Goal: Task Accomplishment & Management: Complete application form

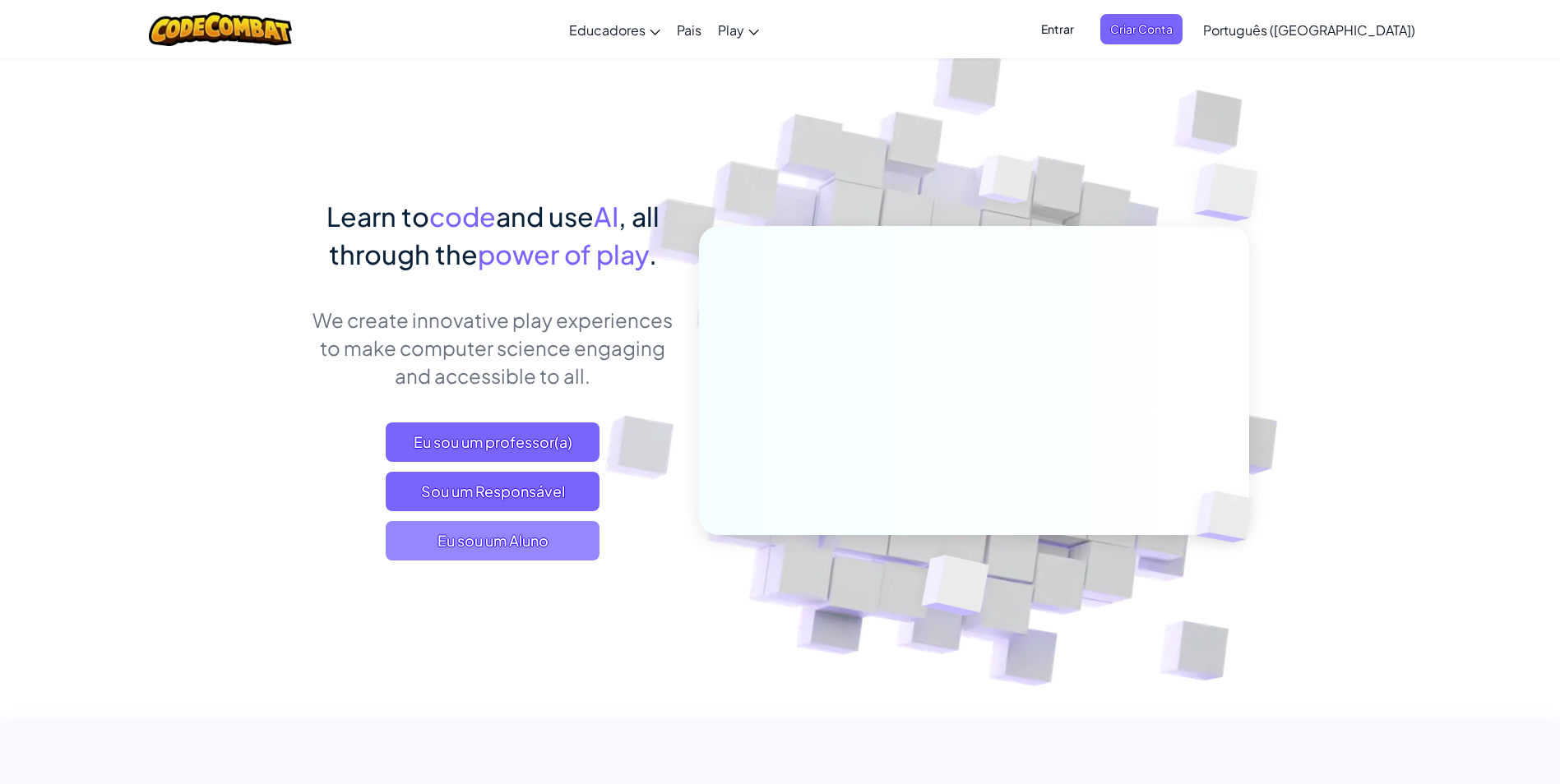
click at [515, 539] on span "Eu sou um Aluno" at bounding box center [493, 540] width 214 height 40
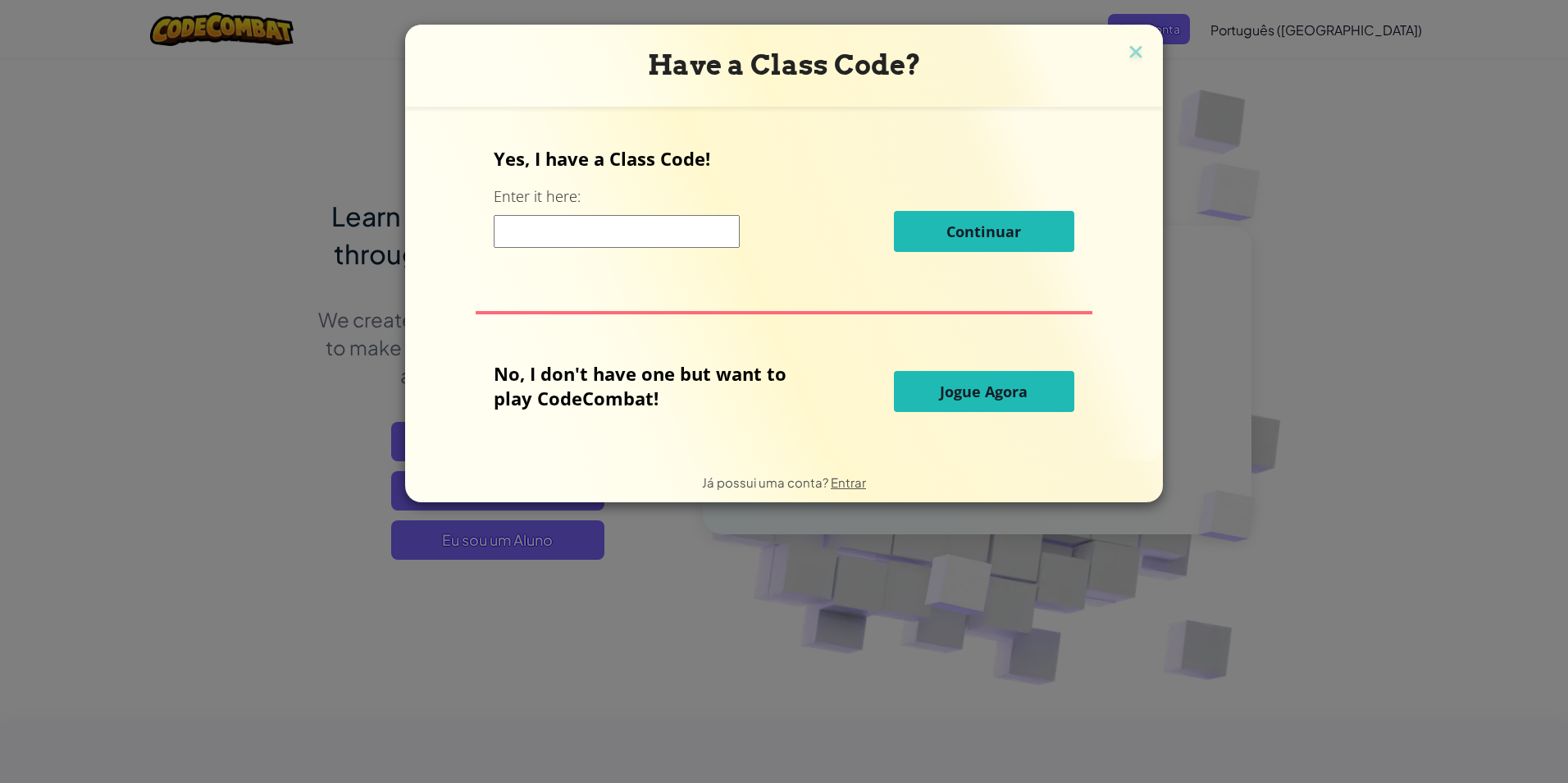
click at [644, 235] on input at bounding box center [617, 231] width 246 height 33
type input "f"
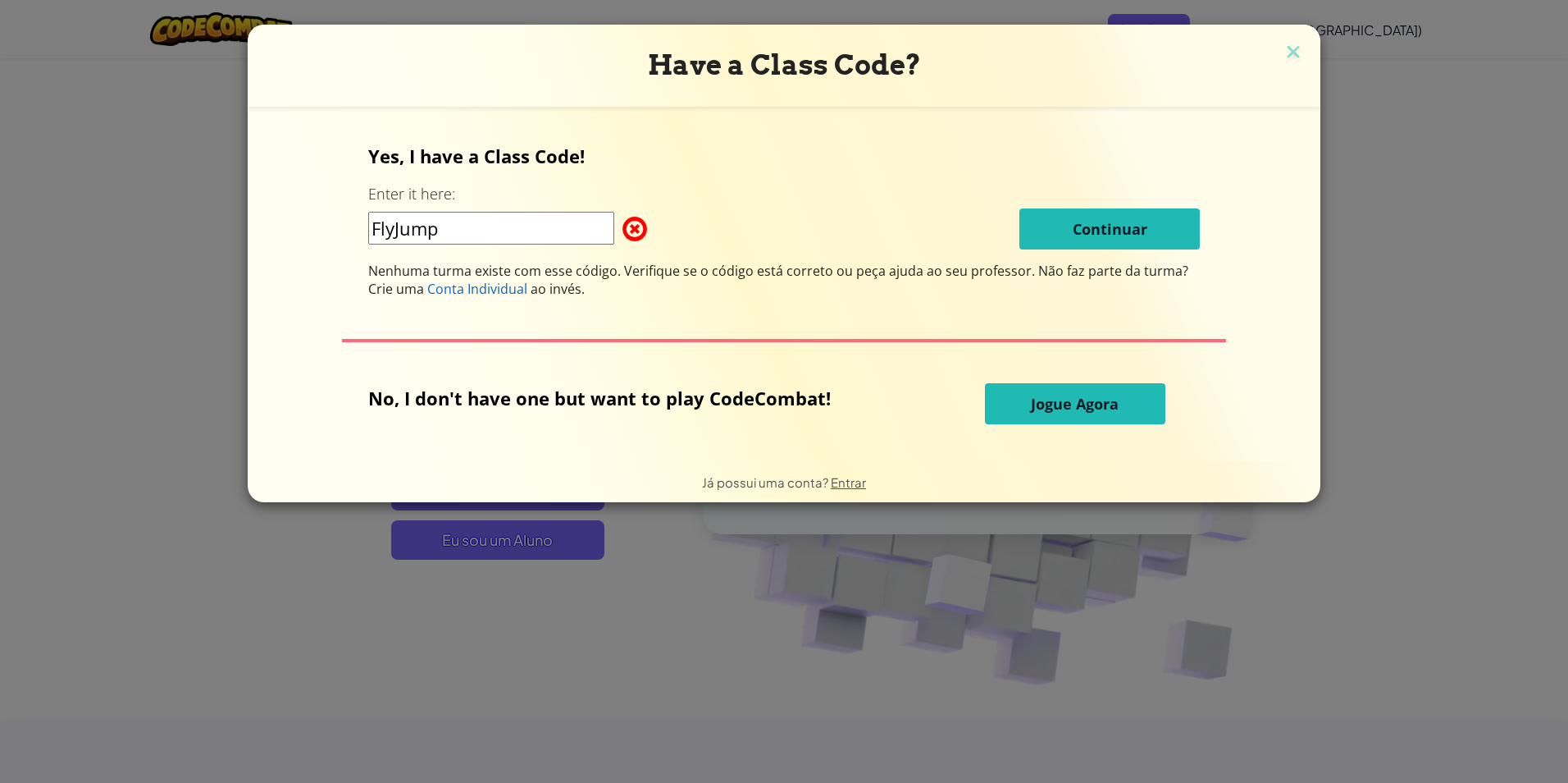
click at [545, 233] on input "FlyJump" at bounding box center [491, 228] width 246 height 33
type input "F"
type input "a"
type input "Artur.12.04"
click at [1090, 390] on button "Jogue Agora" at bounding box center [1075, 404] width 180 height 41
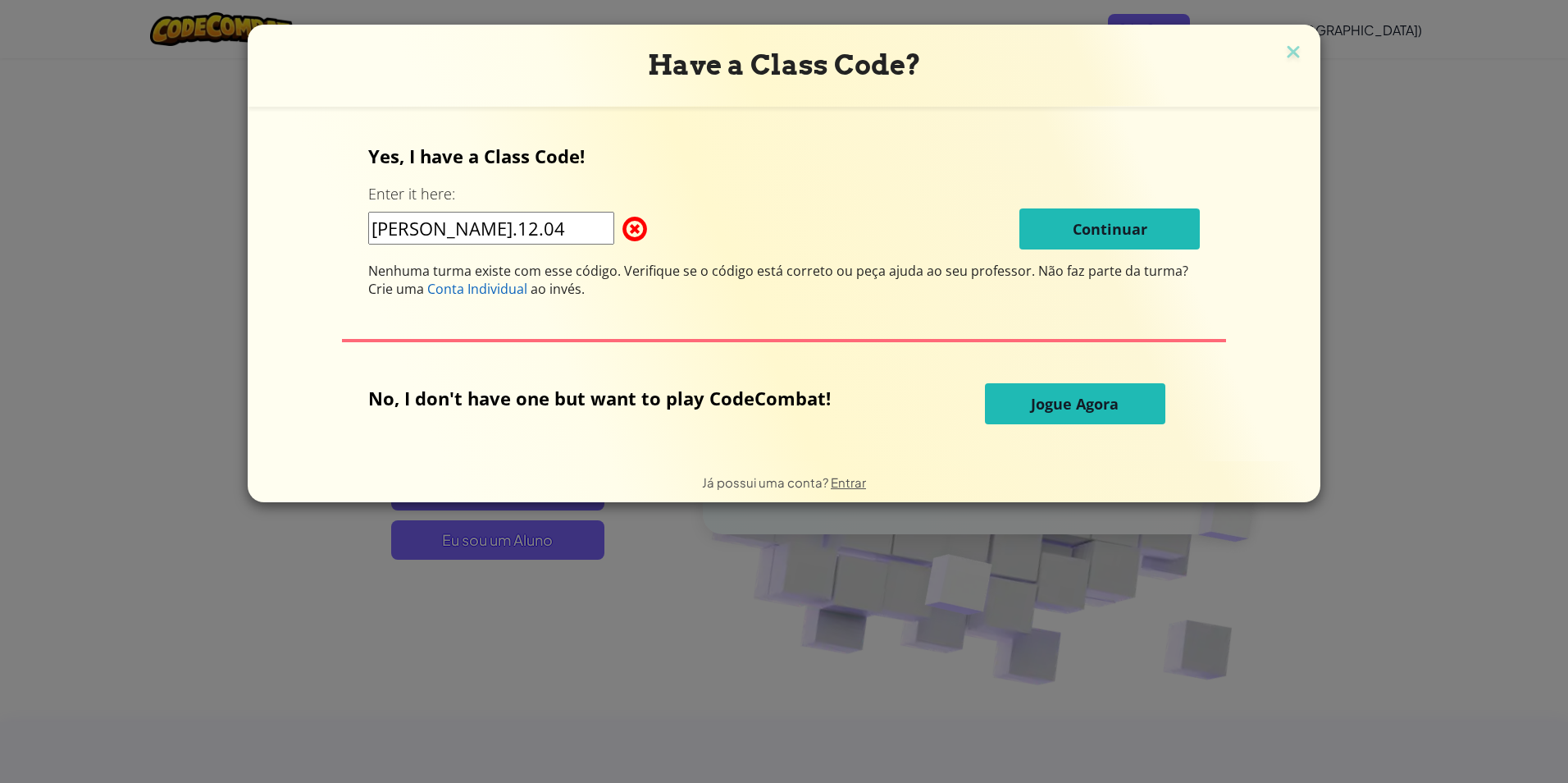
click at [518, 216] on input "Artur.12.04" at bounding box center [491, 228] width 246 height 33
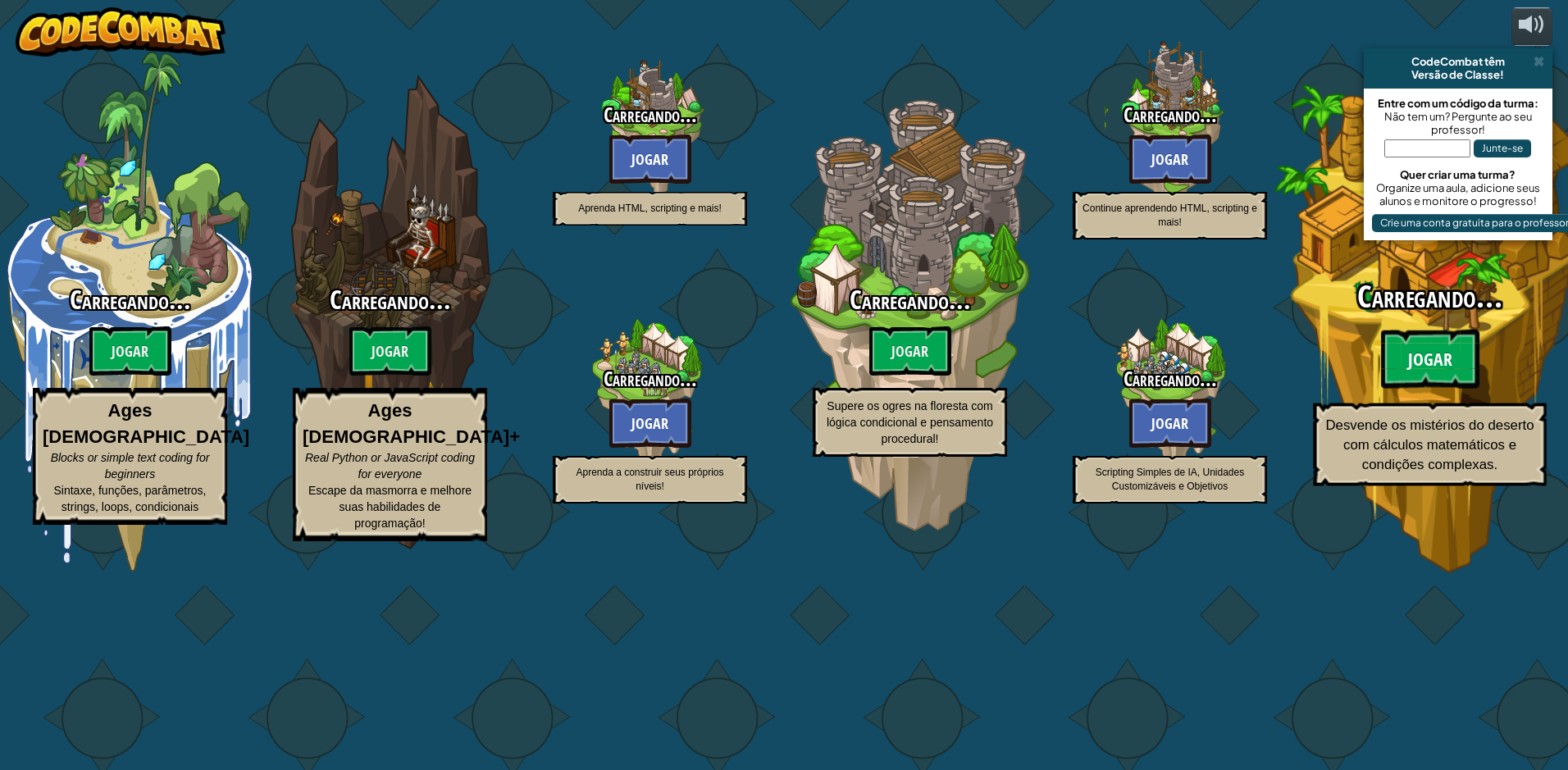
select select "pt-BR"
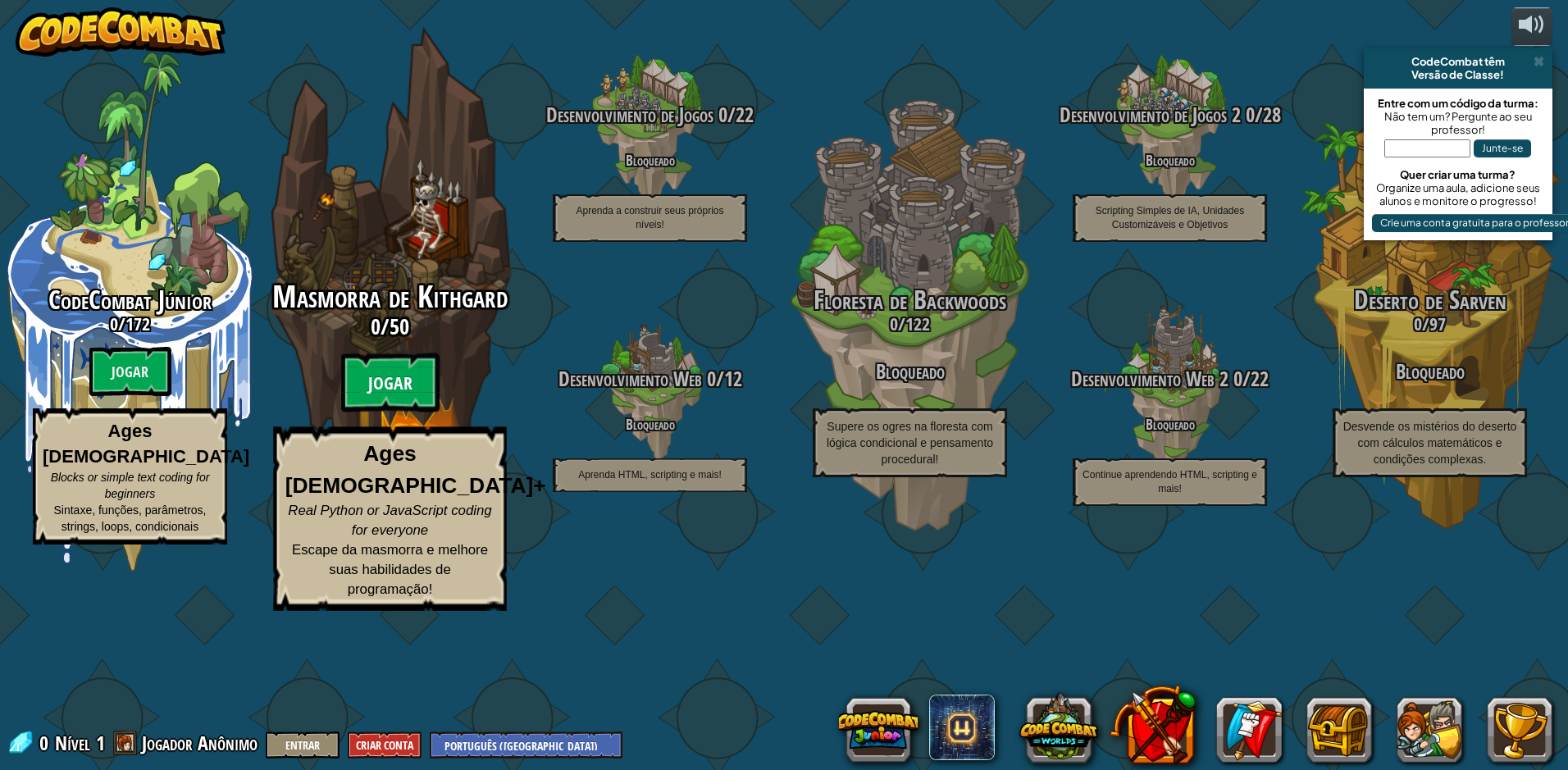
click at [356, 413] on btn "Jogar" at bounding box center [390, 383] width 99 height 59
select select "pt-BR"
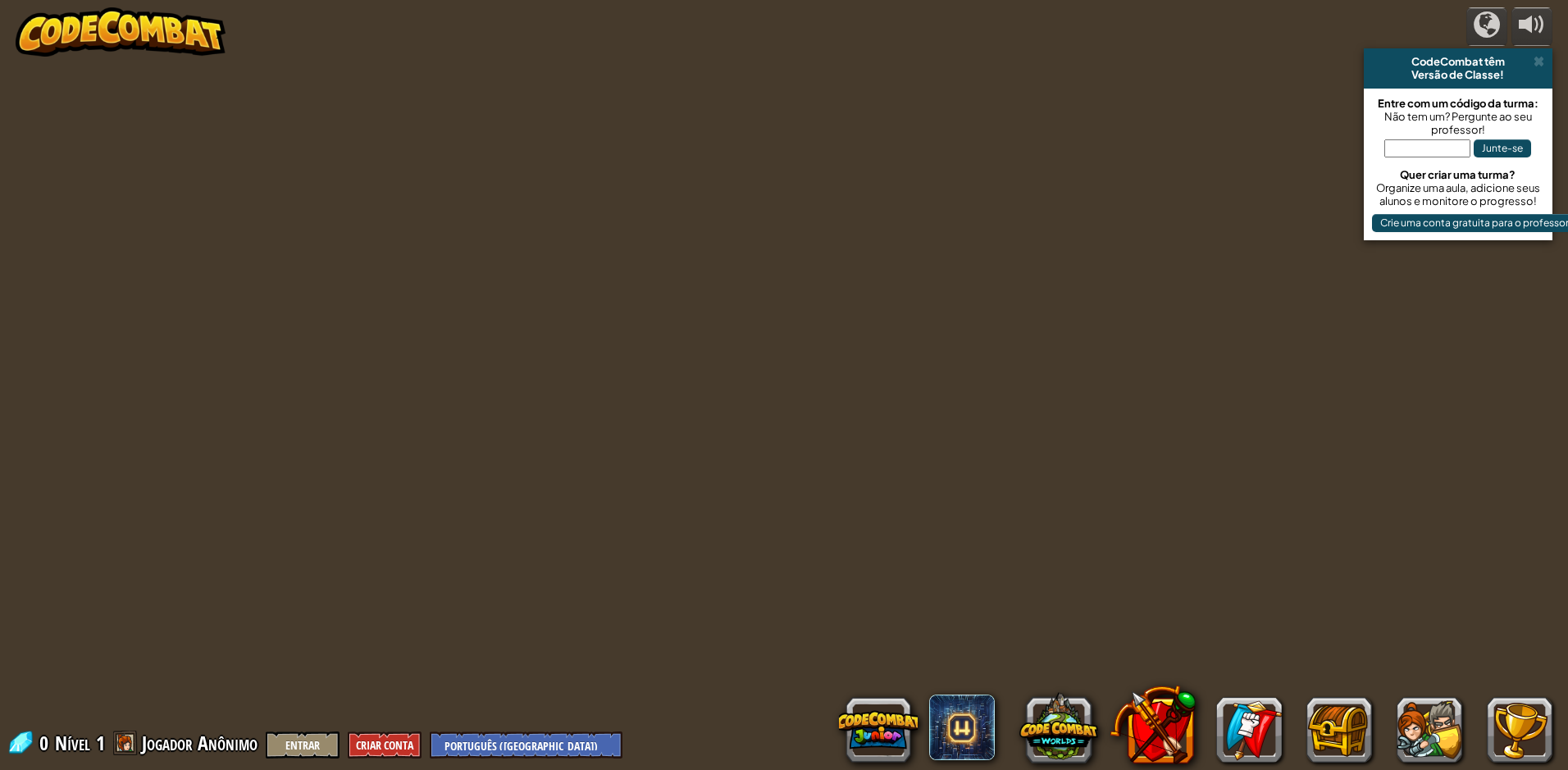
select select "pt-BR"
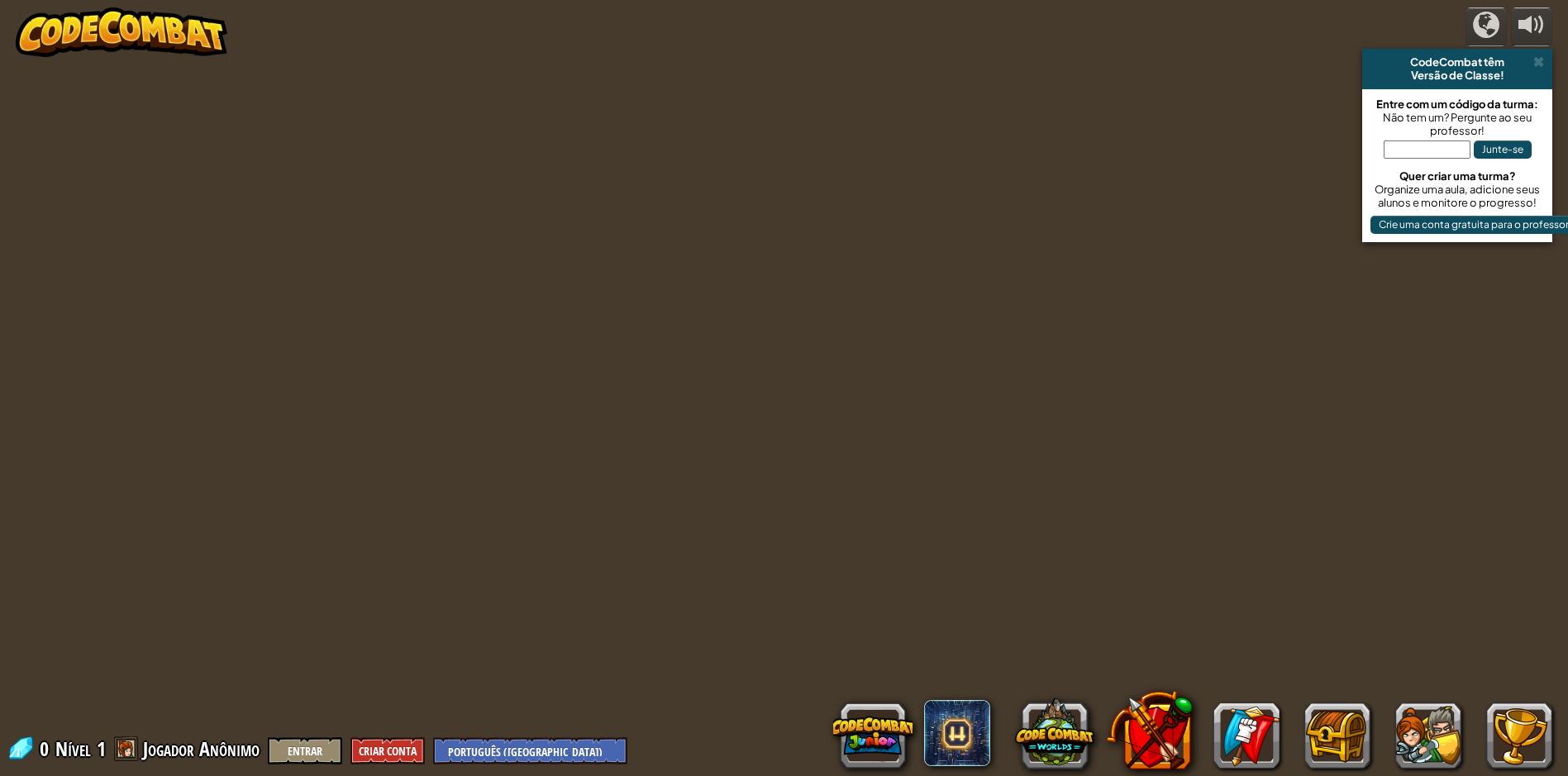
select select "pt-BR"
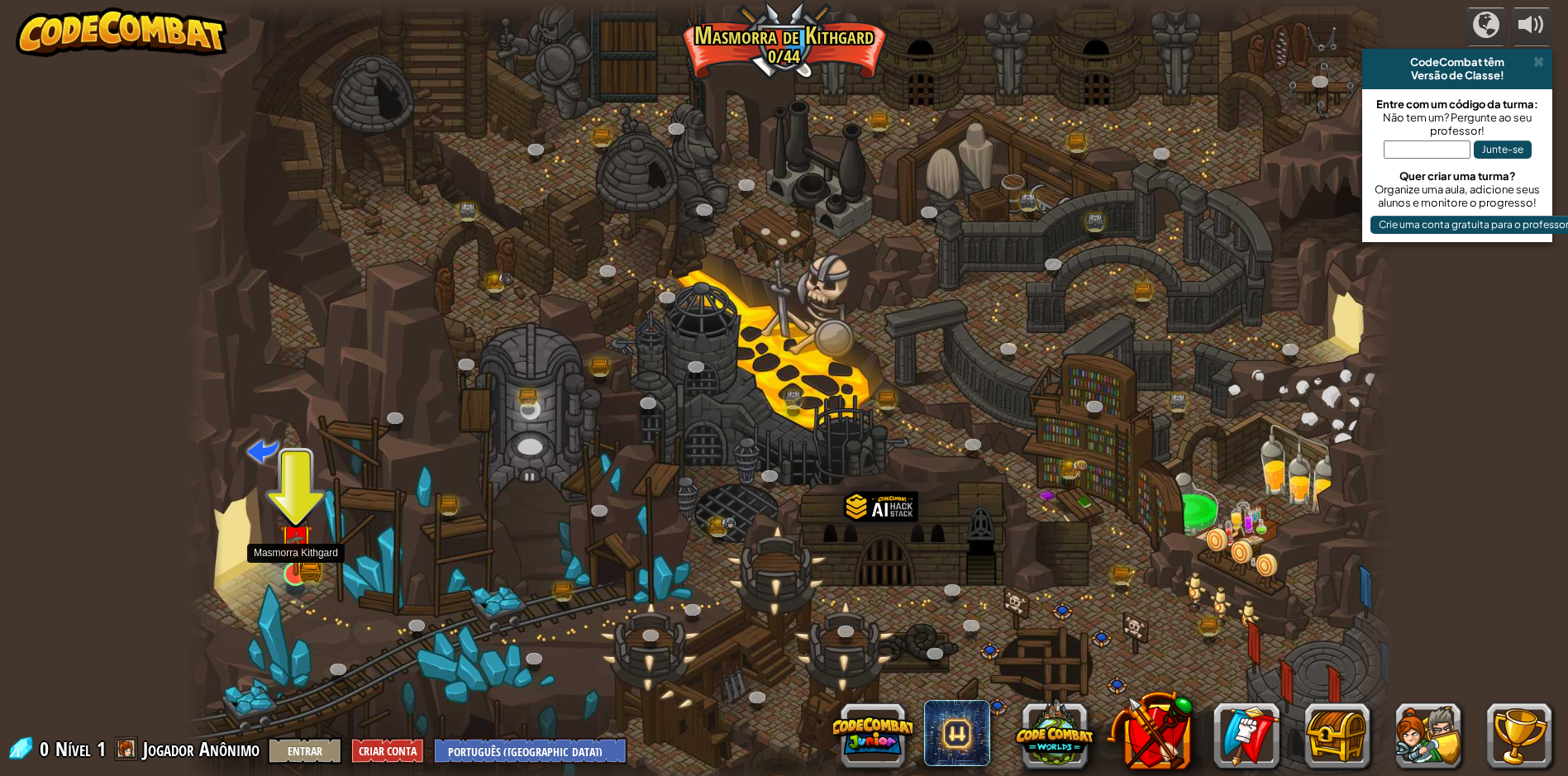
click at [292, 543] on img at bounding box center [295, 541] width 19 height 19
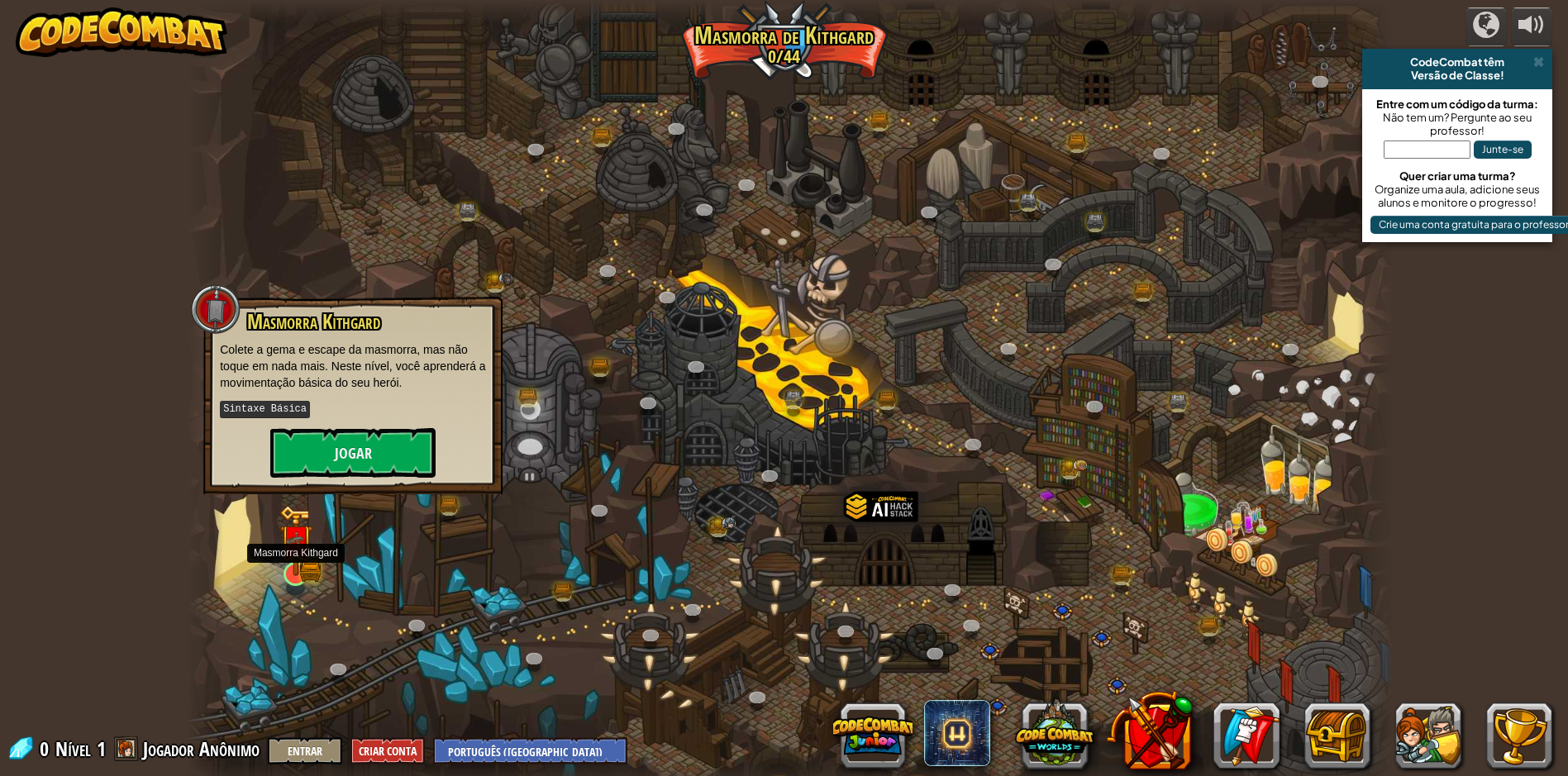
click at [291, 543] on img at bounding box center [295, 541] width 19 height 19
click at [319, 441] on button "Jogar" at bounding box center [353, 452] width 165 height 50
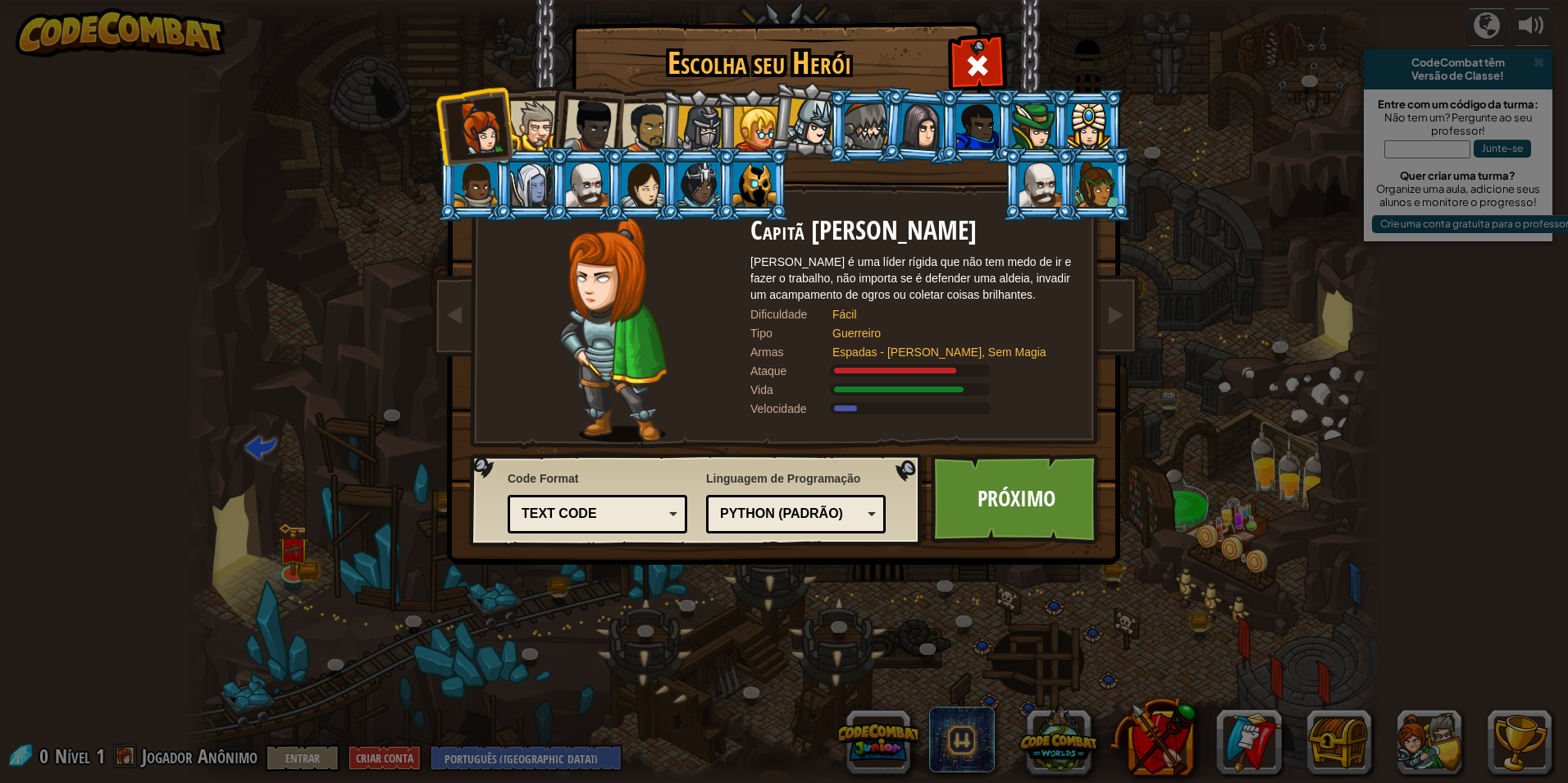
drag, startPoint x: 784, startPoint y: 115, endPoint x: 783, endPoint y: 107, distance: 8.1
click at [784, 111] on li at bounding box center [808, 119] width 81 height 82
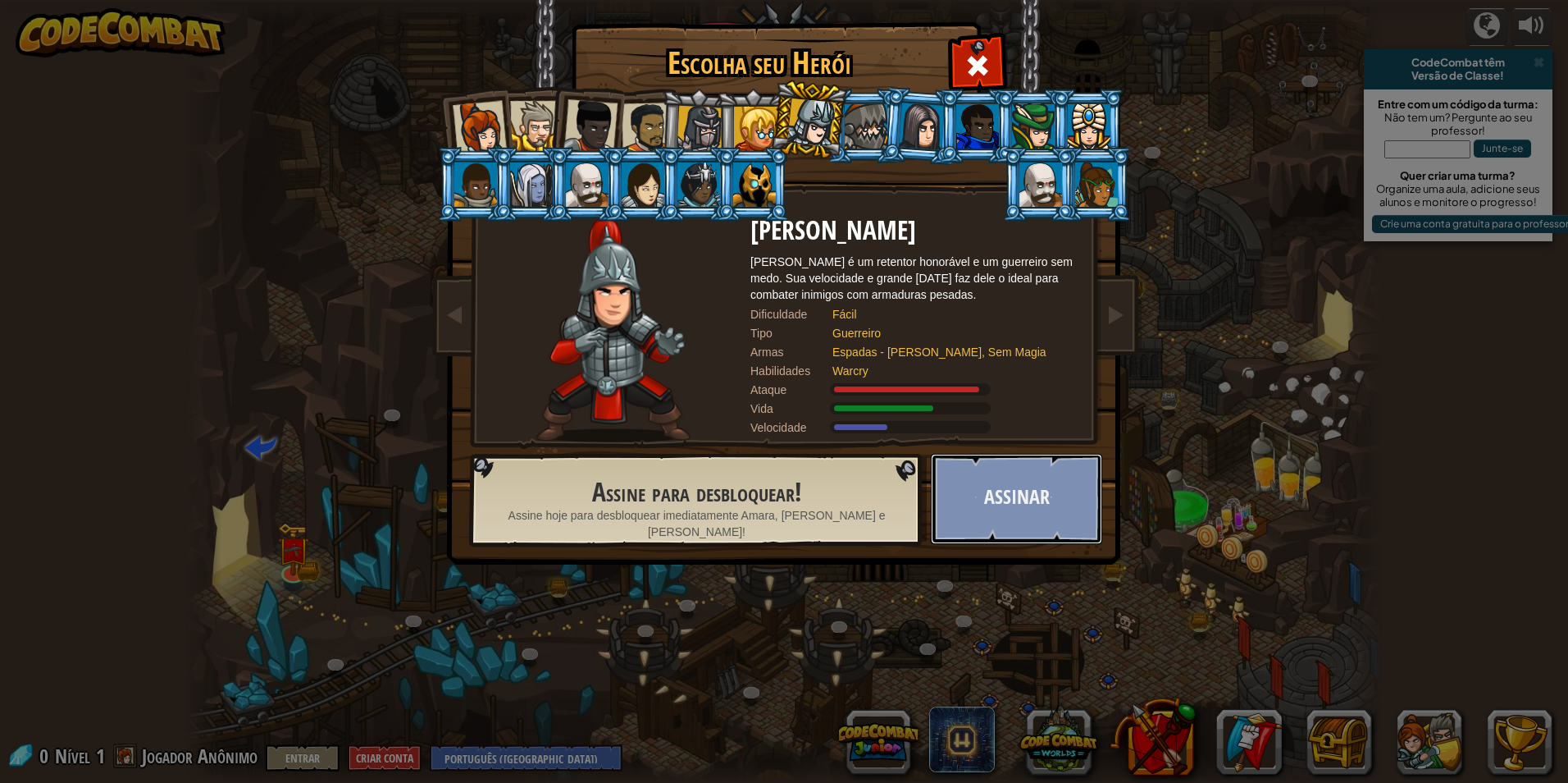
click at [1003, 485] on button "Assinar" at bounding box center [1016, 498] width 171 height 91
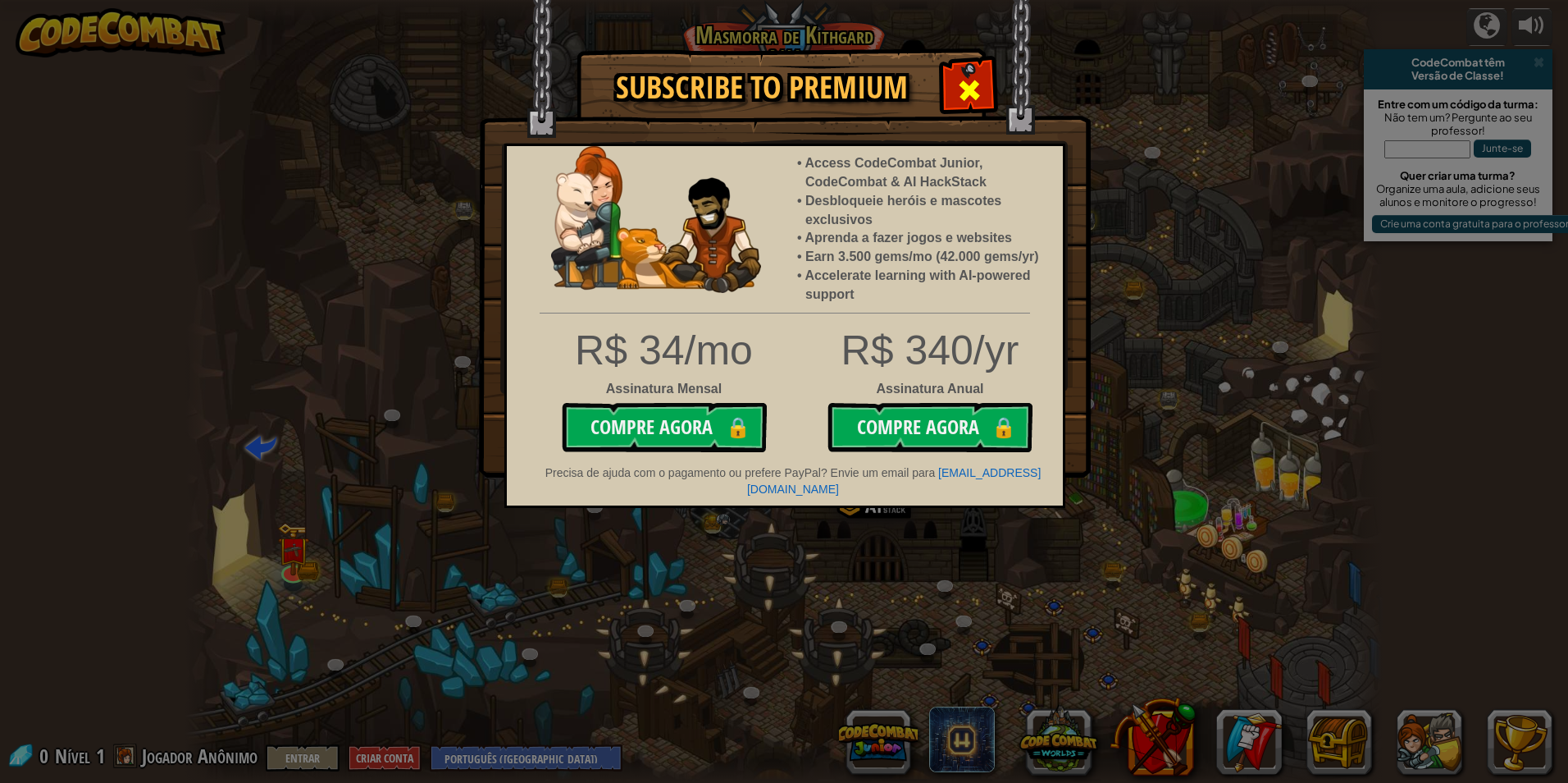
click at [962, 84] on span at bounding box center [969, 90] width 26 height 26
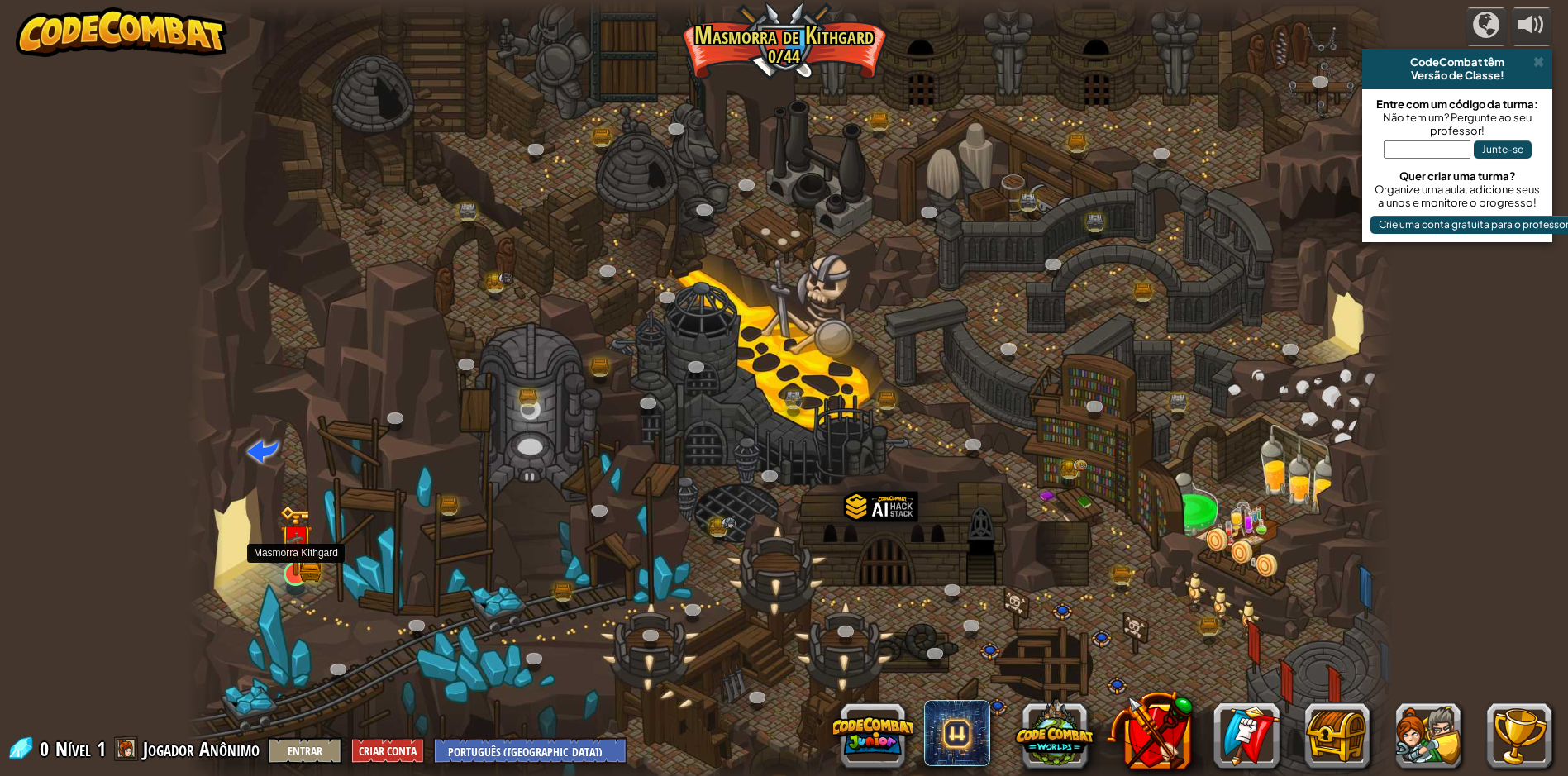
click at [312, 575] on img at bounding box center [296, 541] width 33 height 72
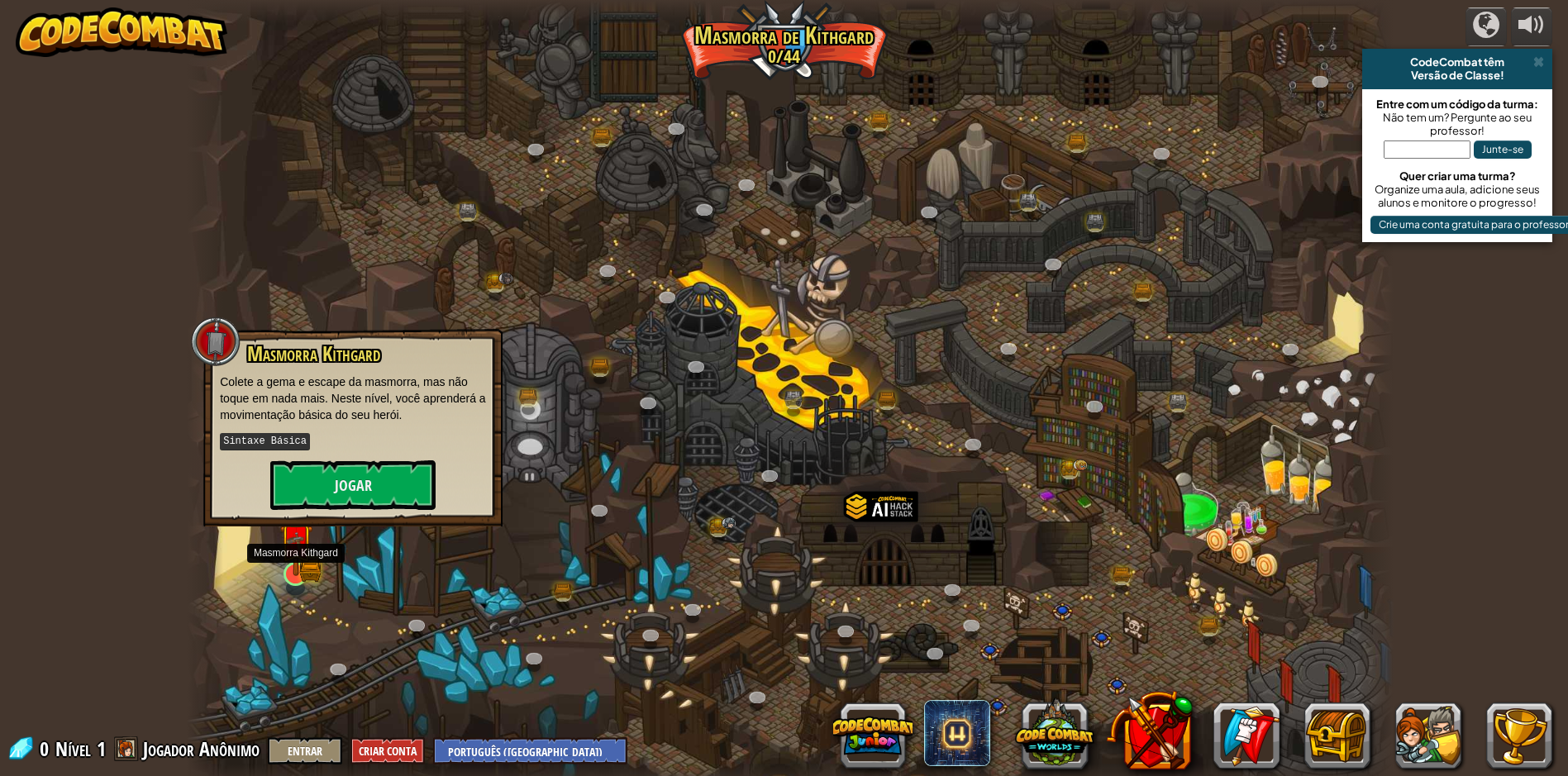
click at [310, 570] on img at bounding box center [296, 541] width 33 height 72
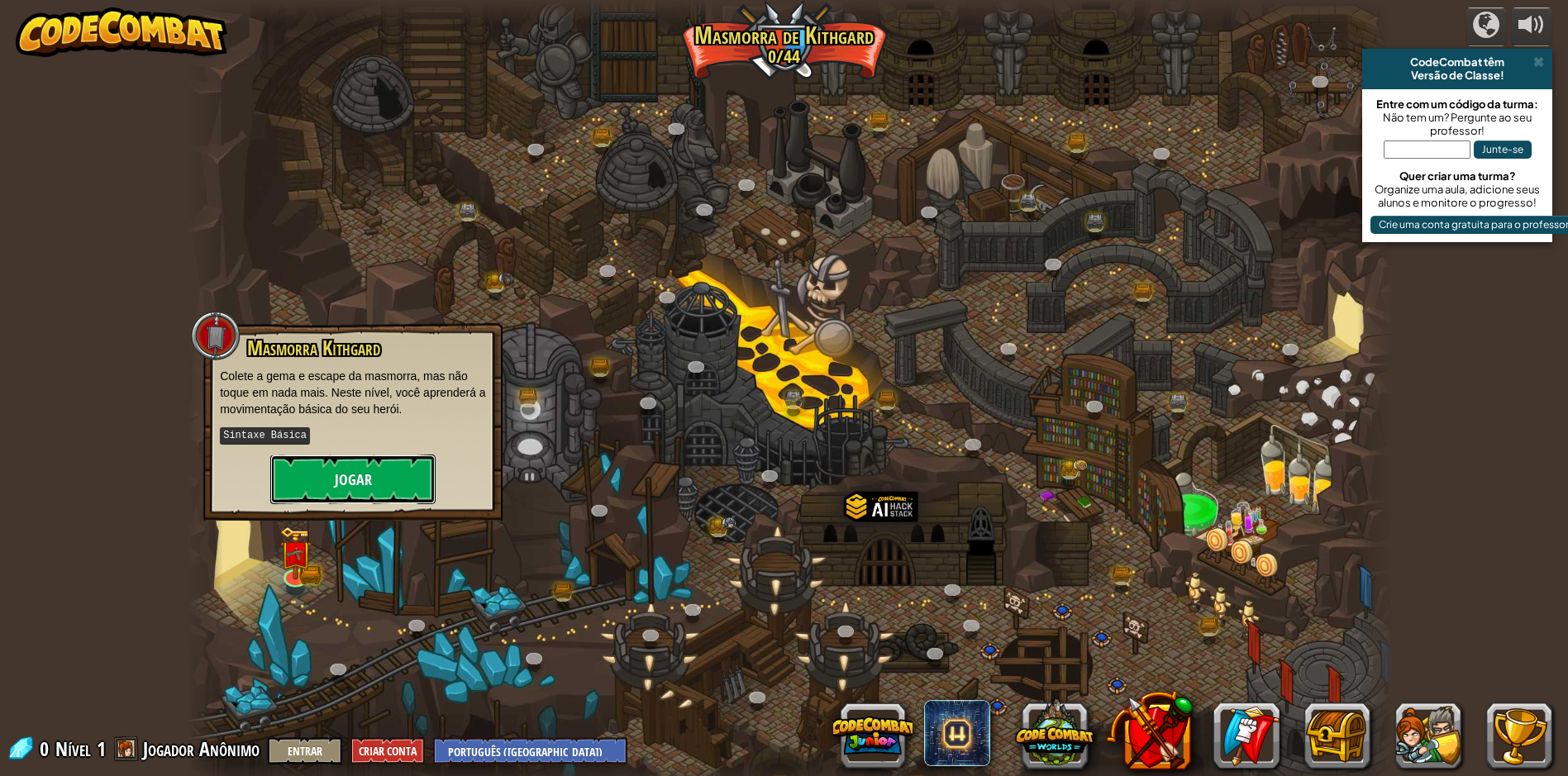
click at [341, 480] on button "Jogar" at bounding box center [353, 479] width 165 height 50
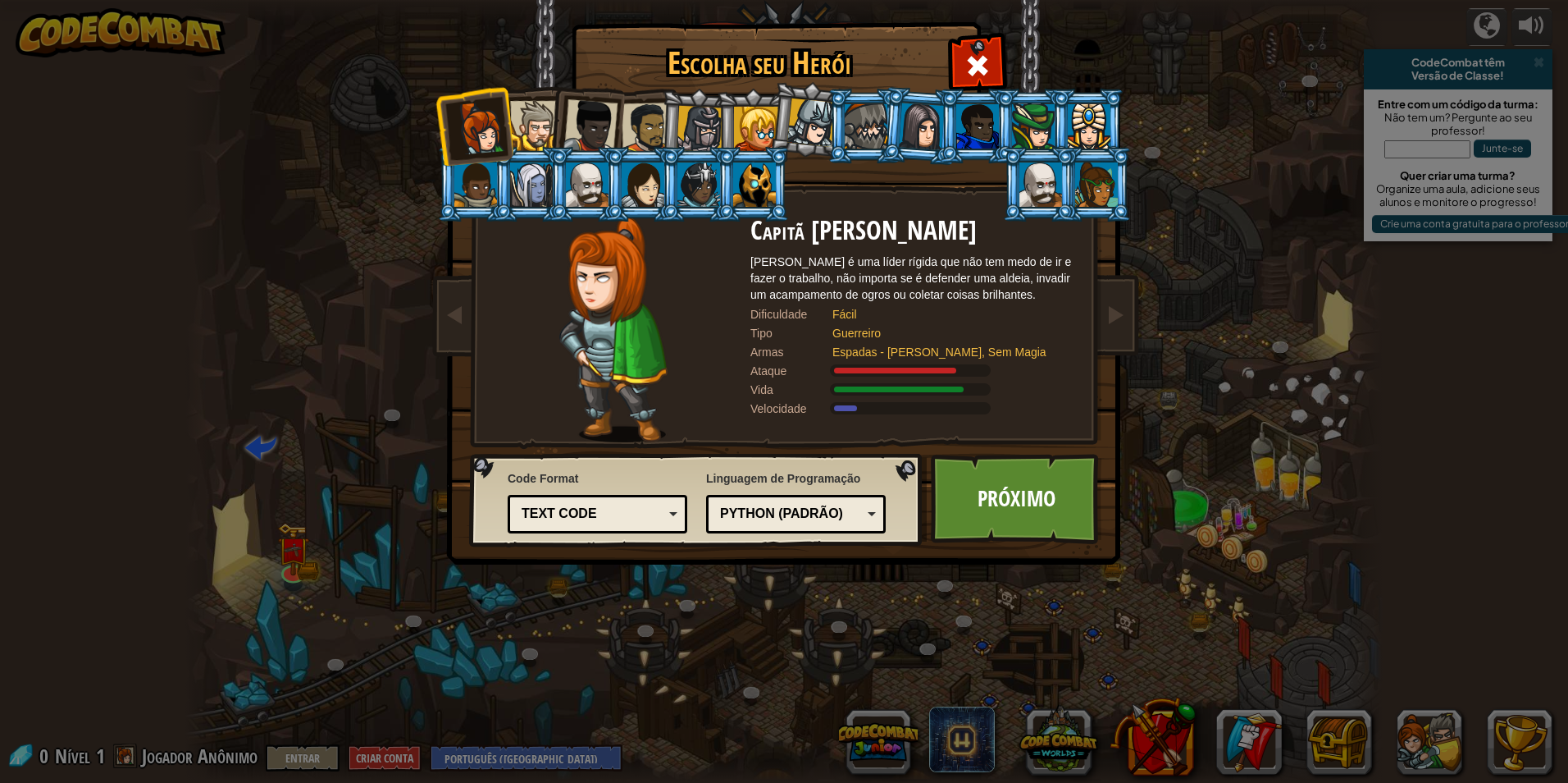
click at [535, 119] on div at bounding box center [535, 126] width 50 height 50
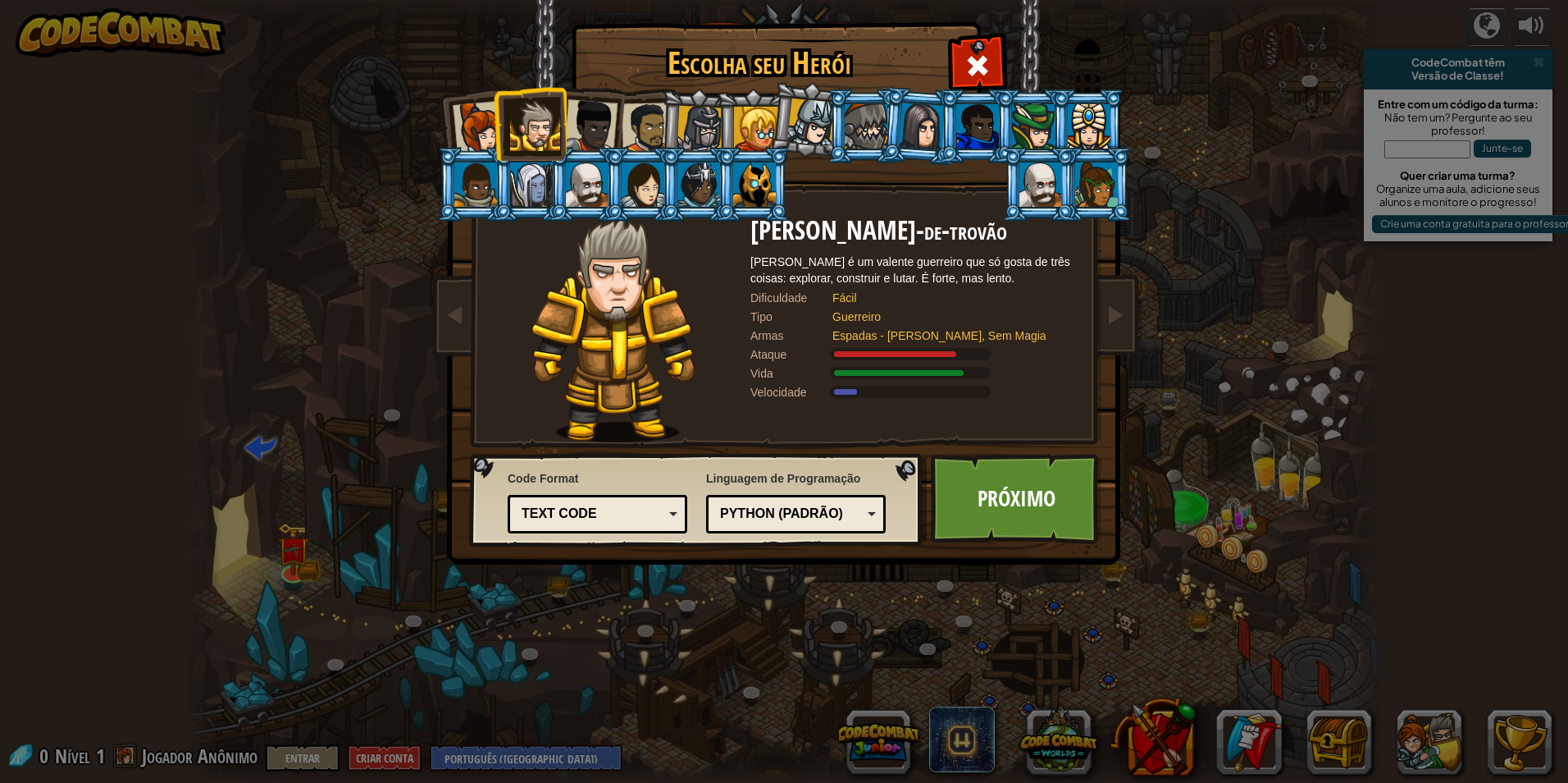
click at [593, 134] on div at bounding box center [591, 127] width 54 height 54
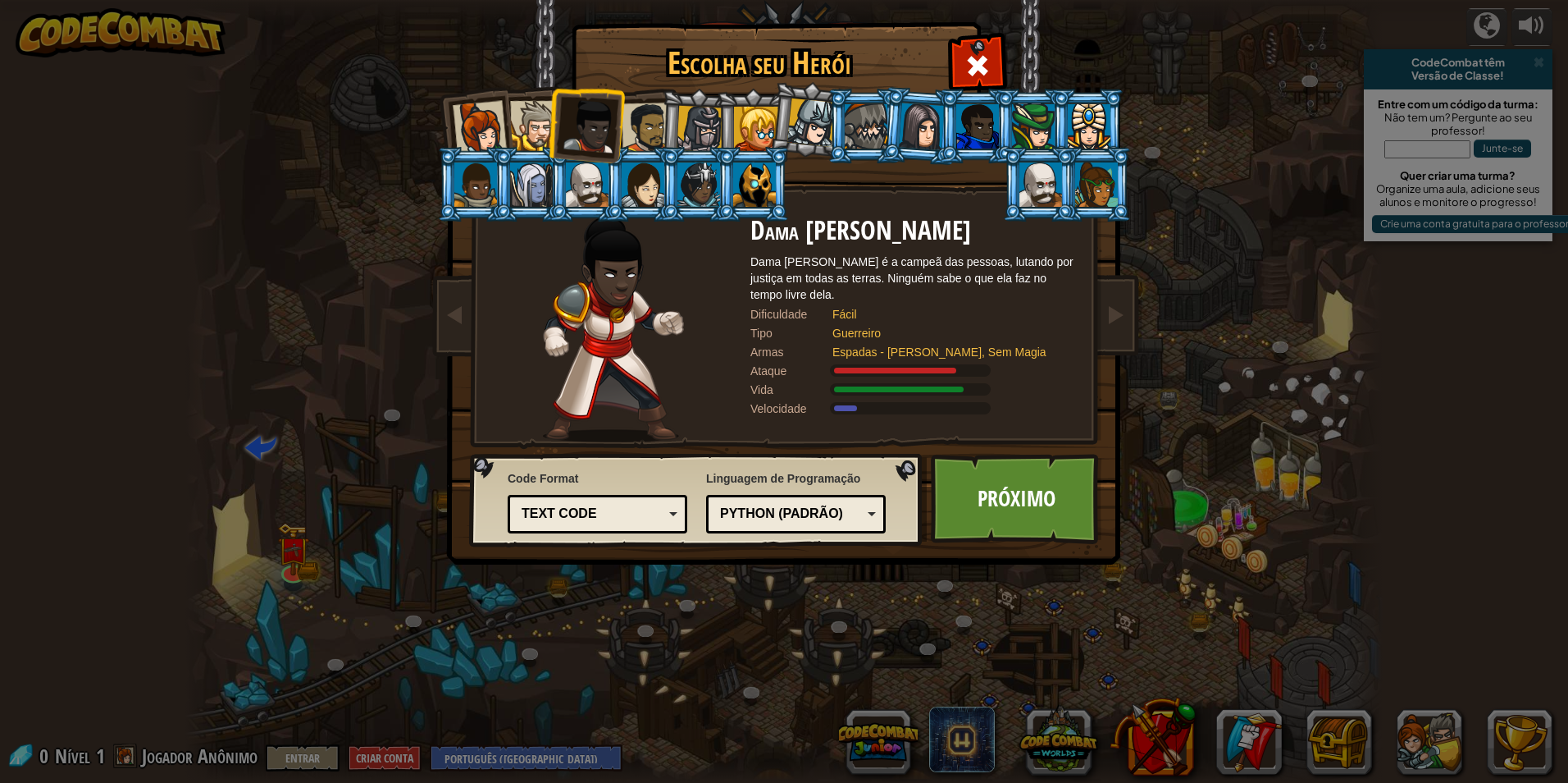
click at [635, 115] on div at bounding box center [647, 128] width 51 height 51
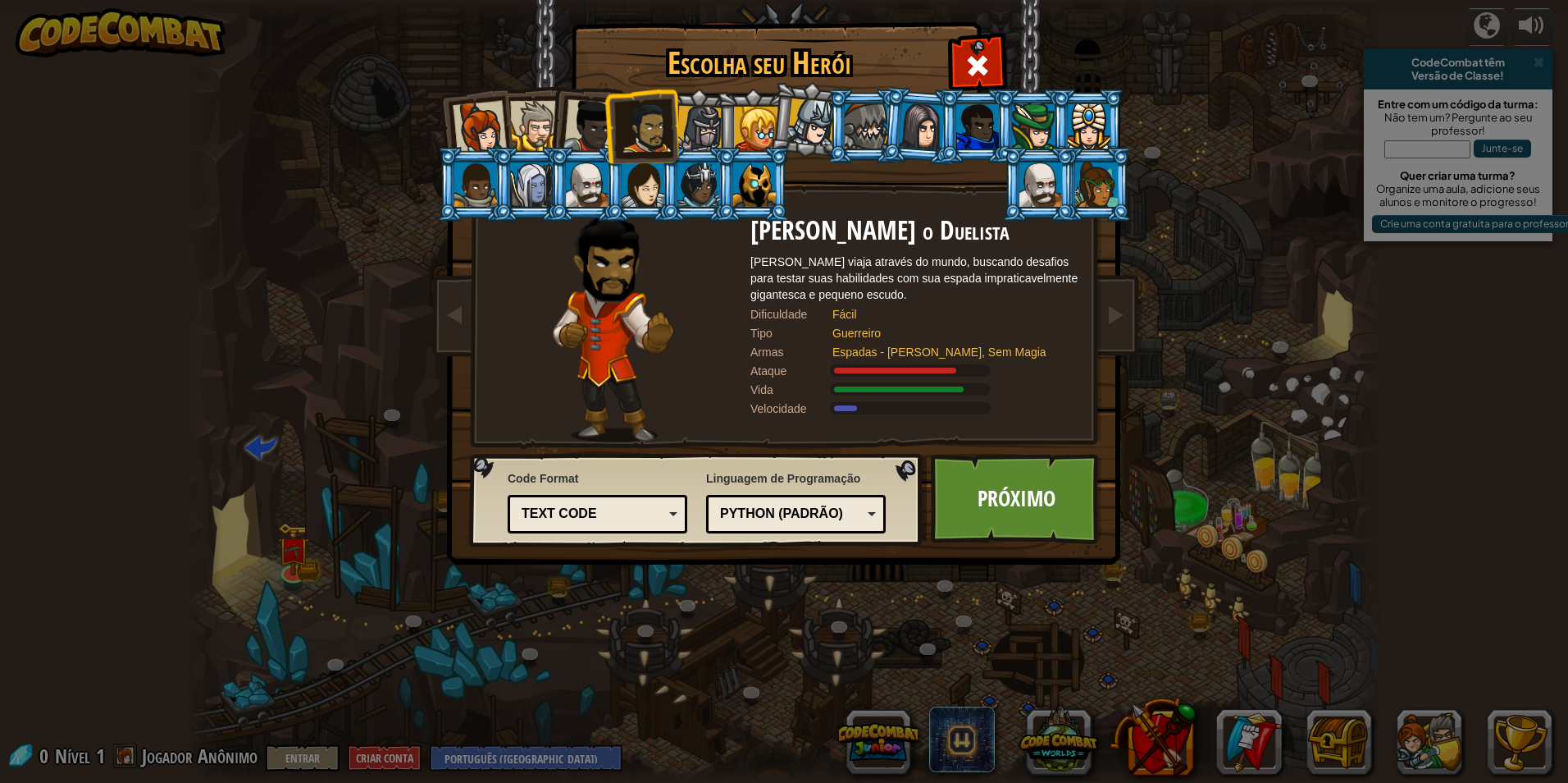
click at [547, 102] on div at bounding box center [535, 126] width 50 height 50
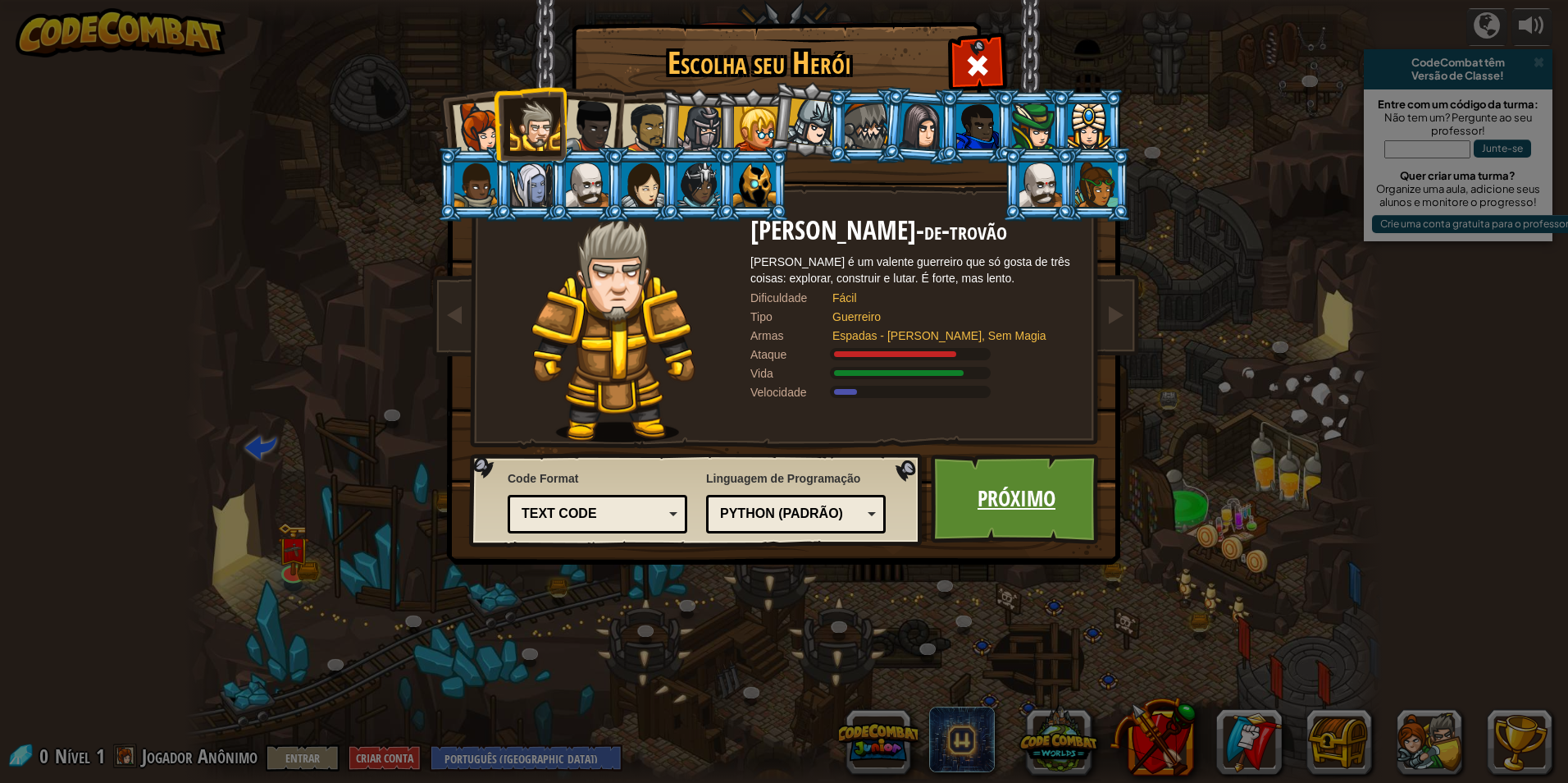
click at [994, 479] on link "Próximo" at bounding box center [1016, 498] width 171 height 91
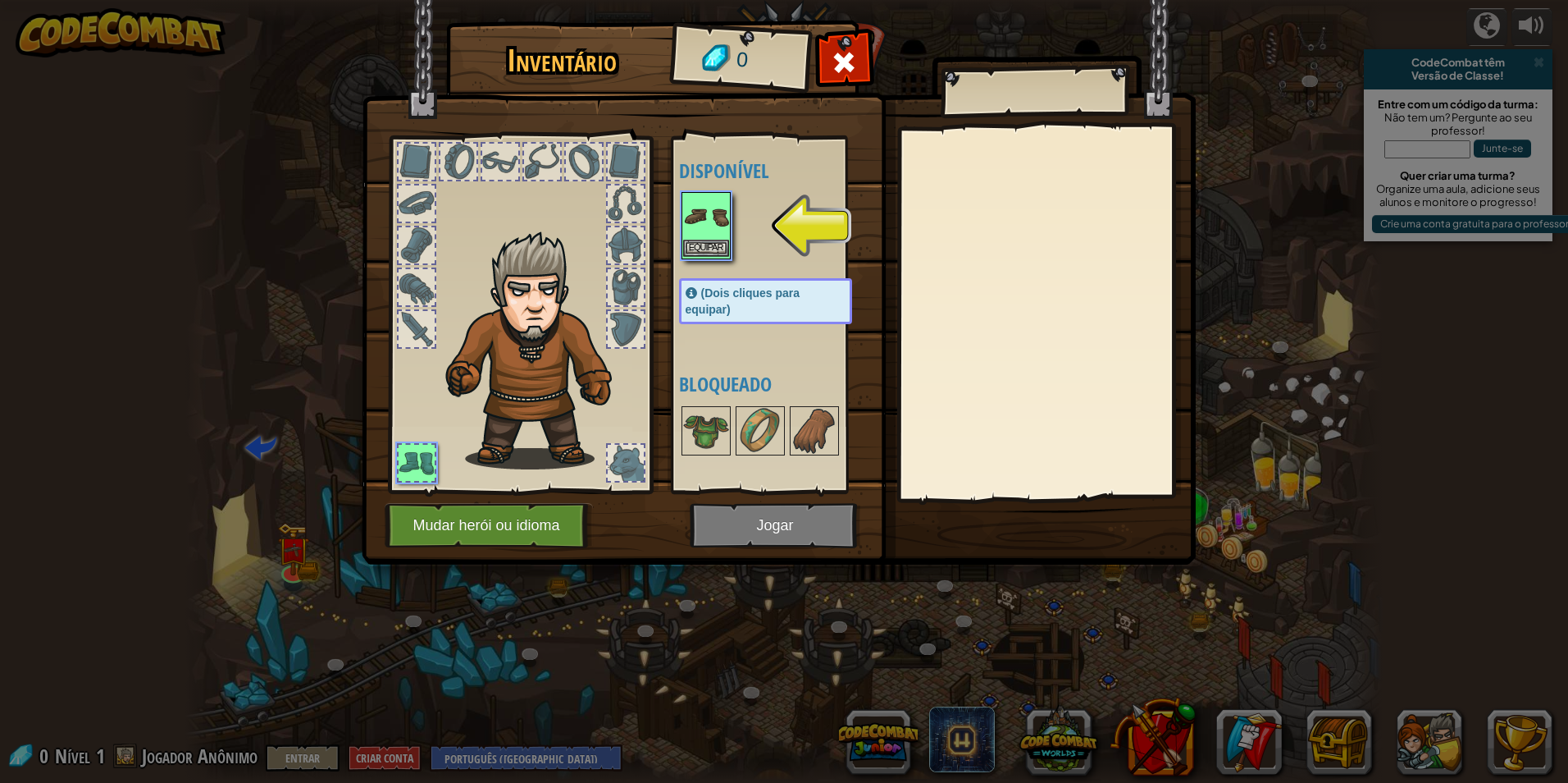
click at [721, 239] on img at bounding box center [705, 216] width 46 height 46
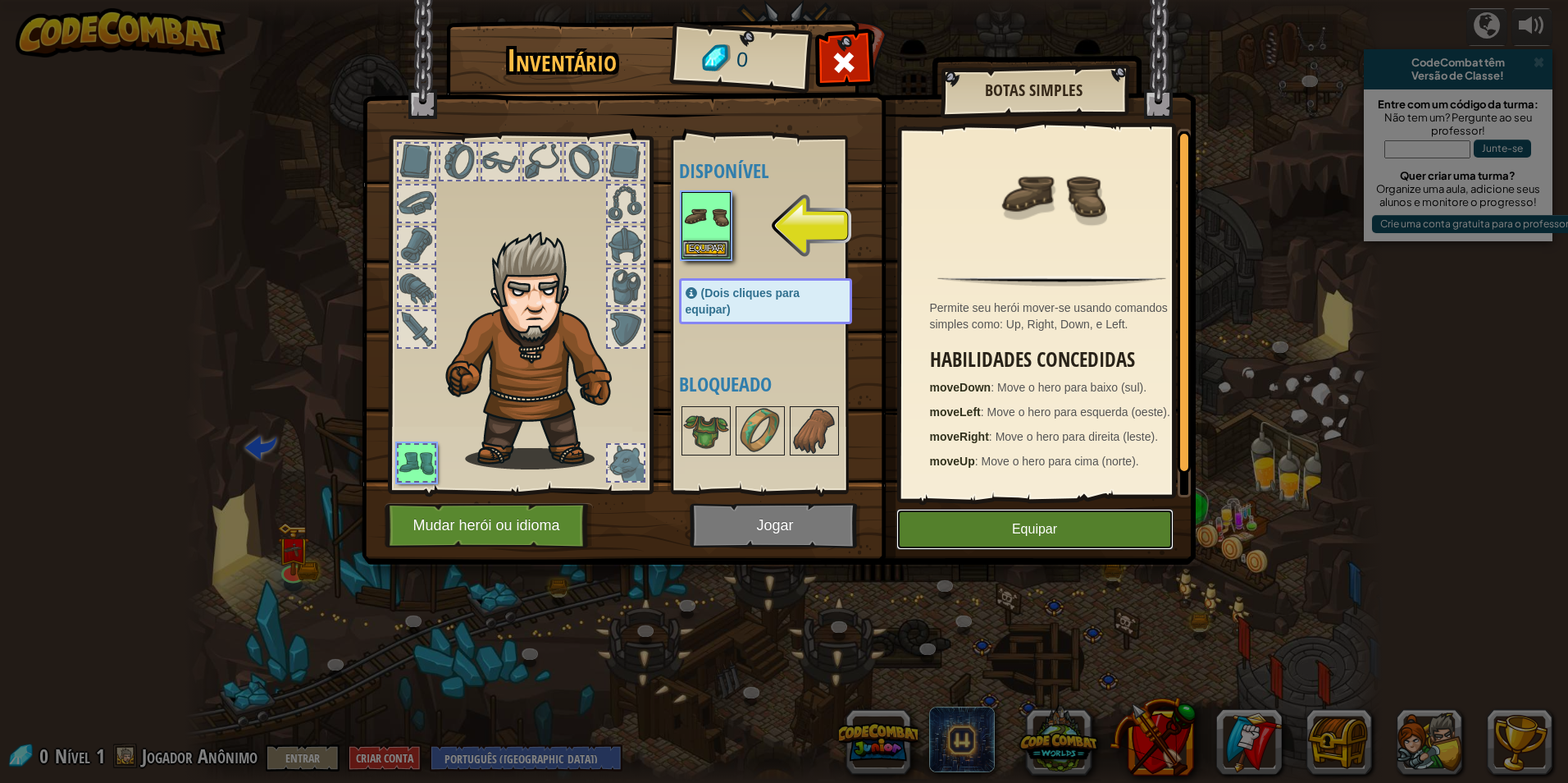
click at [980, 520] on button "Equipar" at bounding box center [1035, 530] width 277 height 41
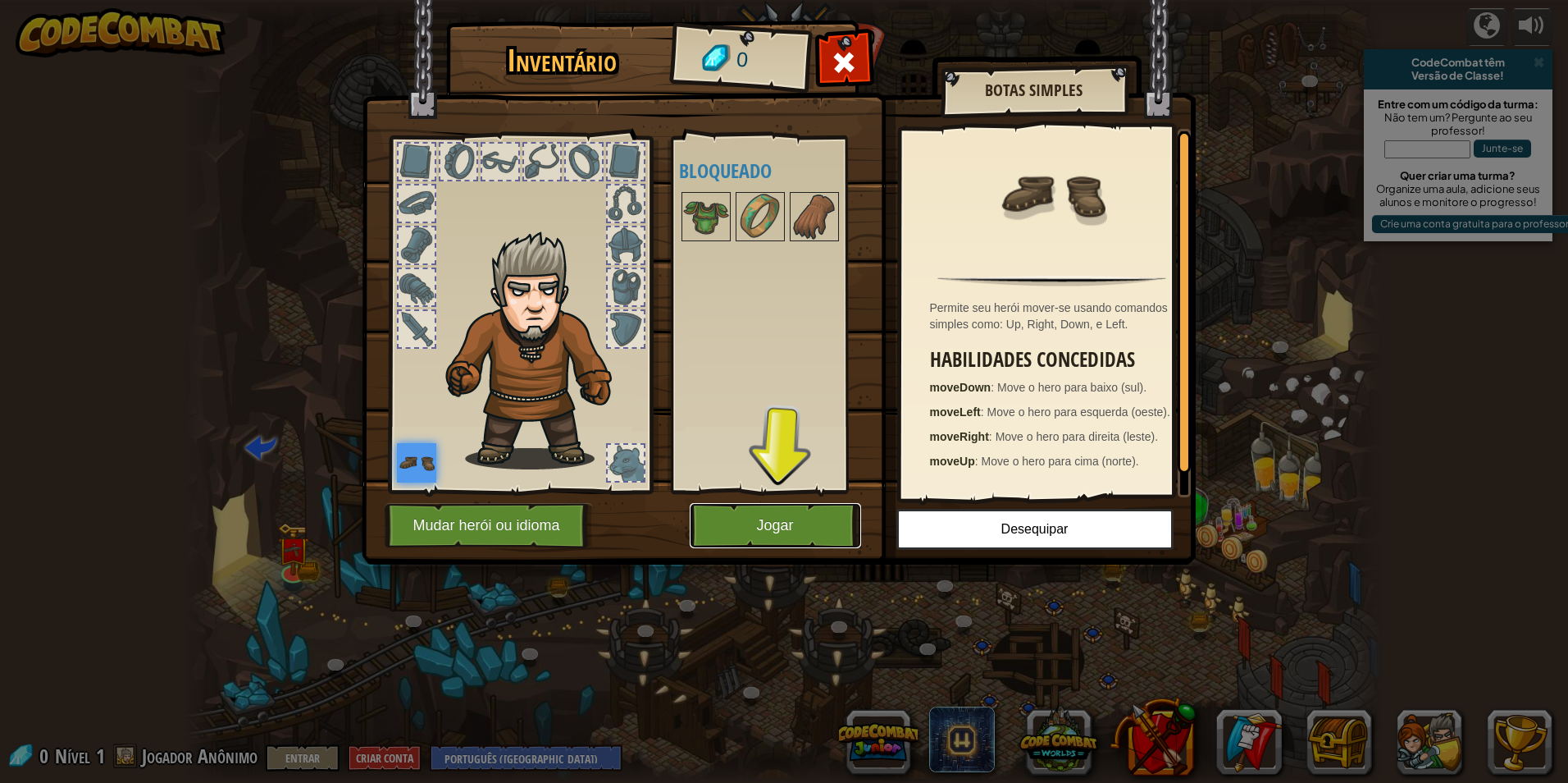
click at [758, 524] on button "Jogar" at bounding box center [775, 525] width 171 height 45
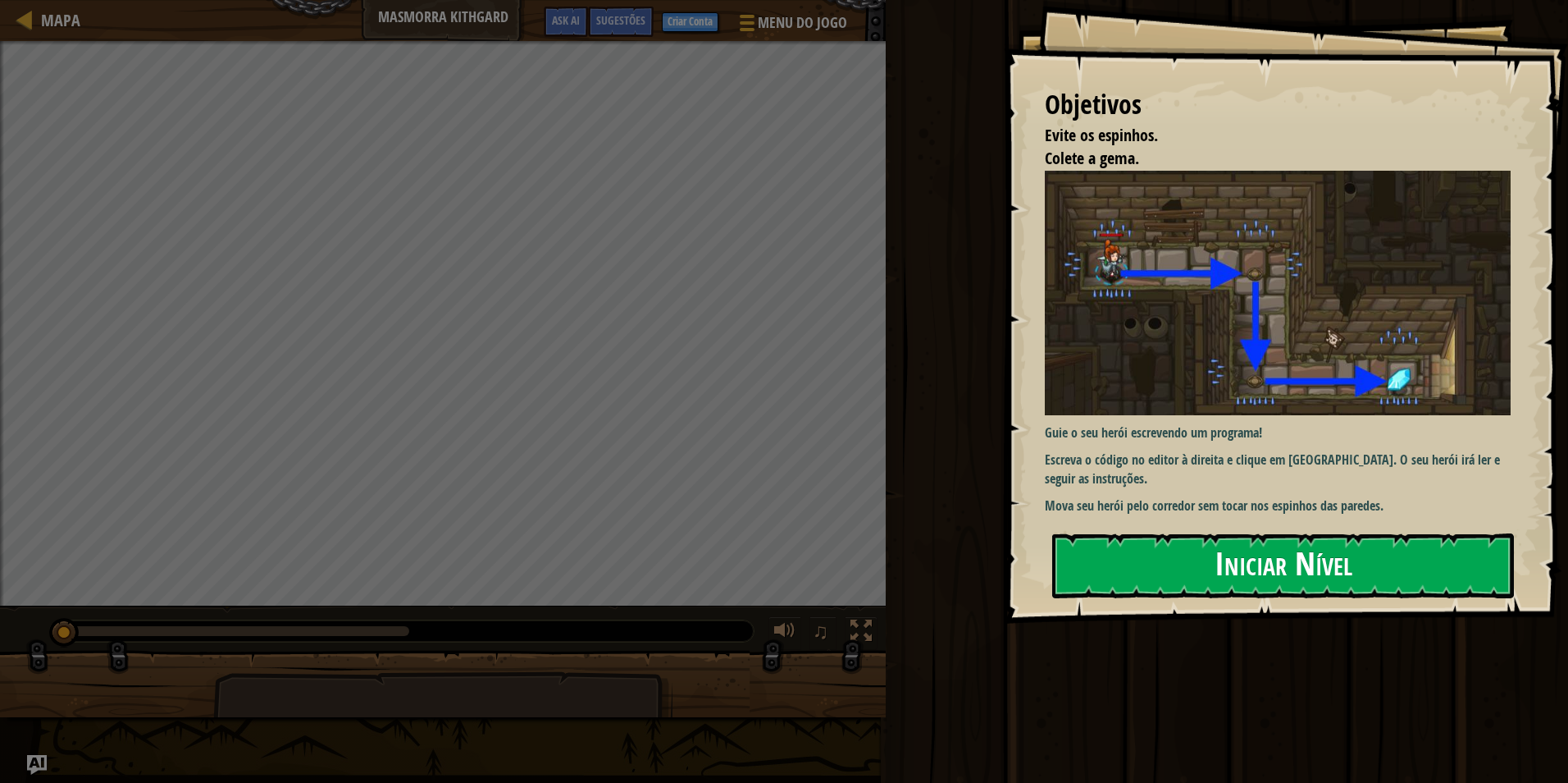
click at [1294, 552] on button "Iniciar Nível" at bounding box center [1283, 566] width 462 height 65
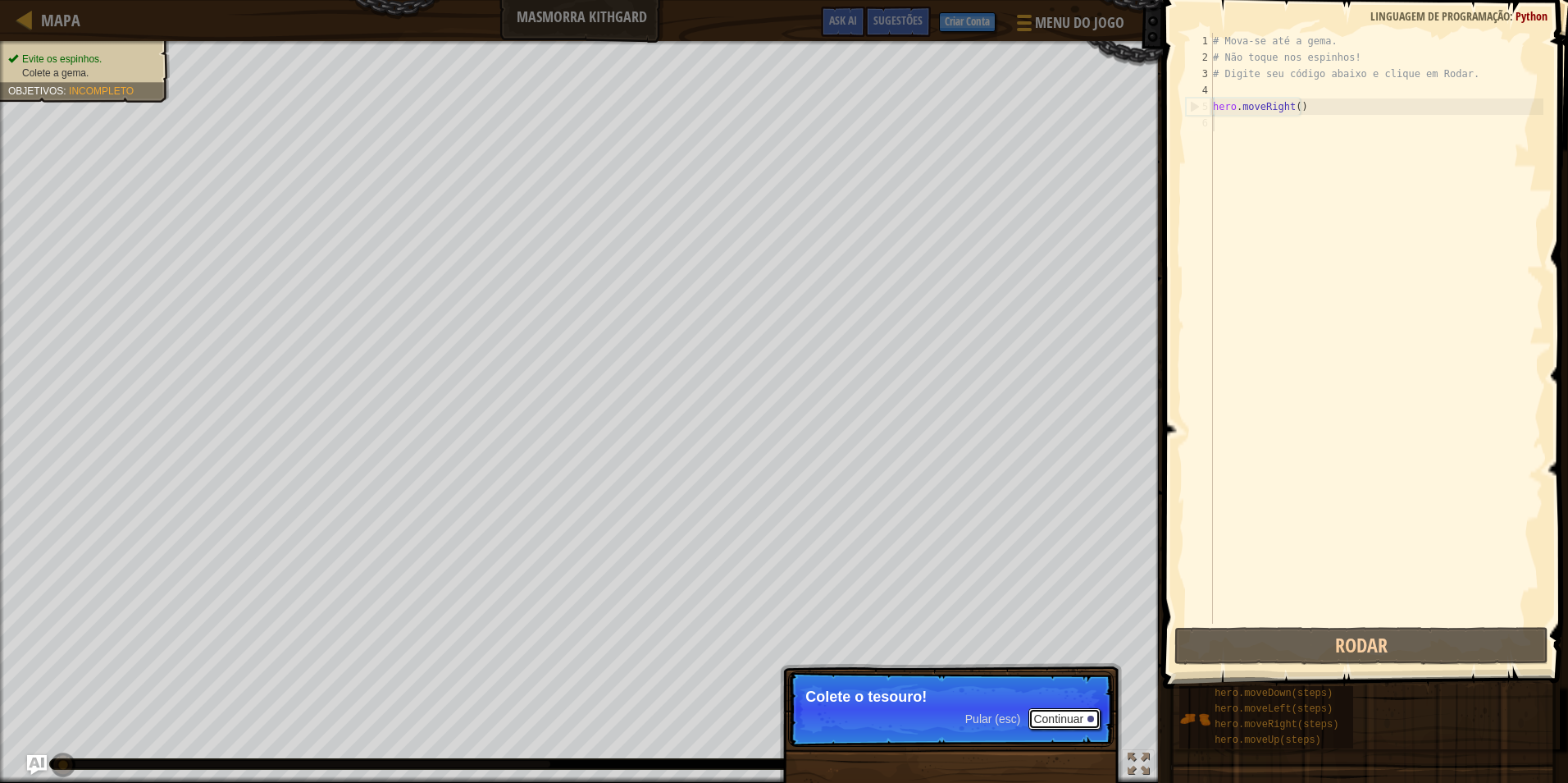
click at [1083, 716] on button "Continuar" at bounding box center [1064, 719] width 72 height 22
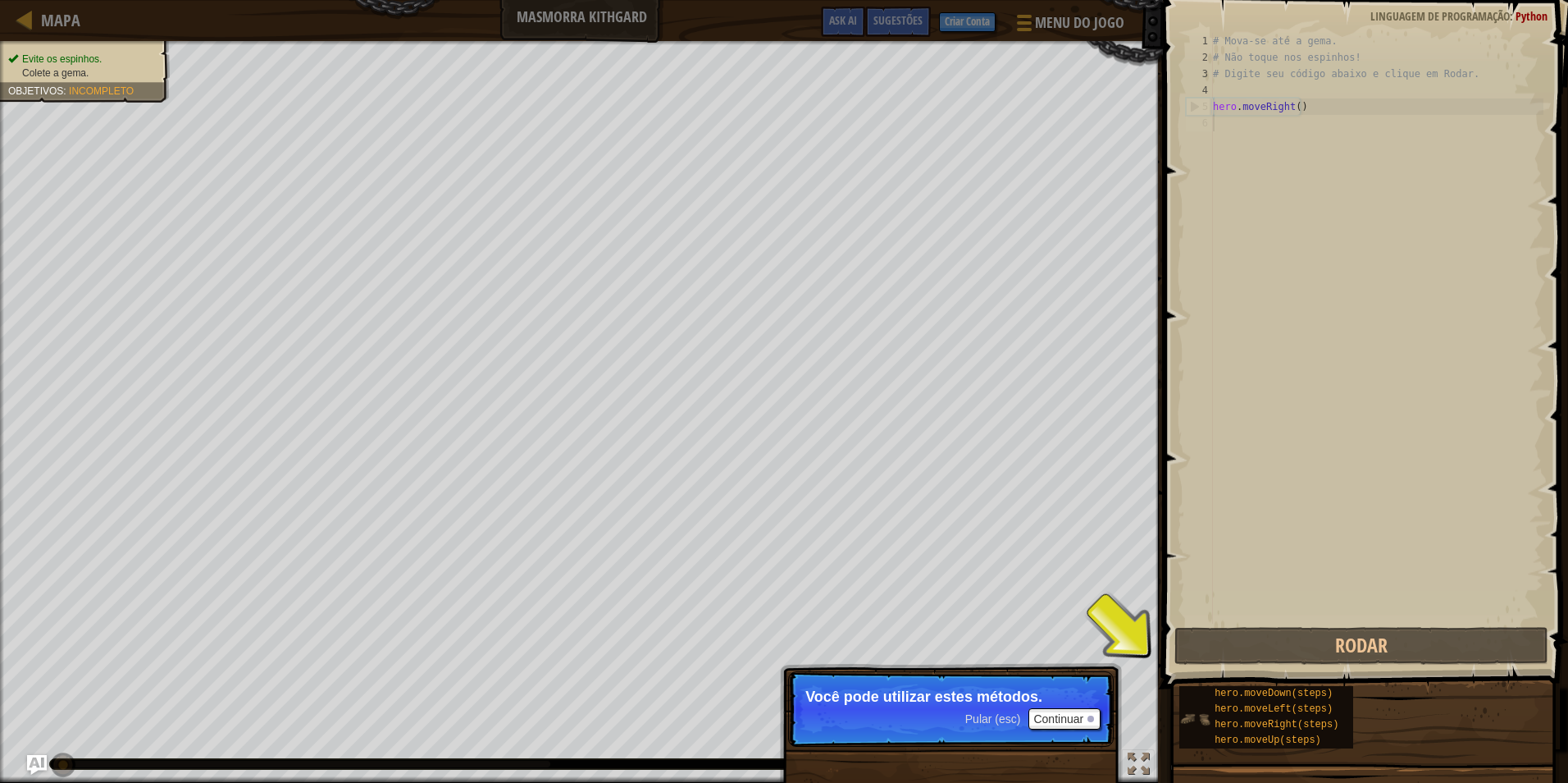
click at [1203, 700] on div "hero.moveDown(steps) hero.moveLeft(steps) hero.moveRight(steps) hero.moveUp(ste…" at bounding box center [1266, 717] width 174 height 62
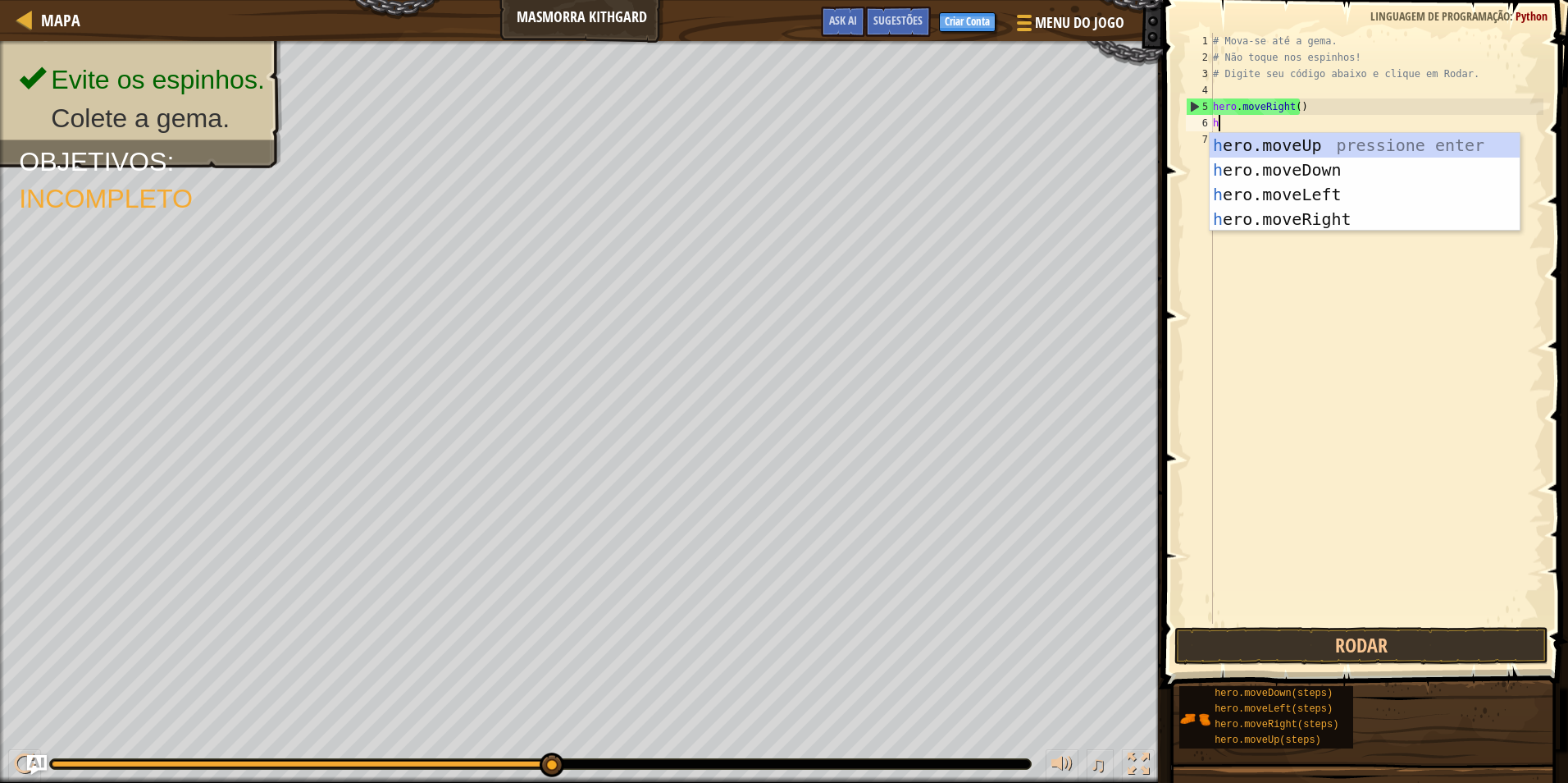
type textarea "hr"
click at [1257, 167] on div "h e r o.moveUp pressione enter h e r o.moveDown pressione enter h e r o.moveLef…" at bounding box center [1364, 207] width 310 height 148
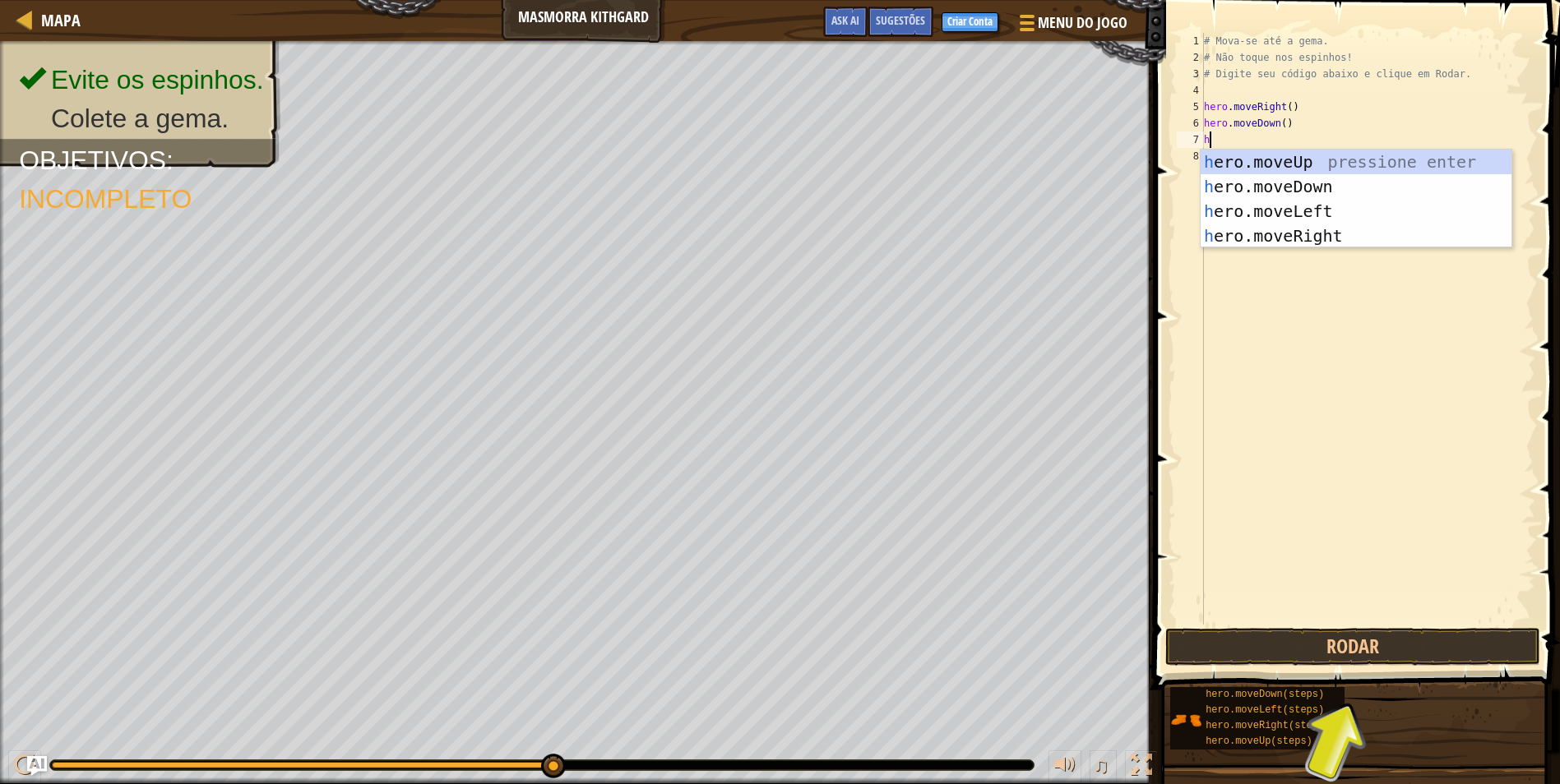
type textarea "hr"
click at [1276, 229] on div "h e r o.moveUp pressione enter h e r o.moveDown pressione enter h e r o.moveLef…" at bounding box center [1355, 223] width 310 height 148
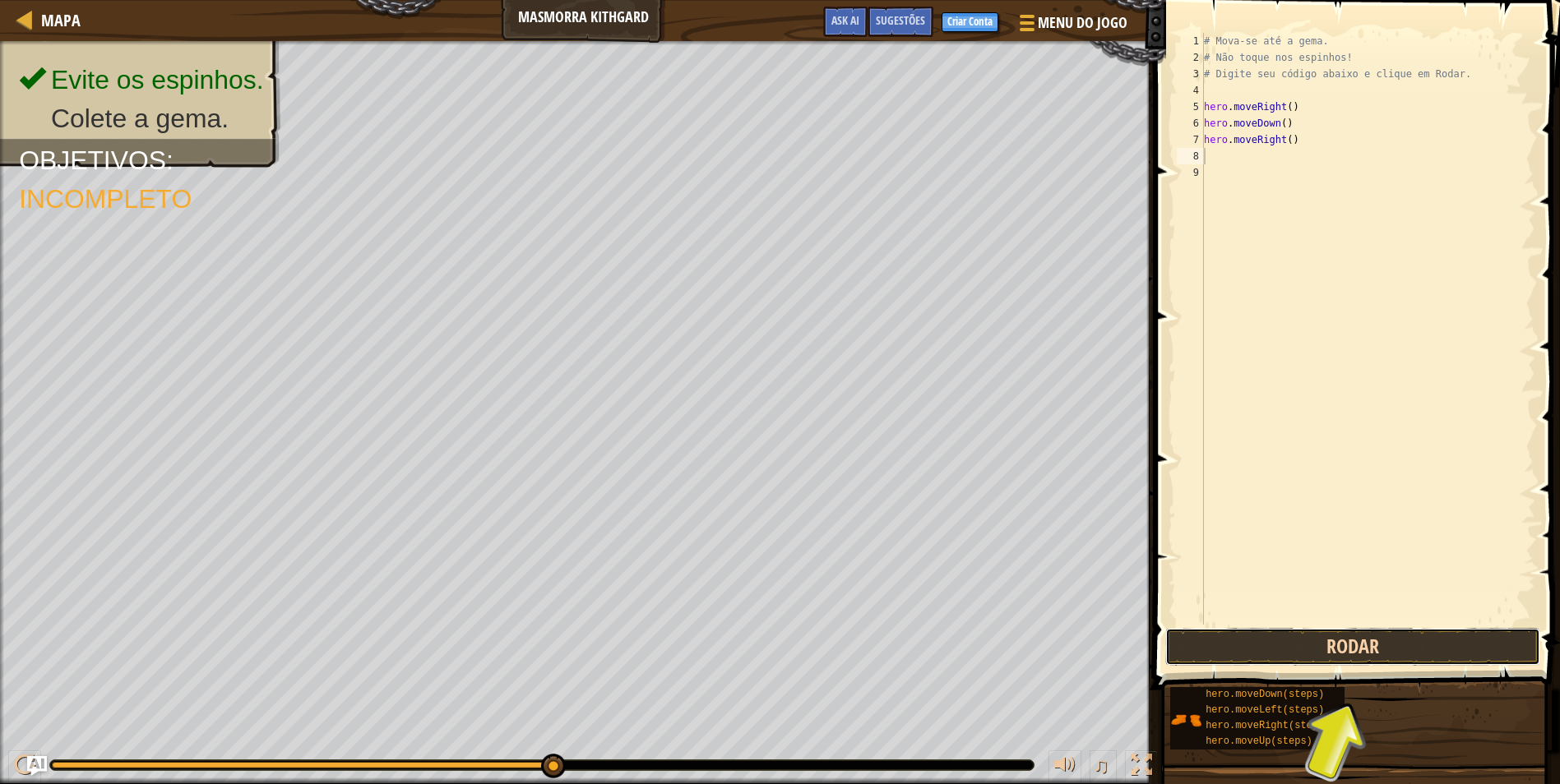
click at [1347, 632] on button "Rodar" at bounding box center [1352, 646] width 375 height 38
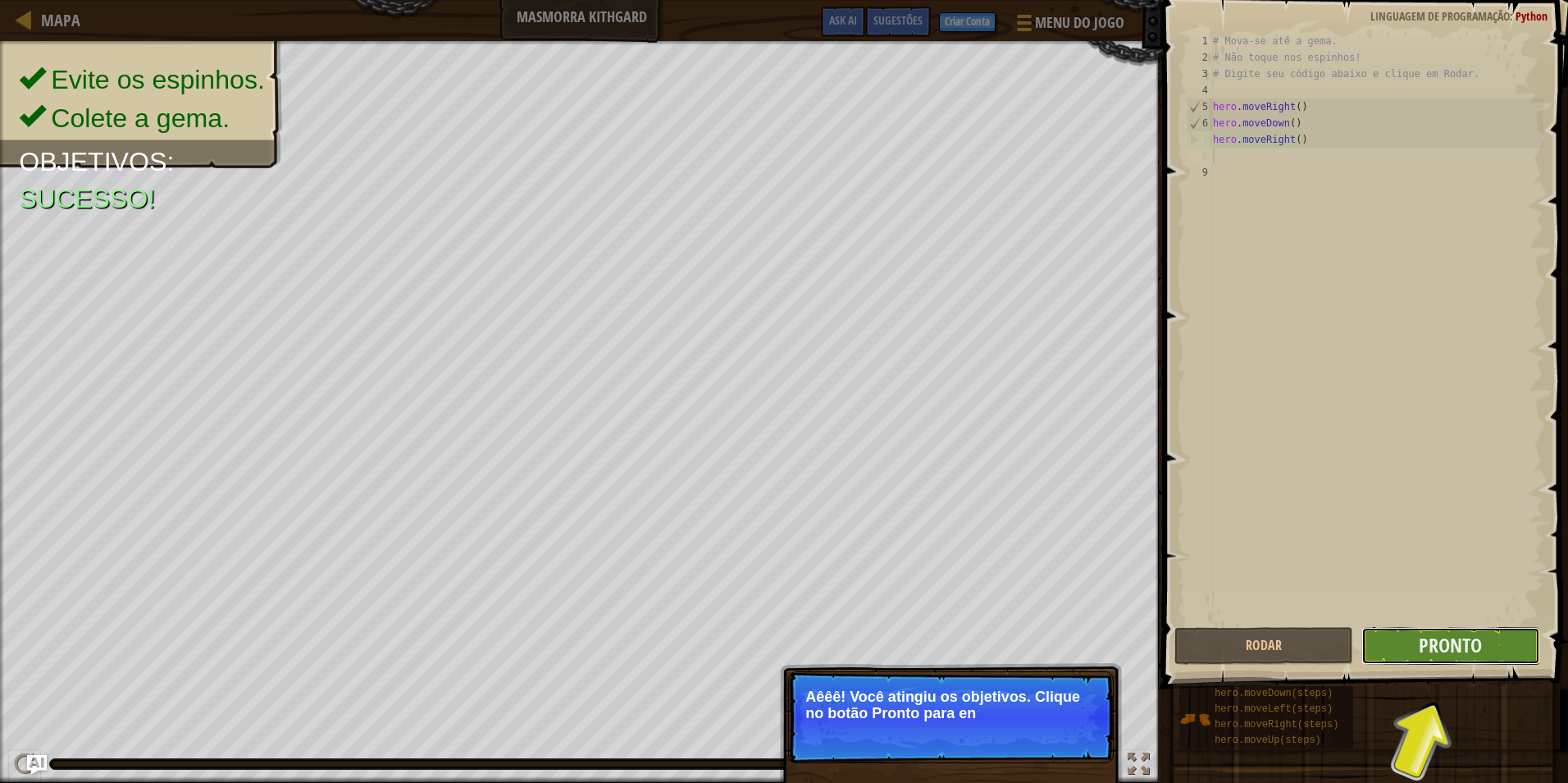
click at [1406, 651] on button "Pronto" at bounding box center [1450, 646] width 179 height 38
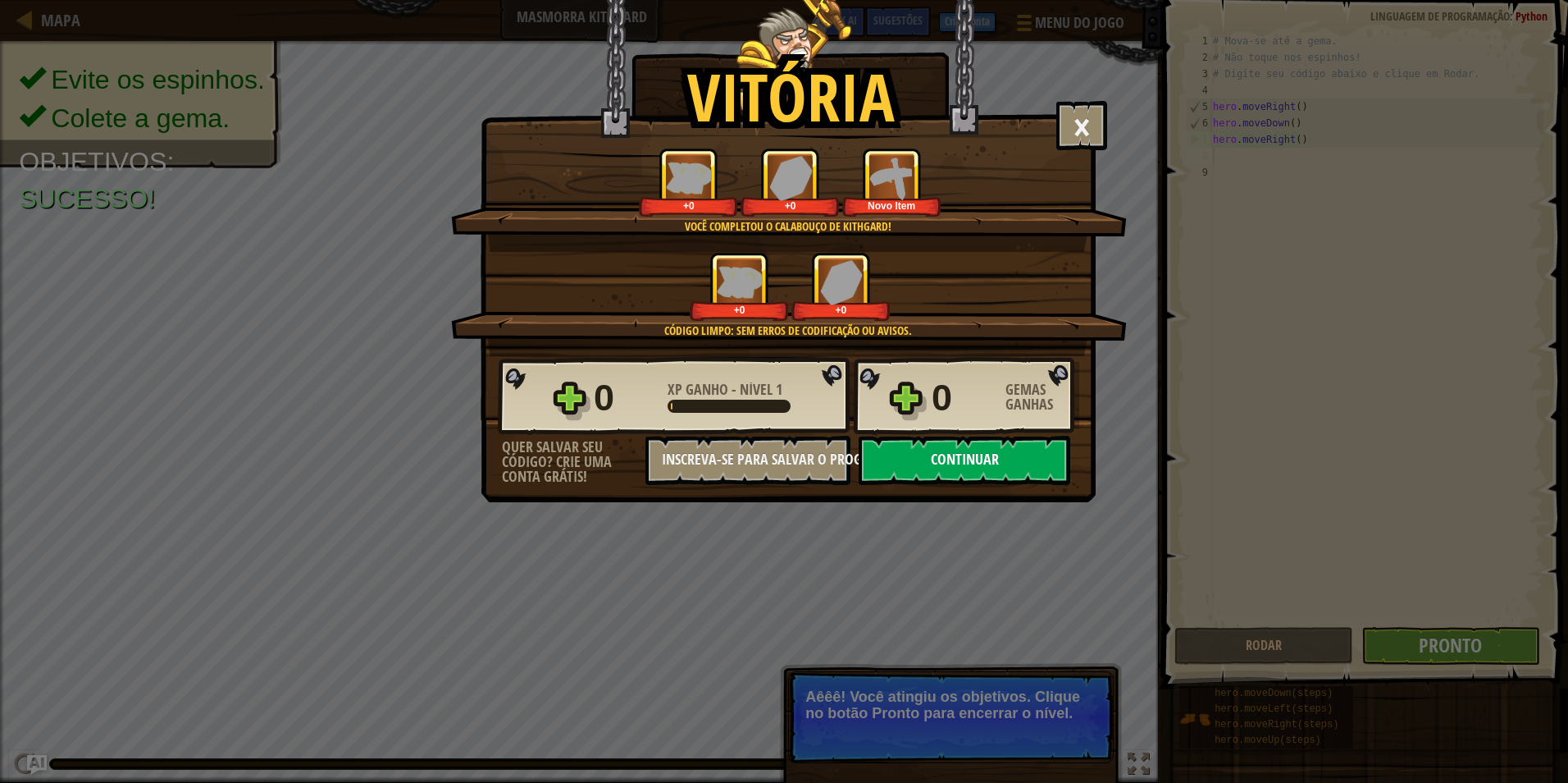
click at [961, 470] on button "Continuar" at bounding box center [965, 460] width 212 height 49
select select "pt-BR"
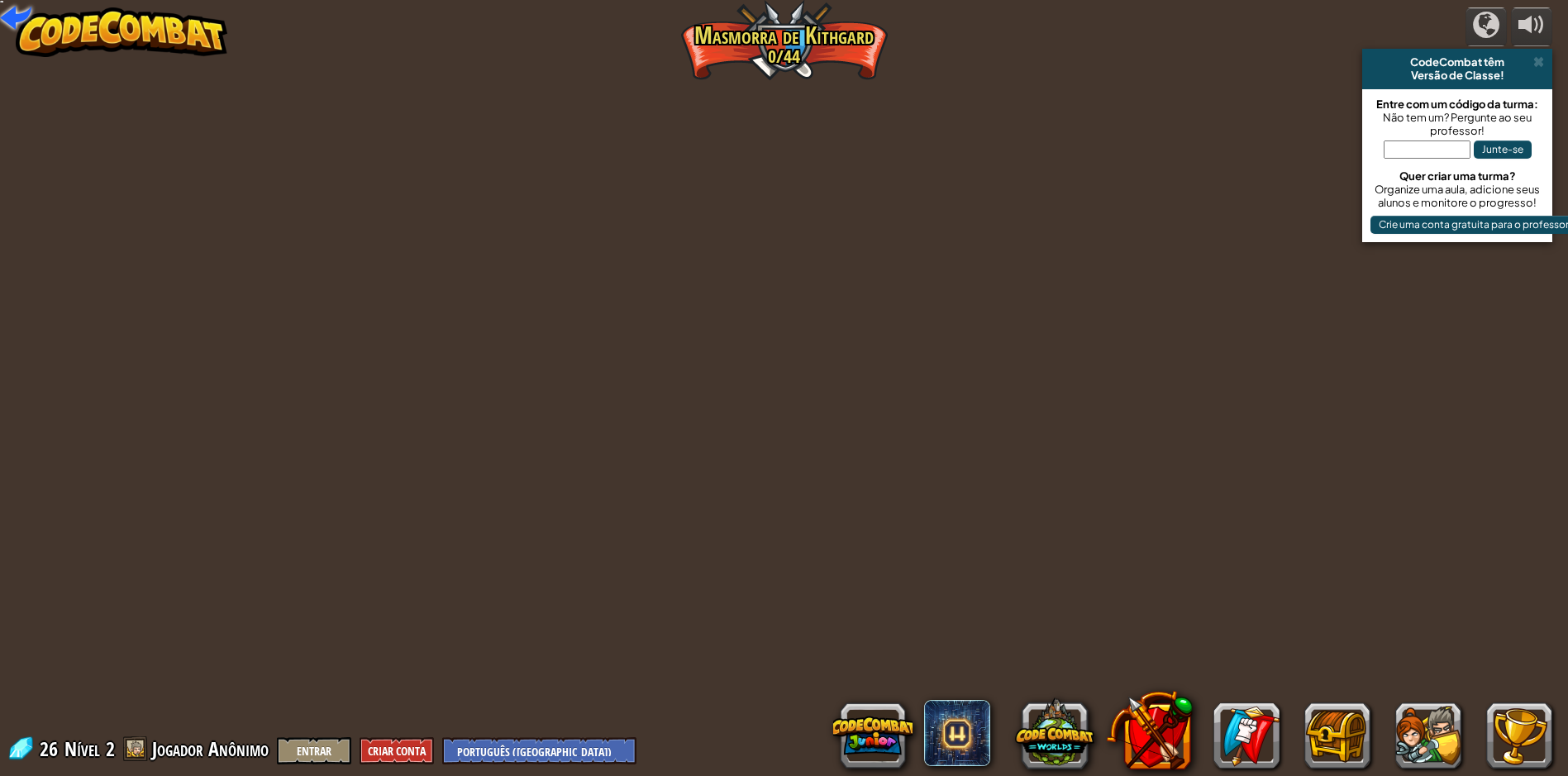
select select "pt-BR"
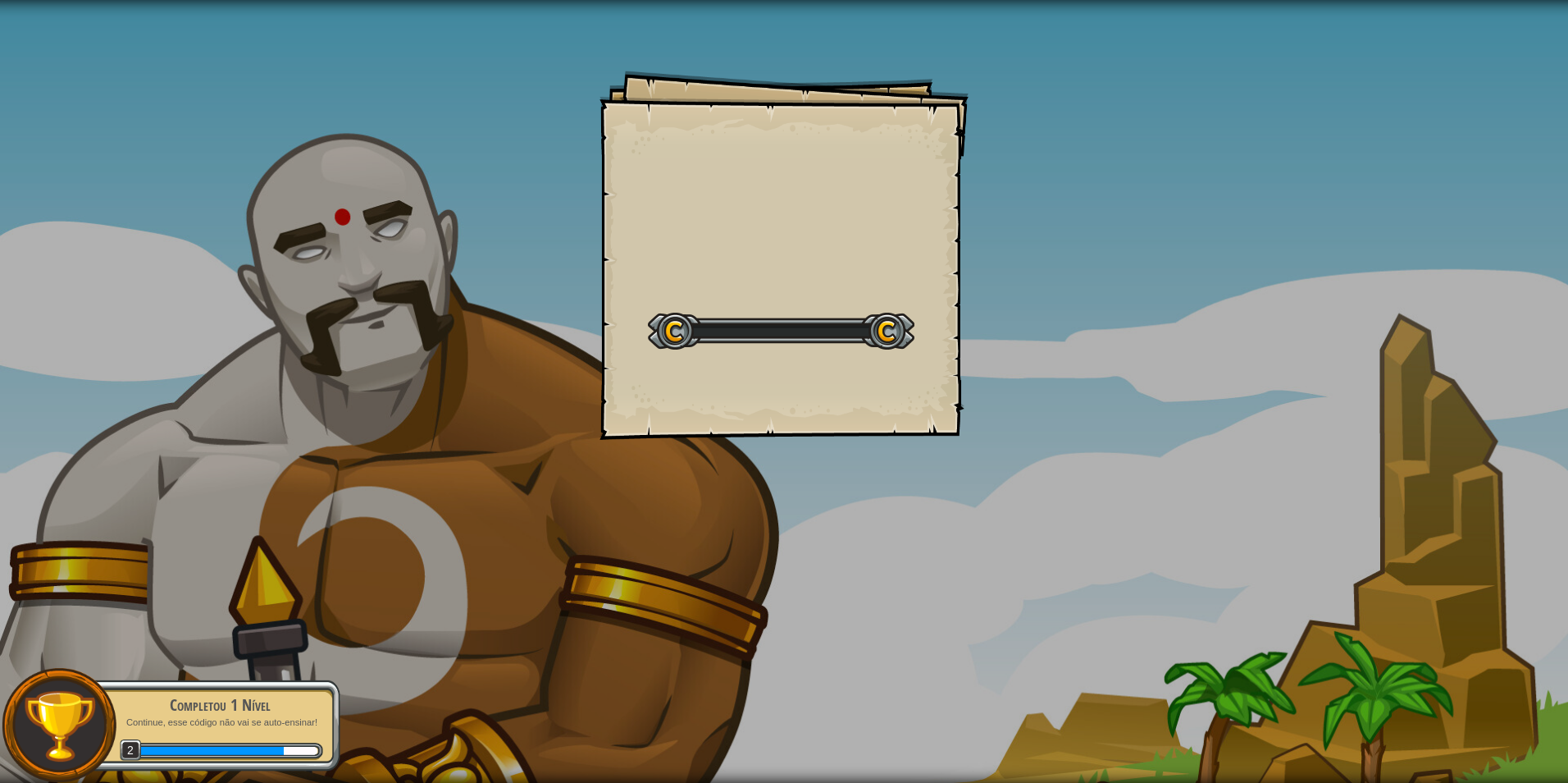
select select "pt-BR"
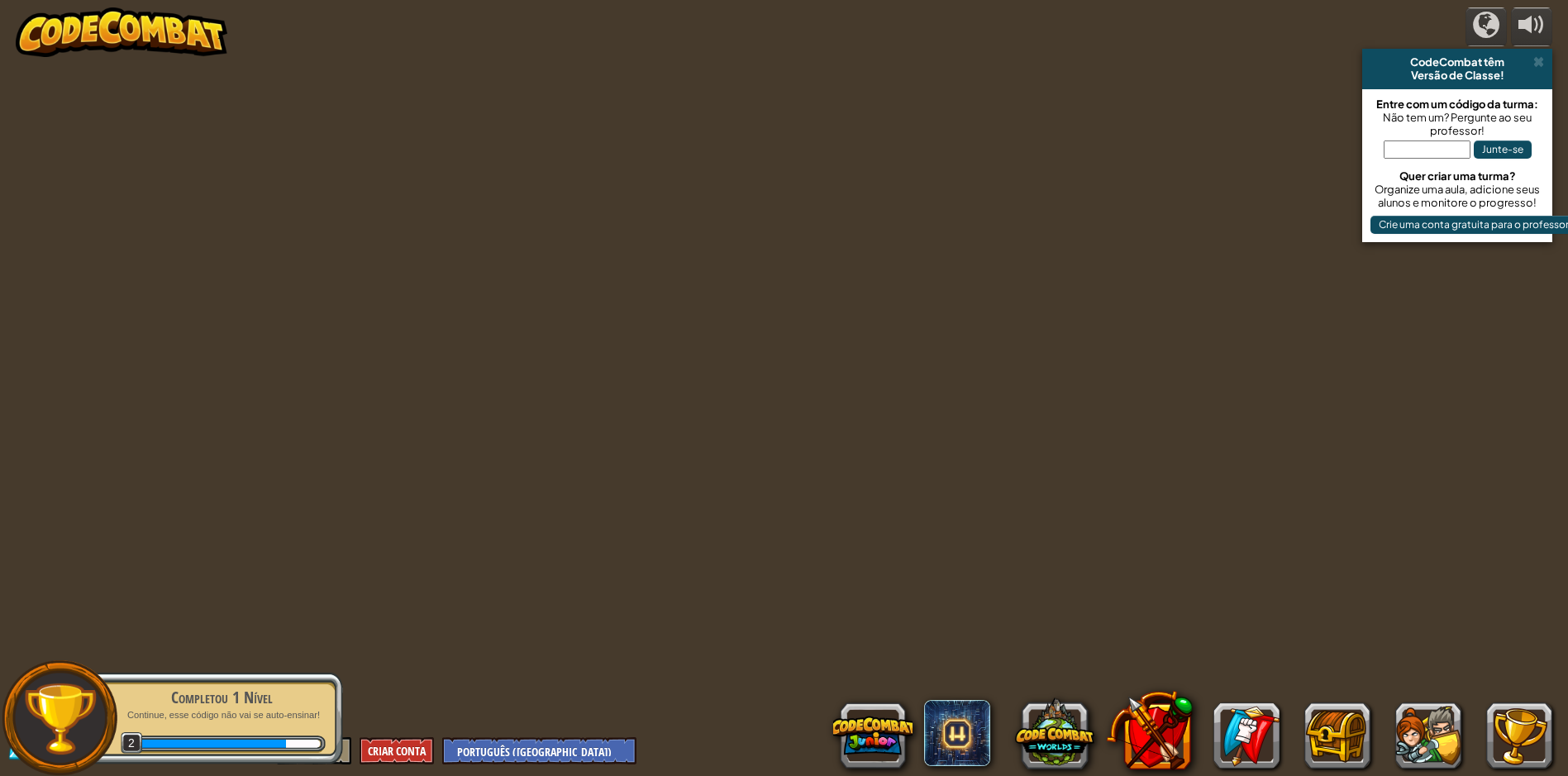
select select "pt-BR"
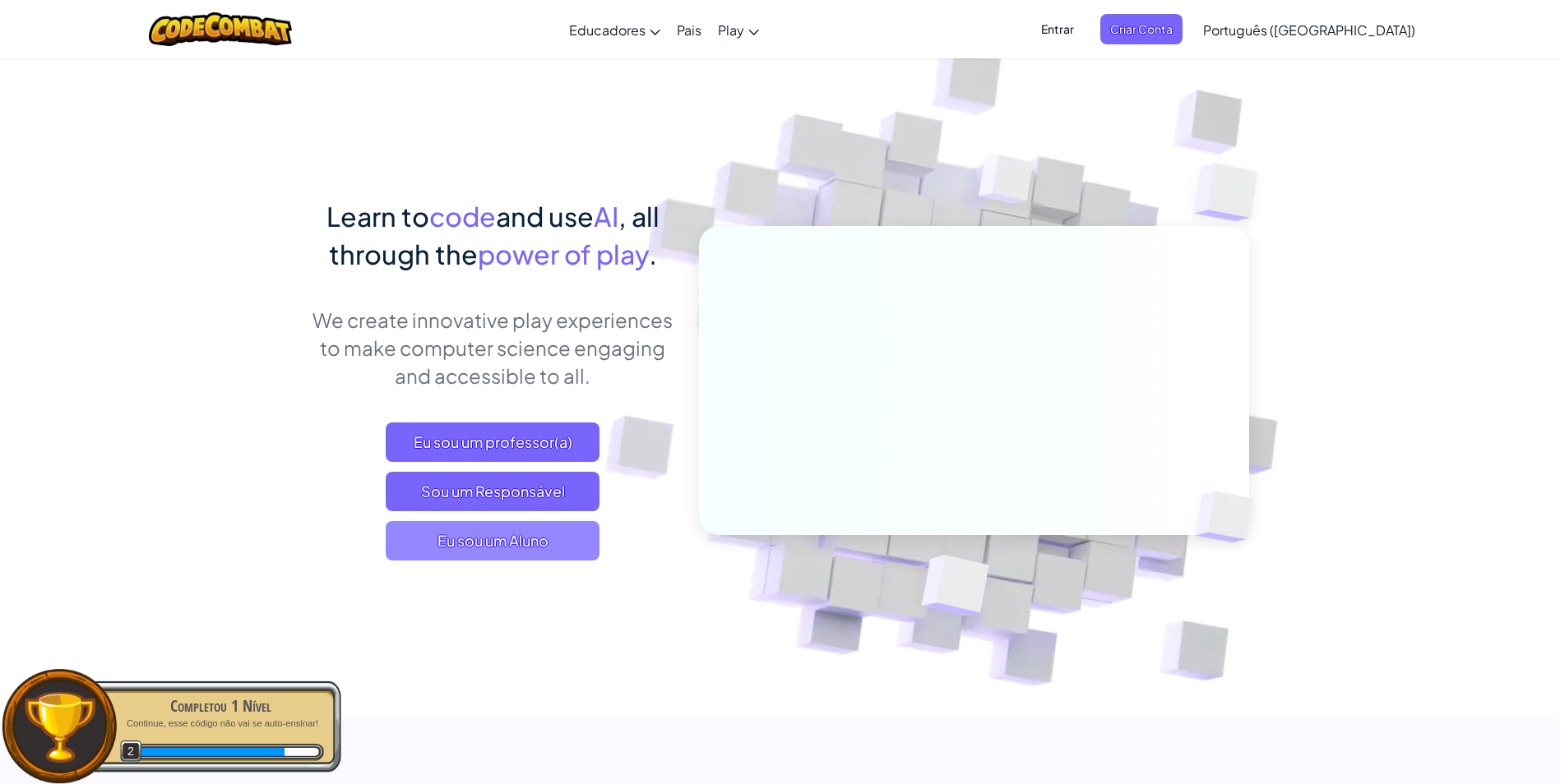
click at [507, 548] on span "Eu sou um Aluno" at bounding box center [493, 540] width 214 height 40
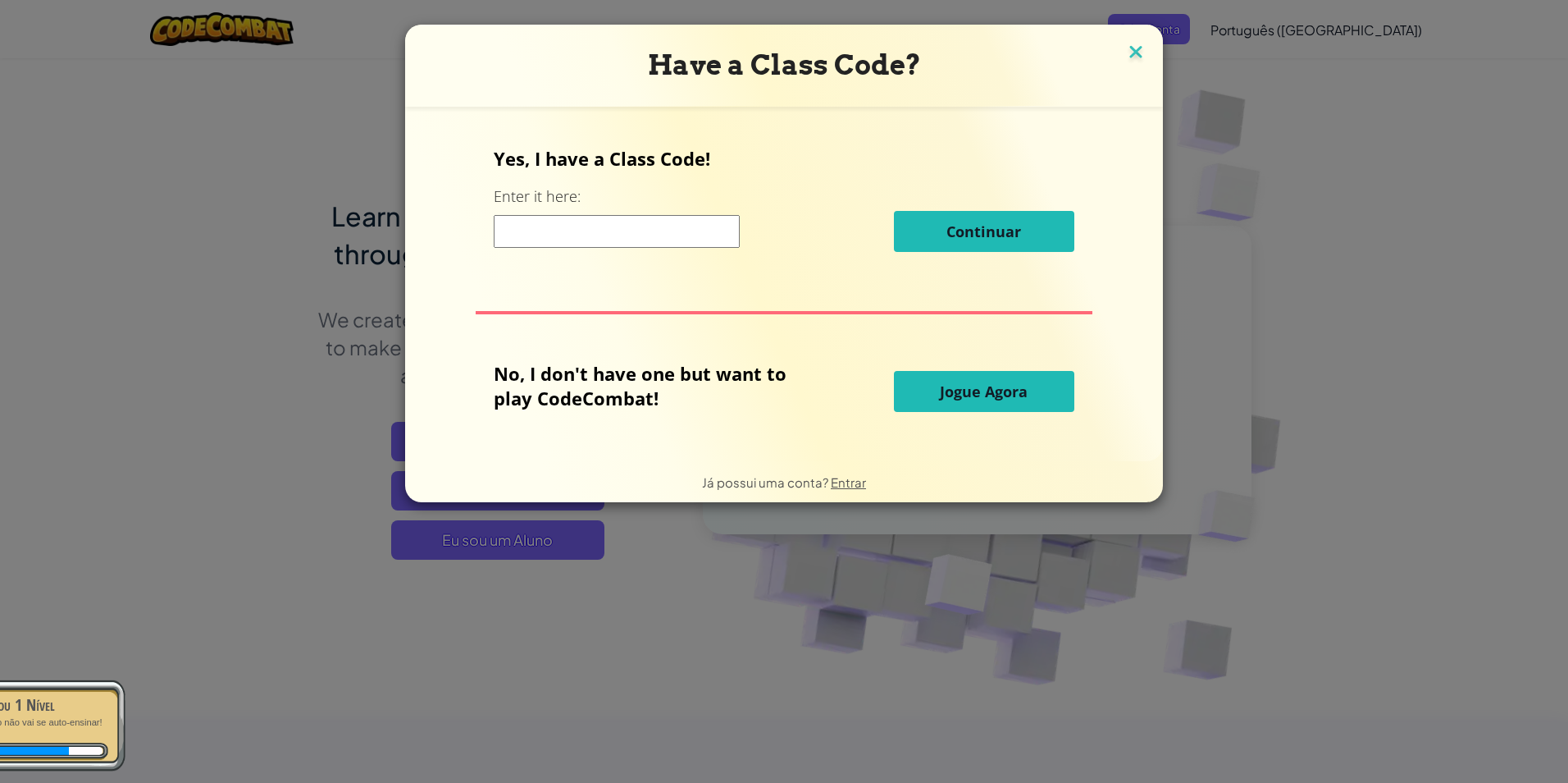
click at [1126, 48] on img at bounding box center [1136, 53] width 22 height 24
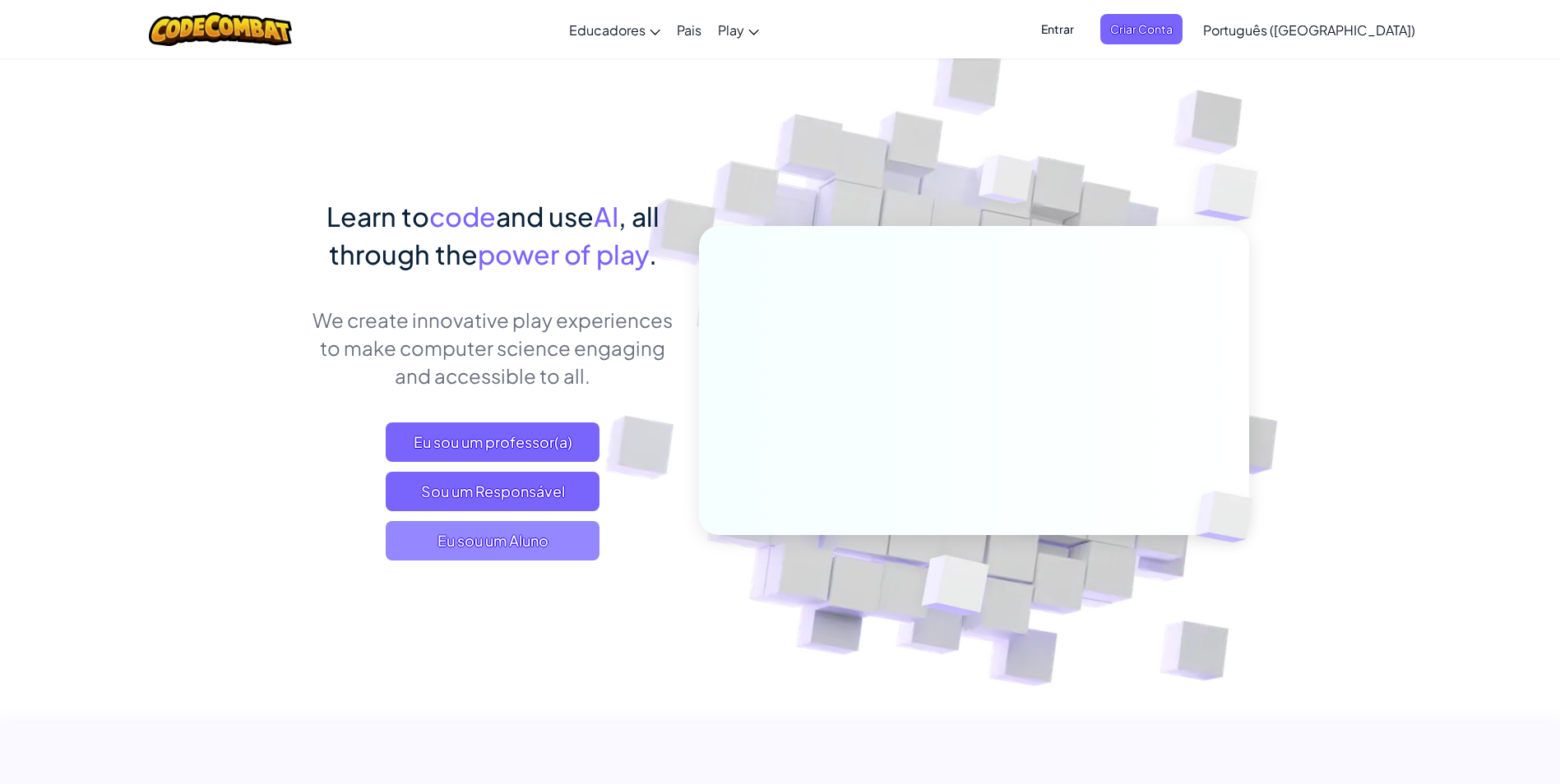
click at [525, 539] on span "Eu sou um Aluno" at bounding box center [493, 540] width 214 height 40
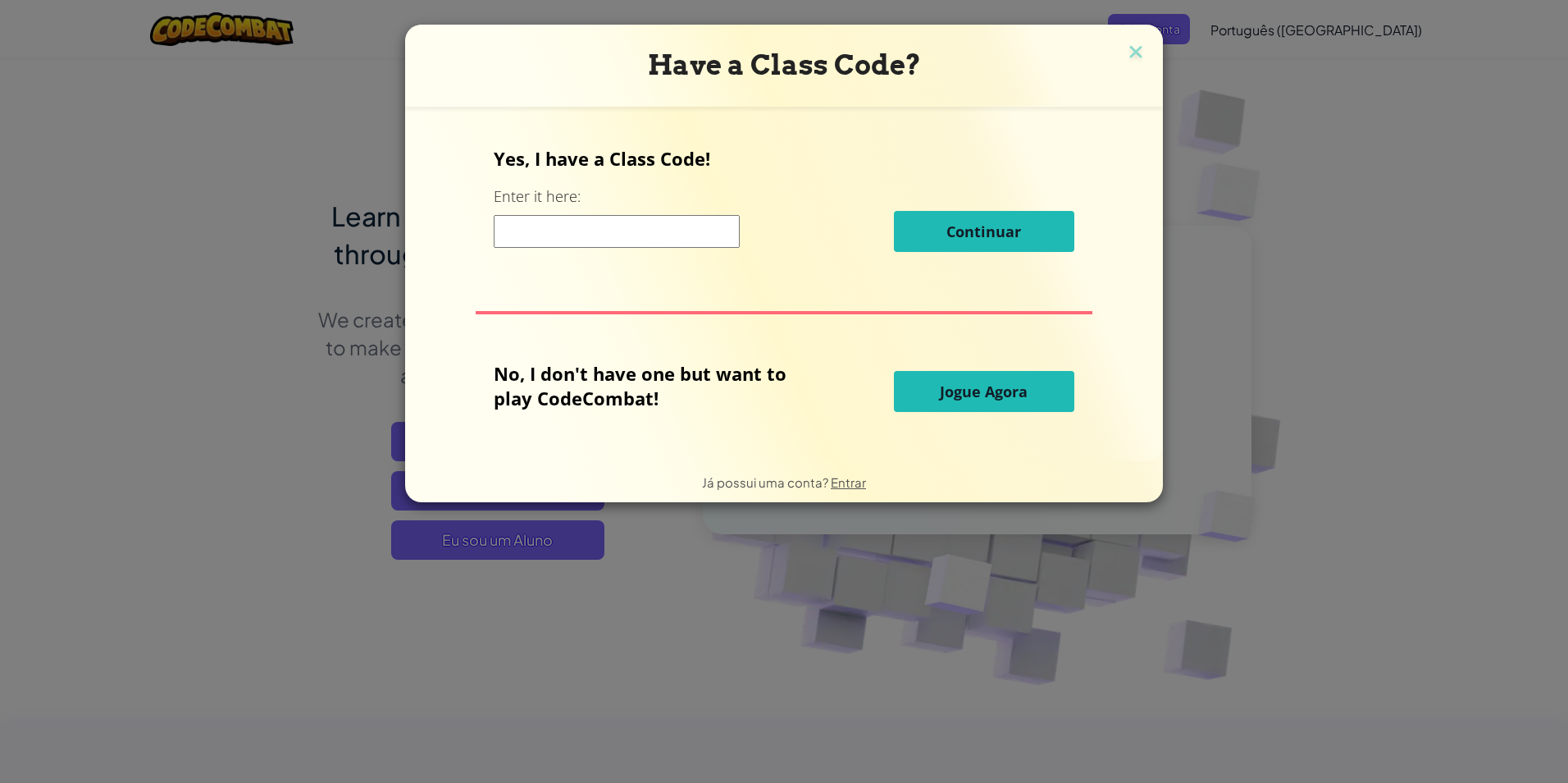
click at [675, 236] on input at bounding box center [617, 231] width 246 height 33
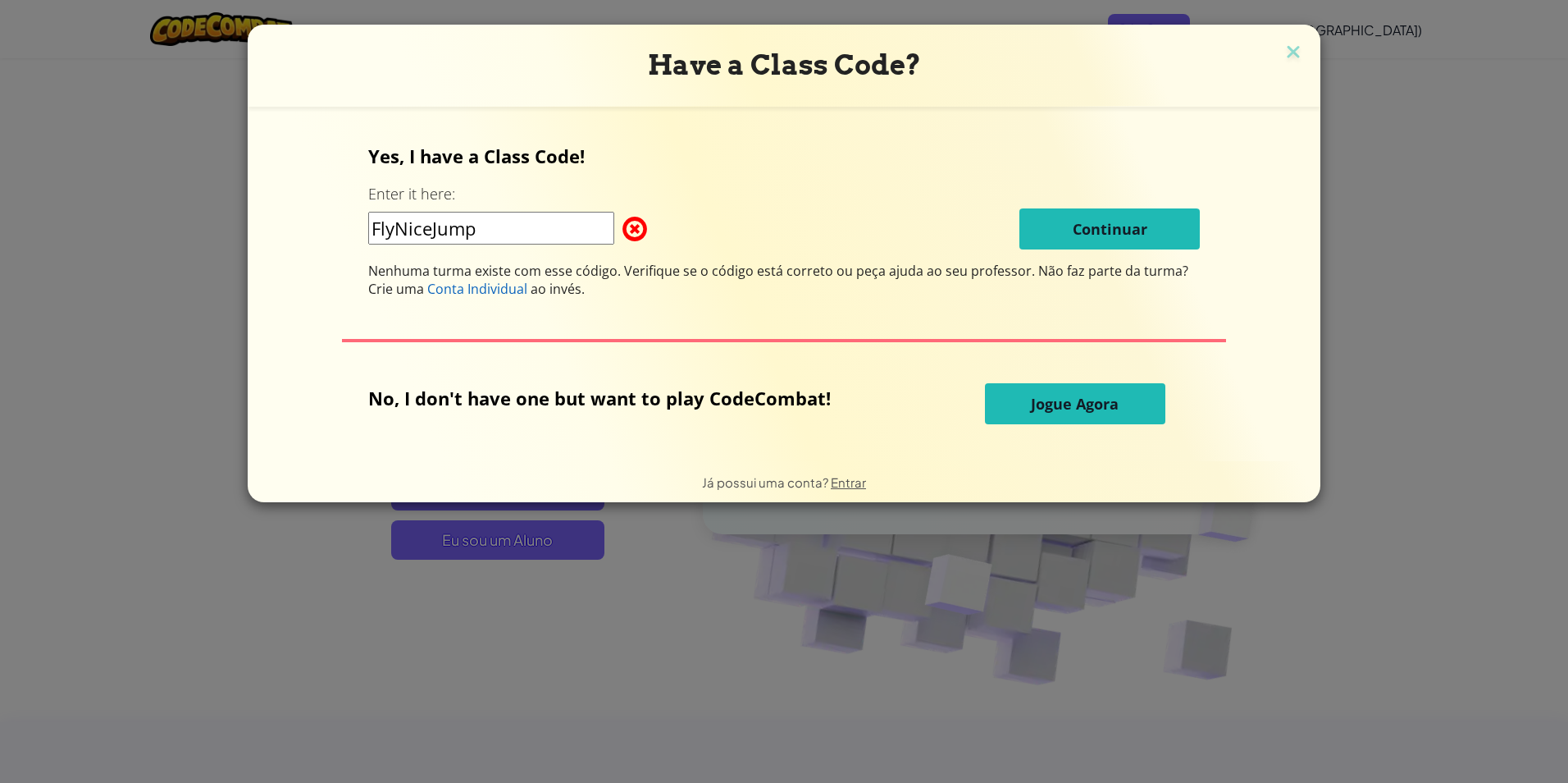
type input "FlyNiceJump"
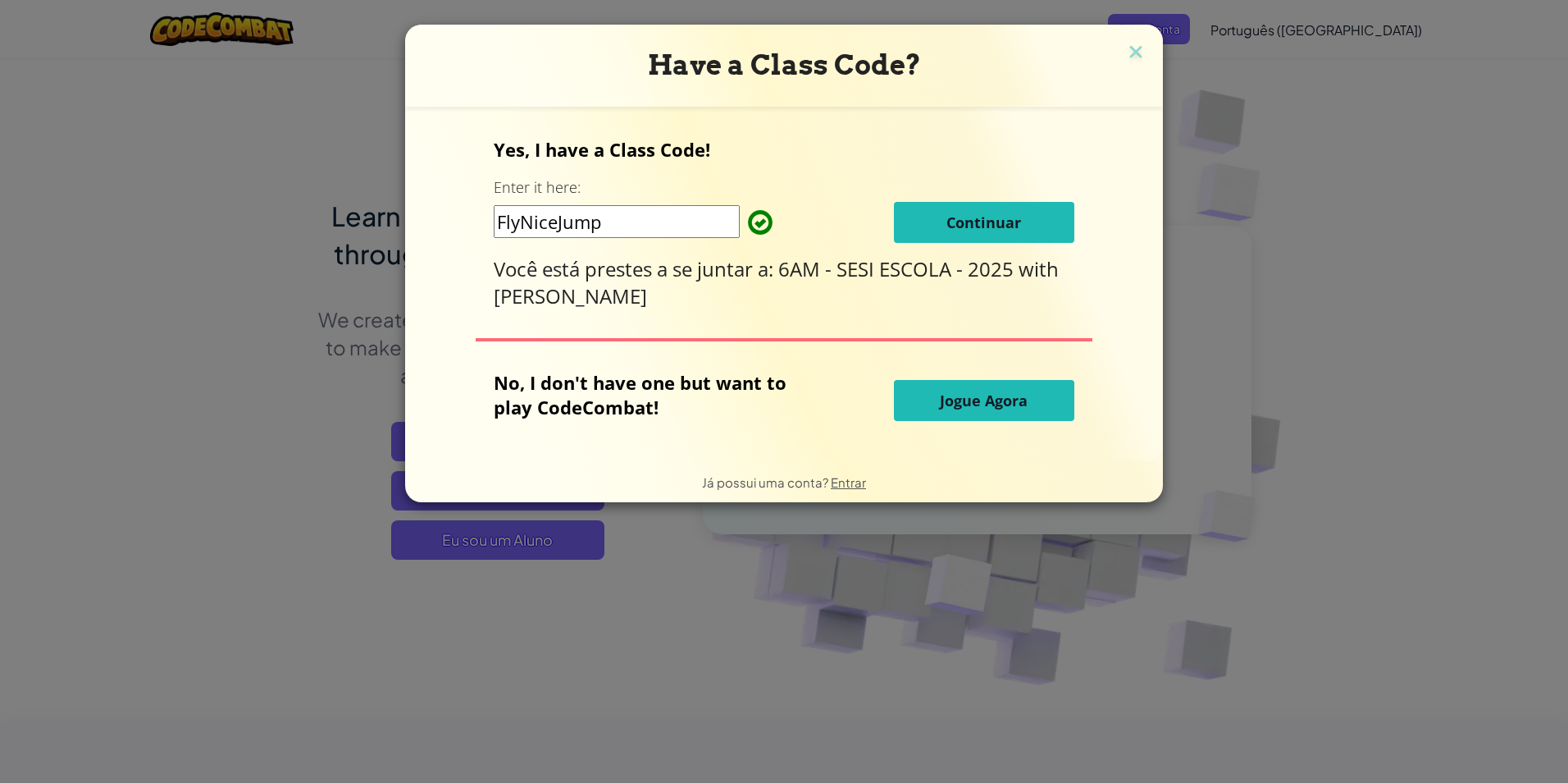
click at [995, 217] on span "Continuar" at bounding box center [984, 223] width 74 height 20
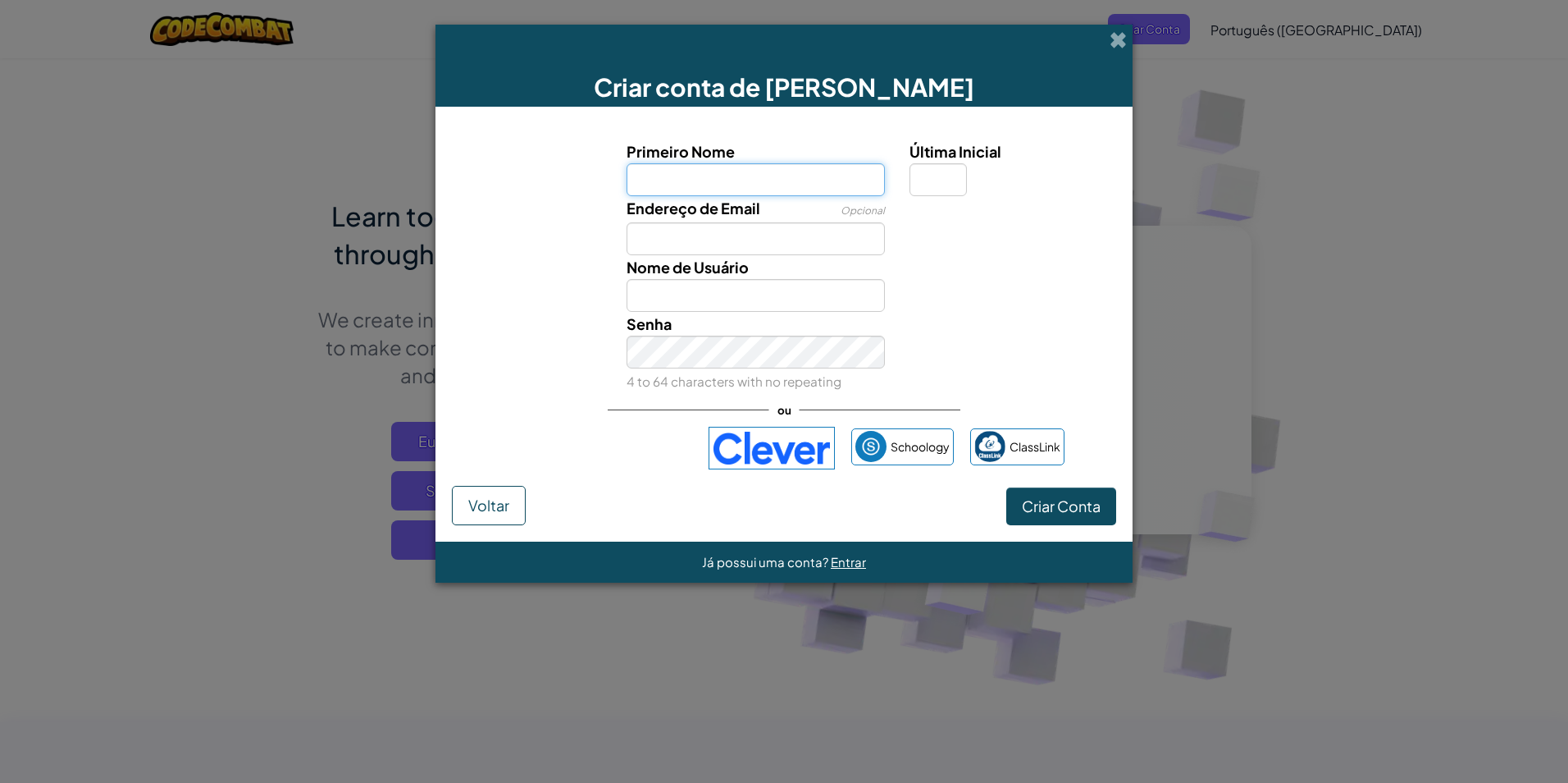
click at [851, 172] on input "Primeiro Nome" at bounding box center [756, 180] width 259 height 33
type input "arthur"
type input "Arthur"
click at [789, 243] on input "Endereço de Email" at bounding box center [756, 239] width 259 height 33
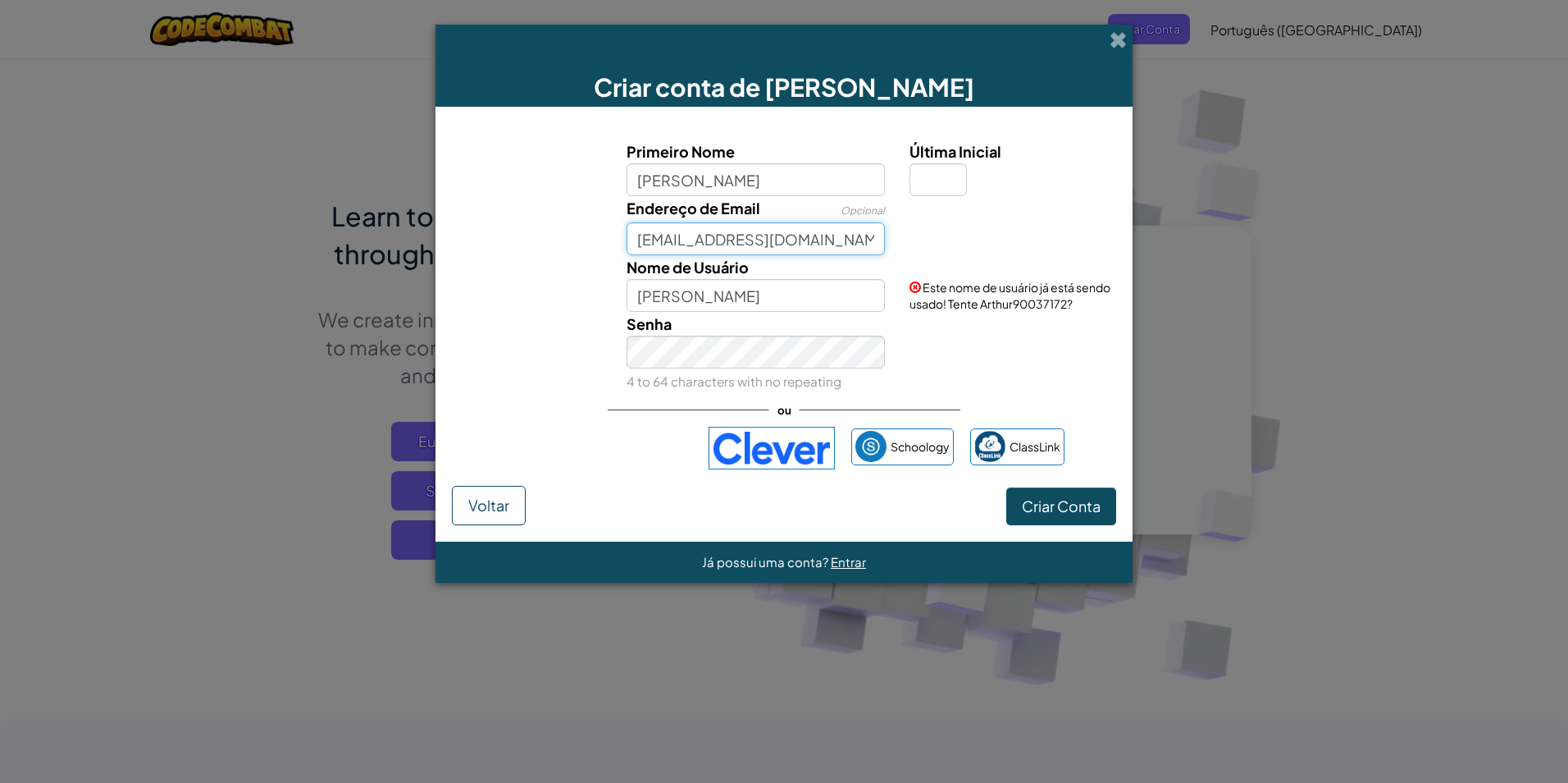
type input "arthue.s@rn.aluno.sesi.org.br"
click at [926, 184] on input "Última Inicial" at bounding box center [939, 180] width 57 height 33
type input "s"
click at [938, 180] on input "s" at bounding box center [939, 180] width 57 height 33
type input "S"
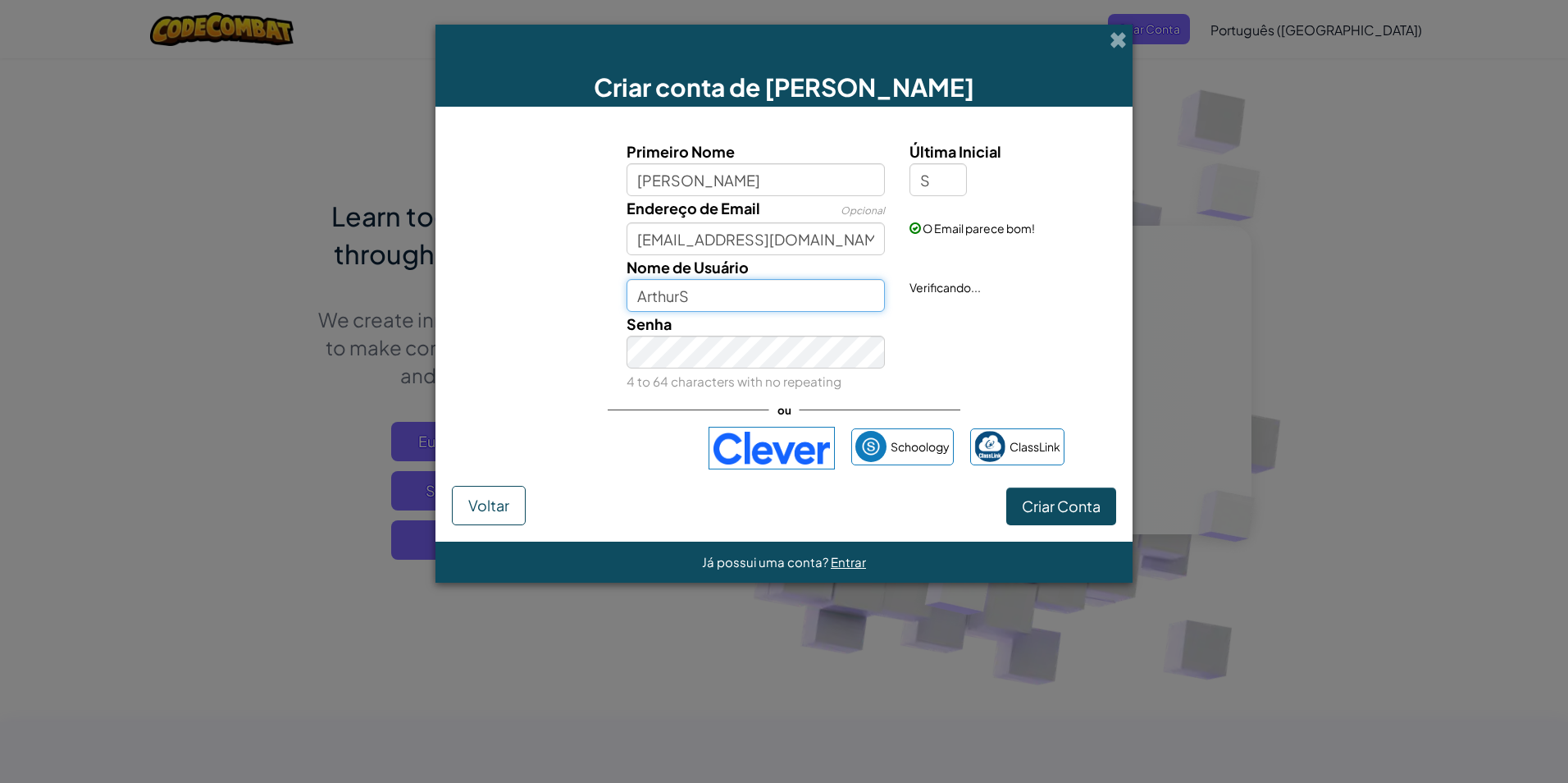
click at [802, 295] on input "ArthurS" at bounding box center [756, 295] width 259 height 33
type input "A"
type input "n"
click at [1006, 488] on button "Criar Conta" at bounding box center [1061, 506] width 109 height 38
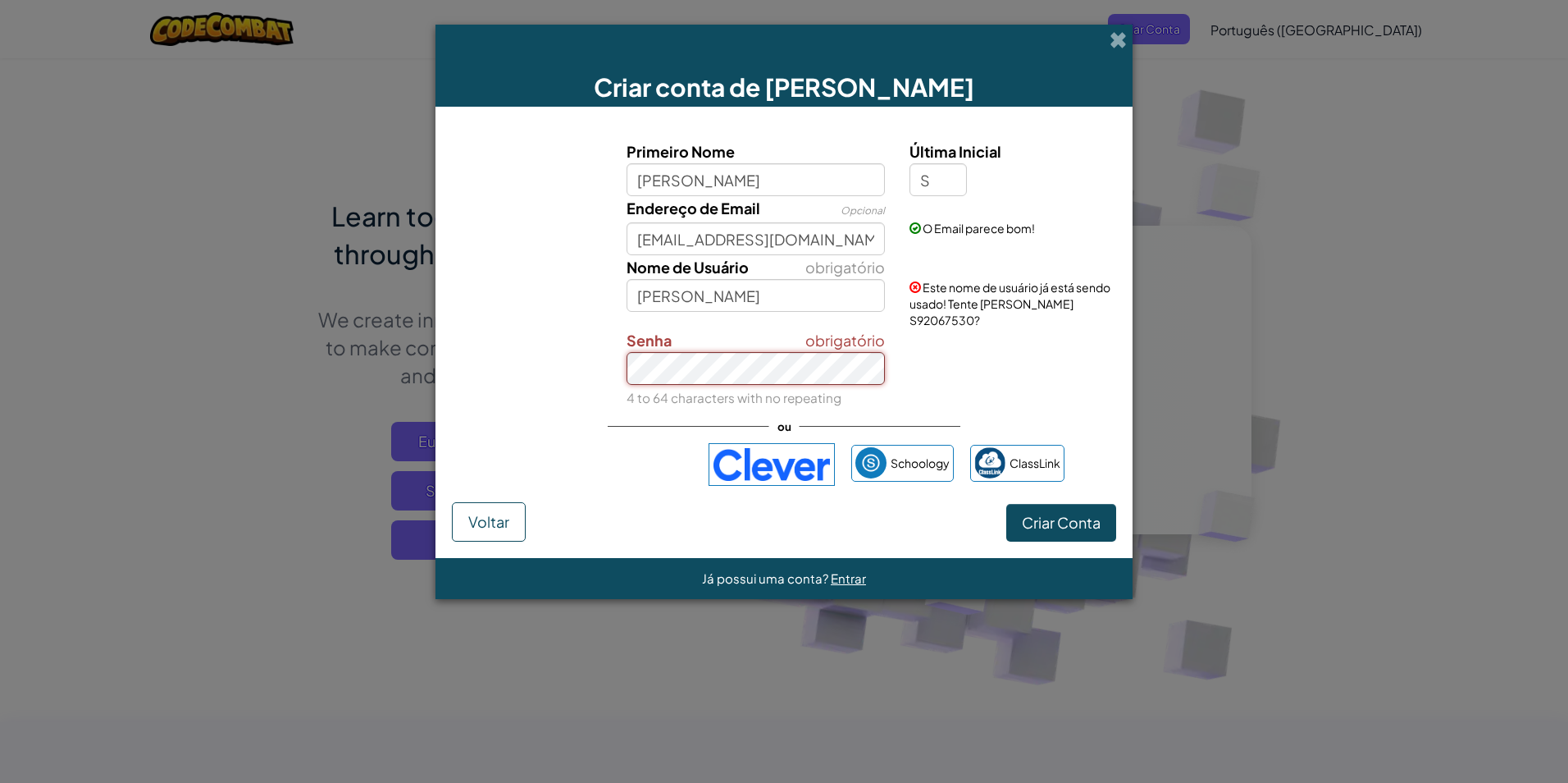
click at [1006, 504] on button "Criar Conta" at bounding box center [1061, 523] width 109 height 38
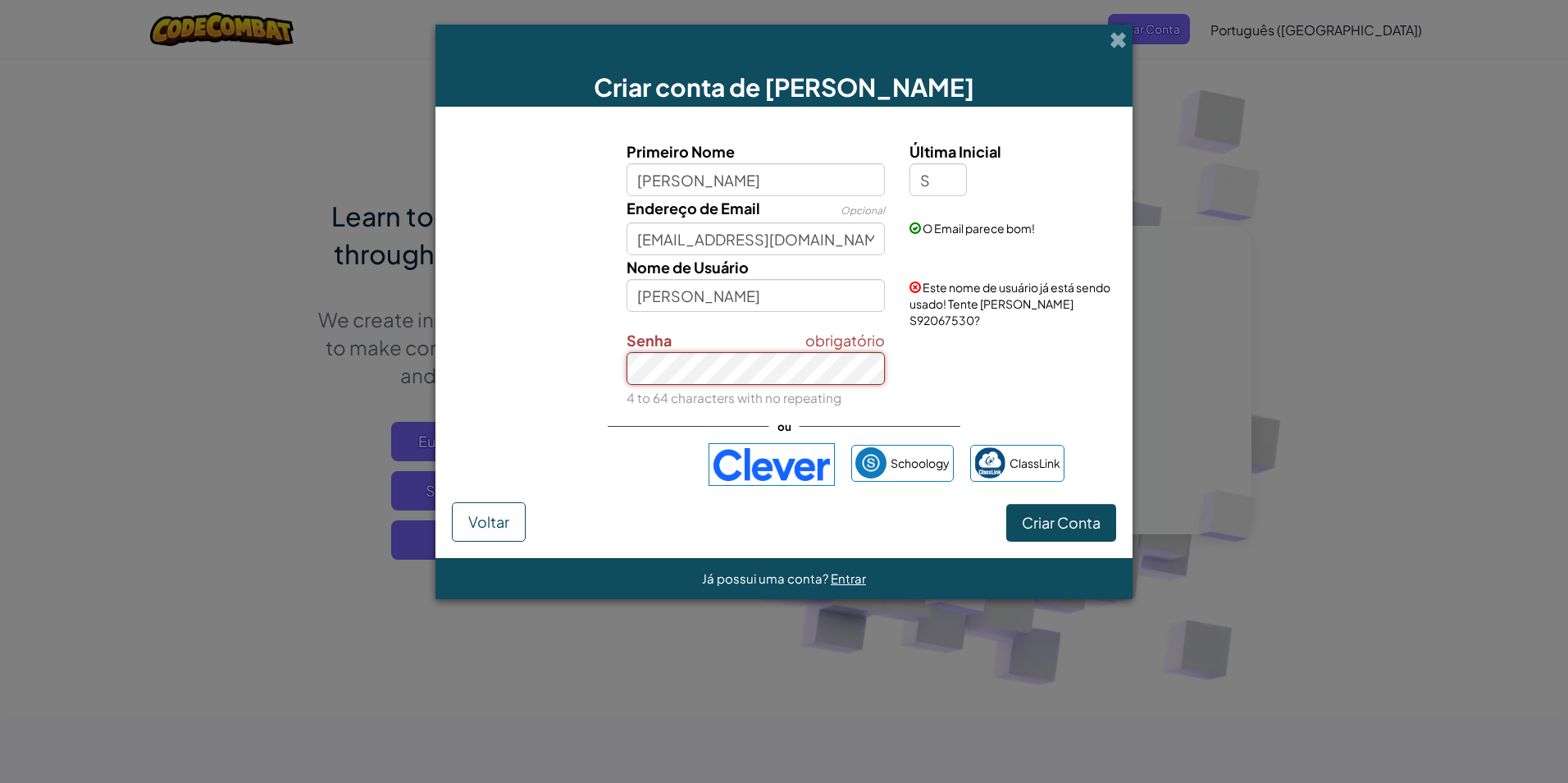
click at [1006, 504] on button "Criar Conta" at bounding box center [1061, 523] width 109 height 38
click at [786, 293] on input "arthur S" at bounding box center [756, 295] width 259 height 33
click at [645, 374] on div "obrigatório Senha 4 to 64 characters with no repeating" at bounding box center [757, 369] width 284 height 81
click at [1035, 524] on span "Criar Conta" at bounding box center [1062, 522] width 79 height 19
click at [1032, 522] on button "Criar Conta" at bounding box center [1061, 523] width 109 height 38
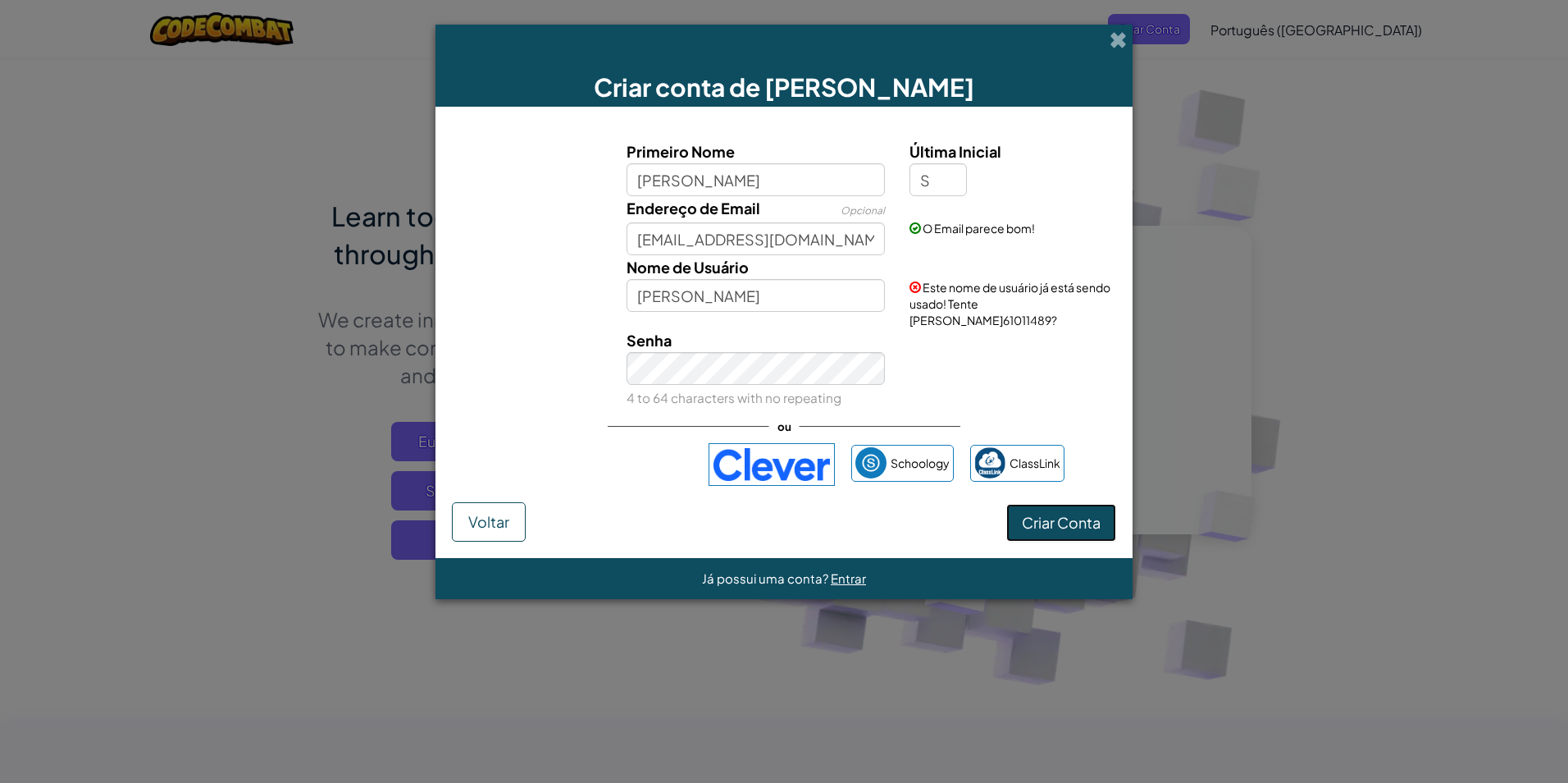
click at [1031, 523] on button "Criar Conta" at bounding box center [1061, 523] width 109 height 38
click at [1032, 521] on button "Criar Conta" at bounding box center [1061, 523] width 109 height 38
click at [1022, 522] on button "Criar Conta" at bounding box center [1061, 523] width 109 height 38
click at [1023, 520] on button "Criar Conta" at bounding box center [1061, 523] width 109 height 38
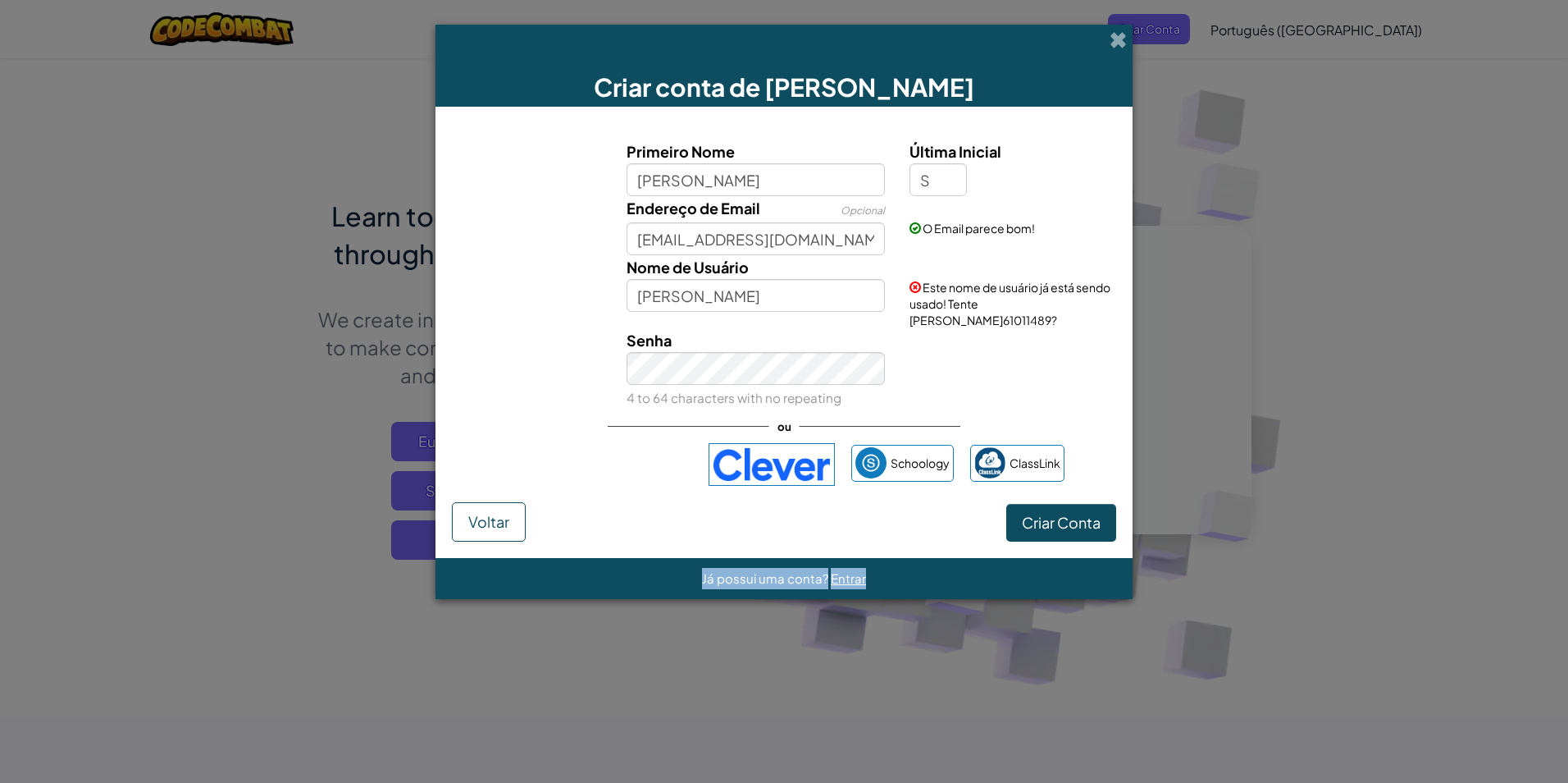
click at [1023, 520] on div "Criar Conta Voltar" at bounding box center [784, 522] width 664 height 40
click at [1023, 520] on button "Criar Conta" at bounding box center [1061, 523] width 109 height 38
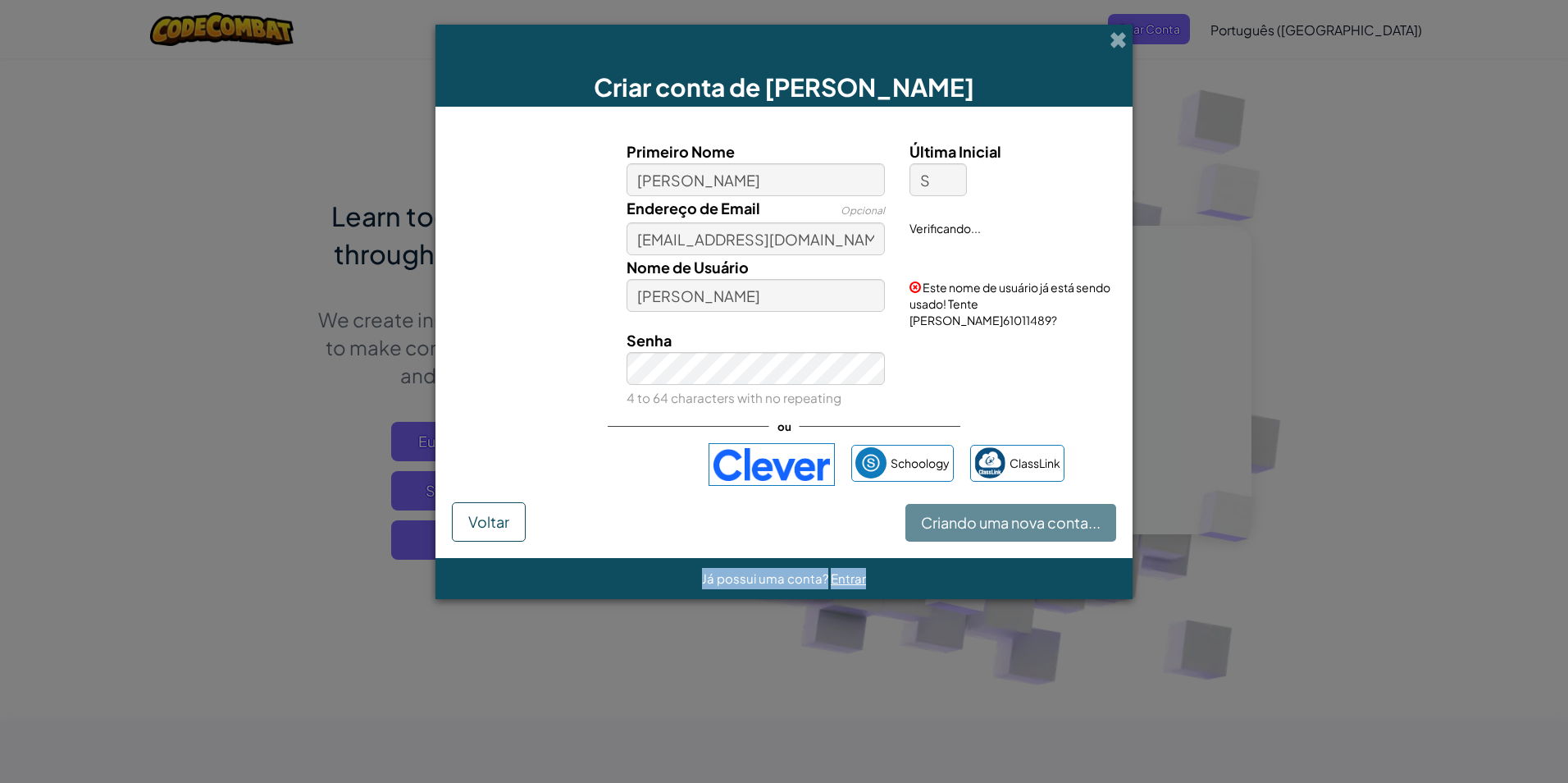
click at [1023, 520] on div "Criando uma nova conta... Voltar" at bounding box center [784, 522] width 664 height 40
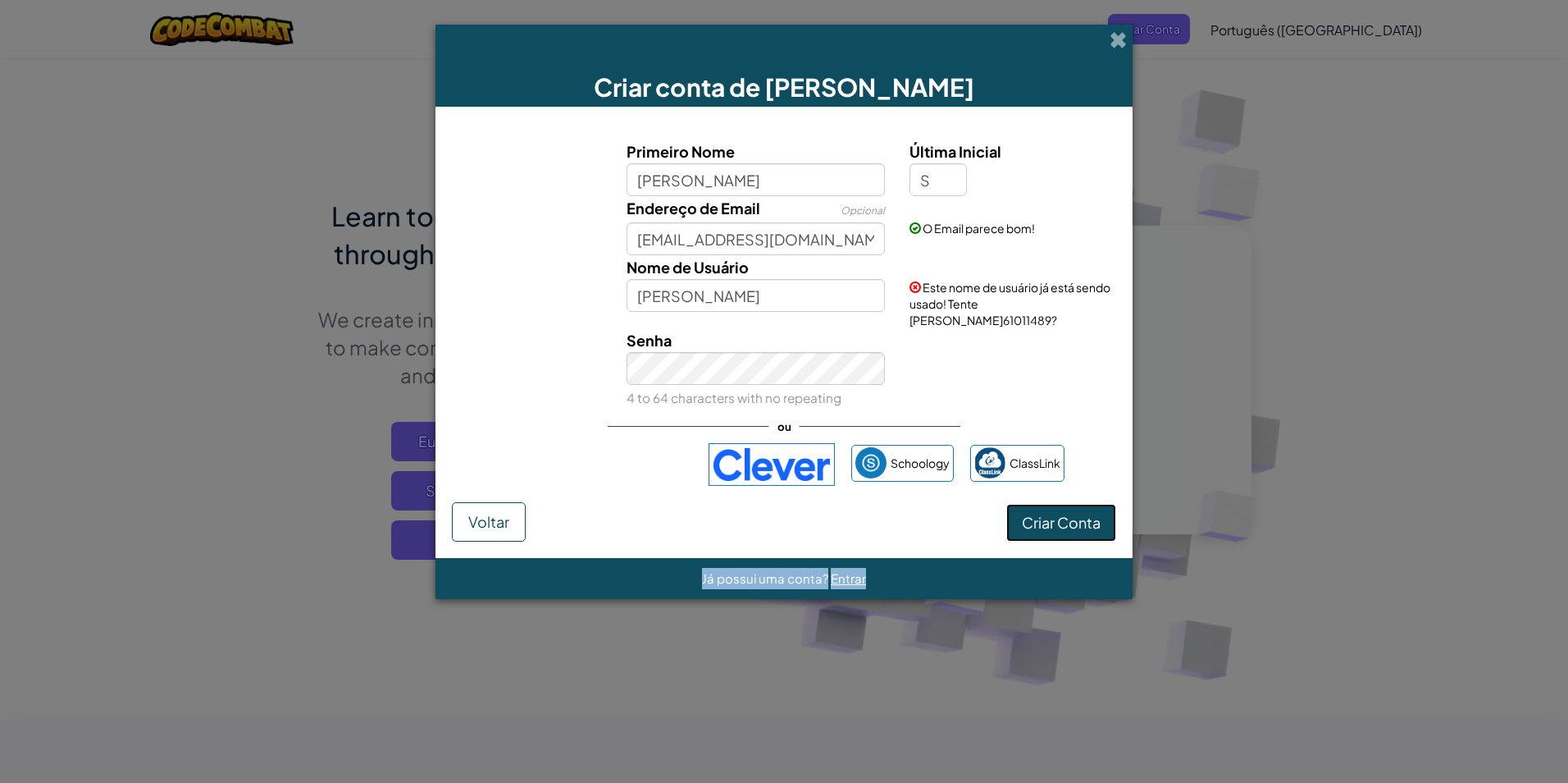
click at [1023, 520] on button "Criar Conta" at bounding box center [1061, 523] width 109 height 38
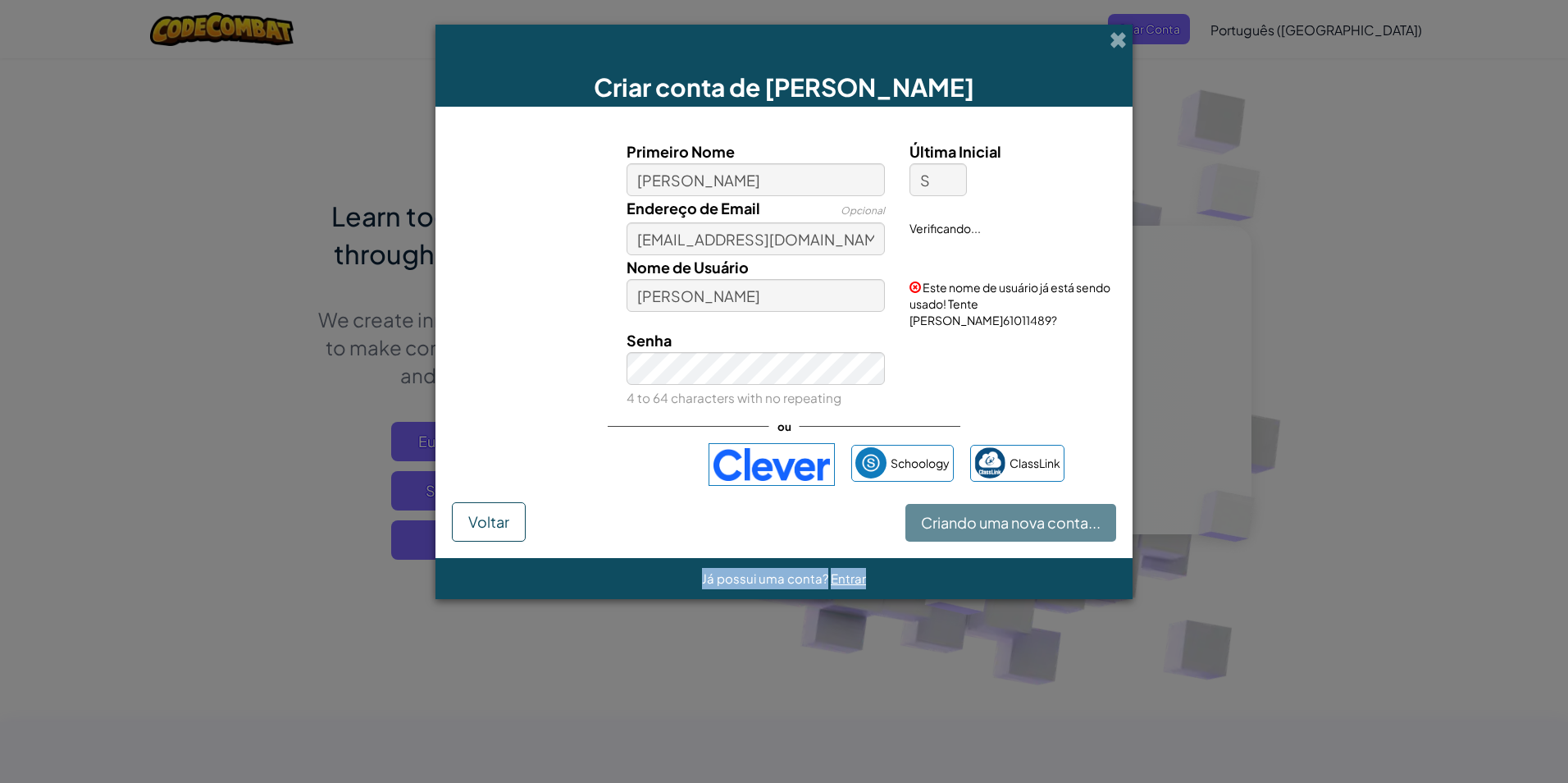
click at [1023, 520] on div "Criando uma nova conta... Voltar" at bounding box center [784, 522] width 664 height 40
click at [1023, 520] on button "Criando uma nova conta..." at bounding box center [1011, 523] width 211 height 38
click at [1023, 520] on div "Criando uma nova conta... Voltar" at bounding box center [784, 522] width 664 height 40
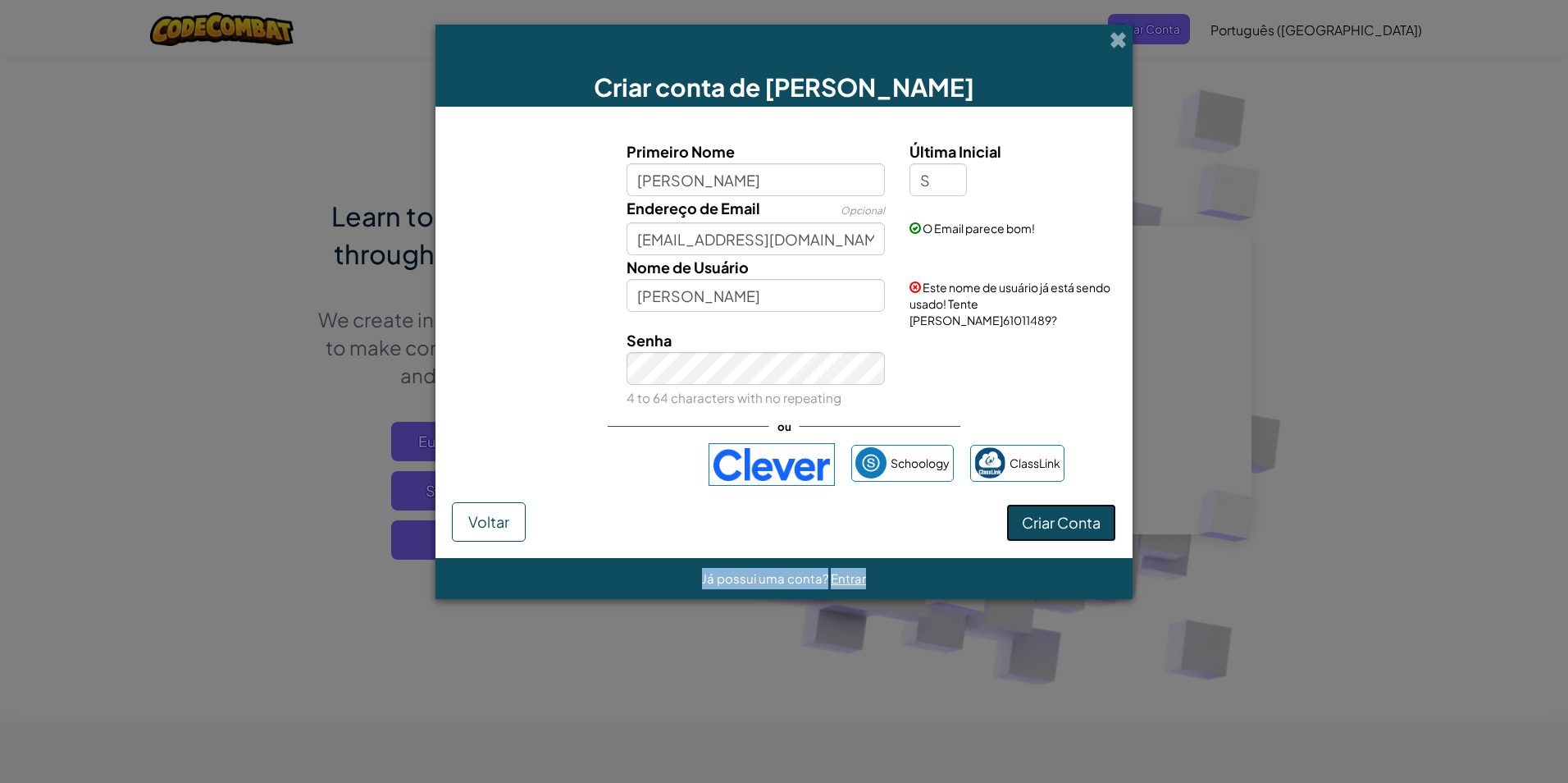
click at [1023, 520] on button "Criar Conta" at bounding box center [1061, 523] width 109 height 38
click at [678, 297] on input "arthur S." at bounding box center [756, 295] width 259 height 33
type input "arthu S."
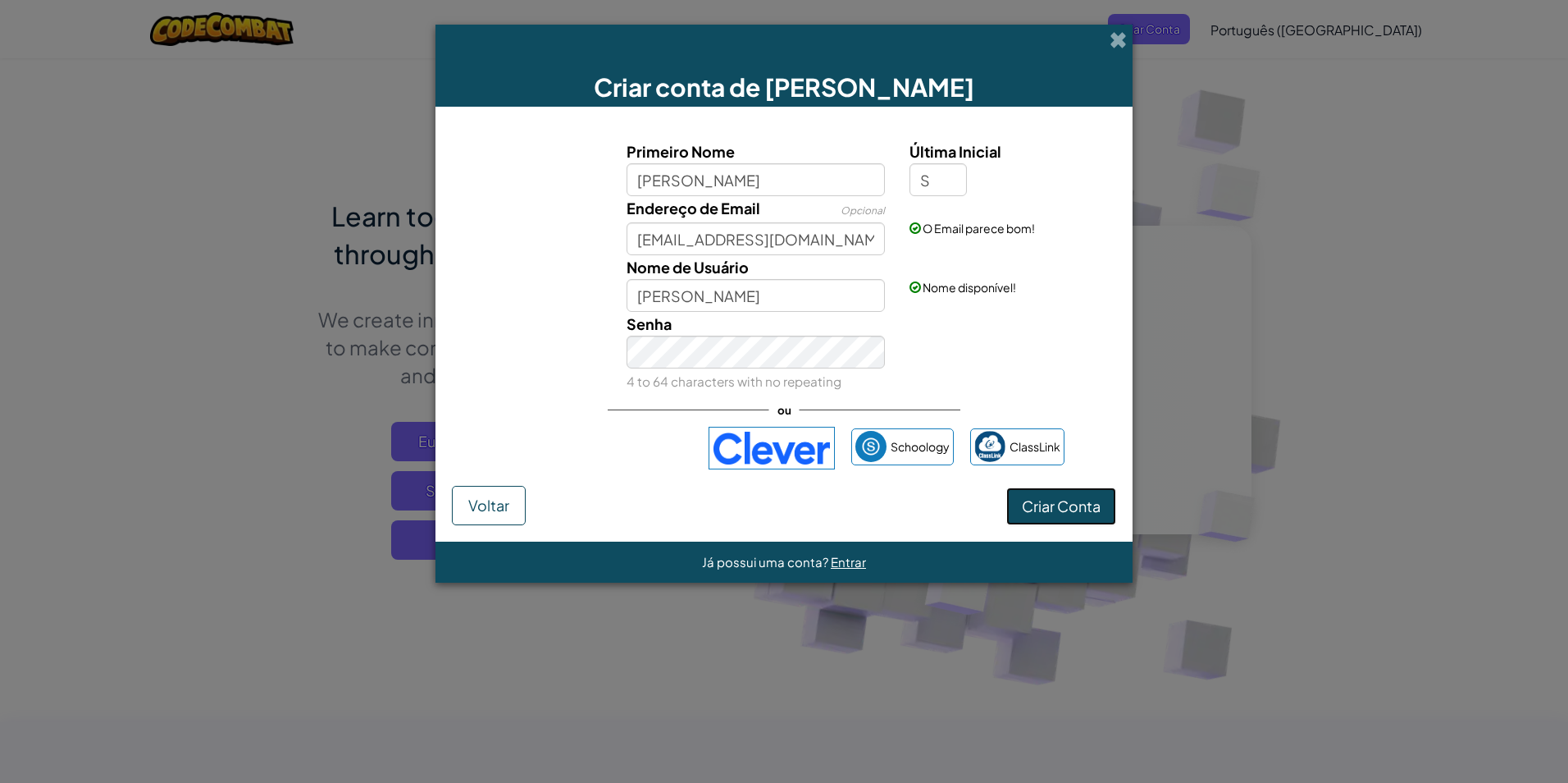
click at [1074, 499] on button "Criar Conta" at bounding box center [1061, 506] width 109 height 38
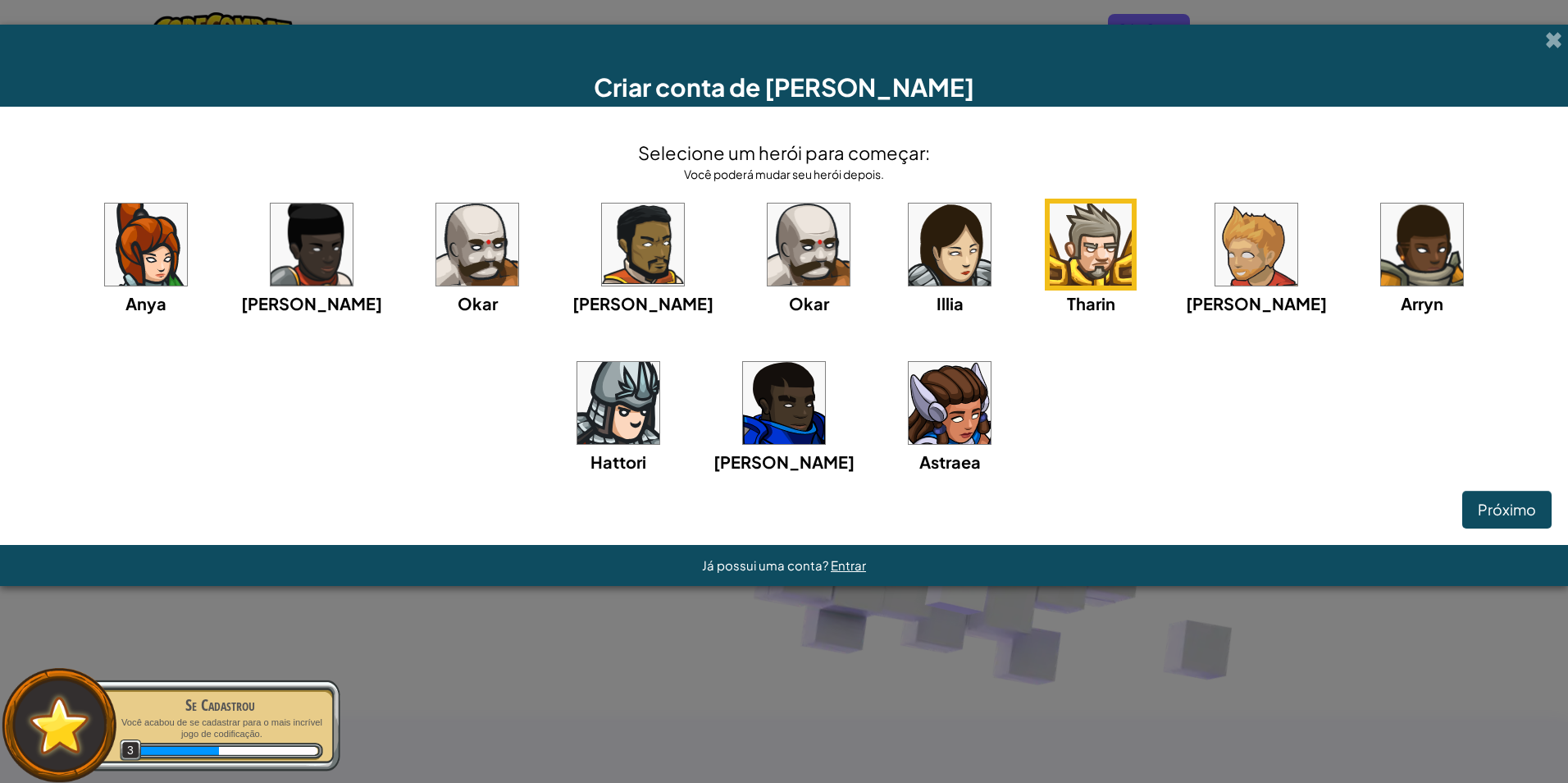
click at [451, 215] on img at bounding box center [477, 244] width 82 height 82
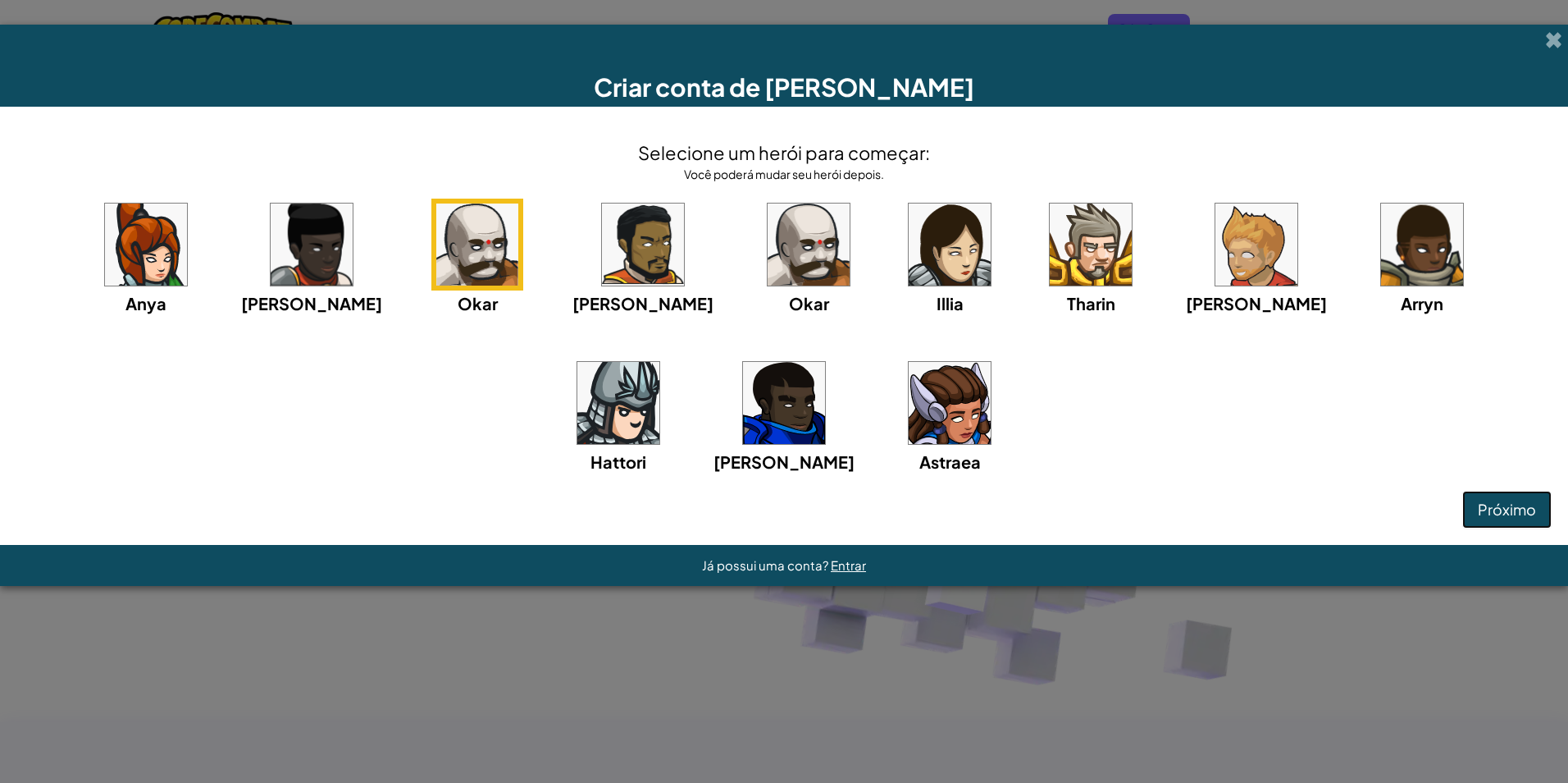
click at [1508, 503] on span "Próximo" at bounding box center [1507, 509] width 58 height 19
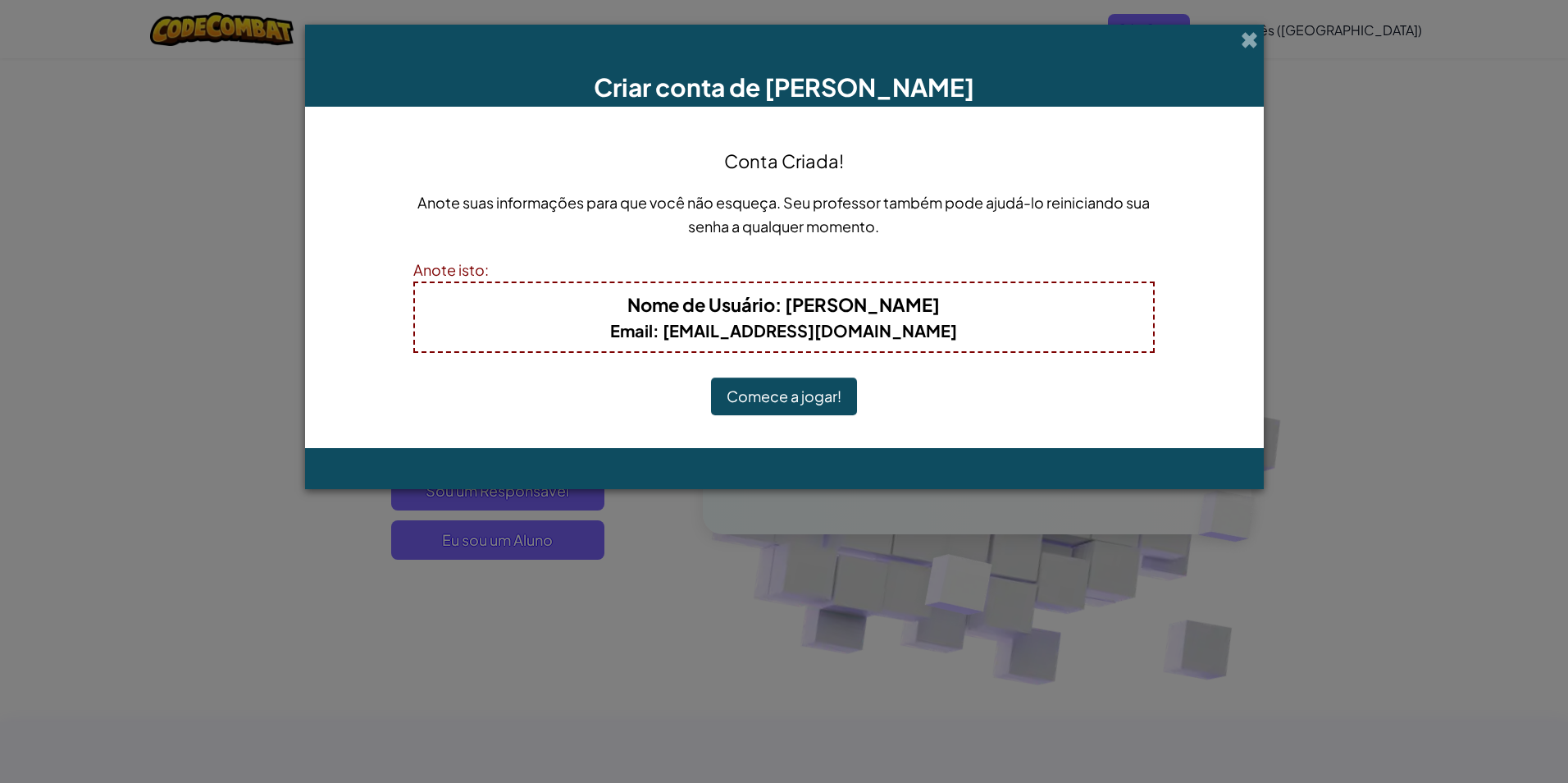
click at [817, 393] on button "Comece a jogar!" at bounding box center [784, 396] width 146 height 38
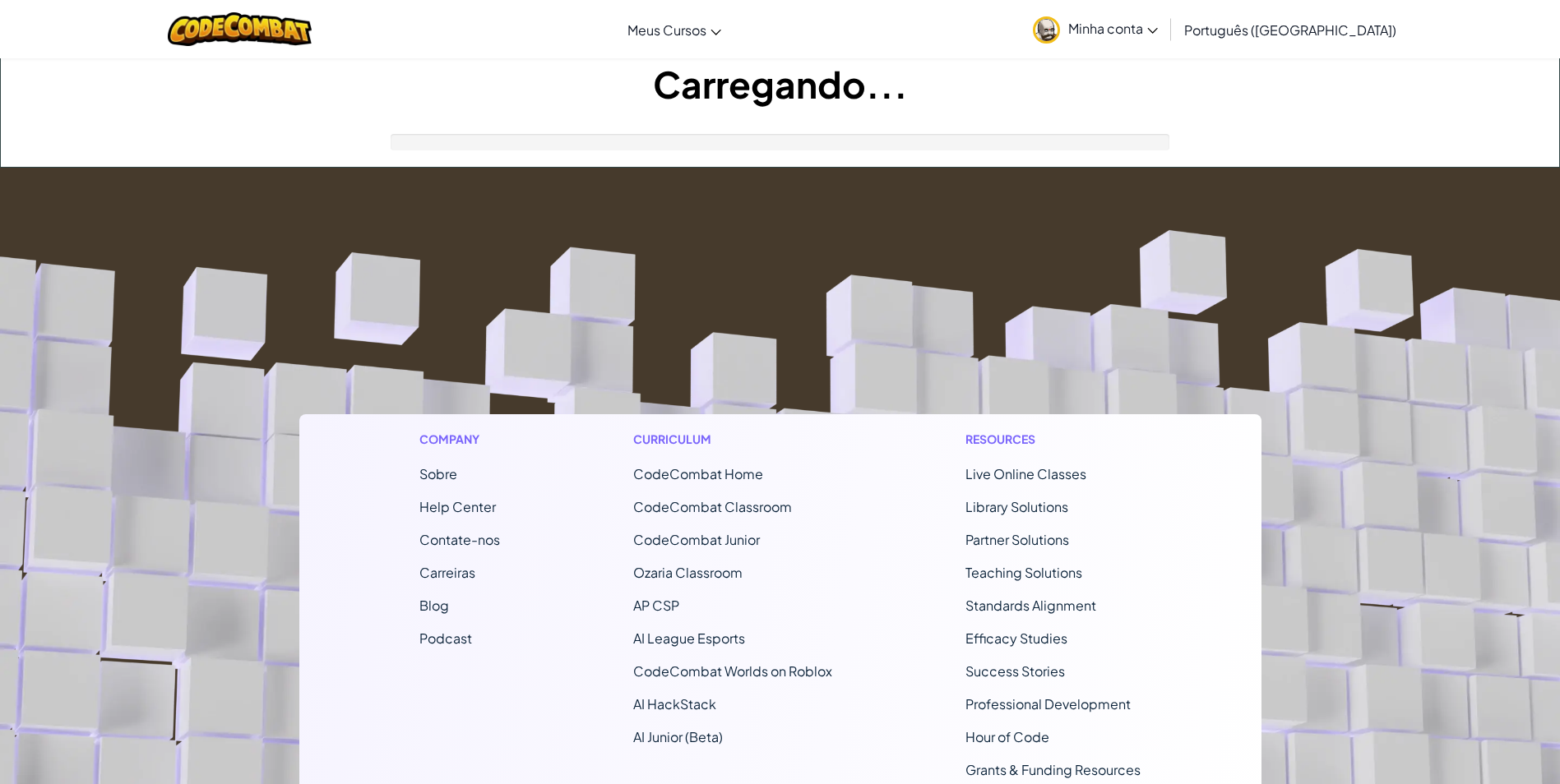
click at [821, 394] on footer "Company Sobre Help Center Contate-nos Carreiras Blog Podcast Curriculum CodeCom…" at bounding box center [780, 612] width 1560 height 890
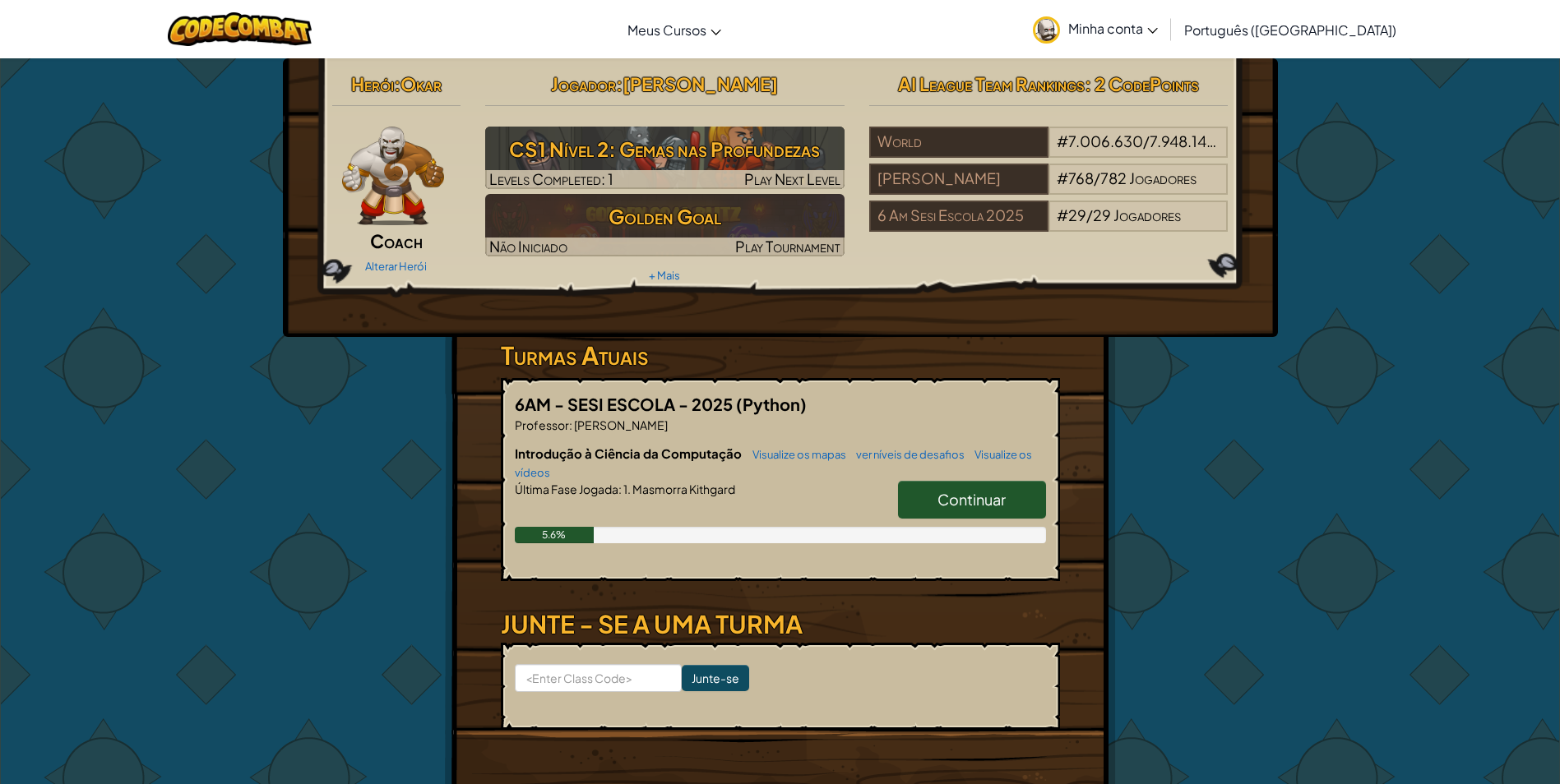
click at [988, 489] on link "Continuar" at bounding box center [972, 500] width 148 height 38
select select "pt-BR"
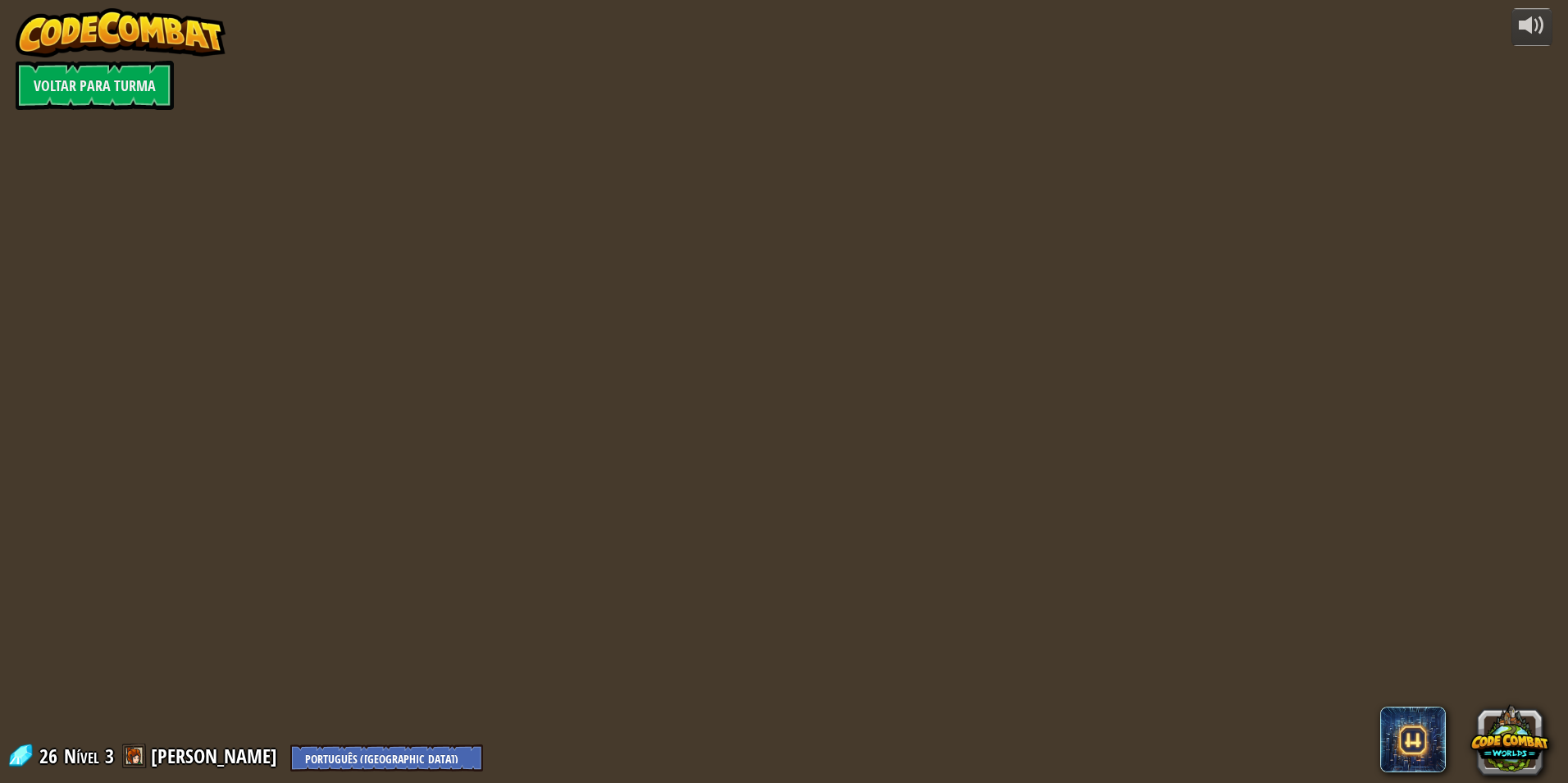
select select "pt-BR"
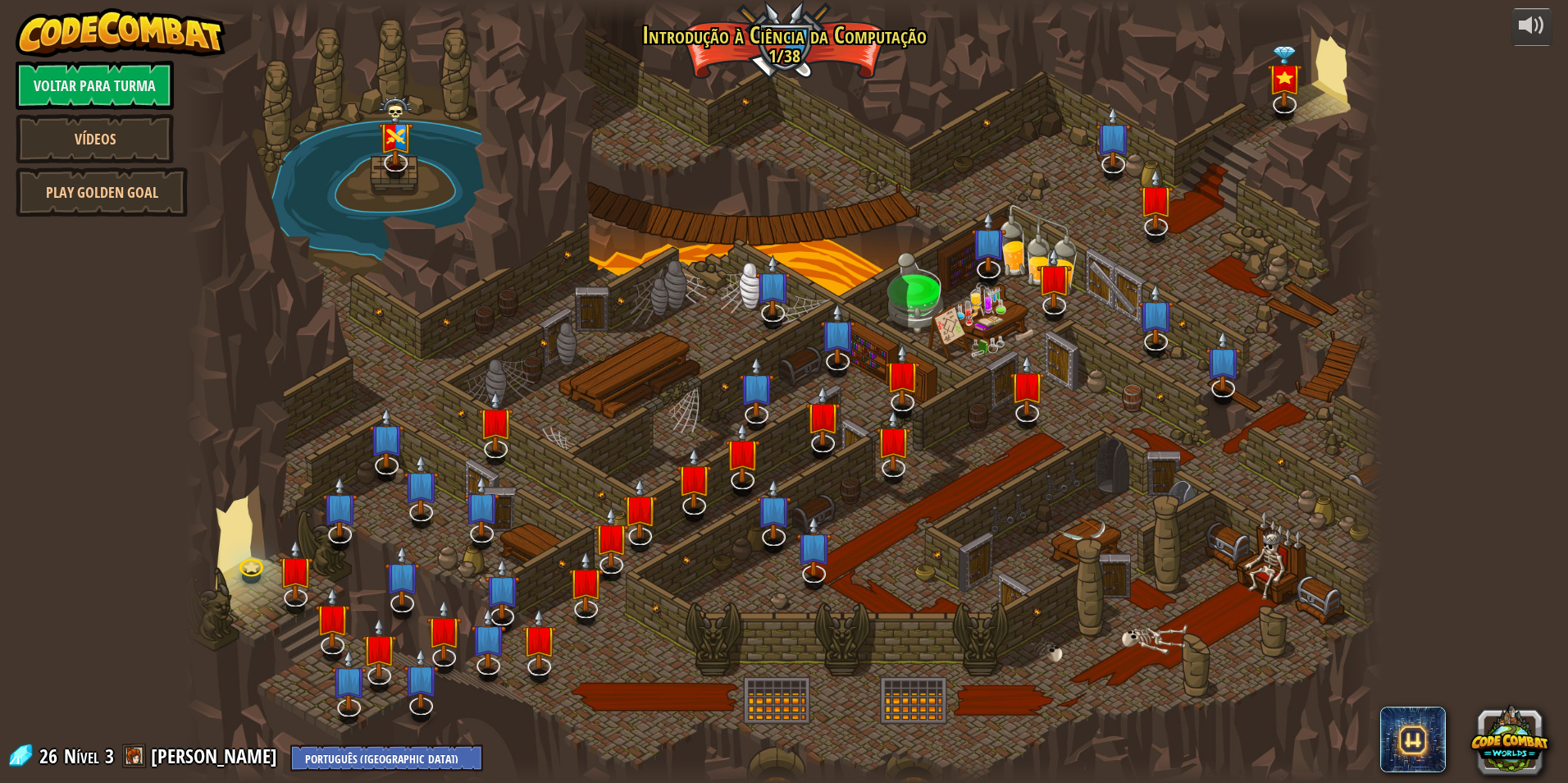
select select "pt-BR"
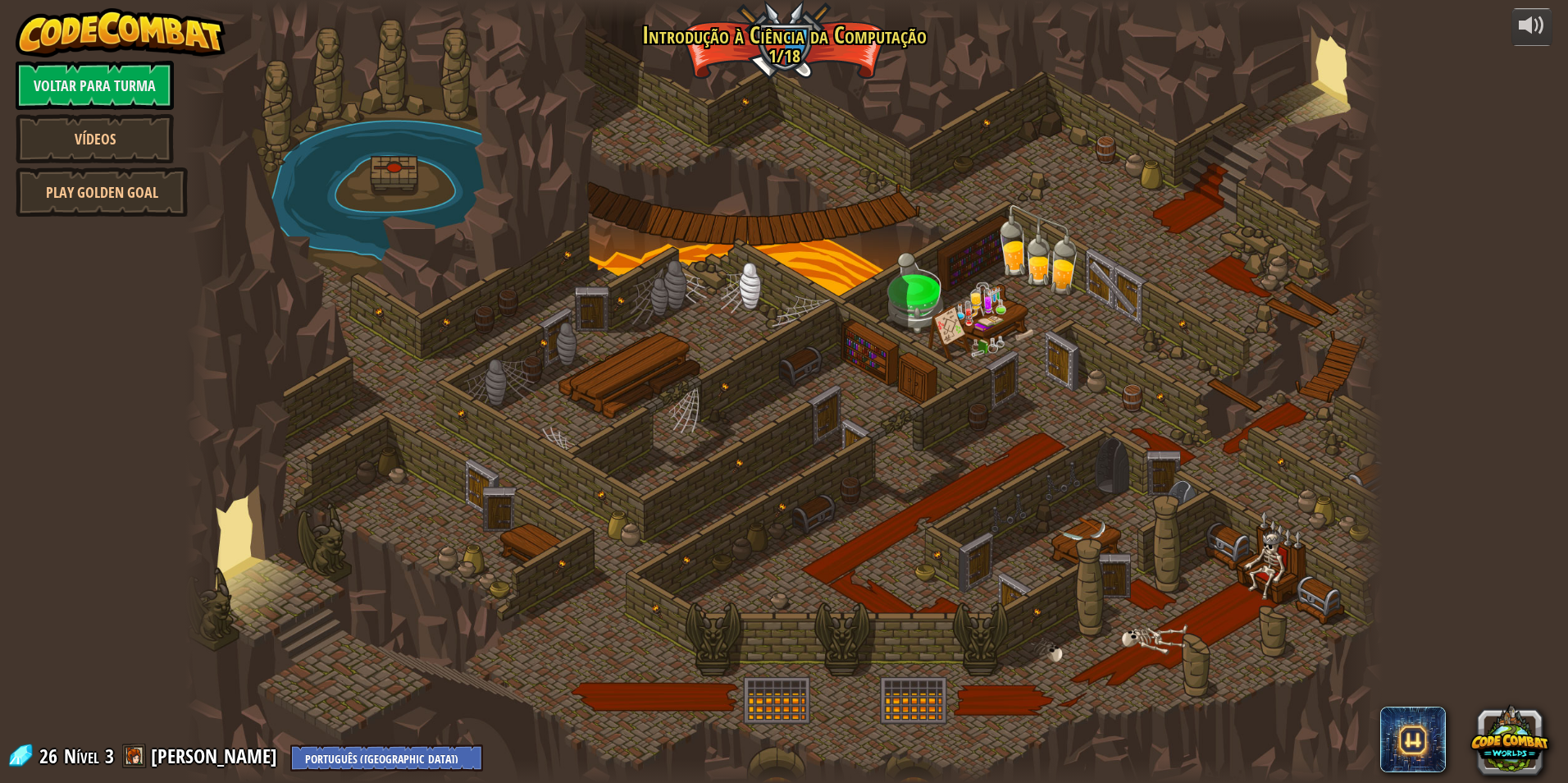
select select "pt-BR"
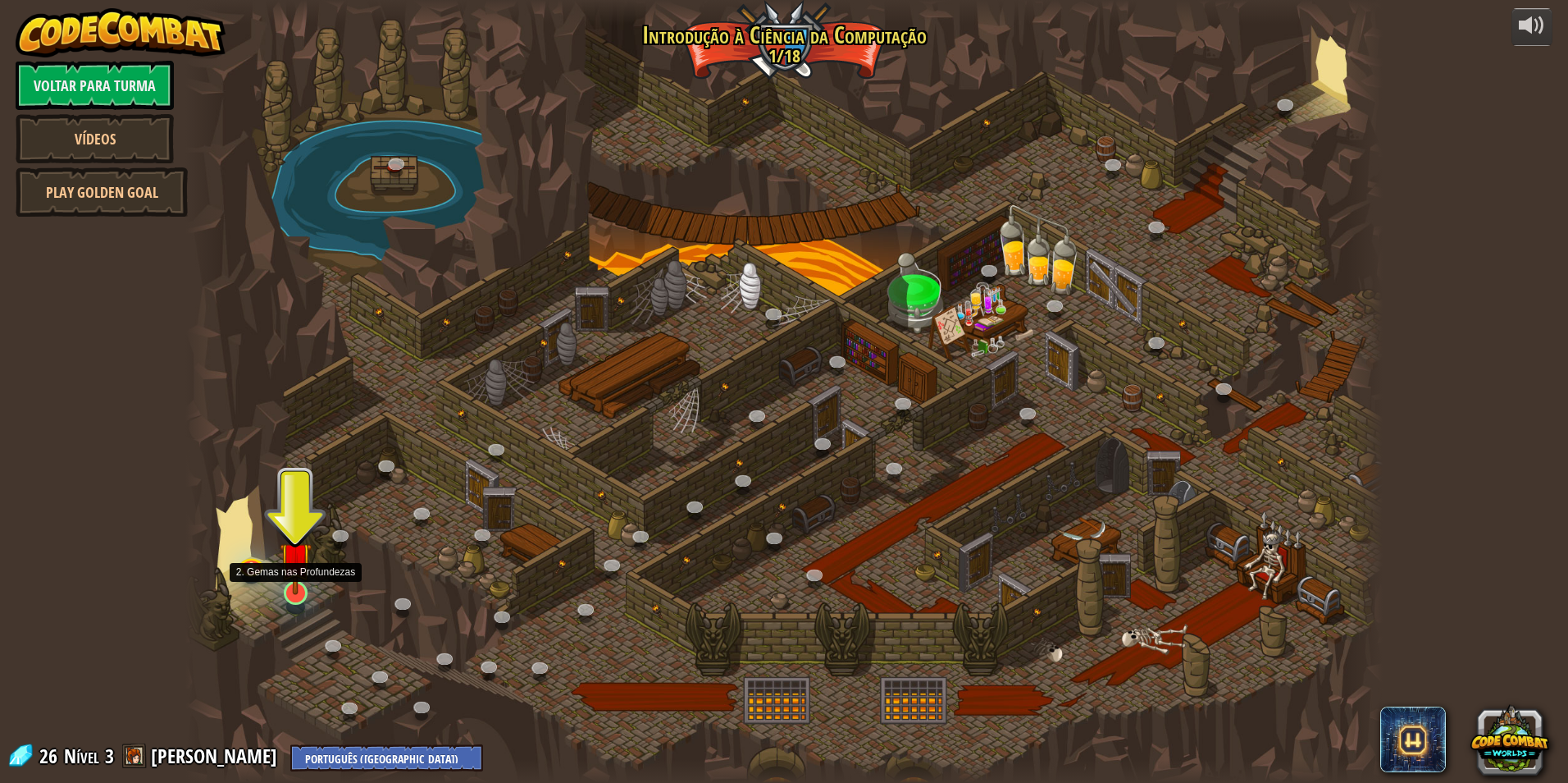
click at [294, 576] on img at bounding box center [296, 558] width 32 height 74
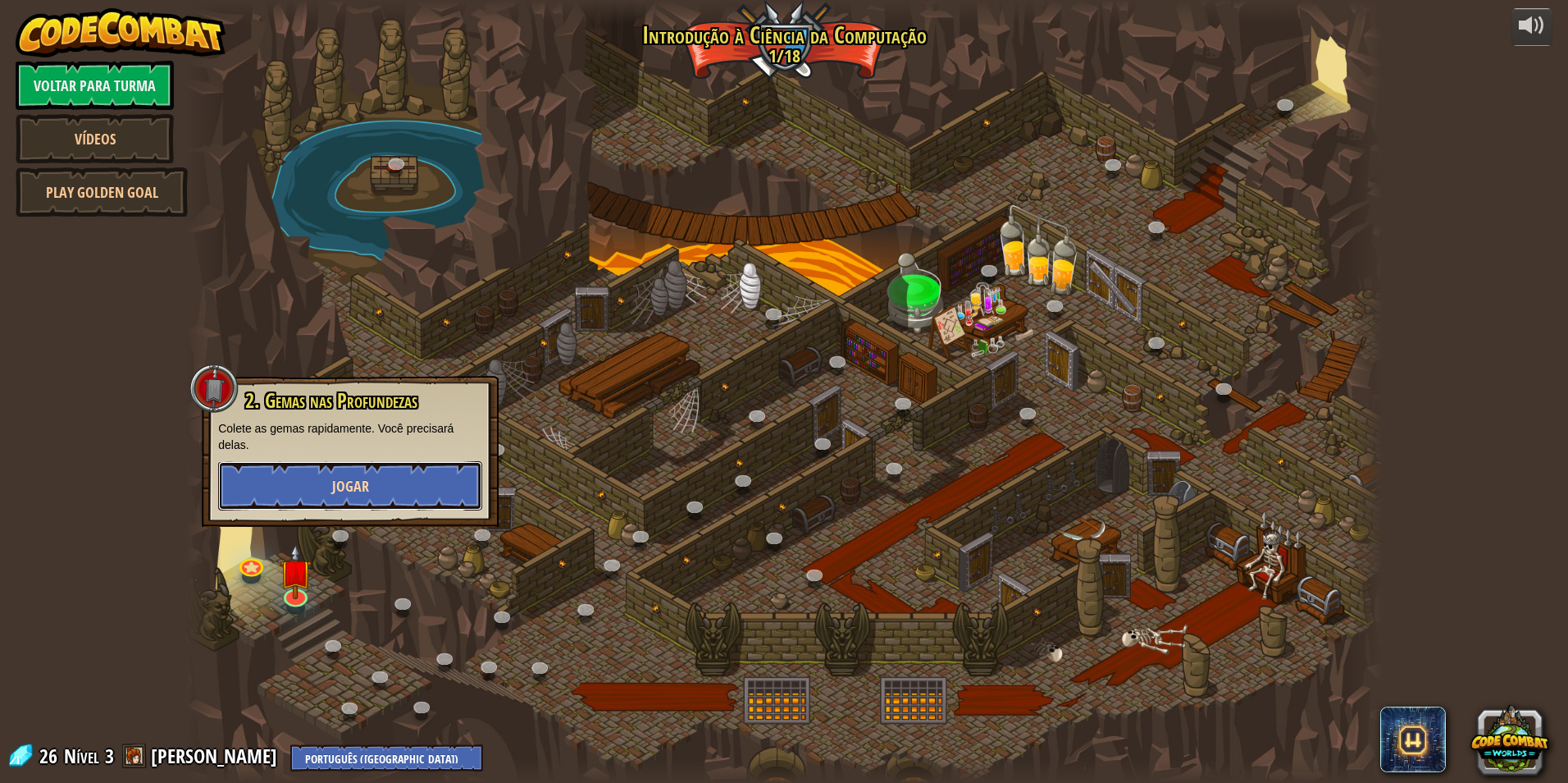
click at [315, 480] on button "Jogar" at bounding box center [350, 486] width 264 height 49
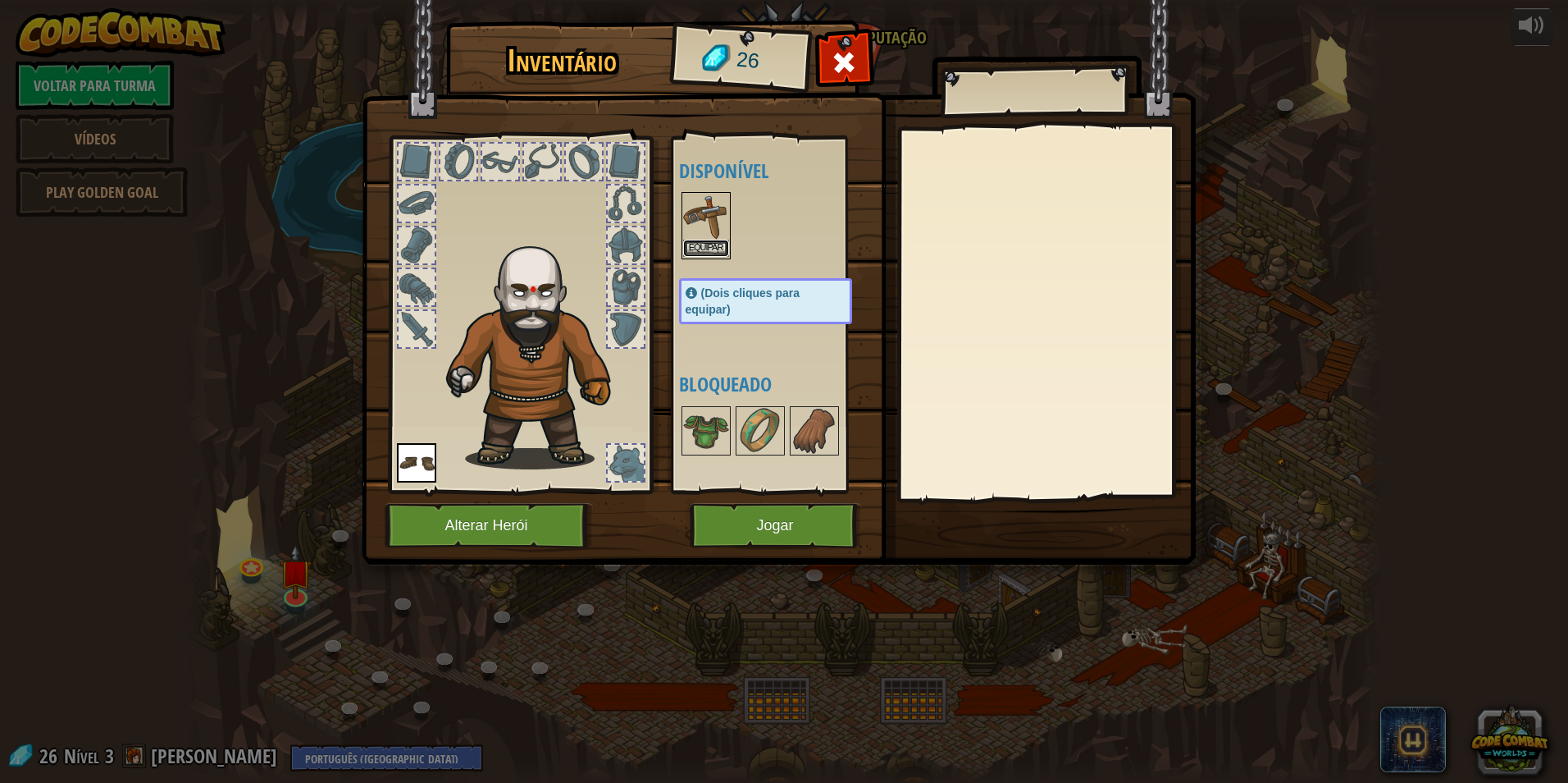
click at [703, 244] on button "Equipar" at bounding box center [705, 248] width 46 height 17
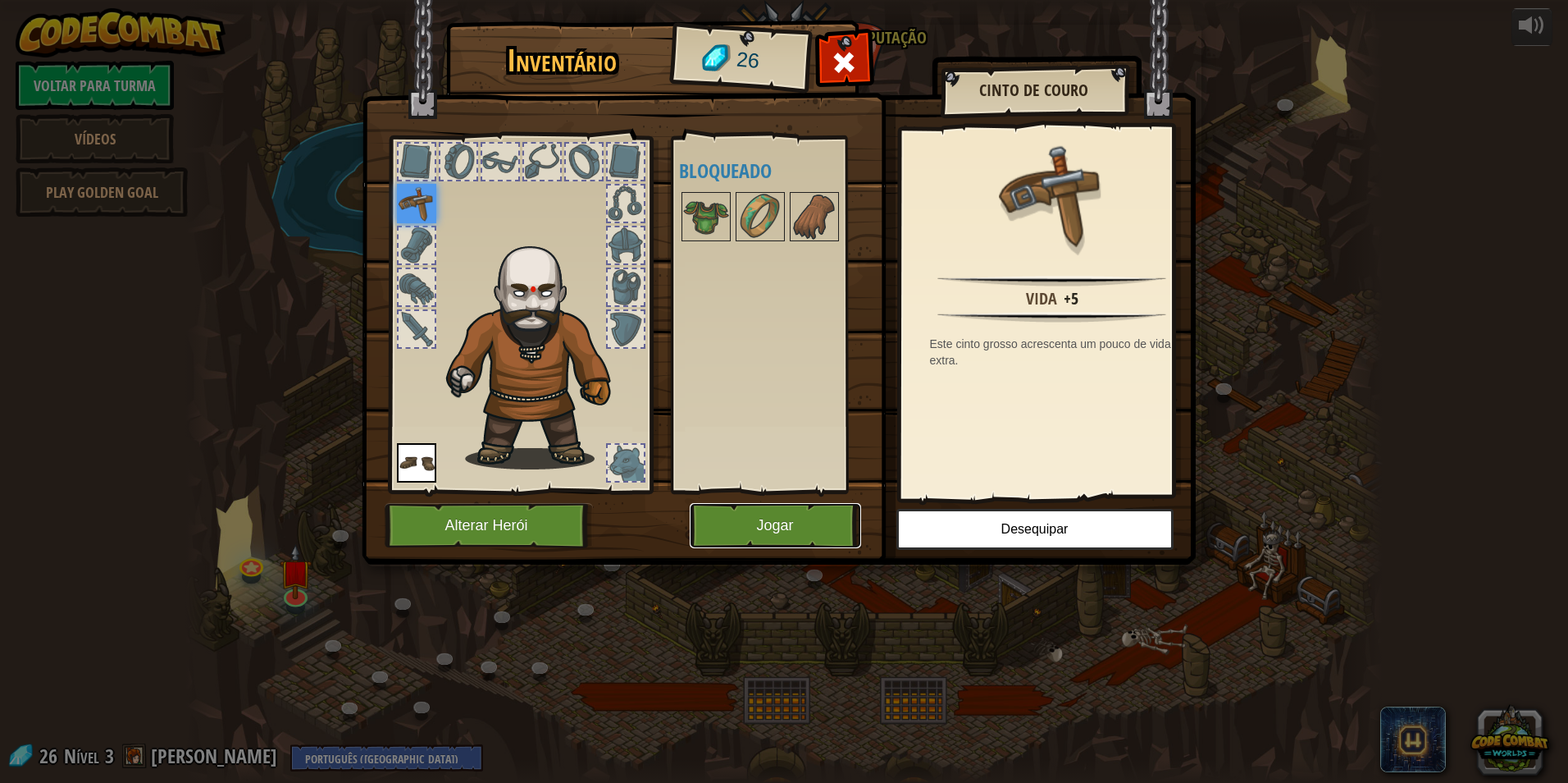
click at [800, 511] on button "Jogar" at bounding box center [775, 525] width 171 height 45
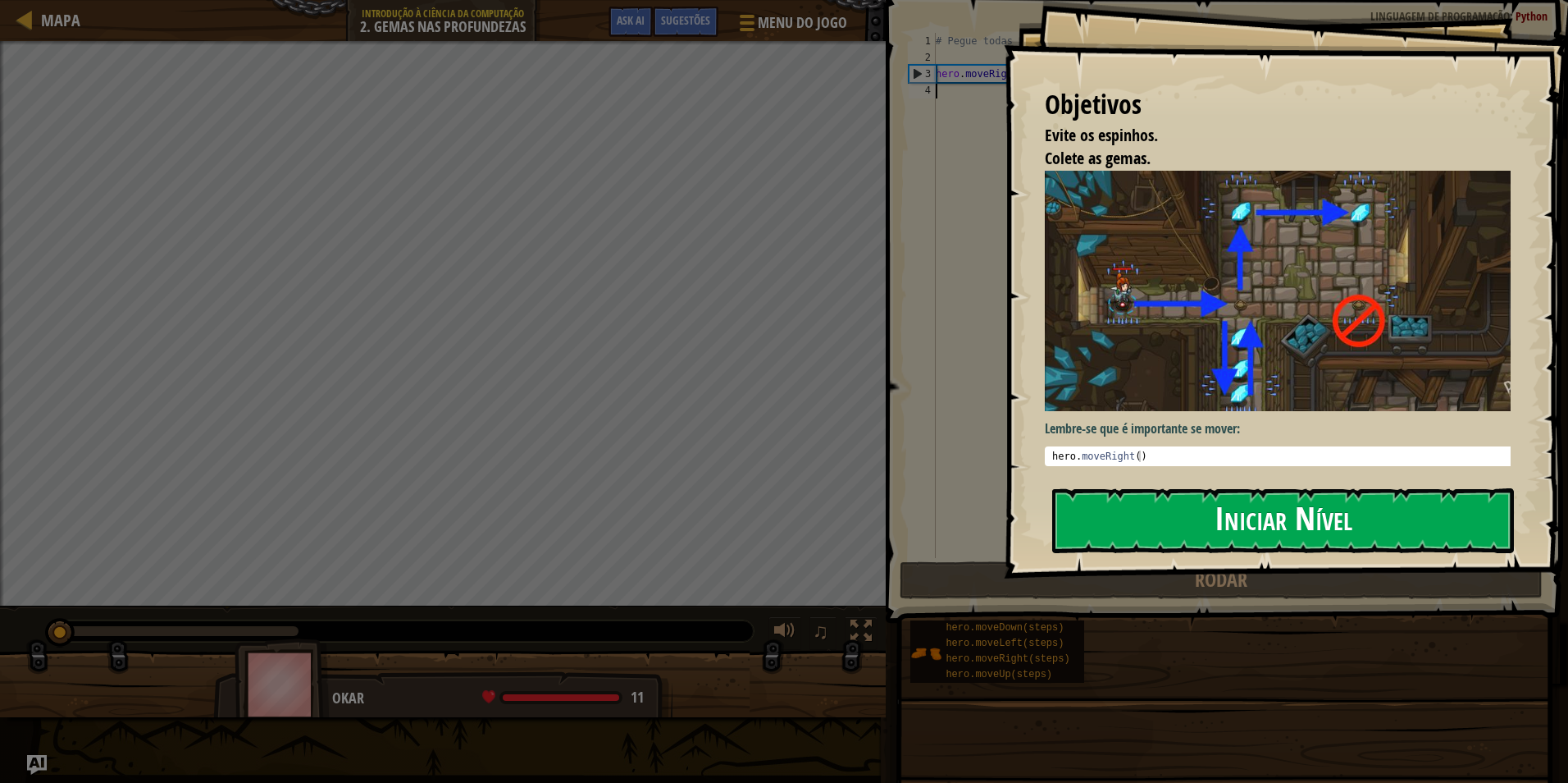
click at [1187, 510] on button "Iniciar Nível" at bounding box center [1283, 521] width 462 height 65
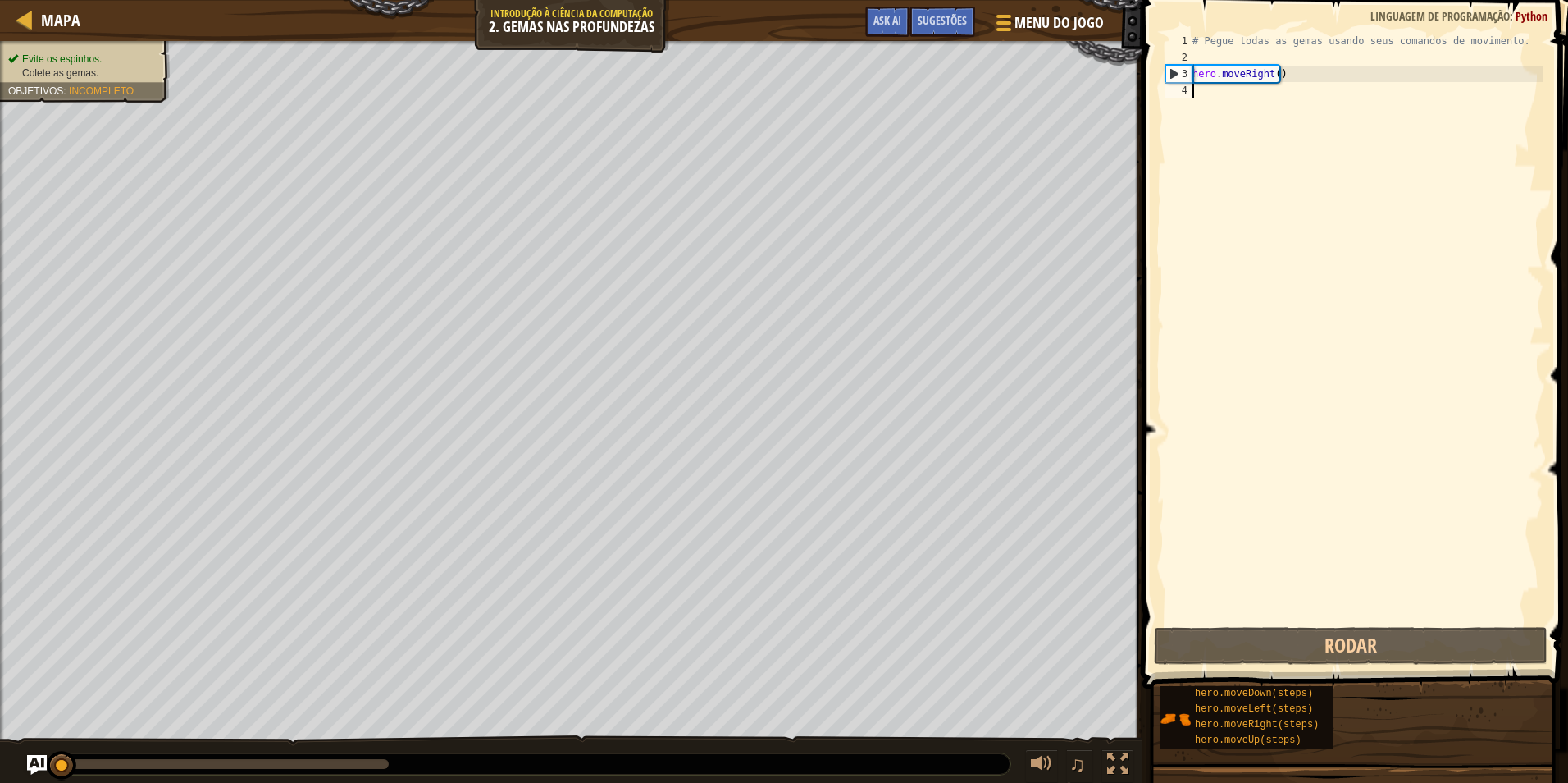
scroll to position [7, 0]
type textarea "hr"
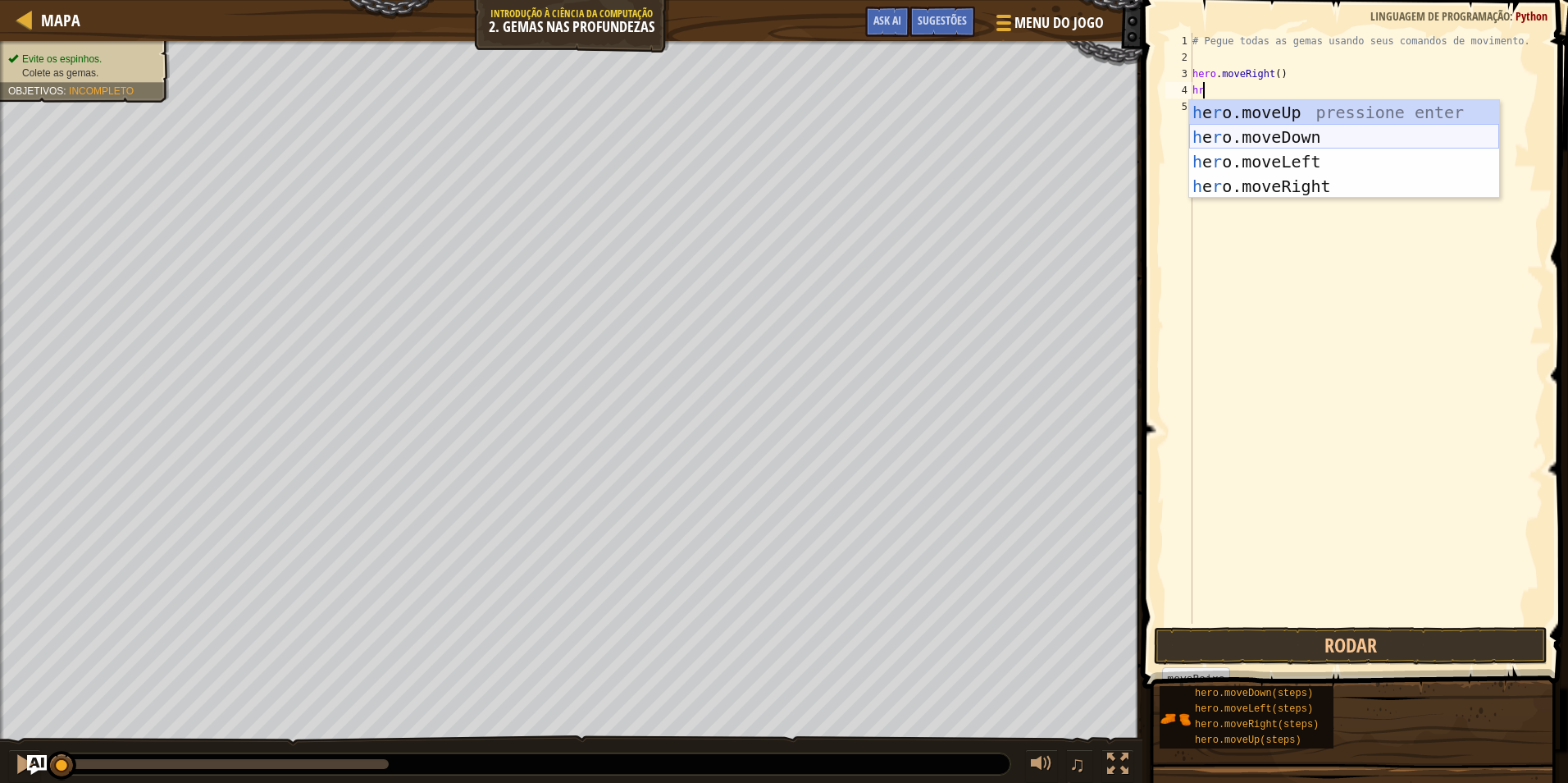
click at [1302, 130] on div "h e r o.moveUp pressione enter h e r o.moveDown pressione enter h e r o.moveLef…" at bounding box center [1344, 173] width 310 height 148
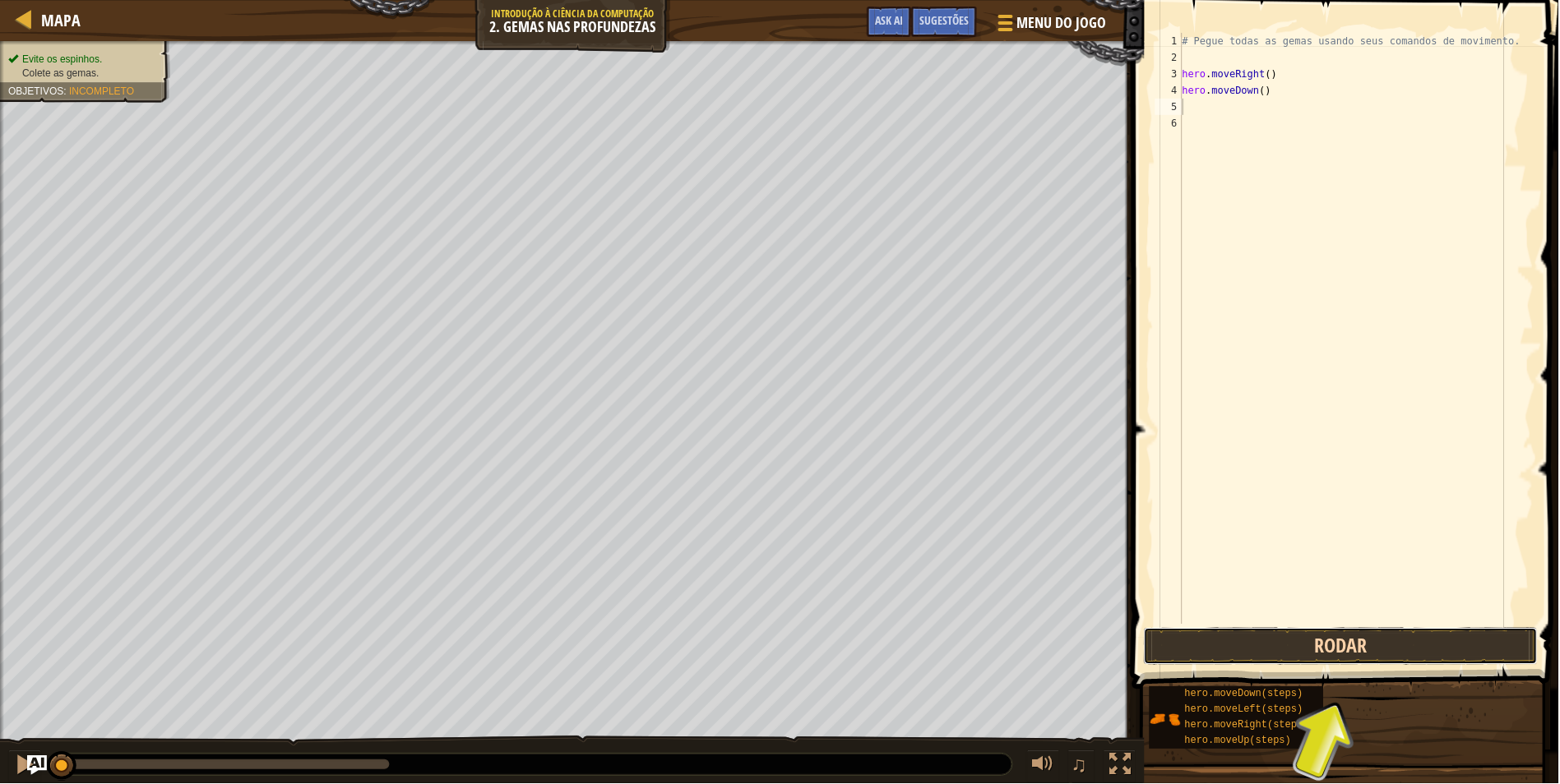
click at [1417, 644] on button "Rodar" at bounding box center [1341, 646] width 395 height 38
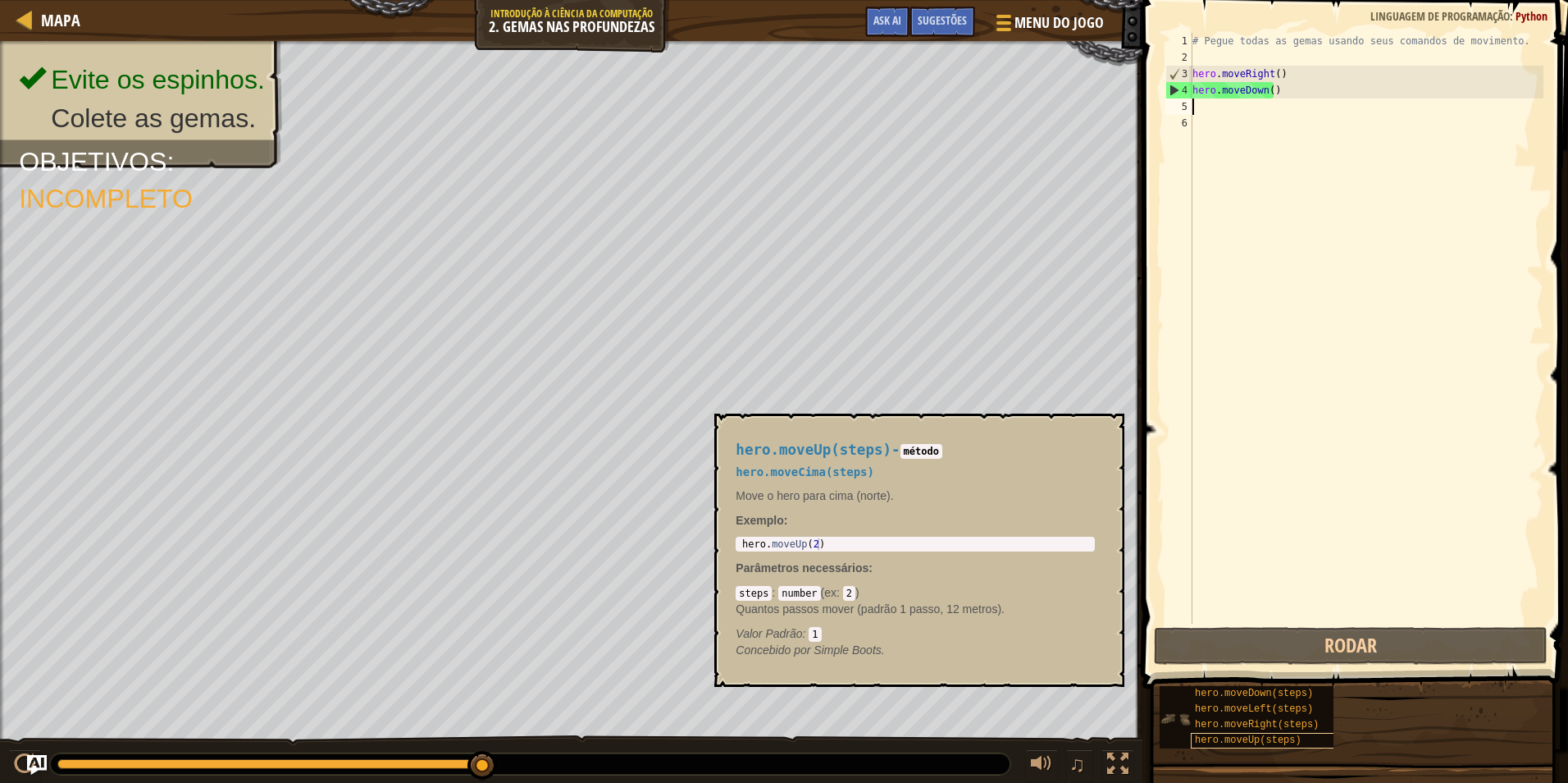
click at [1310, 737] on div "hero.moveUp(steps)" at bounding box center [1269, 740] width 157 height 15
drag, startPoint x: 1310, startPoint y: 737, endPoint x: 1234, endPoint y: 329, distance: 415.0
click at [1227, 261] on div "Sugestões Vídeos 1 2 3 4 5 6 # Pegue todas as gemas usando seus comandos de mov…" at bounding box center [1353, 387] width 431 height 775
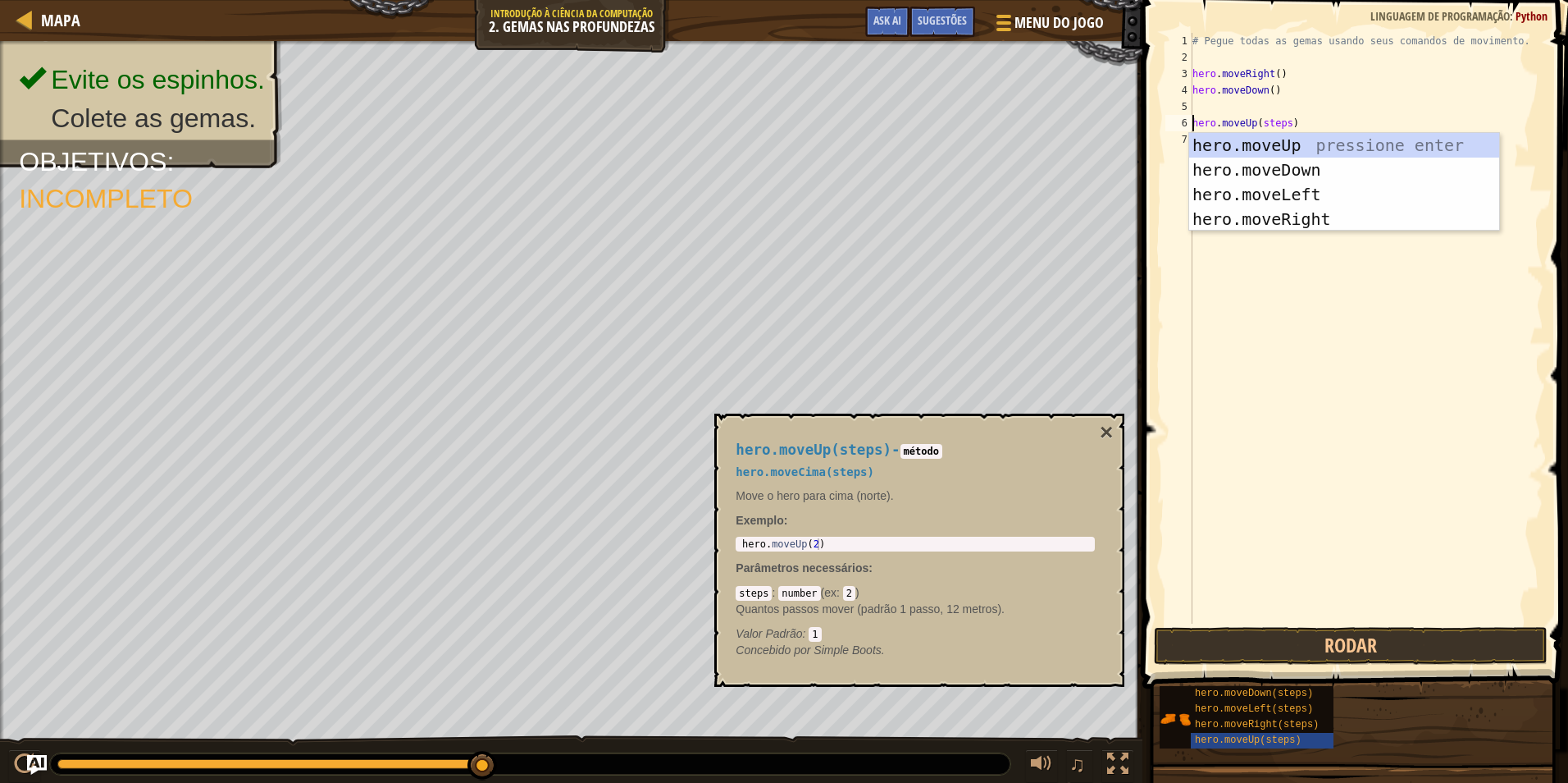
click at [1283, 124] on div "# Pegue todas as gemas usando seus comandos de movimento. hero . moveRight ( ) …" at bounding box center [1366, 345] width 355 height 624
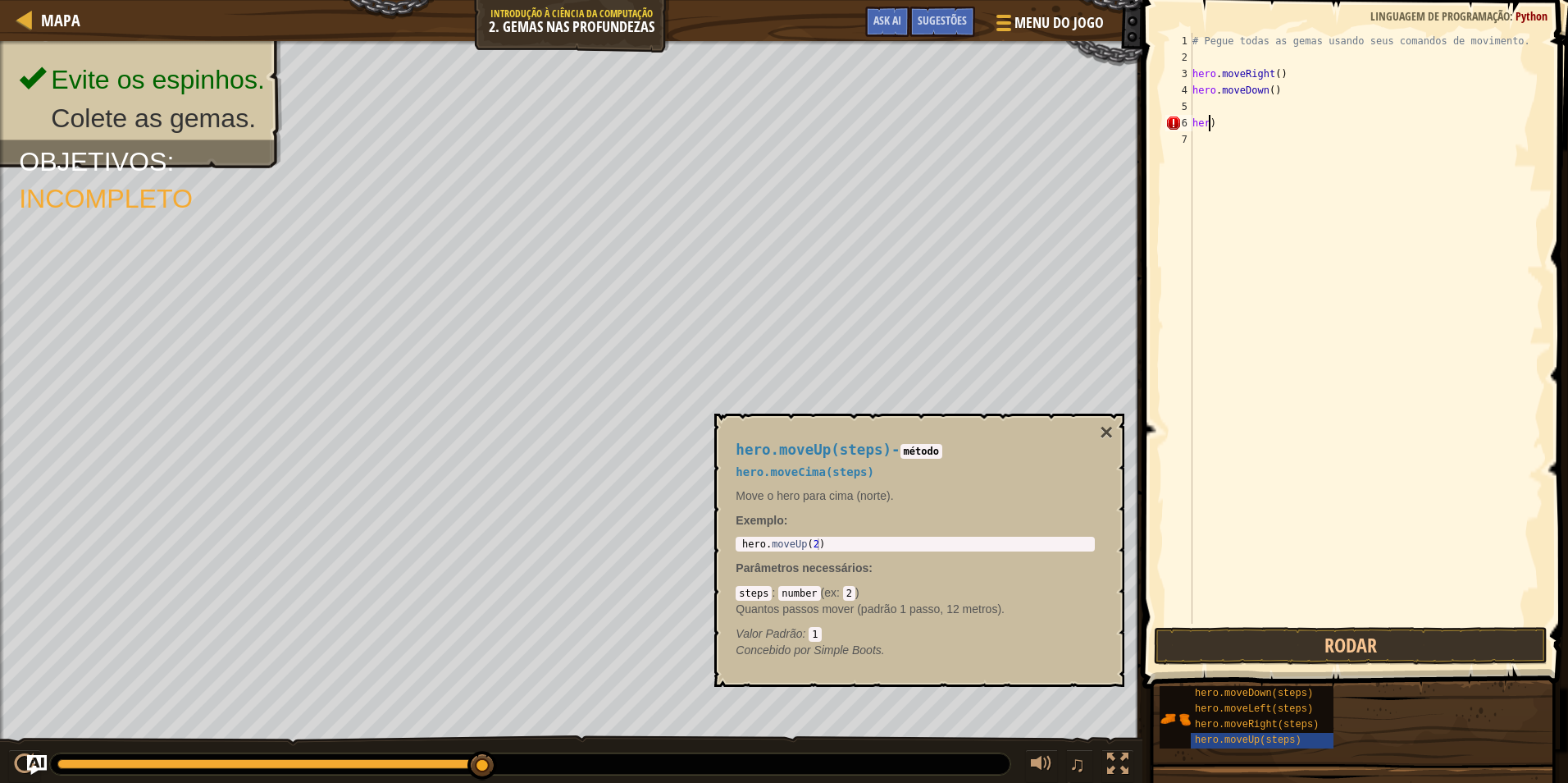
type textarea ")"
click at [1283, 127] on div "# Pegue todas as gemas usando seus comandos de movimento. hero . moveRight ( ) …" at bounding box center [1366, 345] width 355 height 624
click at [1196, 110] on div "# Pegue todas as gemas usando seus comandos de movimento. hero . moveRight ( ) …" at bounding box center [1366, 345] width 355 height 624
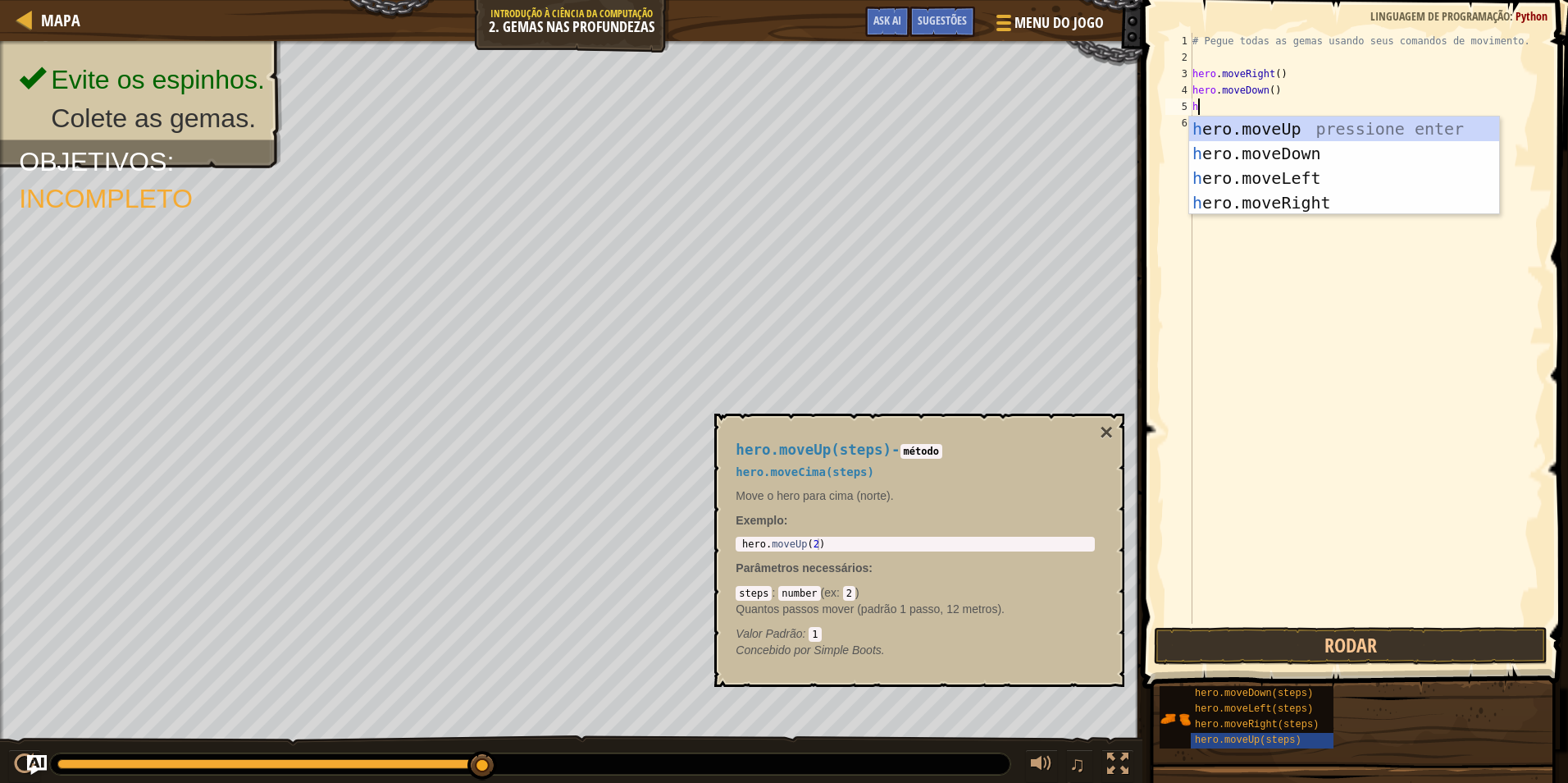
type textarea "hr"
click at [1224, 128] on div "h e r o.moveUp pressione enter h e r o.moveDown pressione enter h e r o.moveLef…" at bounding box center [1344, 190] width 310 height 148
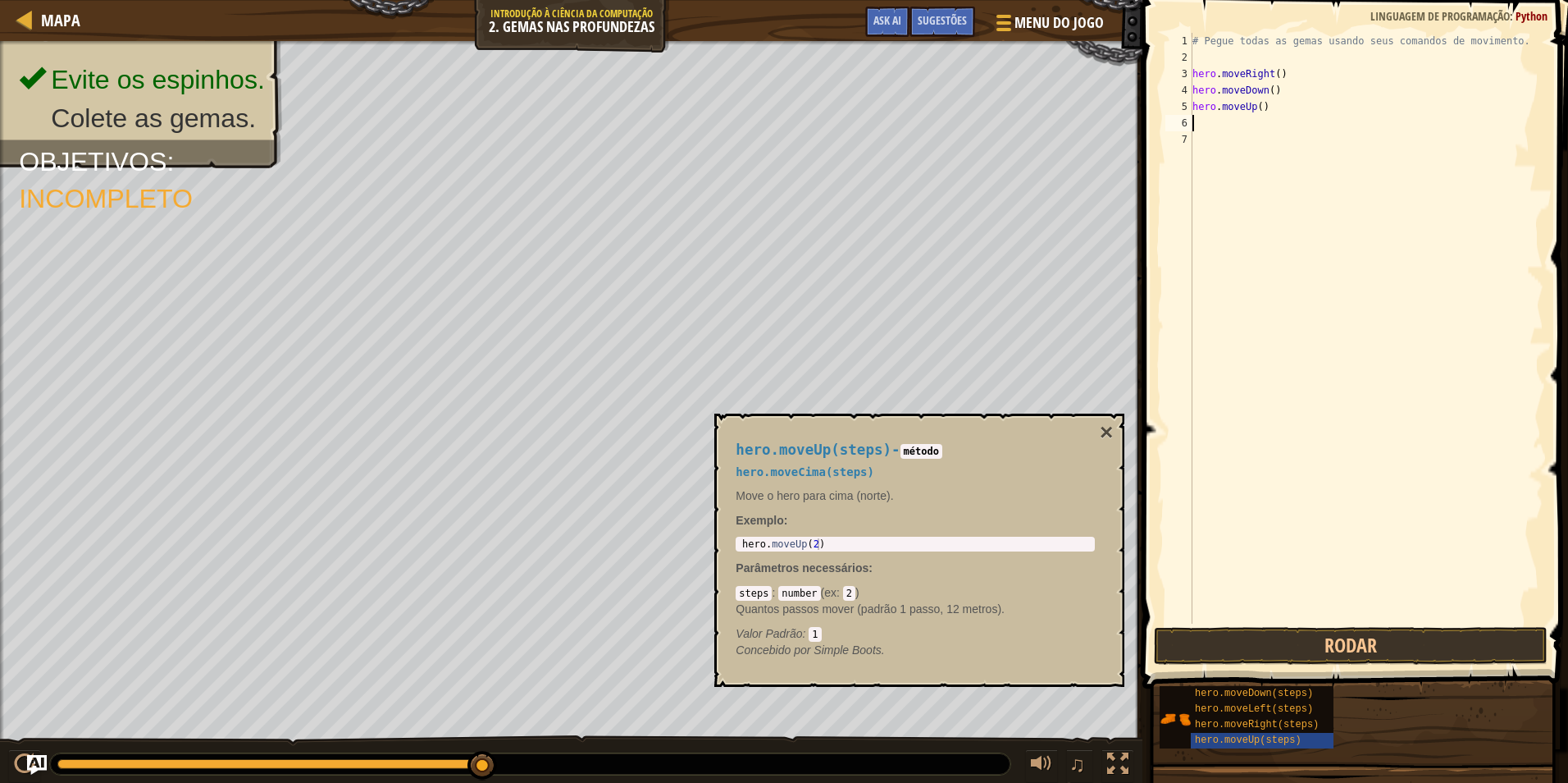
click at [1217, 121] on div "# Pegue todas as gemas usando seus comandos de movimento. hero . moveRight ( ) …" at bounding box center [1366, 345] width 355 height 624
click at [1217, 122] on div "# Pegue todas as gemas usando seus comandos de movimento. hero . moveRight ( ) …" at bounding box center [1366, 345] width 355 height 624
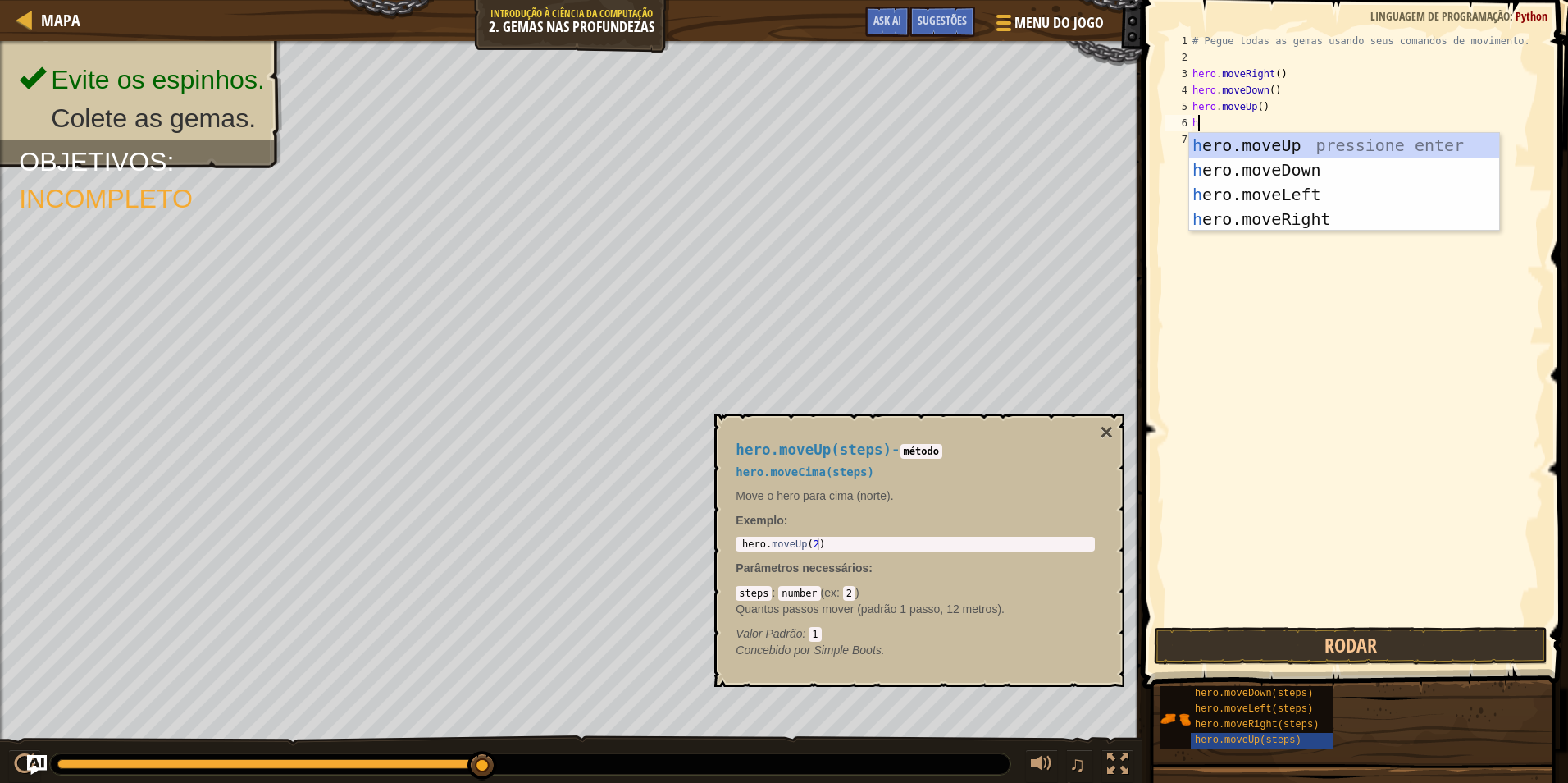
type textarea "hr"
click at [1213, 139] on div "h e r o.moveUp pressione enter h e r o.moveDown pressione enter h e r o.moveLef…" at bounding box center [1344, 207] width 310 height 148
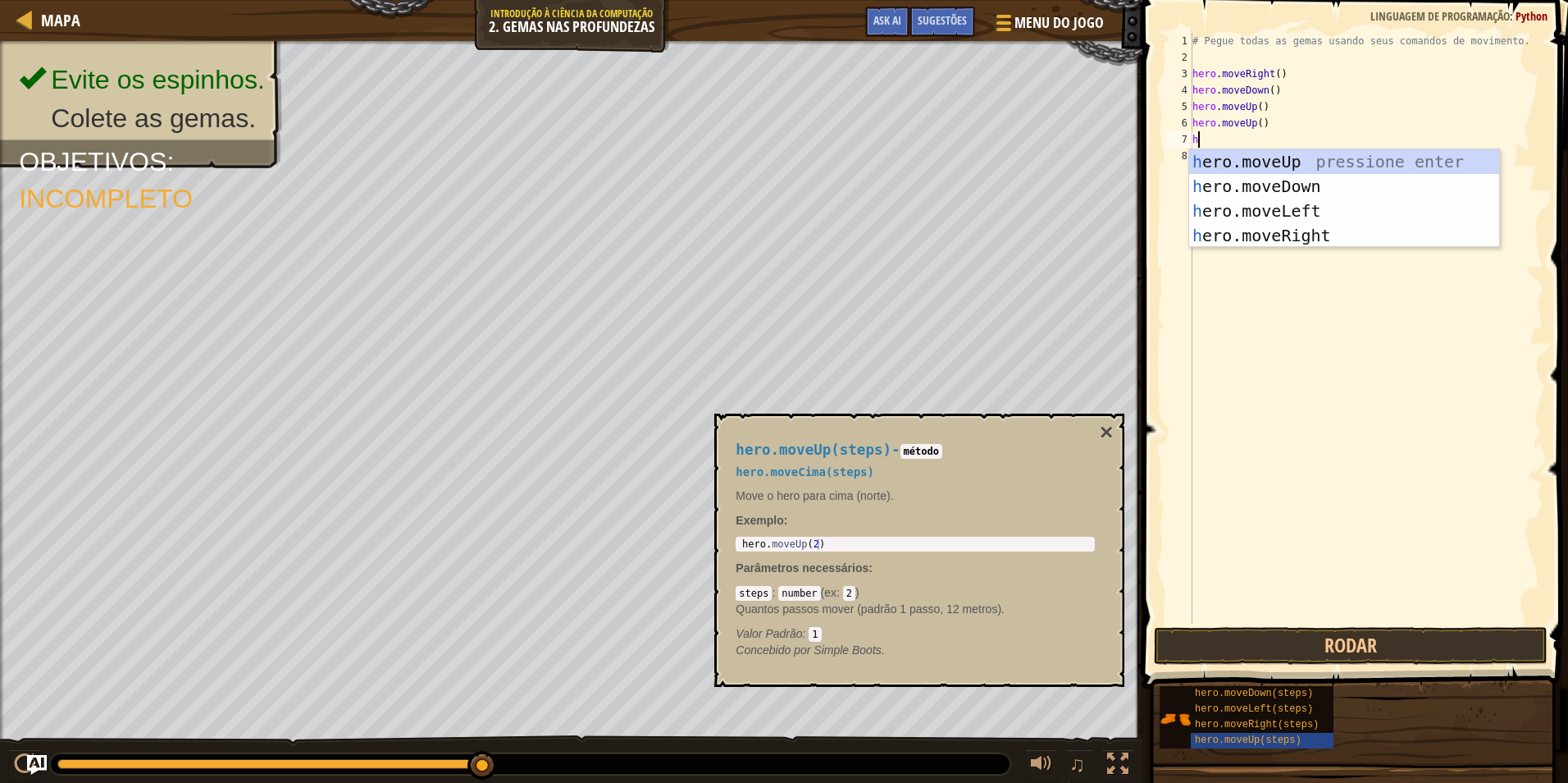
type textarea "hr"
click at [1289, 232] on div "h e r o.moveUp pressione enter h e r o.moveDown pressione enter h e r o.moveLef…" at bounding box center [1344, 223] width 310 height 148
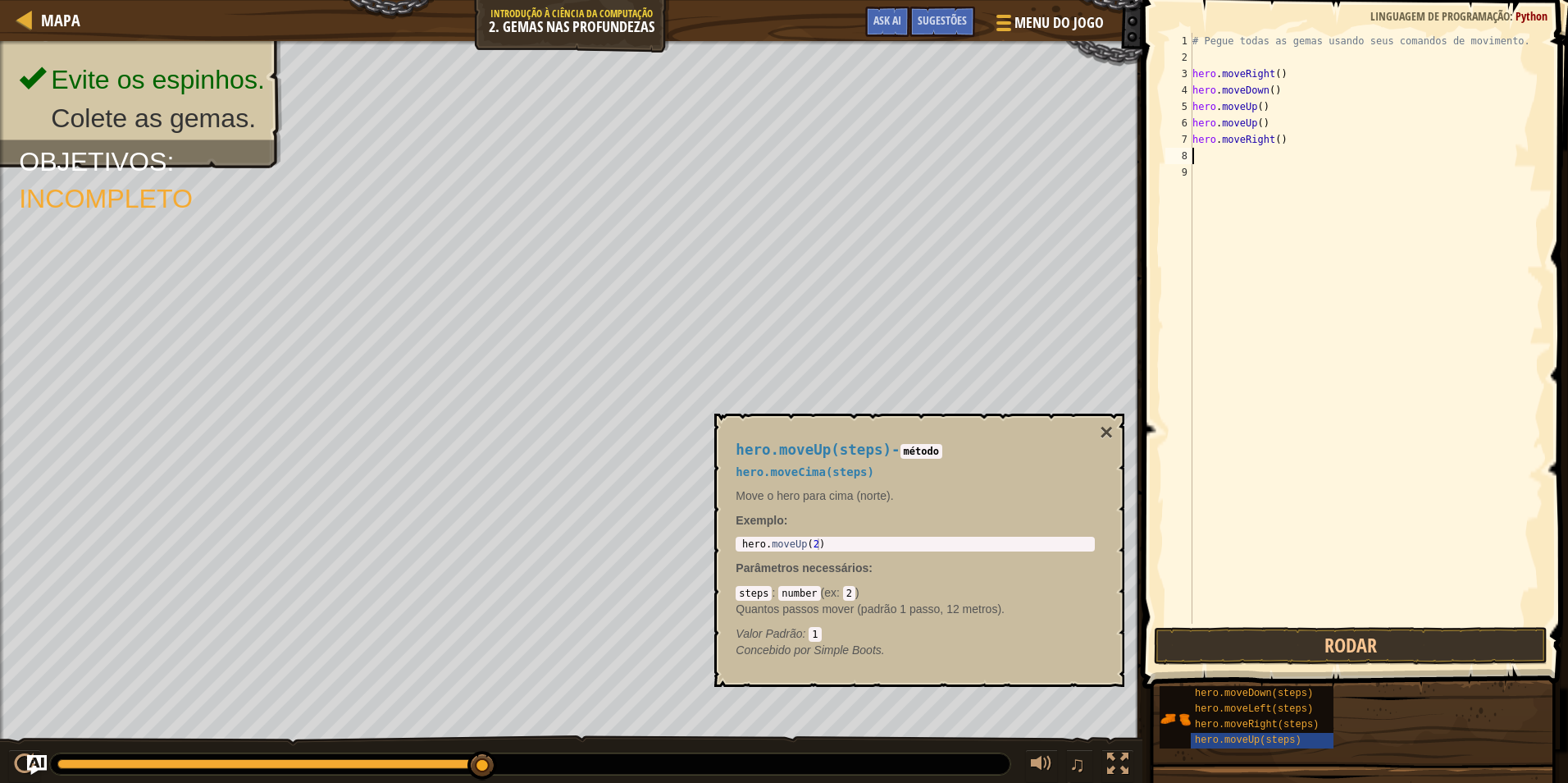
type textarea "h"
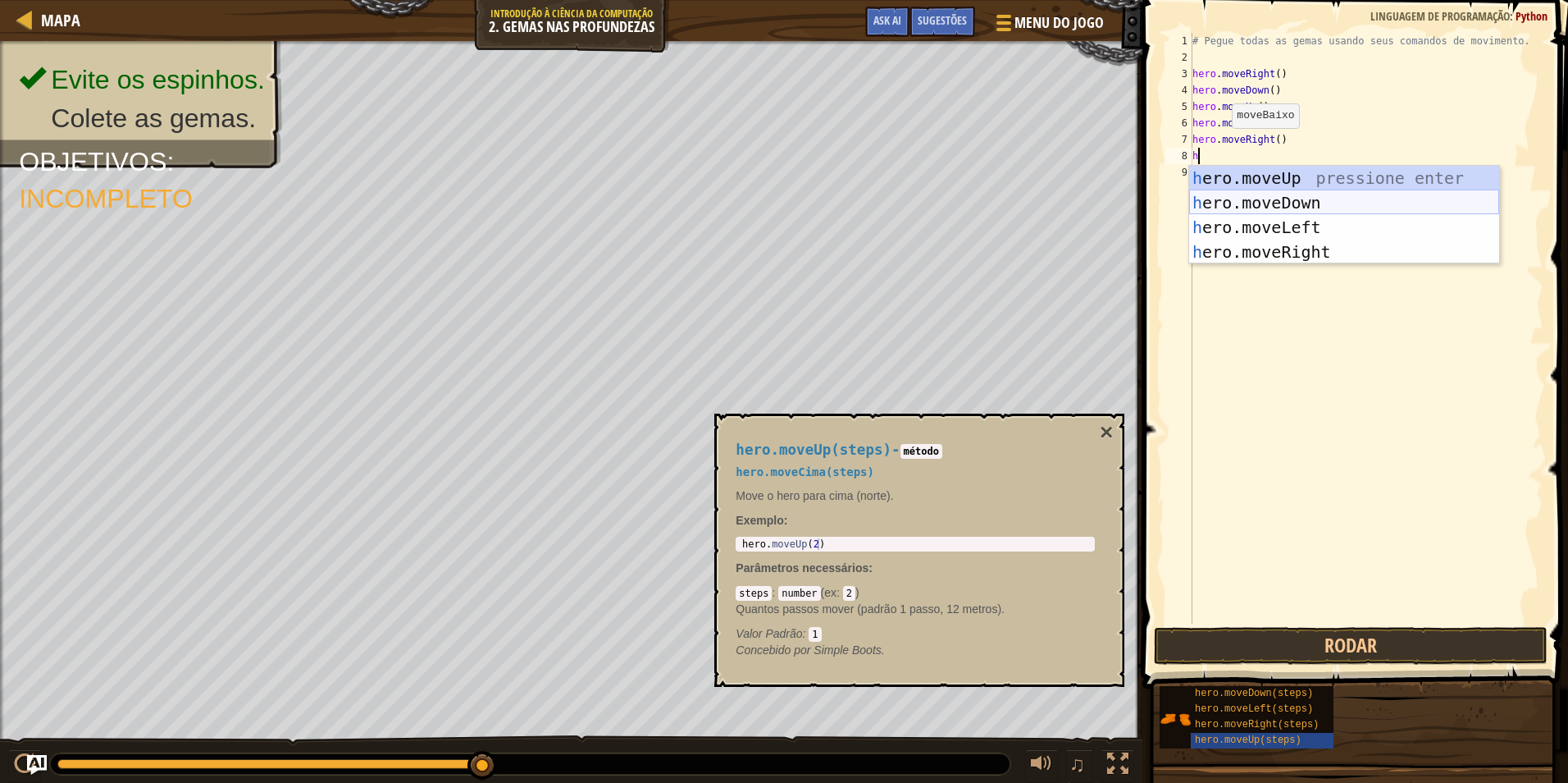
click at [1245, 202] on div "h ero.moveUp pressione enter h ero.moveDown pressione enter h ero.moveLeft pres…" at bounding box center [1344, 240] width 310 height 148
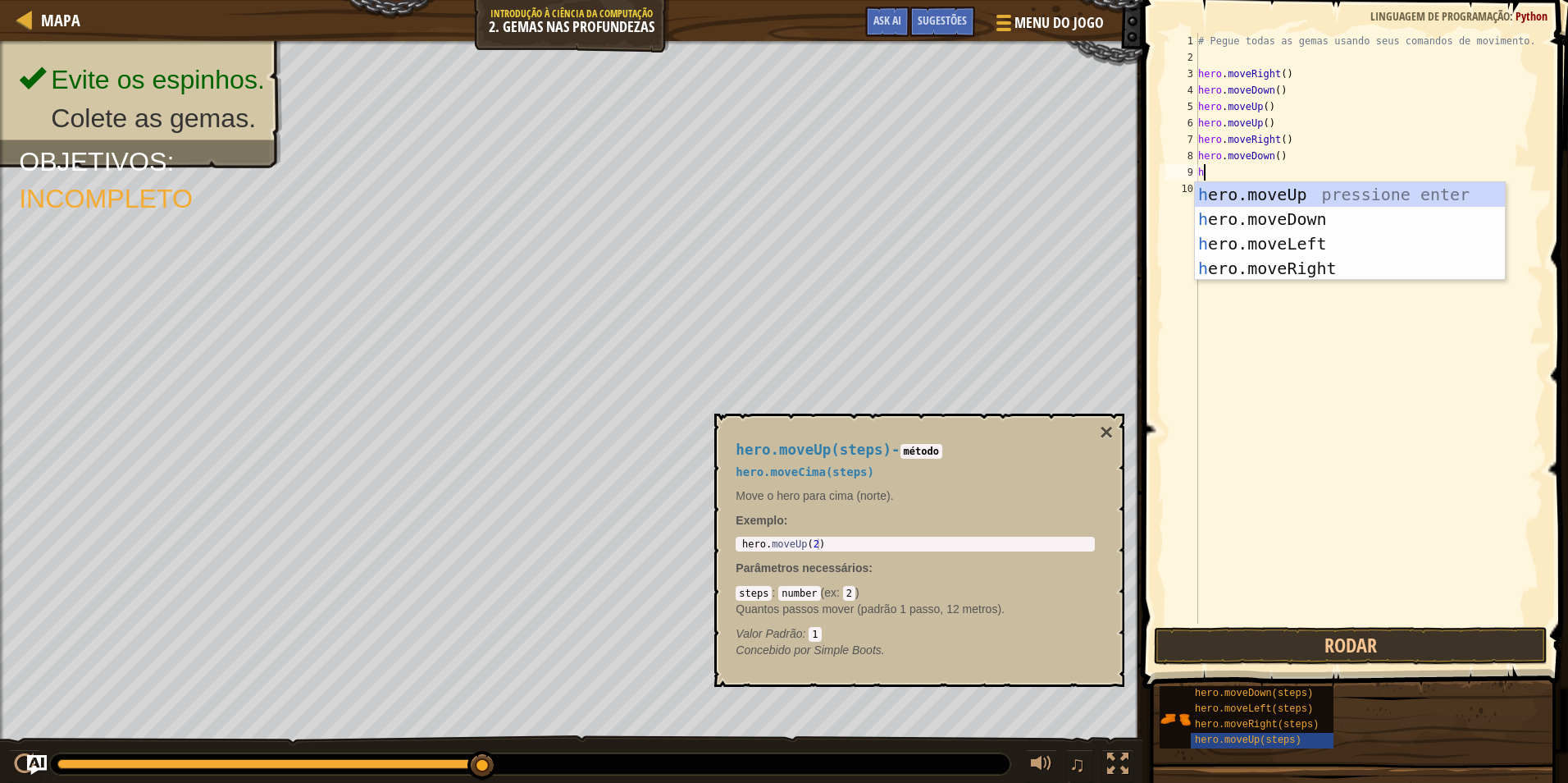
type textarea "hr"
click at [1265, 192] on div "h e r o.moveUp pressione enter h e r o.moveDown pressione enter h e r o.moveLef…" at bounding box center [1350, 256] width 310 height 148
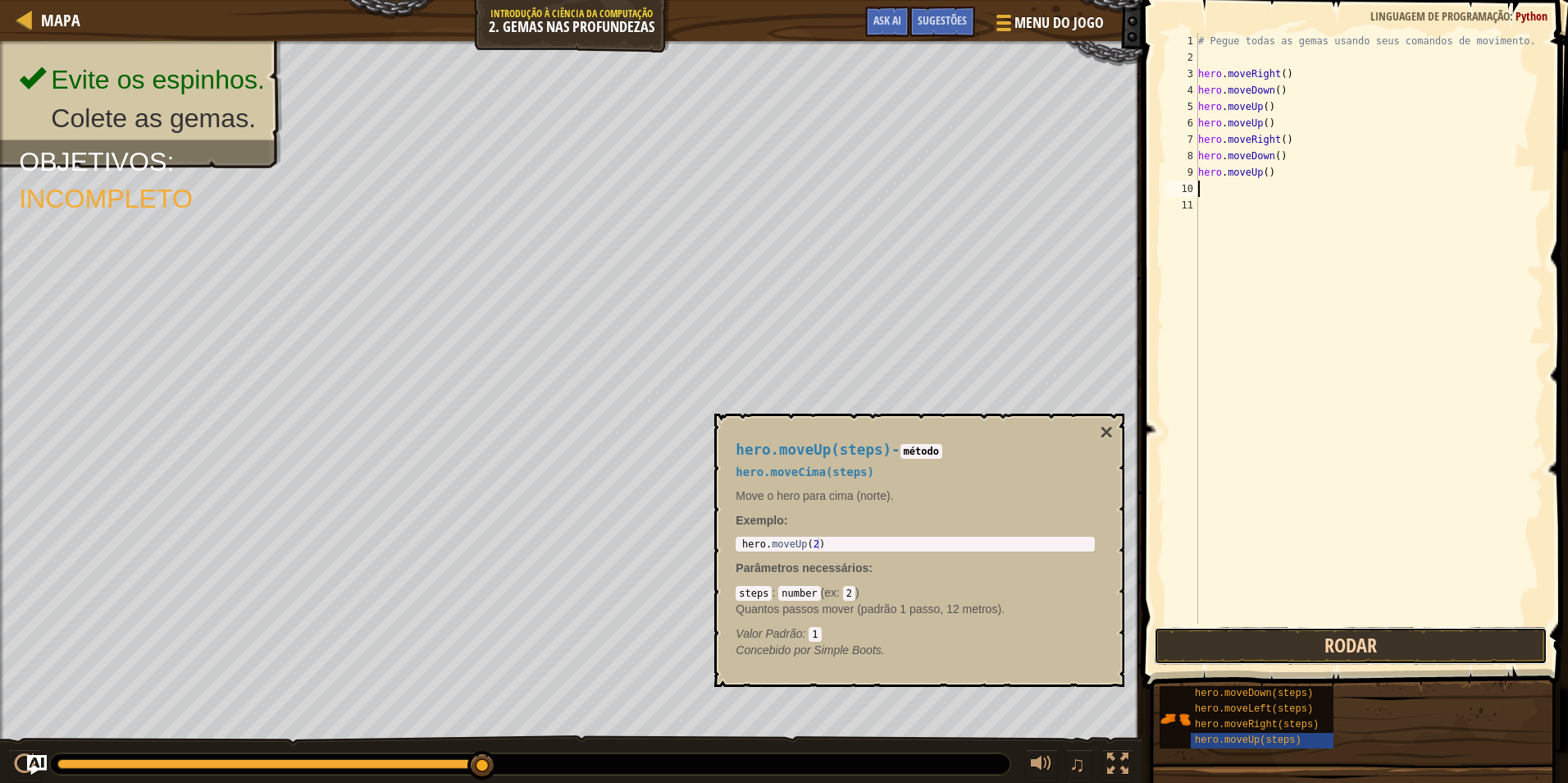
click at [1266, 647] on button "Rodar" at bounding box center [1351, 646] width 394 height 38
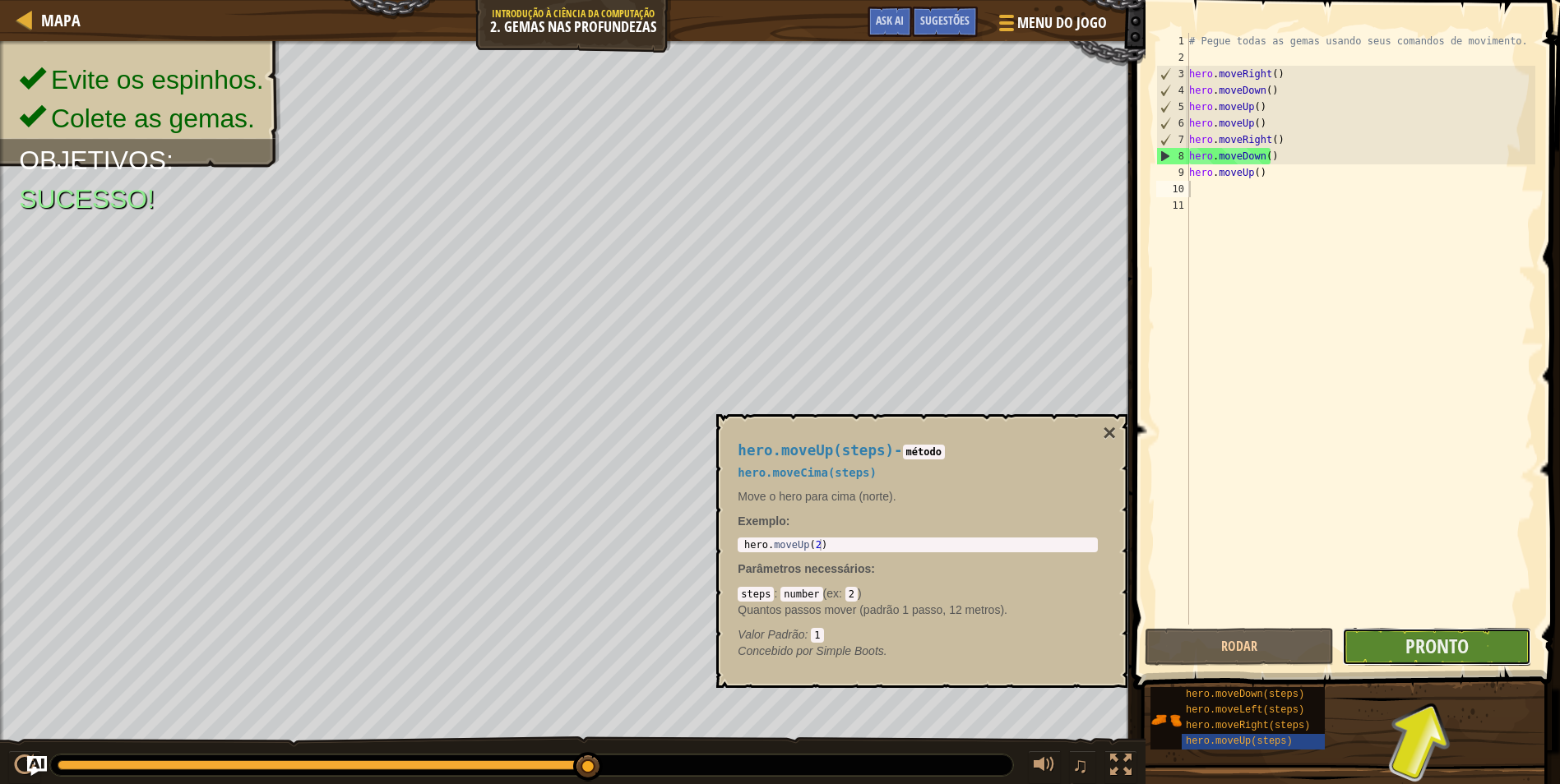
click at [1478, 650] on button "Pronto" at bounding box center [1436, 646] width 189 height 38
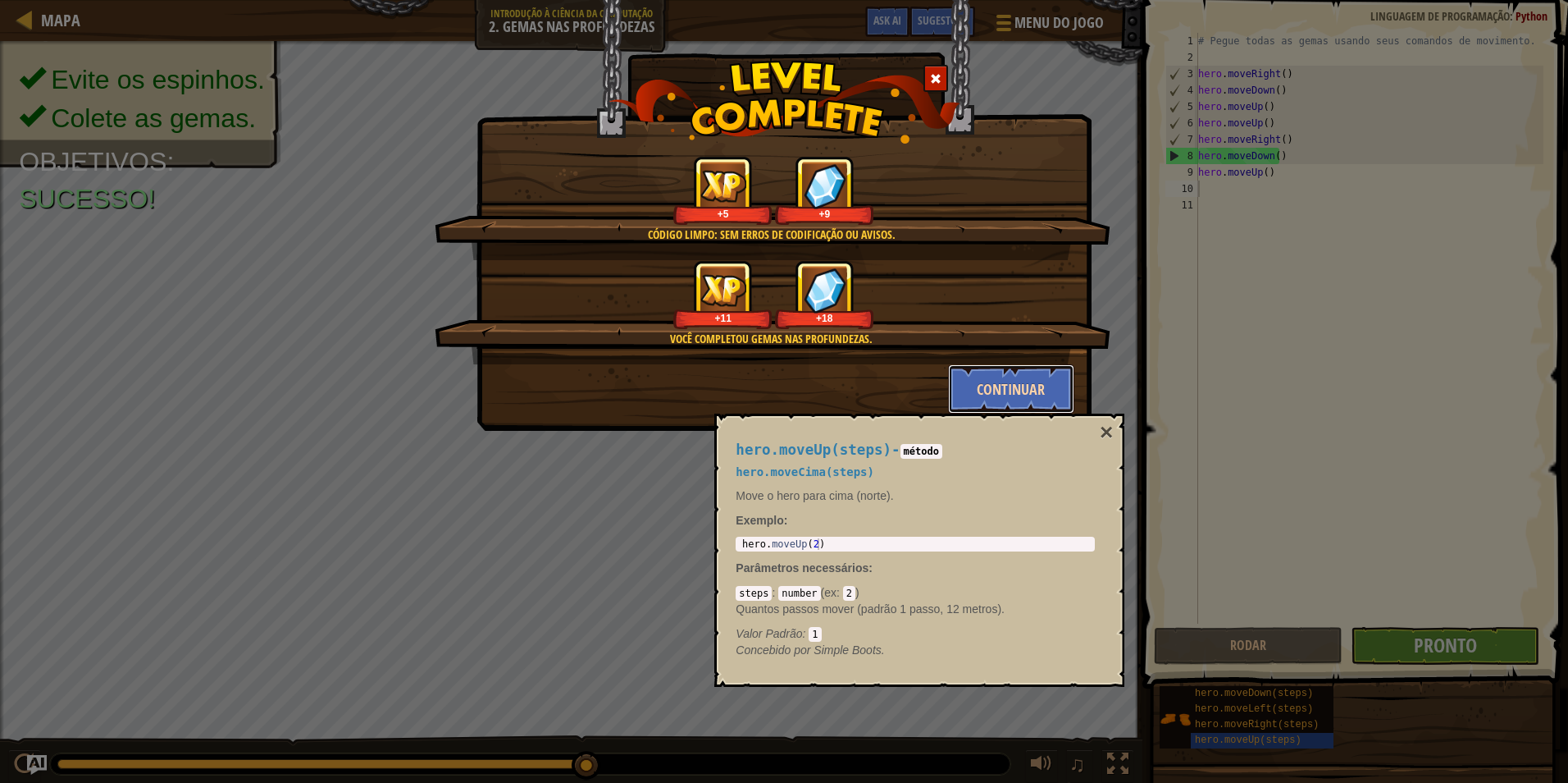
click at [1003, 384] on button "Continuar" at bounding box center [1012, 389] width 127 height 49
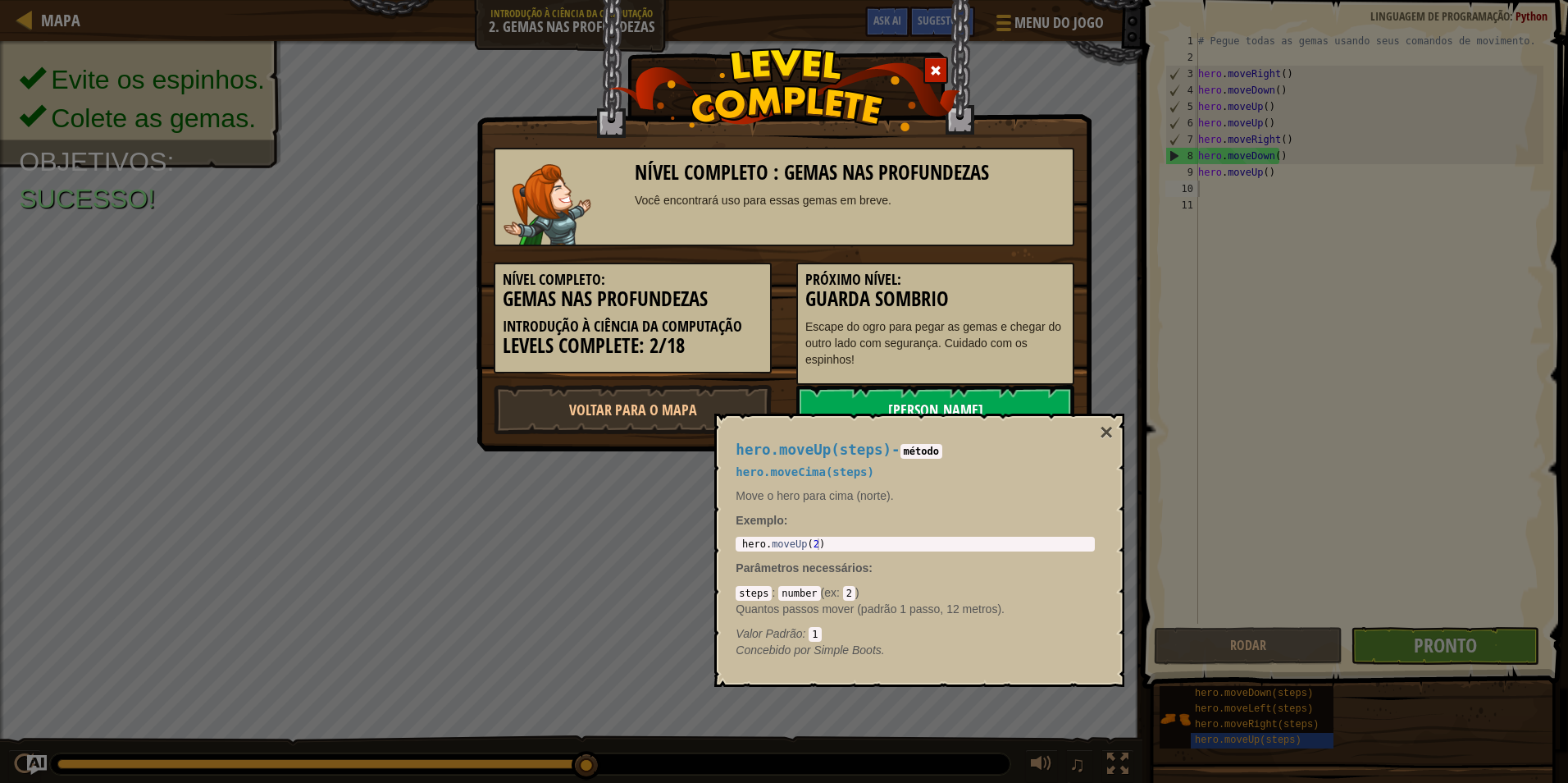
click at [995, 405] on link "[PERSON_NAME]" at bounding box center [935, 409] width 278 height 49
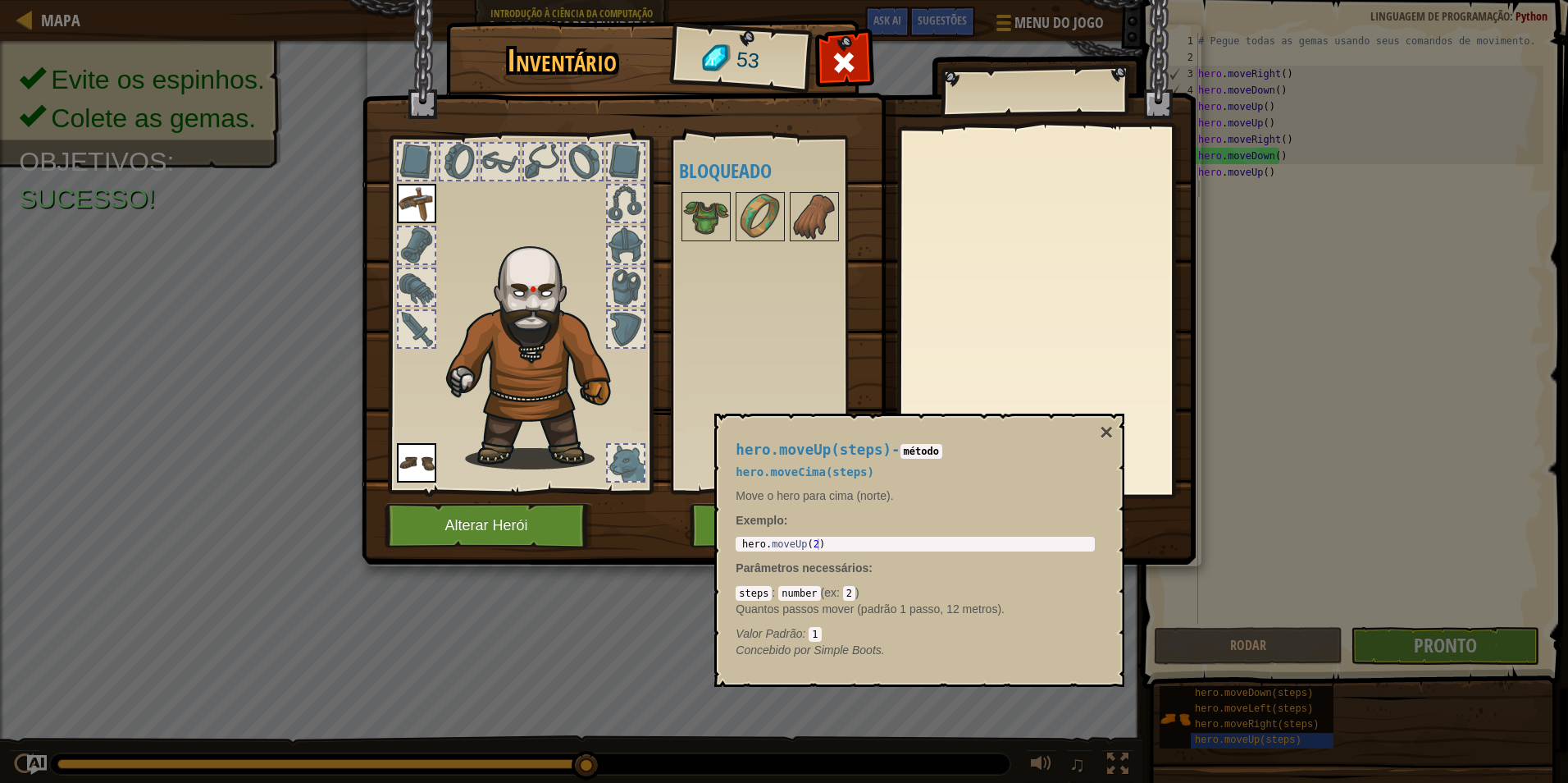
click at [1103, 430] on button "×" at bounding box center [1107, 433] width 13 height 23
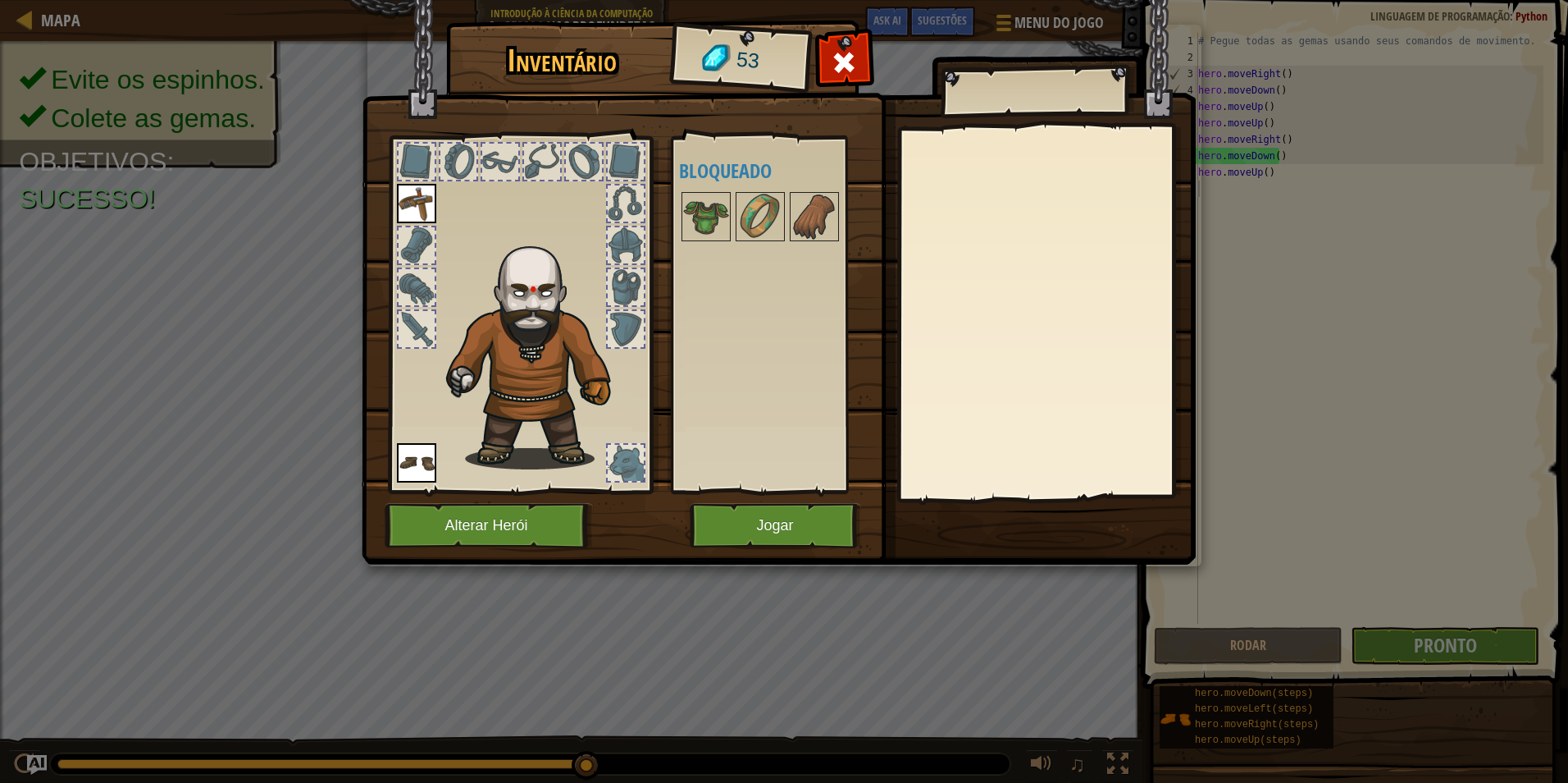
click at [622, 277] on div at bounding box center [626, 287] width 36 height 36
click at [705, 206] on img at bounding box center [705, 216] width 46 height 46
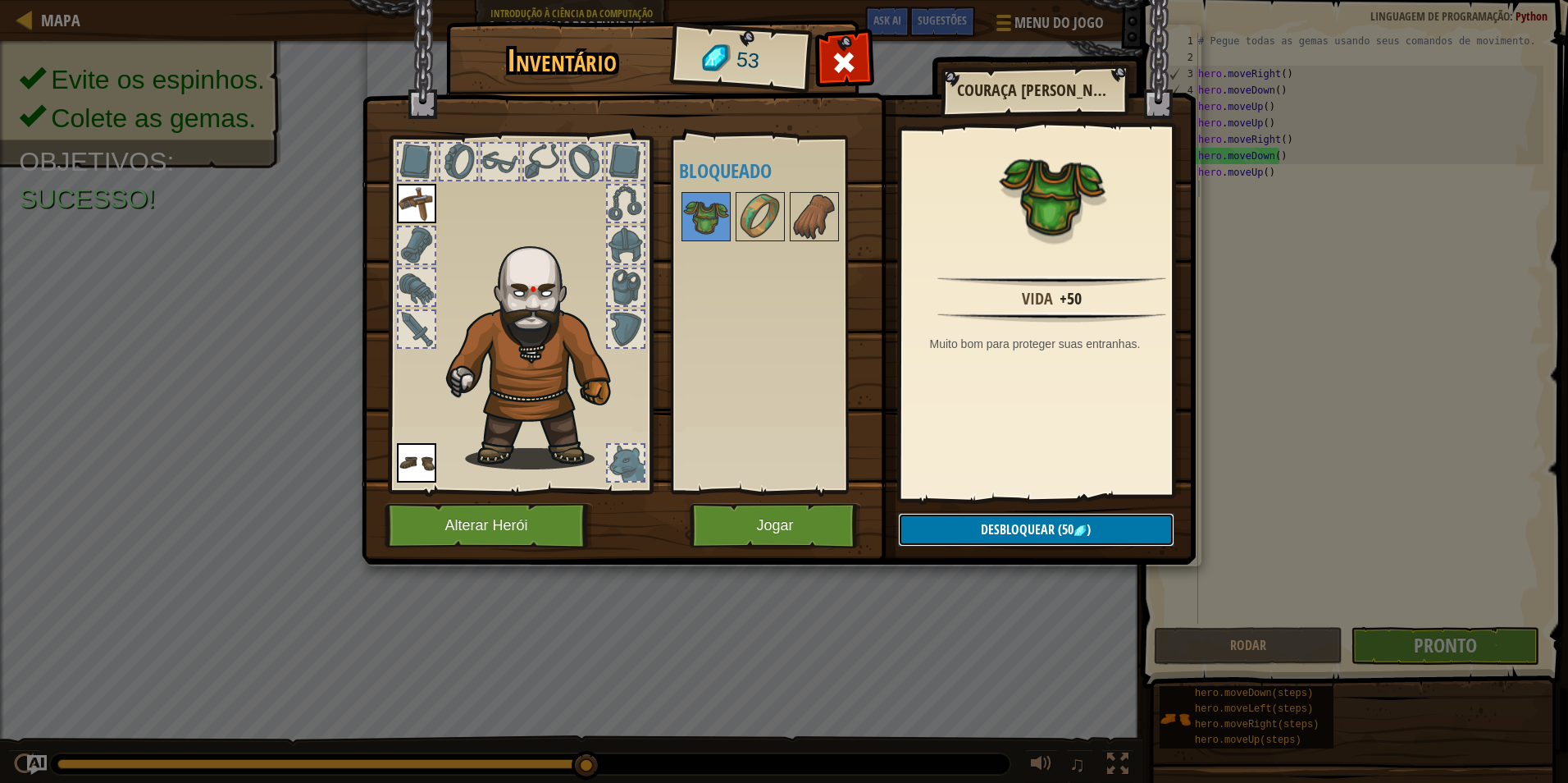
click at [1102, 525] on button "Desbloquear (50 )" at bounding box center [1037, 529] width 276 height 33
click at [1071, 530] on button "Confirmar" at bounding box center [1037, 529] width 276 height 33
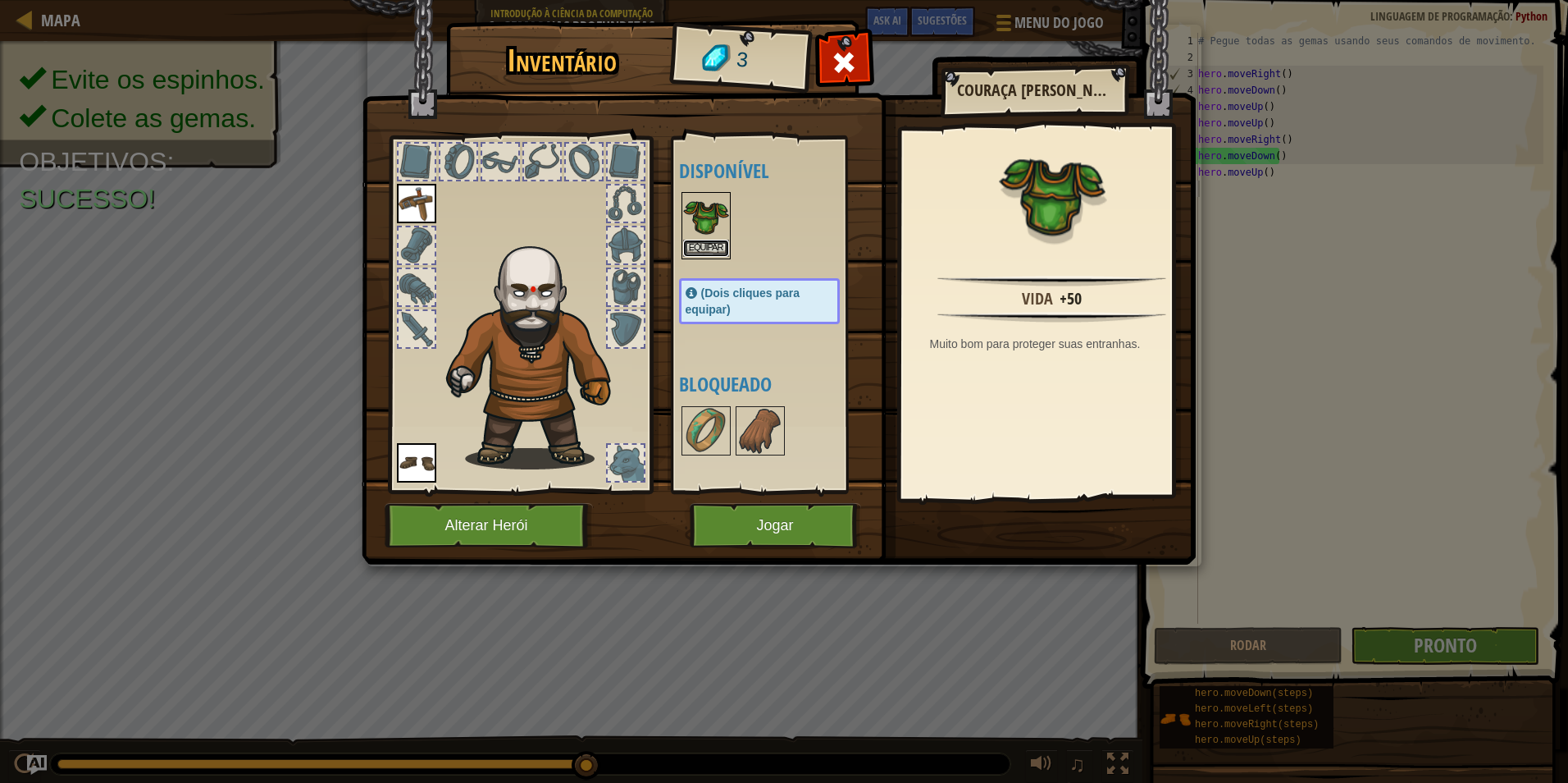
click at [714, 245] on button "Equipar" at bounding box center [705, 248] width 46 height 17
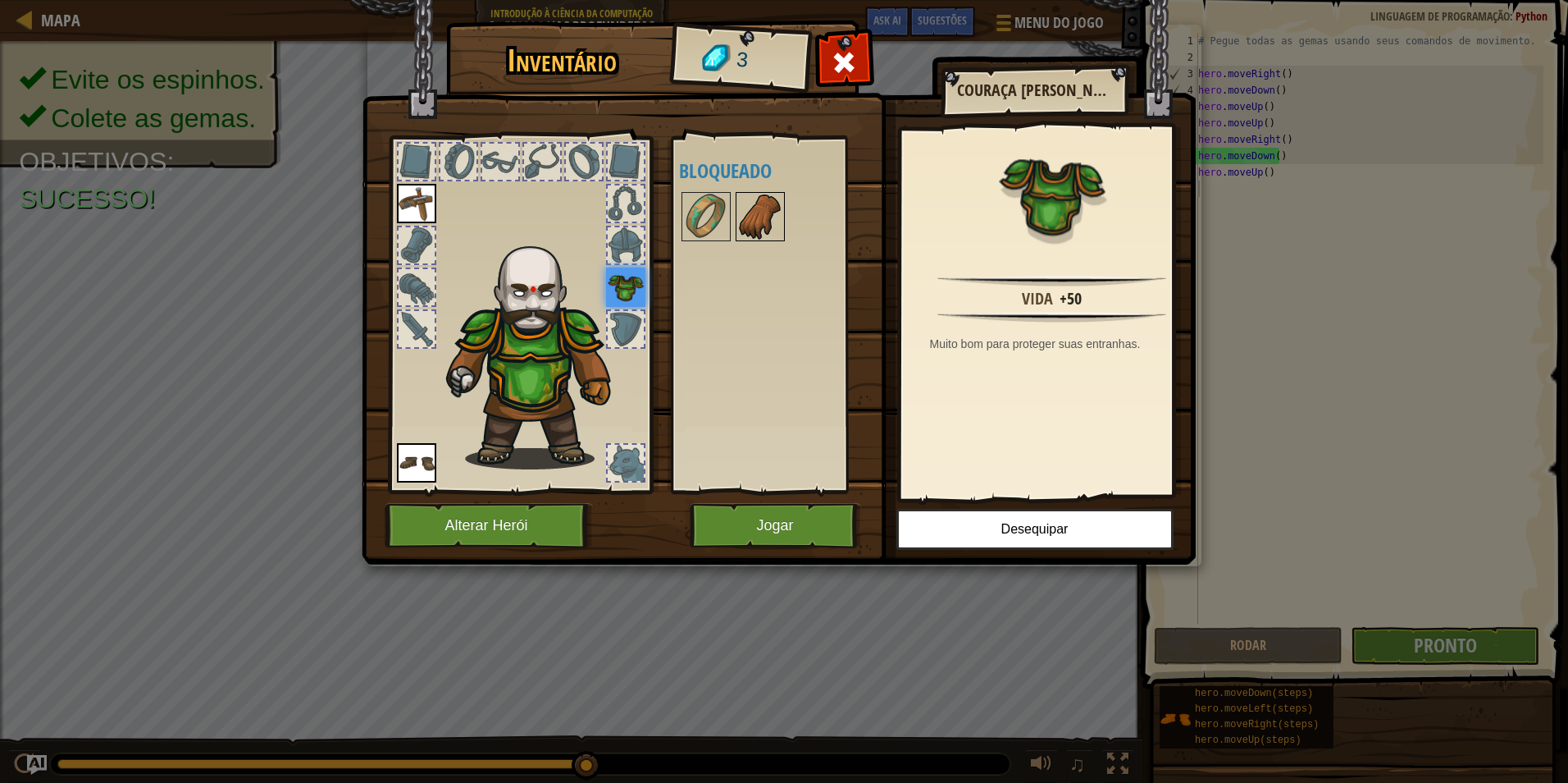
click at [762, 213] on img at bounding box center [760, 216] width 46 height 46
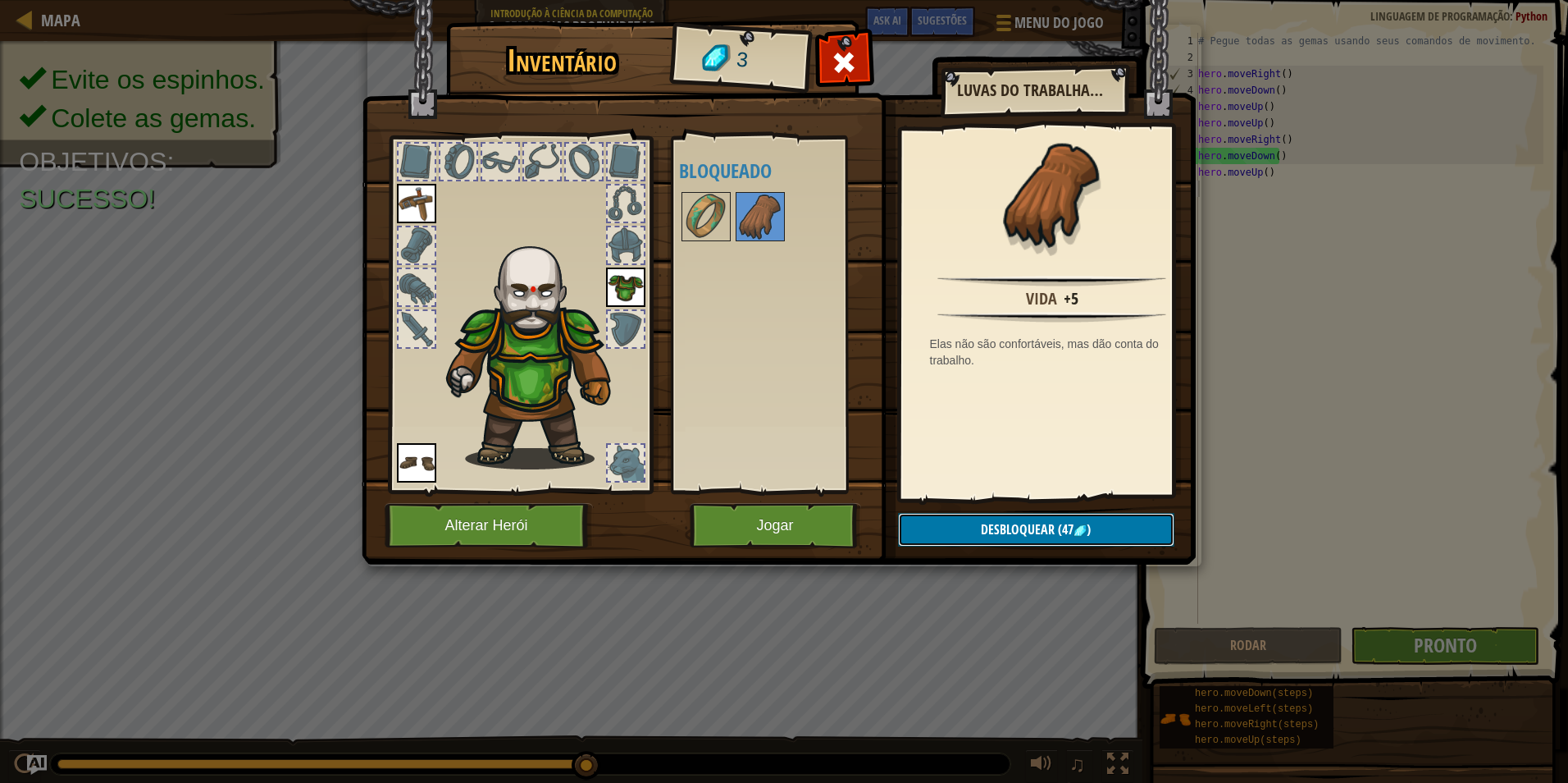
drag, startPoint x: 1078, startPoint y: 520, endPoint x: 1072, endPoint y: 508, distance: 13.4
click at [1078, 518] on button "Desbloquear (47 )" at bounding box center [1037, 529] width 276 height 33
click at [806, 535] on button "Jogar" at bounding box center [775, 525] width 171 height 45
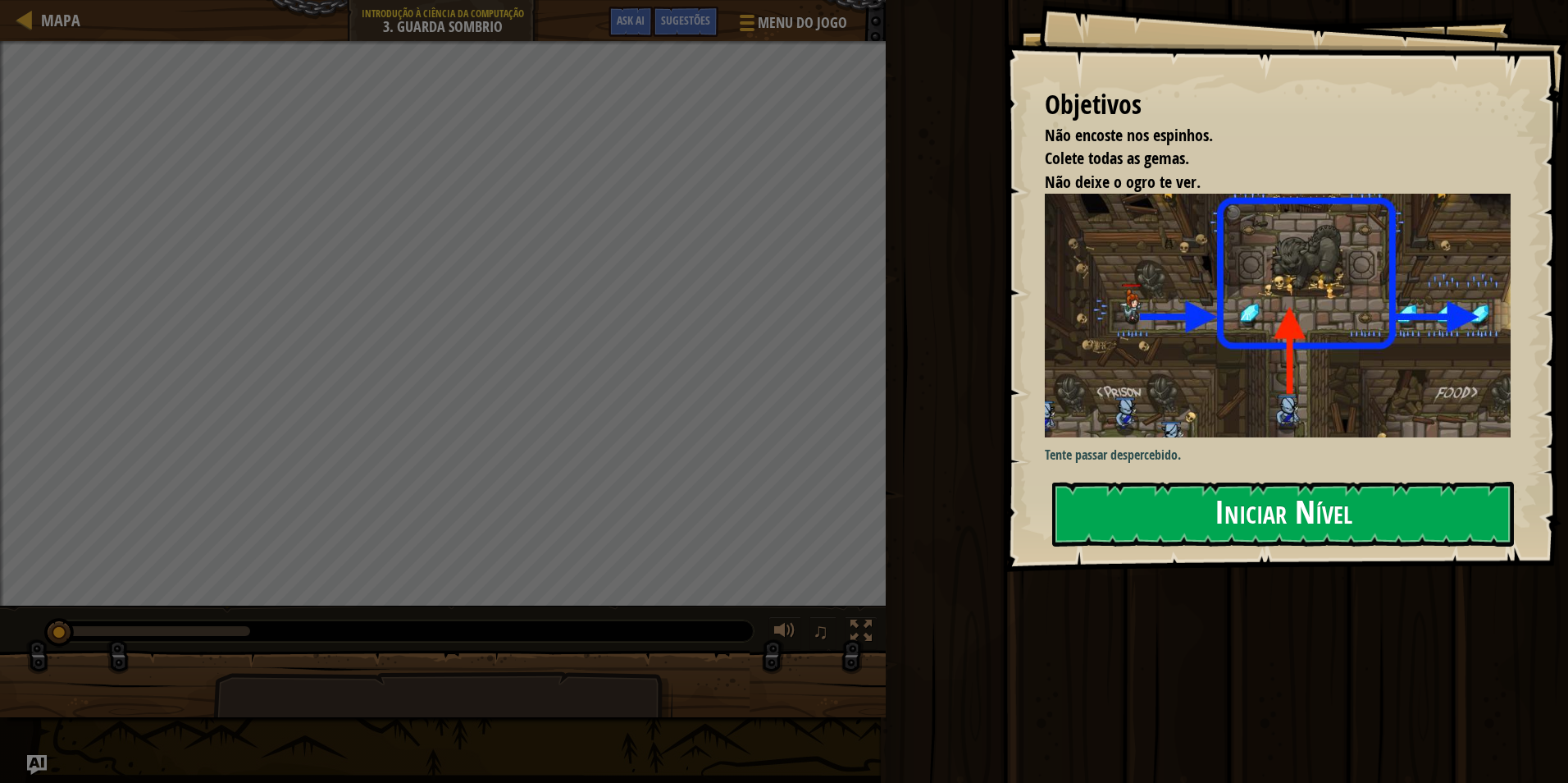
click at [1097, 510] on button "Iniciar Nível" at bounding box center [1283, 514] width 462 height 65
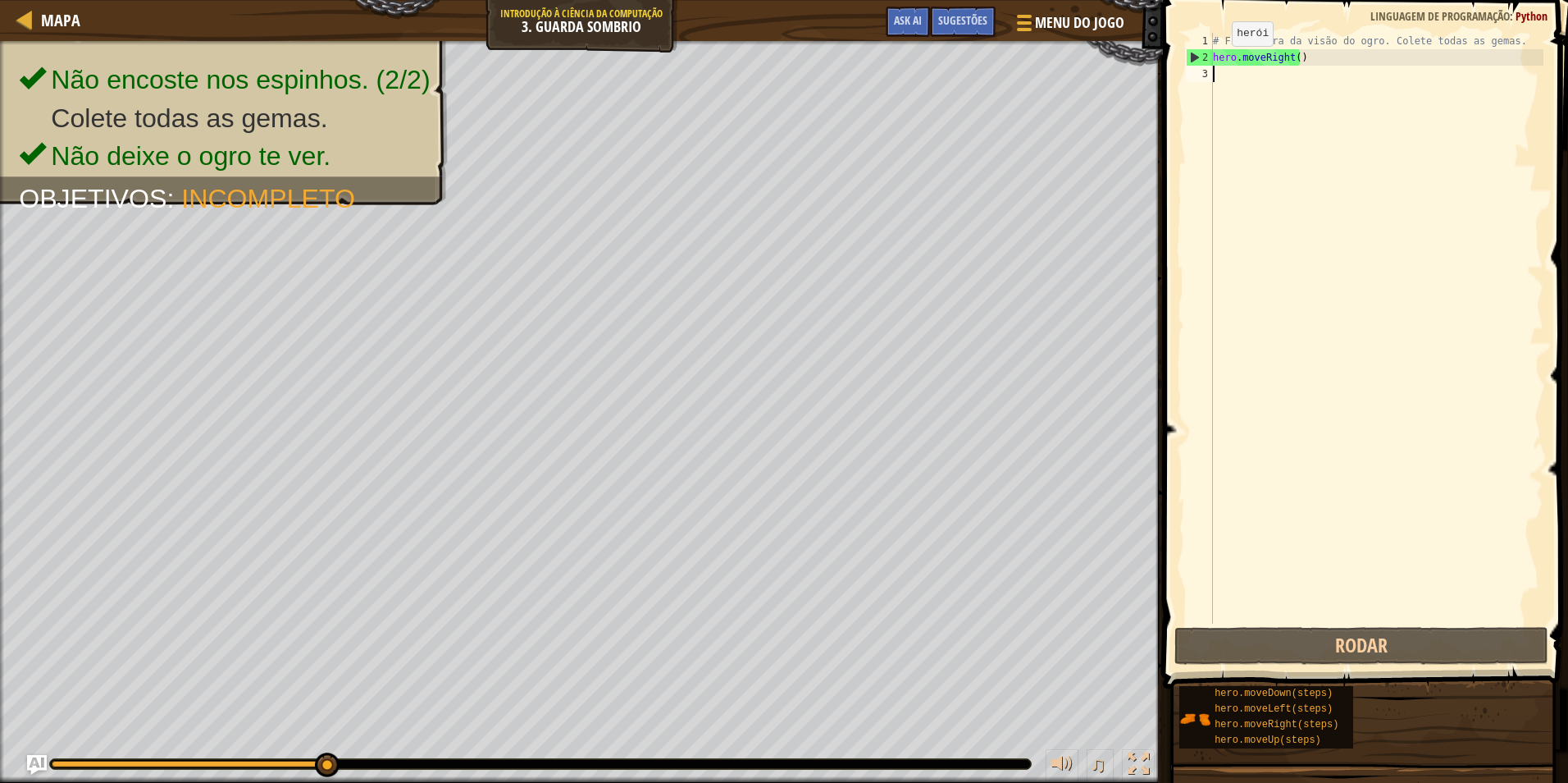
type textarea "h"
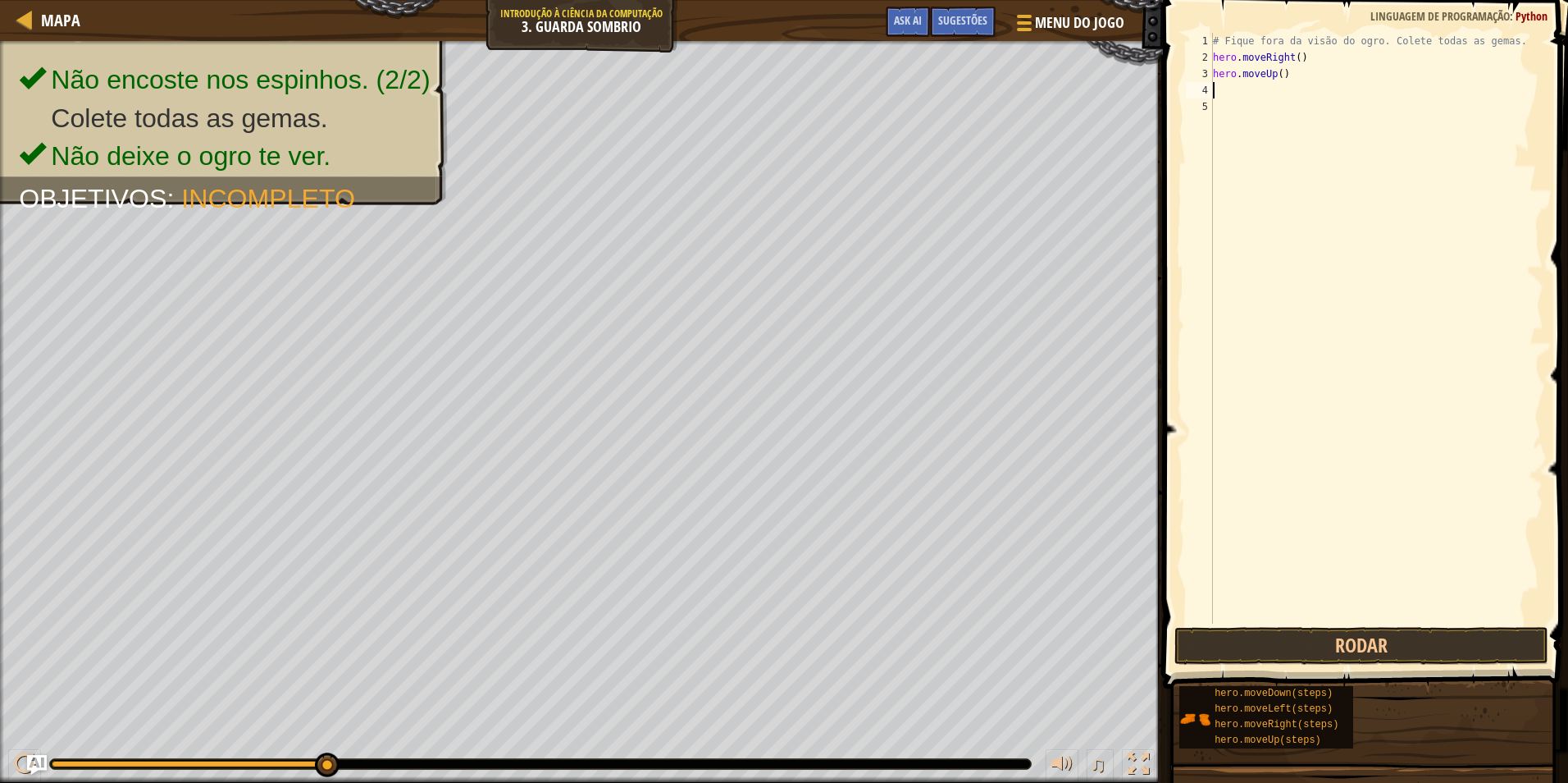
type textarea "h"
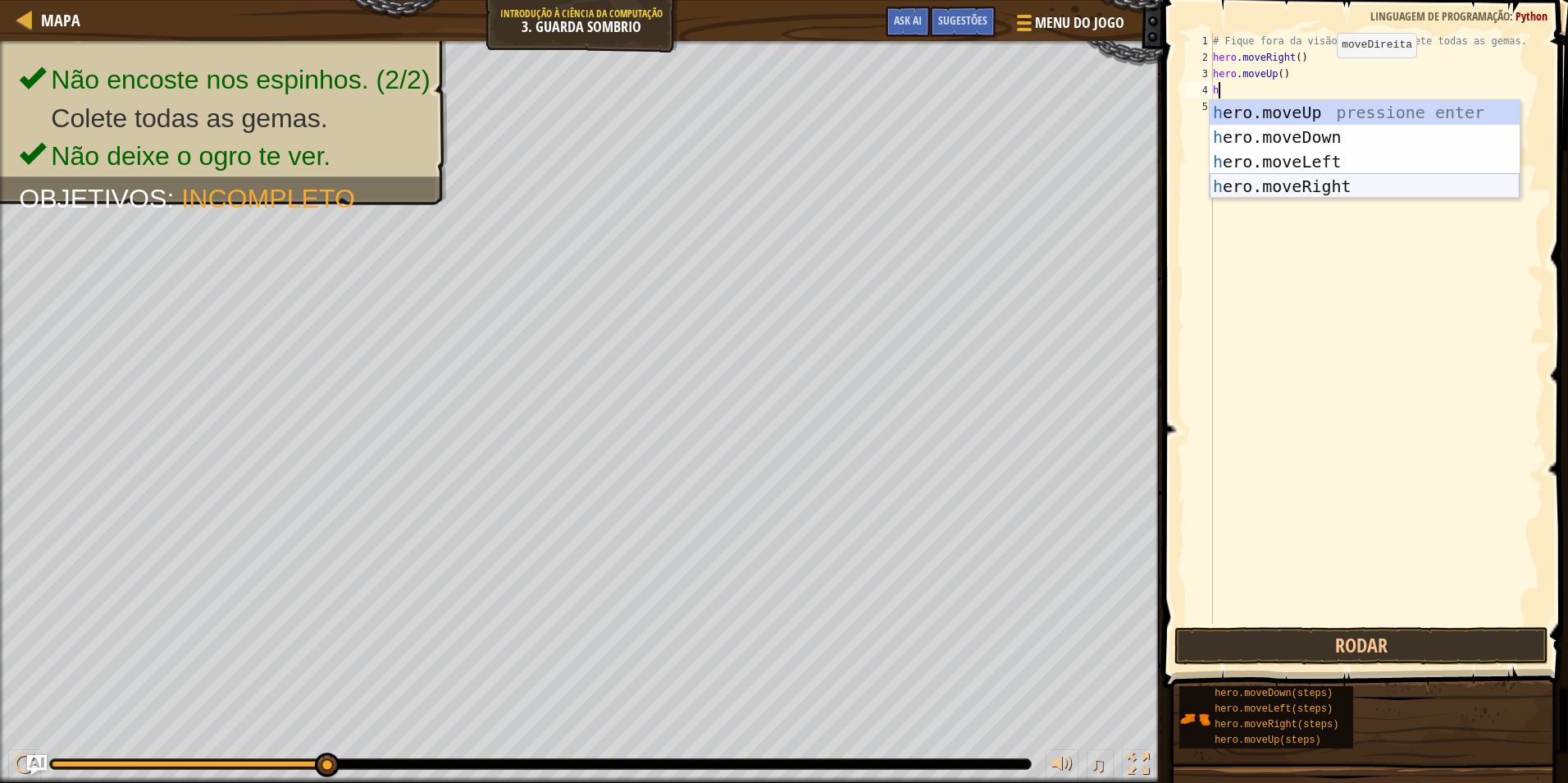
click at [1319, 175] on div "h ero.moveUp pressione enter h ero.moveDown pressione enter h ero.moveLeft pres…" at bounding box center [1364, 173] width 310 height 148
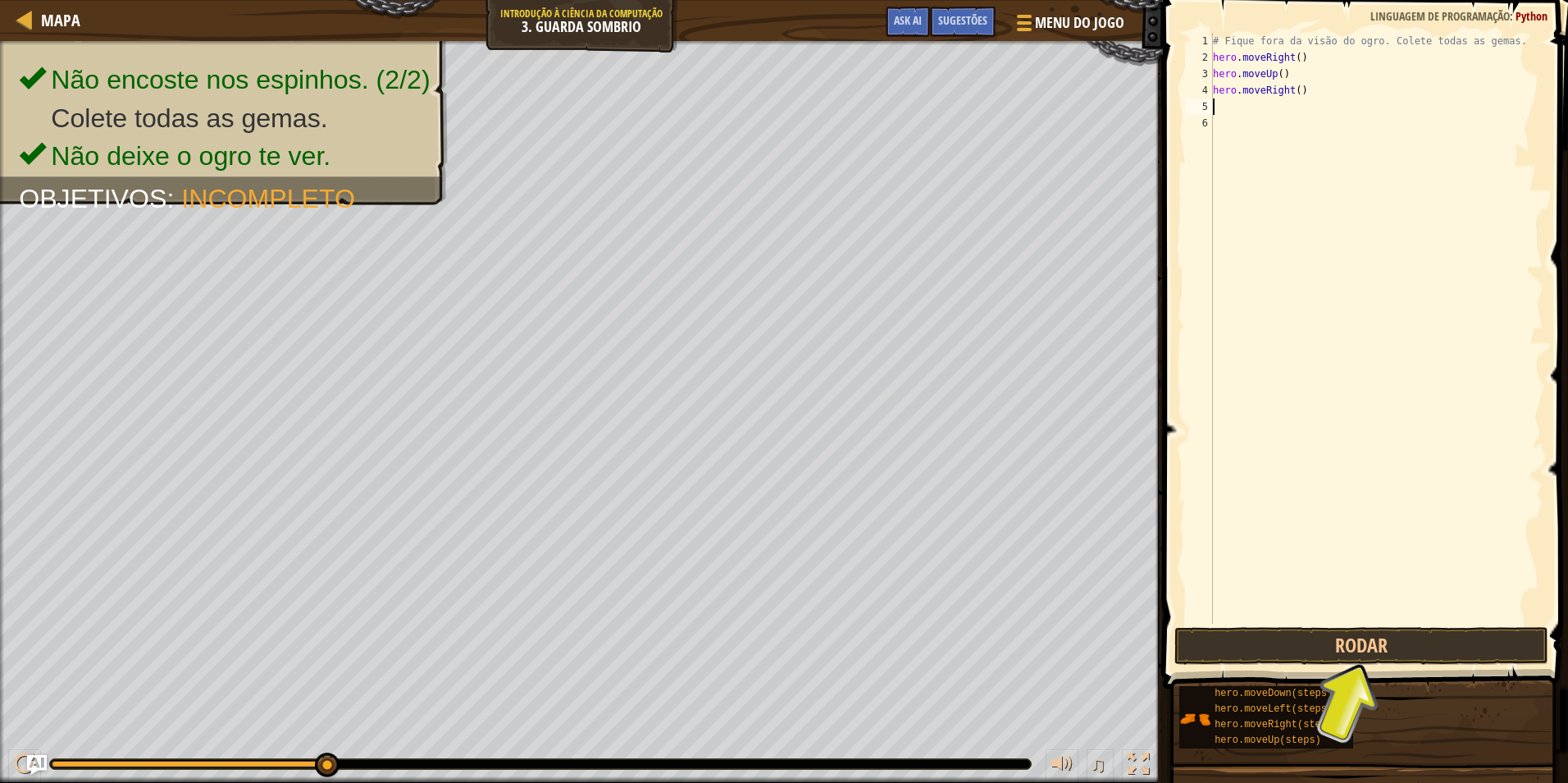
click at [1262, 110] on div "# Fique fora da visão do ogro. Colete todas as gemas. hero . moveRight ( ) hero…" at bounding box center [1377, 345] width 334 height 624
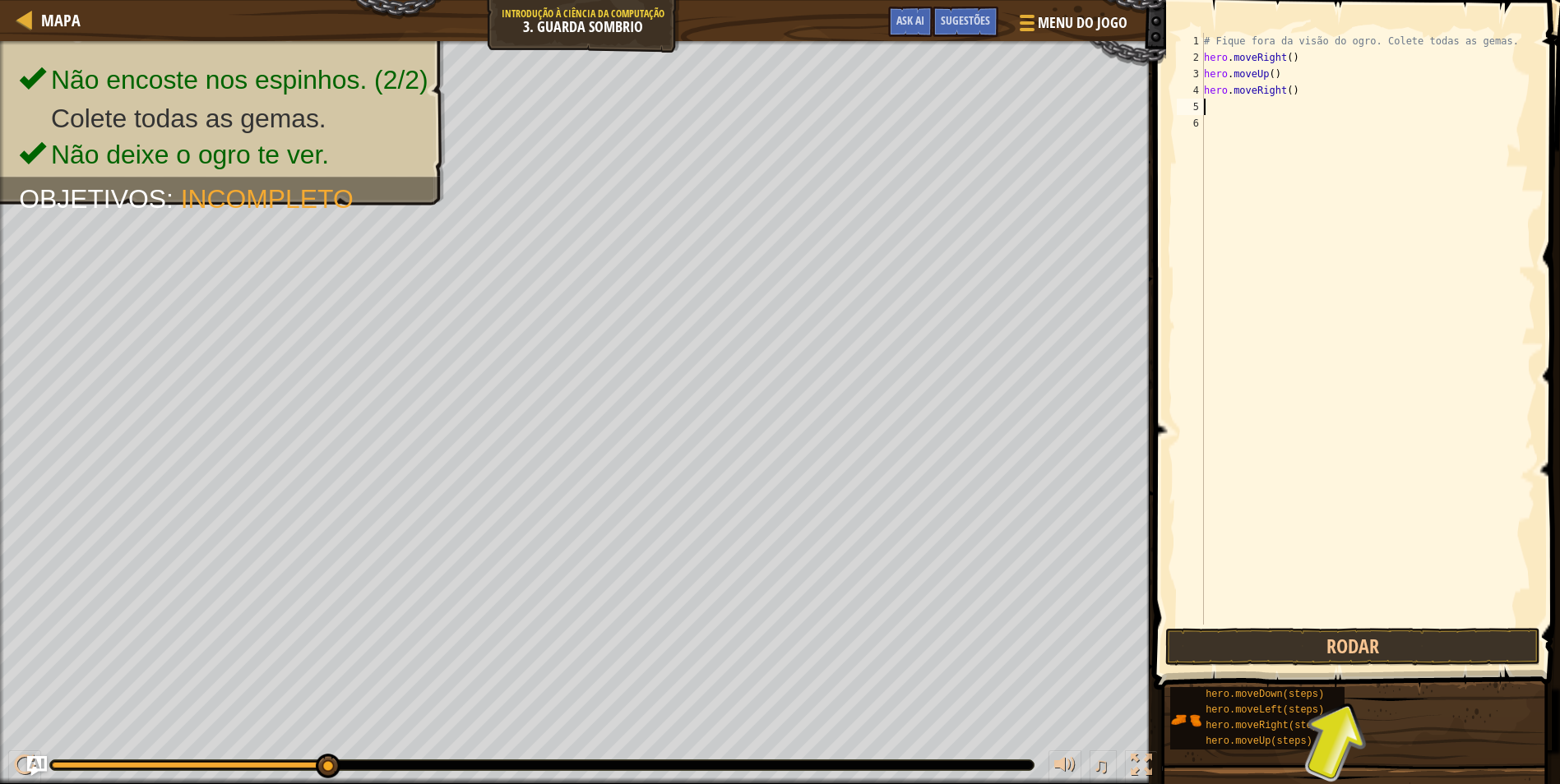
type textarea "h"
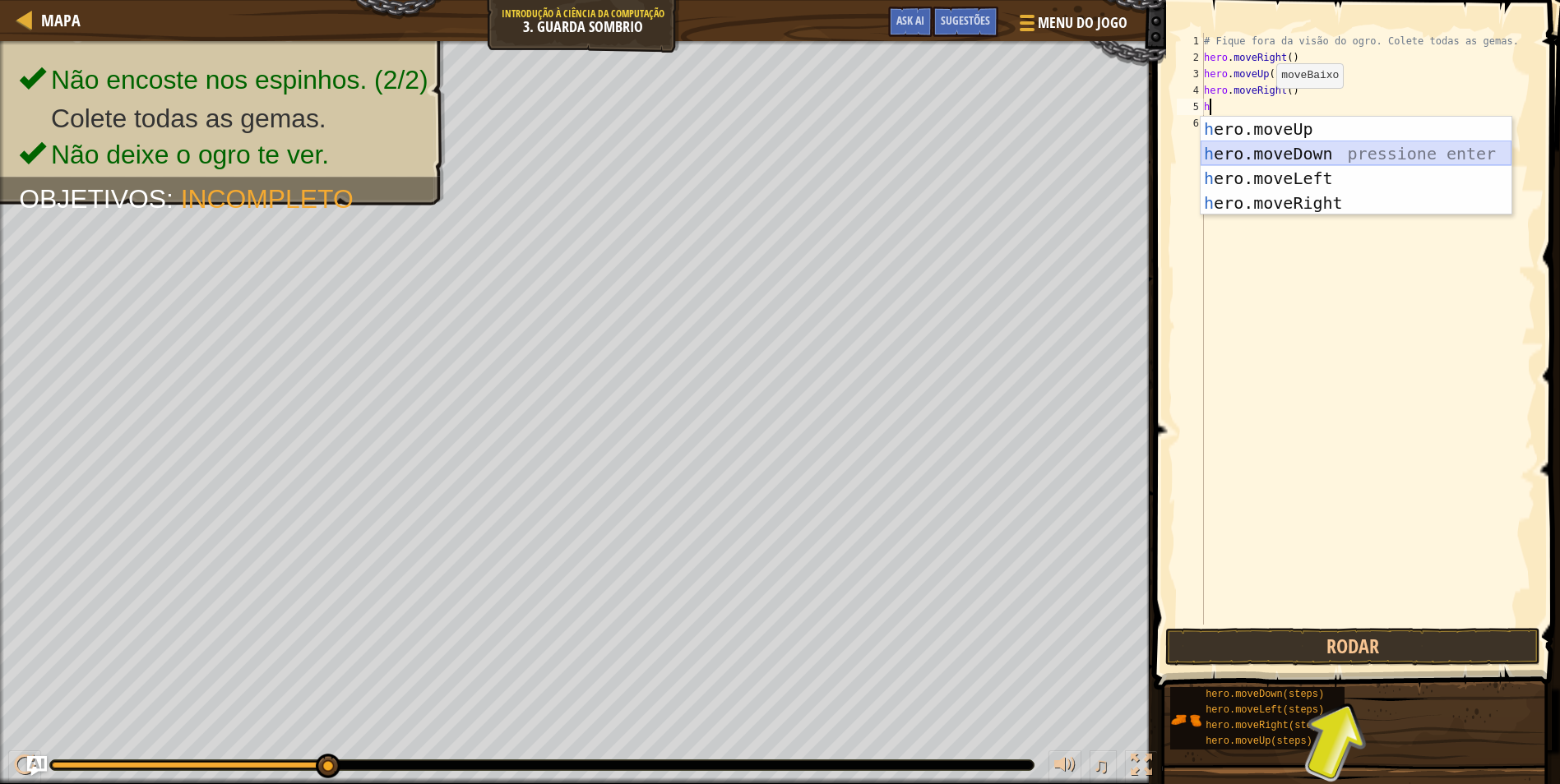
click at [1318, 146] on div "h ero.moveUp pressione enter h ero.moveDown pressione enter h ero.moveLeft pres…" at bounding box center [1355, 191] width 310 height 148
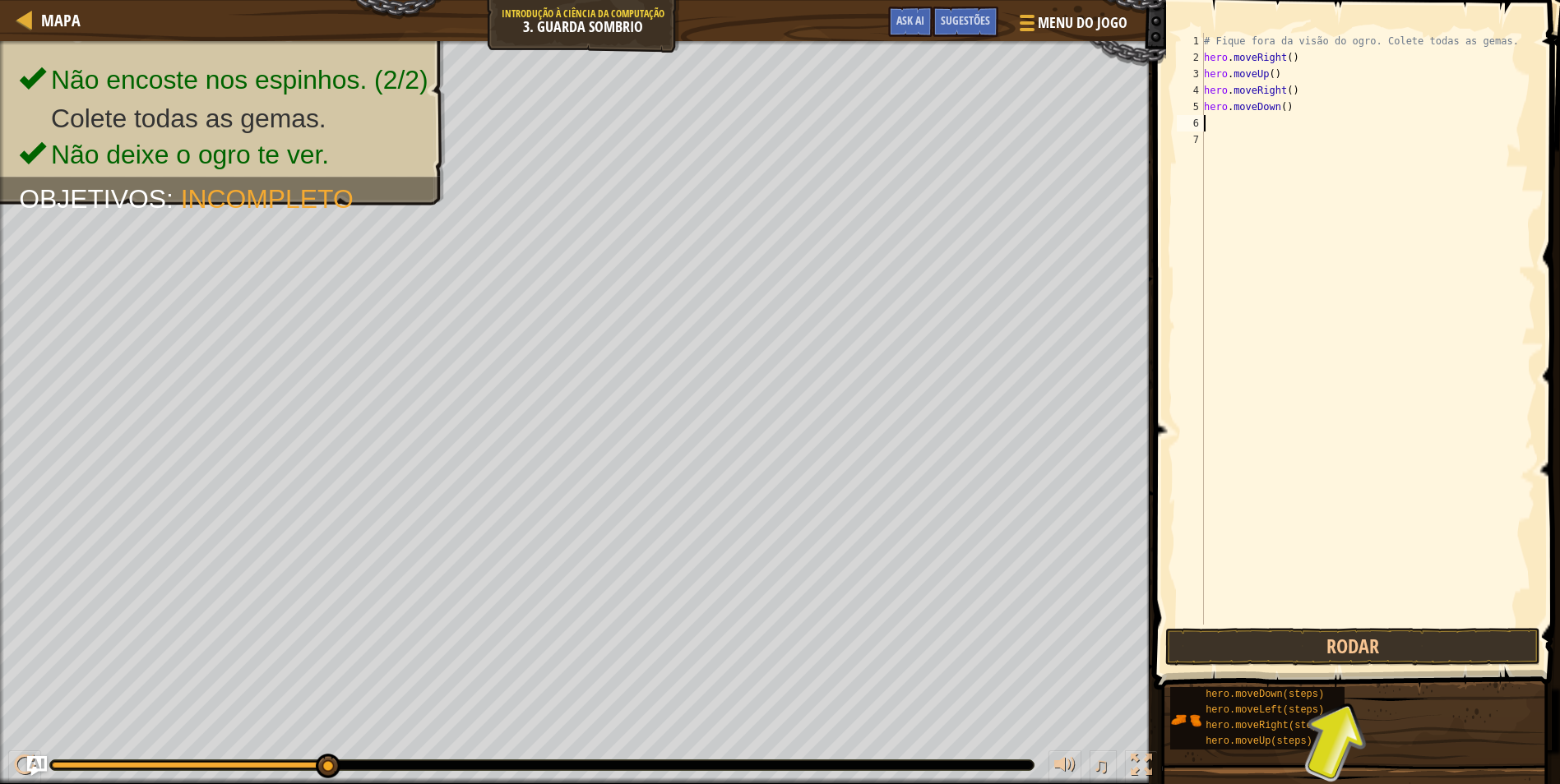
type textarea "h"
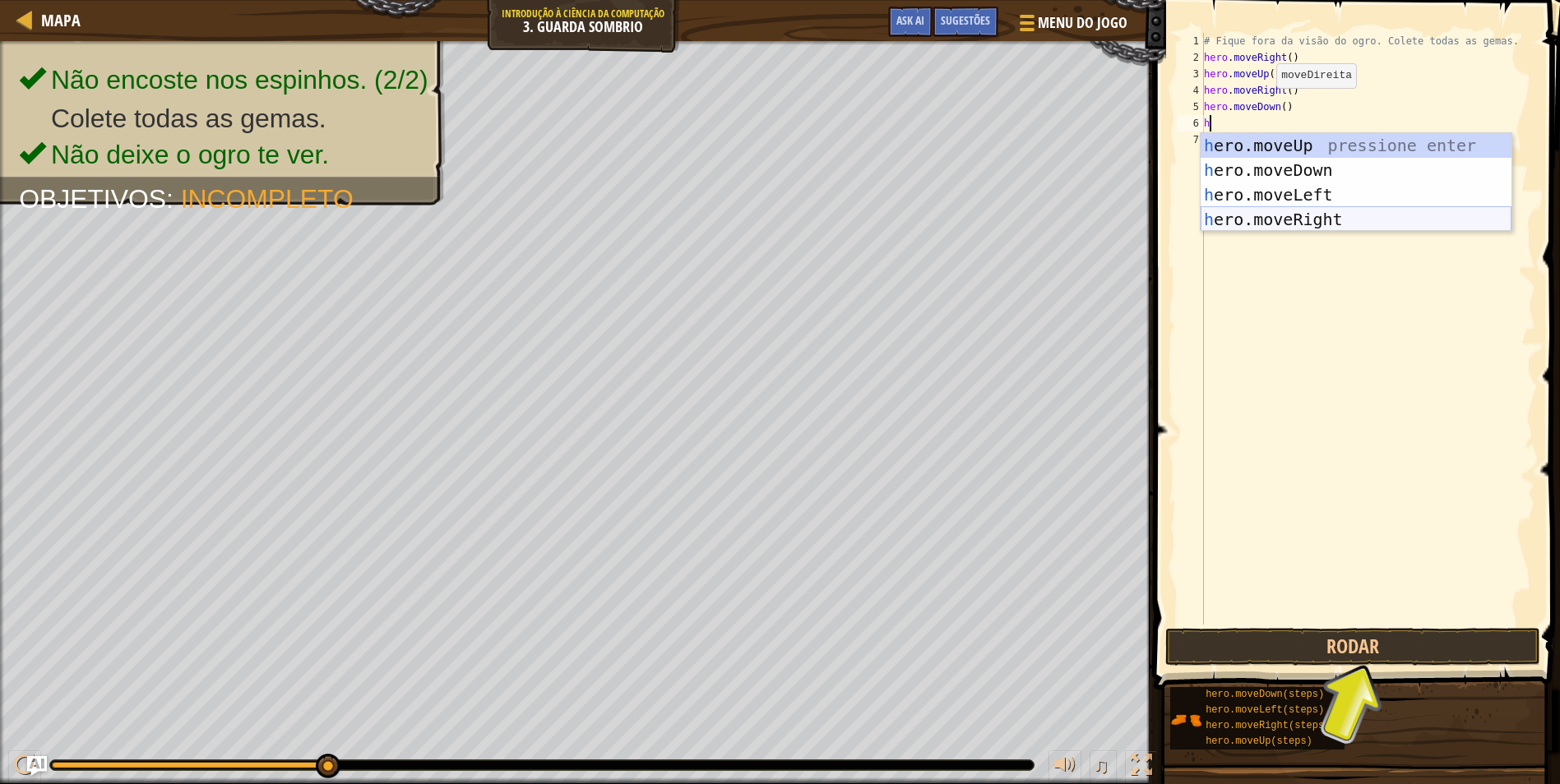
click at [1329, 215] on div "h ero.moveUp pressione enter h ero.moveDown pressione enter h ero.moveLeft pres…" at bounding box center [1355, 207] width 310 height 148
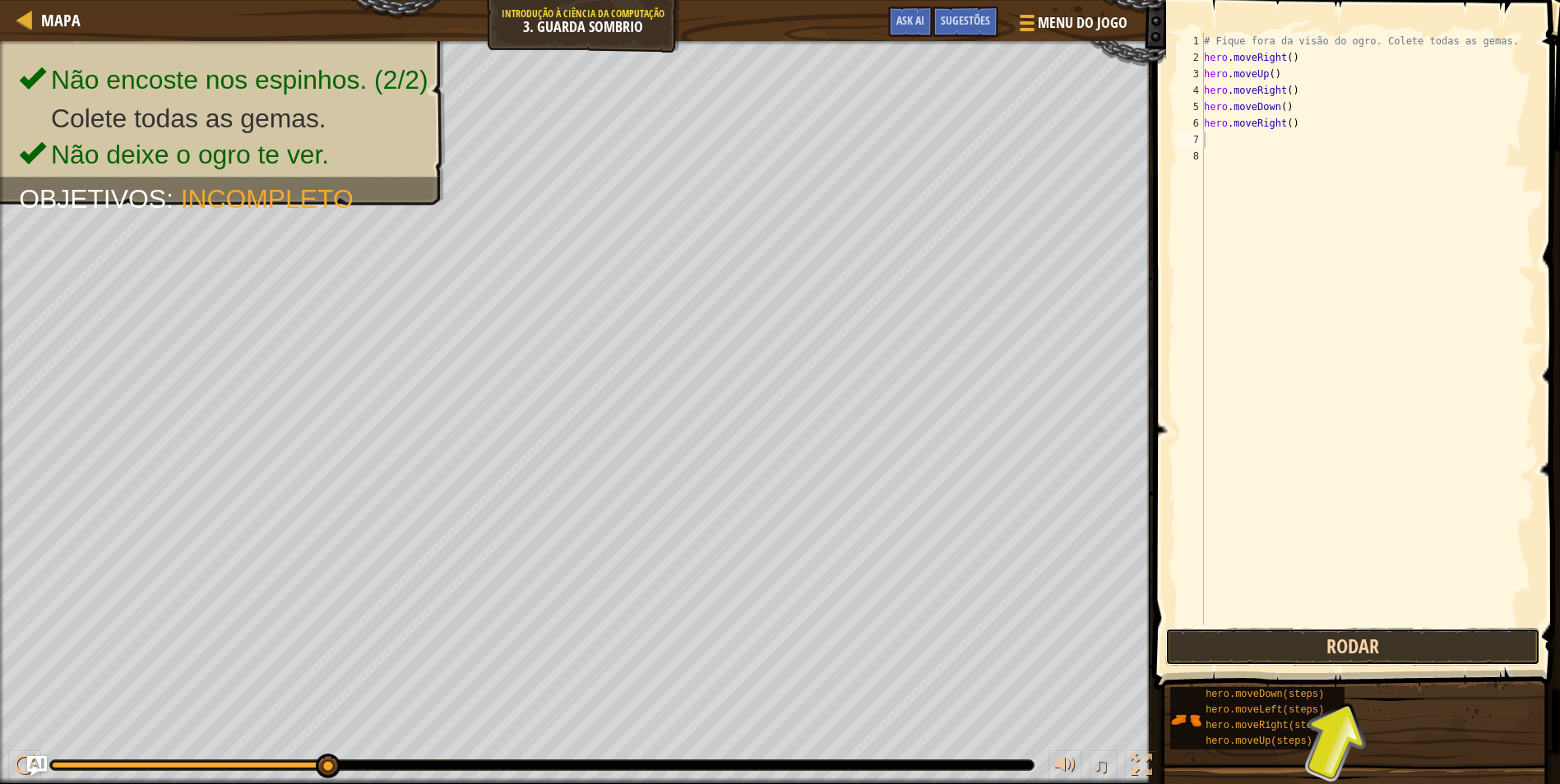
click at [1392, 652] on button "Rodar" at bounding box center [1352, 646] width 375 height 38
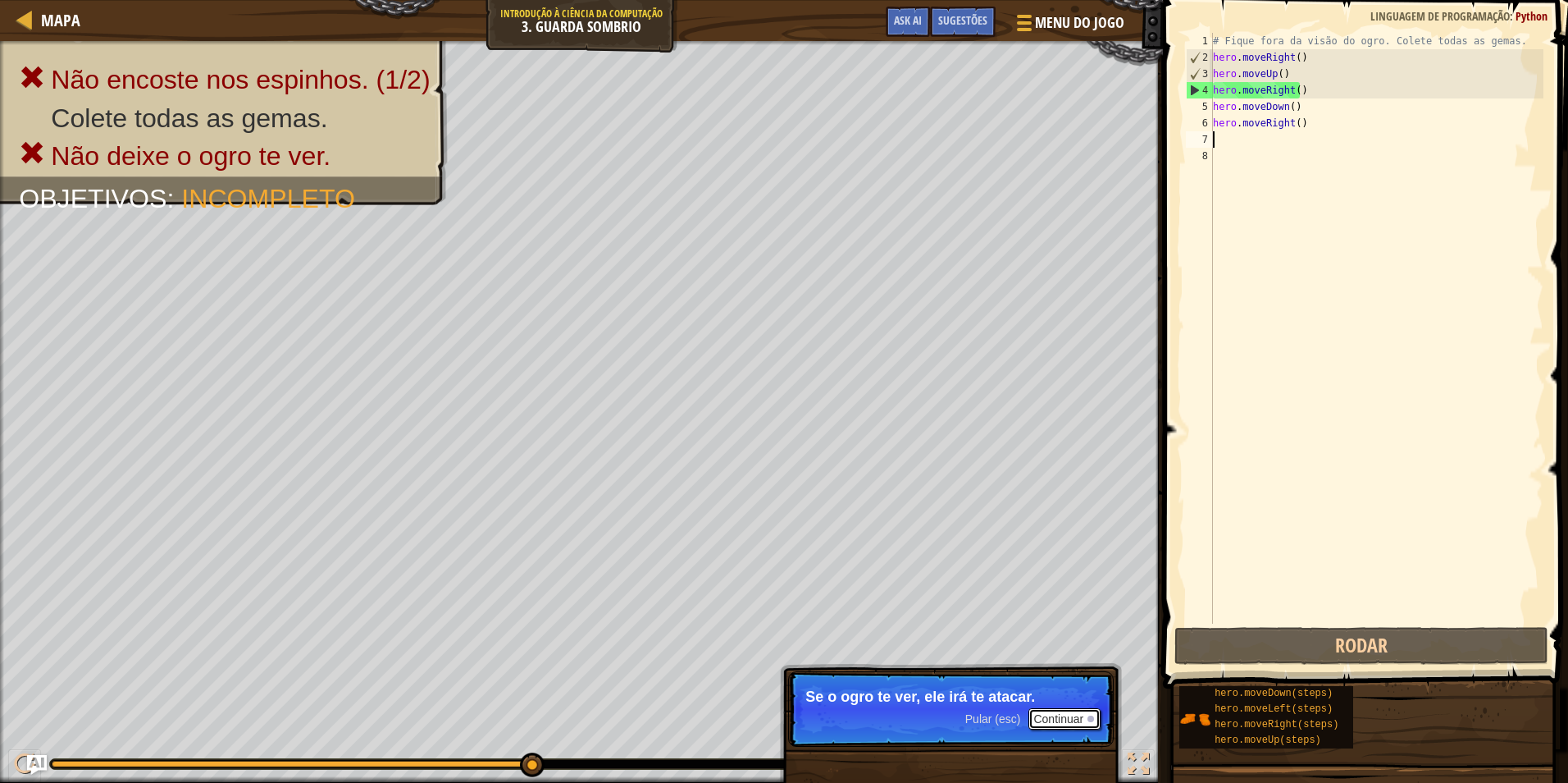
click at [1061, 714] on button "Continuar" at bounding box center [1064, 719] width 72 height 22
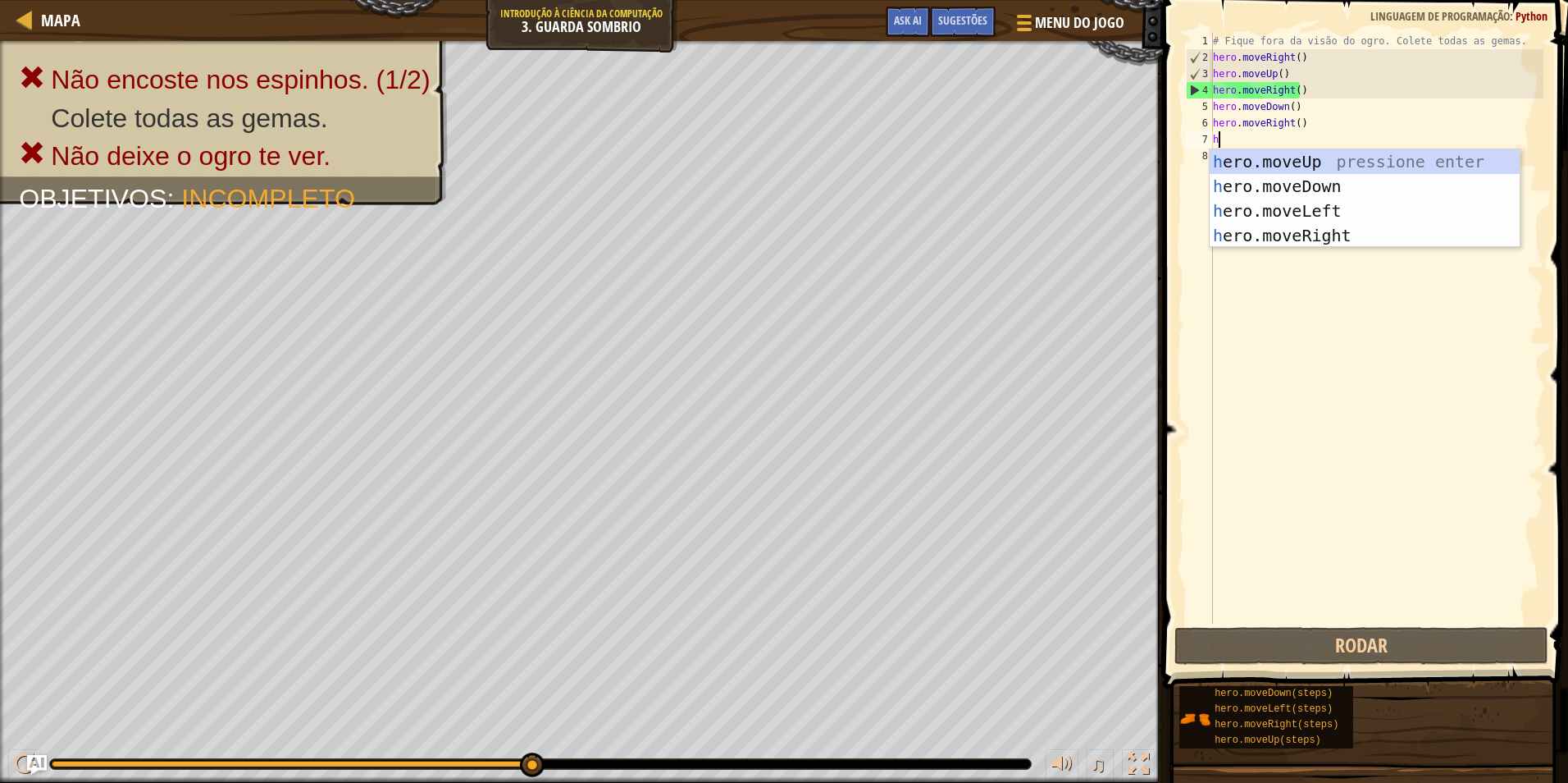
type textarea "hr"
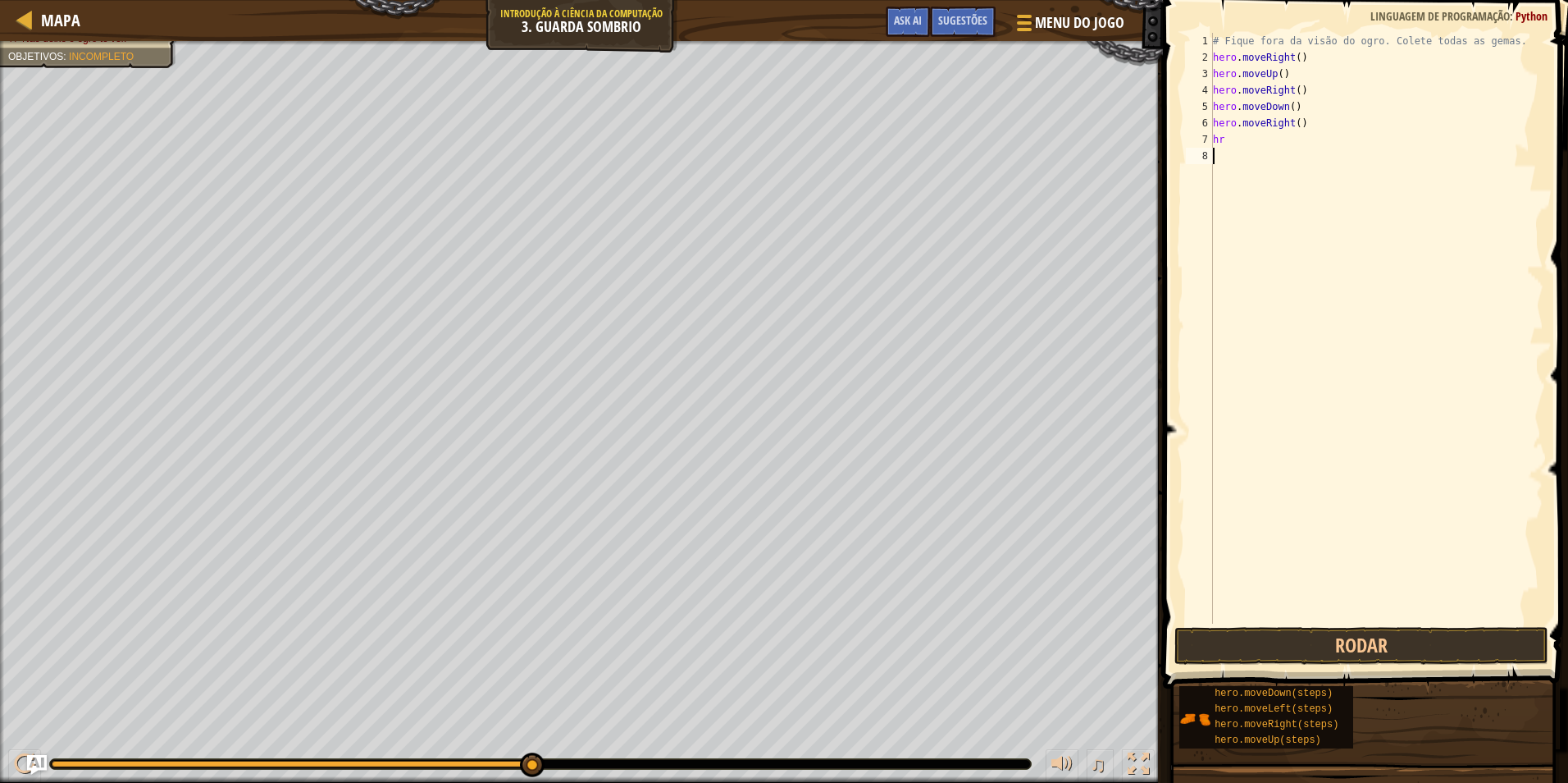
drag, startPoint x: 1386, startPoint y: 598, endPoint x: 1395, endPoint y: 617, distance: 21.0
click at [1395, 613] on div "# Fique fora da visão do ogro. Colete todas as gemas. hero . moveRight ( ) hero…" at bounding box center [1377, 345] width 334 height 624
click at [1366, 630] on button "Rodar" at bounding box center [1362, 646] width 374 height 38
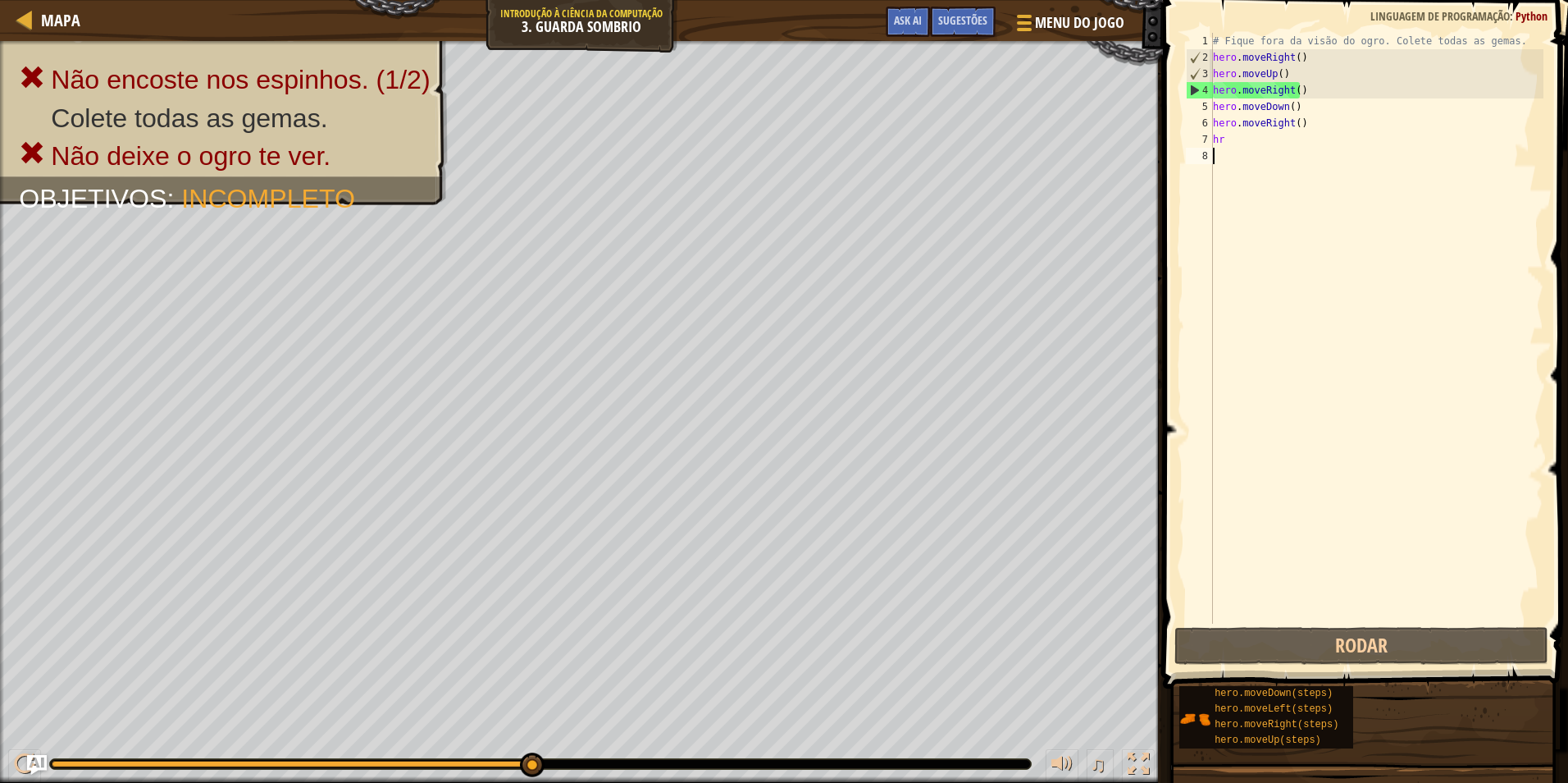
click at [1266, 136] on div "# Fique fora da visão do ogro. Colete todas as gemas. hero . moveRight ( ) hero…" at bounding box center [1377, 345] width 334 height 624
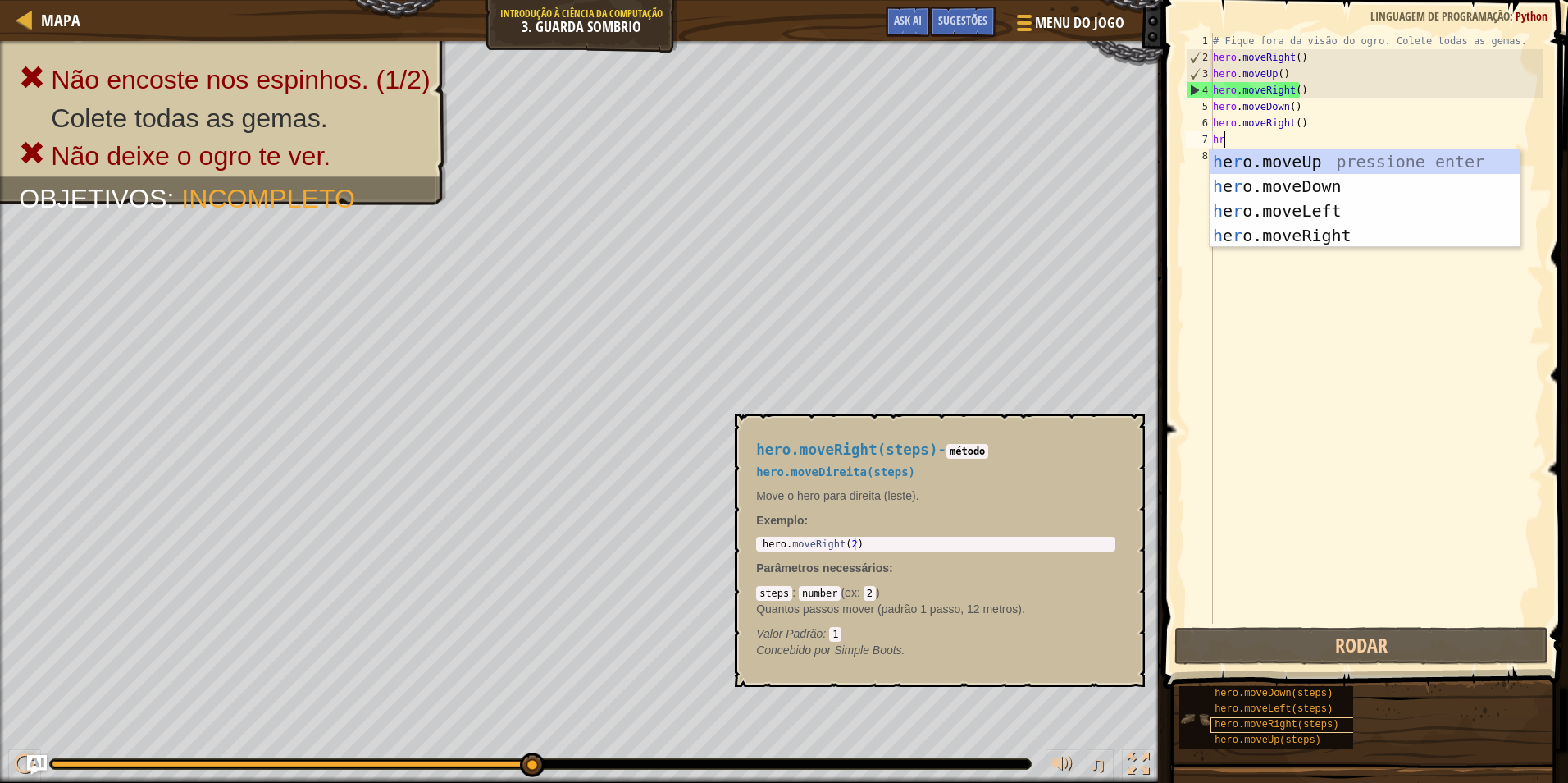
type textarea "hr"
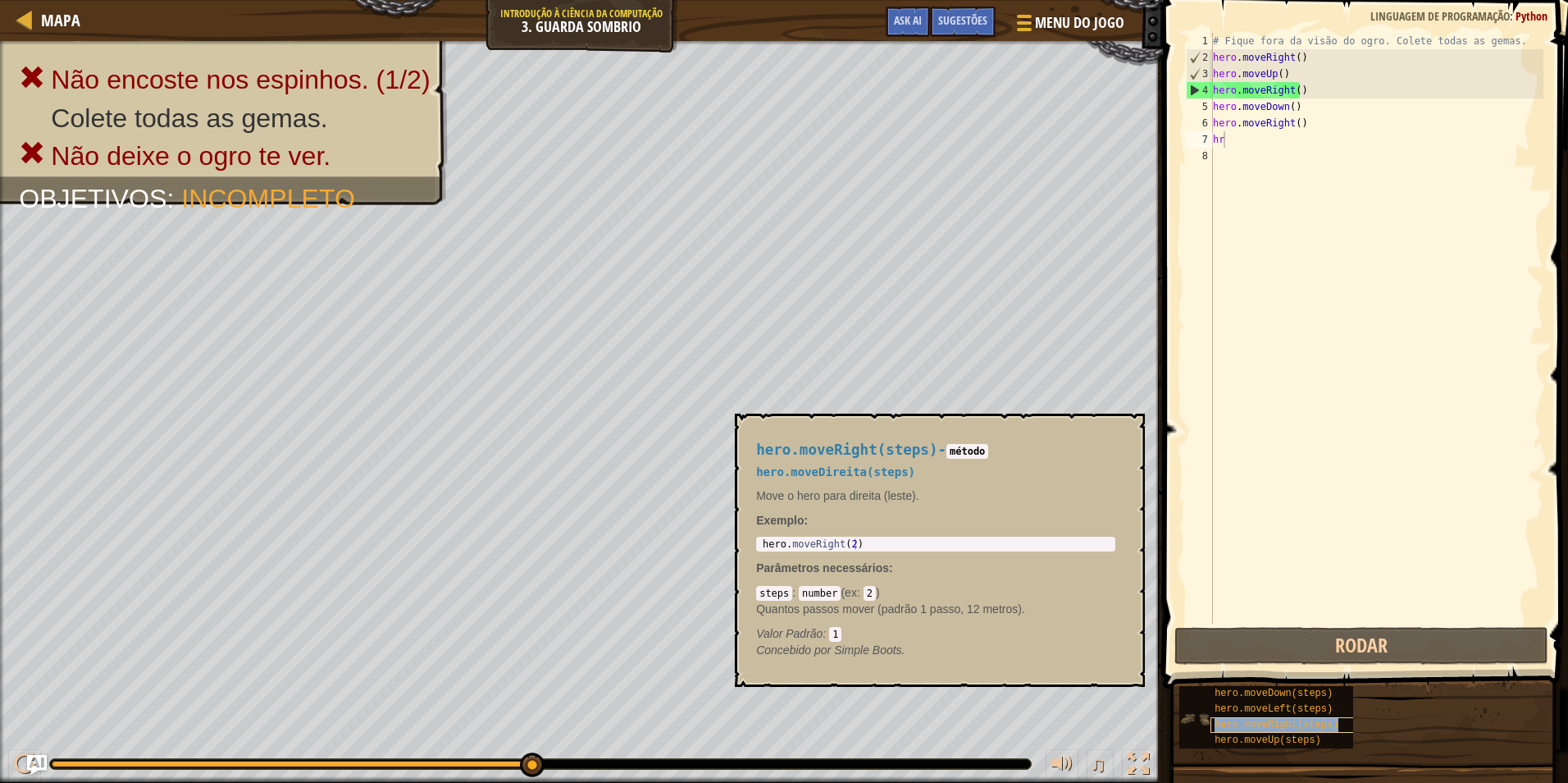
click at [1261, 721] on span "hero.moveRight(steps)" at bounding box center [1276, 725] width 124 height 12
click at [1252, 737] on span "hero.moveUp(steps)" at bounding box center [1267, 740] width 107 height 12
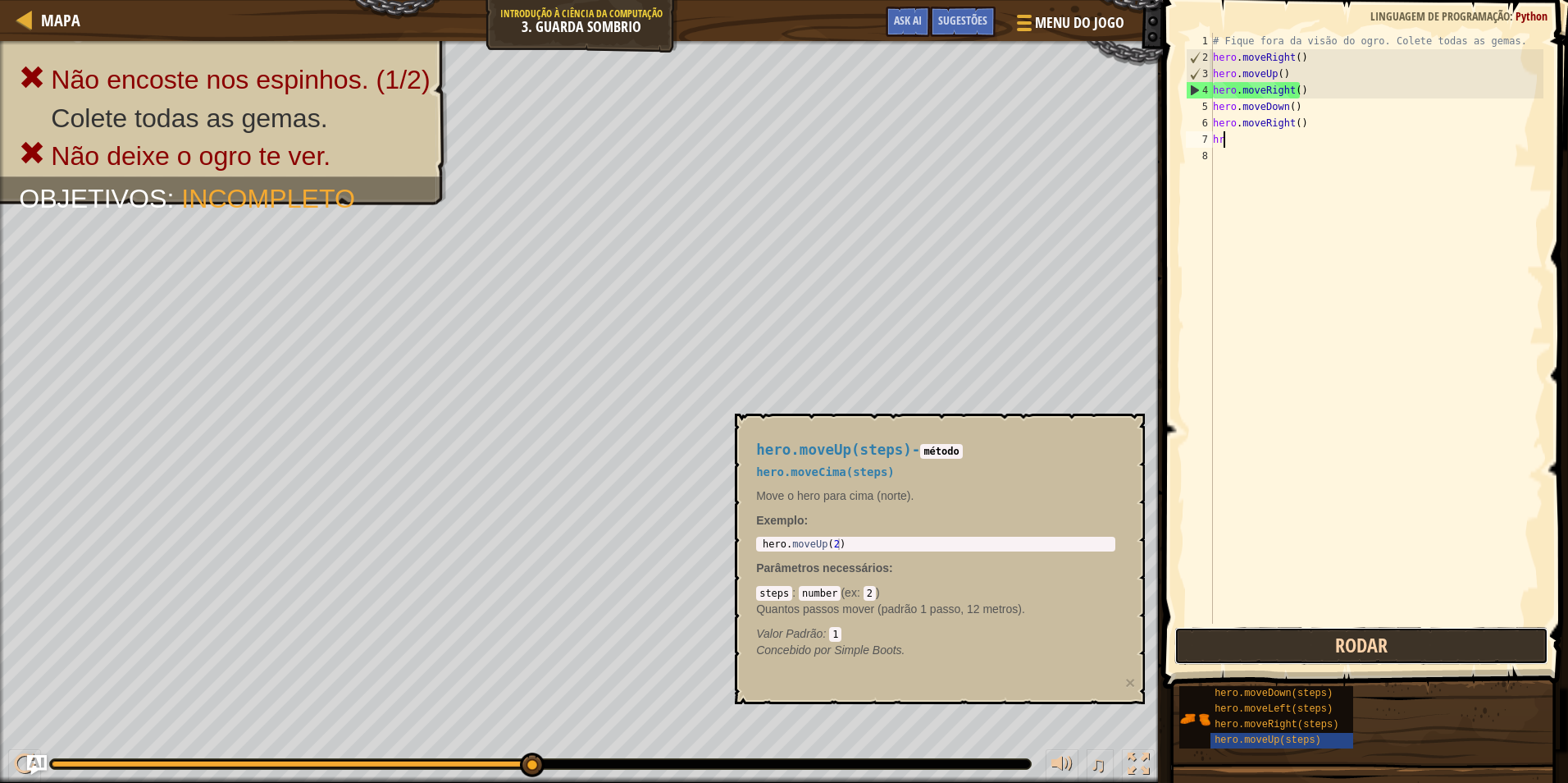
click at [1273, 657] on button "Rodar" at bounding box center [1362, 646] width 374 height 38
click at [1082, 431] on div "hero.moveUp(steps) - método hero.moveCima(steps) Move o hero para cima (norte).…" at bounding box center [936, 550] width 382 height 247
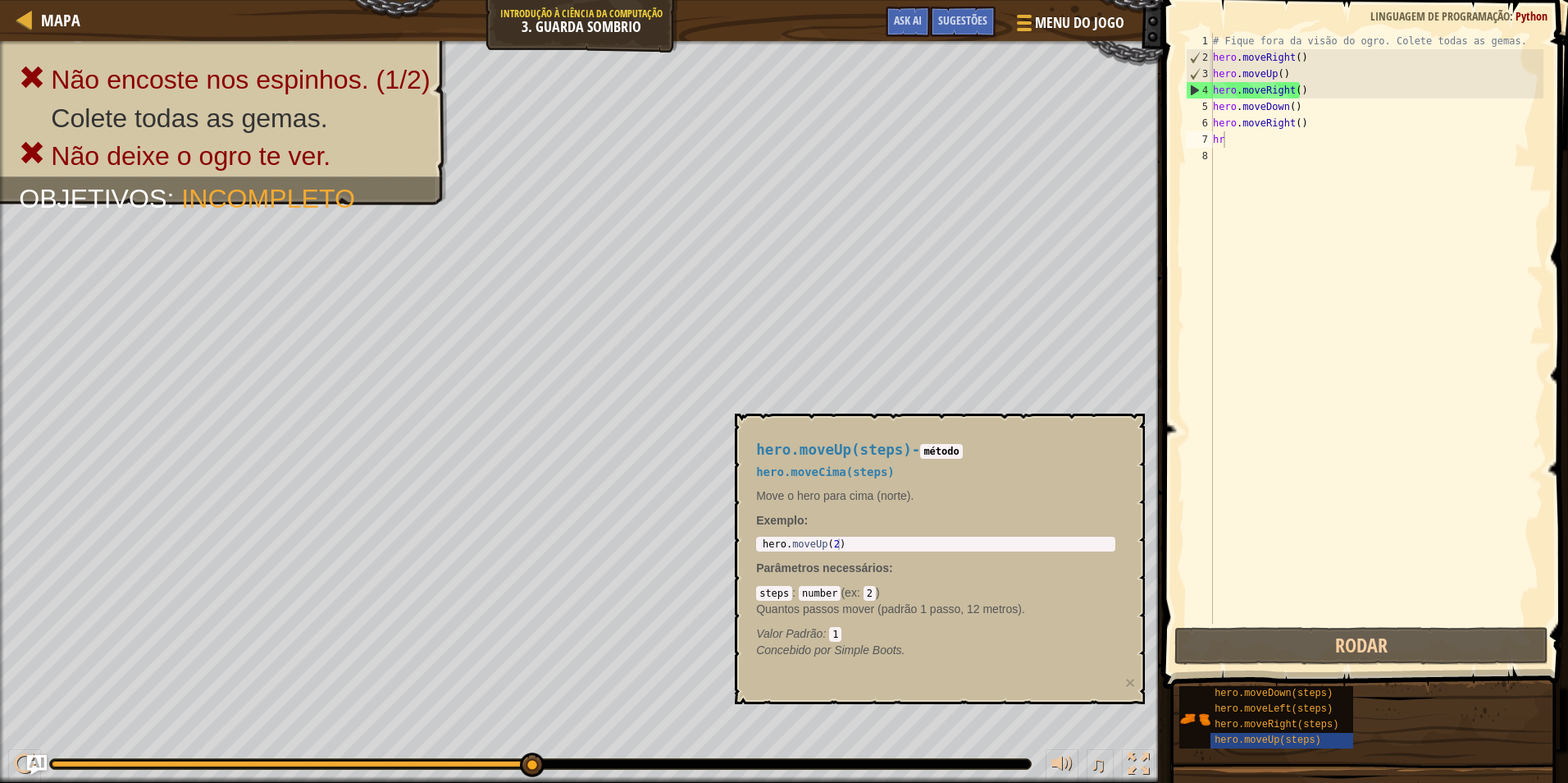
click at [1082, 431] on div "hero.moveUp(steps) - método hero.moveCima(steps) Move o hero para cima (norte).…" at bounding box center [936, 550] width 382 height 247
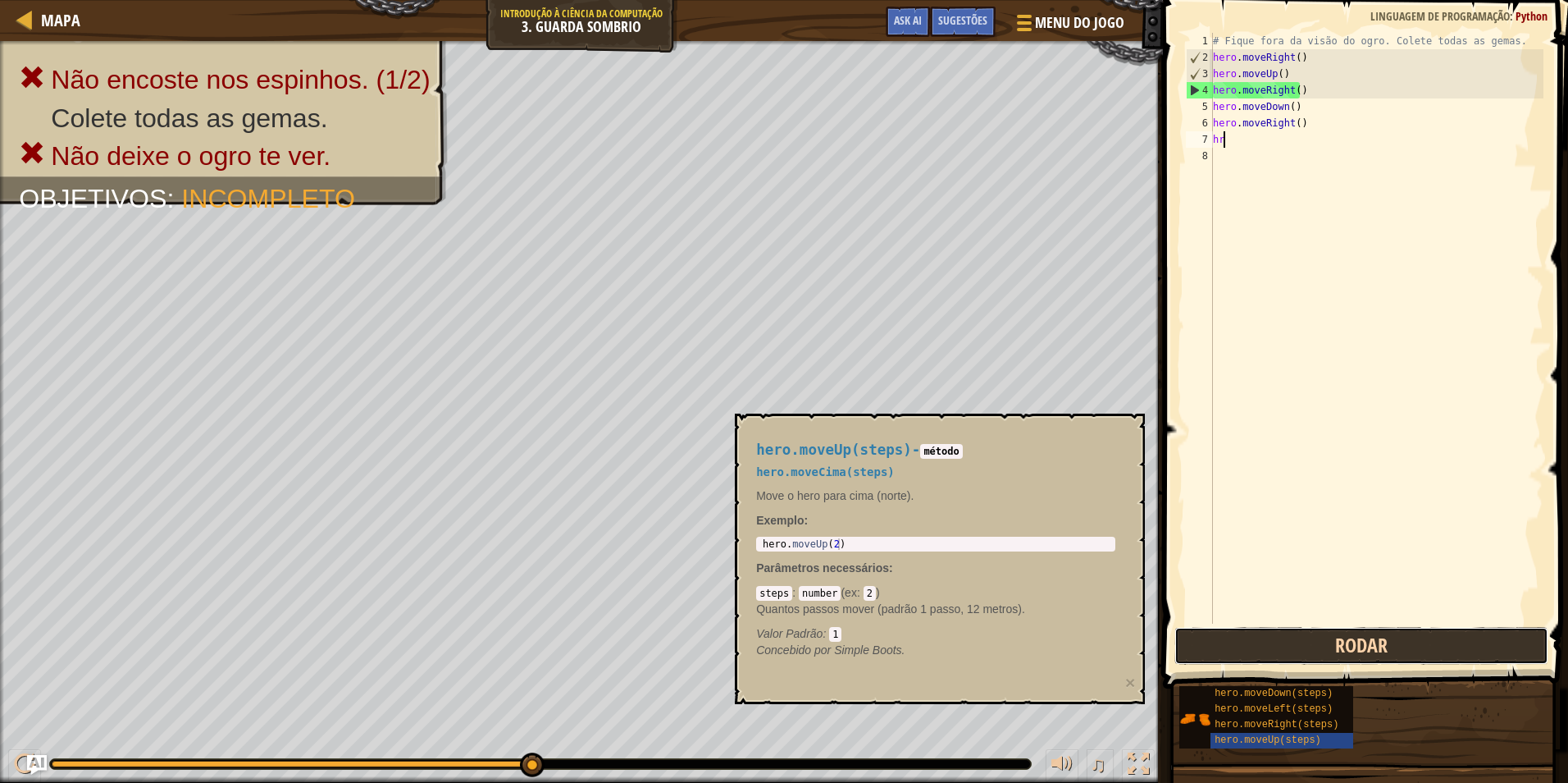
click at [1248, 648] on button "Rodar" at bounding box center [1362, 646] width 374 height 38
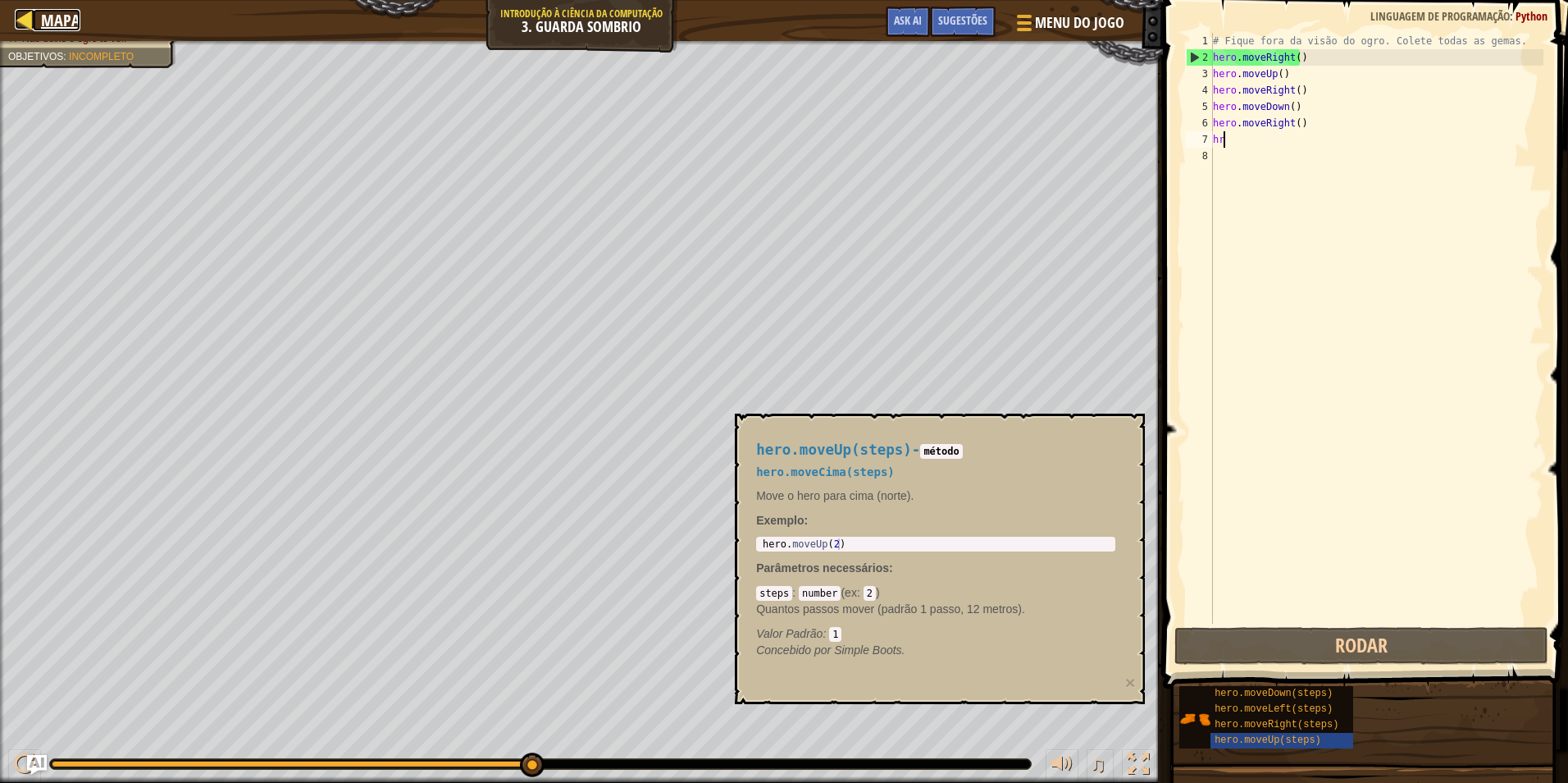
click at [22, 14] on div at bounding box center [24, 19] width 21 height 21
select select "pt-BR"
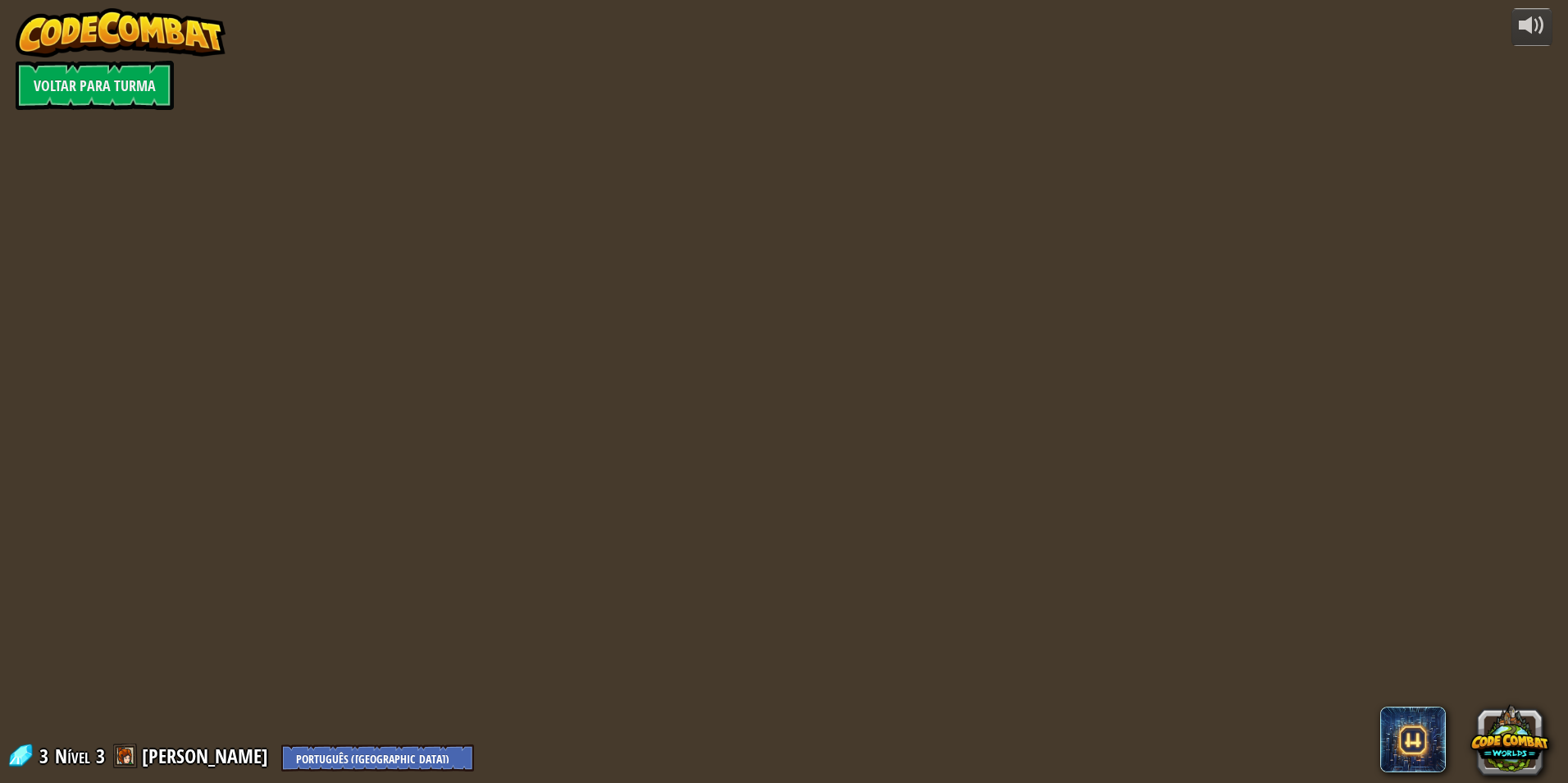
select select "pt-BR"
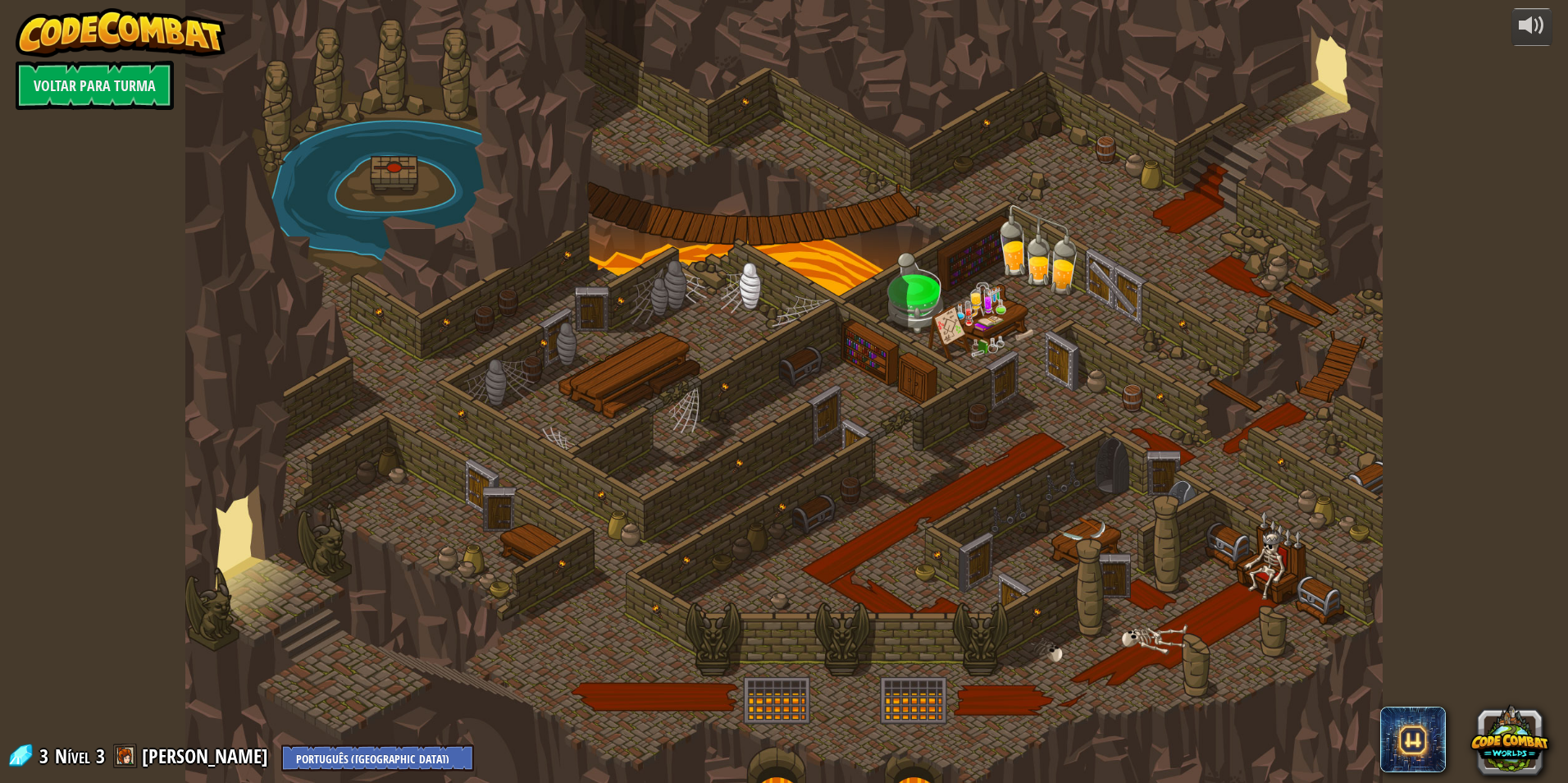
select select "pt-BR"
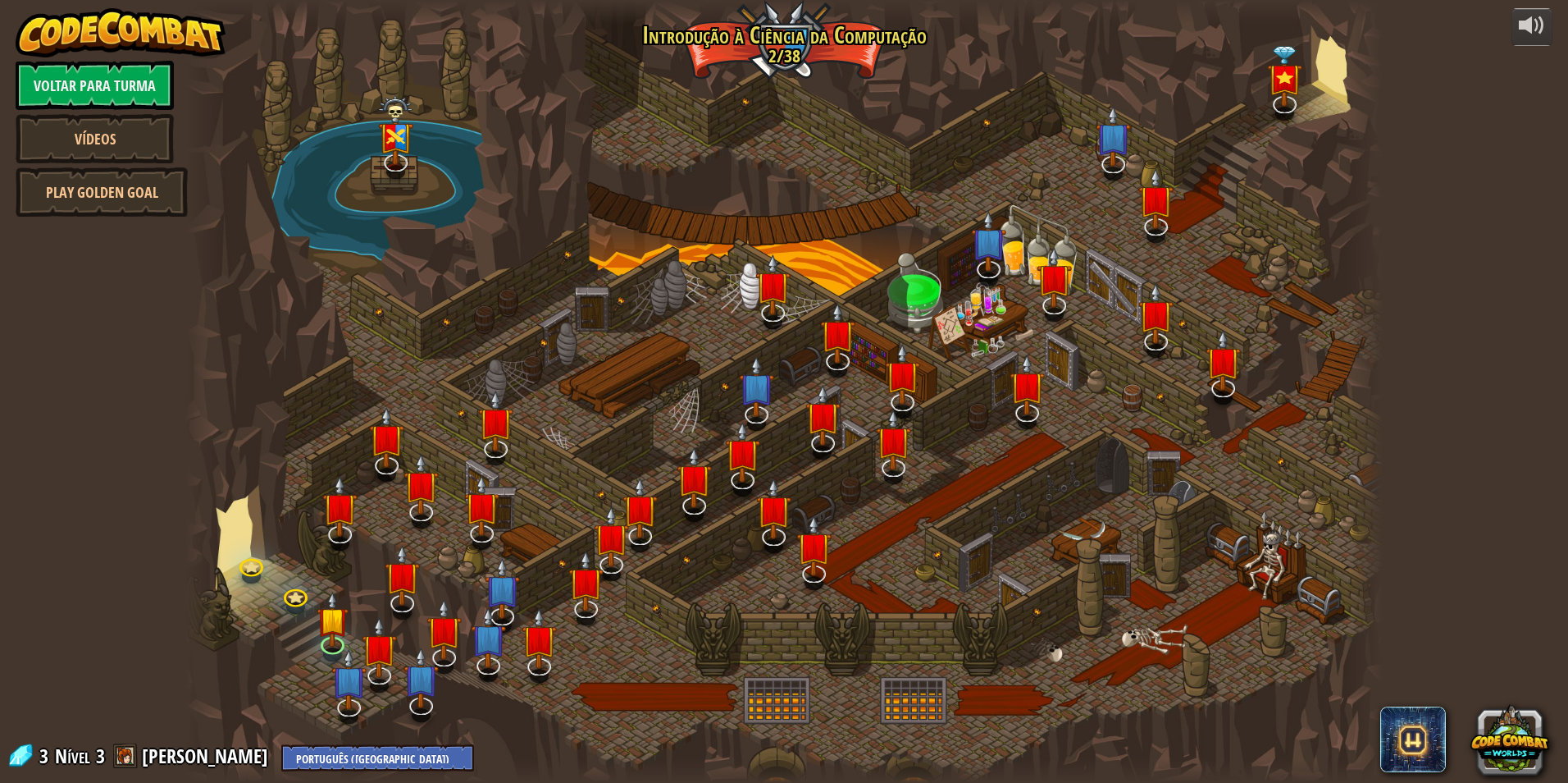
select select "pt-BR"
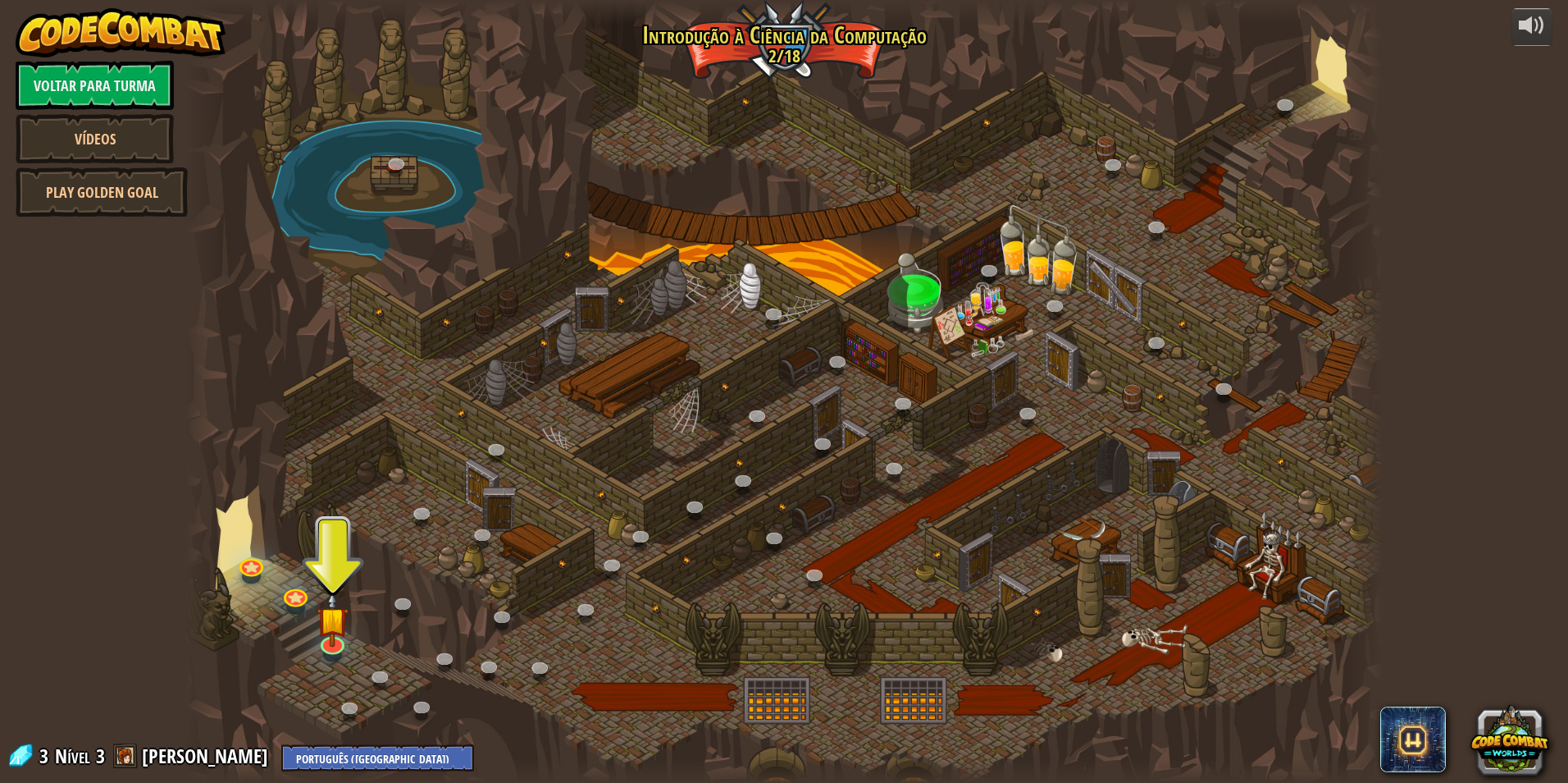
click at [127, 754] on span at bounding box center [125, 755] width 24 height 24
drag, startPoint x: 464, startPoint y: 586, endPoint x: 378, endPoint y: 585, distance: 86.0
click at [378, 585] on div at bounding box center [784, 392] width 1197 height 783
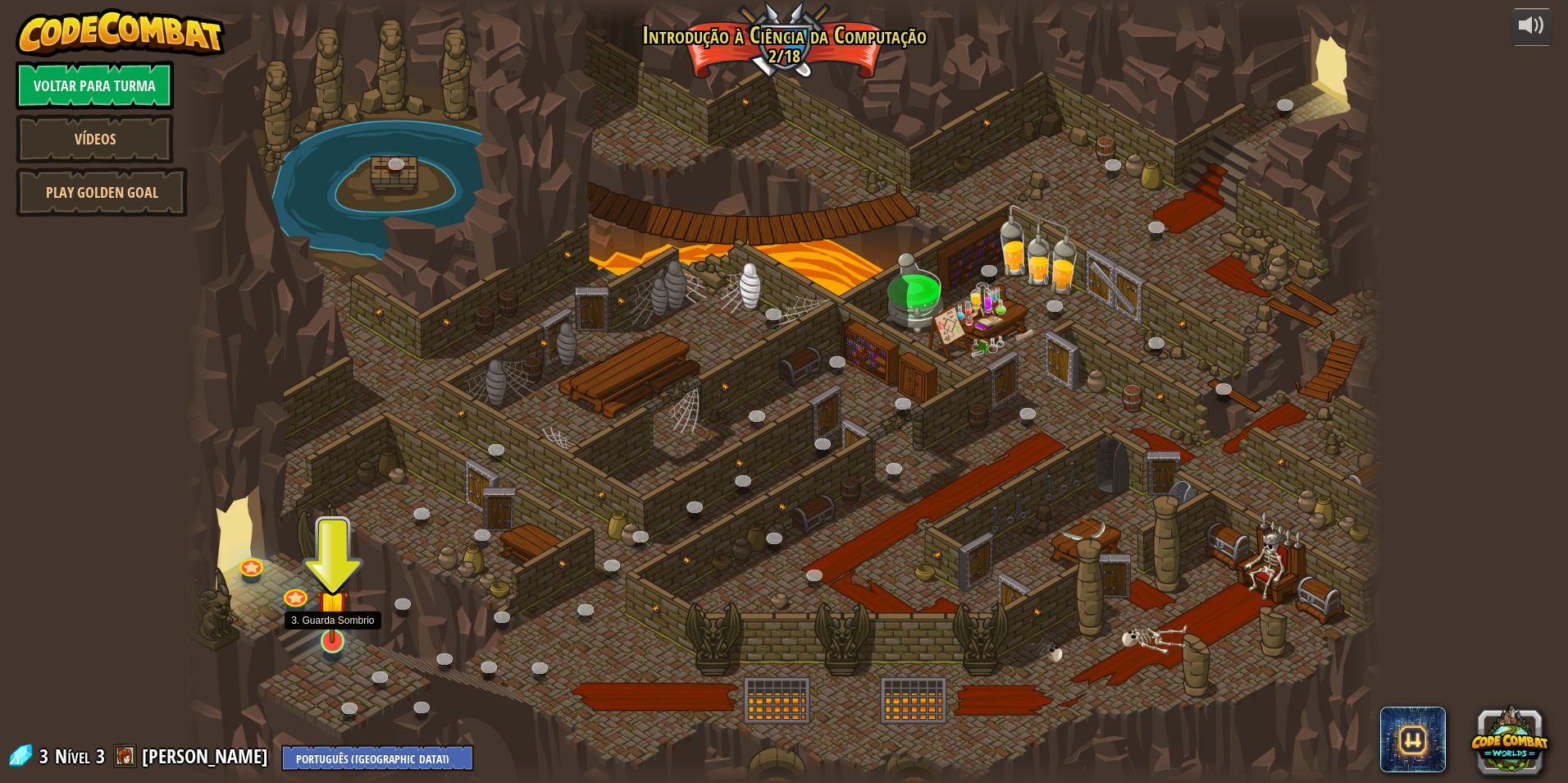
click at [320, 624] on img at bounding box center [333, 605] width 32 height 74
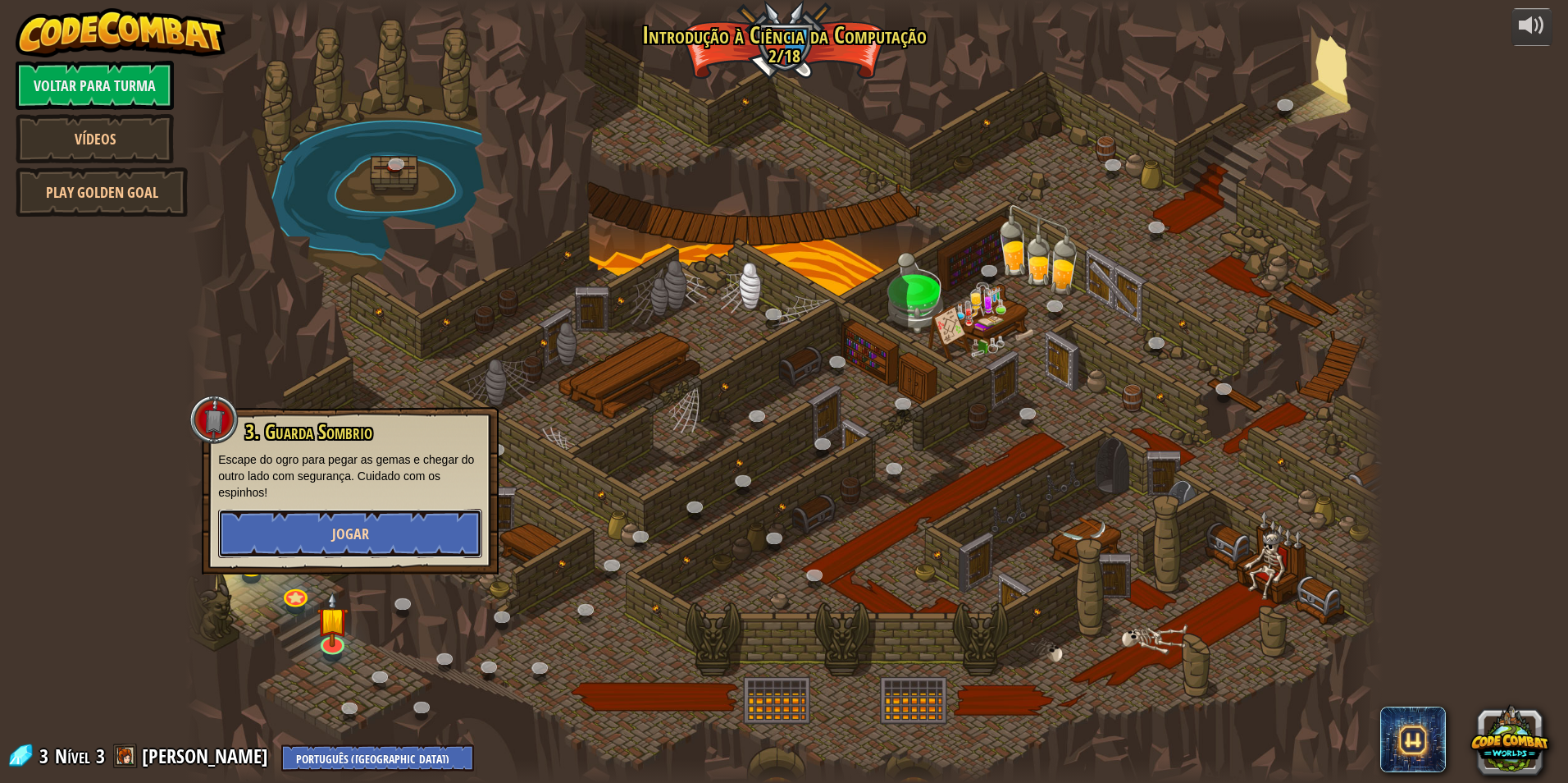
click at [360, 529] on span "Jogar" at bounding box center [350, 533] width 37 height 21
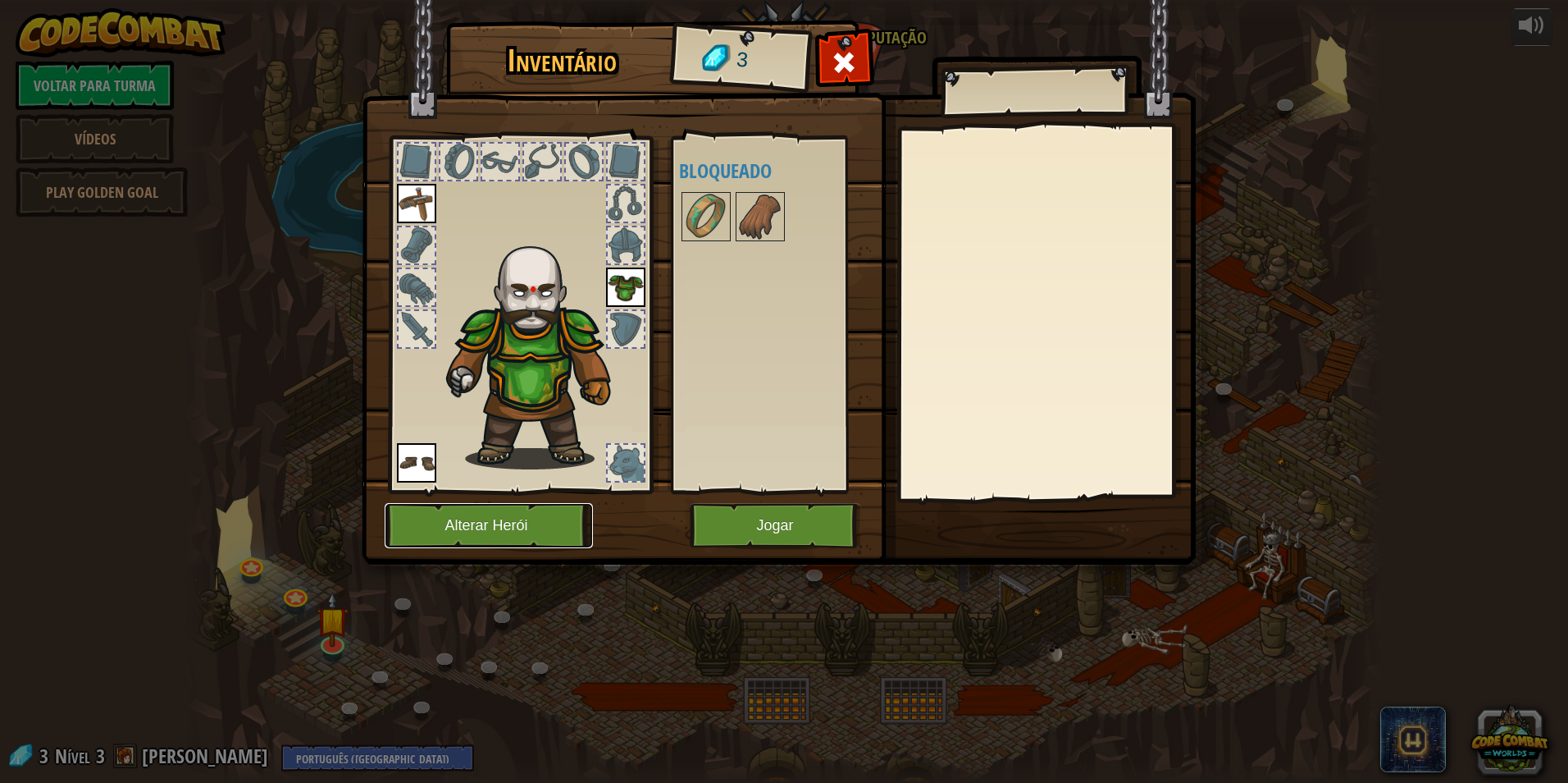
click at [488, 529] on button "Alterar Herói" at bounding box center [489, 525] width 208 height 45
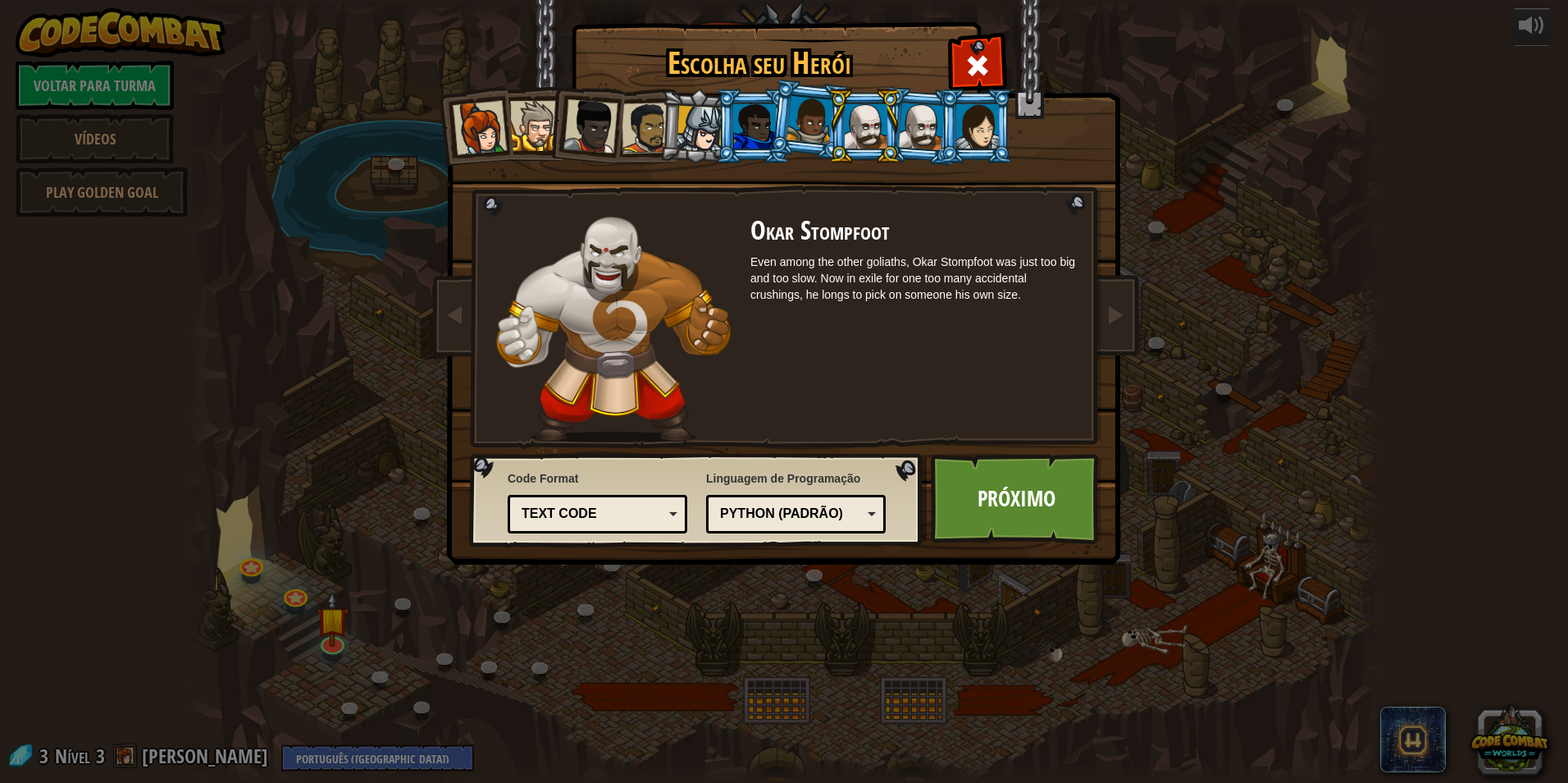
click at [710, 141] on div at bounding box center [700, 129] width 47 height 47
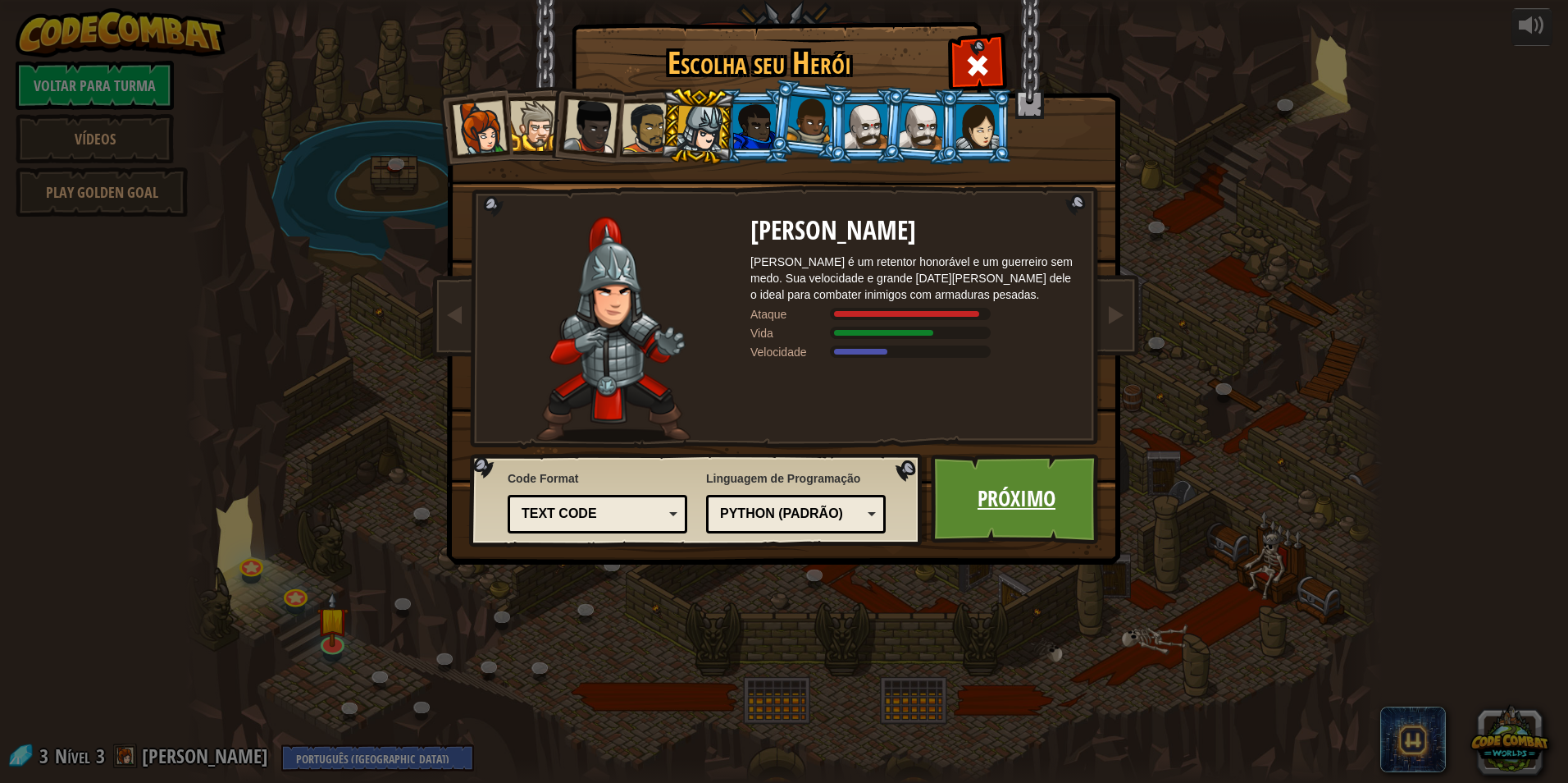
click at [995, 488] on link "Próximo" at bounding box center [1016, 498] width 171 height 91
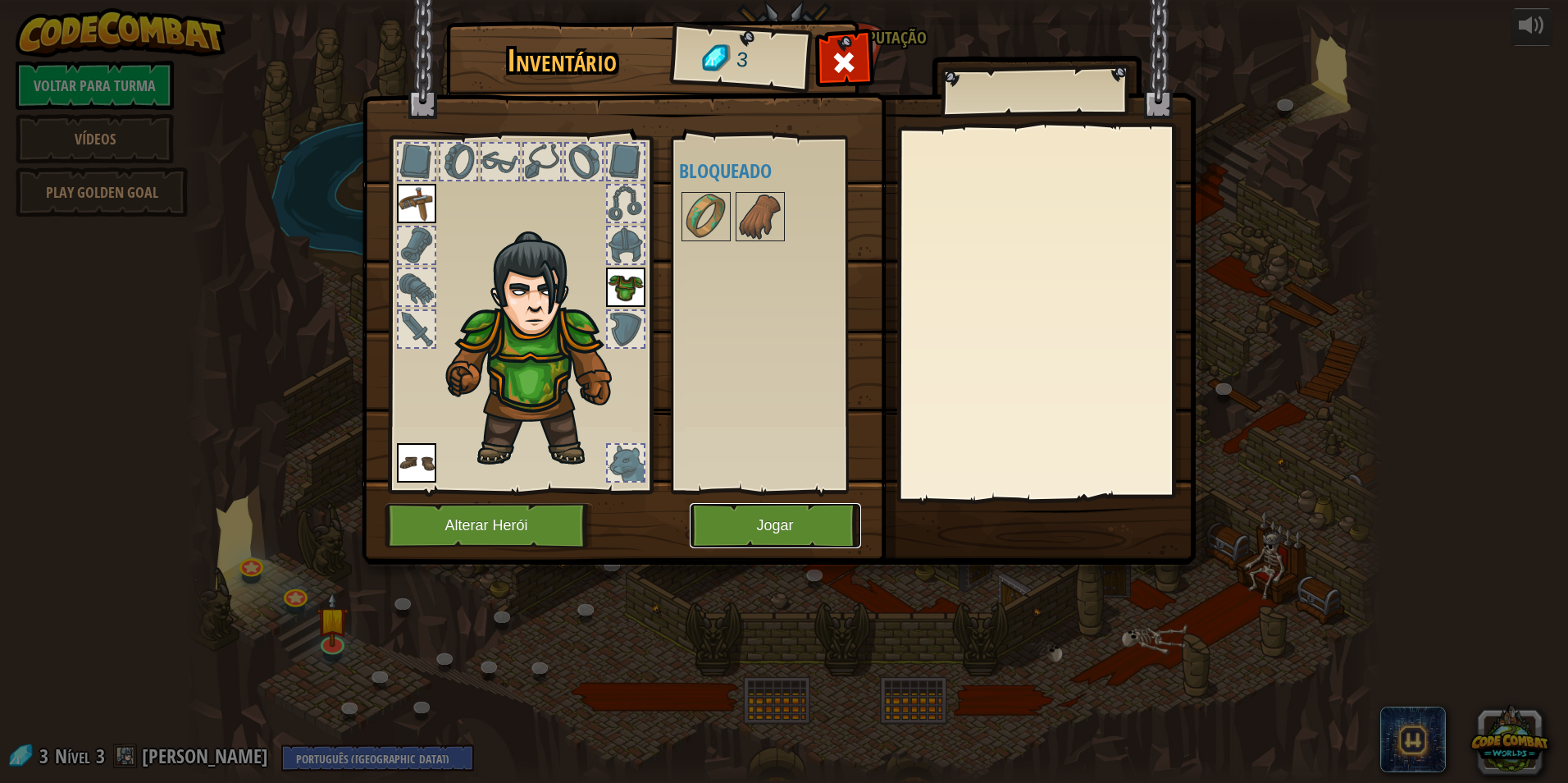
click at [730, 509] on button "Jogar" at bounding box center [775, 525] width 171 height 45
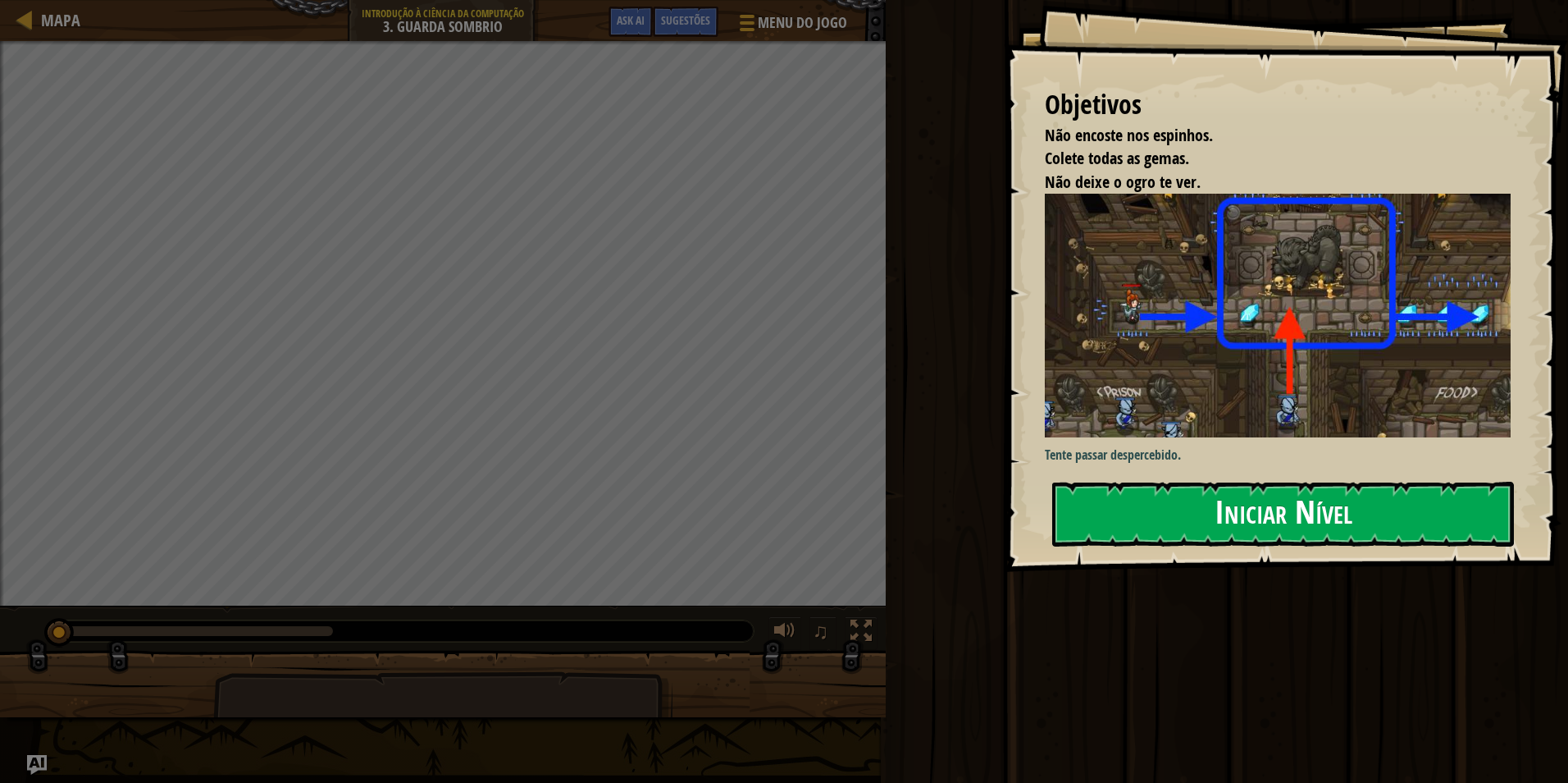
click at [1091, 506] on button "Iniciar Nível" at bounding box center [1283, 514] width 462 height 65
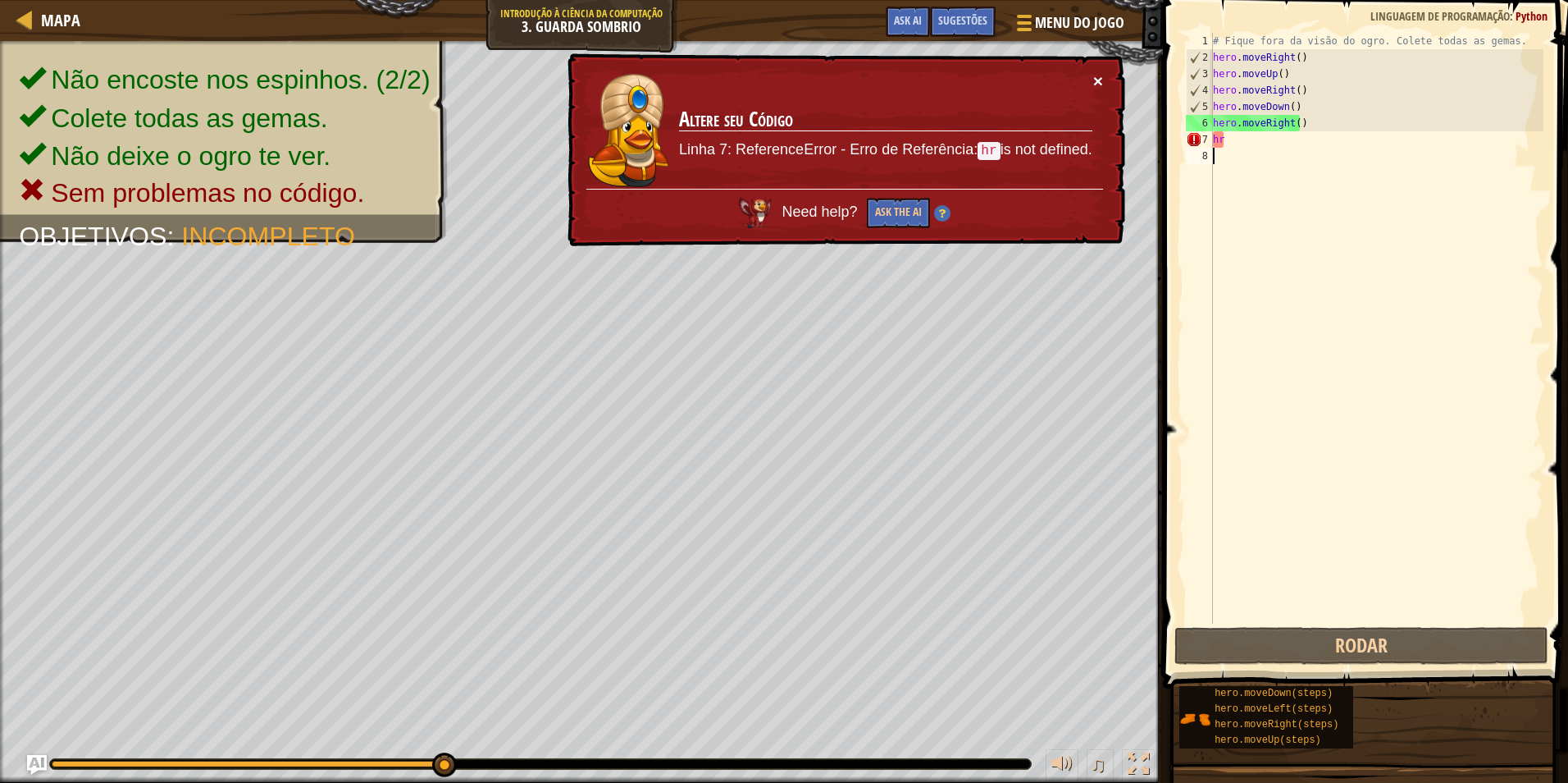
click at [1095, 75] on button "×" at bounding box center [1098, 80] width 10 height 17
click at [1270, 143] on div "# Fique fora da visão do ogro. Colete todas as gemas. hero . moveRight ( ) hero…" at bounding box center [1377, 345] width 334 height 624
type textarea "h"
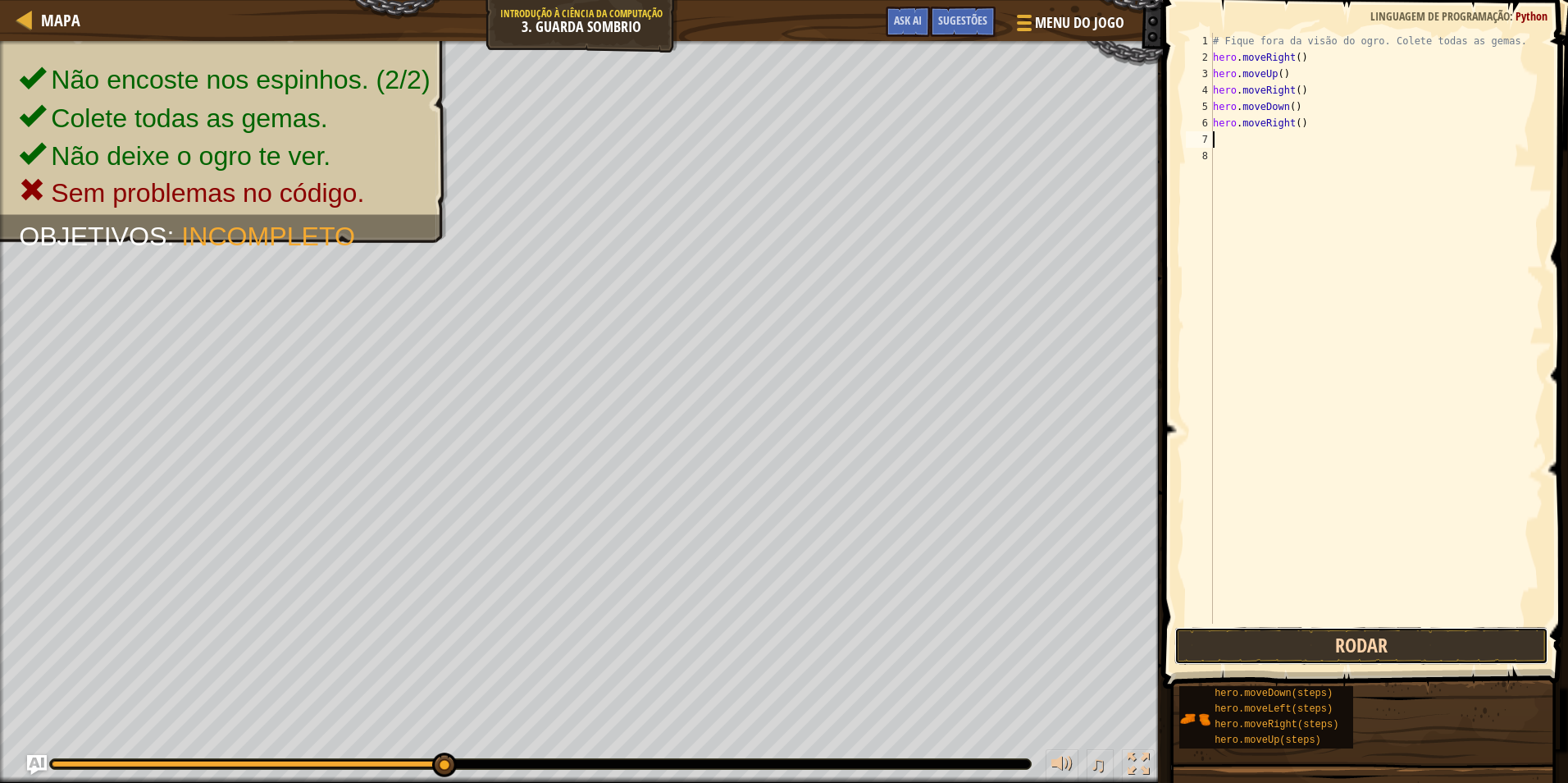
drag, startPoint x: 1327, startPoint y: 653, endPoint x: 1346, endPoint y: 642, distance: 22.0
click at [1328, 654] on button "Rodar" at bounding box center [1362, 646] width 374 height 38
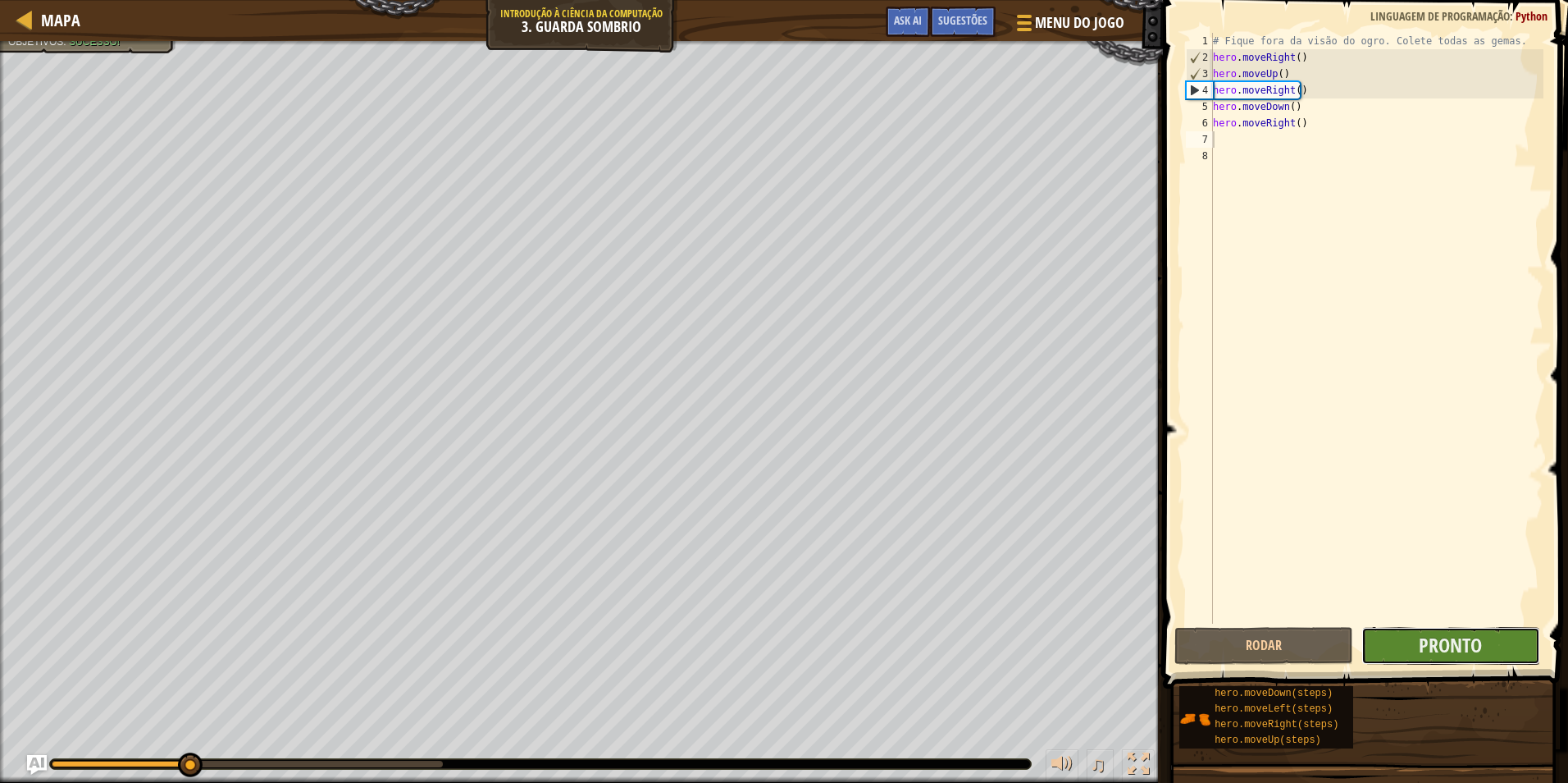
click at [1487, 643] on button "Pronto" at bounding box center [1450, 646] width 179 height 38
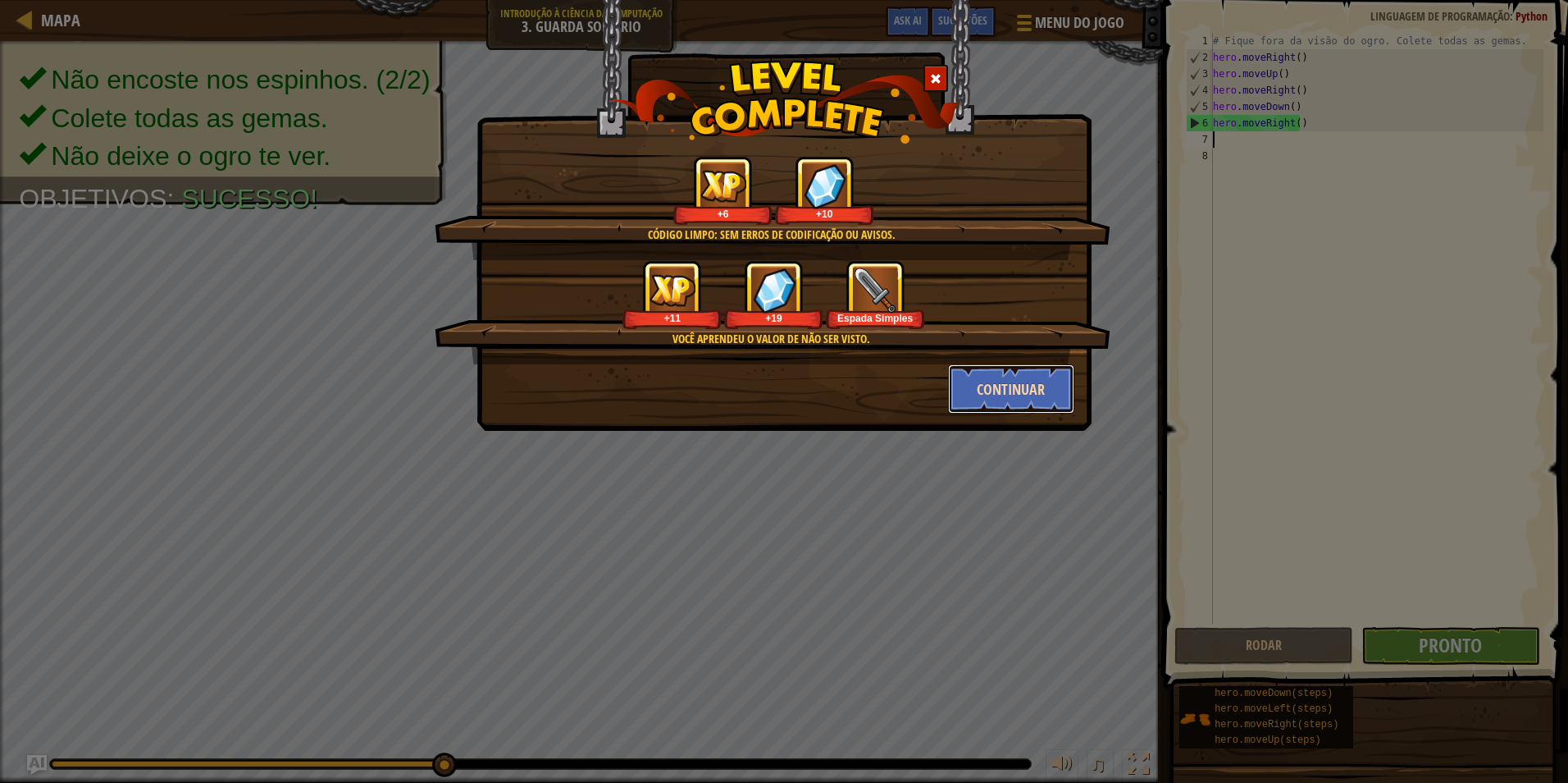
click at [1015, 402] on button "Continuar" at bounding box center [1012, 389] width 127 height 49
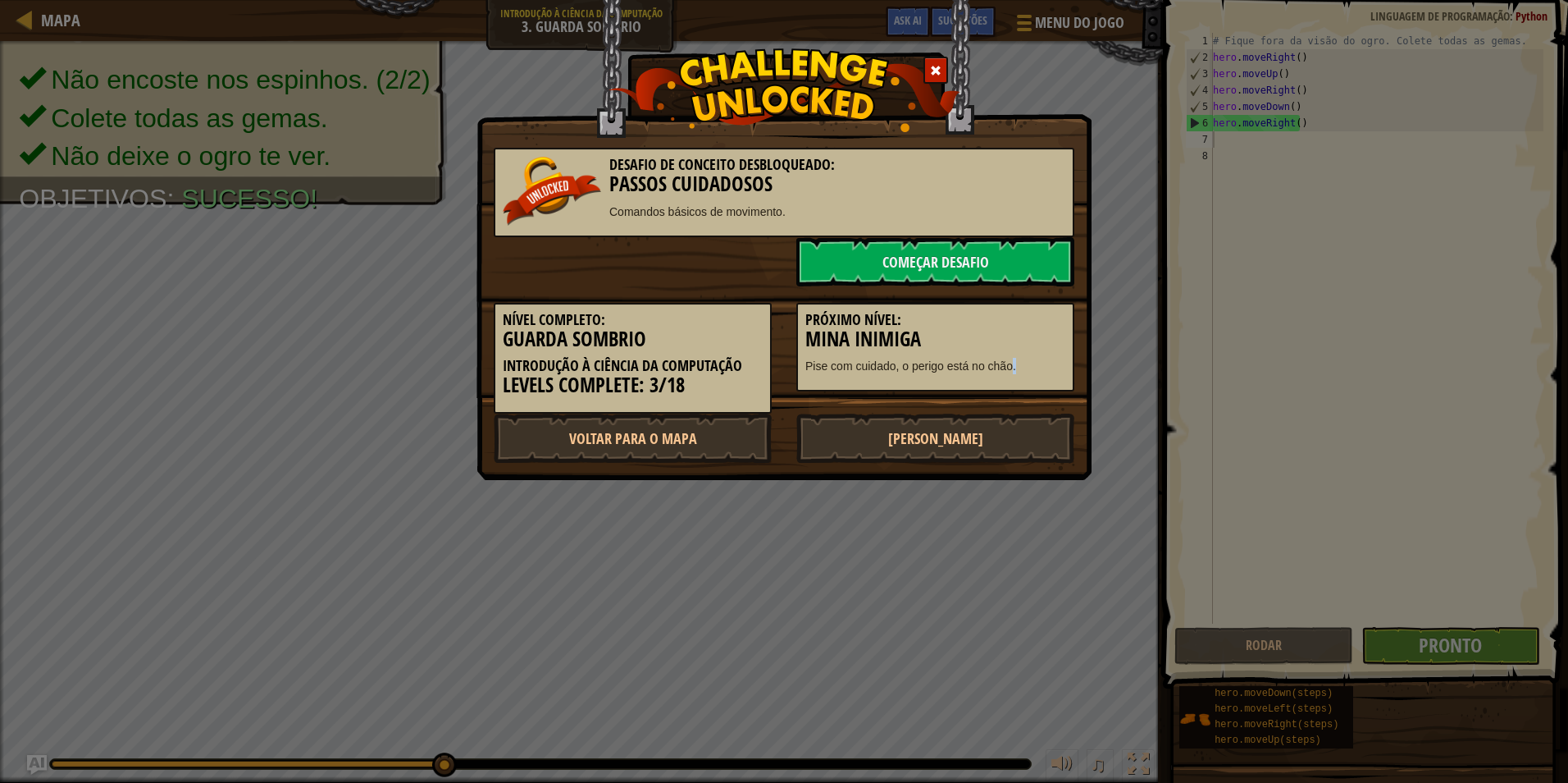
click at [1015, 397] on div "Nível Completo: Guarda Sombrio Introdução à Ciência da Computação Levels Comple…" at bounding box center [784, 350] width 605 height 128
click at [866, 259] on link "Começar Desafio" at bounding box center [935, 261] width 278 height 49
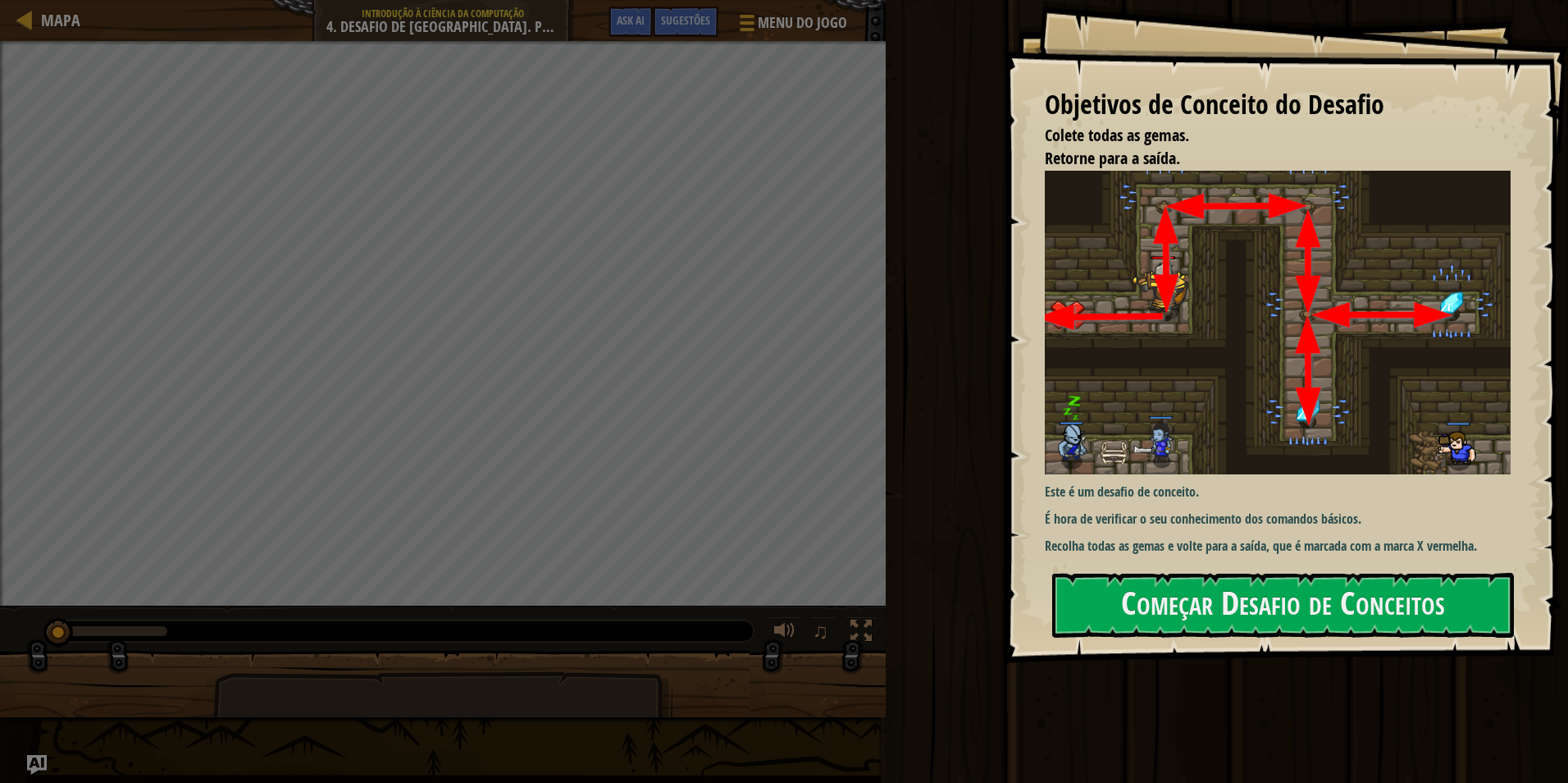
click at [1240, 356] on img at bounding box center [1283, 322] width 478 height 304
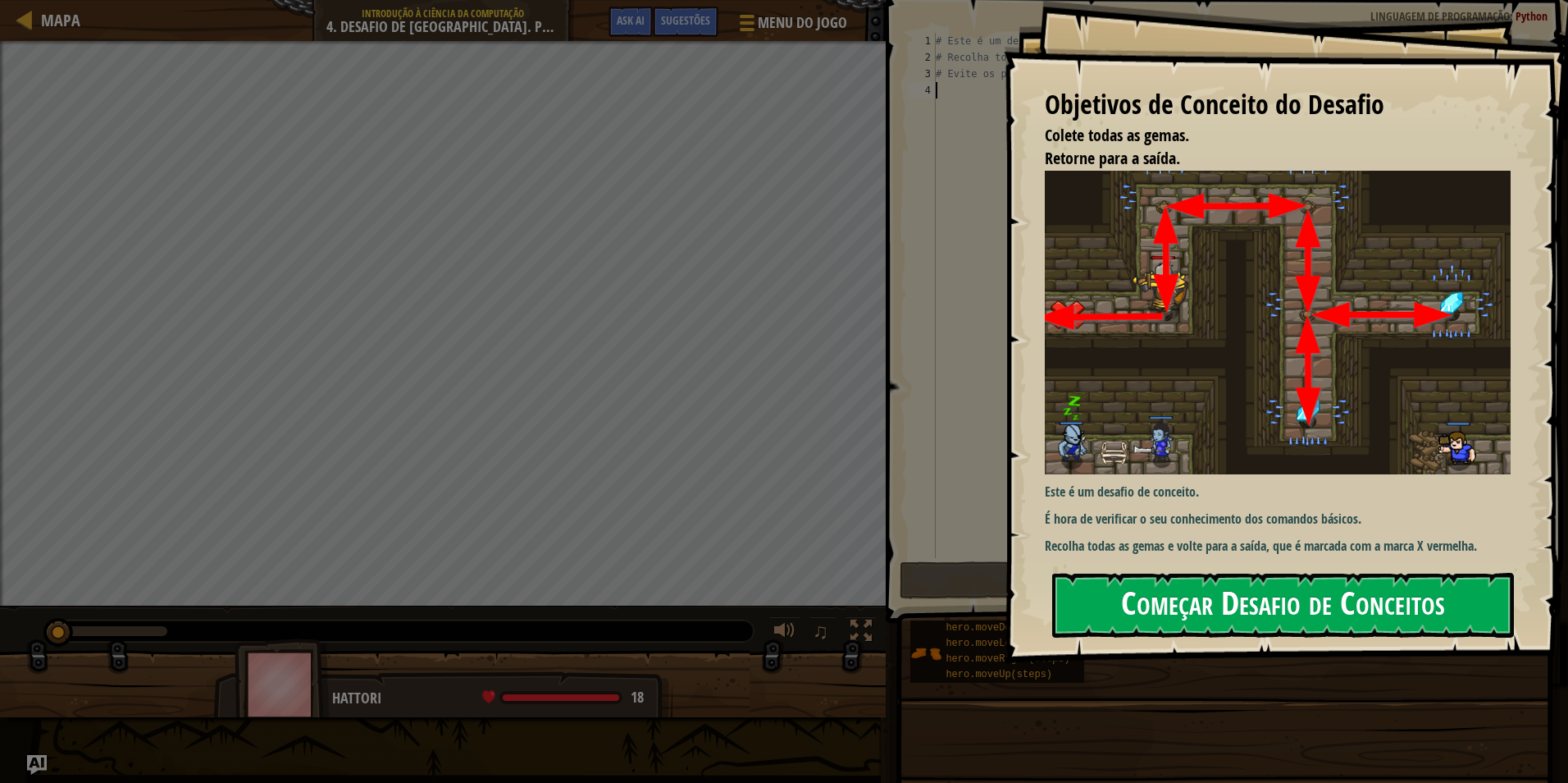
click at [1257, 603] on button "Começar Desafio de Conceitos" at bounding box center [1283, 605] width 462 height 65
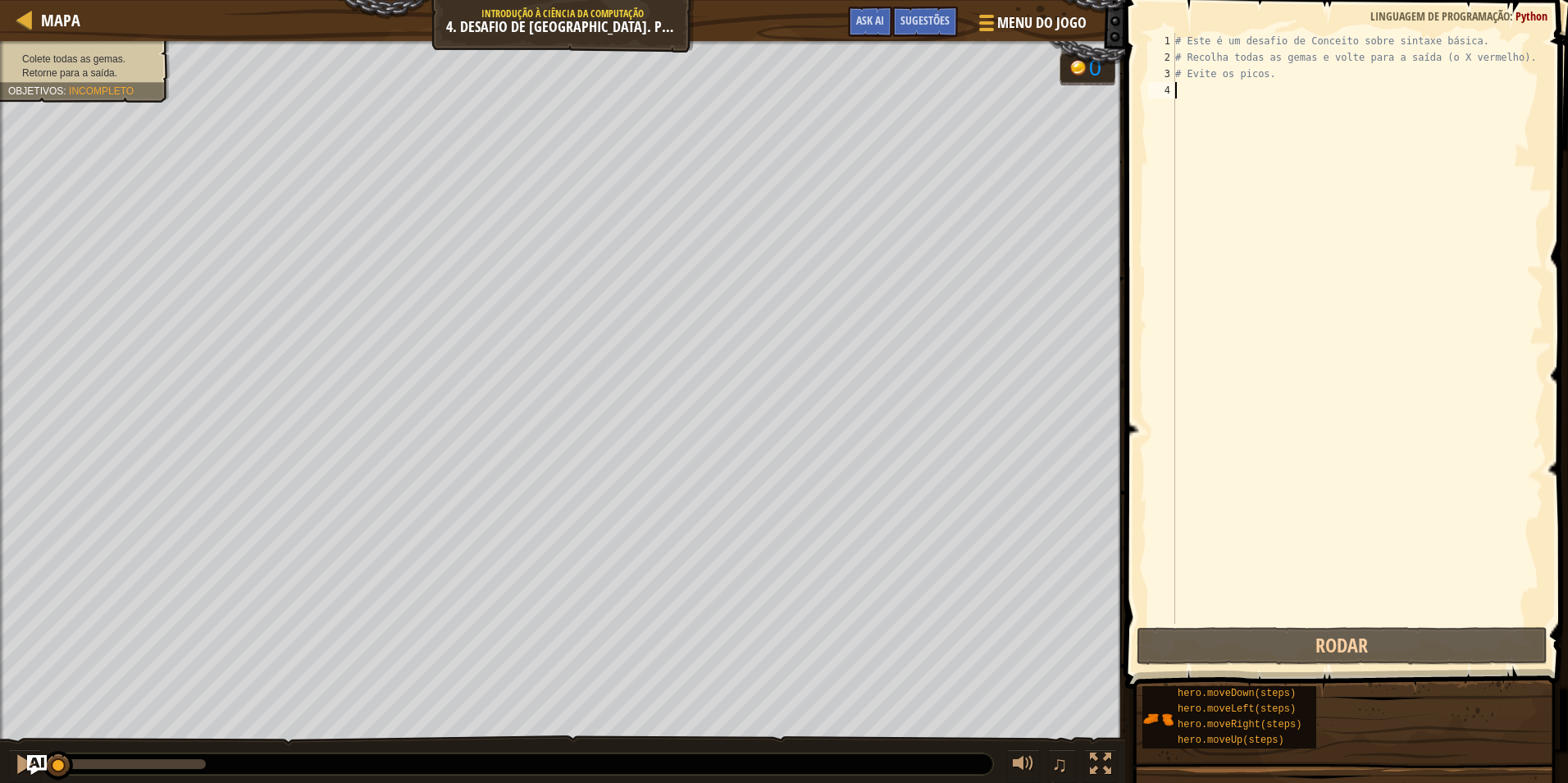
scroll to position [7, 0]
type textarea "hr"
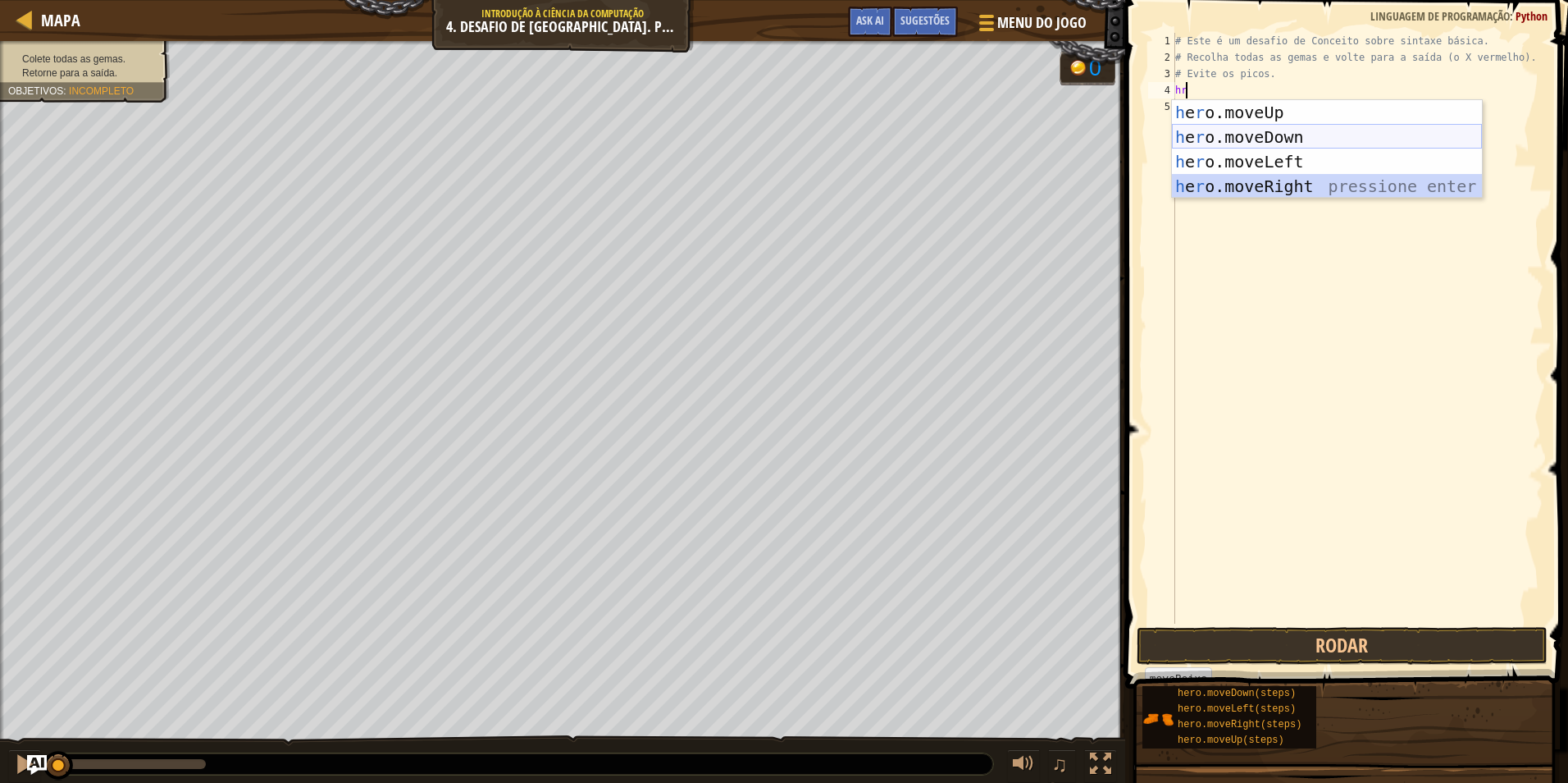
drag, startPoint x: 1263, startPoint y: 185, endPoint x: 1296, endPoint y: 132, distance: 62.4
click at [1296, 132] on div "h e r o.moveUp pressione enter h e r o.moveDown pressione enter h e r o.moveLef…" at bounding box center [1327, 173] width 310 height 148
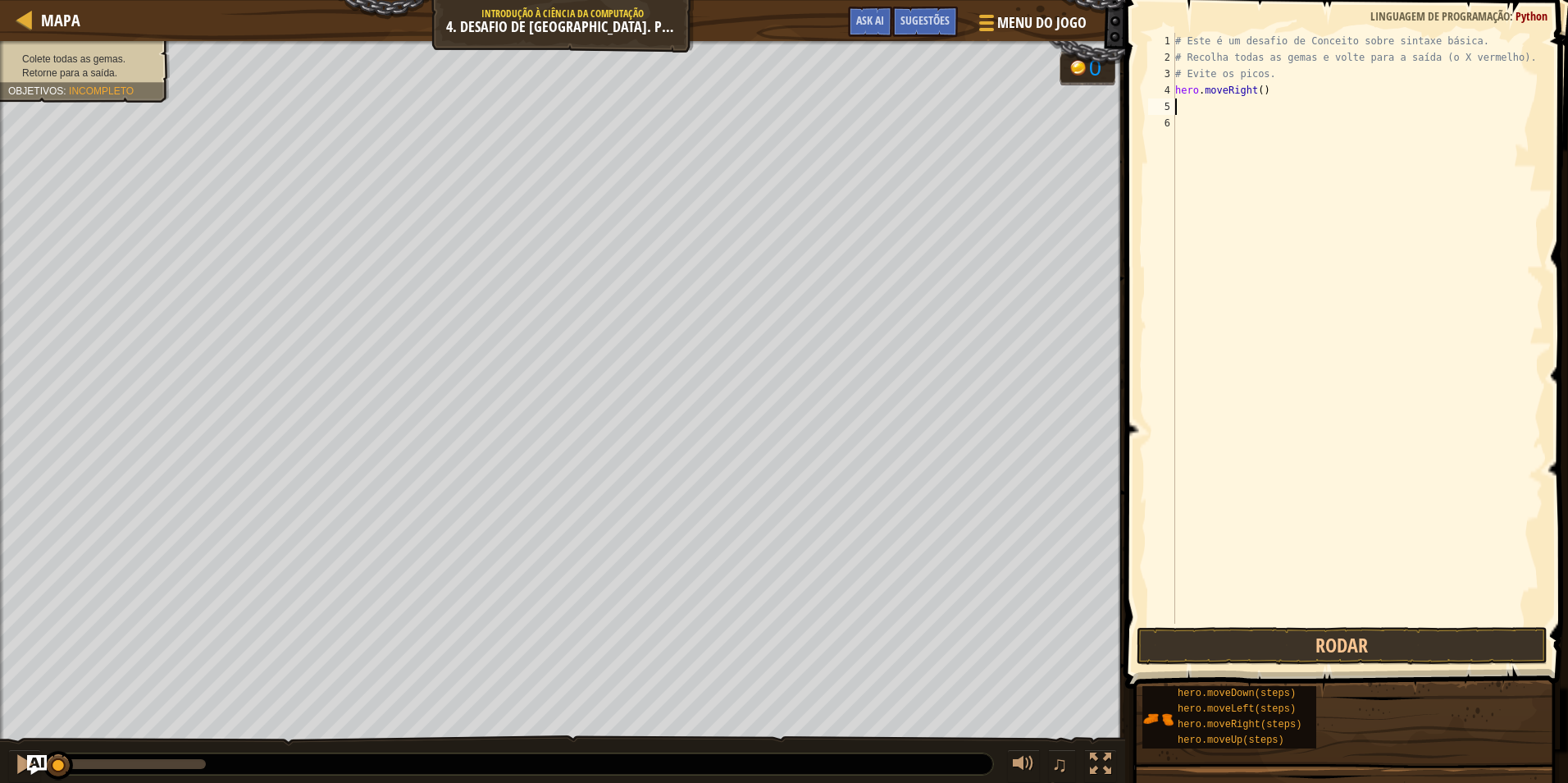
drag, startPoint x: 1268, startPoint y: 101, endPoint x: 1264, endPoint y: 92, distance: 9.8
click at [1266, 93] on div "# Este é um desafio de Conceito sobre sintaxe básica. # Recolha todas as gemas …" at bounding box center [1358, 345] width 372 height 624
type textarea "h"
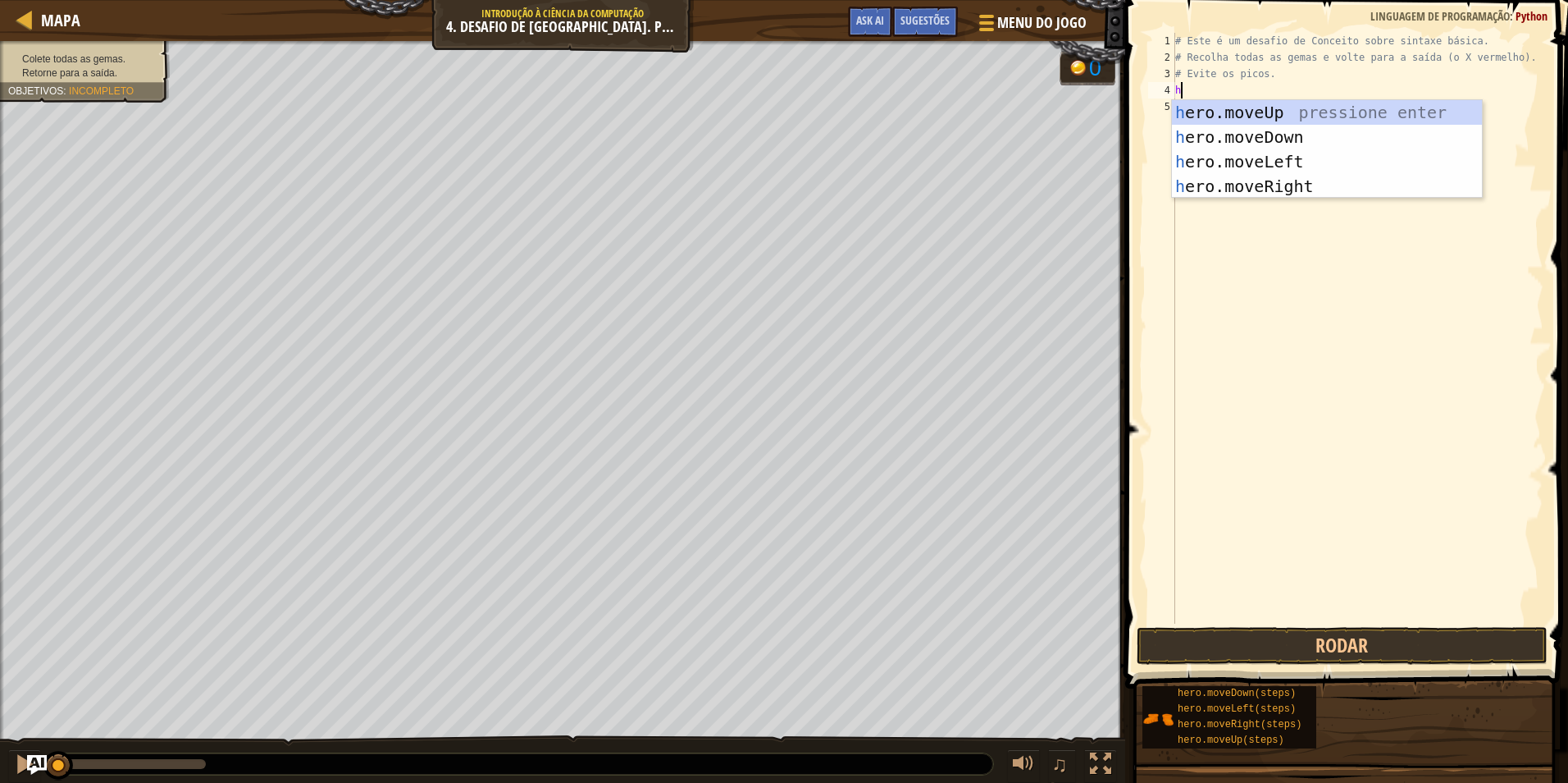
type textarea "hr"
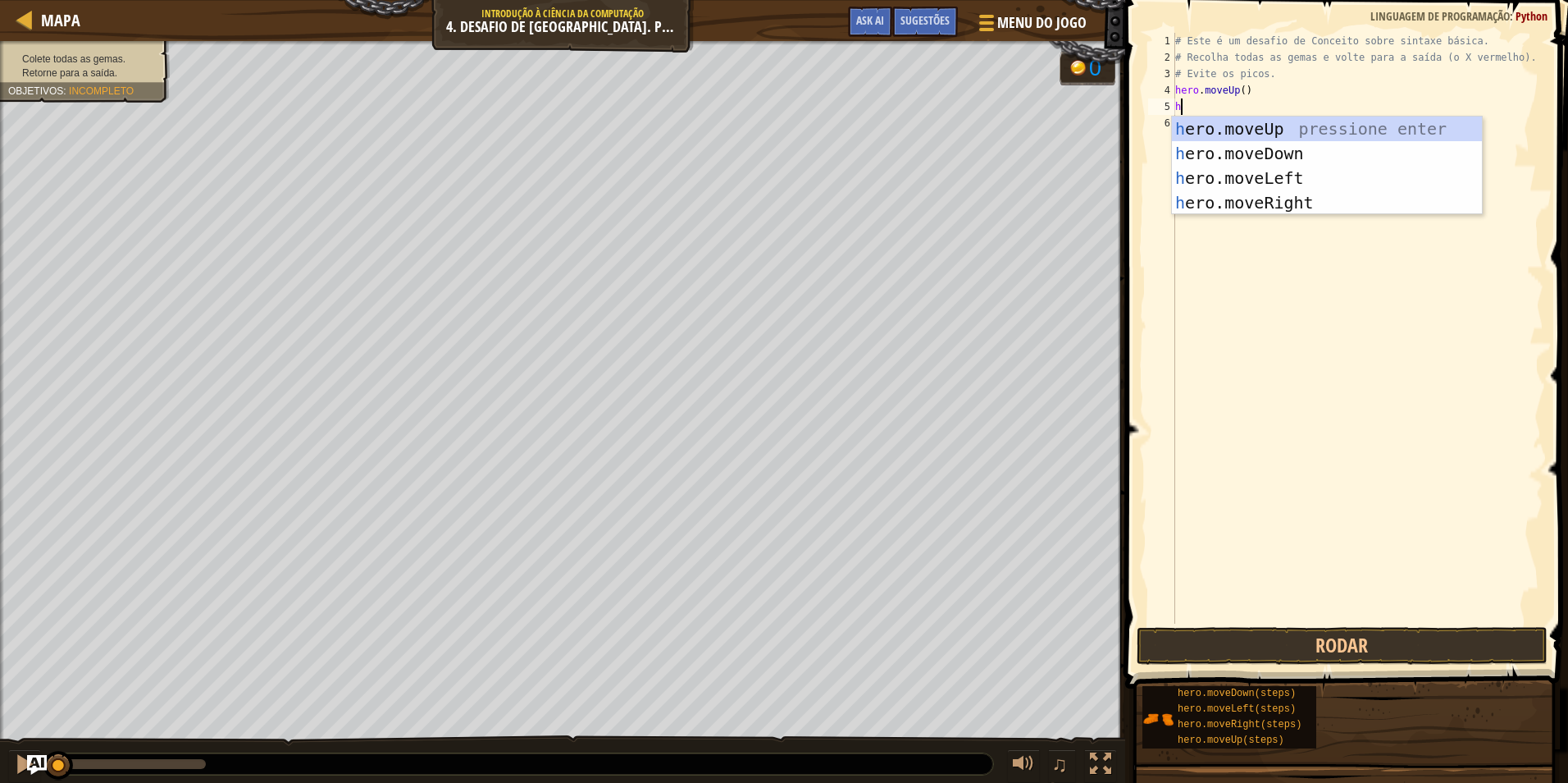
type textarea "hr"
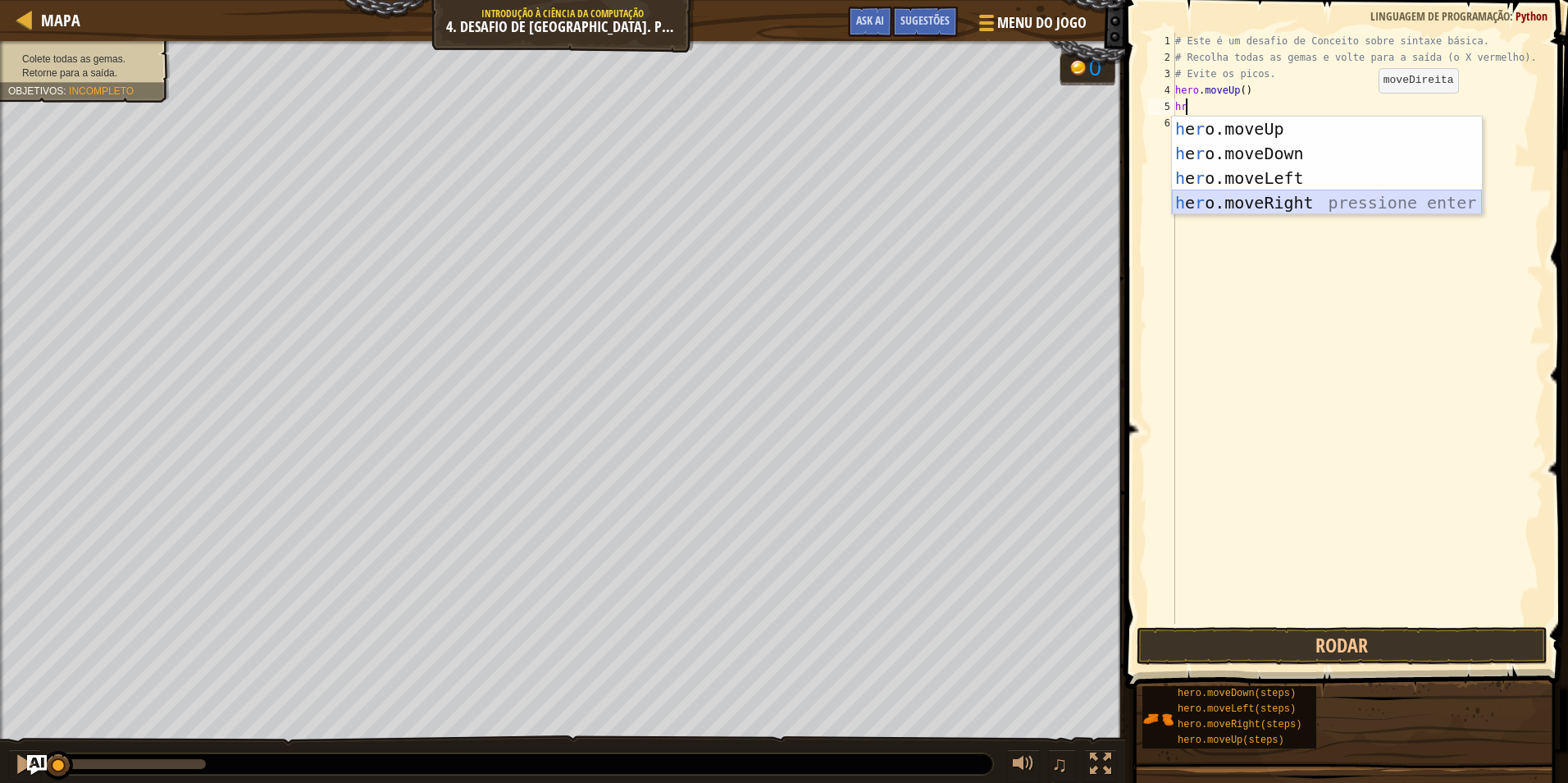
drag, startPoint x: 1420, startPoint y: 203, endPoint x: 1388, endPoint y: 167, distance: 48.2
click at [1422, 209] on div "h e r o.moveUp pressione enter h e r o.moveDown pressione enter h e r o.moveLef…" at bounding box center [1327, 190] width 310 height 148
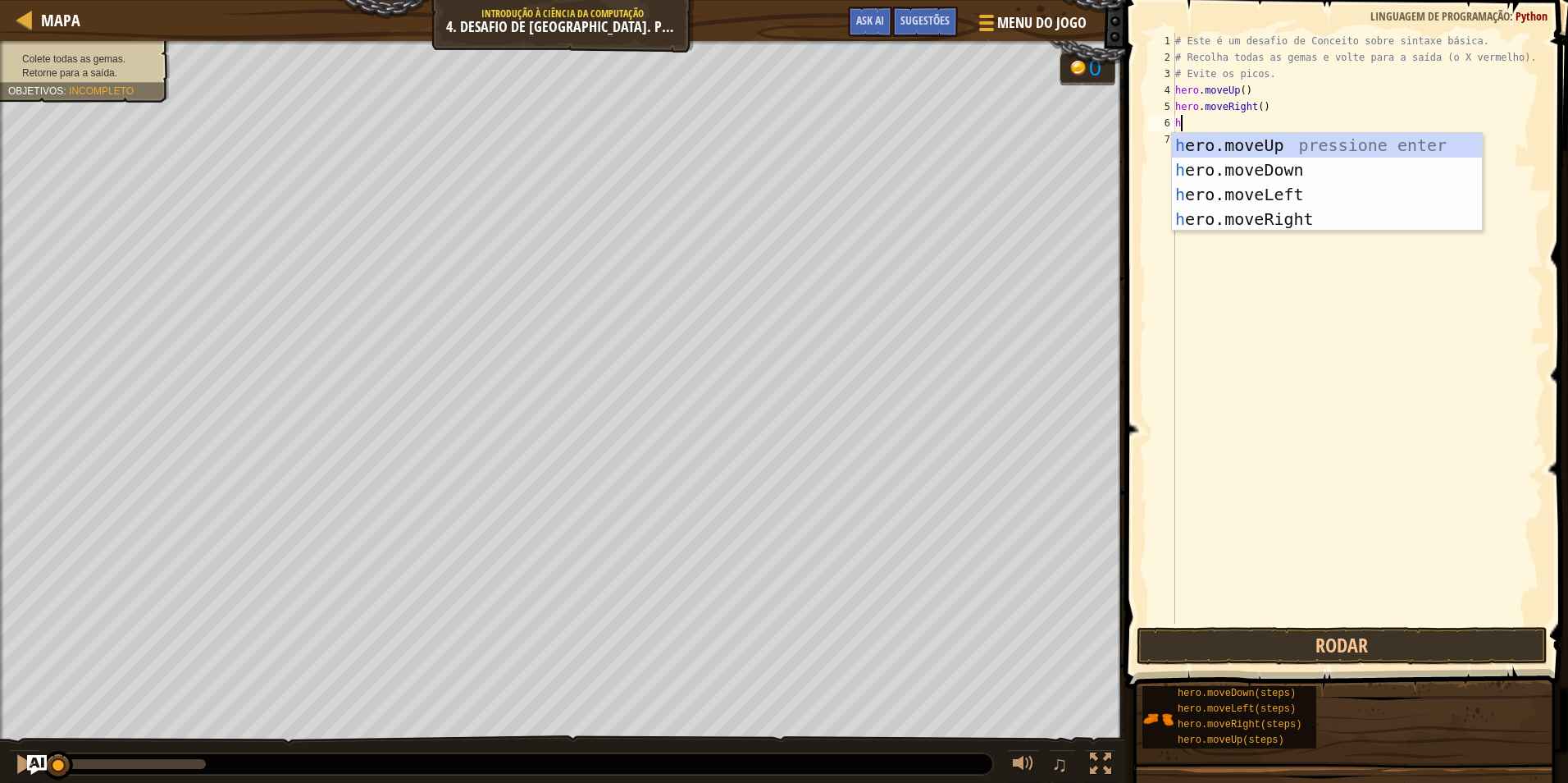
type textarea "hr"
click at [1231, 167] on div "h e r o.moveUp pressione enter h e r o.moveDown pressione enter h e r o.moveLef…" at bounding box center [1327, 207] width 310 height 148
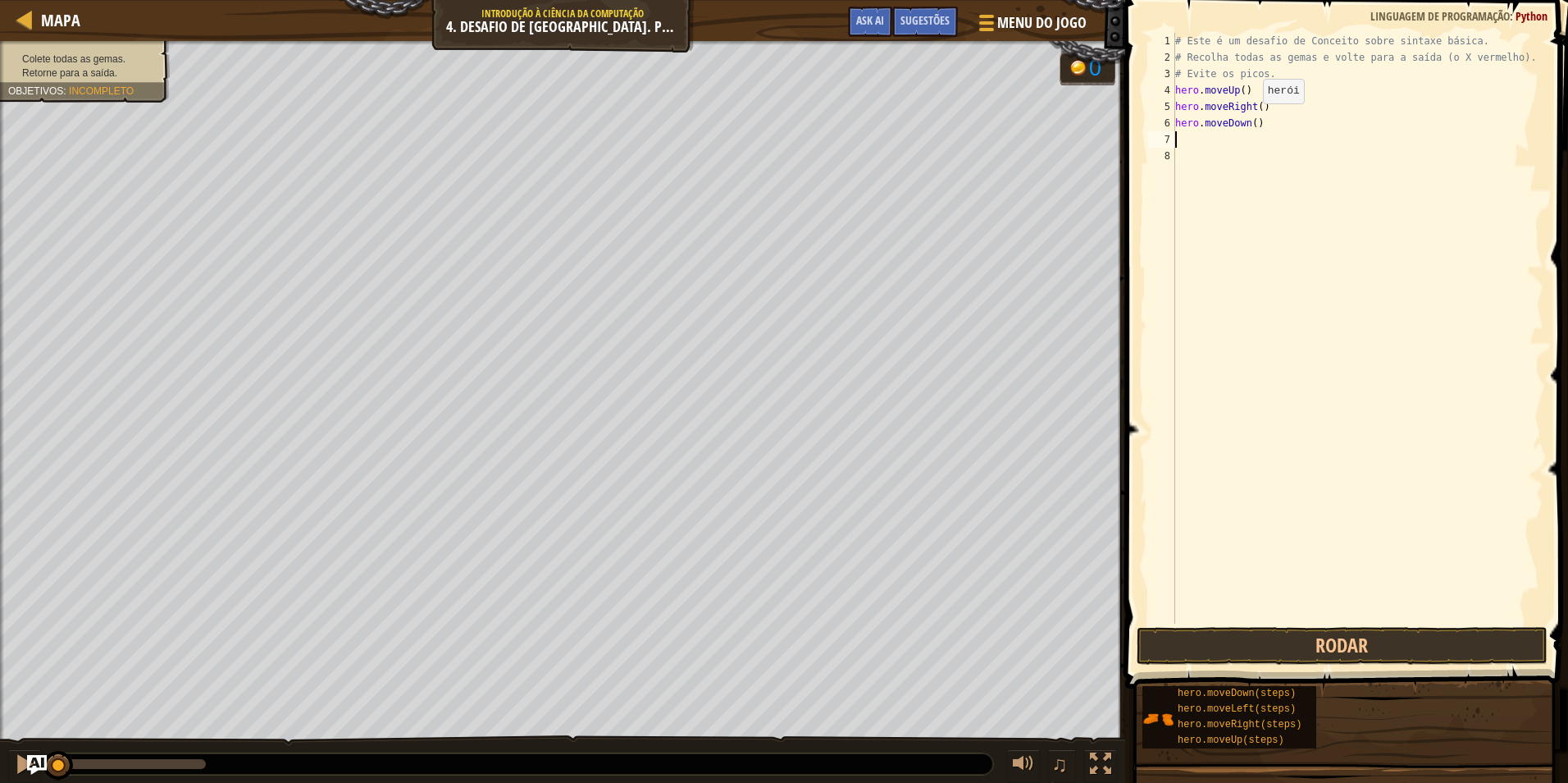
click at [1249, 119] on div "# Este é um desafio de Conceito sobre sintaxe básica. # Recolha todas as gemas …" at bounding box center [1358, 345] width 372 height 624
type textarea "hero.moveDown(2)"
click at [1190, 140] on div "# Este é um desafio de Conceito sobre sintaxe básica. # Recolha todas as gemas …" at bounding box center [1358, 345] width 372 height 624
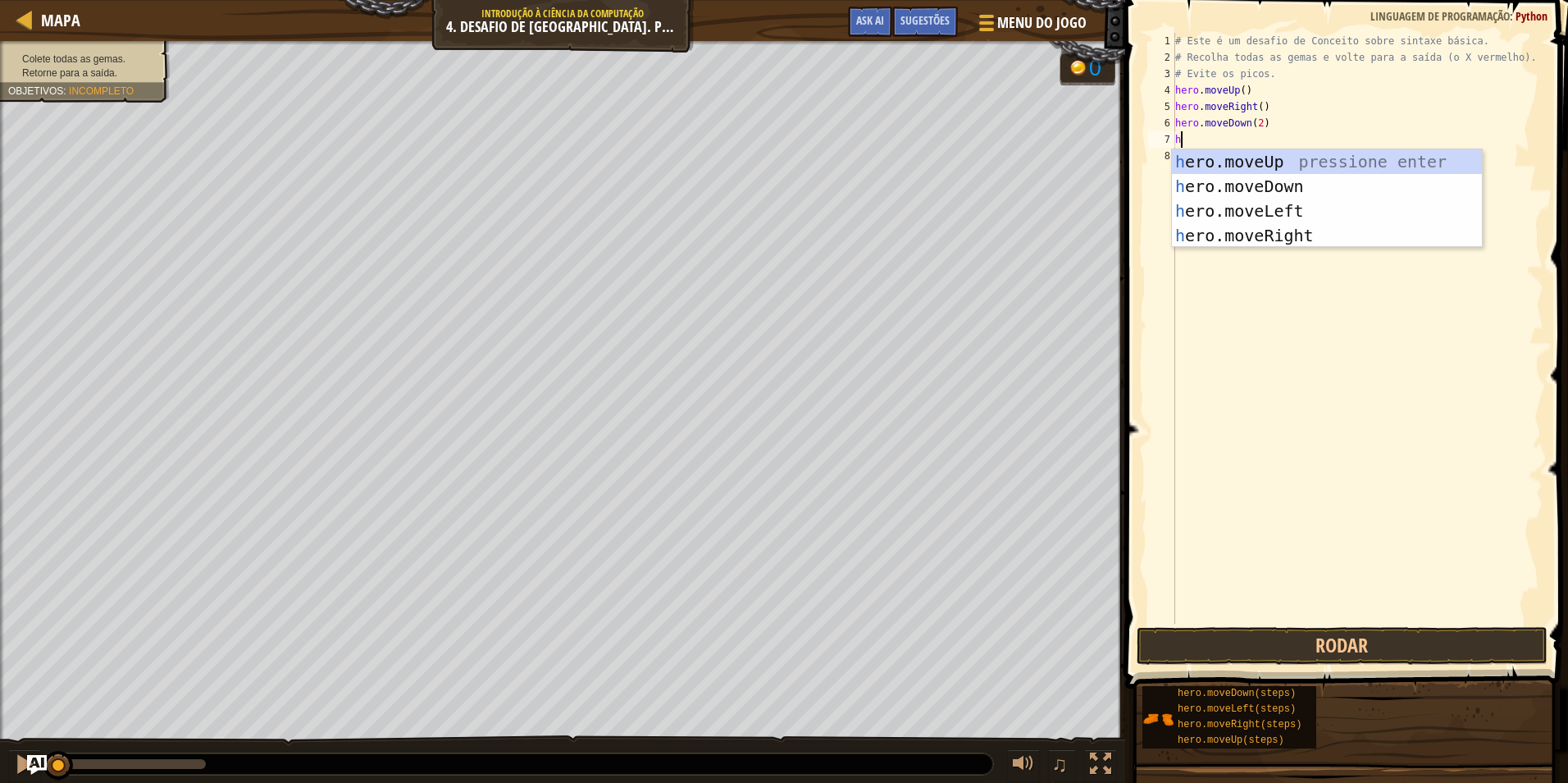
type textarea "he"
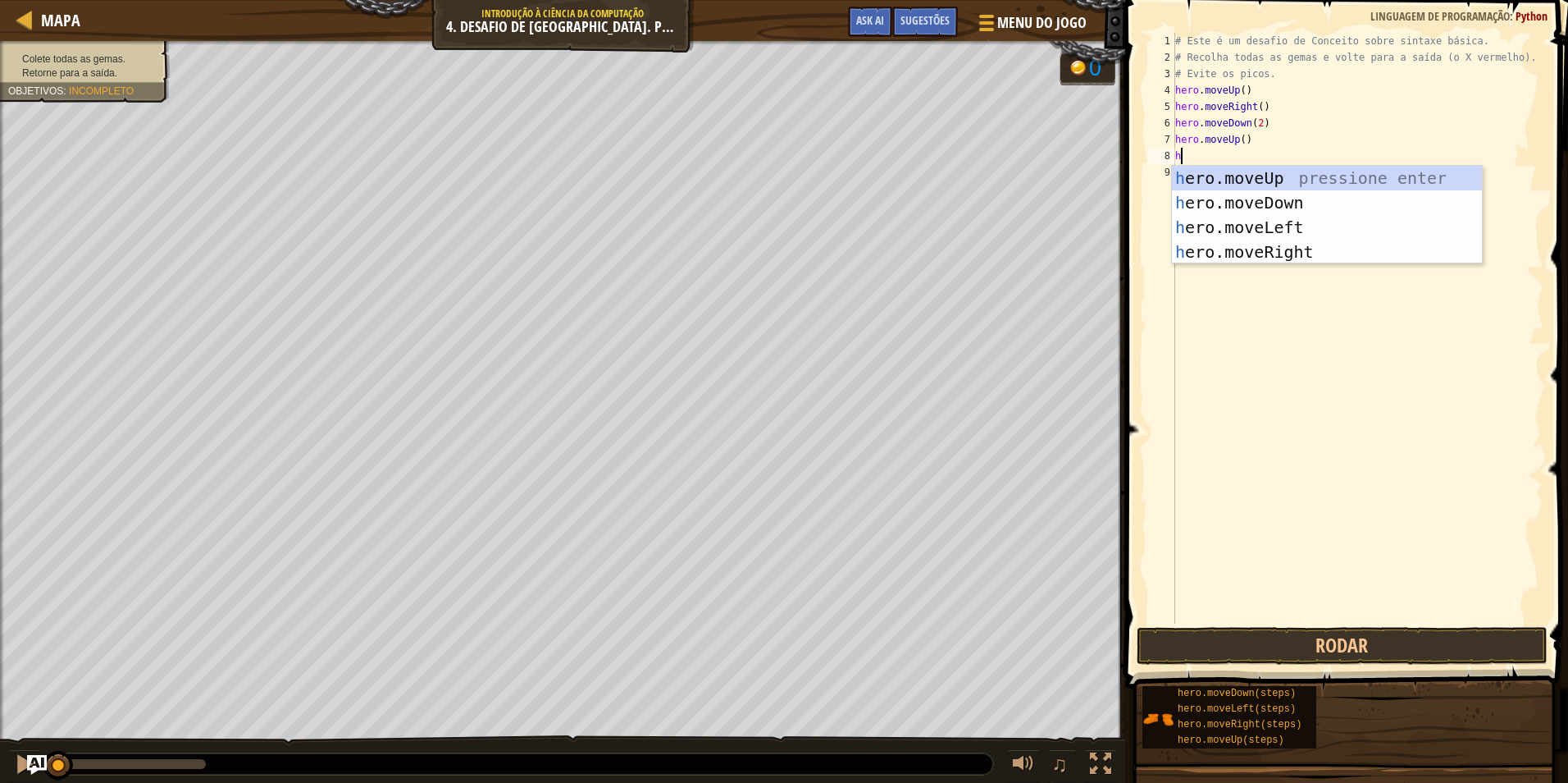
type textarea "hr"
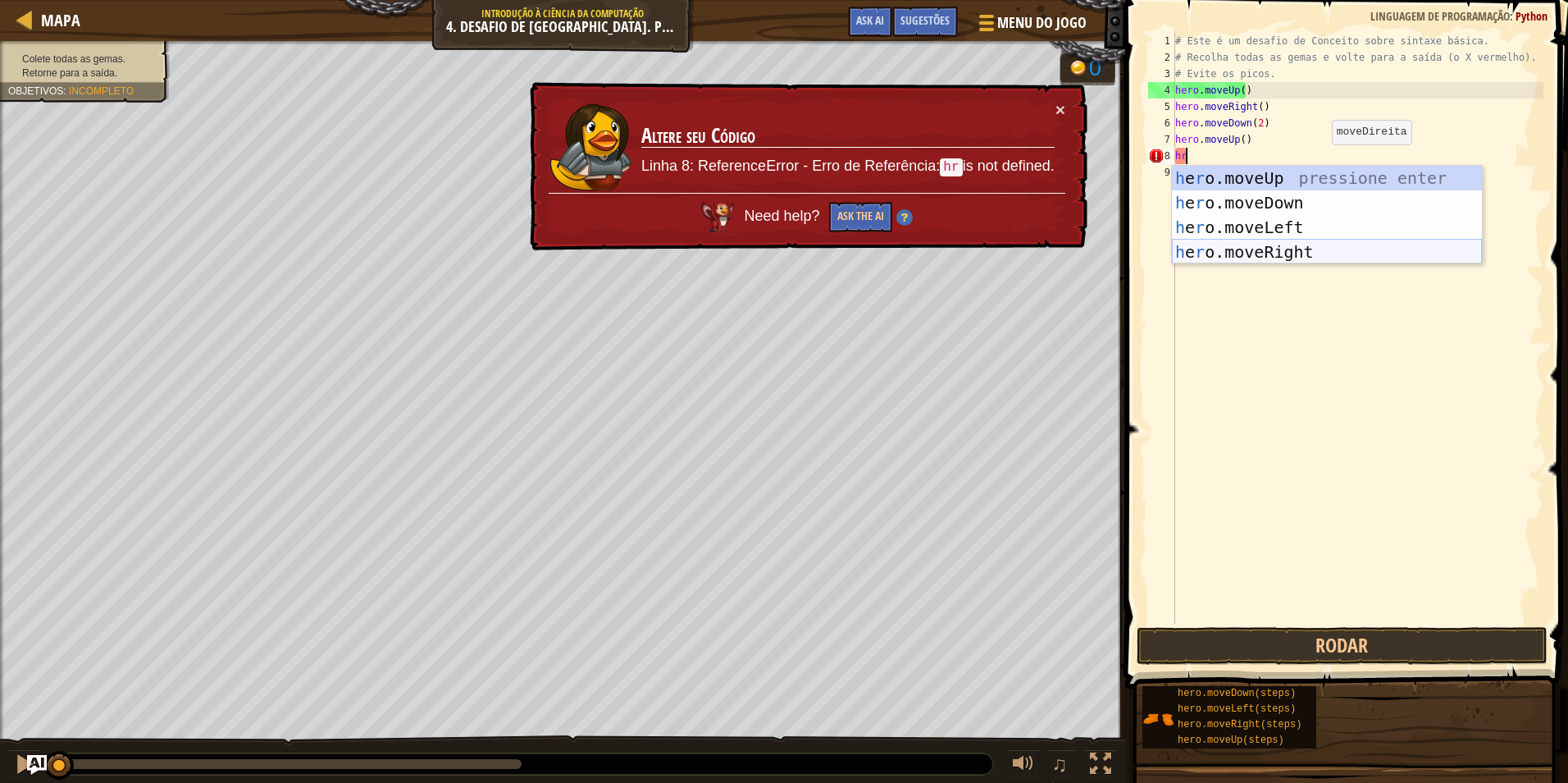
click at [1257, 250] on div "h e r o.moveUp pressione enter h e r o.moveDown pressione enter h e r o.moveLef…" at bounding box center [1327, 240] width 310 height 148
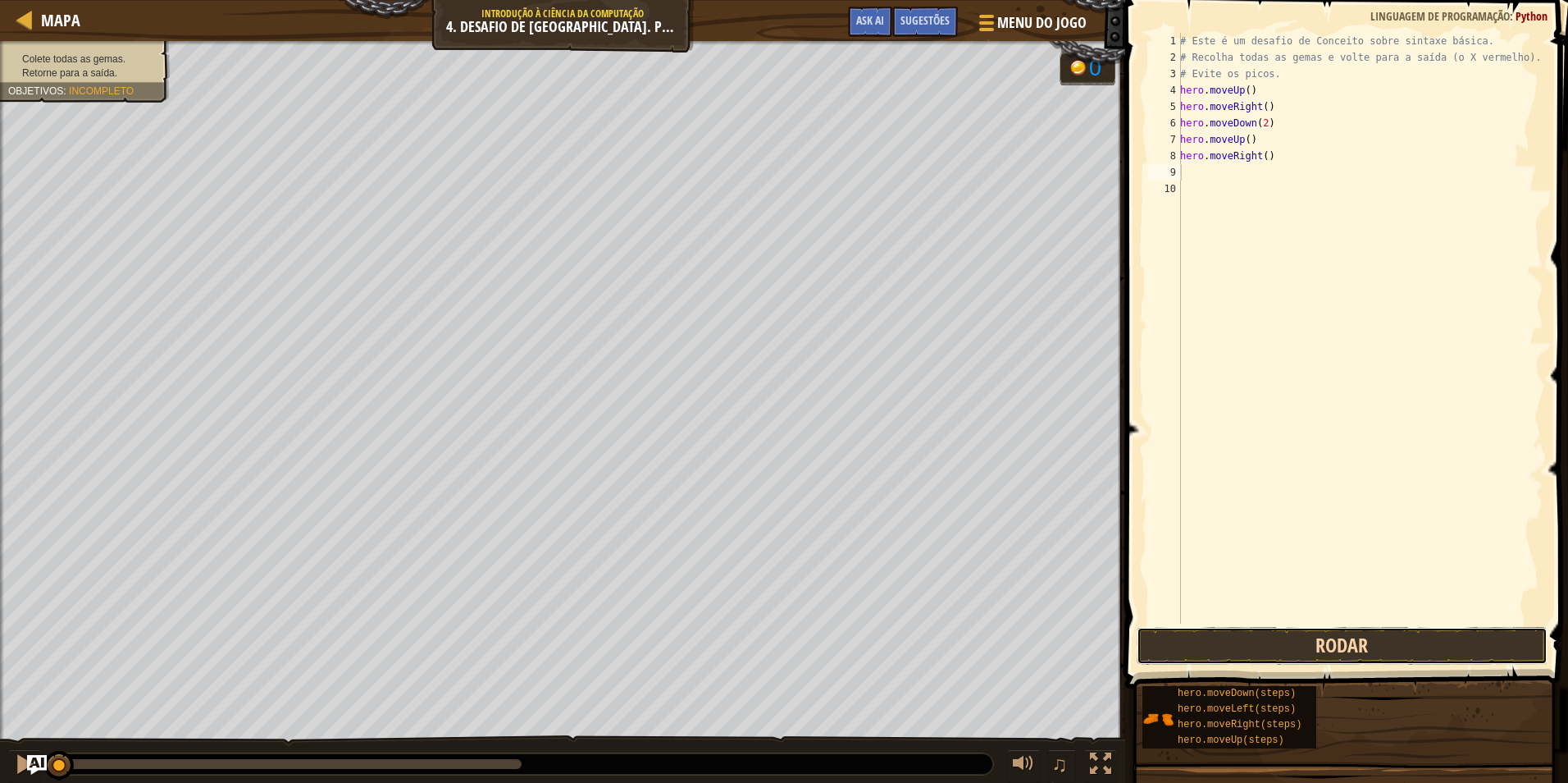
drag, startPoint x: 1244, startPoint y: 656, endPoint x: 1234, endPoint y: 651, distance: 11.2
click at [1240, 654] on button "Rodar" at bounding box center [1343, 646] width 411 height 38
click at [1238, 654] on button "Rodar" at bounding box center [1343, 646] width 411 height 38
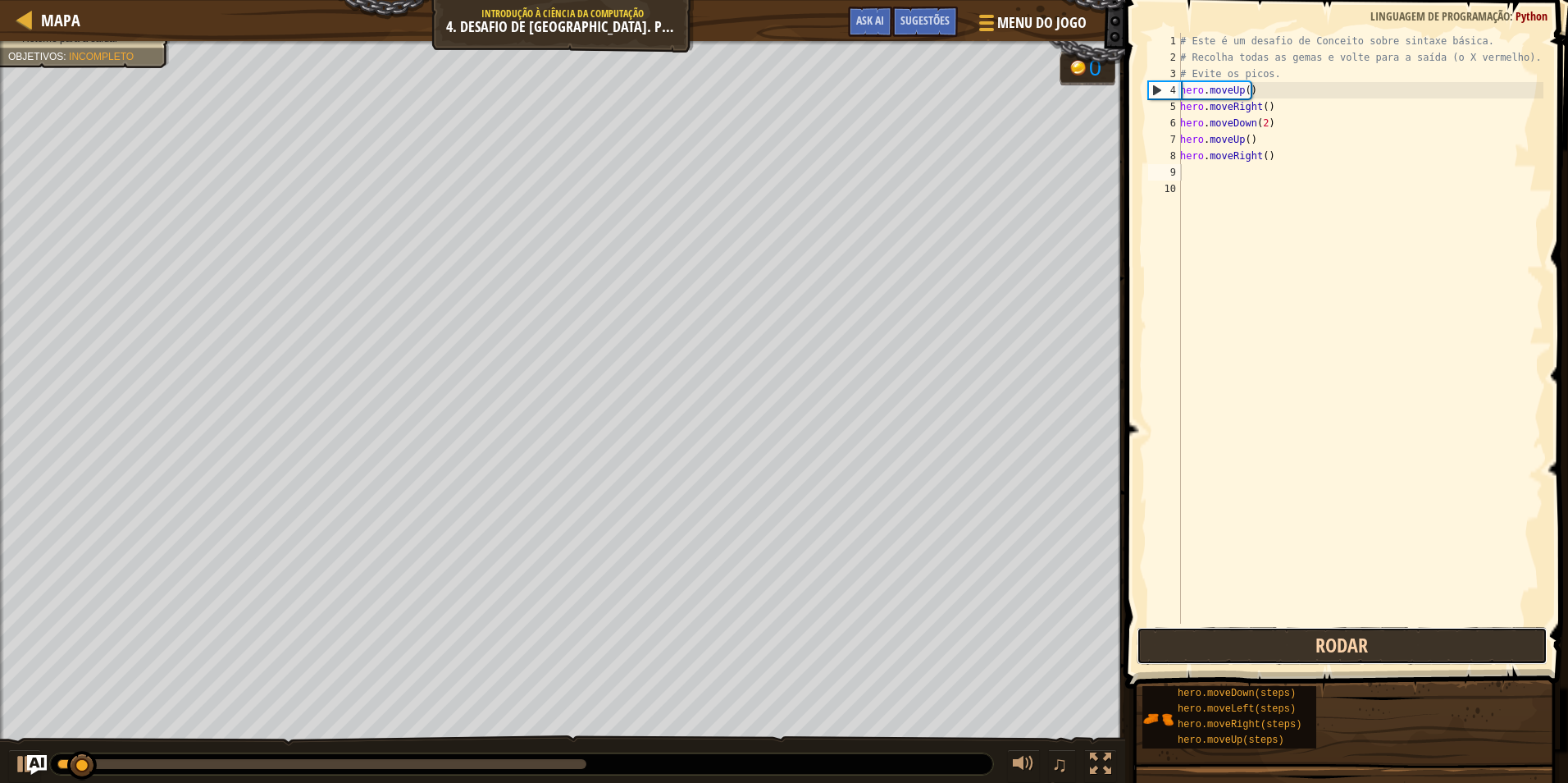
click at [1236, 647] on button "Rodar" at bounding box center [1343, 646] width 411 height 38
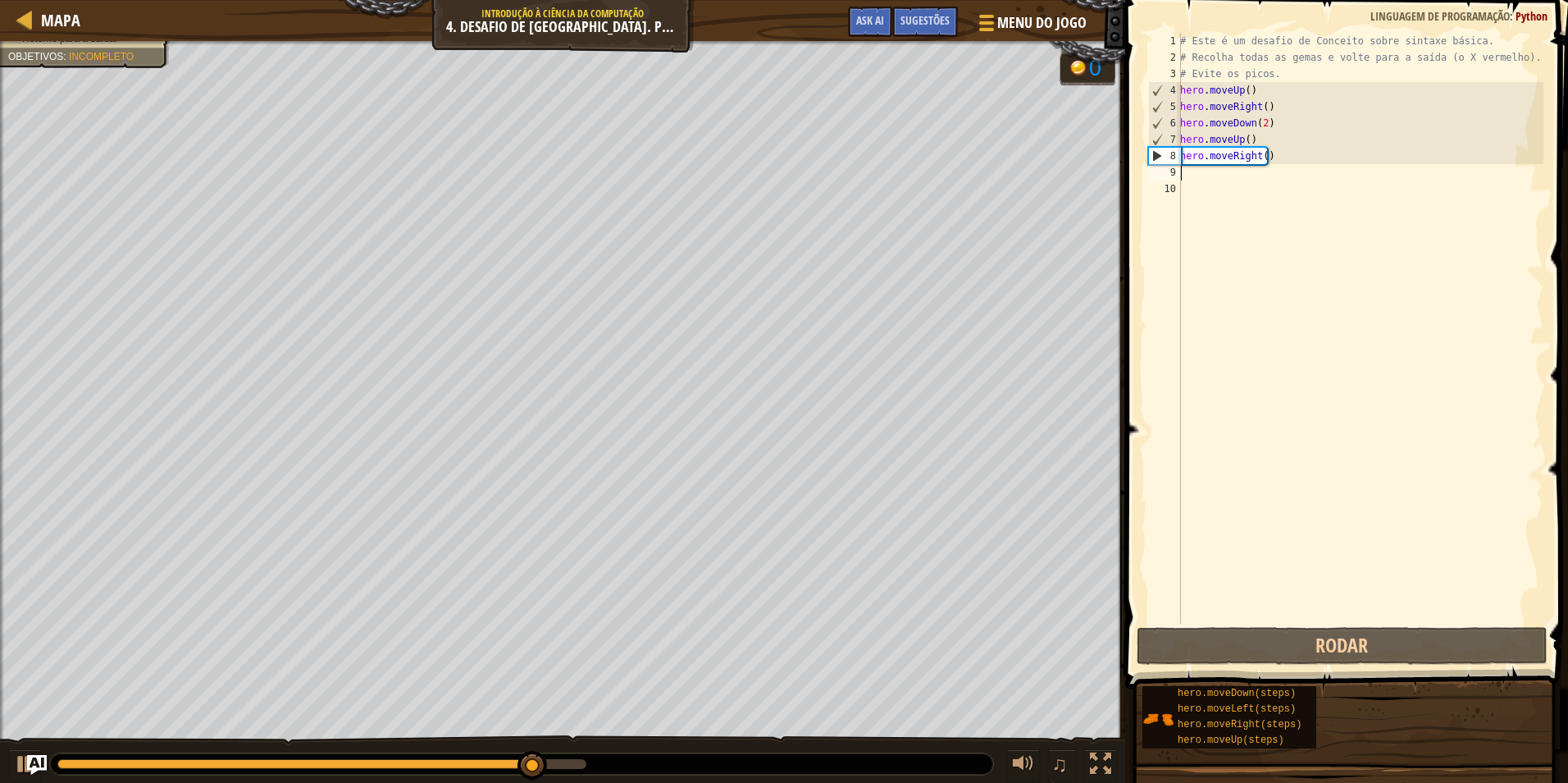
click at [1214, 180] on div "# Este é um desafio de Conceito sobre sintaxe básica. # Recolha todas as gemas …" at bounding box center [1360, 345] width 367 height 624
click at [1213, 175] on div "# Este é um desafio de Conceito sobre sintaxe básica. # Recolha todas as gemas …" at bounding box center [1360, 345] width 367 height 624
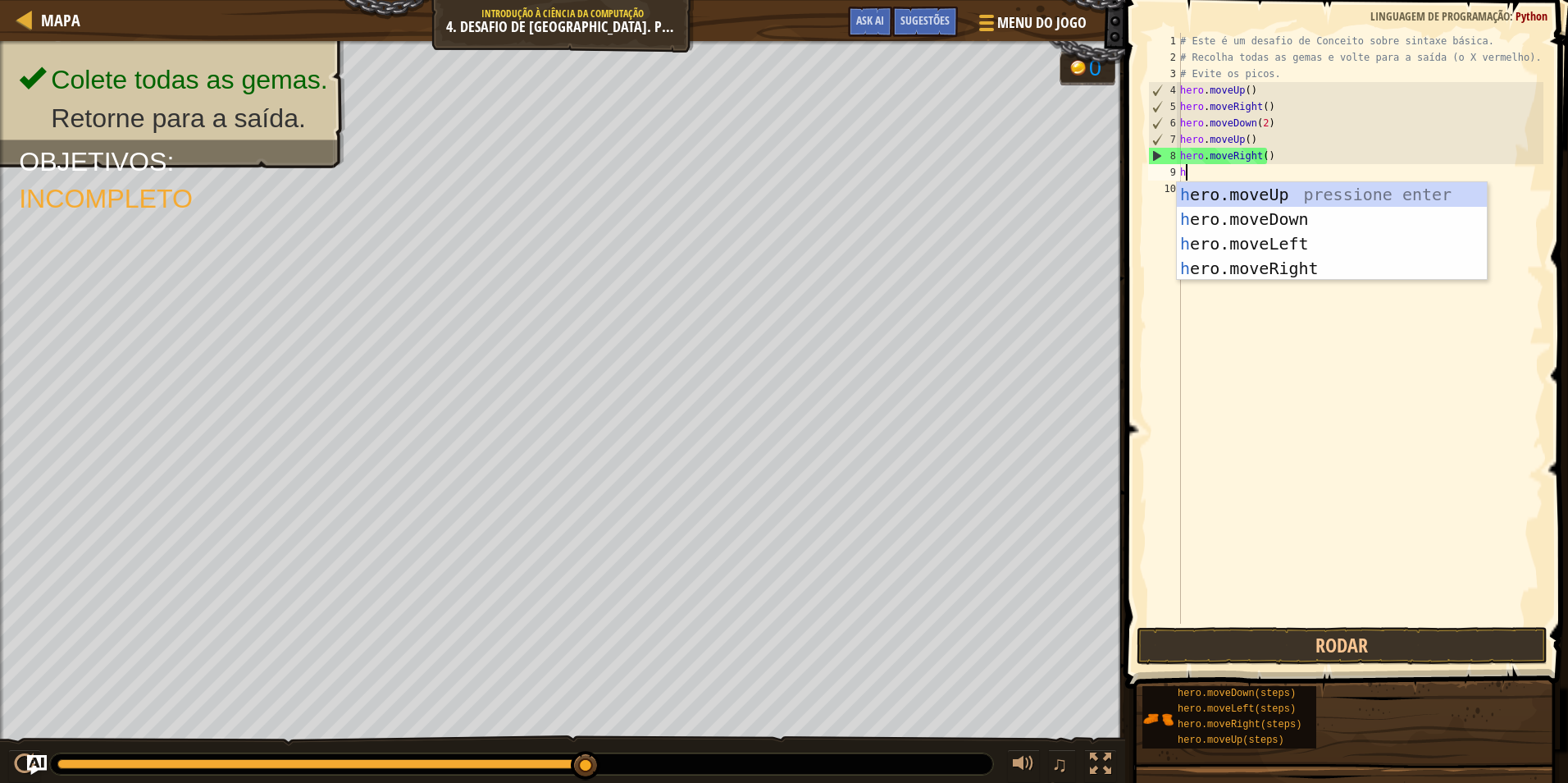
type textarea "hr"
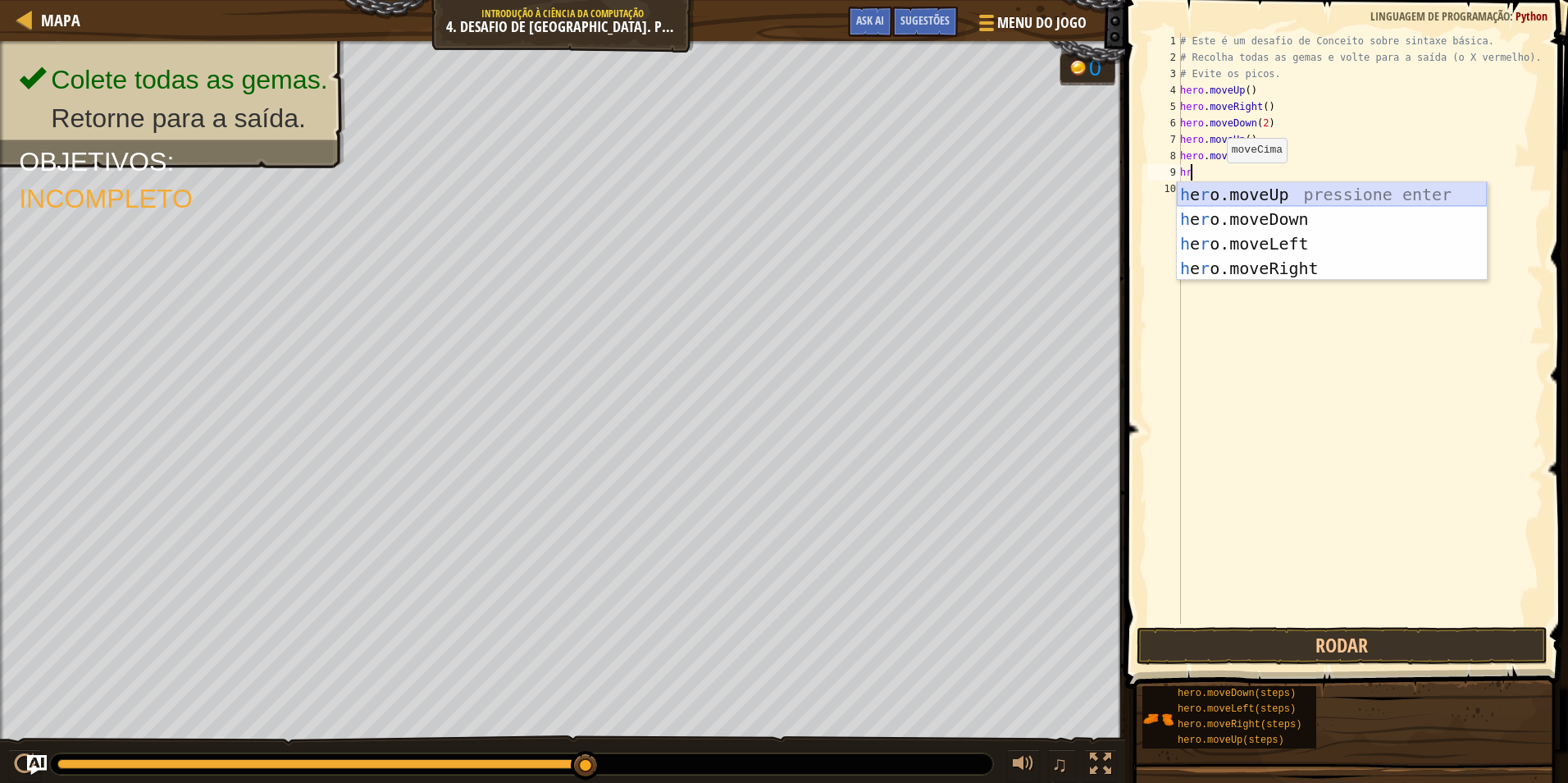
click at [1299, 184] on div "h e r o.moveUp pressione enter h e r o.moveDown pressione enter h e r o.moveLef…" at bounding box center [1331, 256] width 310 height 148
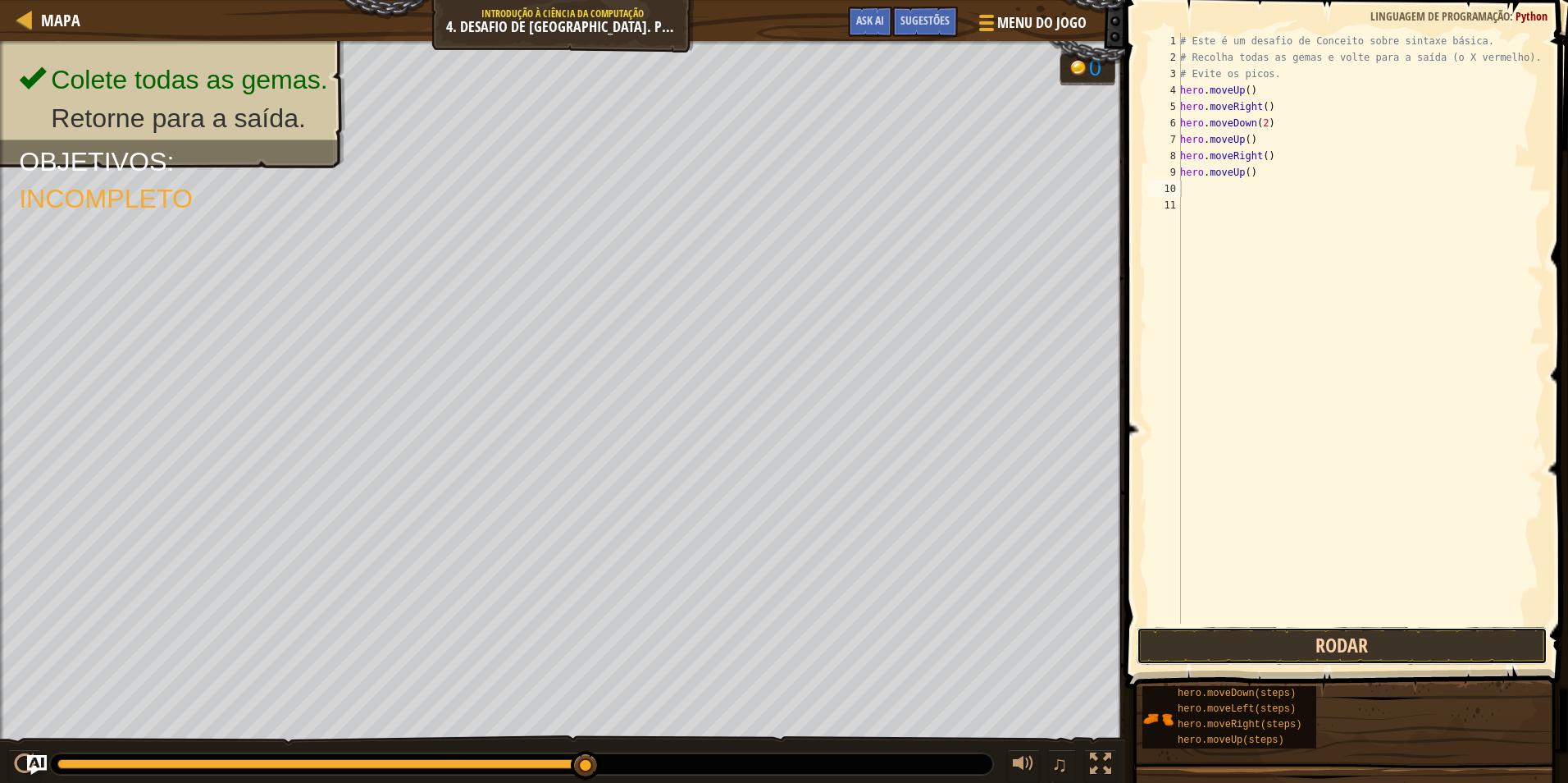
click at [1307, 637] on button "Rodar" at bounding box center [1343, 646] width 411 height 38
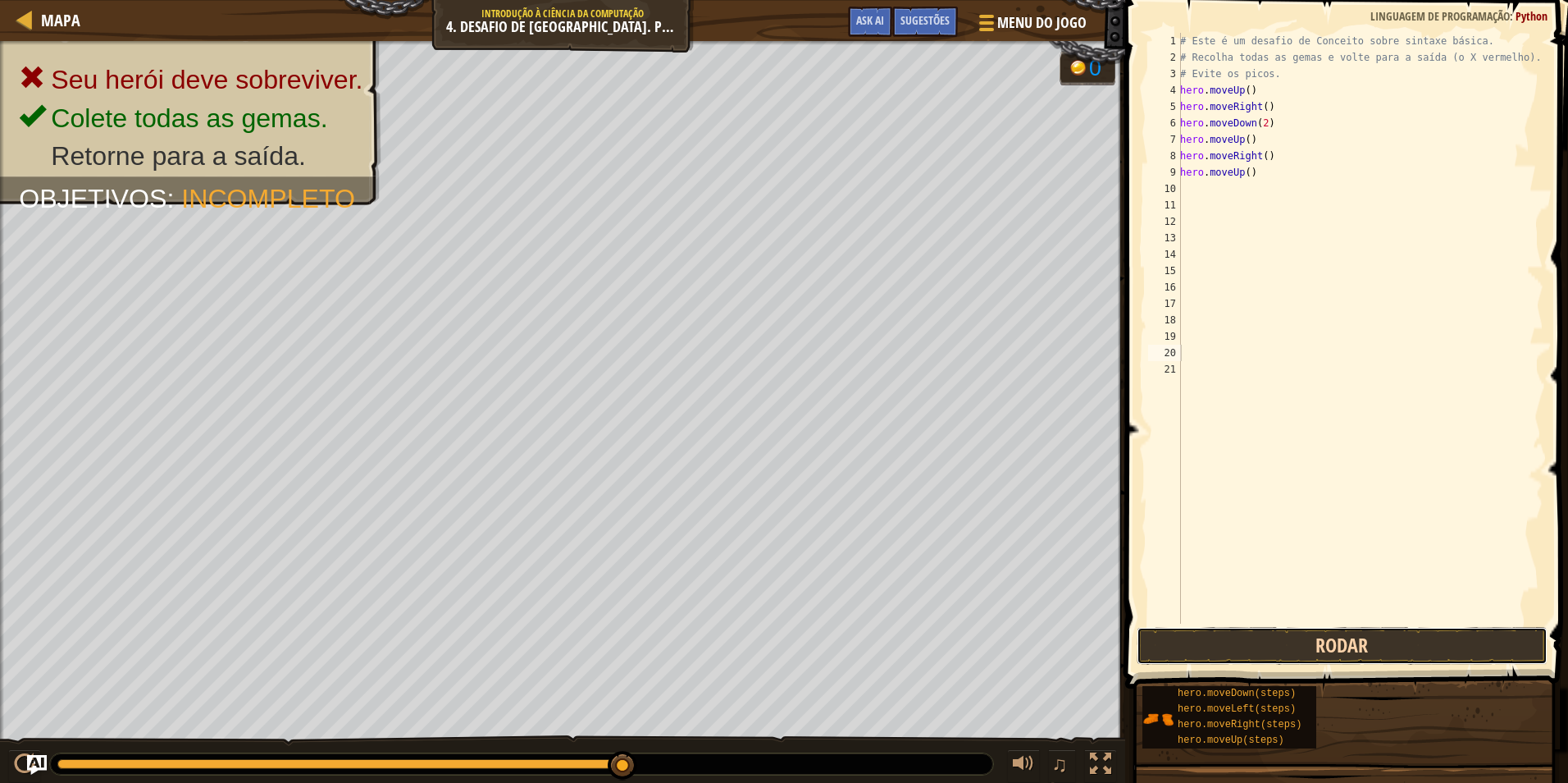
click at [1377, 650] on button "Rodar" at bounding box center [1343, 646] width 411 height 38
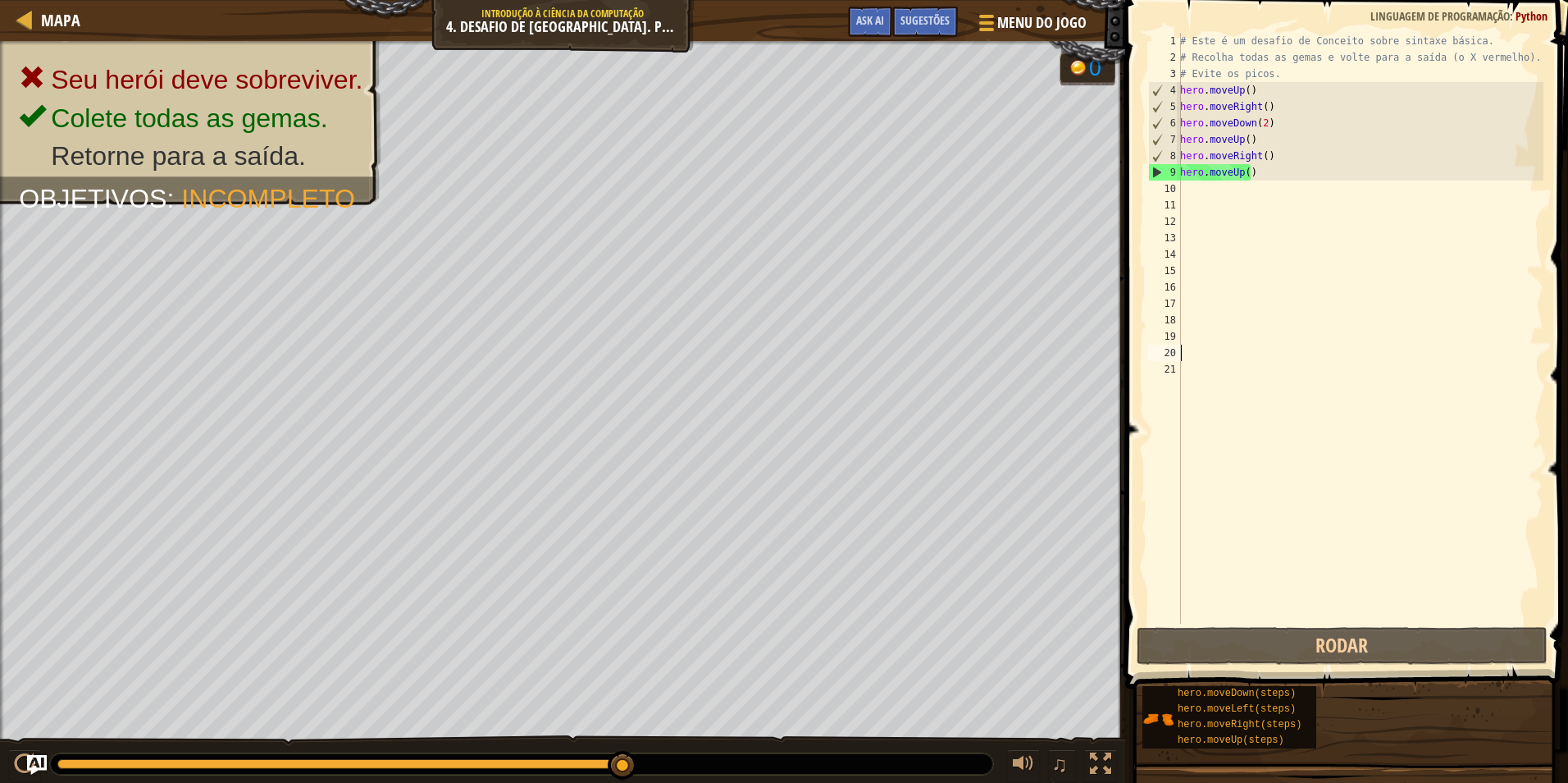
click at [1257, 167] on div "# Este é um desafio de Conceito sobre sintaxe básica. # Recolha todas as gemas …" at bounding box center [1360, 345] width 367 height 624
type textarea "hero.moveUp()"
drag, startPoint x: 1257, startPoint y: 167, endPoint x: 1178, endPoint y: 174, distance: 79.3
click at [1178, 174] on div "hero.moveUp() 1 2 3 4 5 6 7 8 9 10 11 12 13 14 15 16 17 18 19 20 21 # Este é um…" at bounding box center [1345, 329] width 399 height 591
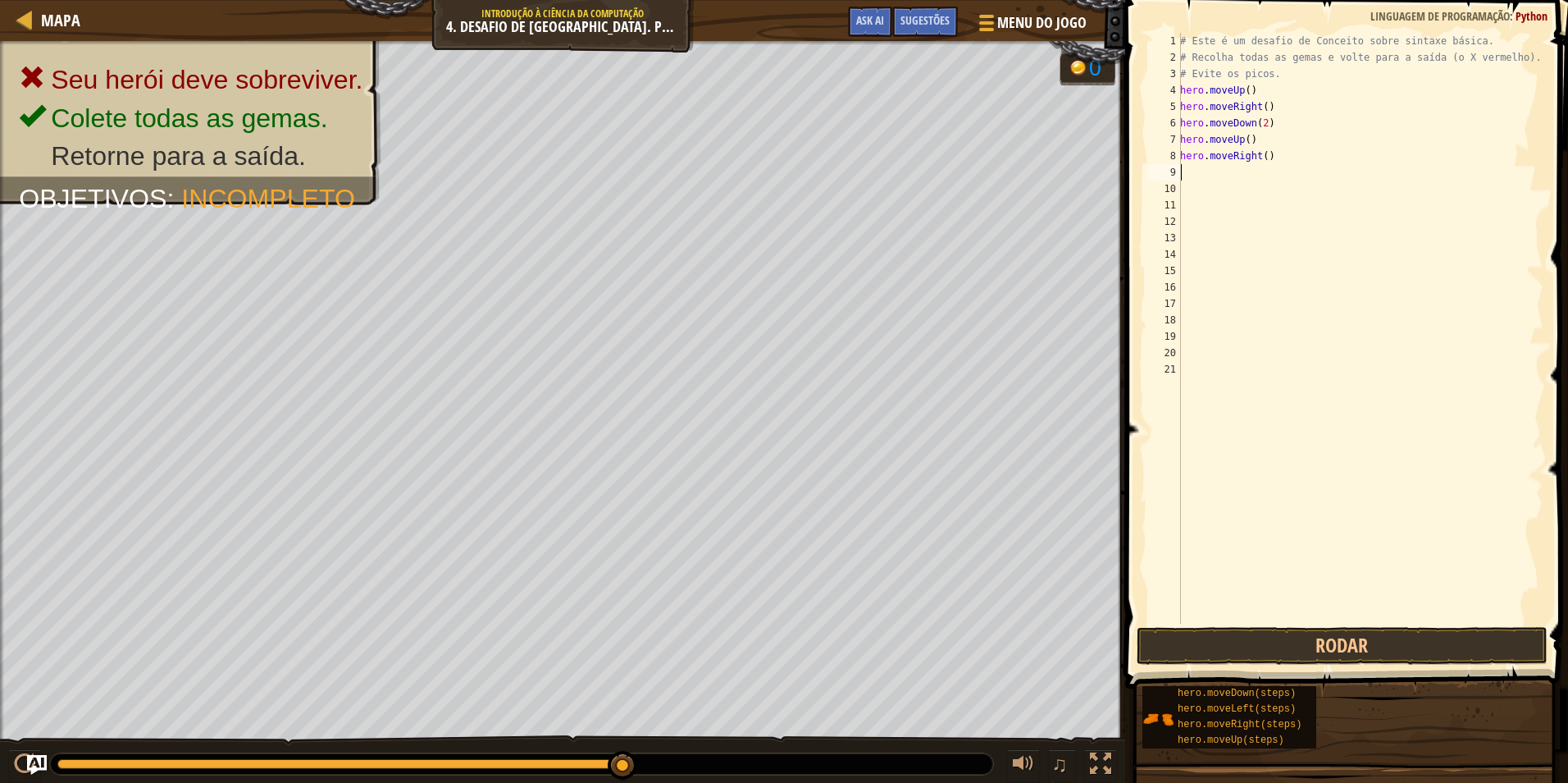
type textarea "h"
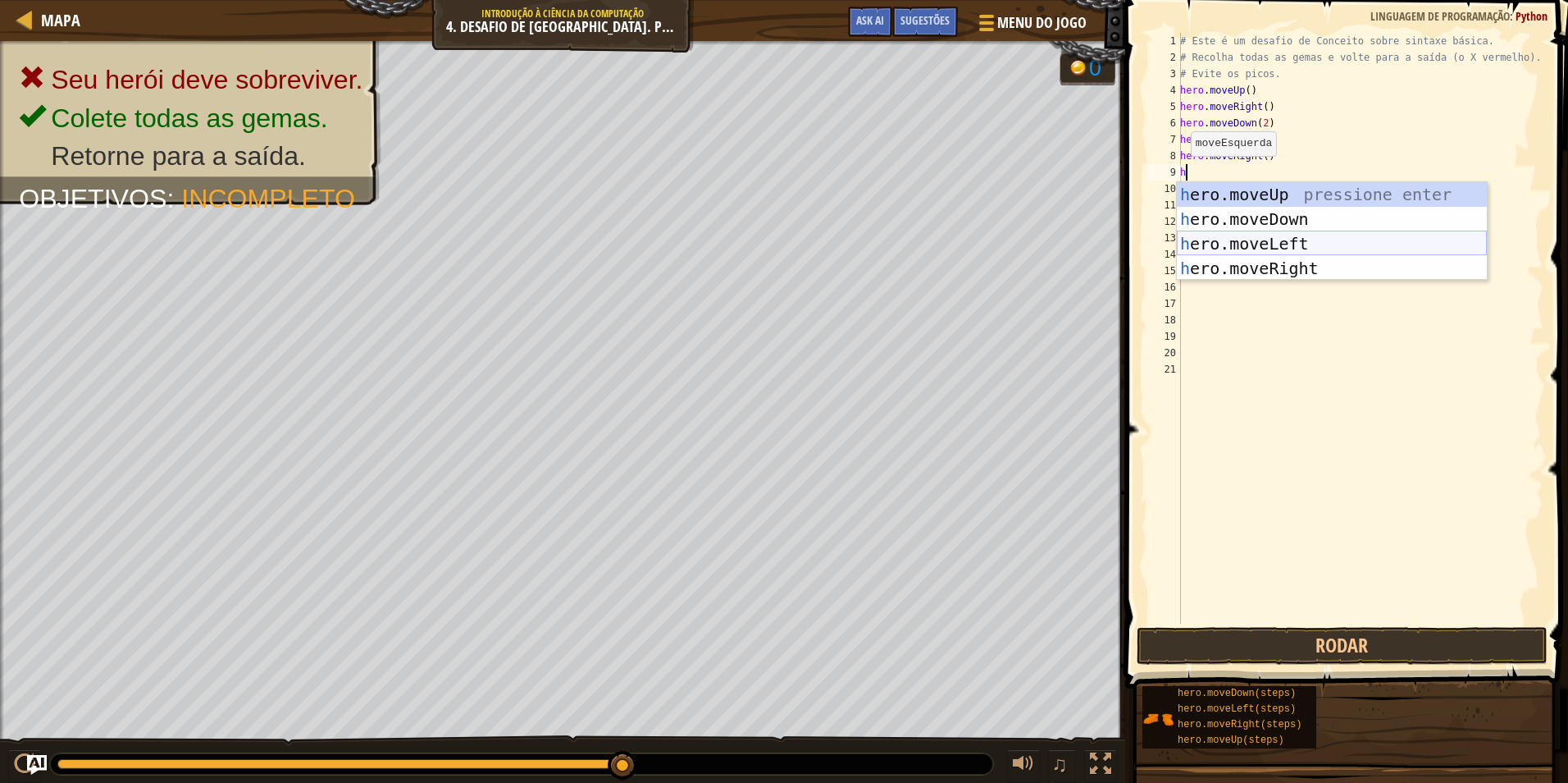
click at [1296, 243] on div "h ero.moveUp pressione enter h ero.moveDown pressione enter h ero.moveLeft pres…" at bounding box center [1331, 256] width 310 height 148
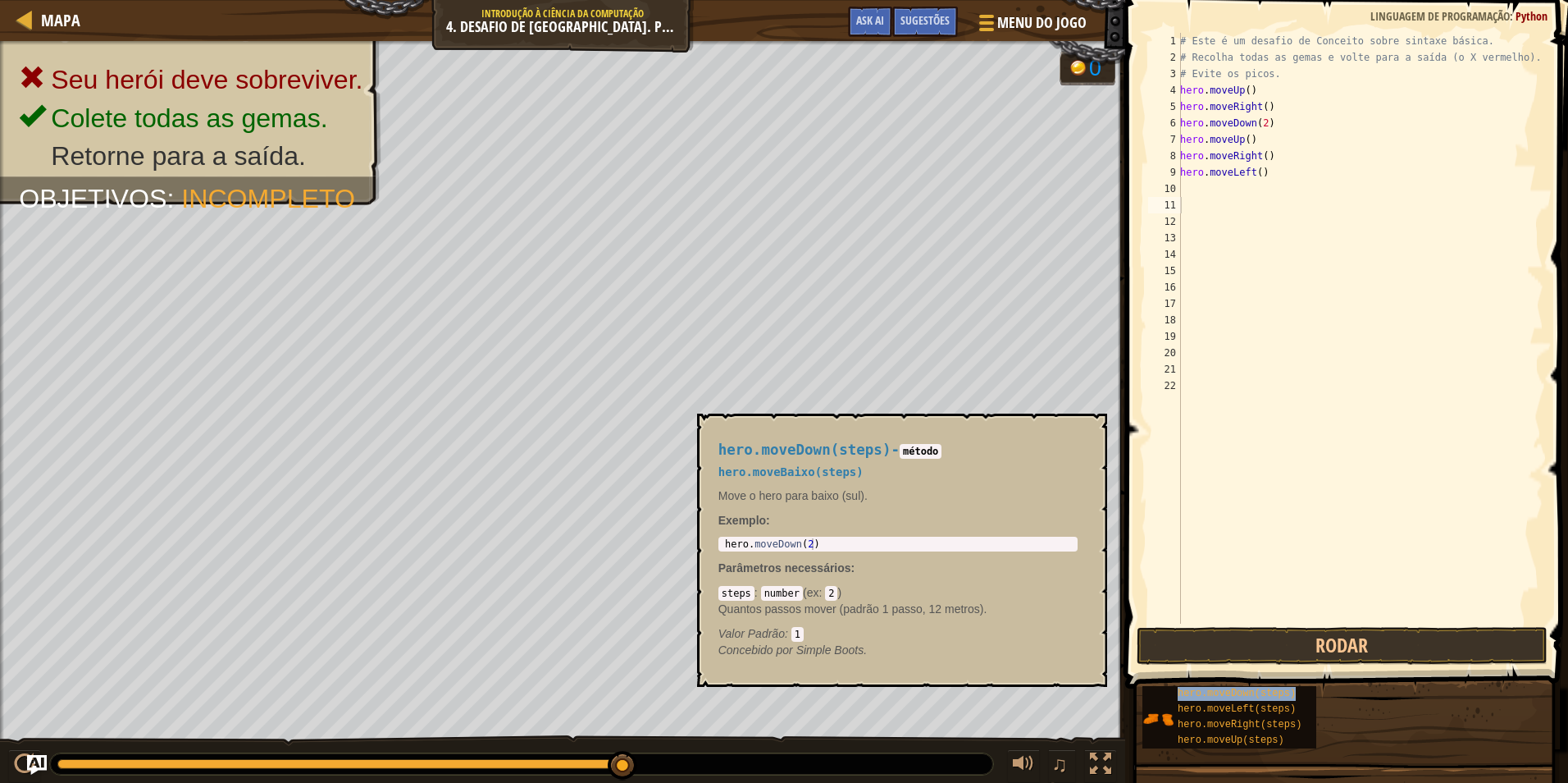
type textarea "hero.moveDown(steps)"
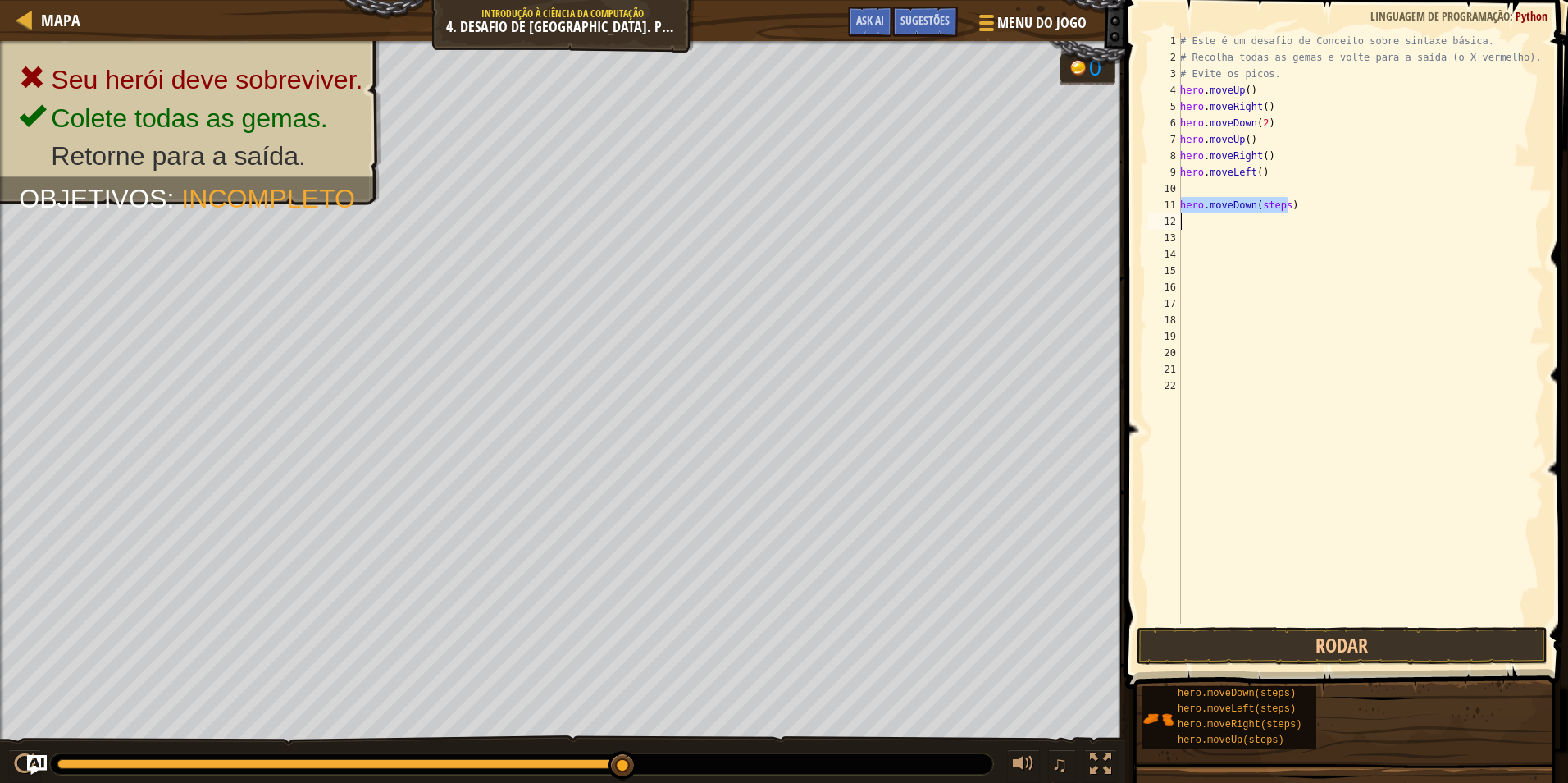
type textarea "hero.moveDown(steps)"
click at [1189, 196] on div "# Este é um desafio de Conceito sobre sintaxe básica. # Recolha todas as gemas …" at bounding box center [1360, 345] width 367 height 624
type textarea "h"
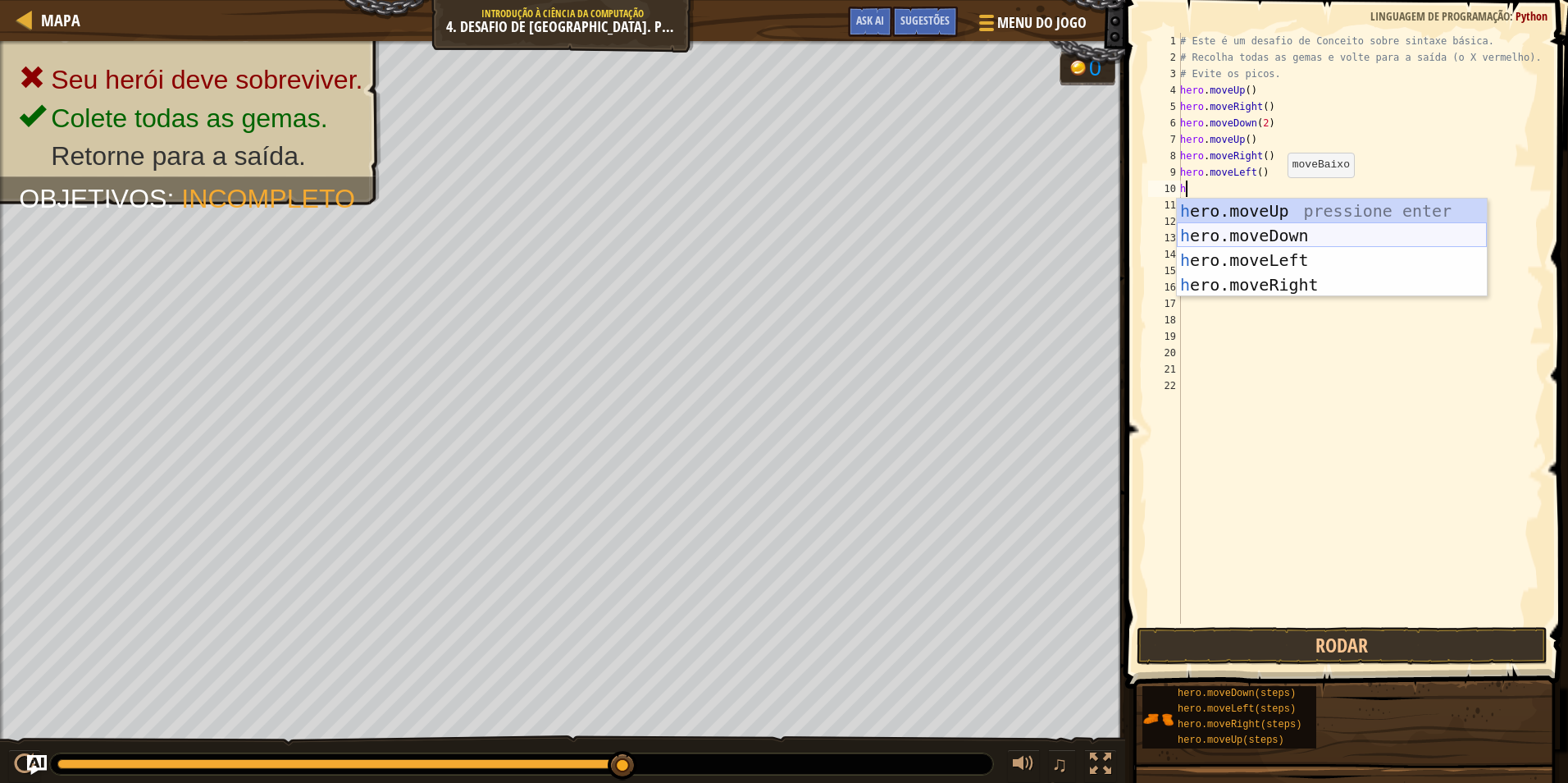
click at [1292, 229] on div "h ero.moveUp pressione enter h ero.moveDown pressione enter h ero.moveLeft pres…" at bounding box center [1331, 272] width 310 height 148
click at [1292, 229] on div "# Este é um desafio de Conceito sobre sintaxe básica. # Recolha todas as gemas …" at bounding box center [1360, 345] width 367 height 624
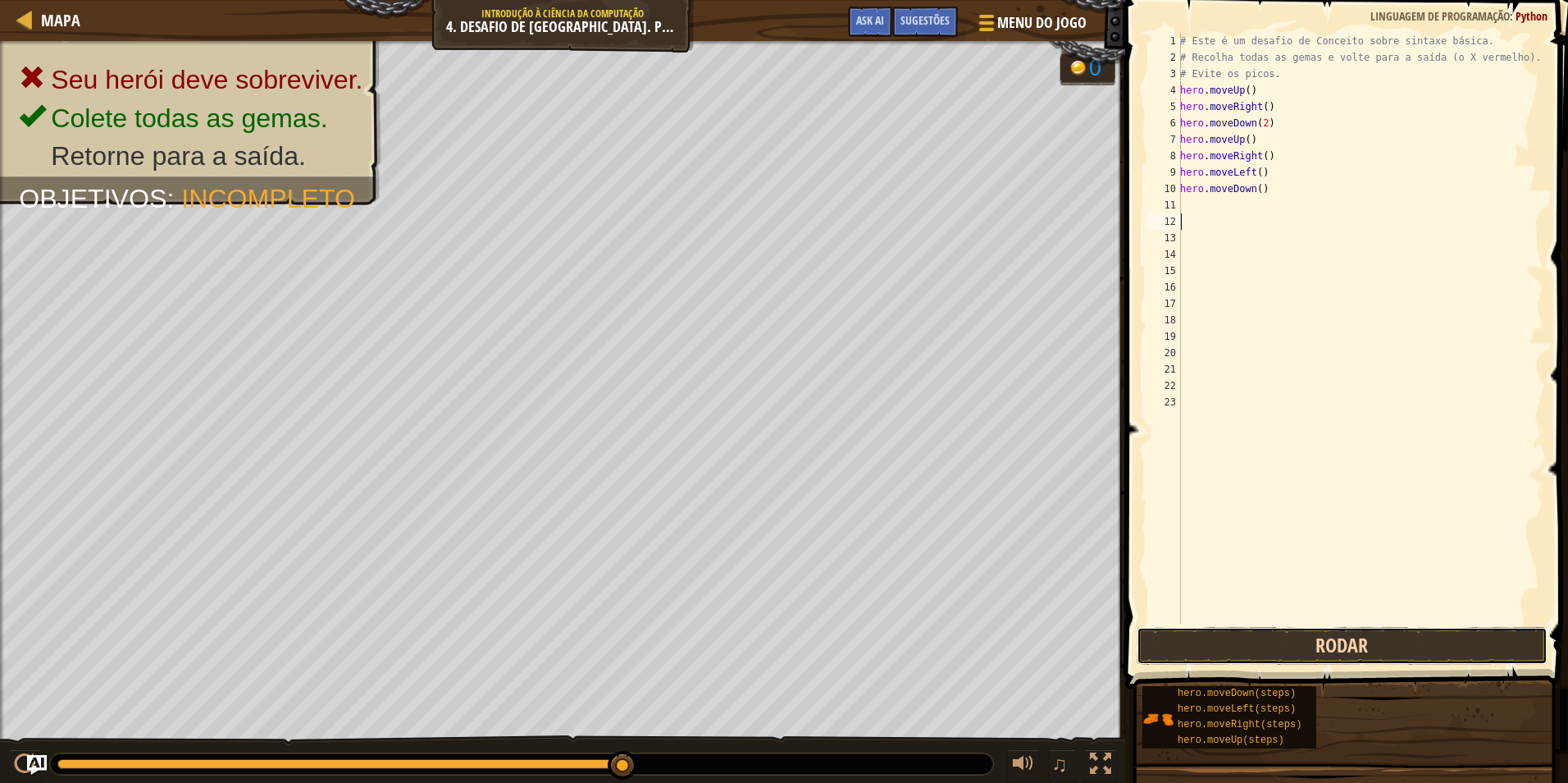
click at [1534, 641] on button "Rodar" at bounding box center [1343, 646] width 411 height 38
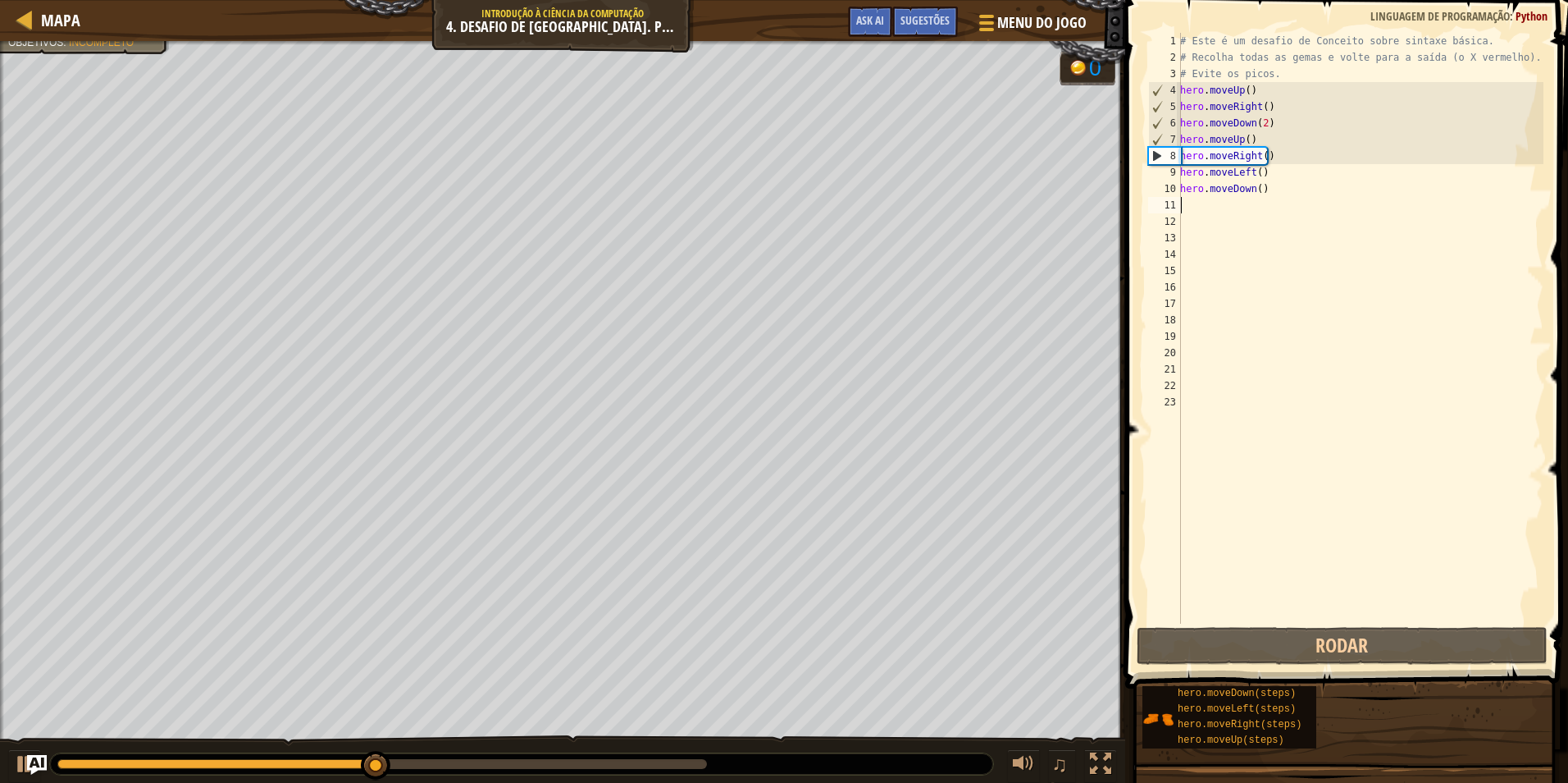
click at [1183, 205] on div "# Este é um desafio de Conceito sobre sintaxe básica. # Recolha todas as gemas …" at bounding box center [1360, 345] width 367 height 624
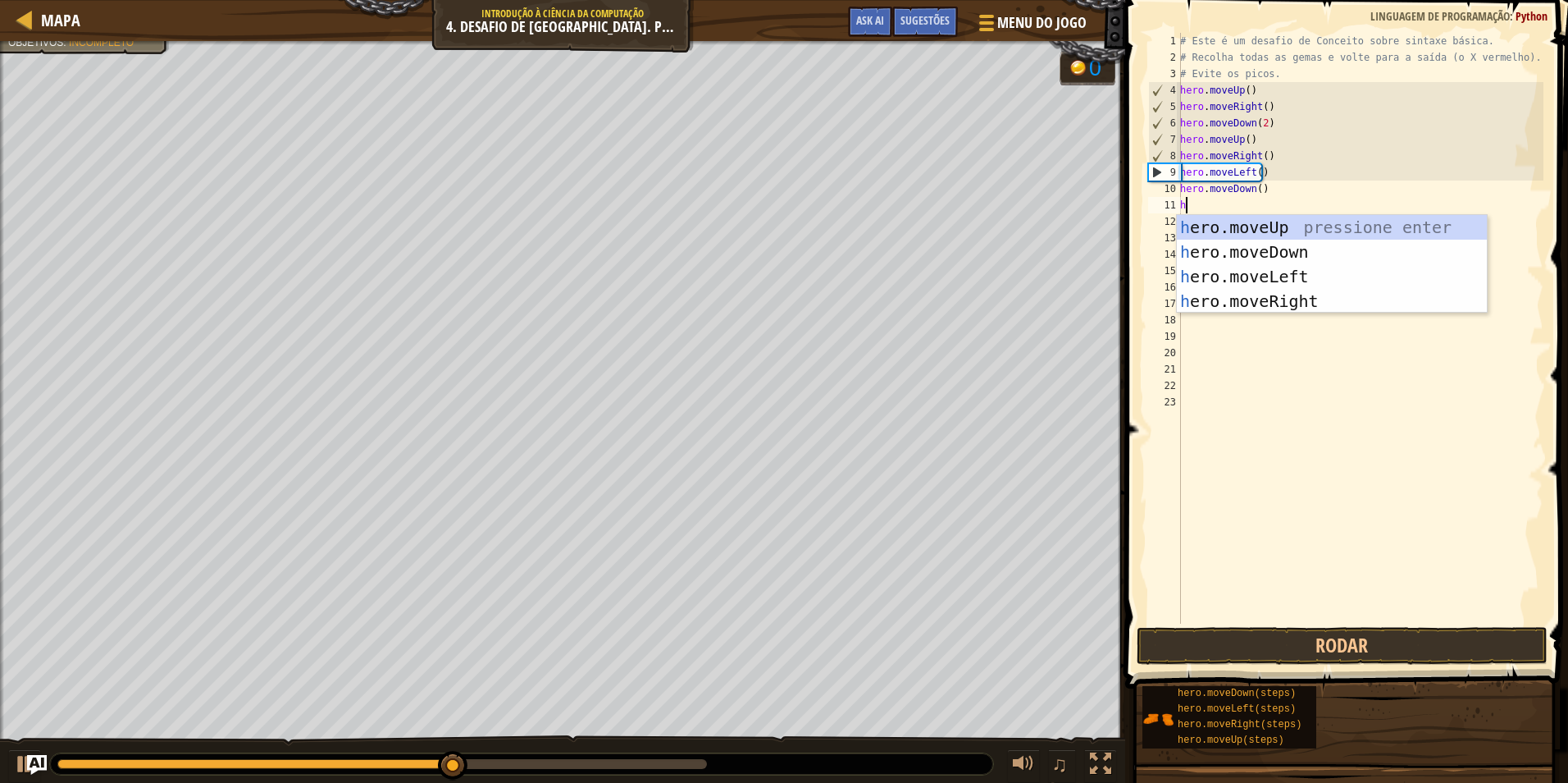
type textarea "hr"
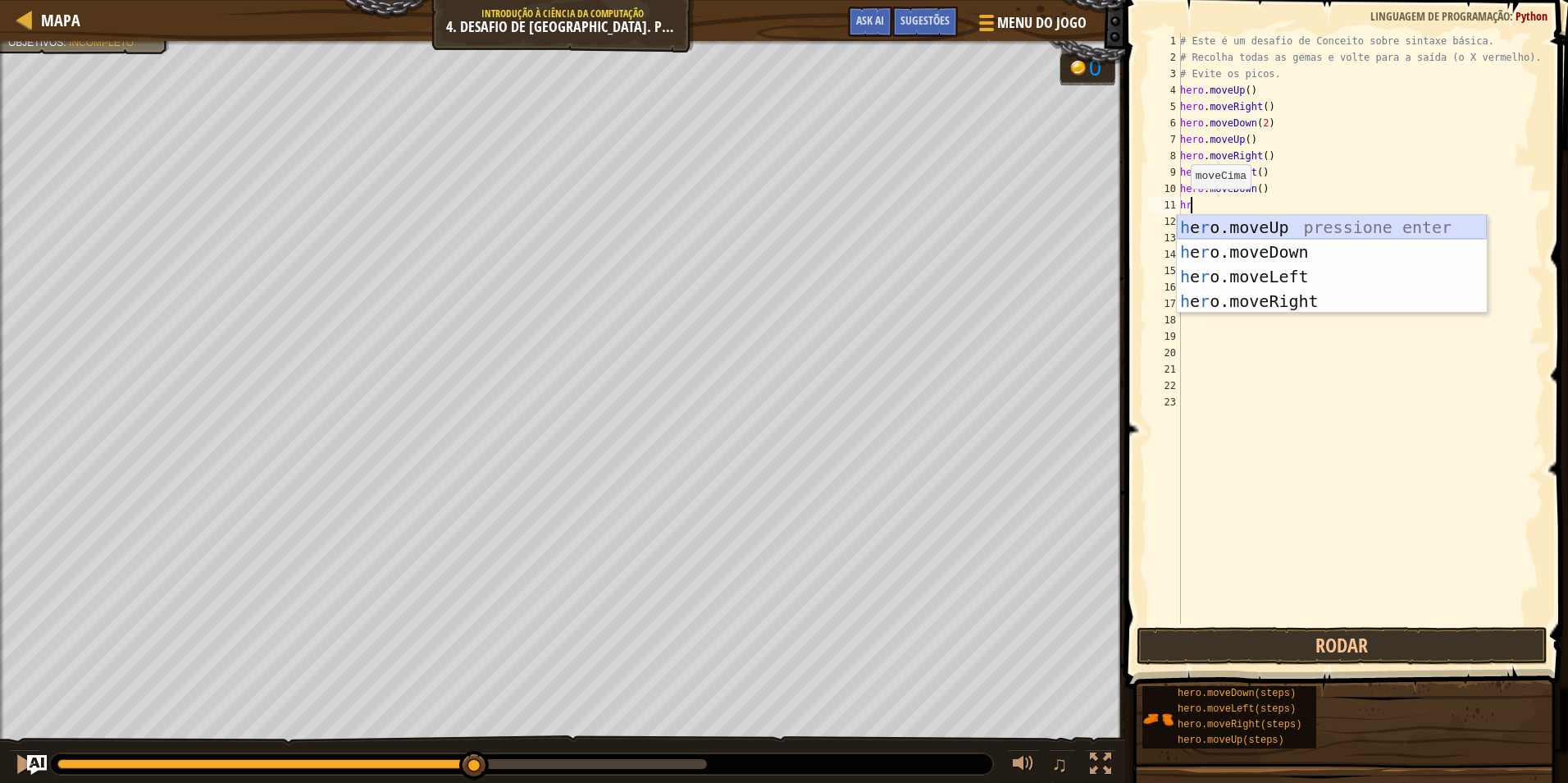
click at [1223, 229] on div "h e r o.moveUp pressione enter h e r o.moveDown pressione enter h e r o.moveLef…" at bounding box center [1331, 288] width 310 height 148
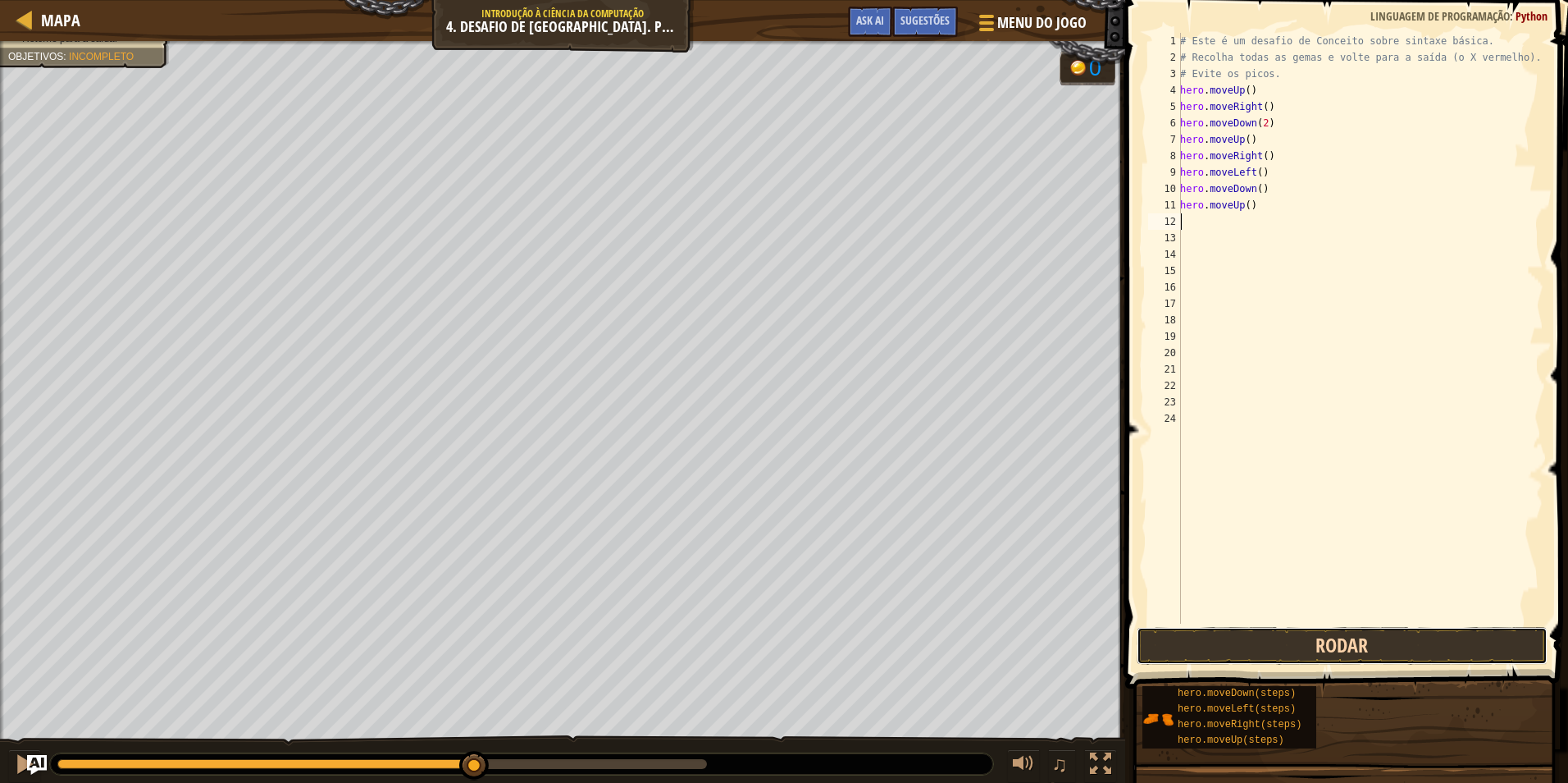
click at [1352, 652] on button "Rodar" at bounding box center [1343, 646] width 411 height 38
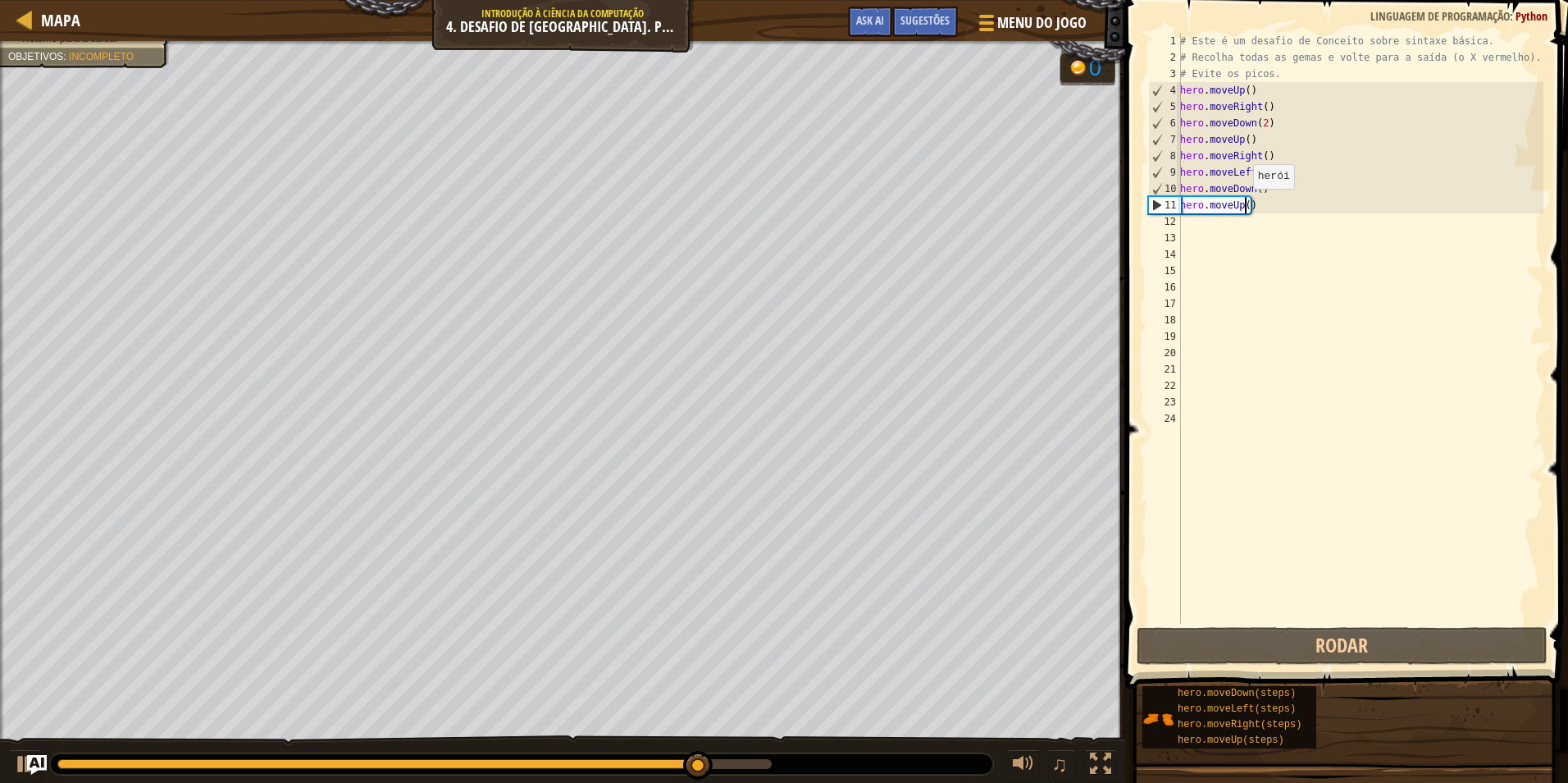
click at [1244, 205] on div "# Este é um desafio de Conceito sobre sintaxe básica. # Recolha todas as gemas …" at bounding box center [1360, 345] width 367 height 624
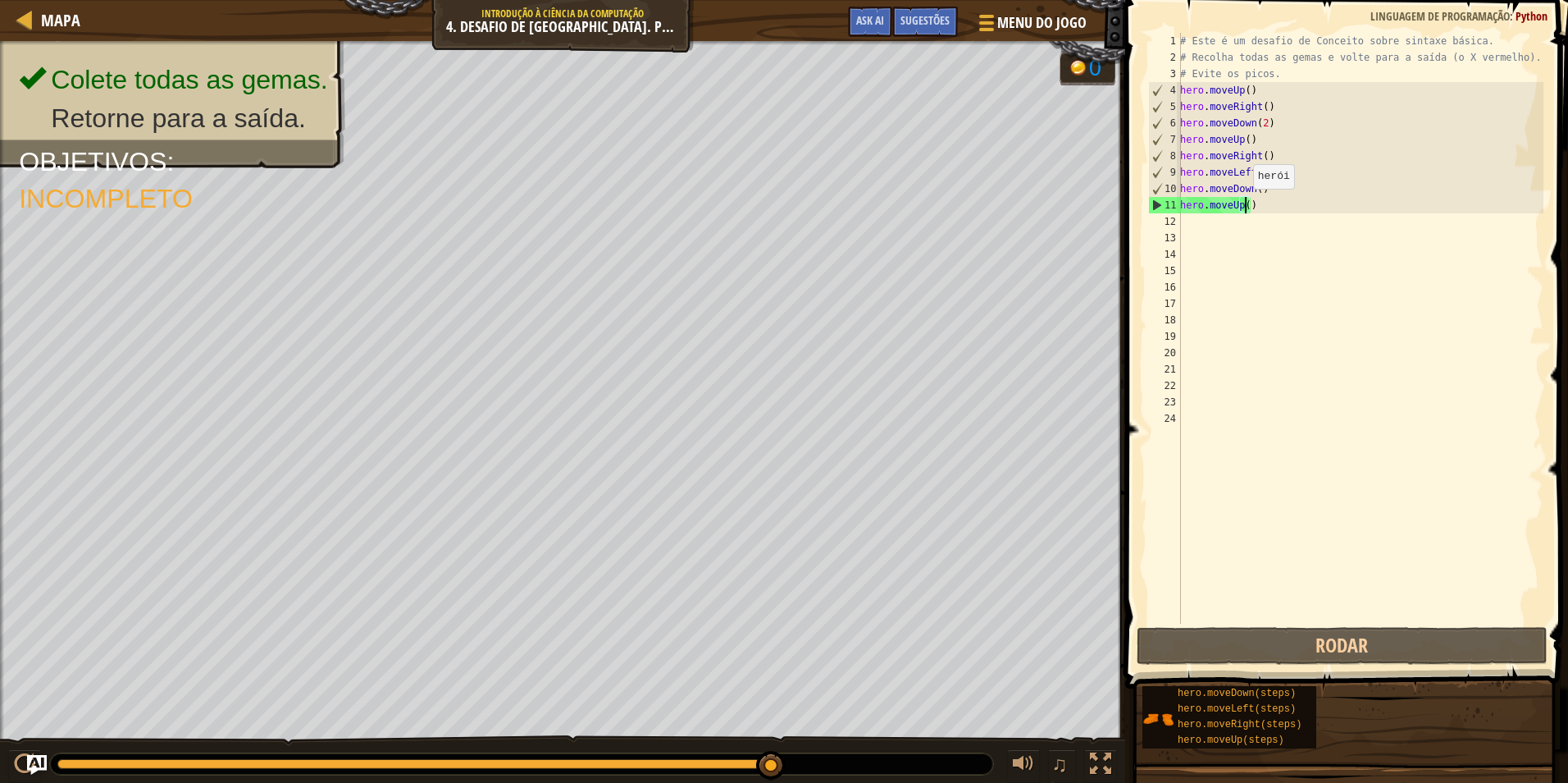
type textarea "hero.moveUp(2)"
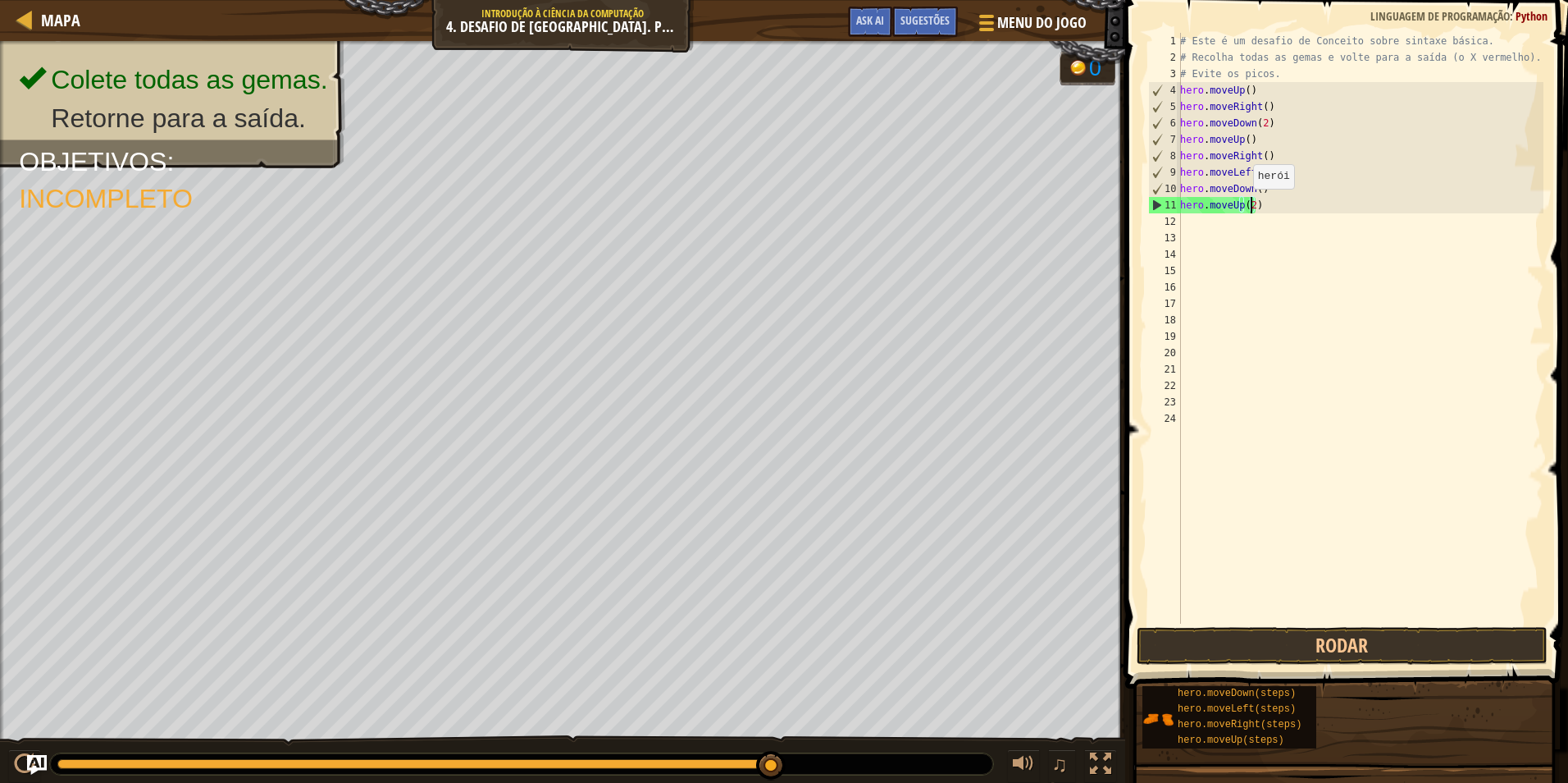
scroll to position [7, 4]
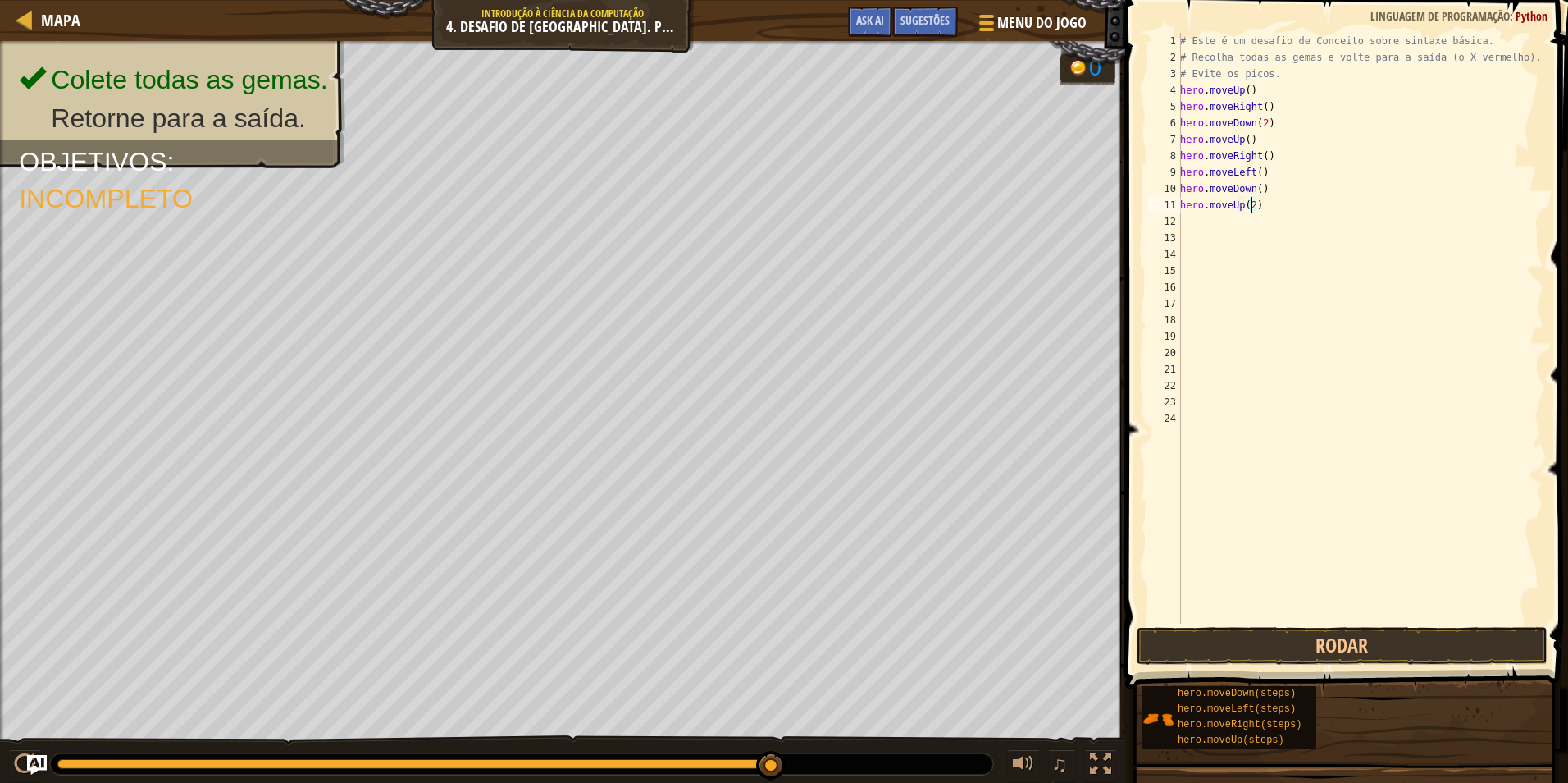
click at [1239, 225] on div "# Este é um desafio de Conceito sobre sintaxe básica. # Recolha todas as gemas …" at bounding box center [1360, 345] width 367 height 624
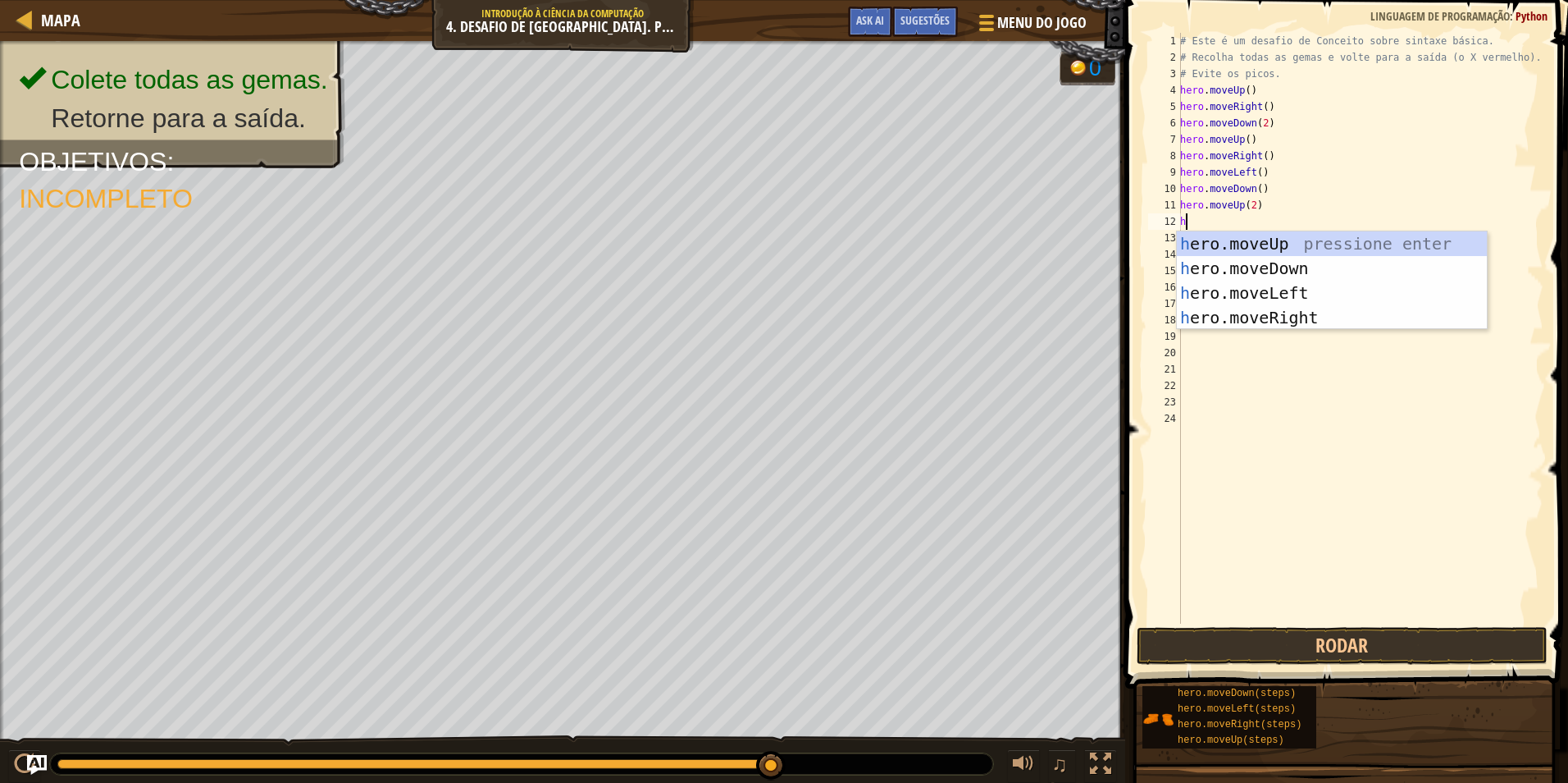
type textarea "hr"
click at [1268, 290] on div "h e r o.moveUp pressione enter h e r o.moveDown pressione enter h e r o.moveLef…" at bounding box center [1331, 305] width 310 height 148
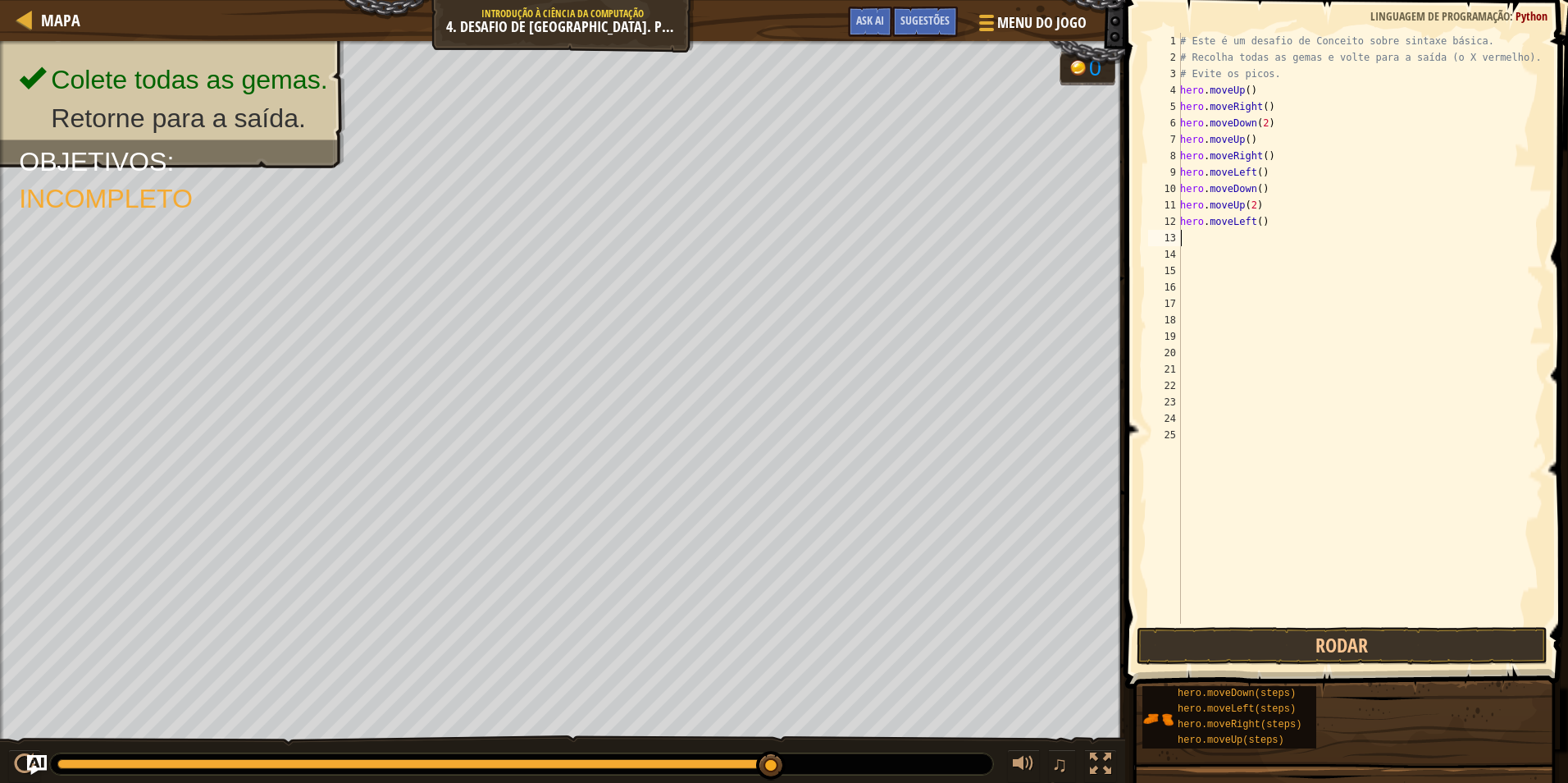
click at [1244, 248] on div "# Este é um desafio de Conceito sobre sintaxe básica. # Recolha todas as gemas …" at bounding box center [1360, 345] width 367 height 624
click at [1240, 242] on div "# Este é um desafio de Conceito sobre sintaxe básica. # Recolha todas as gemas …" at bounding box center [1360, 345] width 367 height 624
type textarea "h"
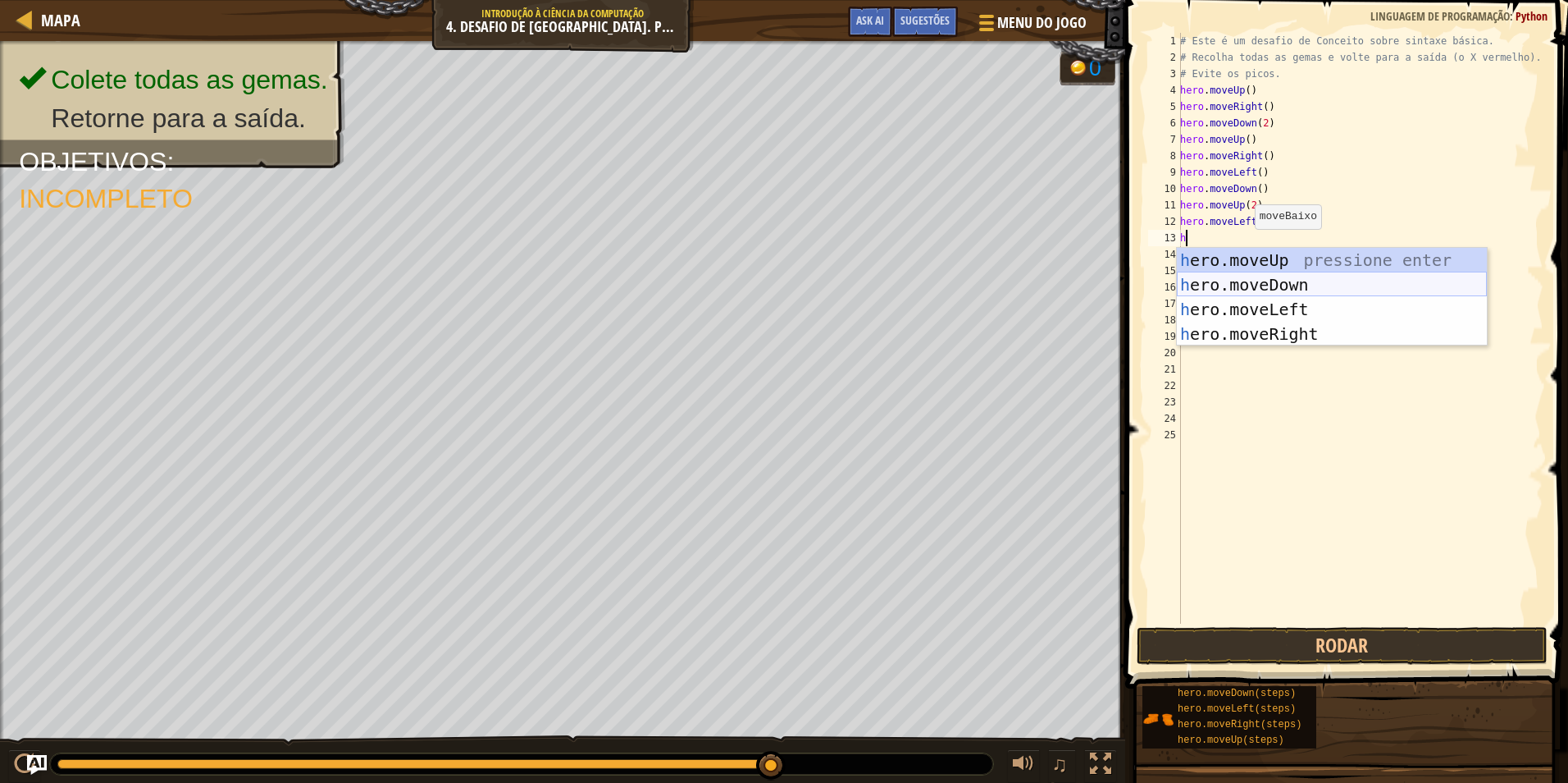
click at [1271, 274] on div "h ero.moveUp pressione enter h ero.moveDown pressione enter h ero.moveLeft pres…" at bounding box center [1331, 321] width 310 height 148
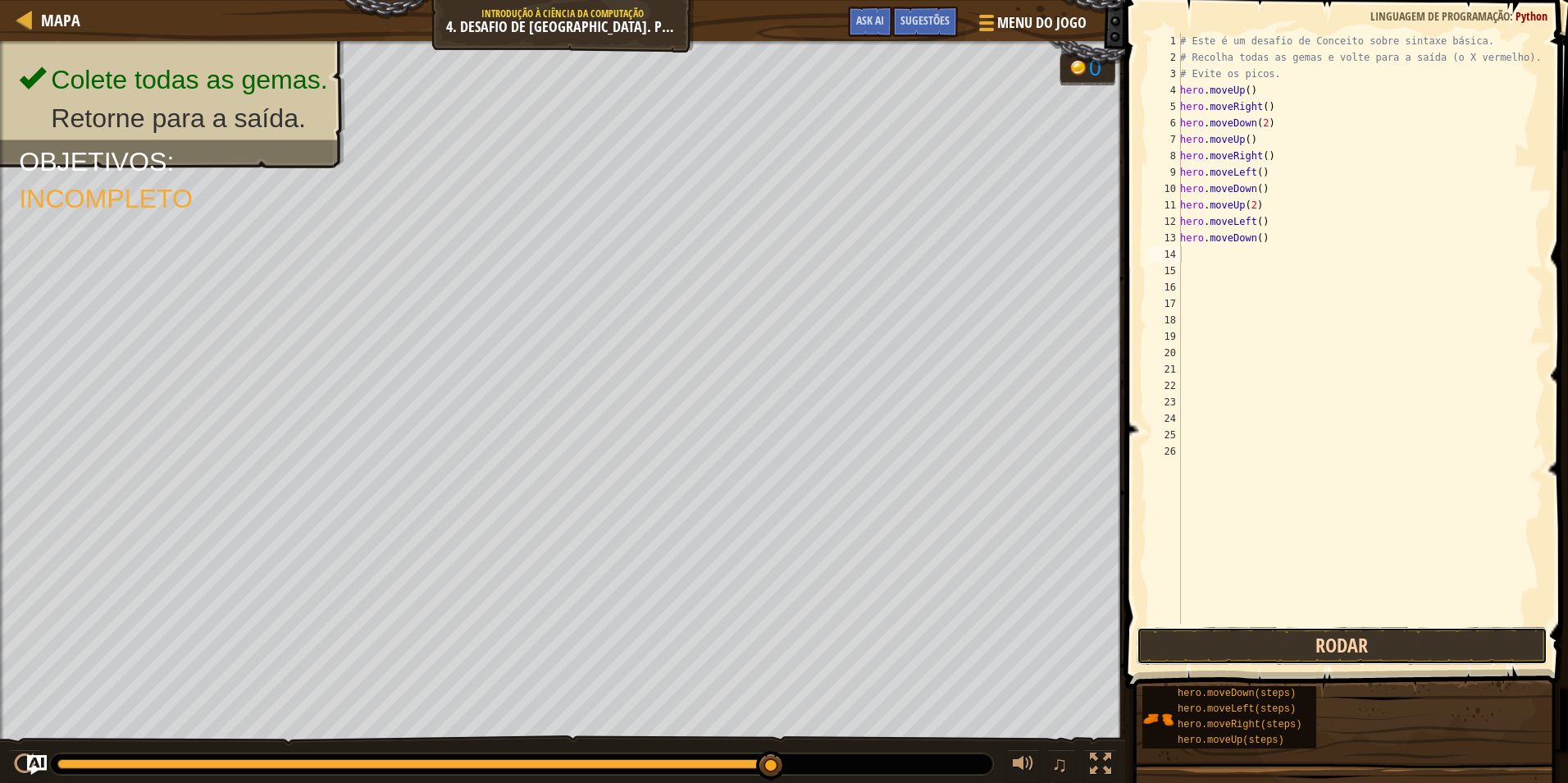
click at [1334, 644] on button "Rodar" at bounding box center [1343, 646] width 411 height 38
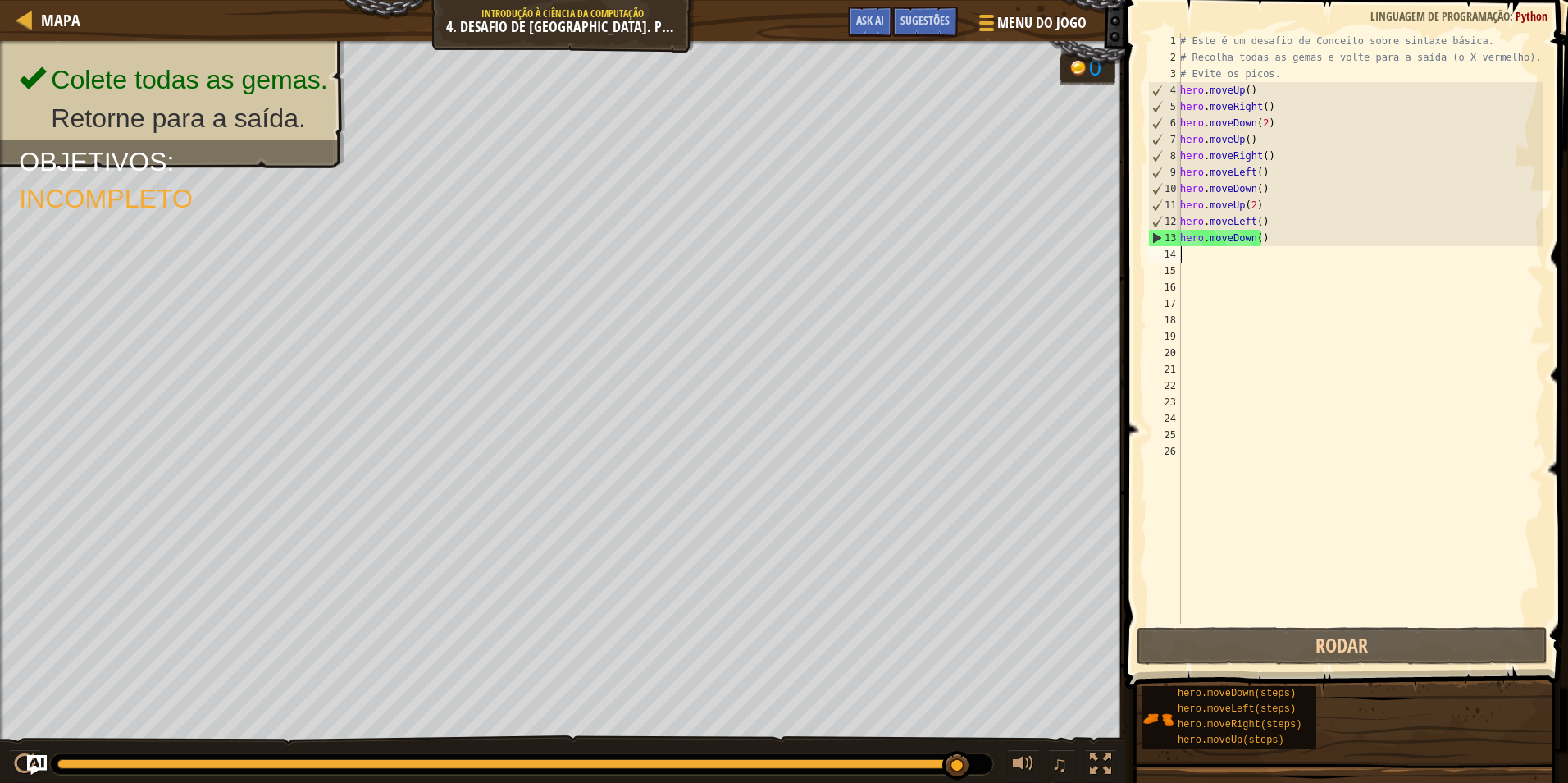
click at [1197, 255] on div "# Este é um desafio de Conceito sobre sintaxe básica. # Recolha todas as gemas …" at bounding box center [1360, 345] width 367 height 624
type textarea "hr"
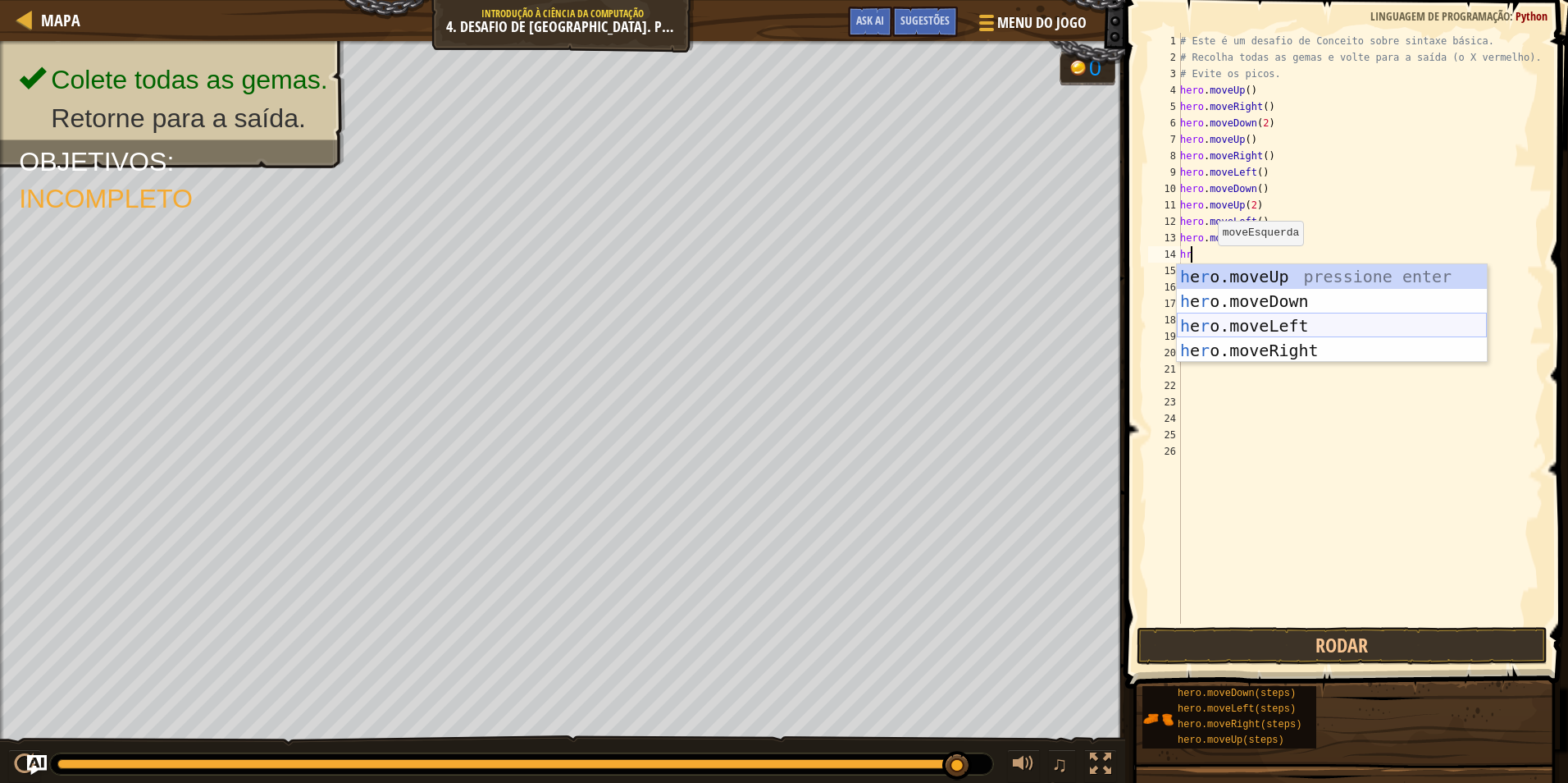
click at [1264, 321] on div "h e r o.moveUp pressione enter h e r o.moveDown pressione enter h e r o.moveLef…" at bounding box center [1331, 338] width 310 height 148
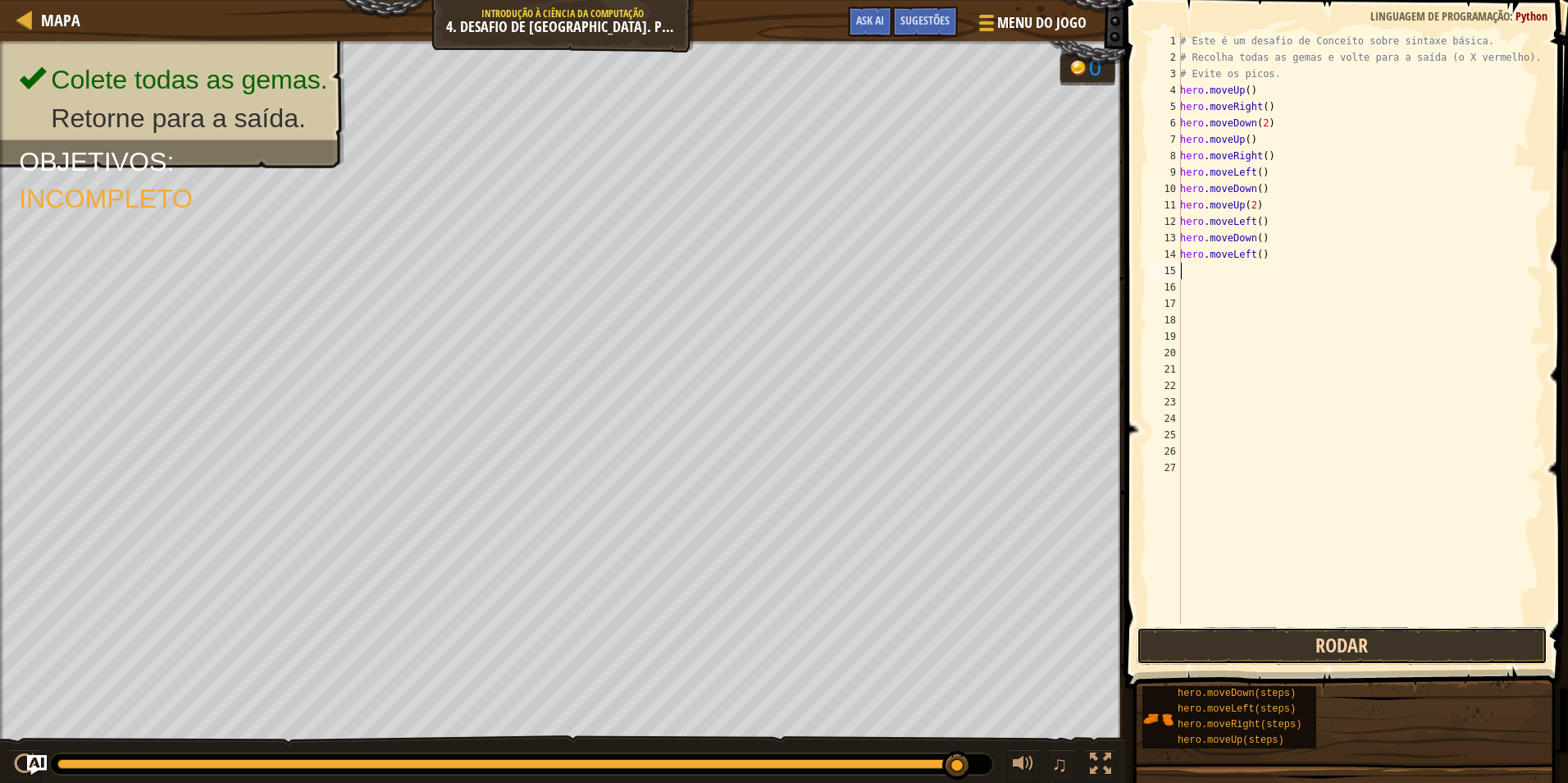
click at [1328, 648] on button "Rodar" at bounding box center [1343, 646] width 411 height 38
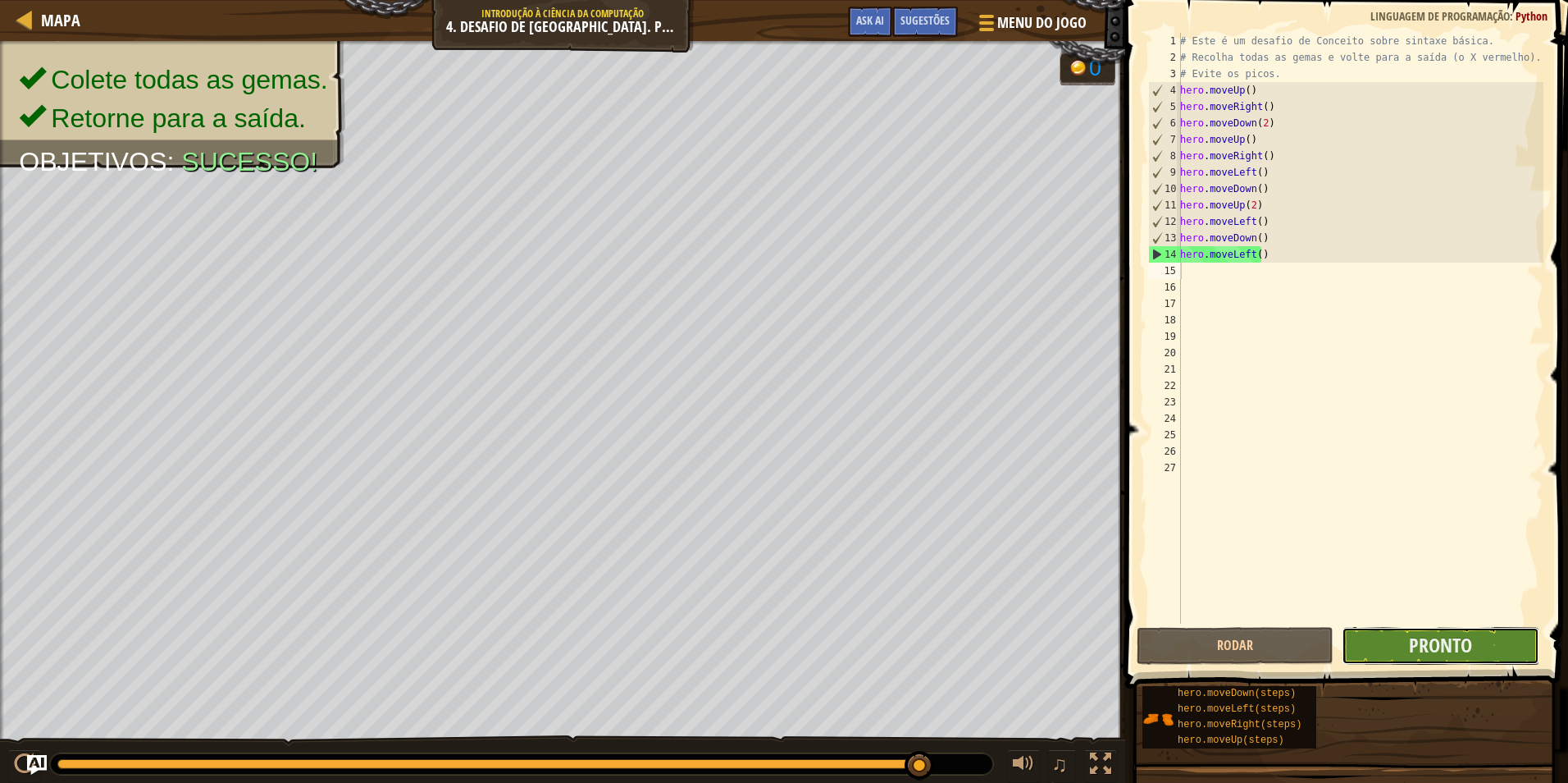
click at [1360, 641] on button "Pronto" at bounding box center [1440, 646] width 197 height 38
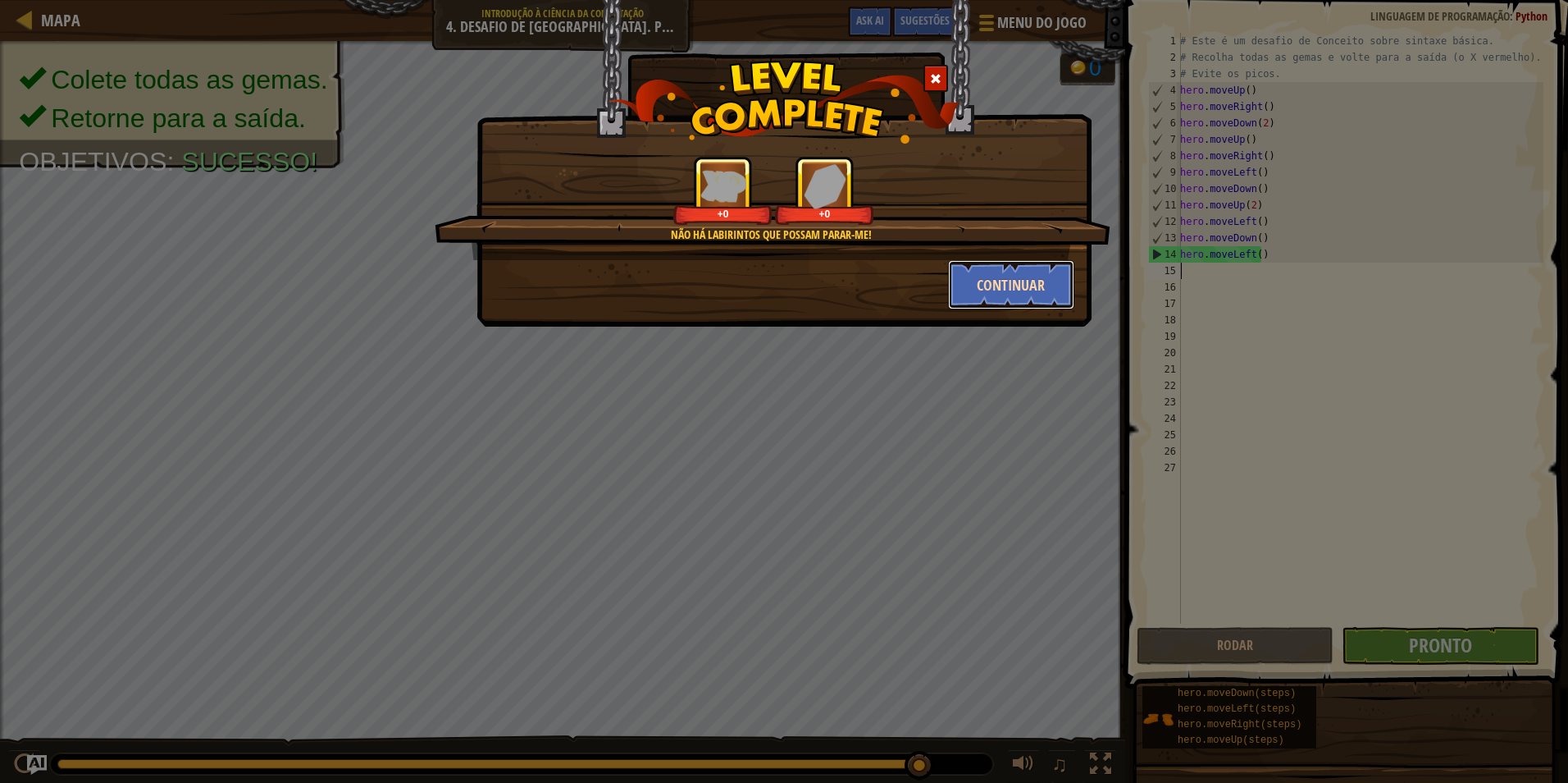
click at [1039, 295] on button "Continuar" at bounding box center [1012, 285] width 127 height 49
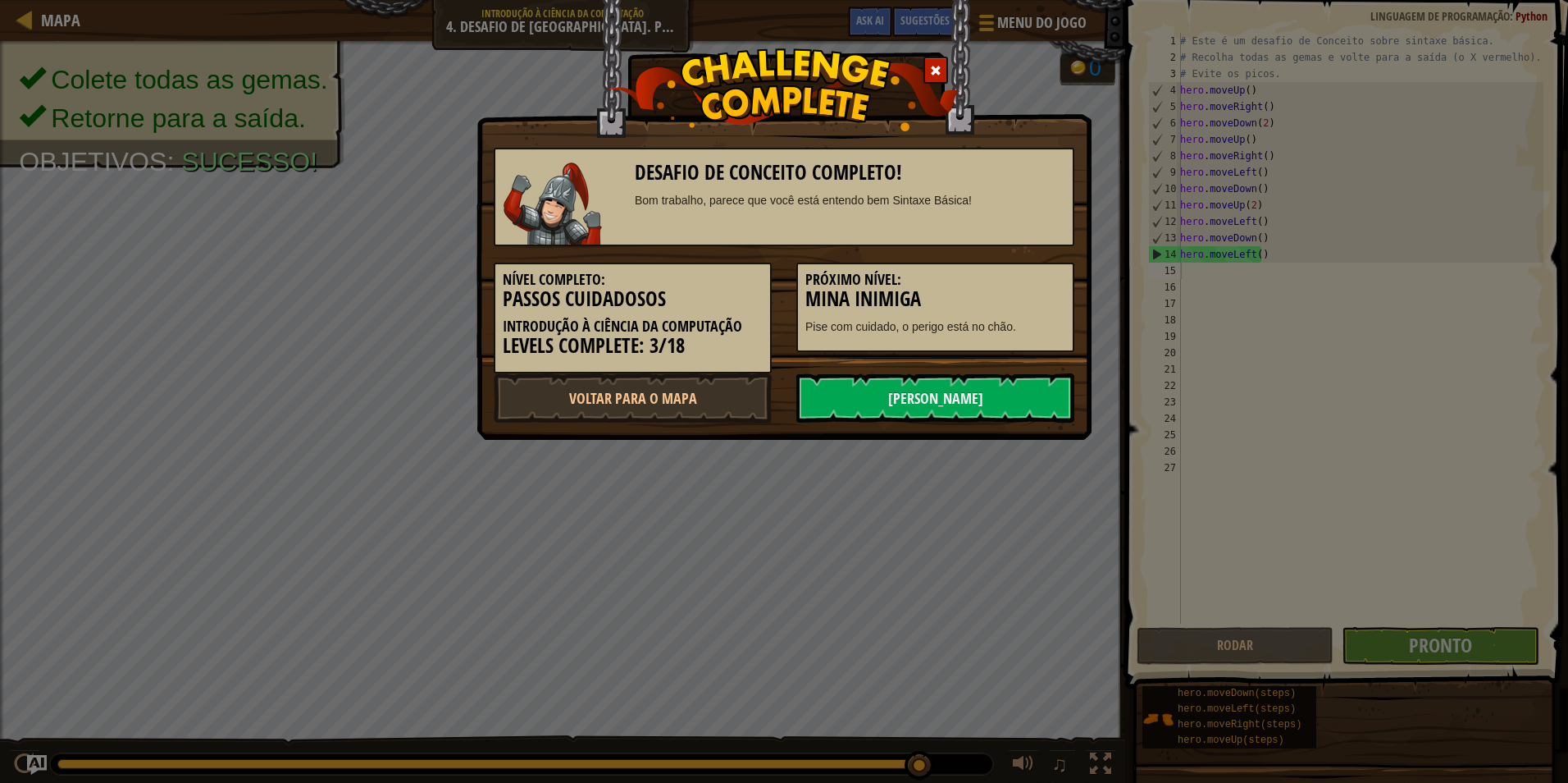
click at [1039, 295] on h3 "Mina Inimiga" at bounding box center [935, 299] width 260 height 22
click at [1038, 387] on link "[PERSON_NAME]" at bounding box center [935, 398] width 278 height 49
click at [947, 387] on link "[PERSON_NAME]" at bounding box center [935, 398] width 278 height 49
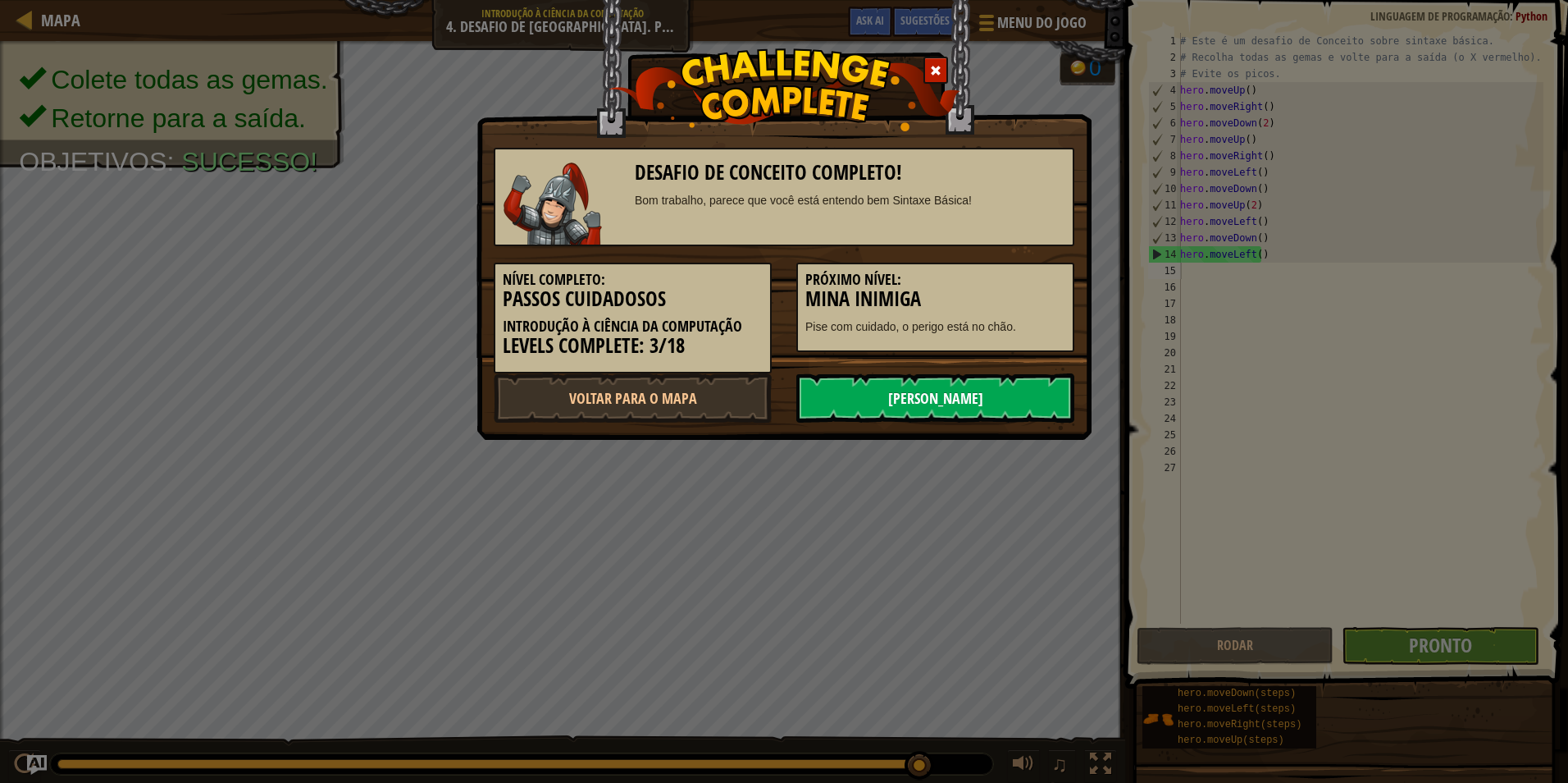
click at [947, 387] on link "[PERSON_NAME]" at bounding box center [935, 398] width 278 height 49
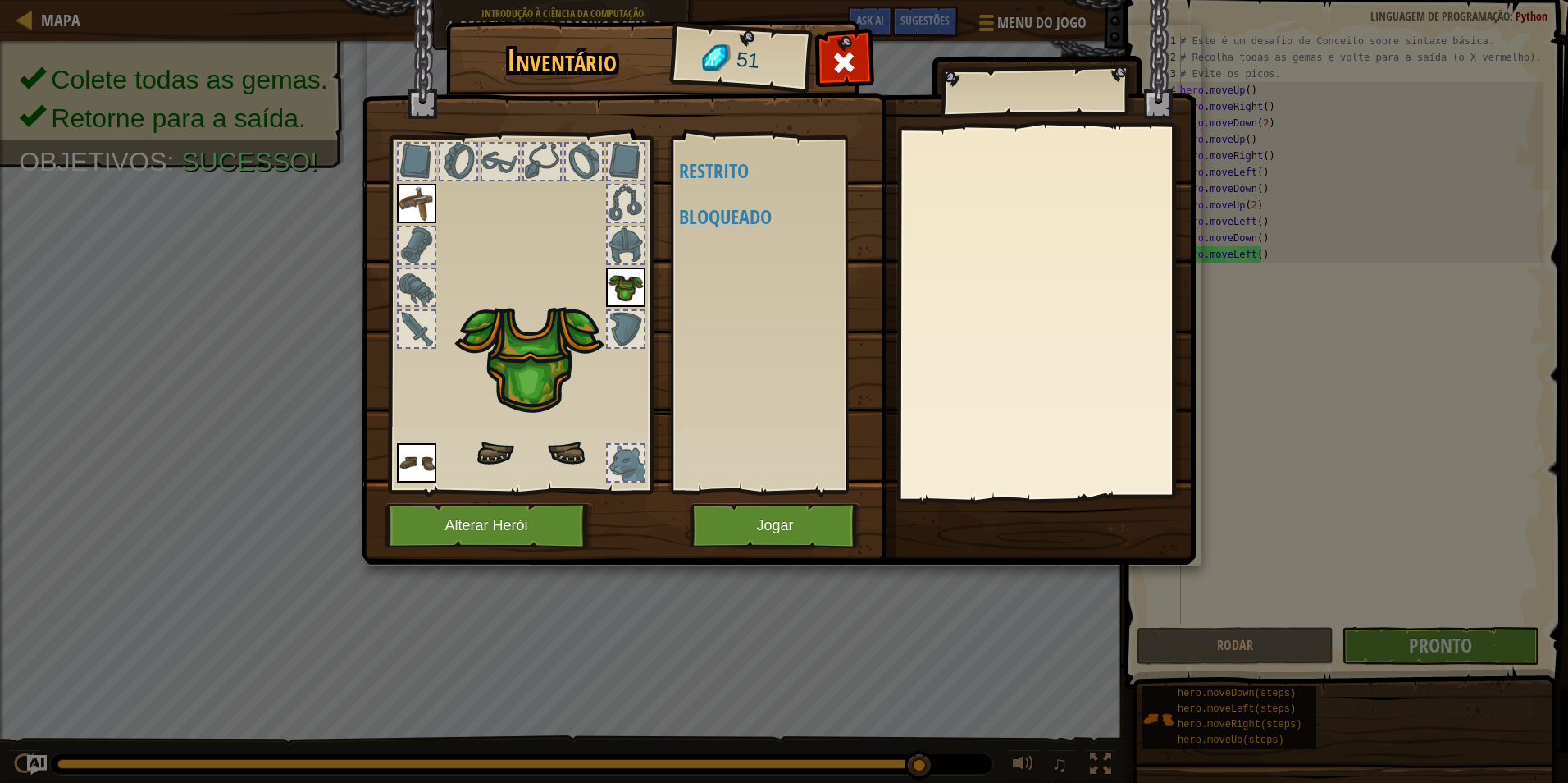
click at [947, 387] on div "Inventário 51 Disponível (Dois cliques para equipar) Restrito Bloqueado Equipar…" at bounding box center [784, 295] width 834 height 541
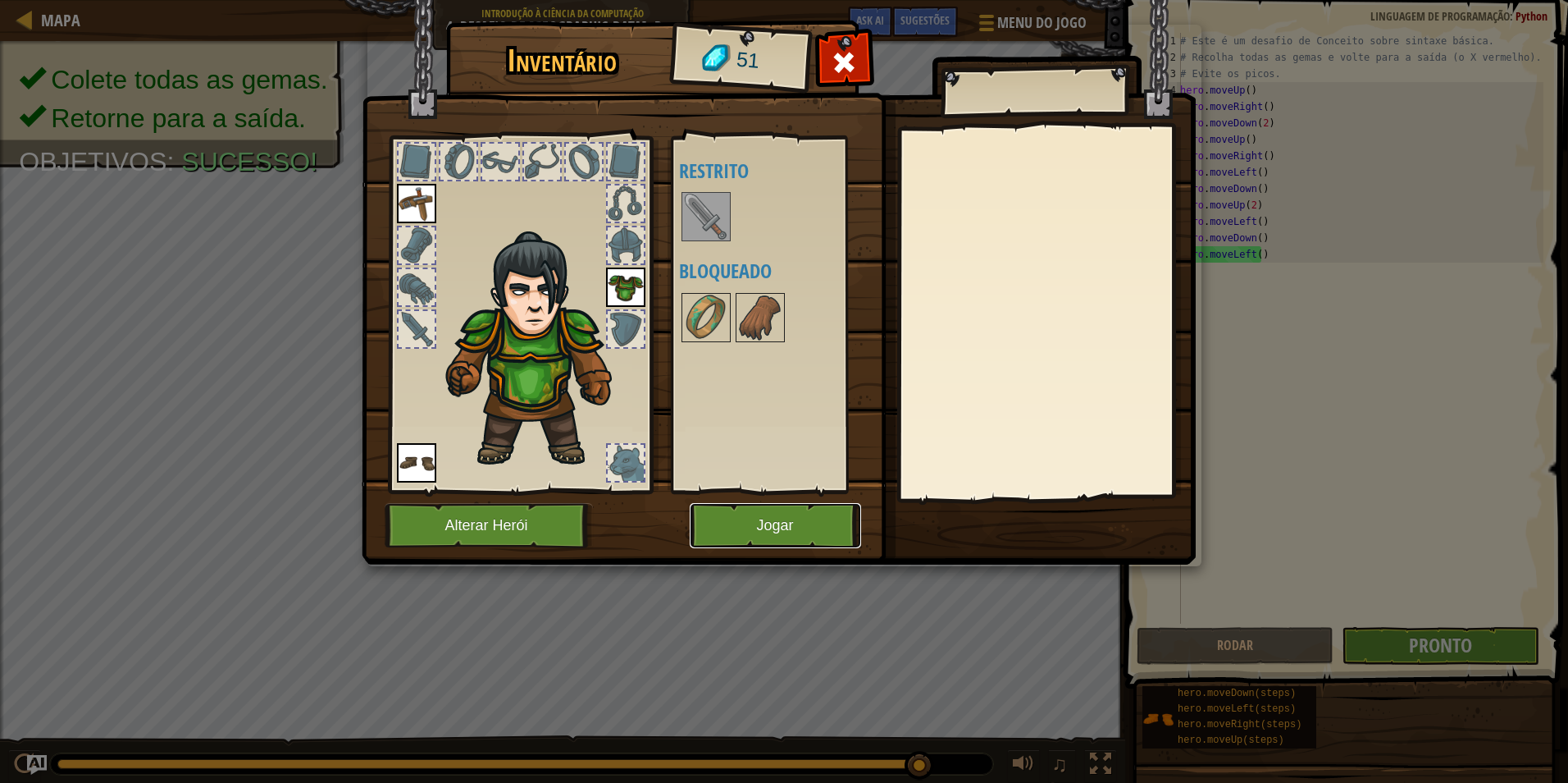
click at [742, 530] on button "Jogar" at bounding box center [775, 525] width 171 height 45
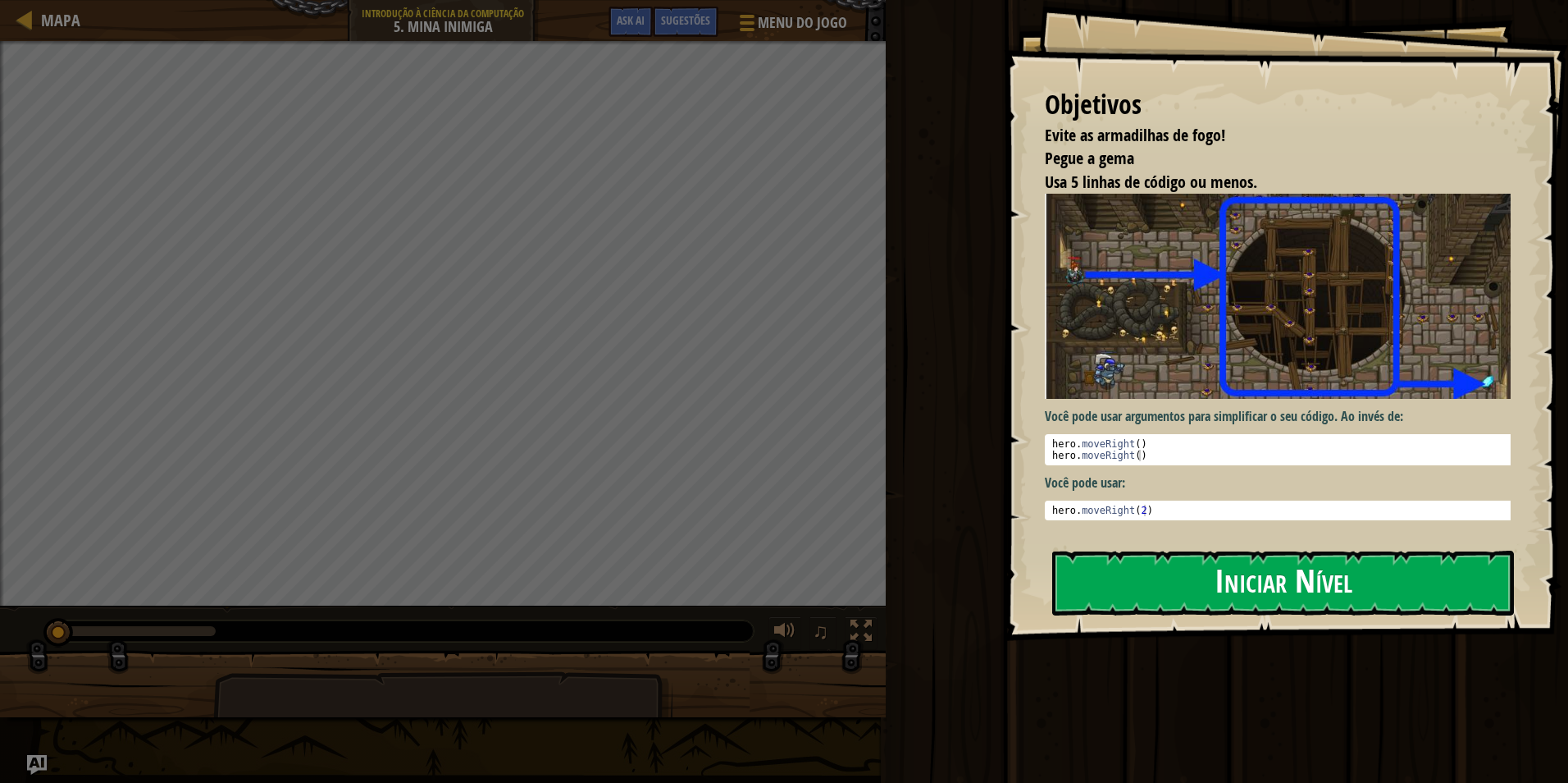
click at [1191, 577] on button "Iniciar Nível" at bounding box center [1283, 583] width 462 height 65
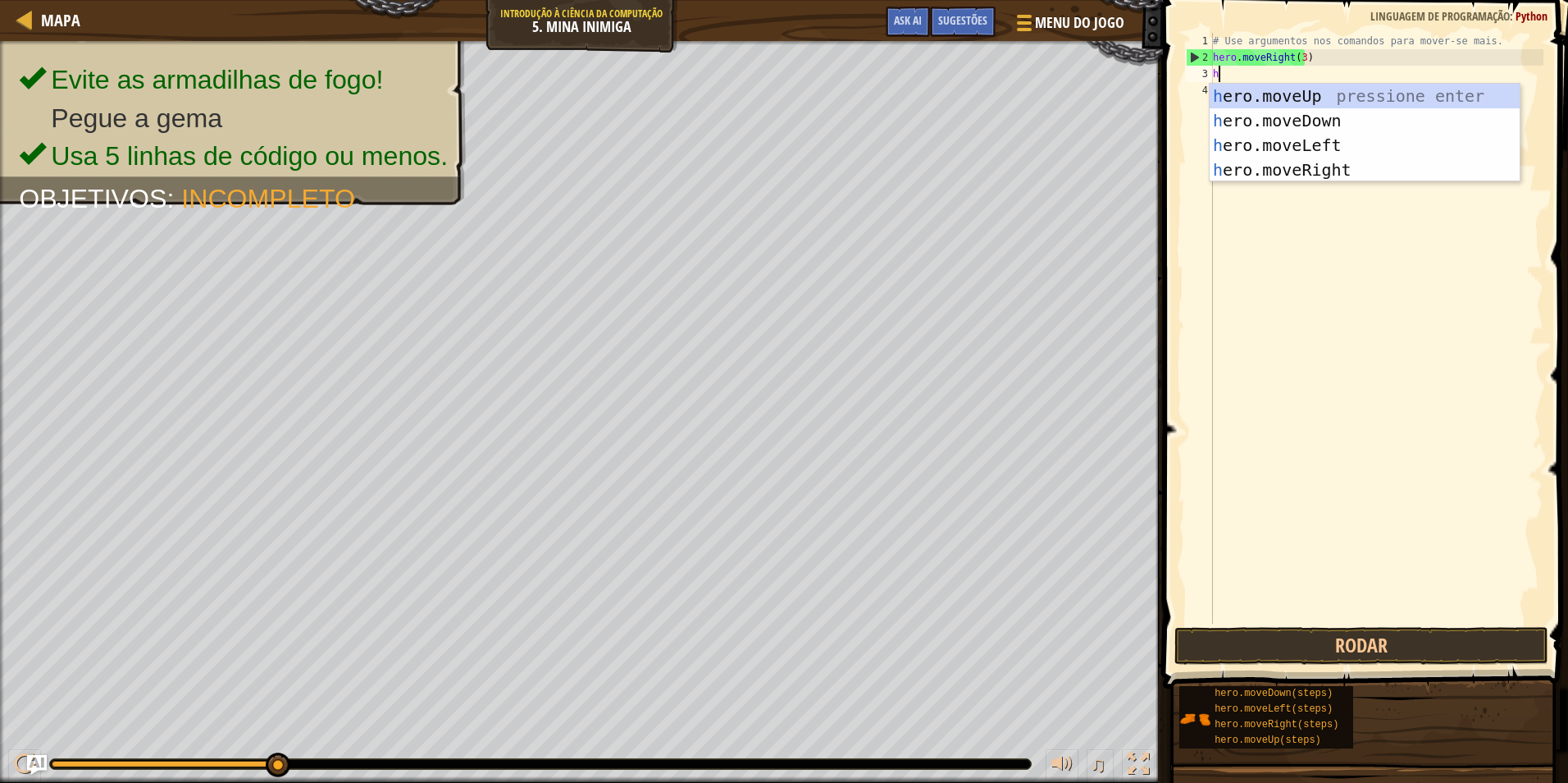
scroll to position [7, 0]
type textarea "hr"
click at [1319, 92] on div "h e r o.moveUp pressione enter h e r o.moveDown pressione enter h e r o.moveLef…" at bounding box center [1364, 157] width 310 height 148
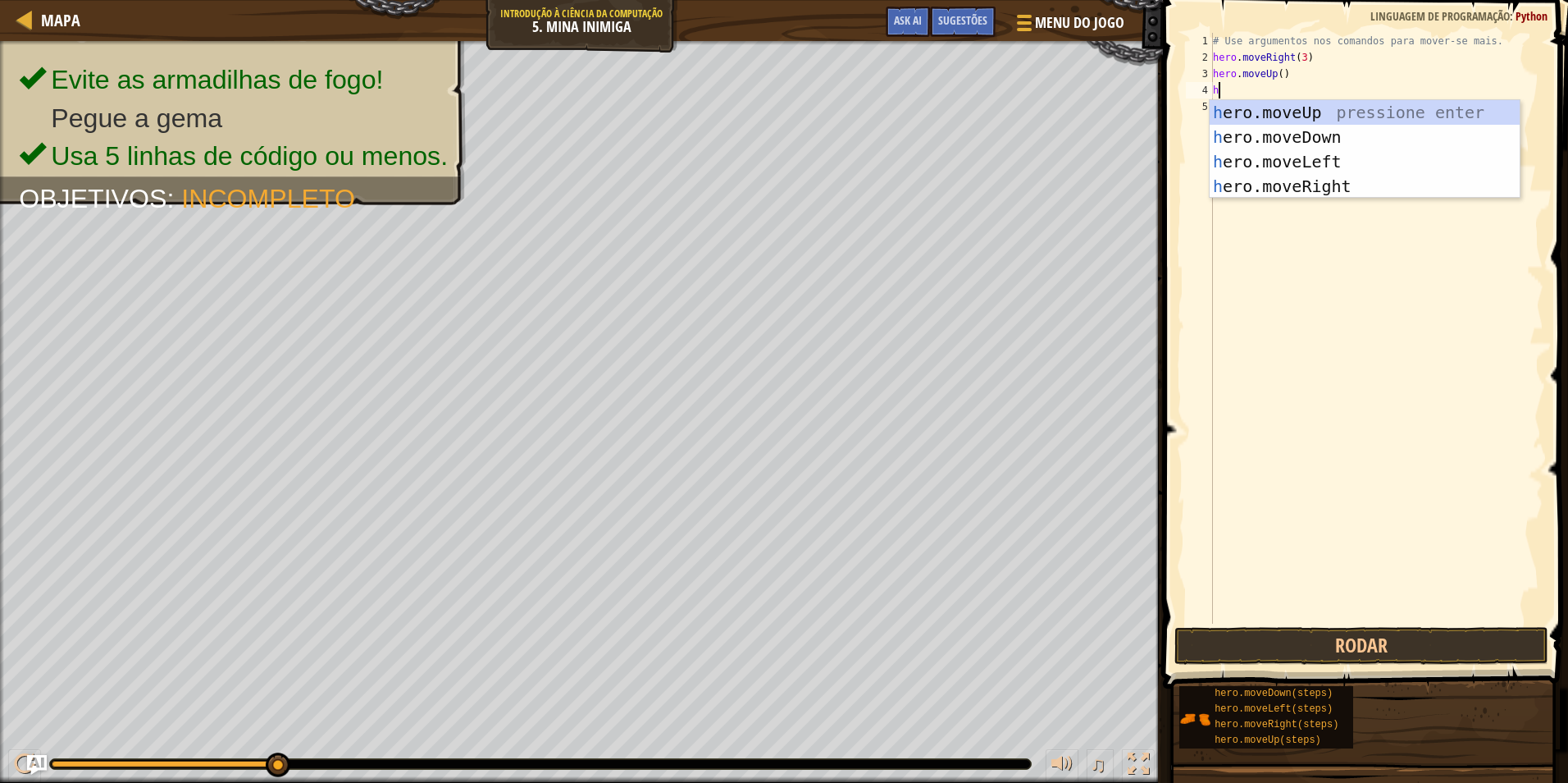
type textarea "hr"
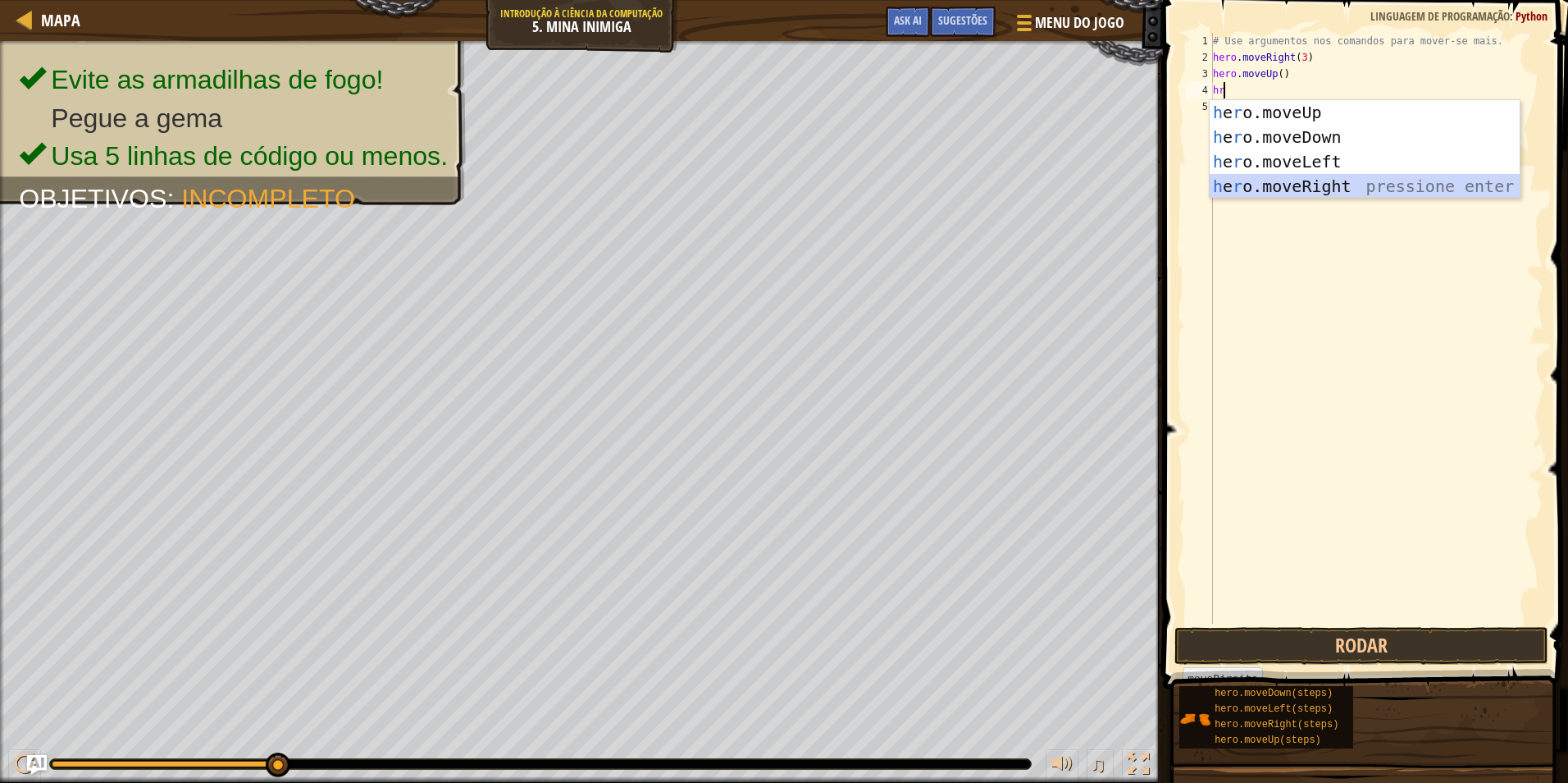
click at [1282, 181] on div "h e r o.moveUp pressione enter h e r o.moveDown pressione enter h e r o.moveLef…" at bounding box center [1364, 173] width 310 height 148
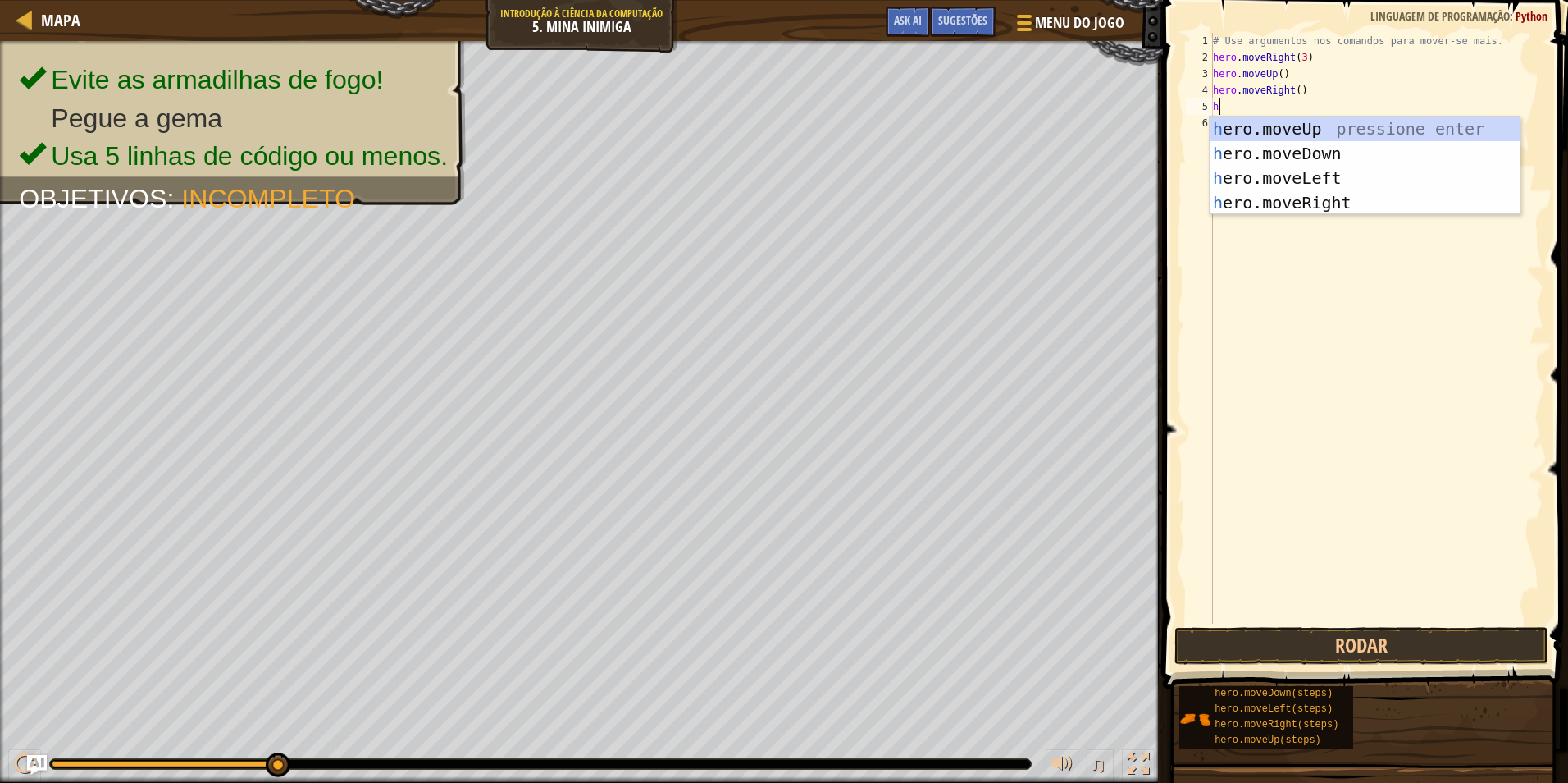
type textarea "hr"
click at [1304, 150] on div "h e r o.moveUp pressione enter h e r o.moveDown pressione enter h e r o.moveLef…" at bounding box center [1364, 190] width 310 height 148
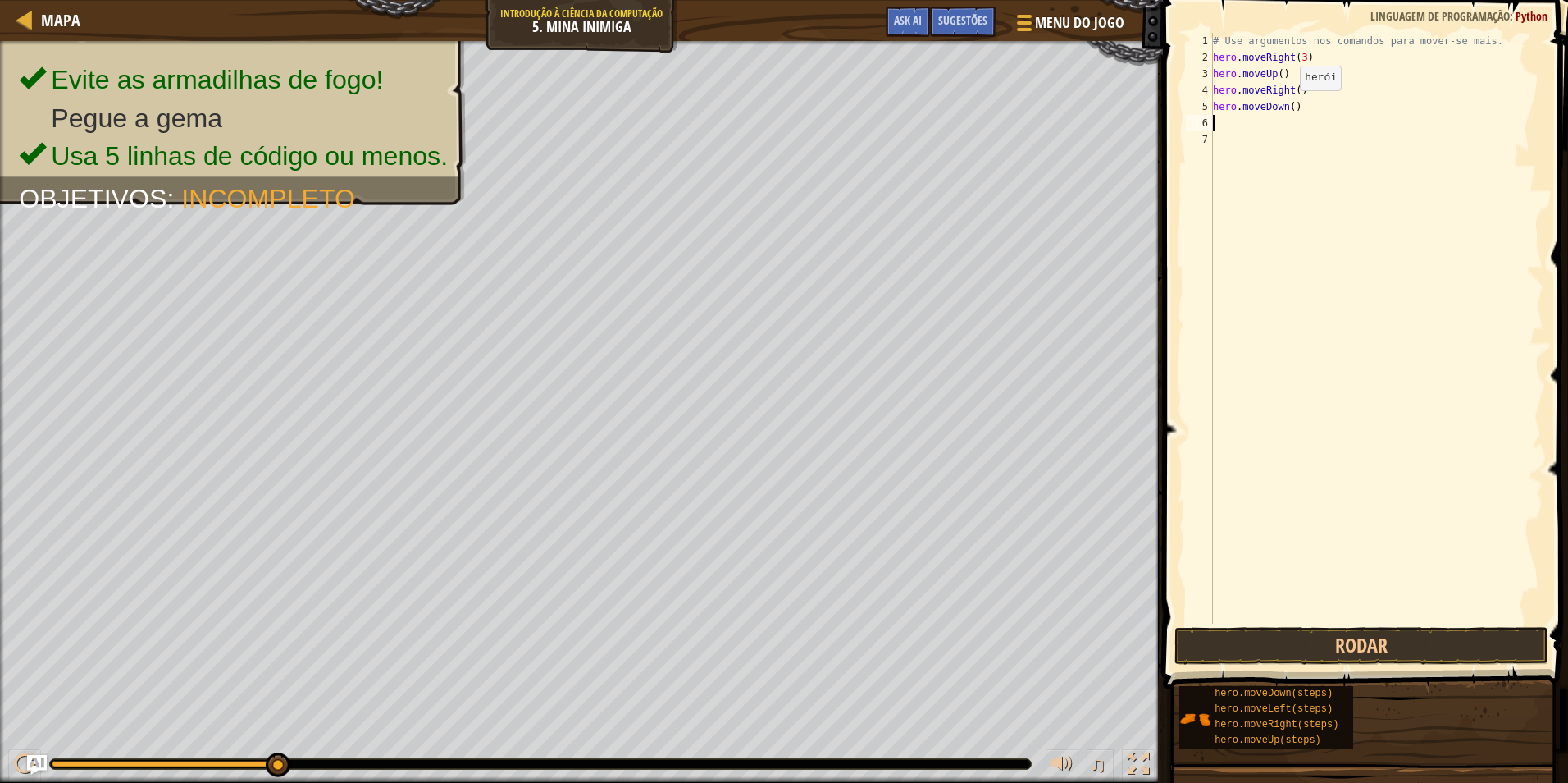
click at [1286, 108] on div "# Use argumentos nos comandos para mover-se mais. hero . moveRight ( 3 ) hero .…" at bounding box center [1377, 345] width 334 height 624
click at [1286, 107] on div "# Use argumentos nos comandos para mover-se mais. hero . moveRight ( 3 ) hero .…" at bounding box center [1377, 345] width 334 height 624
click at [1291, 107] on div "# Use argumentos nos comandos para mover-se mais. hero . moveRight ( 3 ) hero .…" at bounding box center [1377, 345] width 334 height 624
type textarea "hero.moveDown(3)"
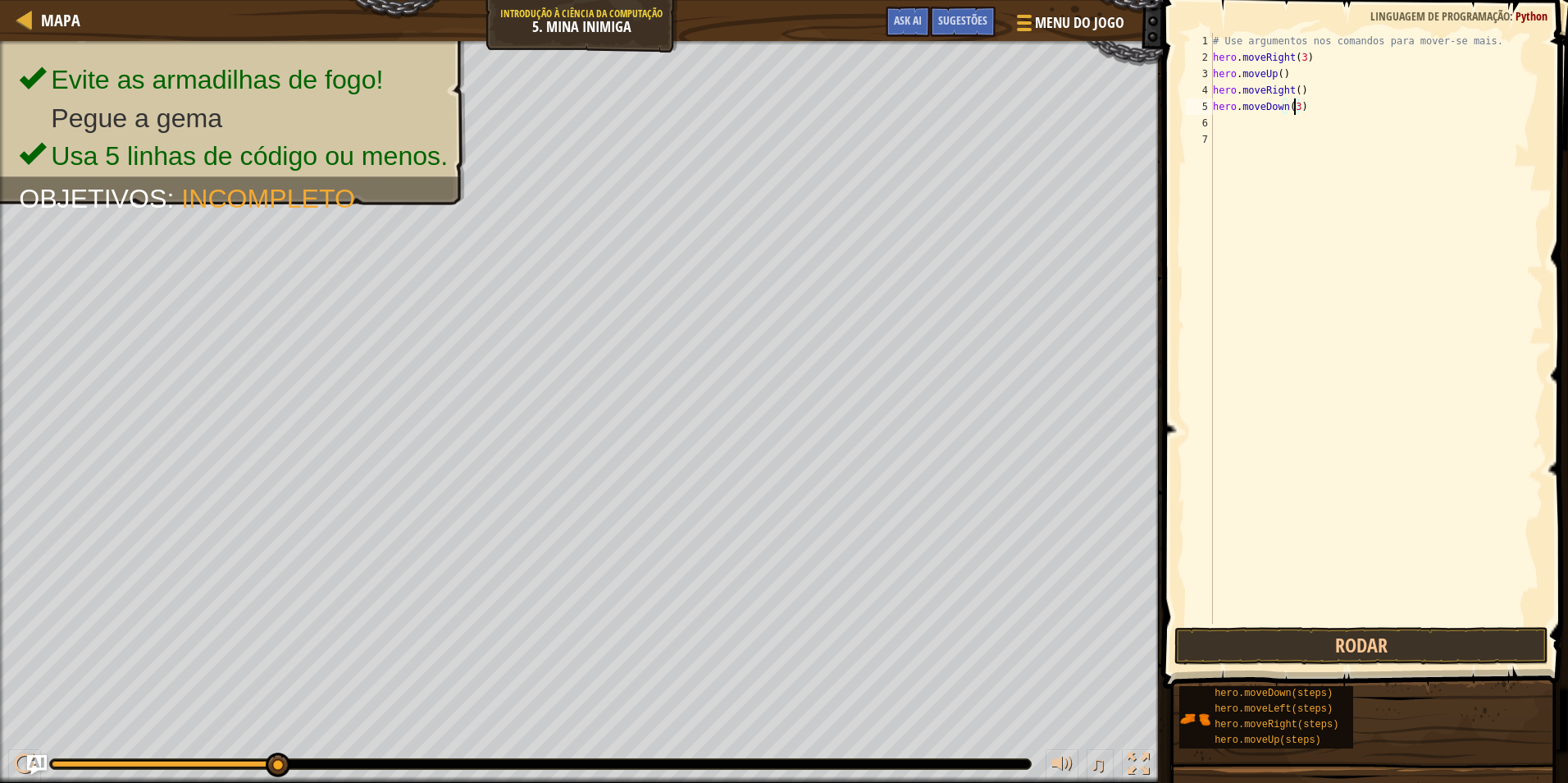
click at [1225, 125] on div "# Use argumentos nos comandos para mover-se mais. hero . moveRight ( 3 ) hero .…" at bounding box center [1377, 345] width 334 height 624
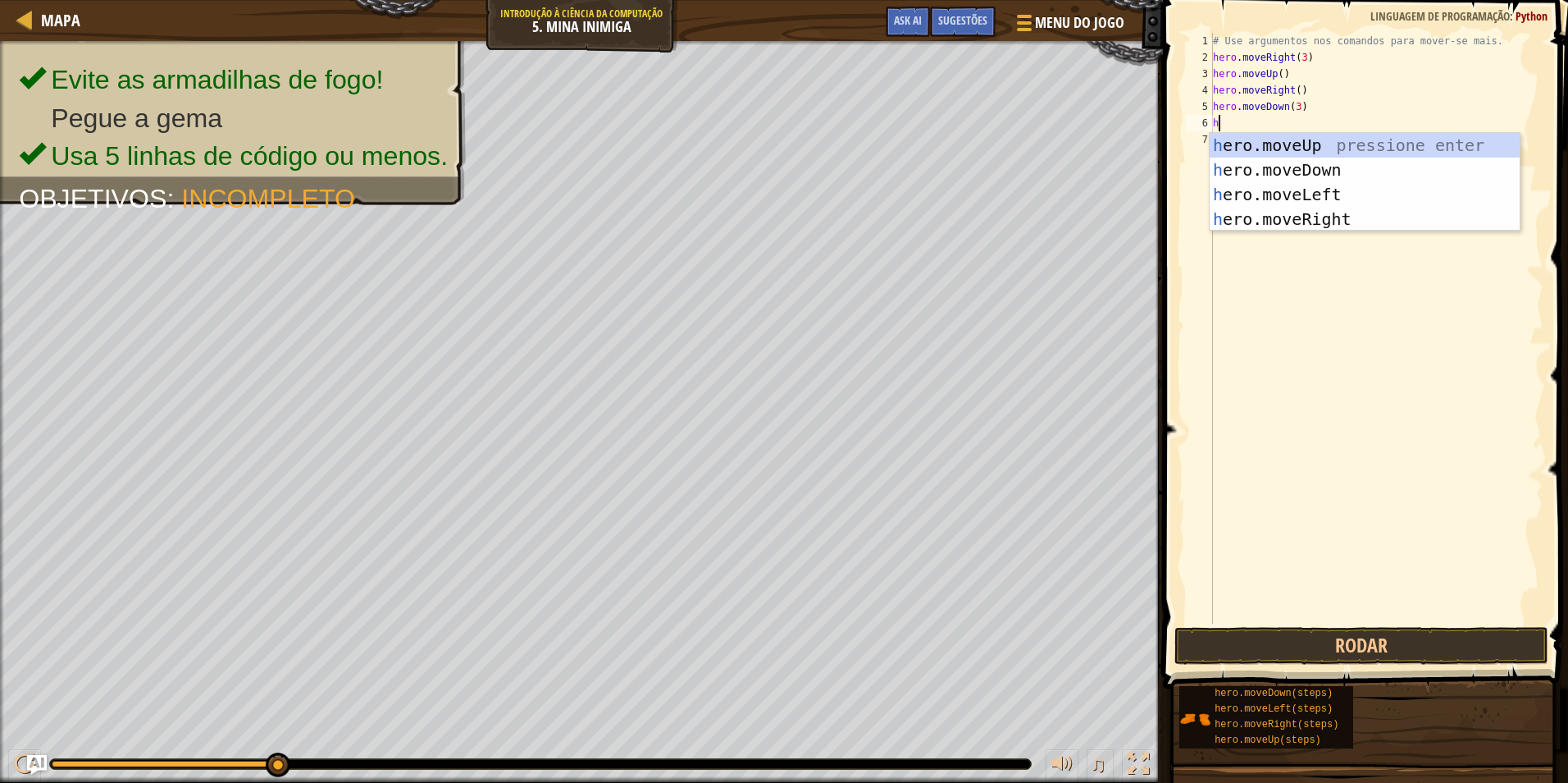
type textarea "hr"
click at [1233, 217] on div "h e r o.moveUp pressione enter h e r o.moveDown pressione enter h e r o.moveLef…" at bounding box center [1364, 207] width 310 height 148
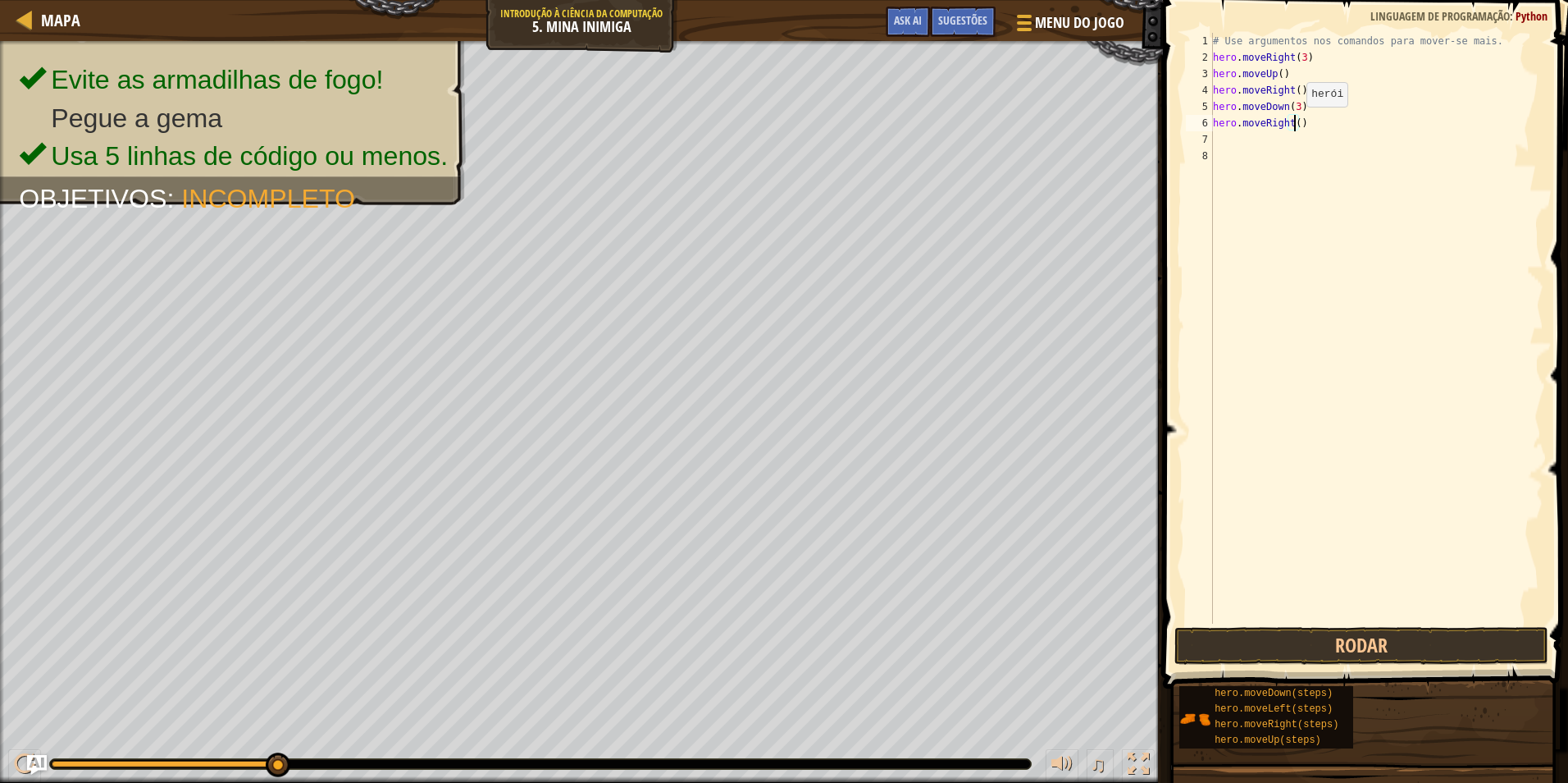
click at [1292, 123] on div "# Use argumentos nos comandos para mover-se mais. hero . moveRight ( 3 ) hero .…" at bounding box center [1377, 345] width 334 height 624
type textarea "hero.moveRight(2)"
click at [1408, 635] on button "Rodar" at bounding box center [1362, 646] width 374 height 38
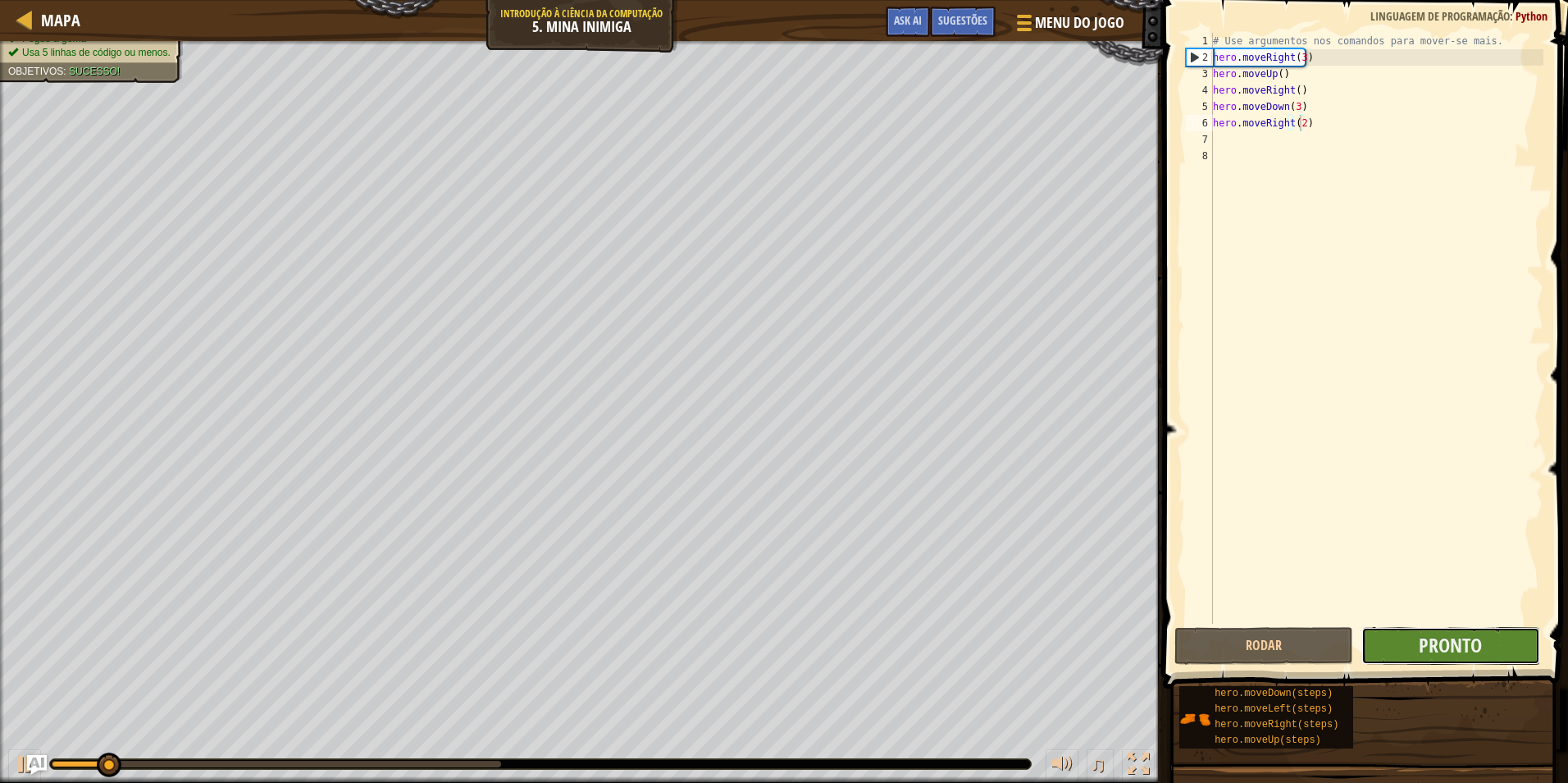
click at [1410, 635] on button "Pronto" at bounding box center [1450, 646] width 179 height 38
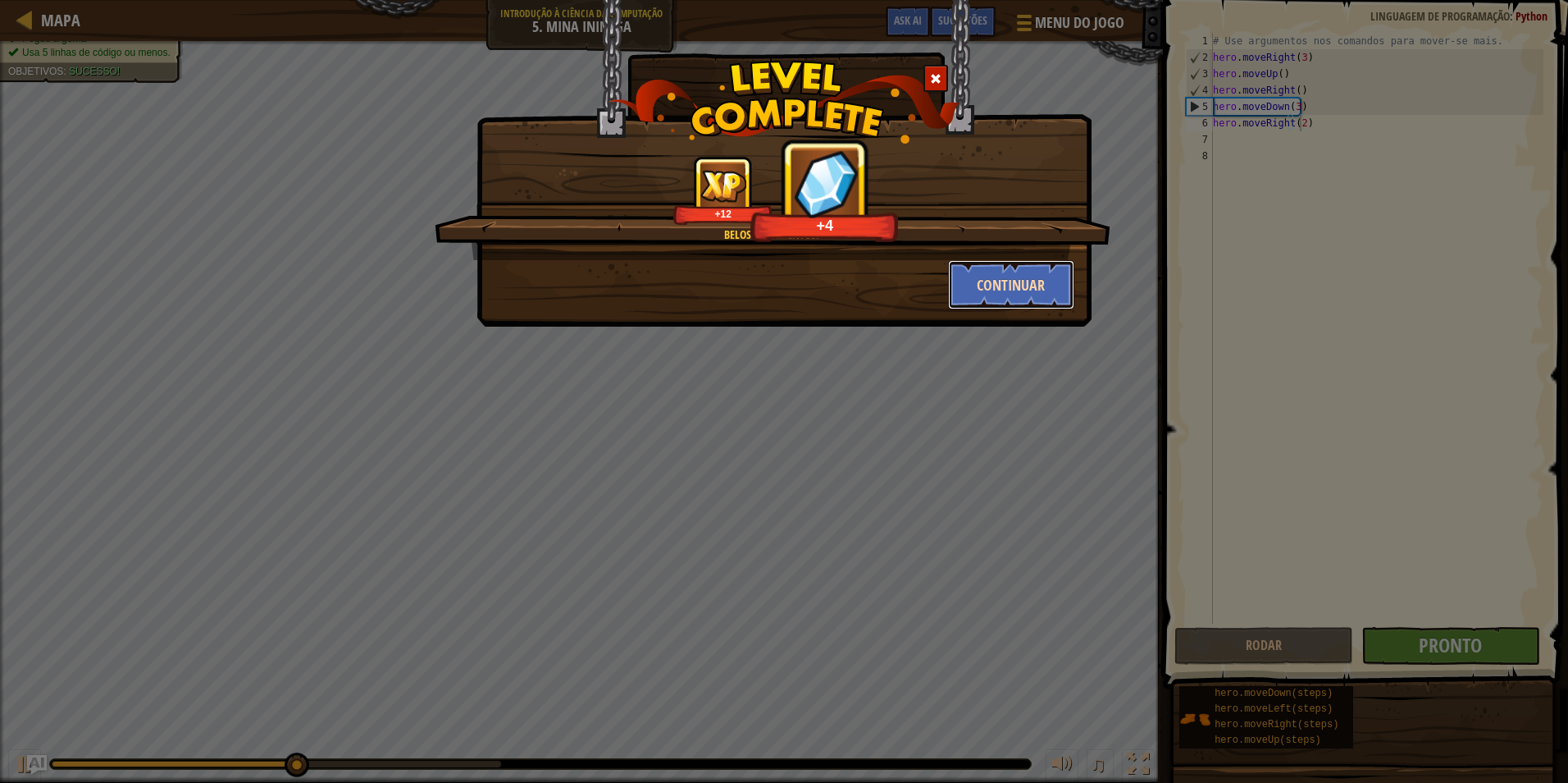
click at [993, 291] on button "Continuar" at bounding box center [1012, 285] width 127 height 49
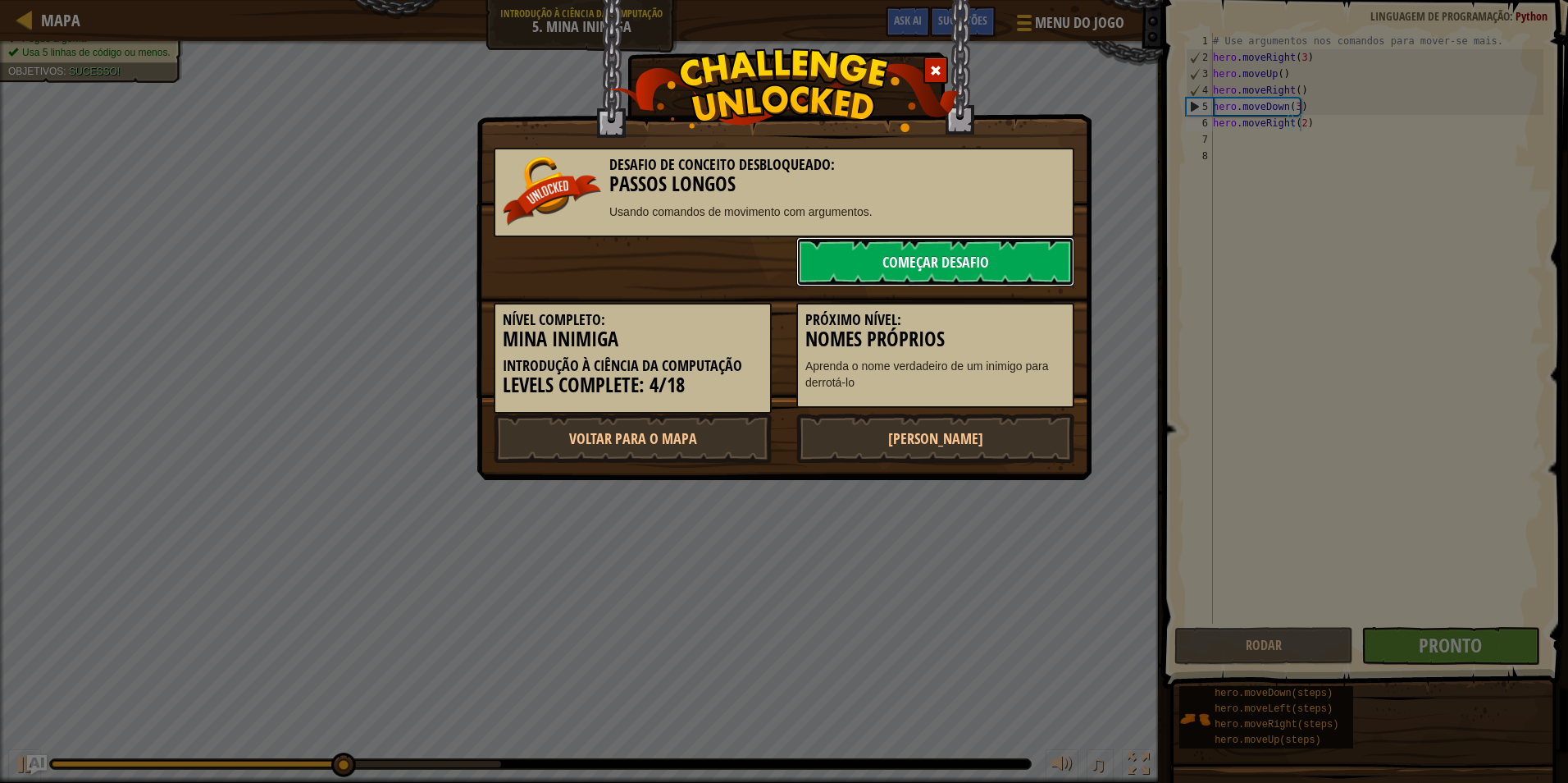
click at [983, 271] on link "Começar Desafio" at bounding box center [935, 261] width 278 height 49
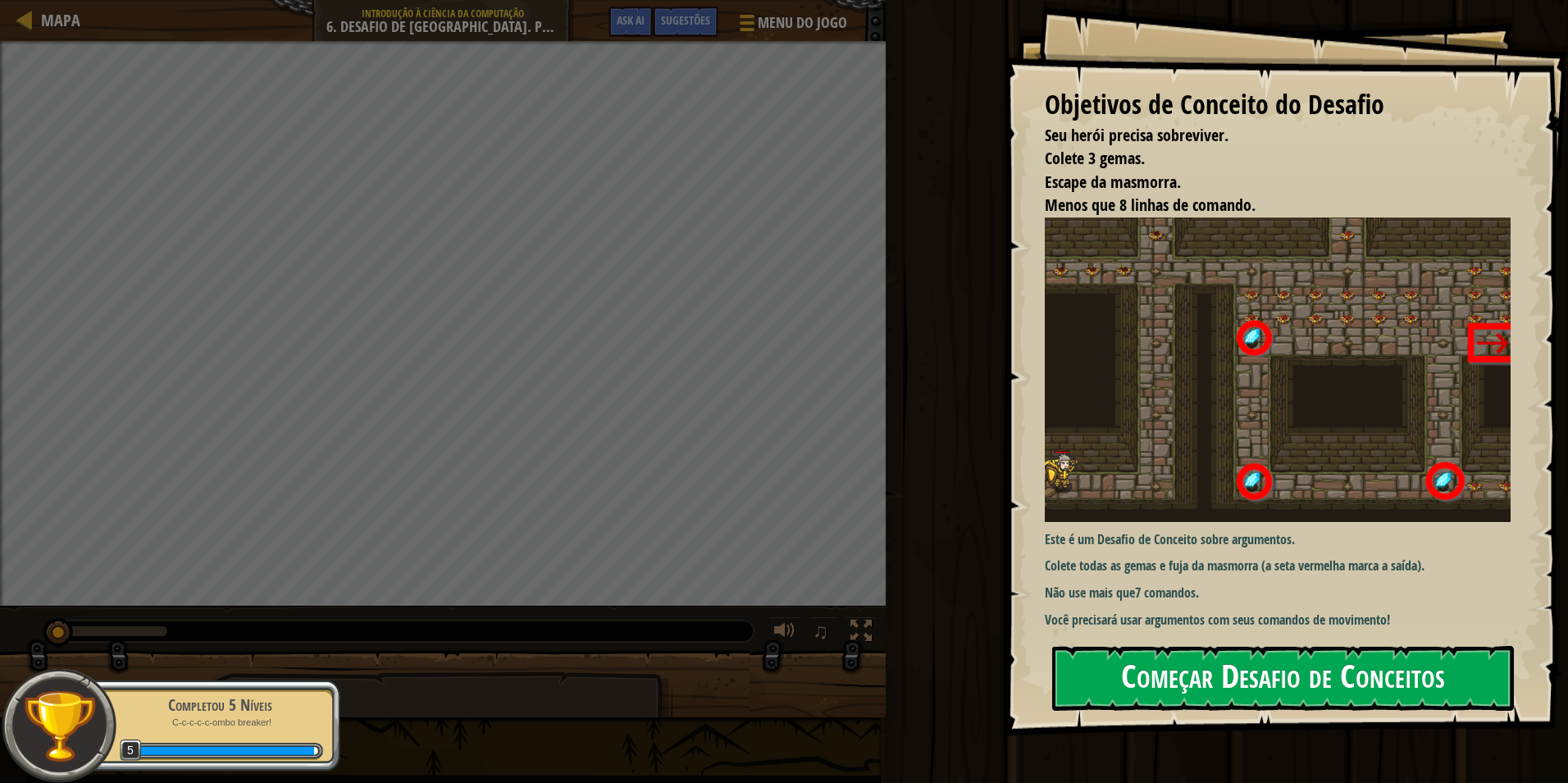
click at [1126, 427] on div "Objetivos de Conceito do Desafio Seu herói precisa sobreviver. Colete 3 gemas. …" at bounding box center [1286, 368] width 565 height 736
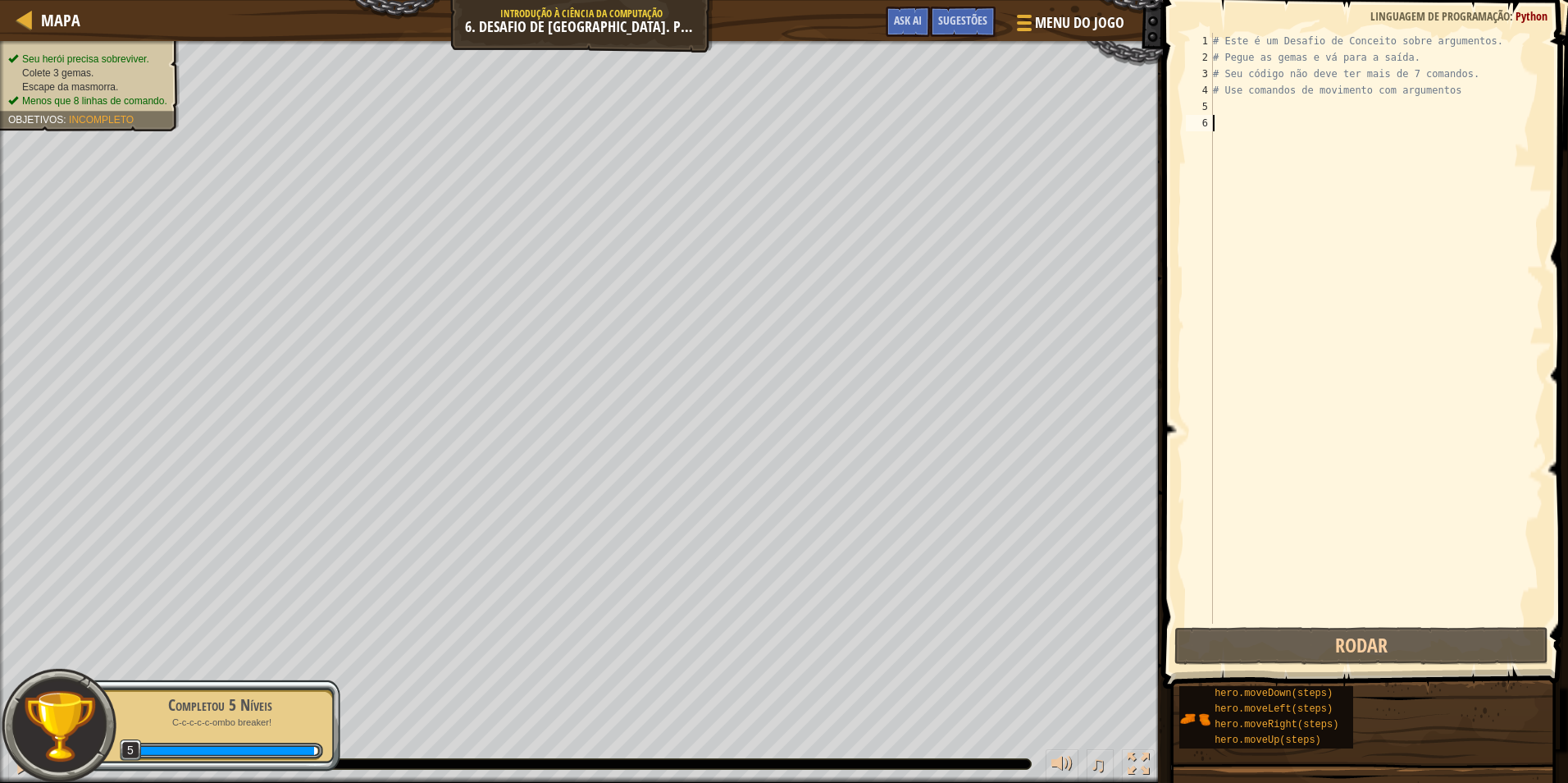
click at [1229, 106] on div "# Este é um Desafio de Conceito sobre argumentos. # Pegue as gemas e vá para a …" at bounding box center [1377, 345] width 334 height 624
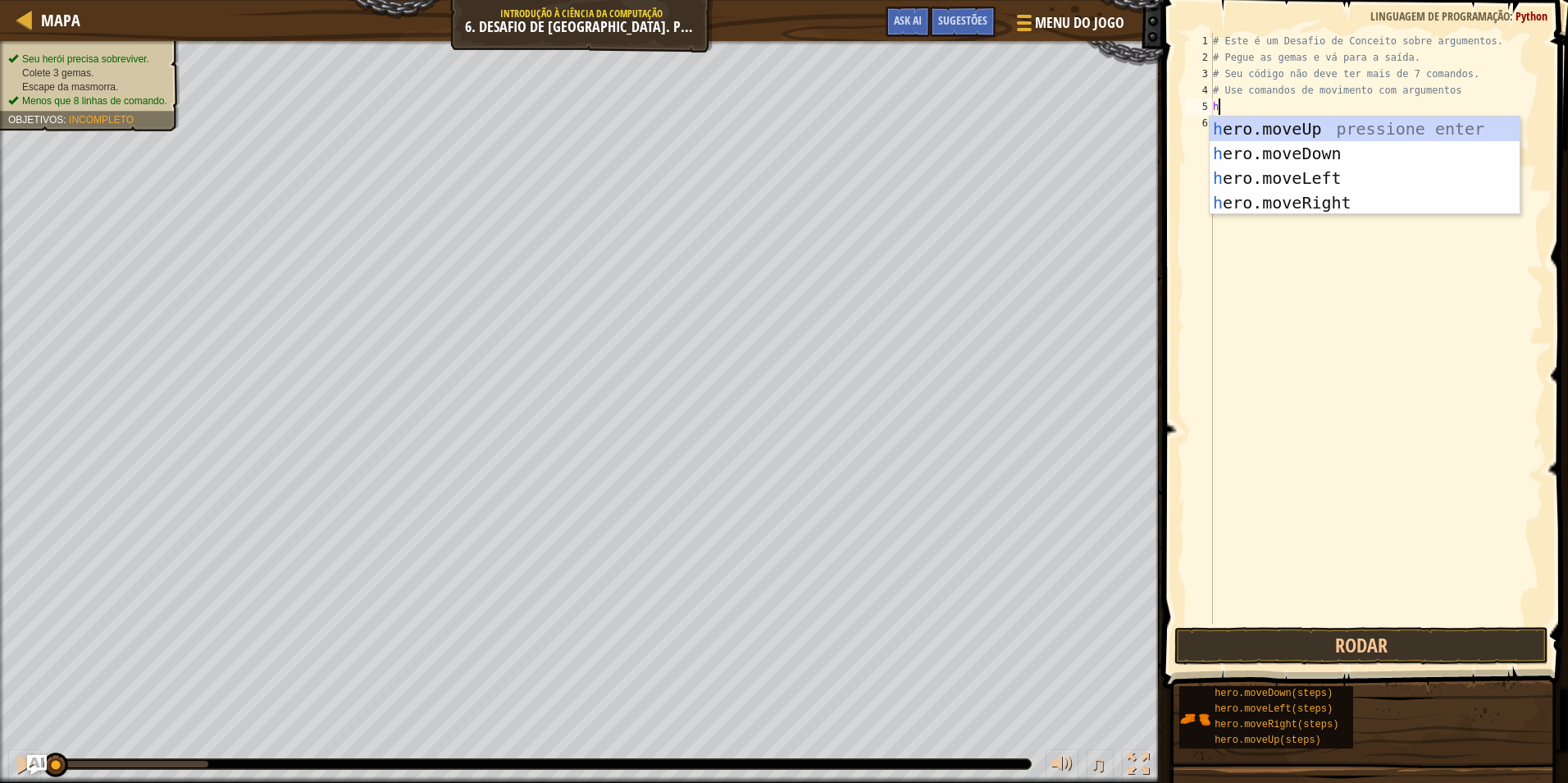
scroll to position [7, 0]
type textarea "hr"
click at [1226, 201] on div "h e r o.moveUp pressione enter h e r o.moveDown pressione enter h e r o.moveLef…" at bounding box center [1364, 190] width 310 height 148
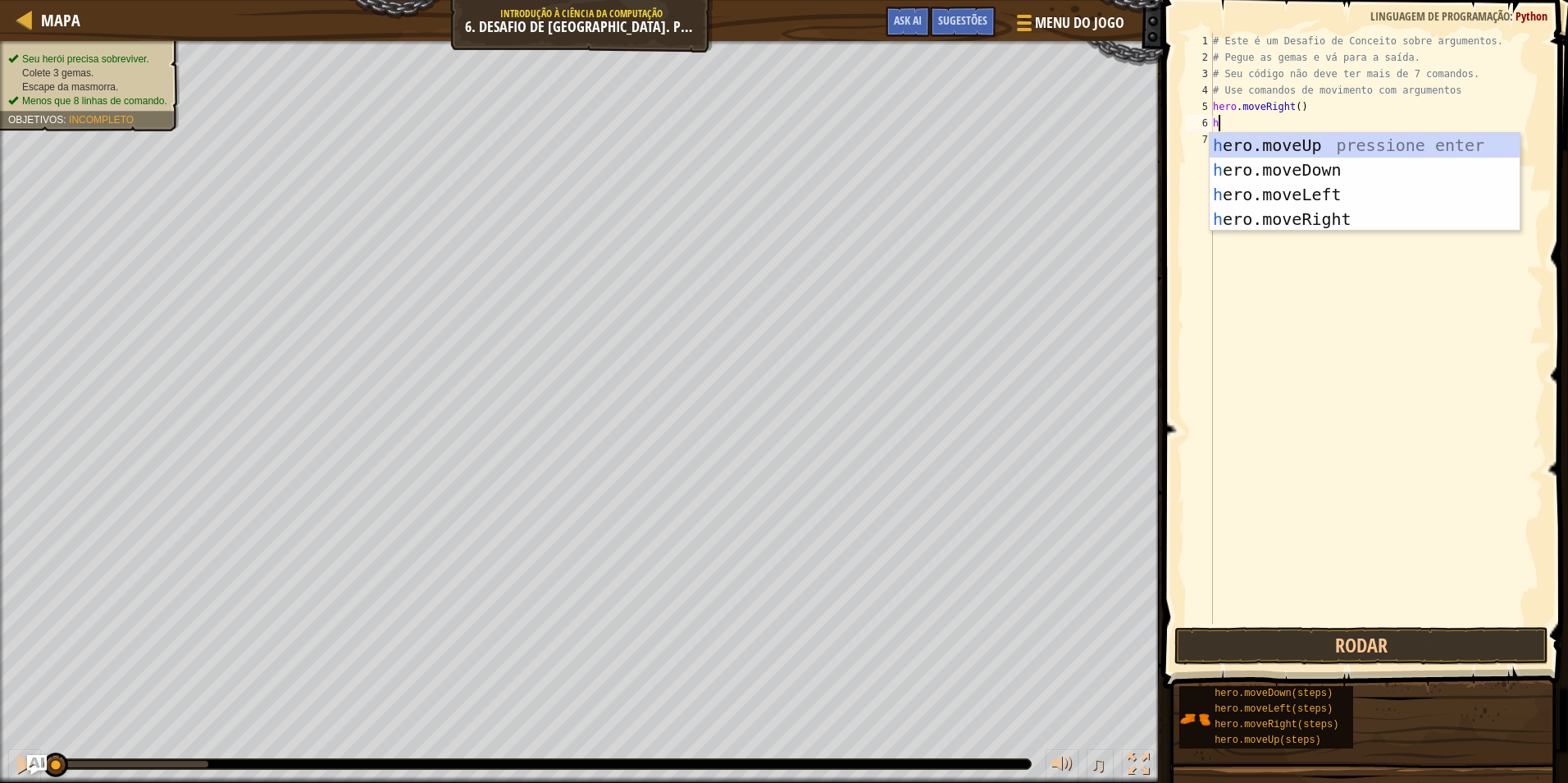
type textarea "hr"
click at [1307, 147] on div "h e r o.moveUp pressione enter h e r o.moveDown pressione enter h e r o.moveLef…" at bounding box center [1364, 207] width 310 height 148
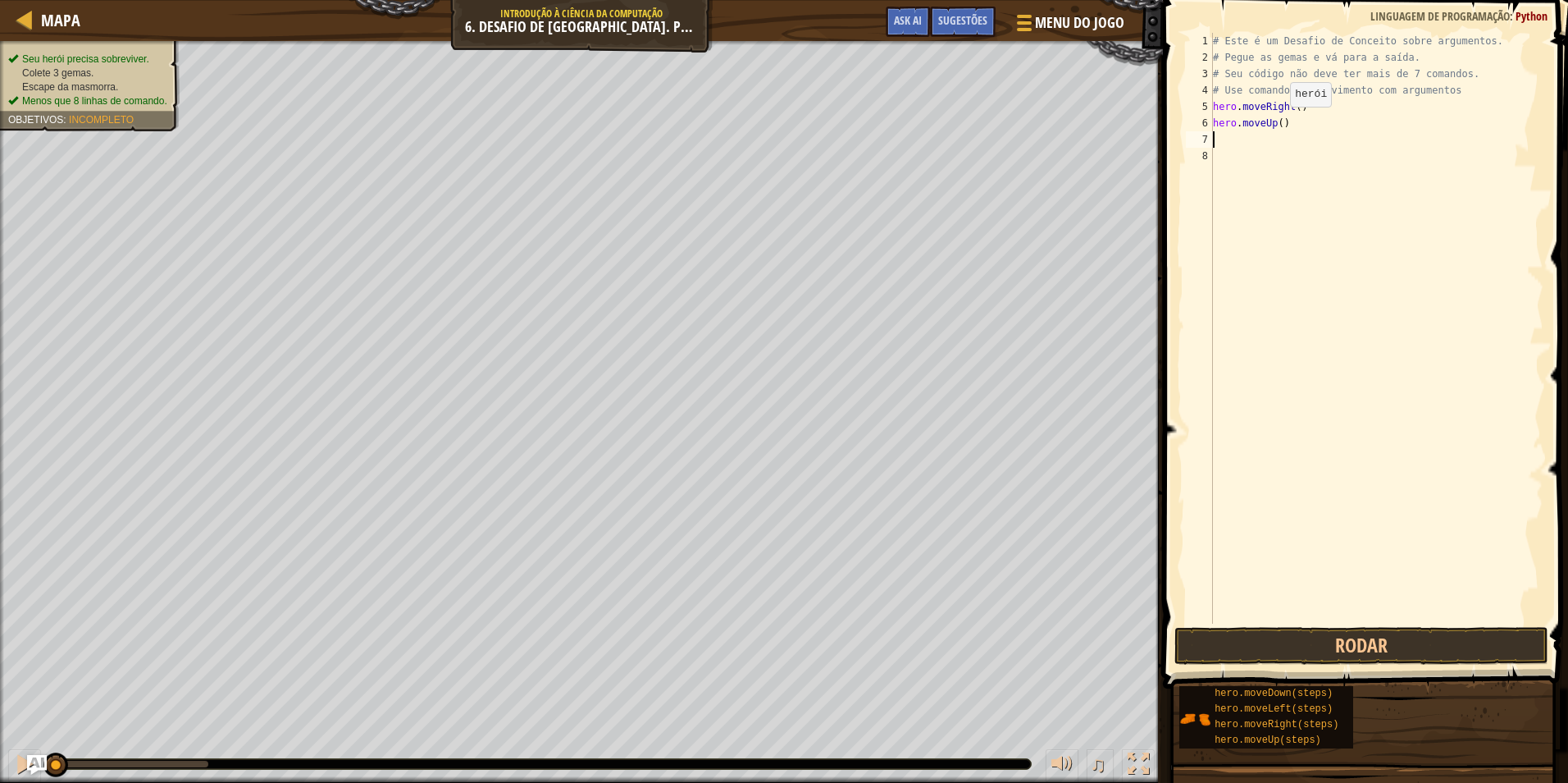
click at [1276, 123] on div "# Este é um Desafio de Conceito sobre argumentos. # Pegue as gemas e vá para a …" at bounding box center [1377, 345] width 334 height 624
type textarea "hero.moveUp(3)"
click at [1221, 140] on div "# Este é um Desafio de Conceito sobre argumentos. # Pegue as gemas e vá para a …" at bounding box center [1377, 345] width 334 height 624
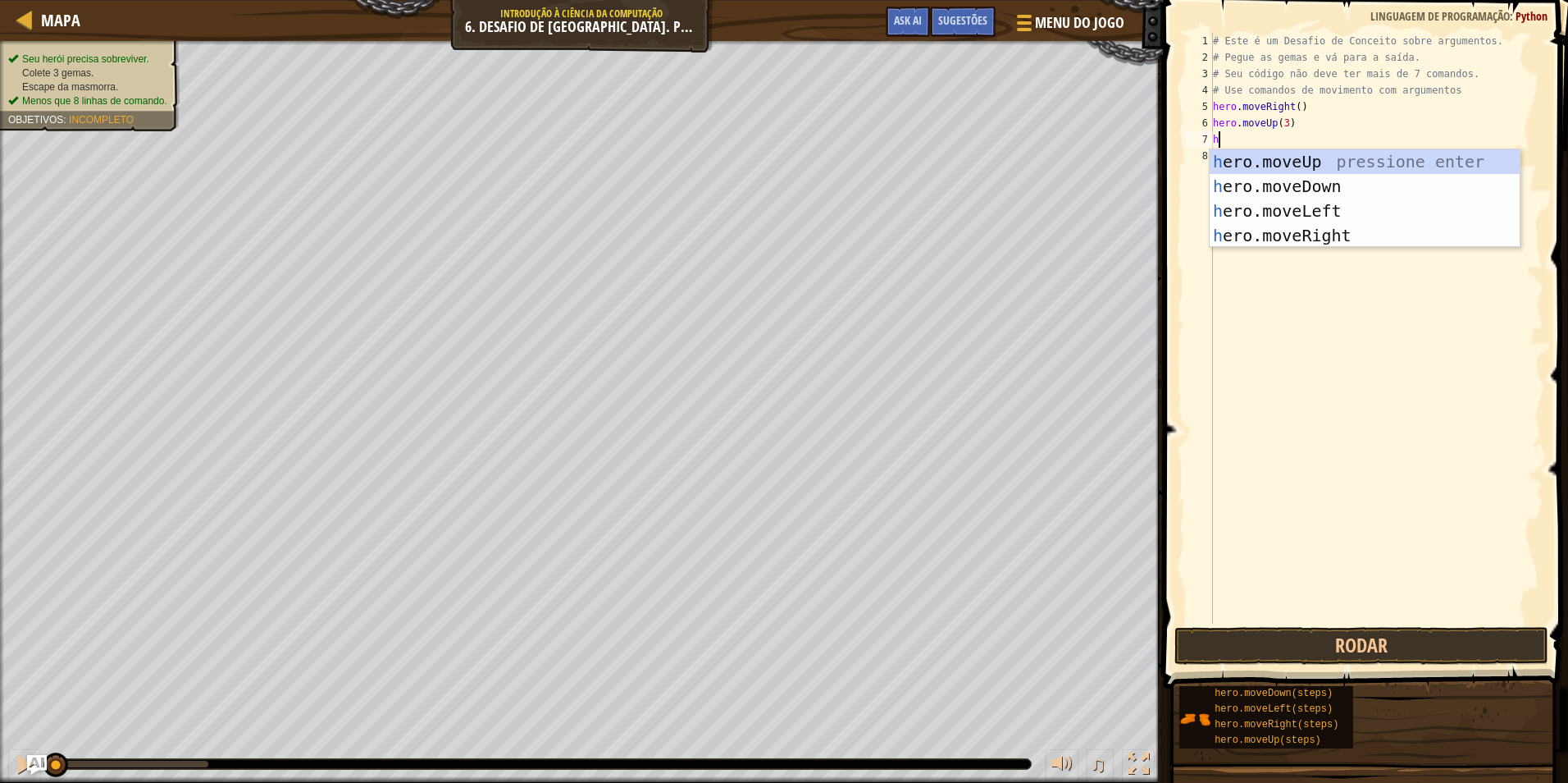
type textarea "hr"
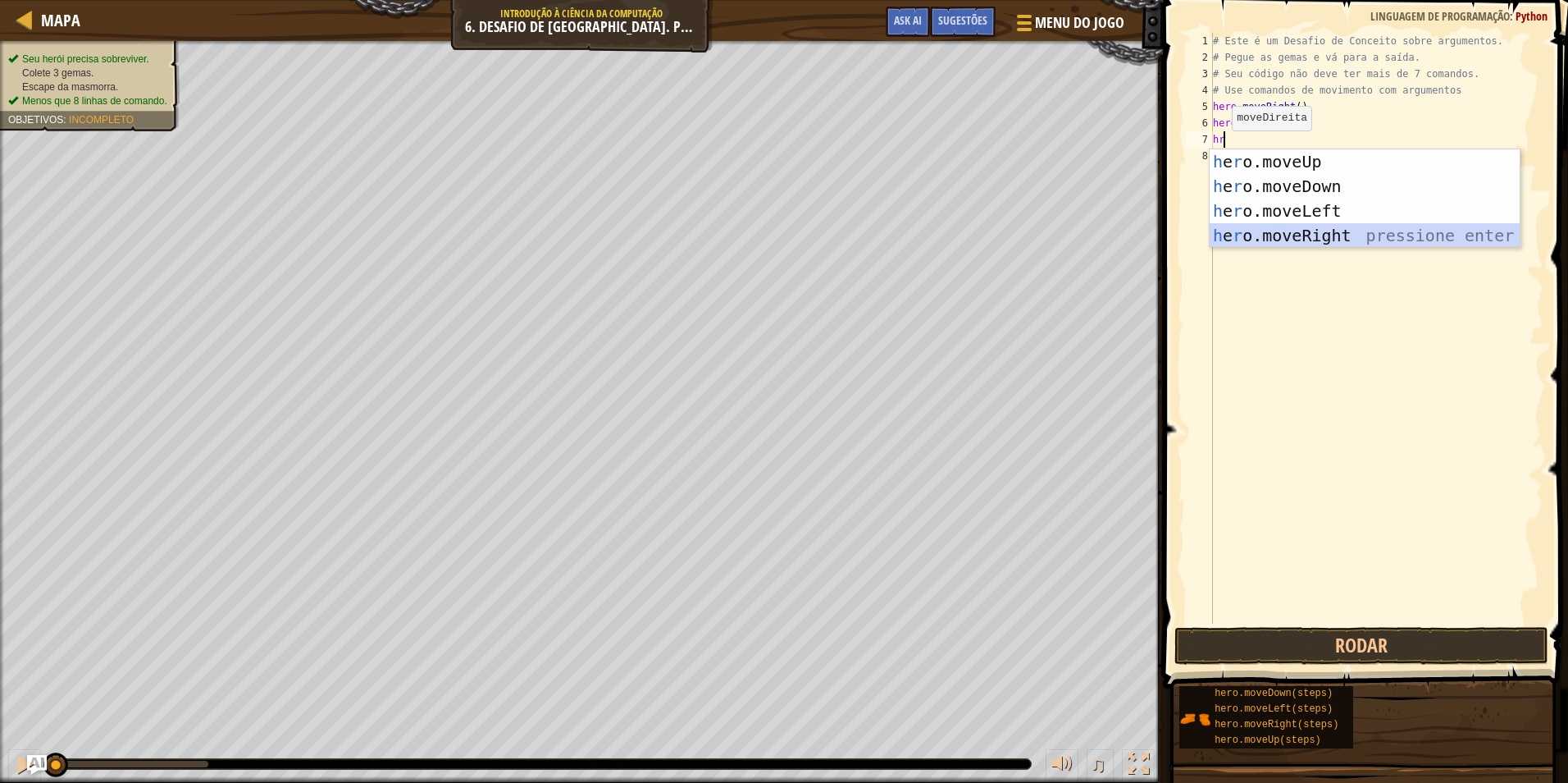
click at [1309, 235] on div "h e r o.moveUp pressione enter h e r o.moveDown pressione enter h e r o.moveLef…" at bounding box center [1364, 223] width 310 height 148
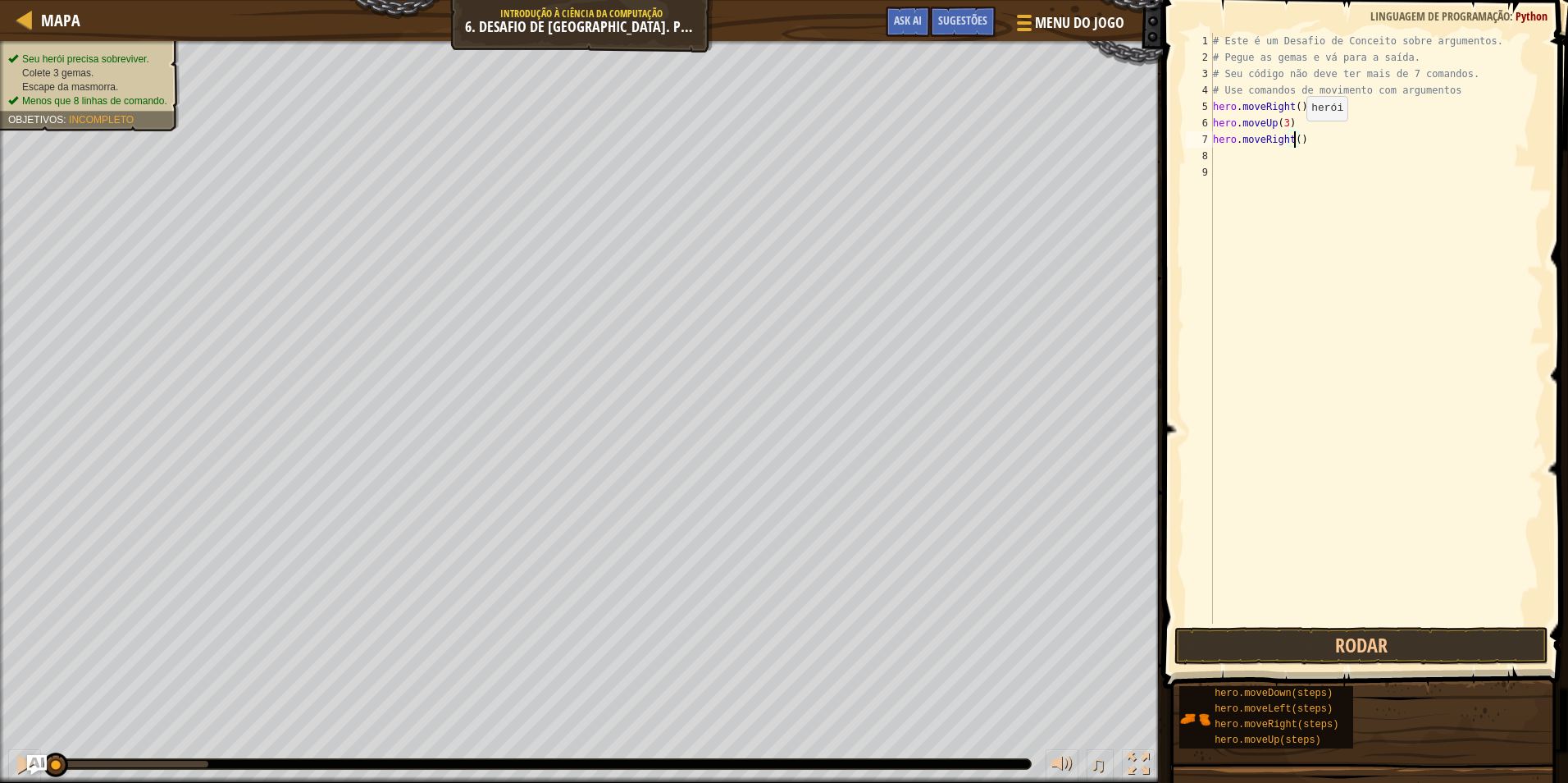
click at [1292, 137] on div "# Este é um Desafio de Conceito sobre argumentos. # Pegue as gemas e vá para a …" at bounding box center [1377, 345] width 334 height 624
type textarea "hero.moveRight(2)"
click at [1266, 152] on div "# Este é um Desafio de Conceito sobre argumentos. # Pegue as gemas e vá para a …" at bounding box center [1377, 345] width 334 height 624
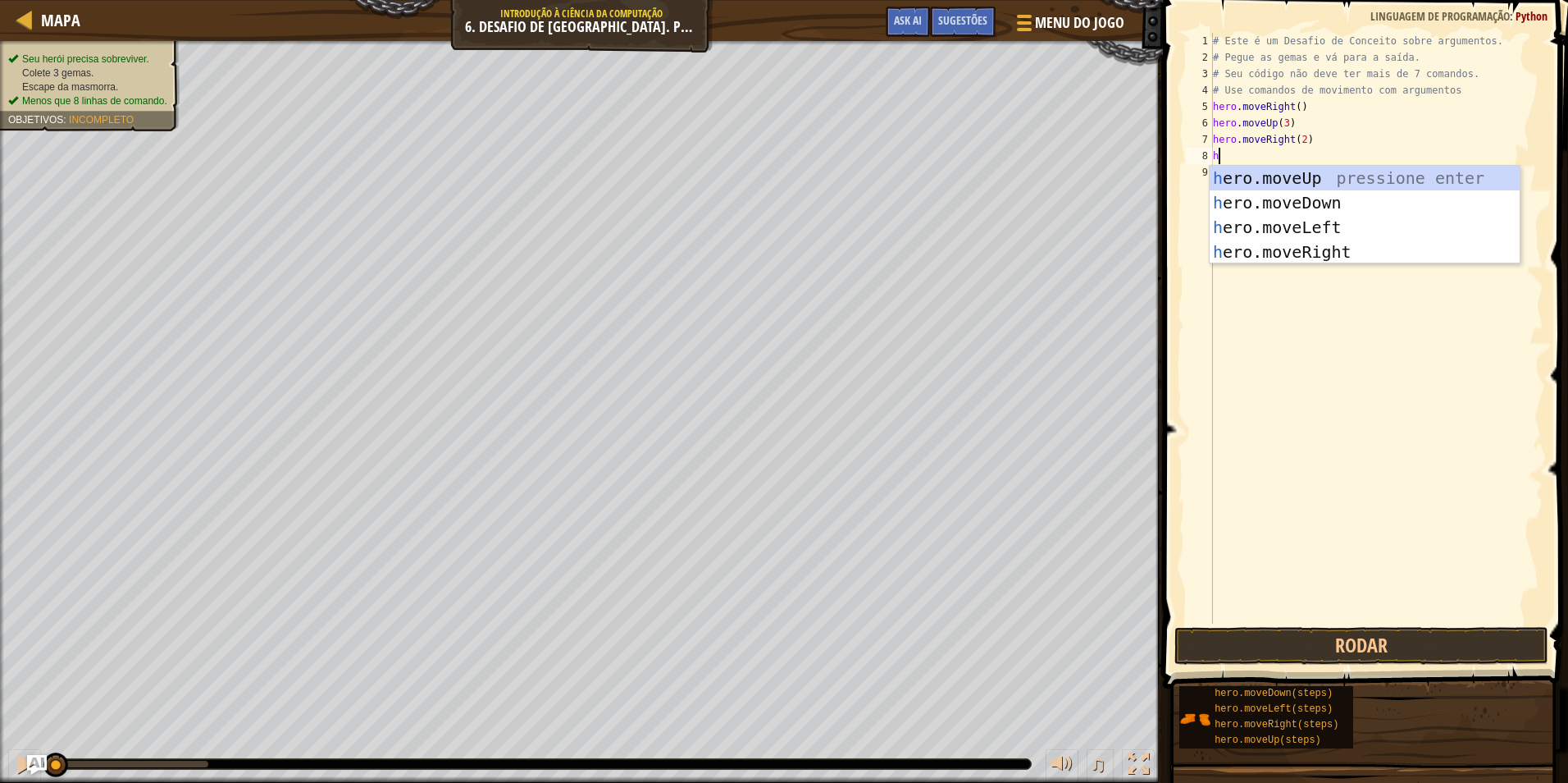
type textarea "hr"
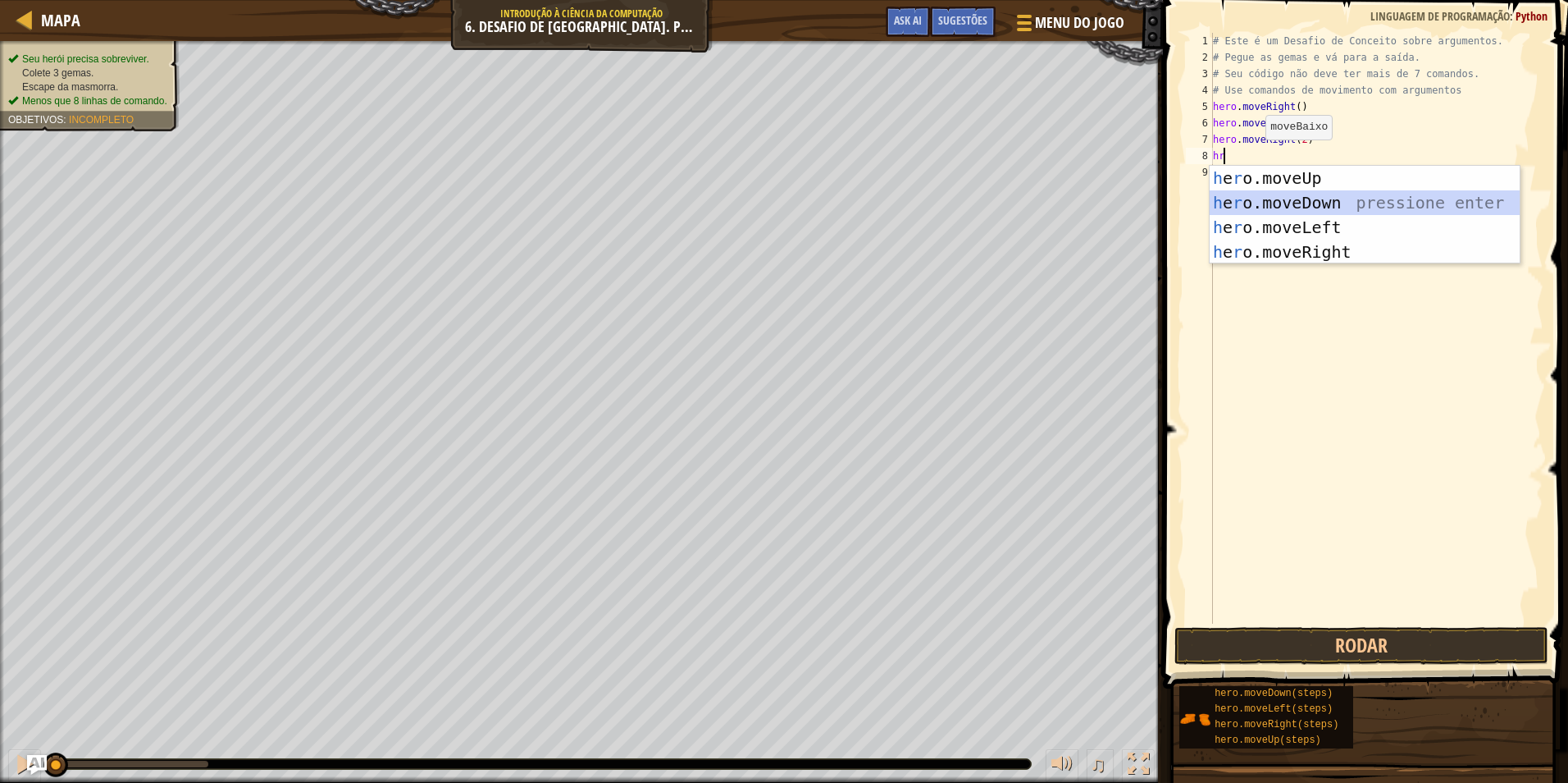
click at [1291, 195] on div "h e r o.moveUp pressione enter h e r o.moveDown pressione enter h e r o.moveLef…" at bounding box center [1364, 240] width 310 height 148
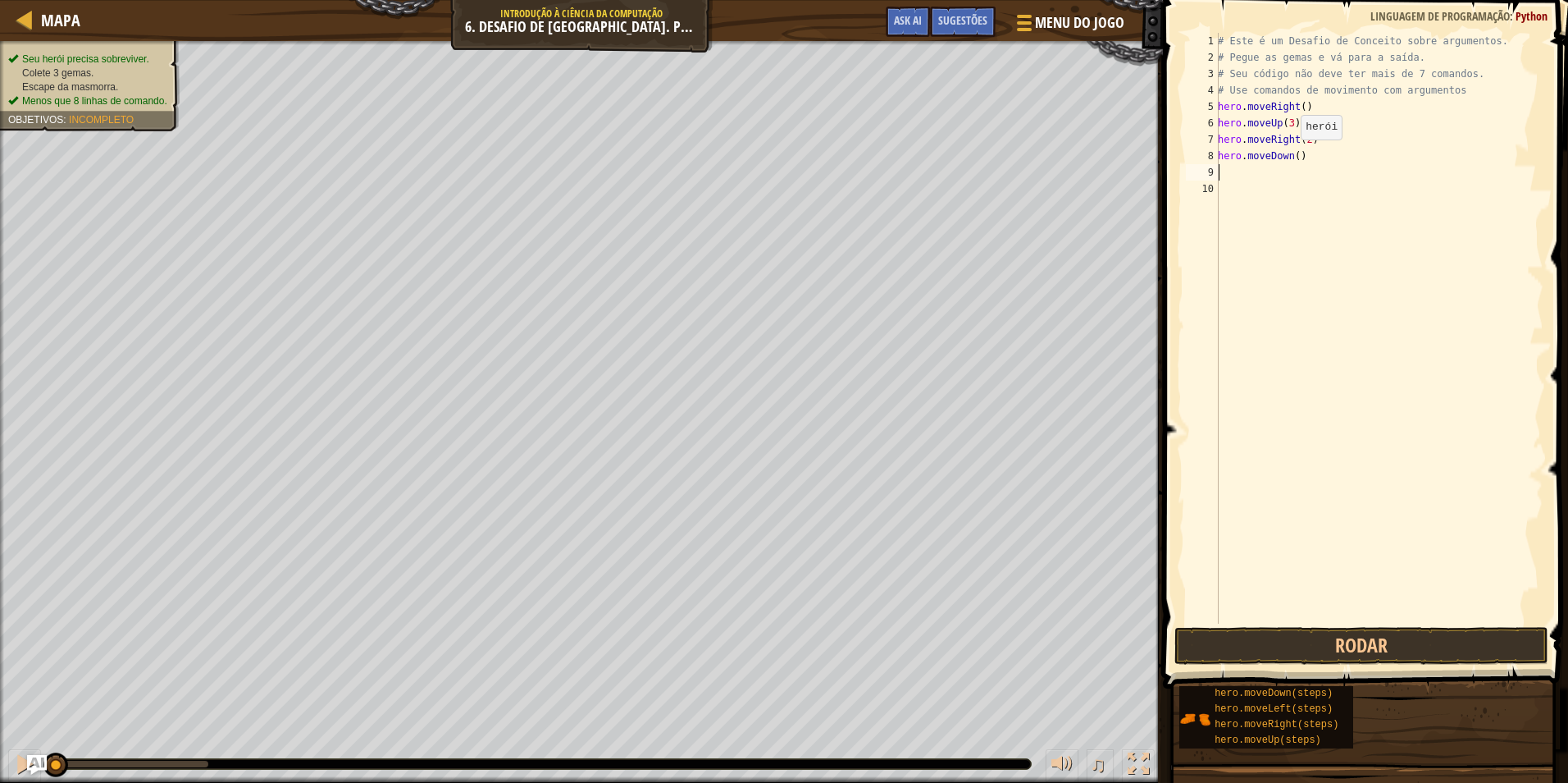
click at [1292, 156] on div "# Este é um Desafio de Conceito sobre argumentos. # Pegue as gemas e vá para a …" at bounding box center [1379, 345] width 328 height 624
type textarea "hero.moveDown(3)"
click at [1272, 172] on div "# Este é um Desafio de Conceito sobre argumentos. # Pegue as gemas e vá para a …" at bounding box center [1379, 345] width 328 height 624
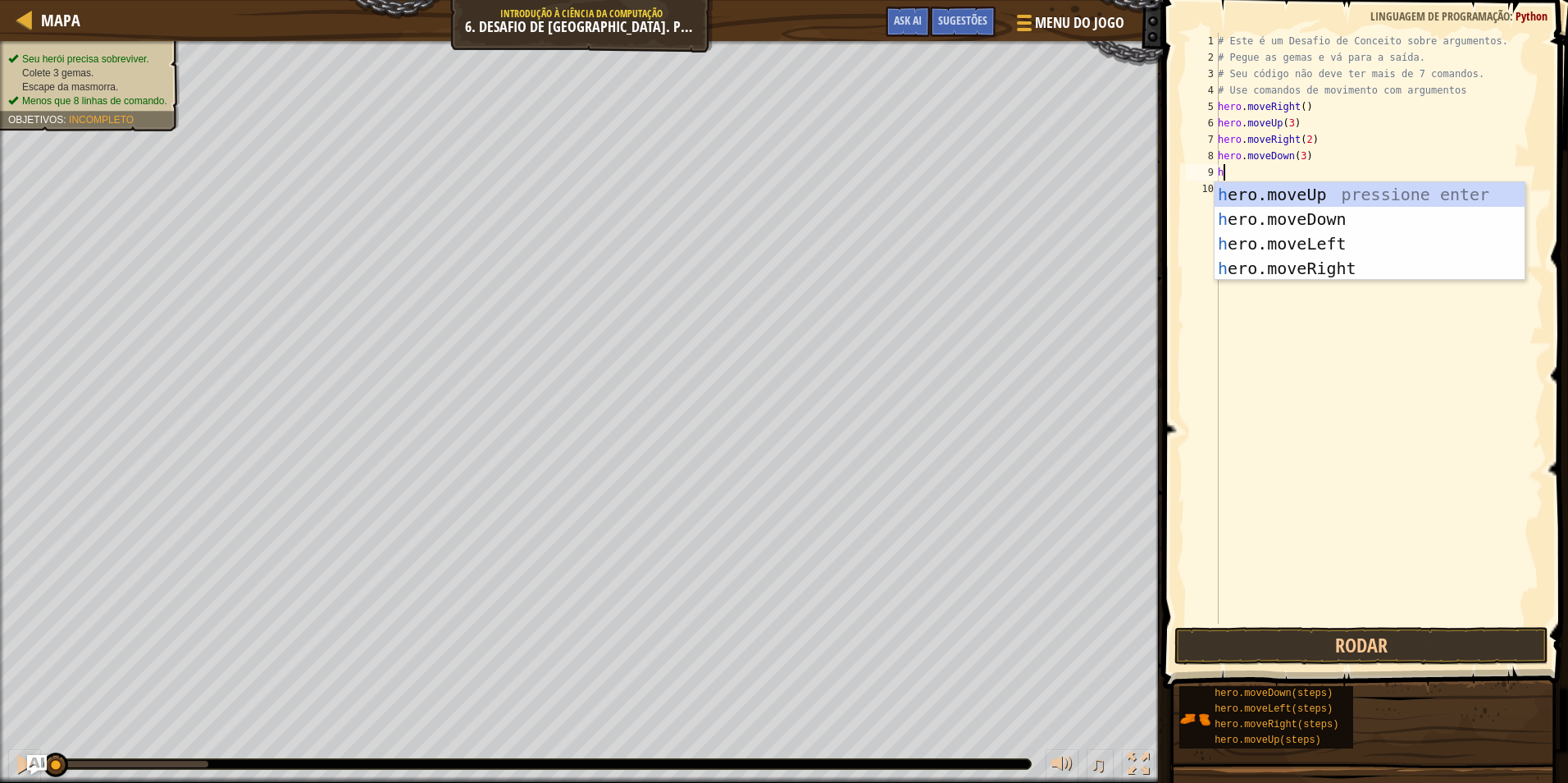
type textarea "hr"
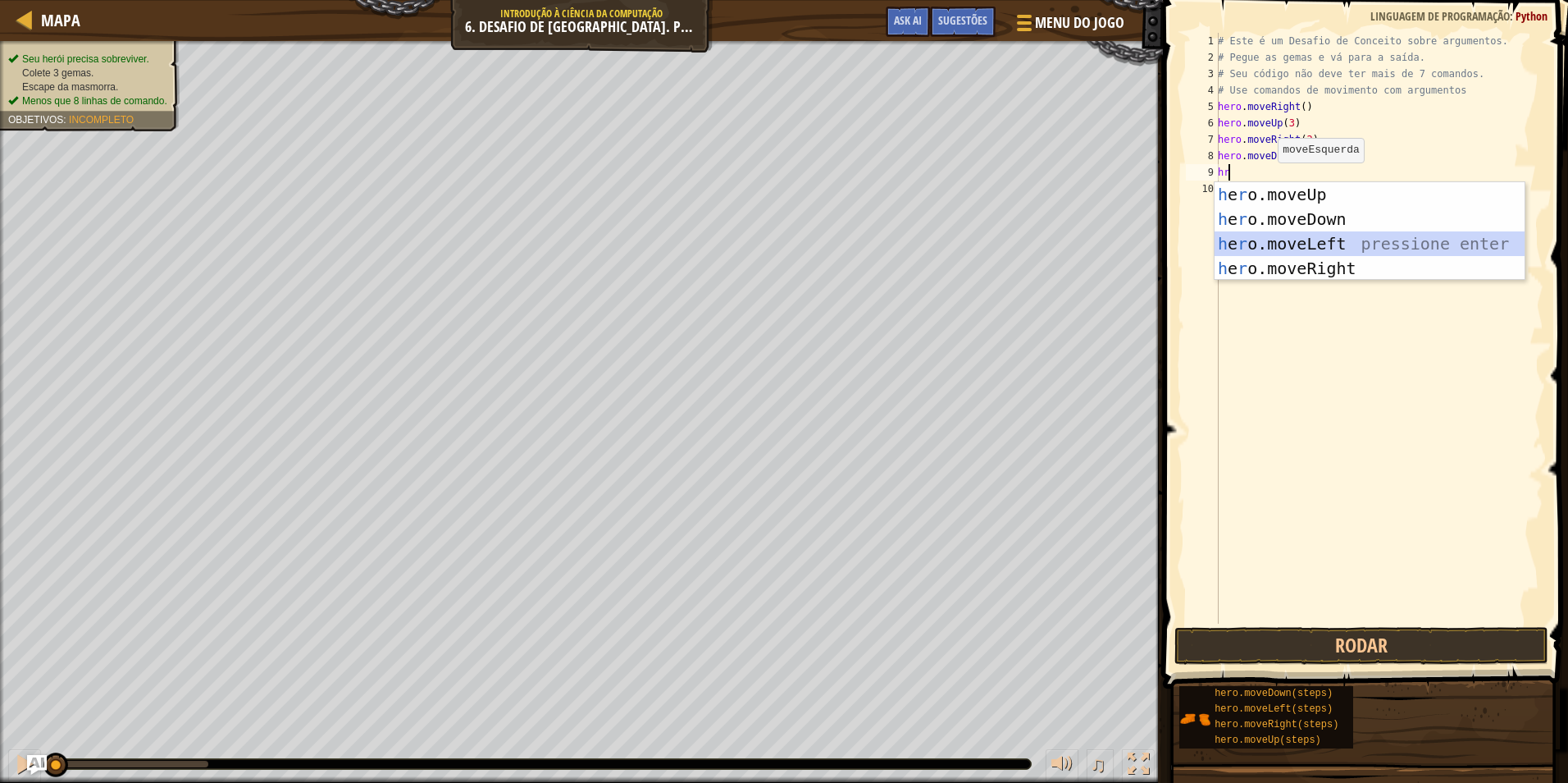
click at [1291, 245] on div "h e r o.moveUp pressione enter h e r o.moveDown pressione enter h e r o.moveLef…" at bounding box center [1369, 256] width 310 height 148
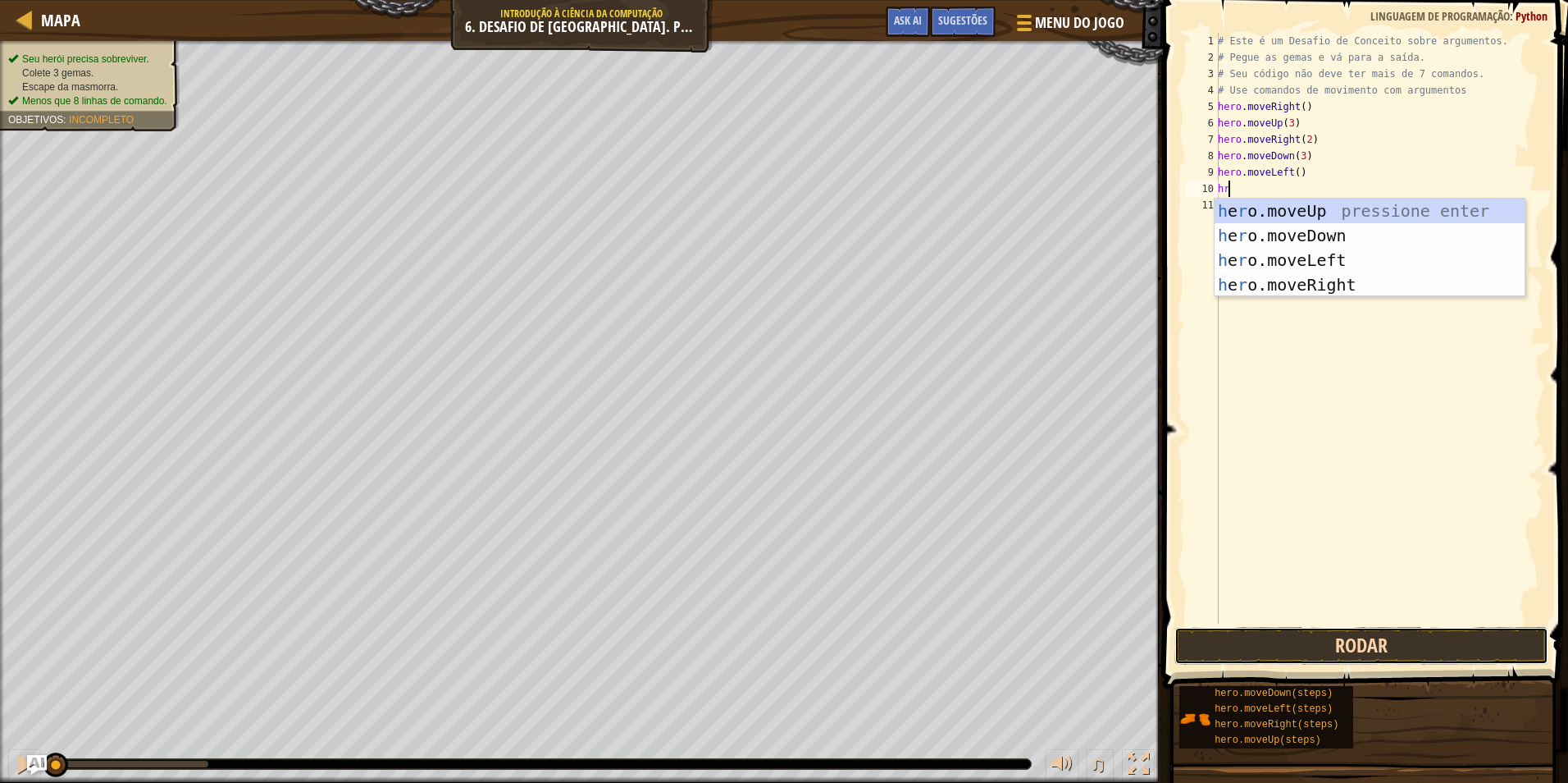
click at [1398, 652] on button "Rodar" at bounding box center [1362, 646] width 374 height 38
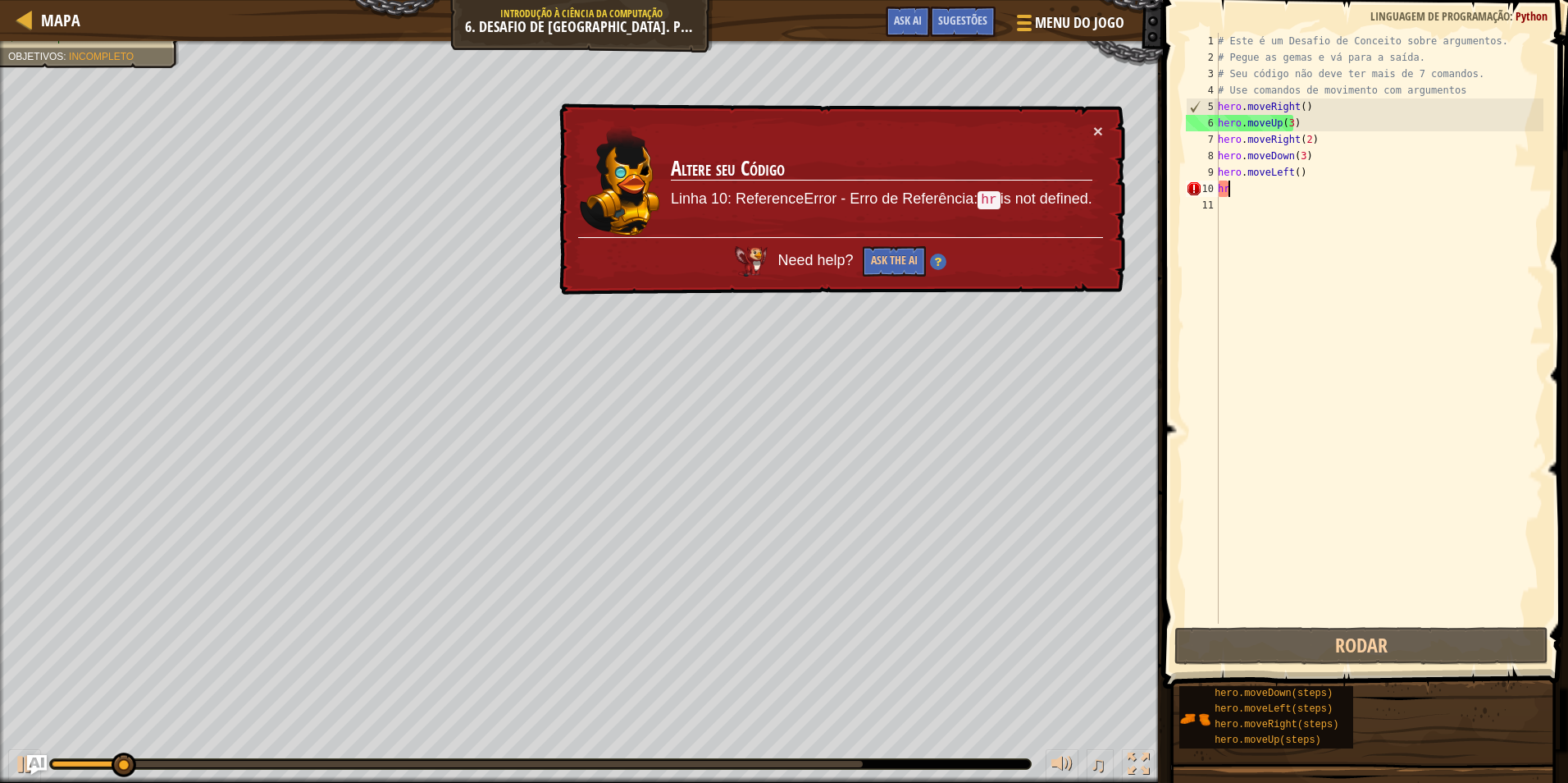
type textarea "h"
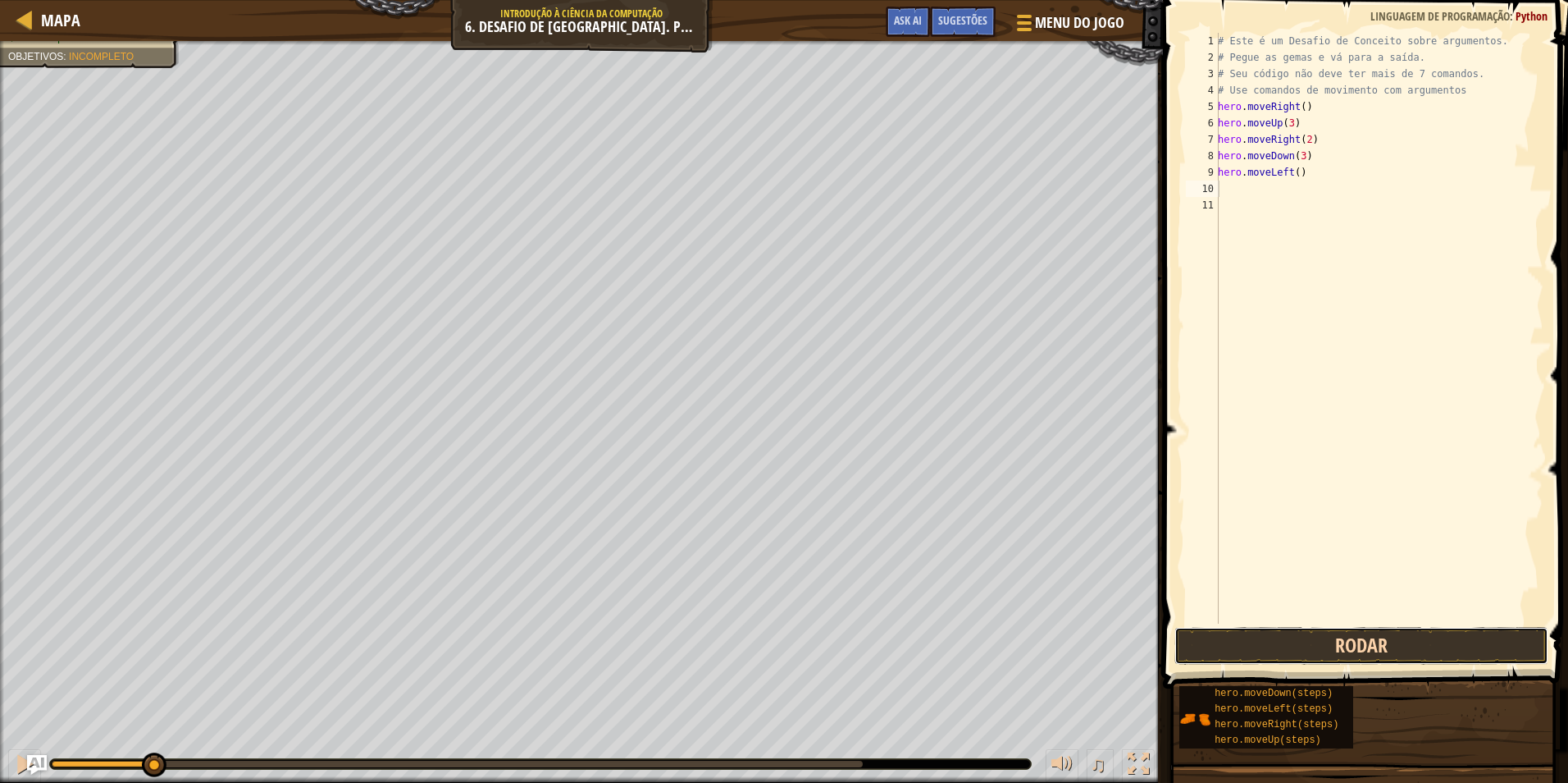
click at [1333, 638] on button "Rodar" at bounding box center [1362, 646] width 374 height 38
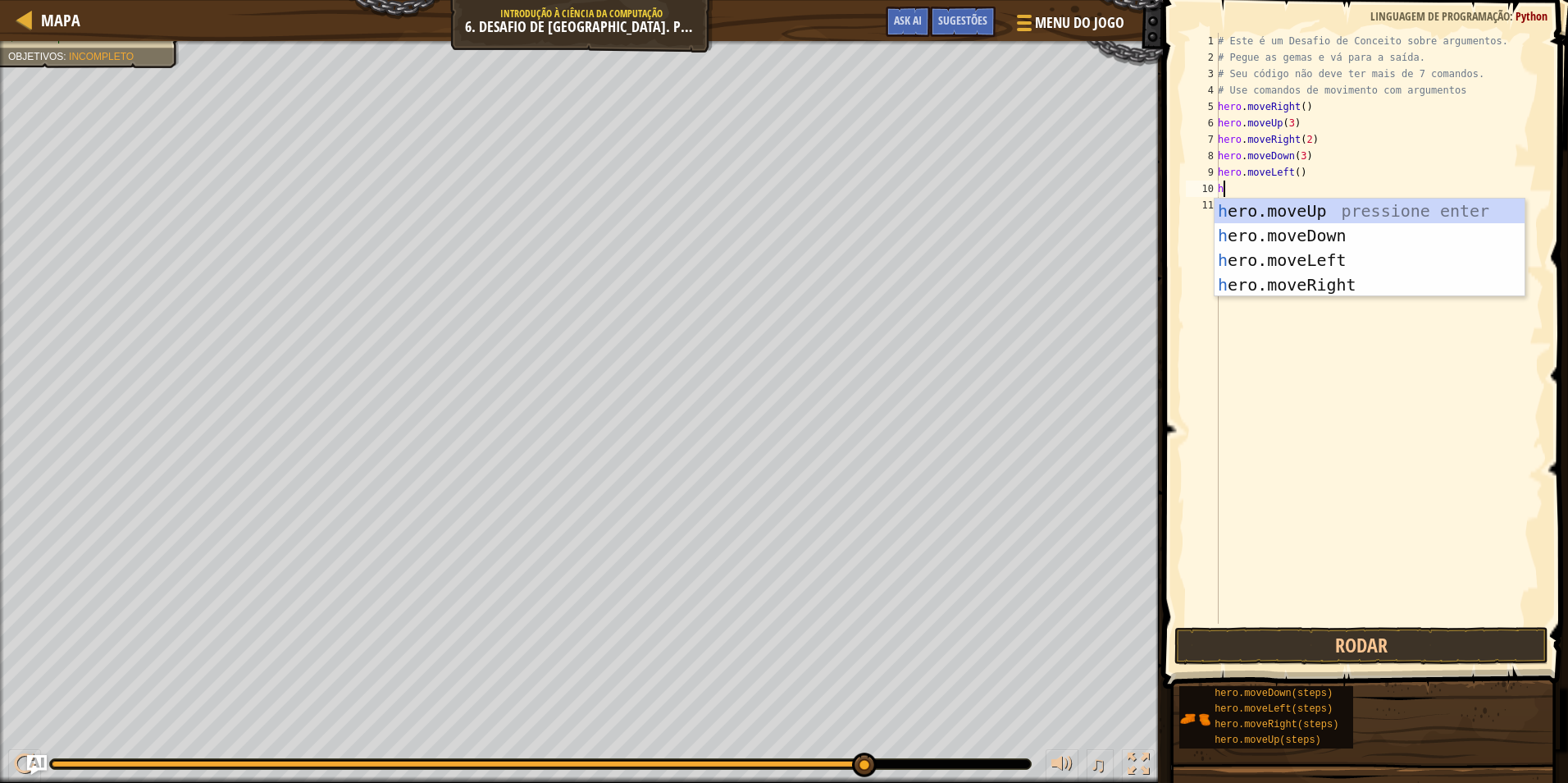
type textarea "hr"
click at [1247, 212] on div "h e r o.moveUp pressione enter h e r o.moveDown pressione enter h e r o.moveLef…" at bounding box center [1369, 272] width 310 height 148
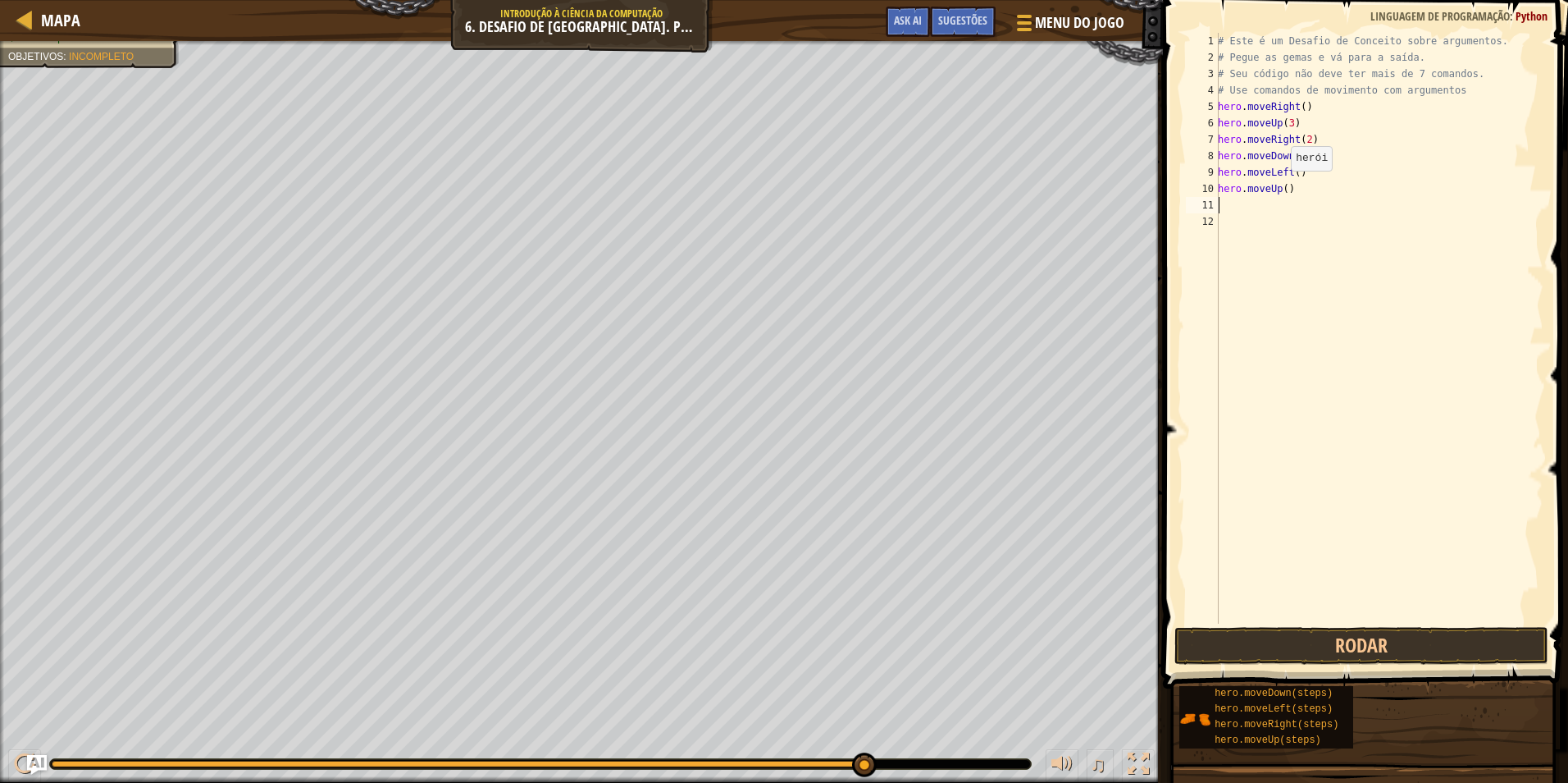
click at [1282, 187] on div "# Este é um Desafio de Conceito sobre argumentos. # Pegue as gemas e vá para a …" at bounding box center [1379, 345] width 328 height 624
type textarea "hero.moveUp(2)"
click at [1268, 203] on div "# Este é um Desafio de Conceito sobre argumentos. # Pegue as gemas e vá para a …" at bounding box center [1379, 345] width 328 height 624
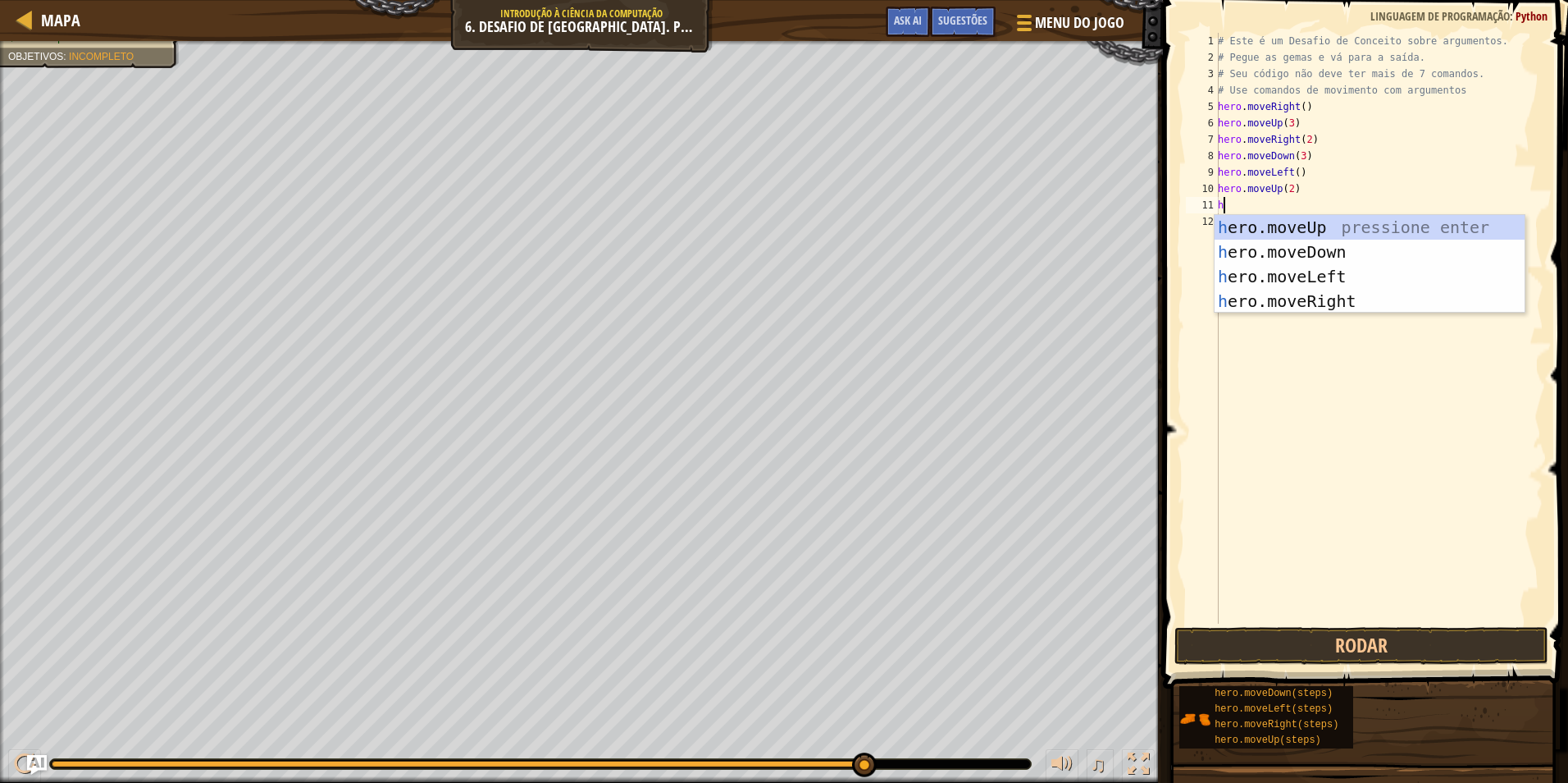
type textarea "hr"
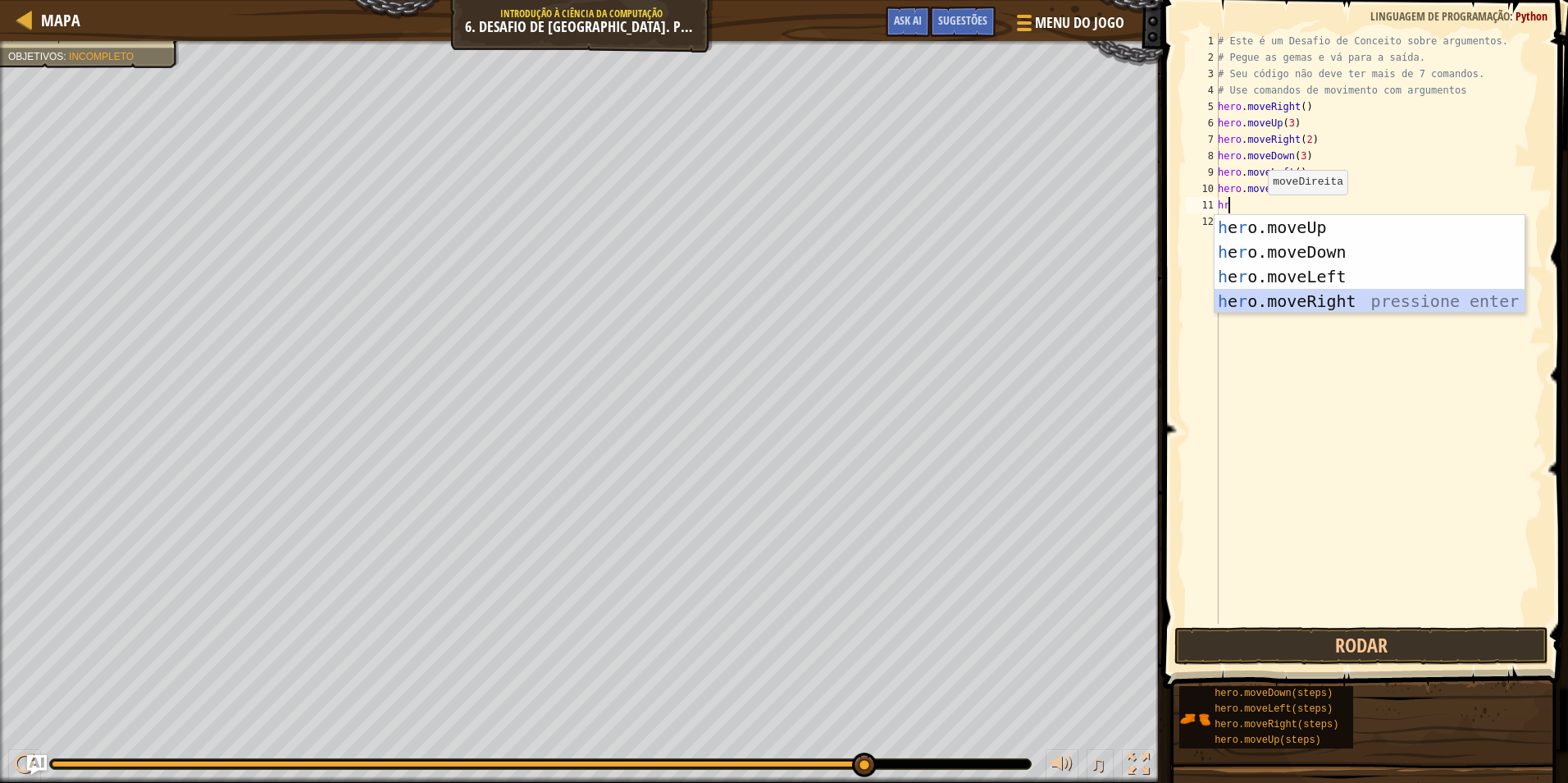
click at [1291, 294] on div "h e r o.moveUp pressione enter h e r o.moveDown pressione enter h e r o.moveLef…" at bounding box center [1369, 288] width 310 height 148
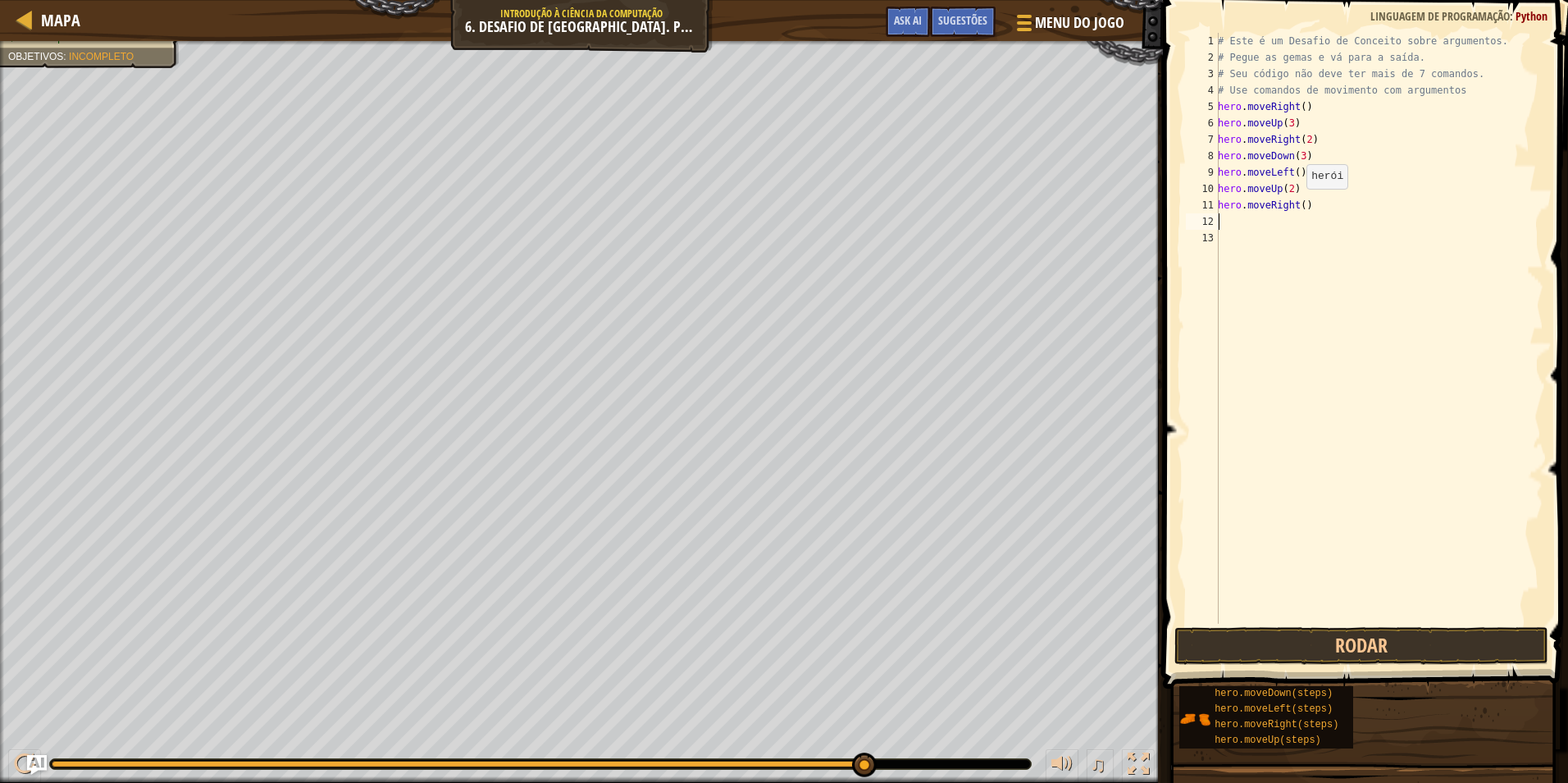
click at [1298, 205] on div "# Este é um Desafio de Conceito sobre argumentos. # Pegue as gemas e vá para a …" at bounding box center [1379, 345] width 328 height 624
type textarea "hero.moveRight(2)"
click at [1224, 220] on div "# Este é um Desafio de Conceito sobre argumentos. # Pegue as gemas e vá para a …" at bounding box center [1379, 345] width 328 height 624
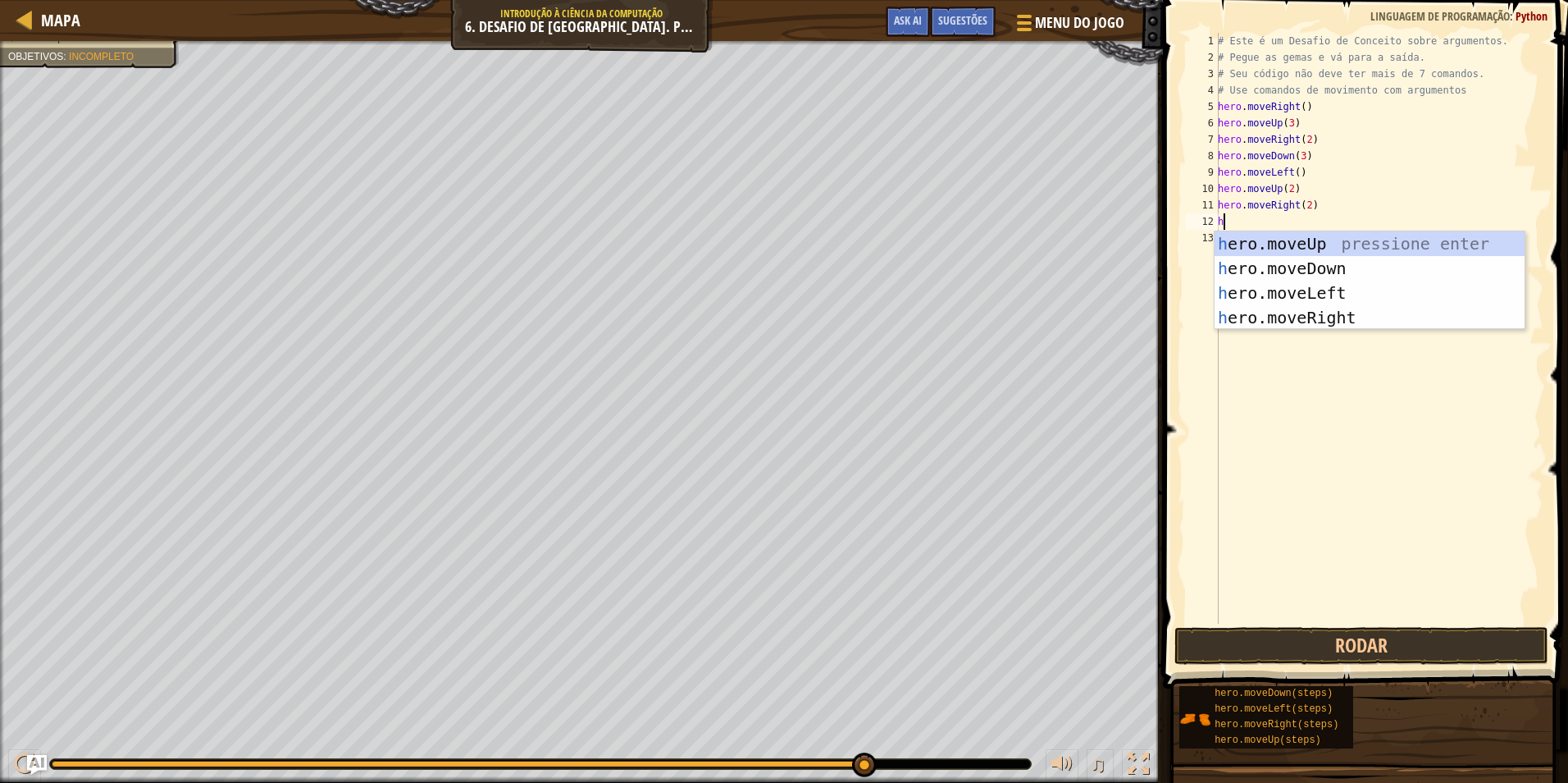
type textarea "hr"
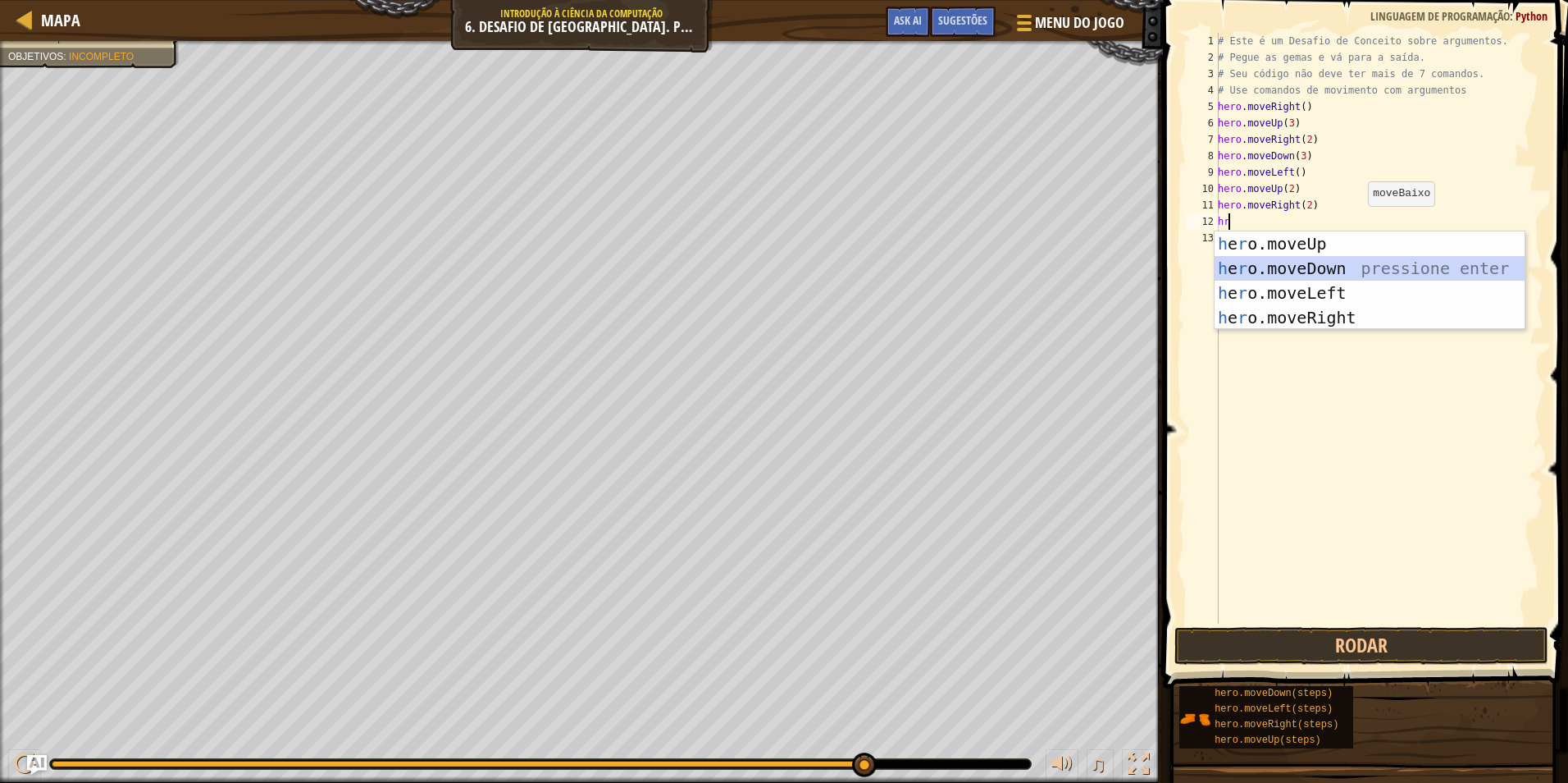
click at [1303, 263] on div "h e r o.moveUp pressione enter h e r o.moveDown pressione enter h e r o.moveLef…" at bounding box center [1369, 305] width 310 height 148
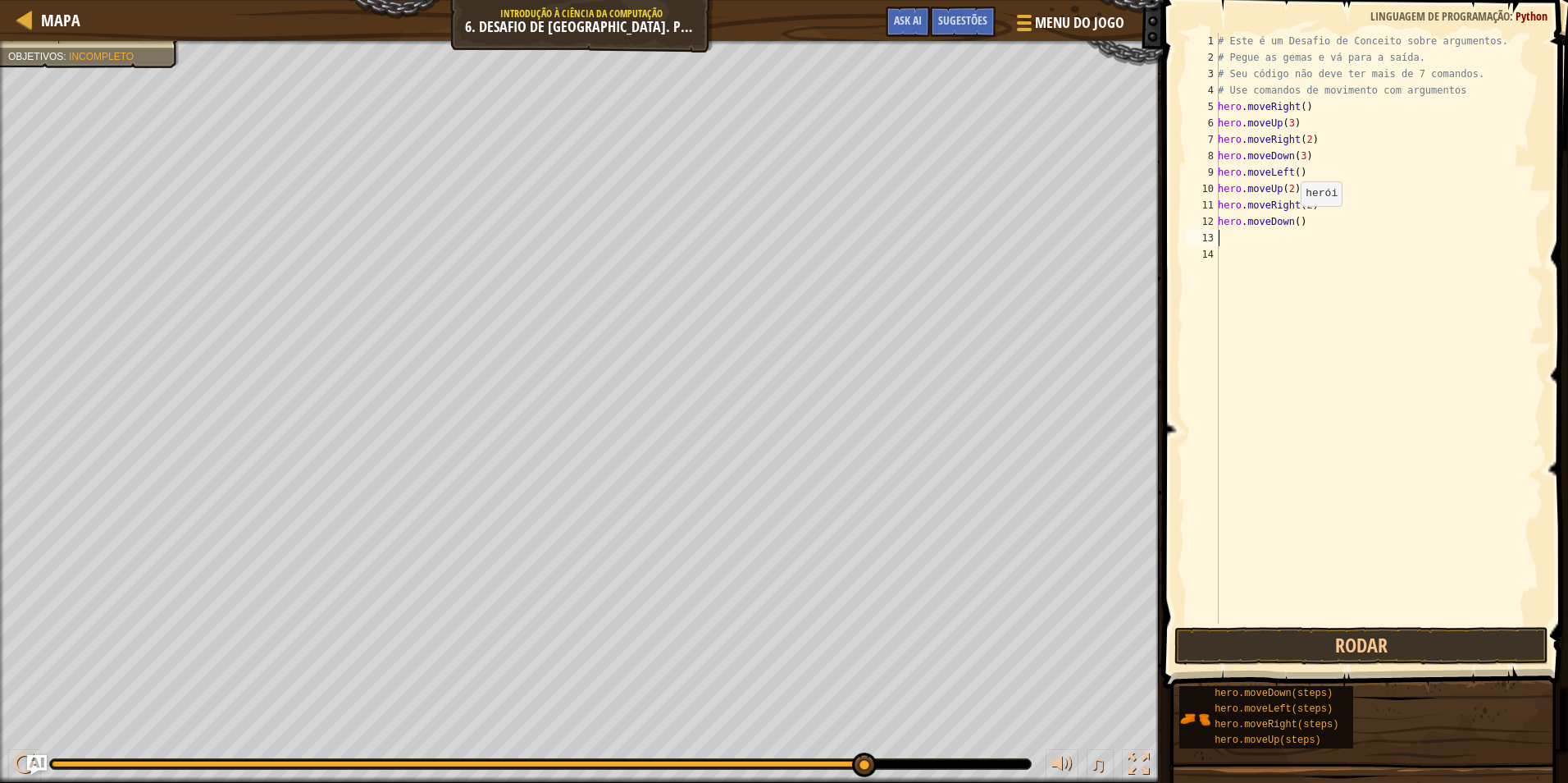
click at [1292, 223] on div "# Este é um Desafio de Conceito sobre argumentos. # Pegue as gemas e vá para a …" at bounding box center [1379, 345] width 328 height 624
type textarea "hero.moveDown(2)"
click at [1230, 237] on div "# Este é um Desafio de Conceito sobre argumentos. # Pegue as gemas e vá para a …" at bounding box center [1379, 345] width 328 height 624
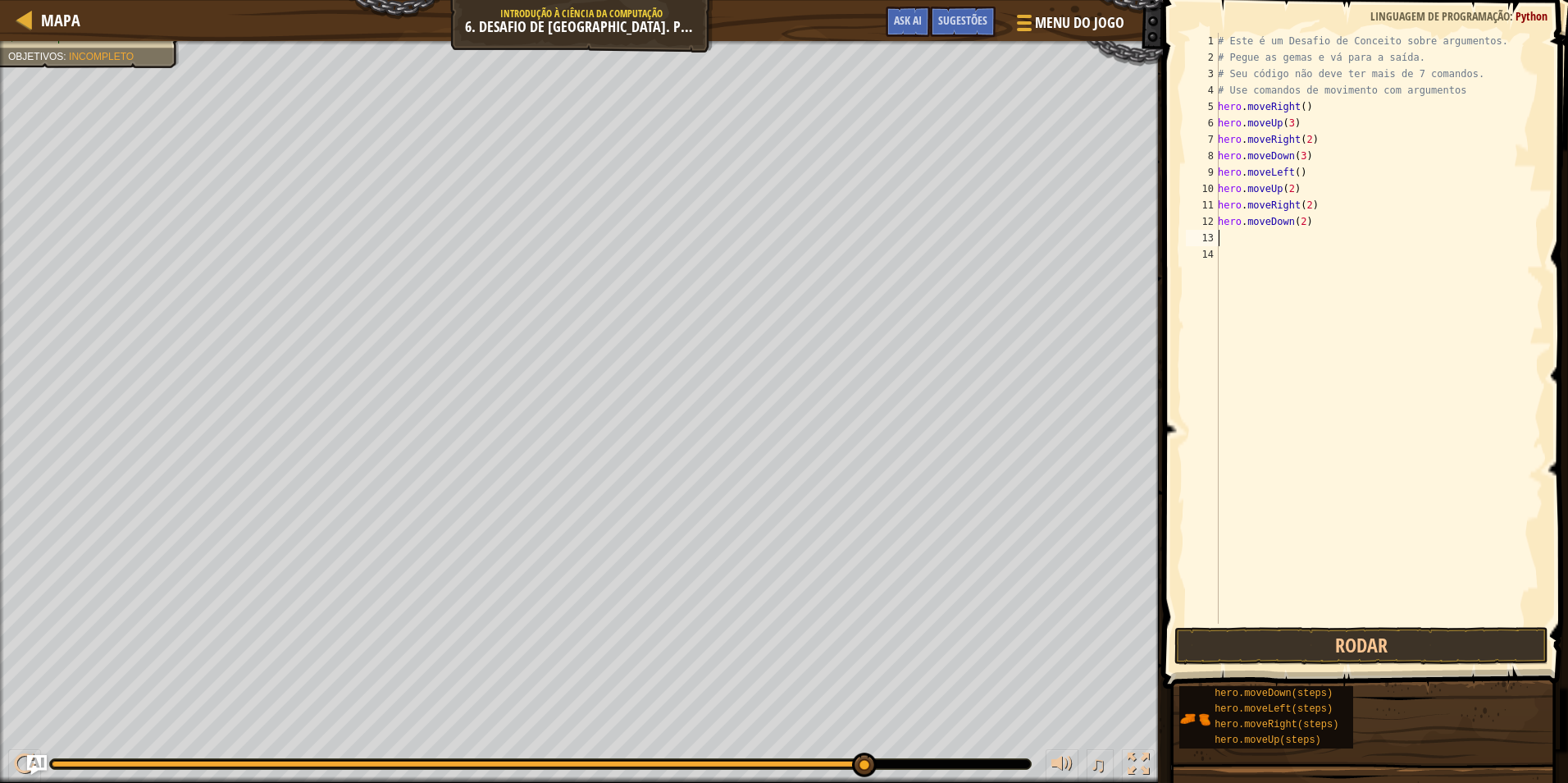
click at [1310, 220] on div "# Este é um Desafio de Conceito sobre argumentos. # Pegue as gemas e vá para a …" at bounding box center [1379, 345] width 328 height 624
type textarea "h"
click at [1304, 205] on div "# Este é um Desafio de Conceito sobre argumentos. # Pegue as gemas e vá para a …" at bounding box center [1379, 345] width 328 height 624
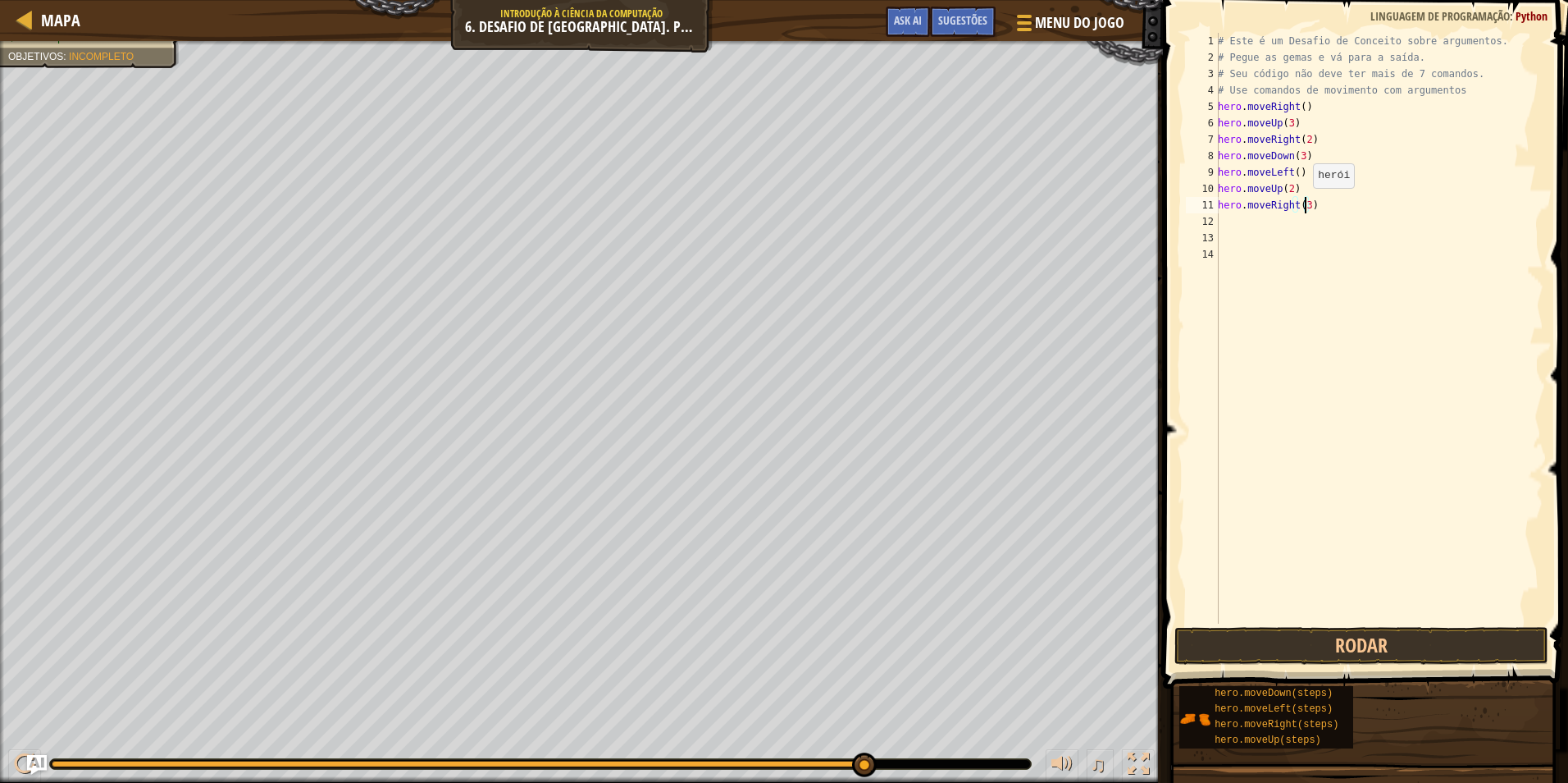
scroll to position [7, 6]
type textarea "hero.moveRight(3)"
click at [1264, 634] on button "Rodar" at bounding box center [1362, 646] width 374 height 38
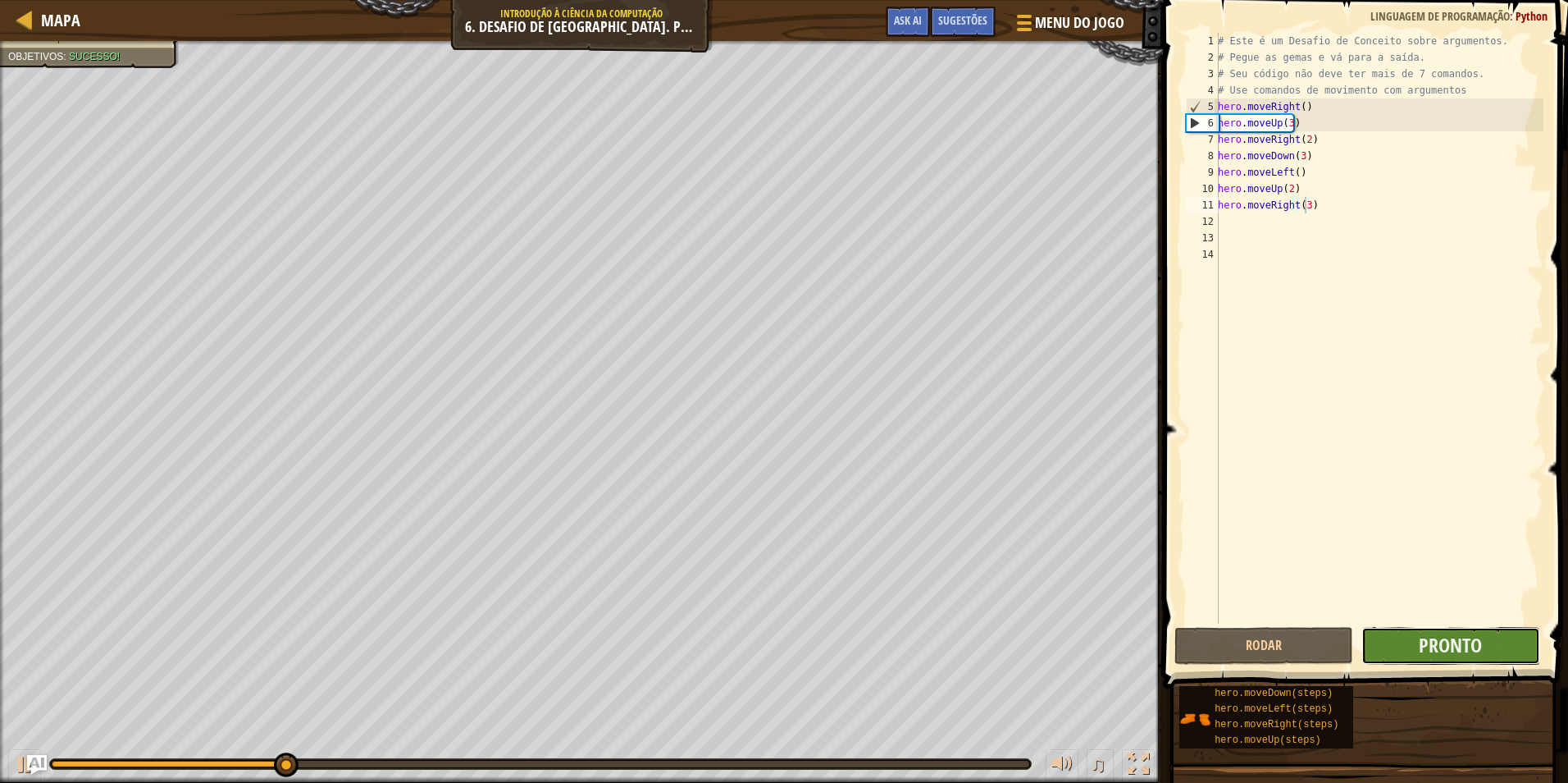
click at [1382, 637] on button "Pronto" at bounding box center [1450, 646] width 179 height 38
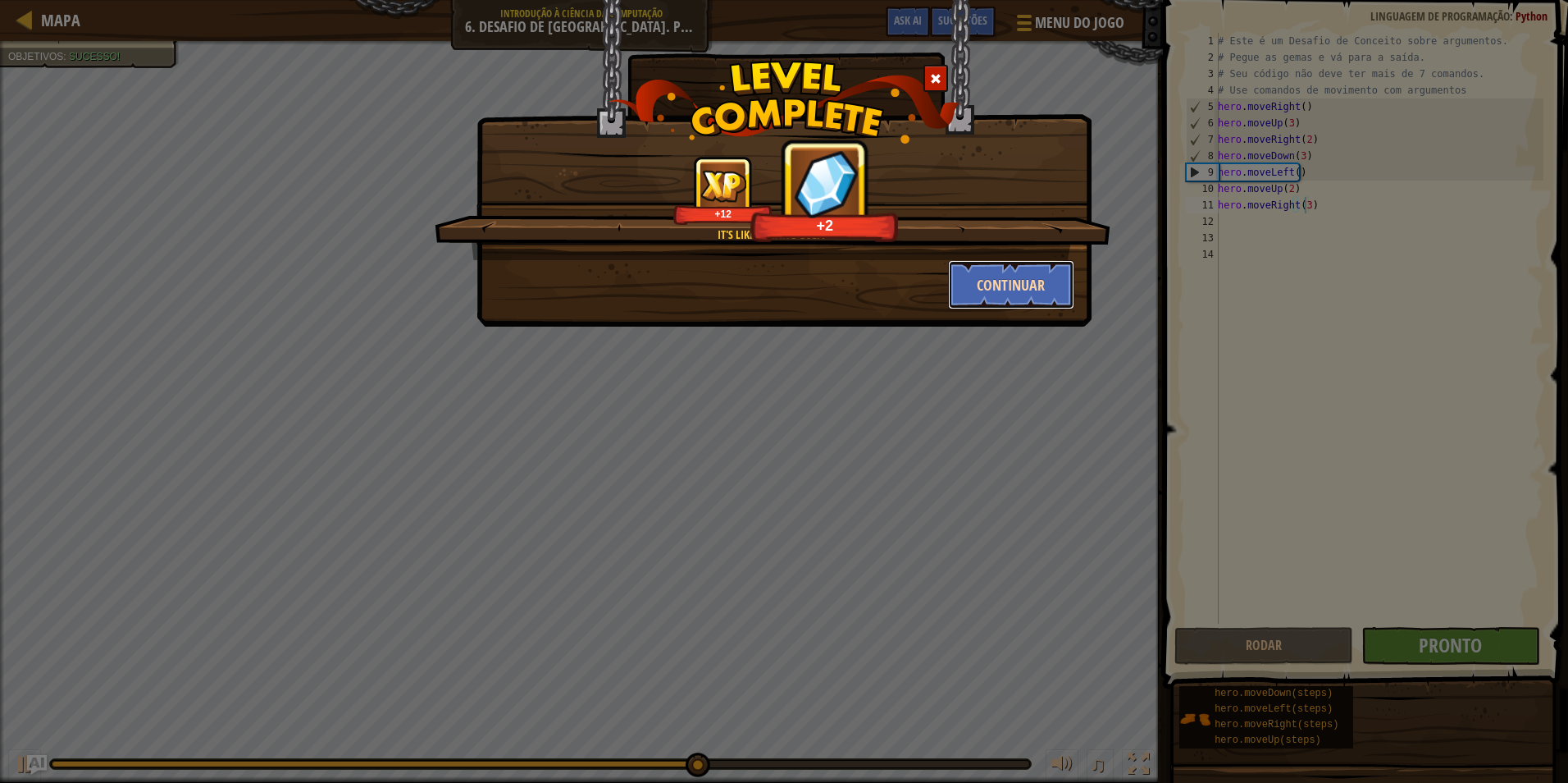
click at [964, 281] on button "Continuar" at bounding box center [1012, 285] width 127 height 49
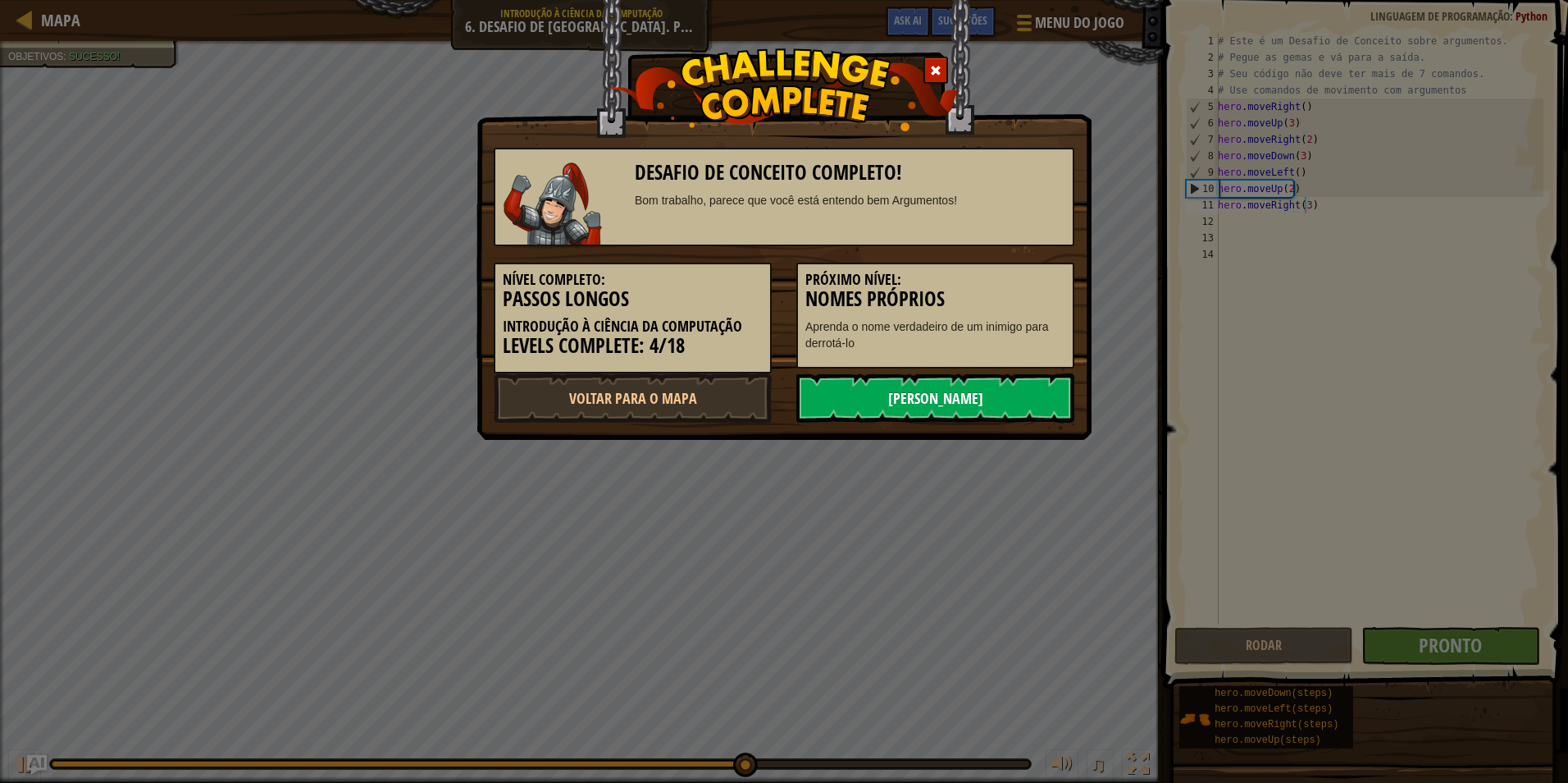
click at [993, 402] on link "[PERSON_NAME]" at bounding box center [935, 398] width 278 height 49
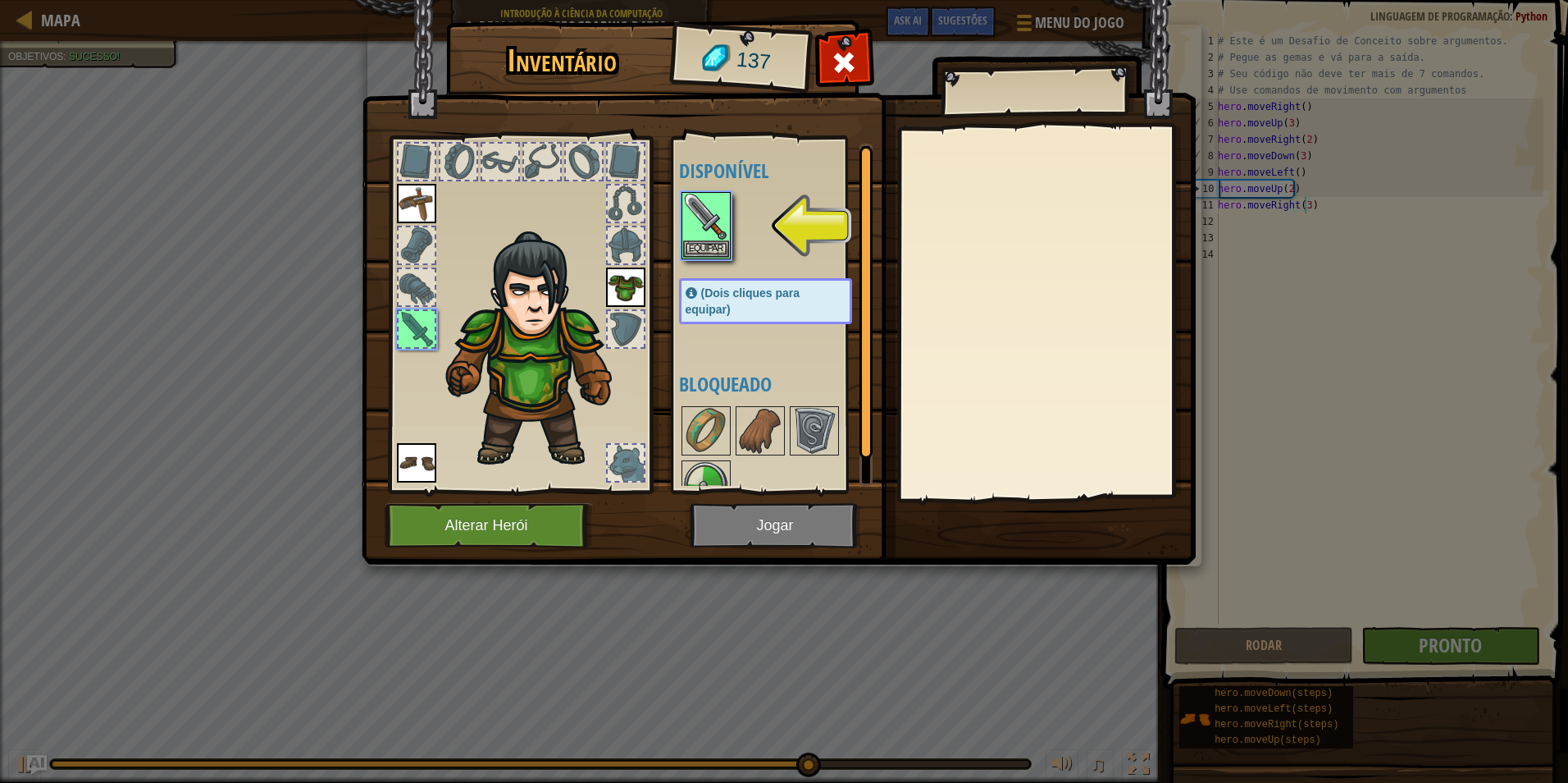
click at [730, 534] on img at bounding box center [778, 266] width 834 height 595
click at [710, 234] on img at bounding box center [705, 216] width 46 height 46
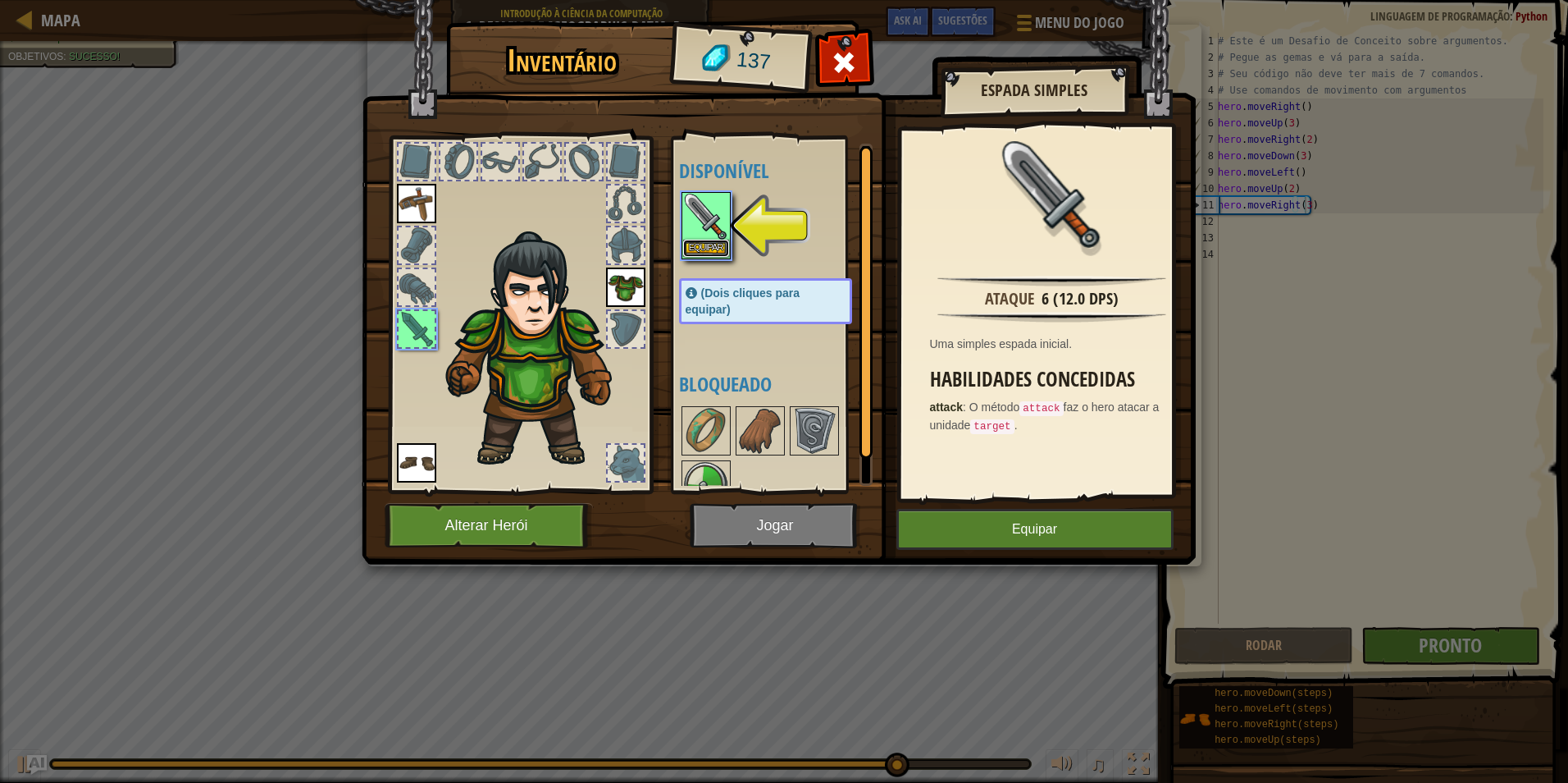
click at [713, 241] on button "Equipar" at bounding box center [705, 248] width 46 height 17
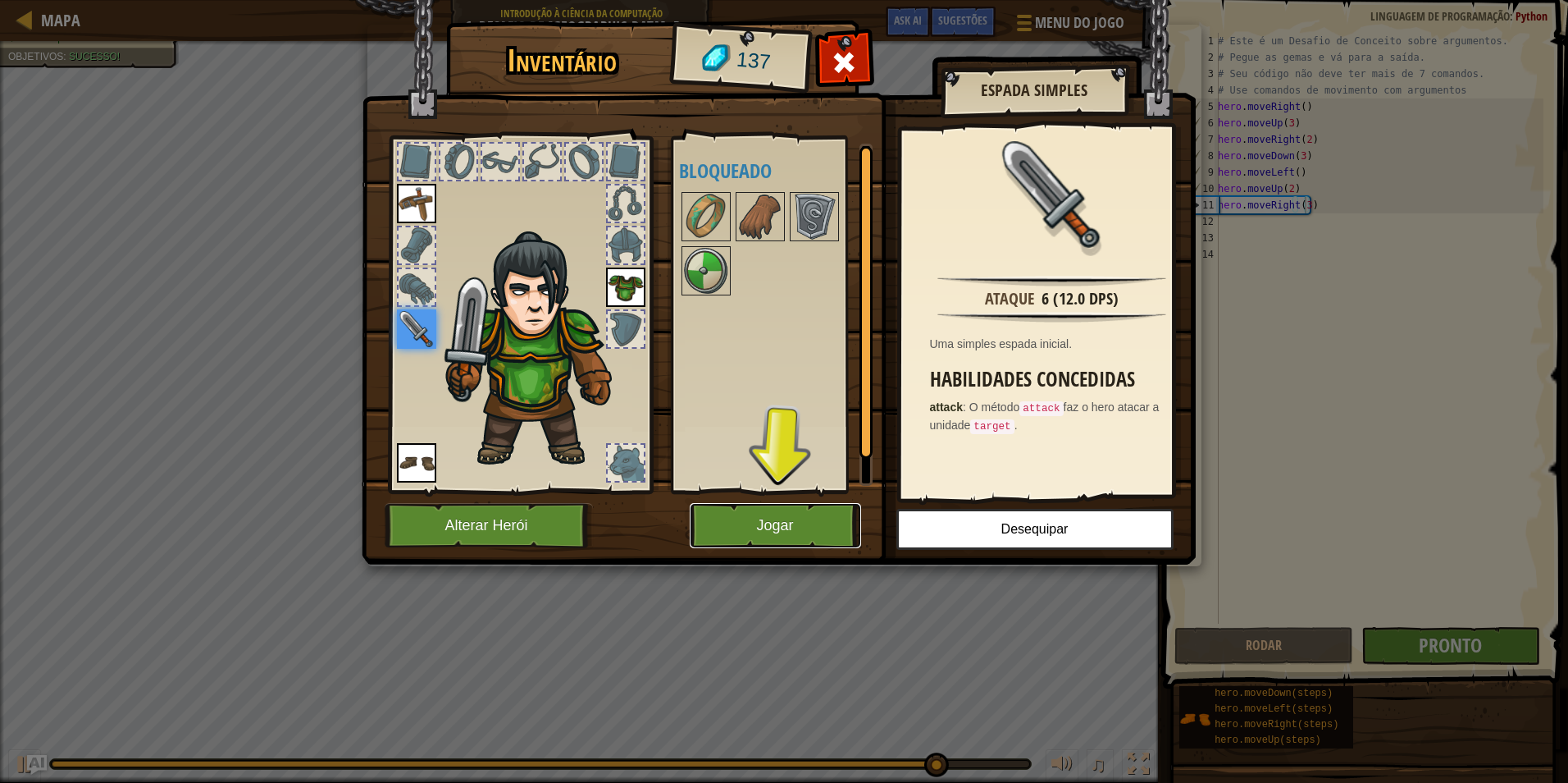
click at [797, 514] on button "Jogar" at bounding box center [775, 525] width 171 height 45
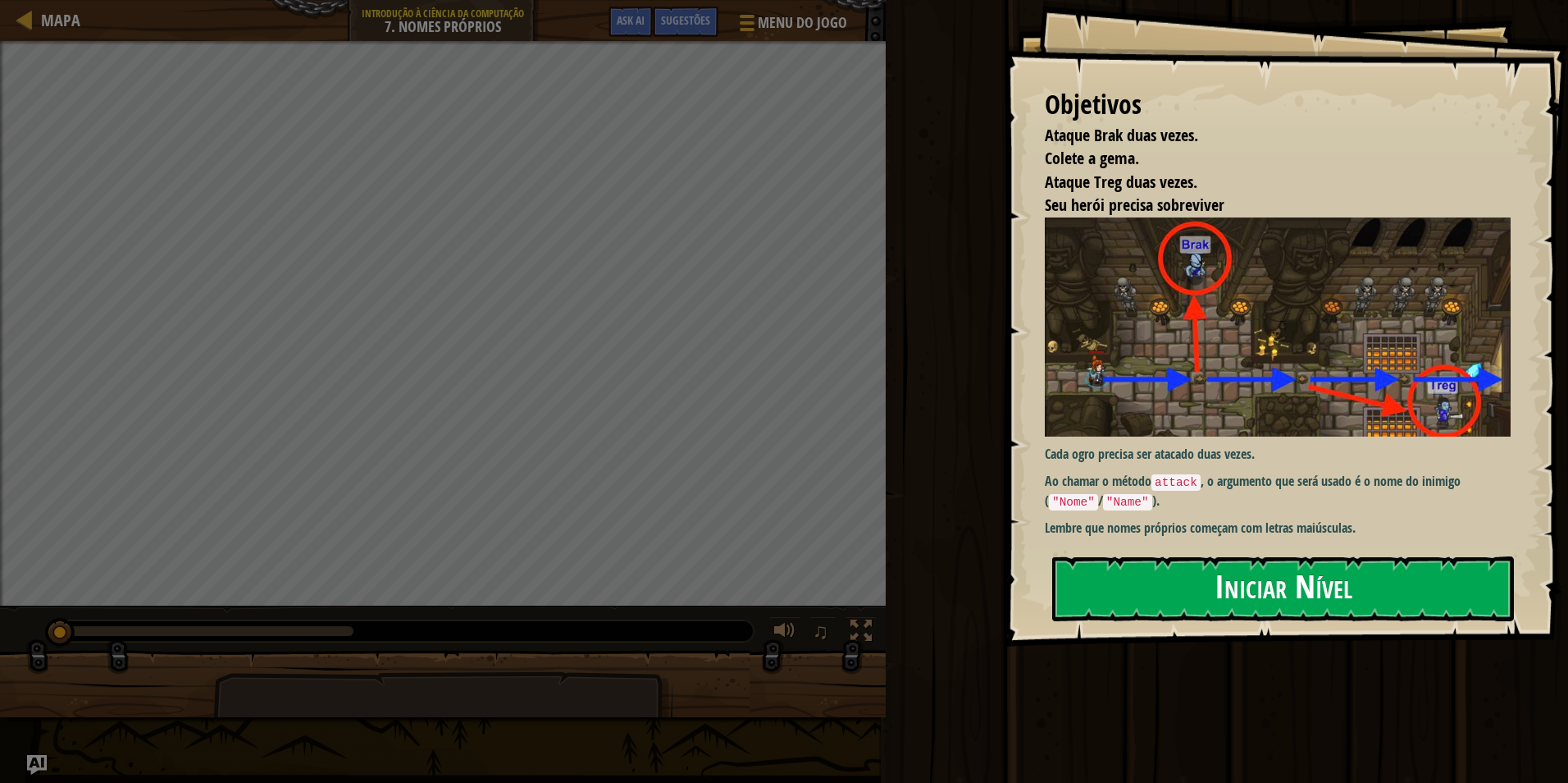
click at [1136, 580] on button "Iniciar Nível" at bounding box center [1283, 589] width 462 height 65
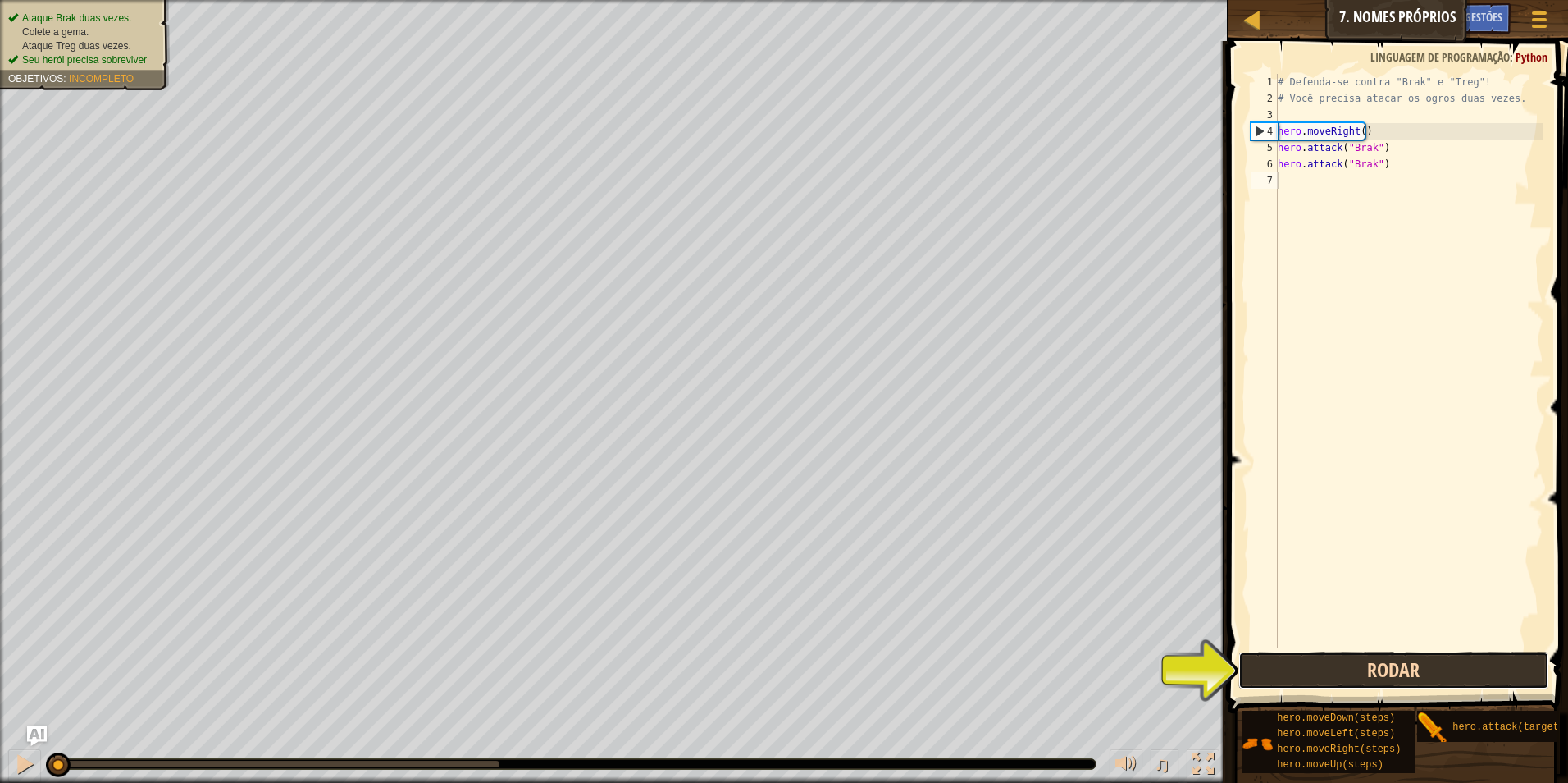
click at [1465, 663] on button "Rodar" at bounding box center [1394, 671] width 311 height 38
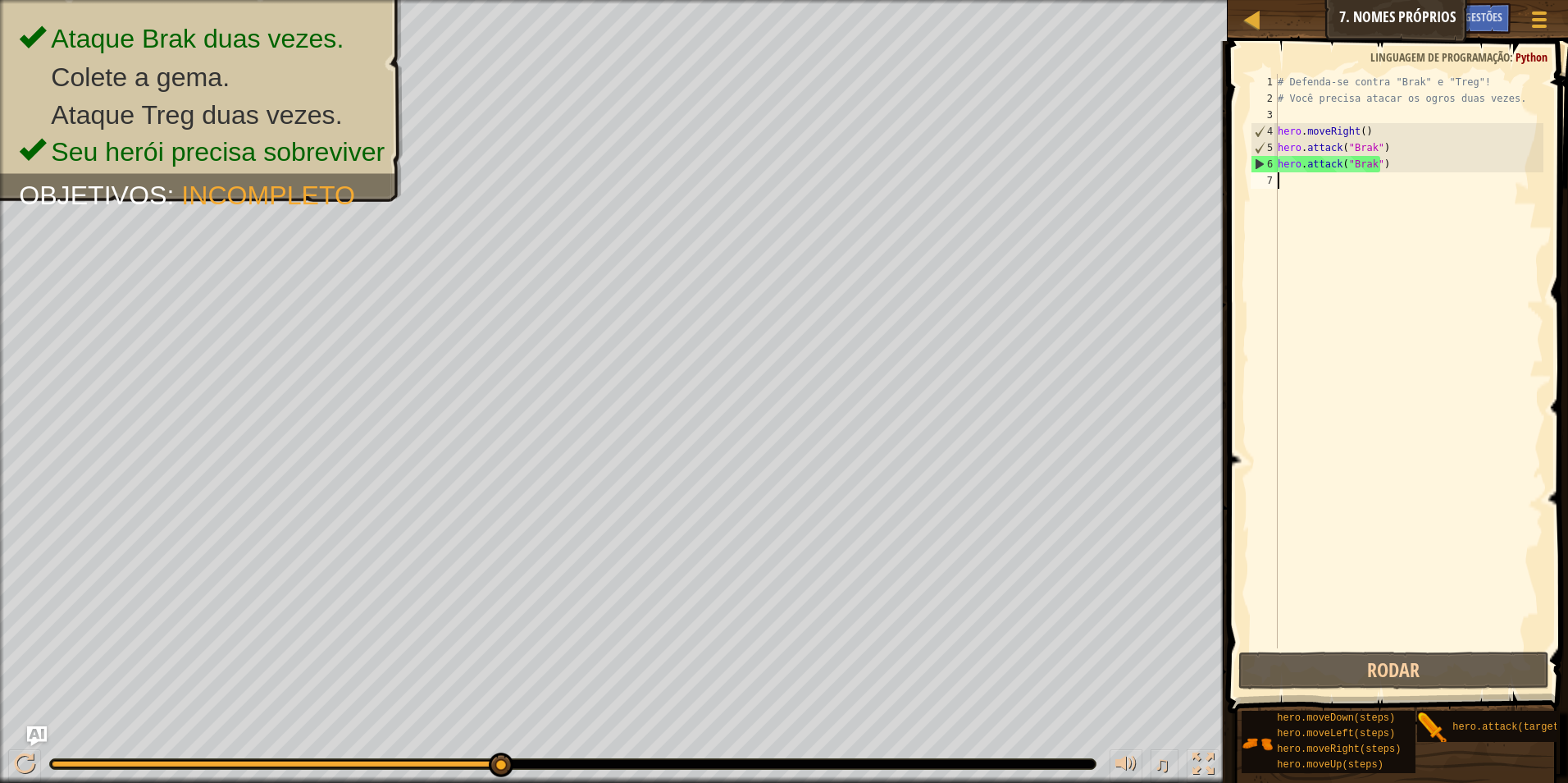
scroll to position [7, 0]
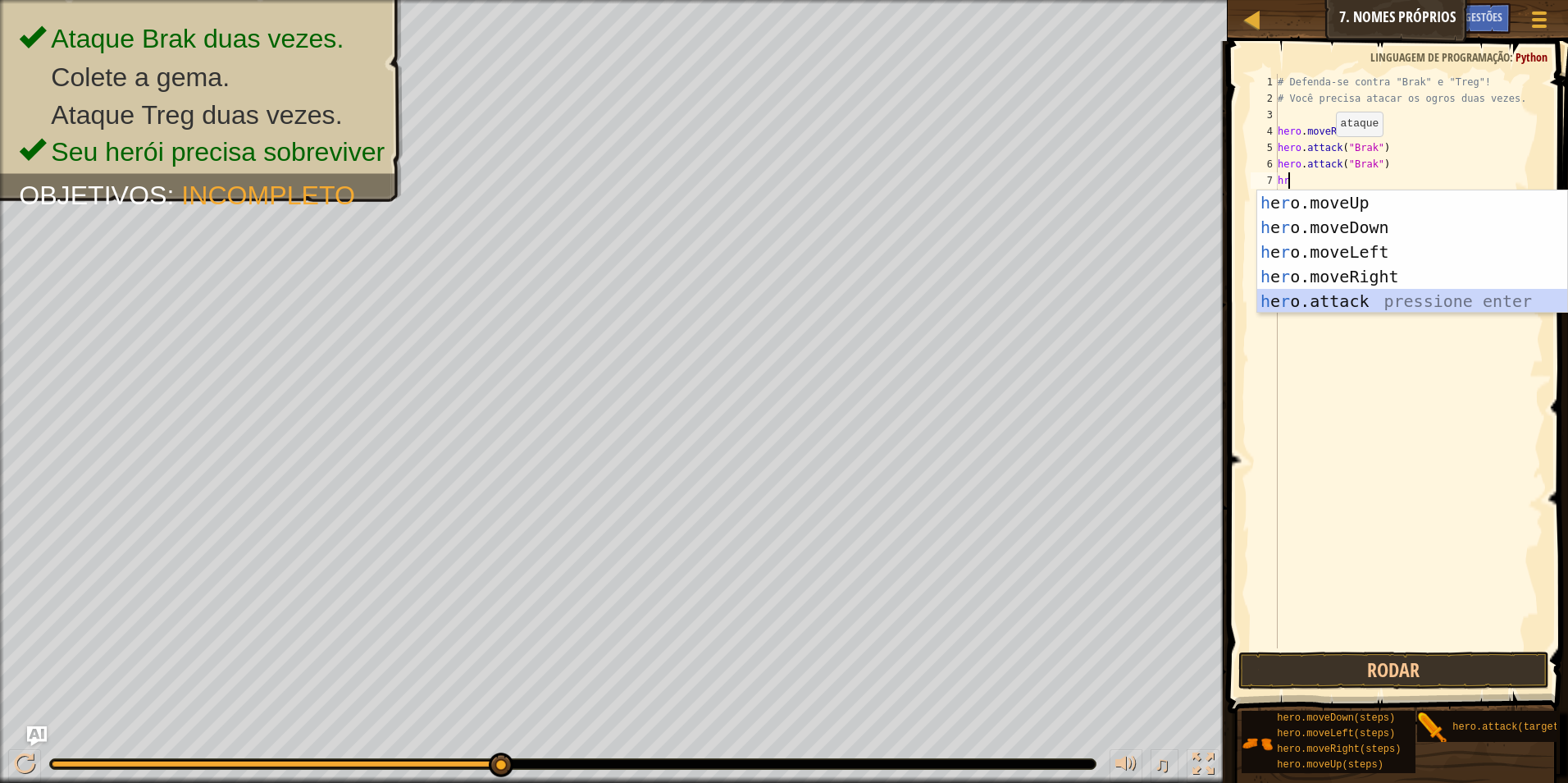
click at [1350, 292] on div "h e r o.moveUp pressione enter h e r o.moveDown pressione enter h e r o.moveLef…" at bounding box center [1412, 277] width 310 height 172
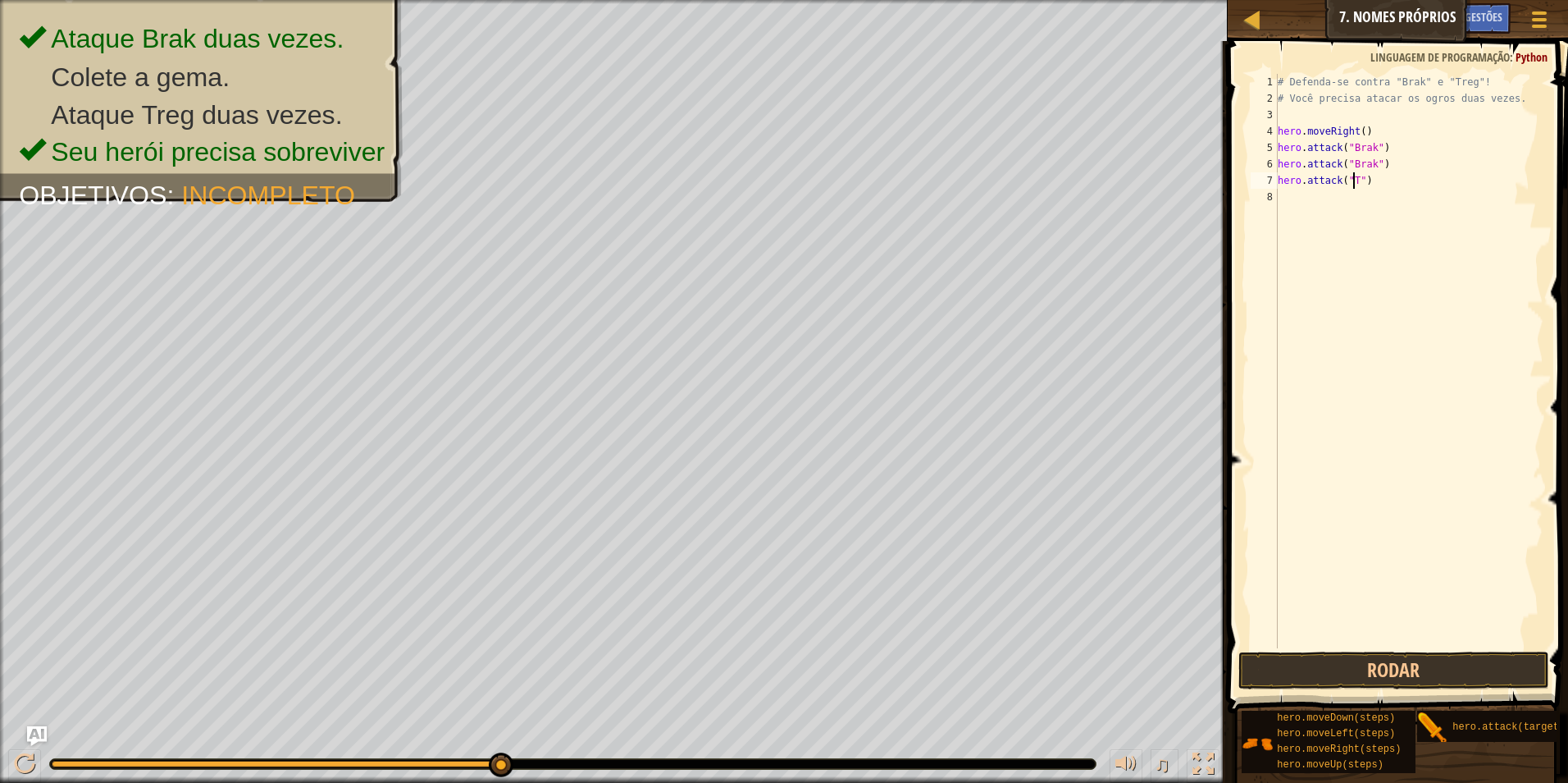
scroll to position [7, 6]
type textarea "hero.attack("Treg")"
click at [1329, 203] on div "# Defenda-se contra "Brak" e "Treg"! # Você precisa atacar os ogros duas vezes.…" at bounding box center [1409, 377] width 269 height 607
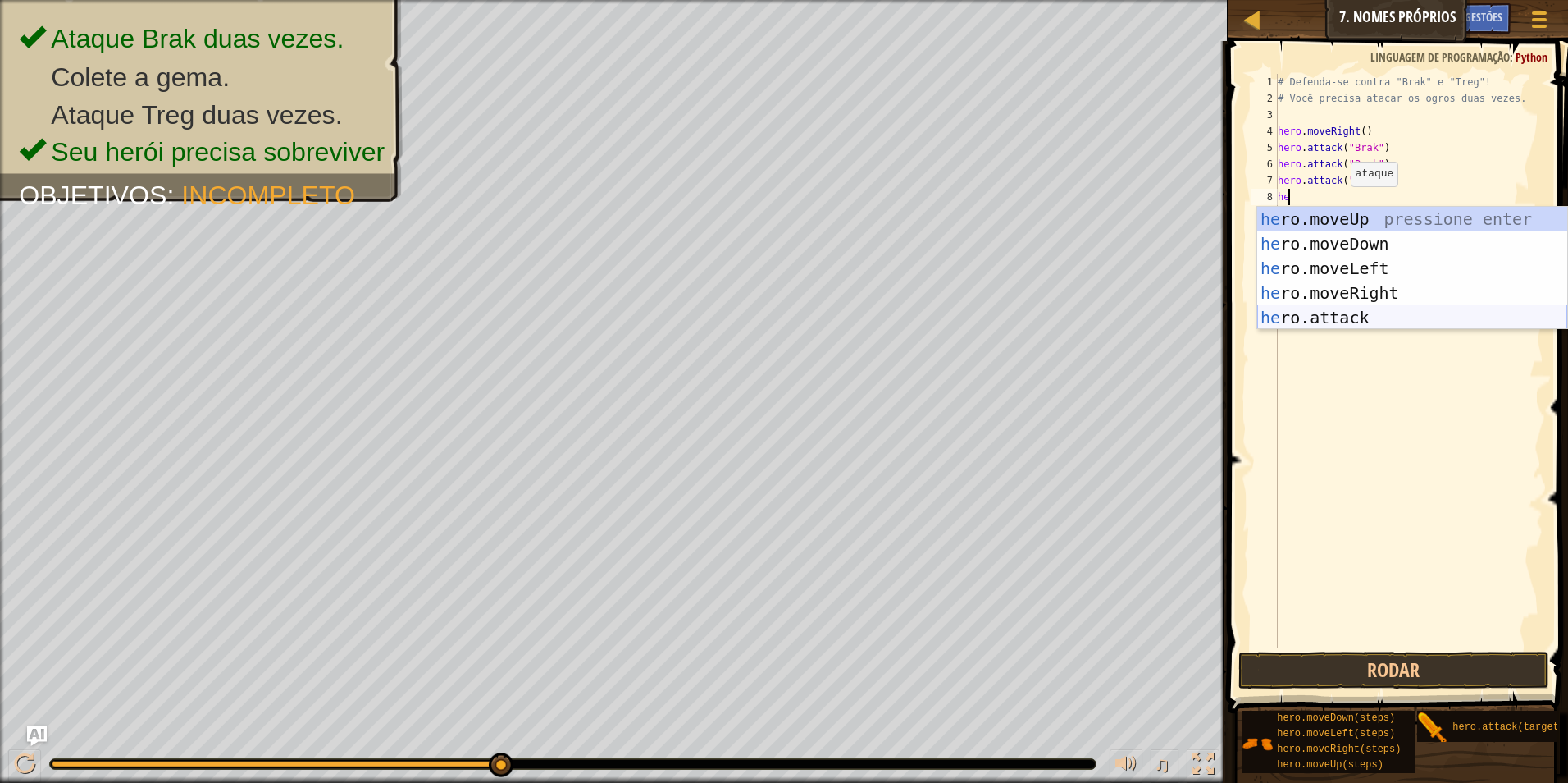
click at [1370, 321] on div "he ro.moveUp pressione enter he ro.moveDown pressione enter he ro.moveLeft pres…" at bounding box center [1412, 293] width 310 height 172
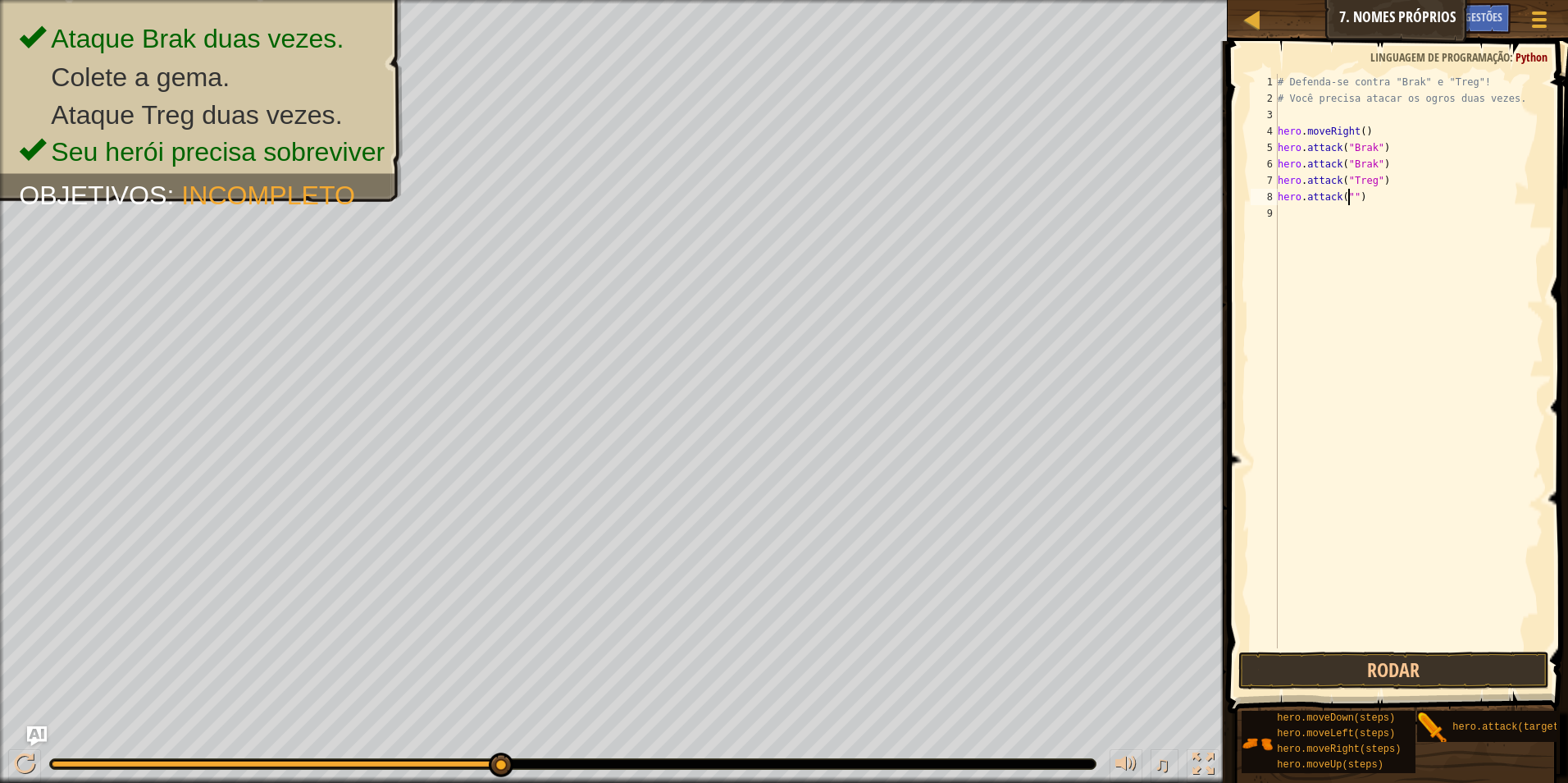
scroll to position [7, 5]
type textarea "hero.attack("Treg")"
click at [1349, 217] on div "# Defenda-se contra "Brak" e "Treg"! # Você precisa atacar os ogros duas vezes.…" at bounding box center [1409, 377] width 269 height 607
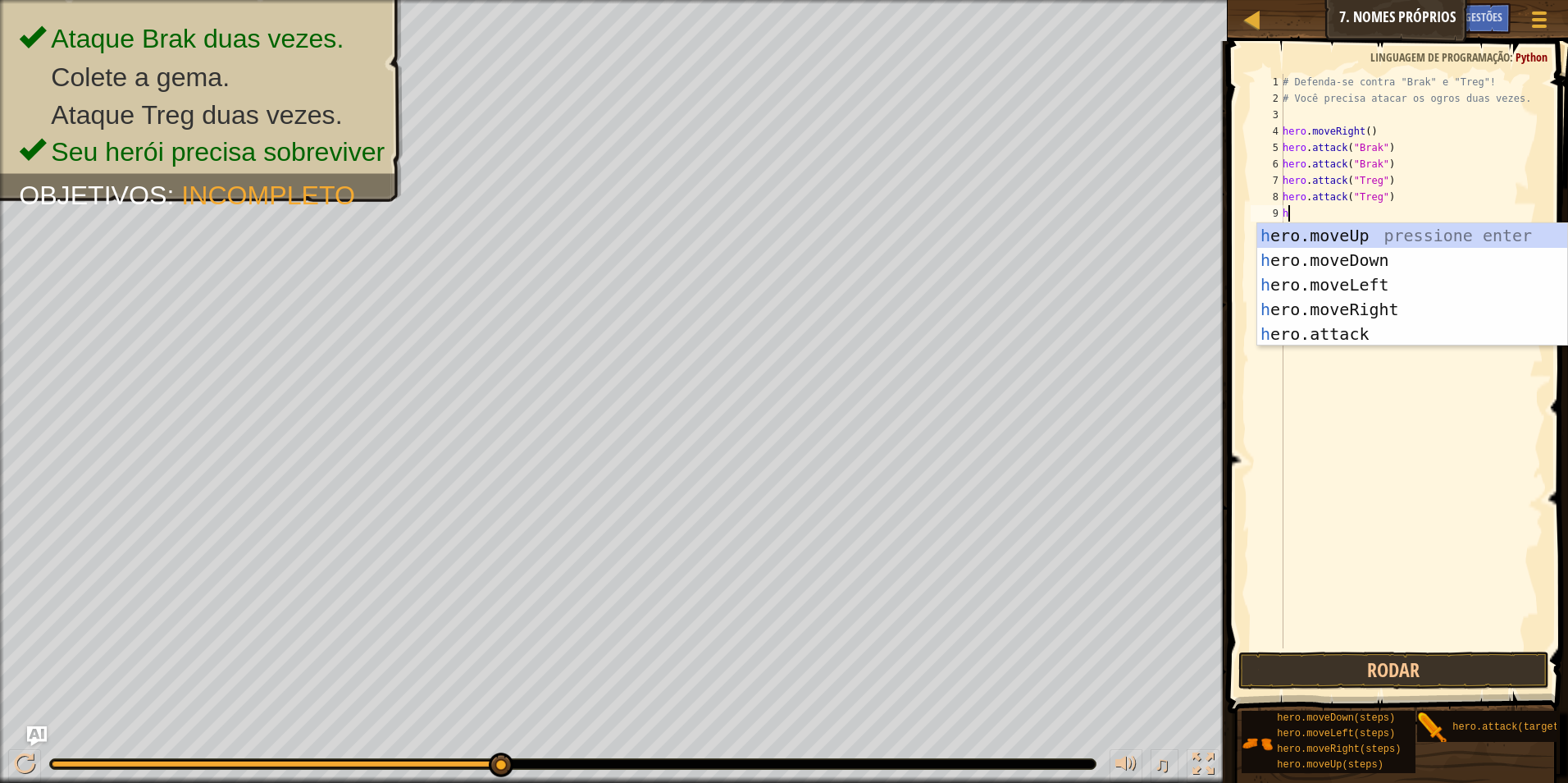
type textarea "hr"
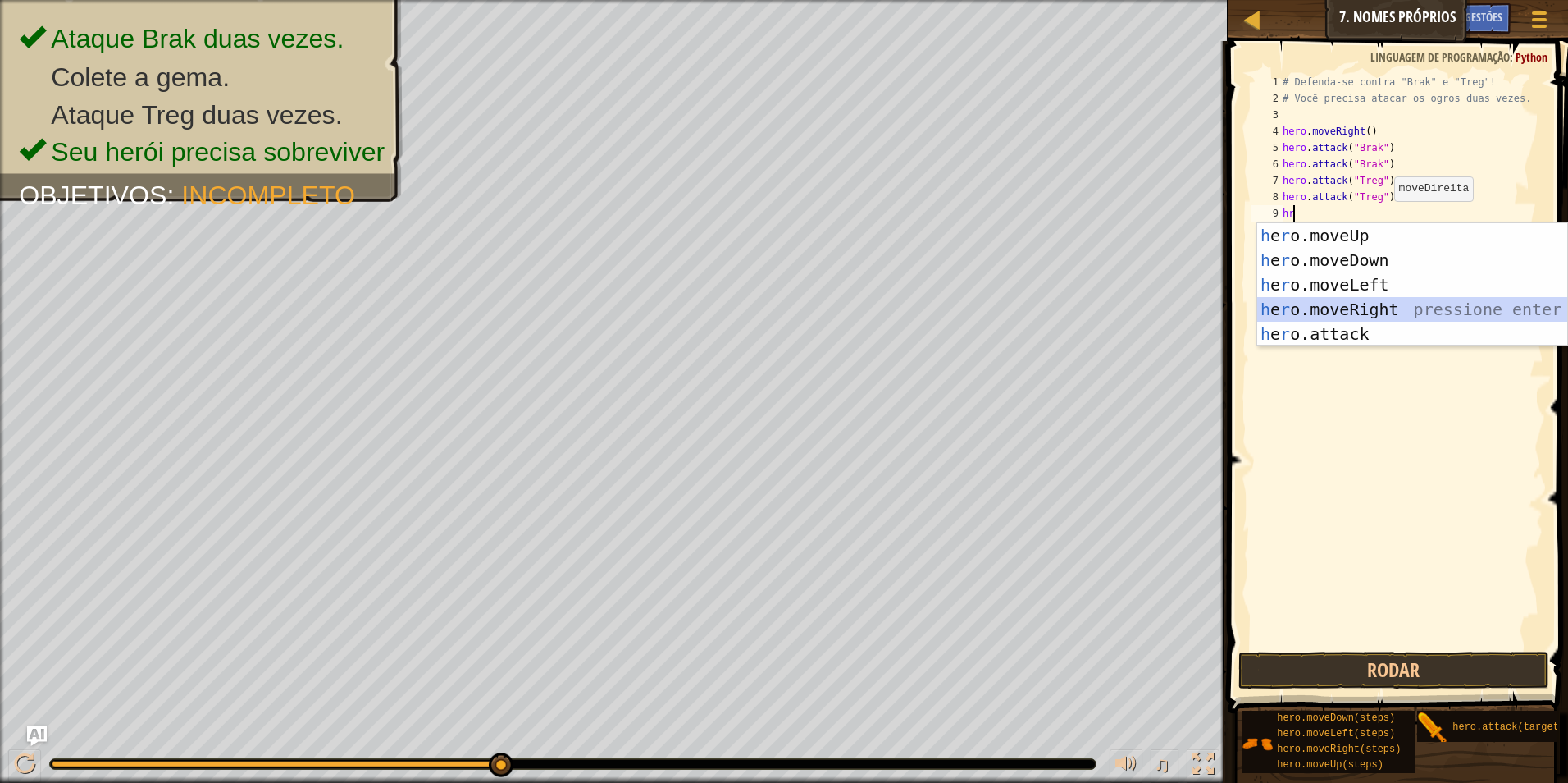
click at [1370, 305] on div "h e r o.moveUp pressione enter h e r o.moveDown pressione enter h e r o.moveLef…" at bounding box center [1412, 310] width 310 height 172
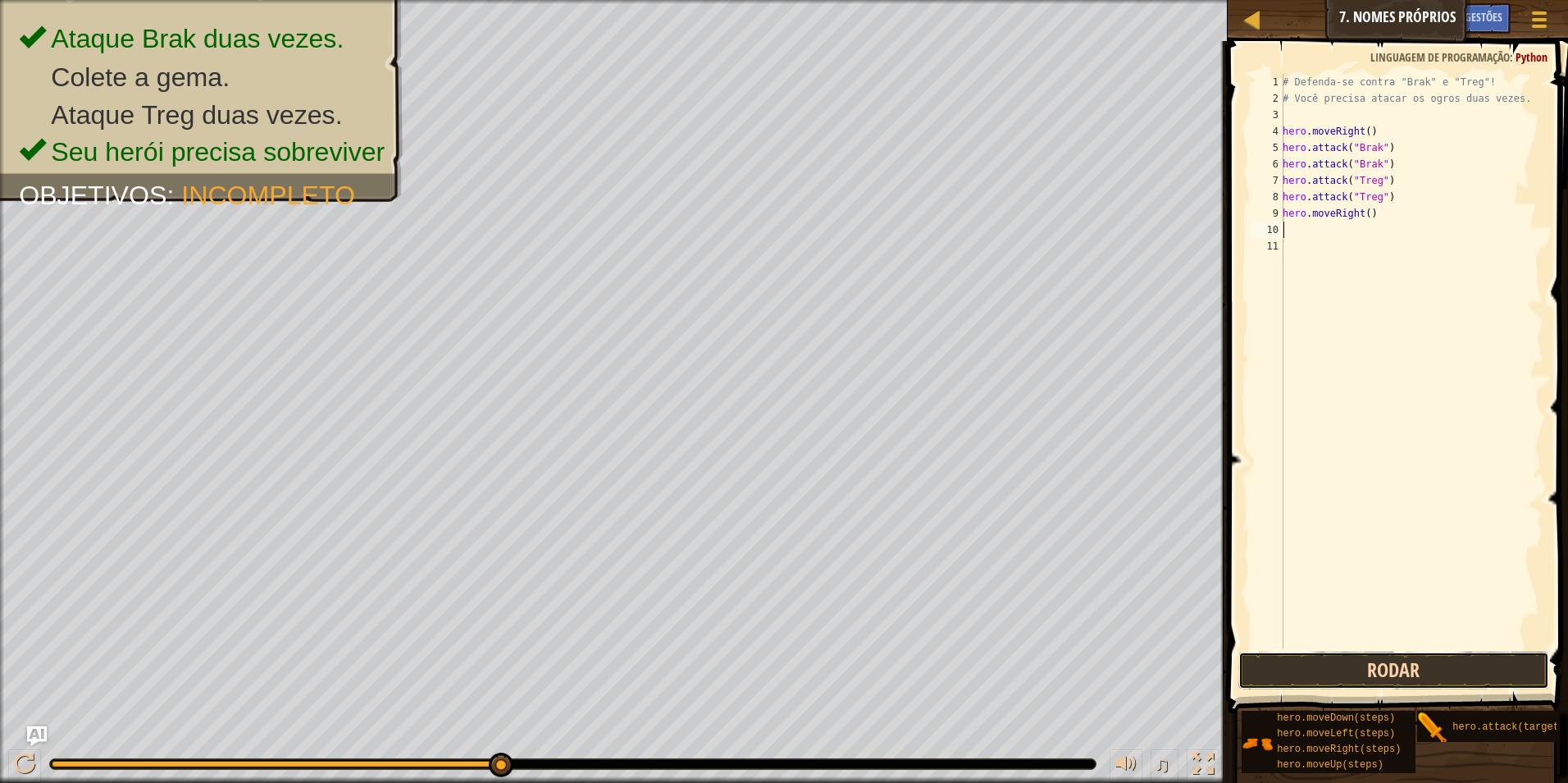
click at [1406, 656] on button "Rodar" at bounding box center [1394, 671] width 311 height 38
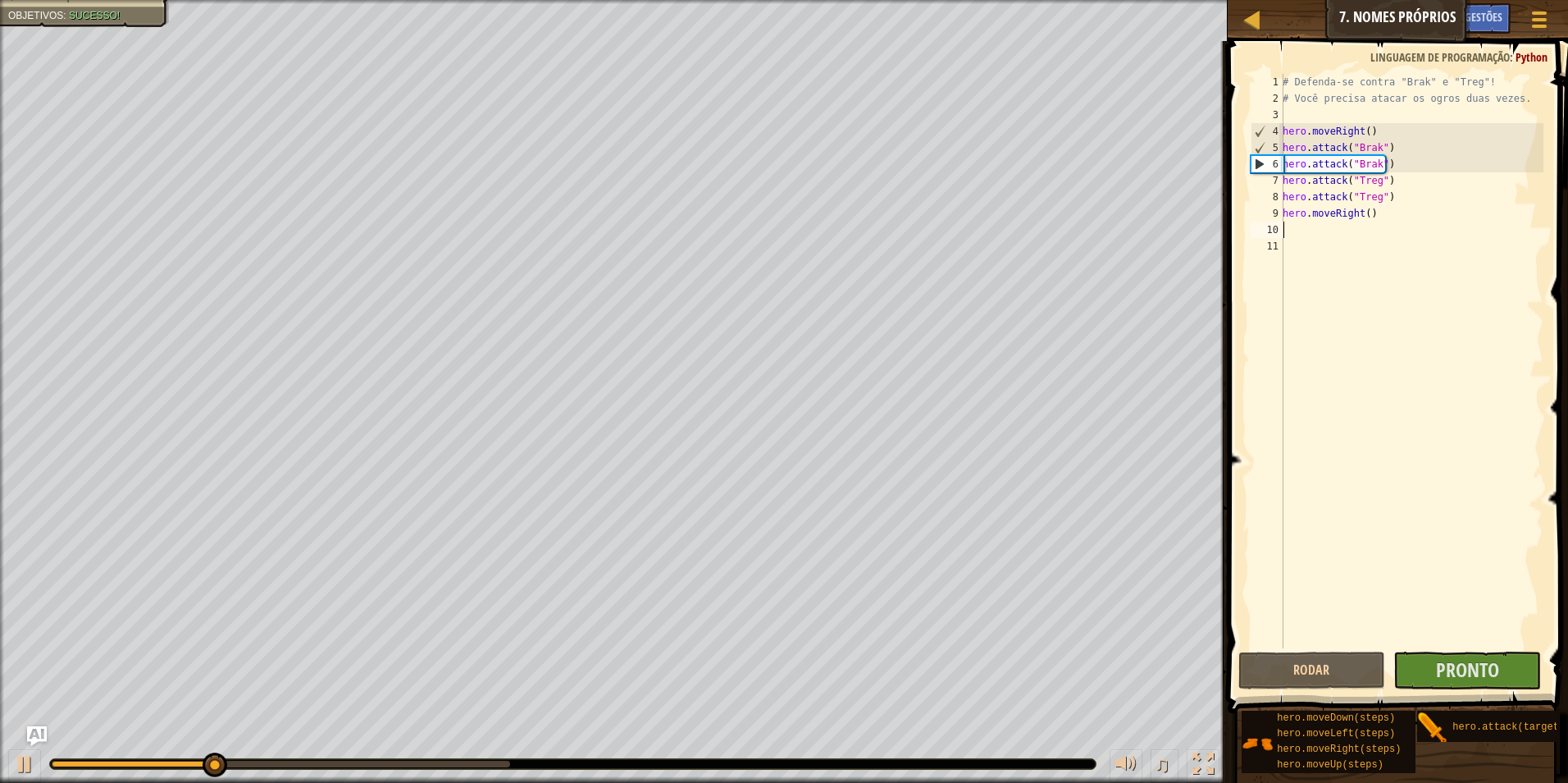
click at [1417, 651] on span at bounding box center [1400, 354] width 354 height 720
click at [1424, 670] on button "Pronto" at bounding box center [1467, 671] width 148 height 38
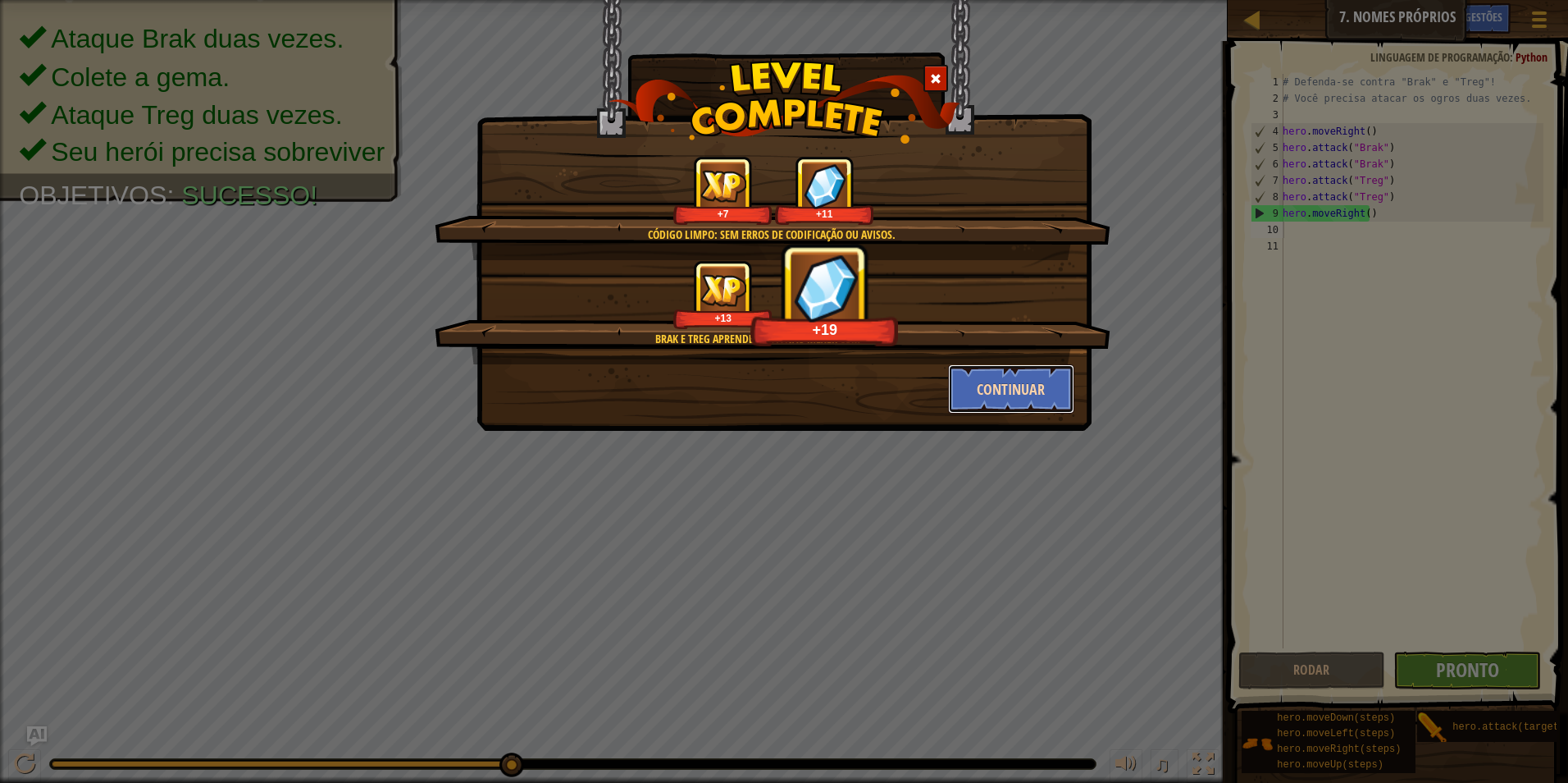
click at [1003, 403] on button "Continuar" at bounding box center [1012, 389] width 127 height 49
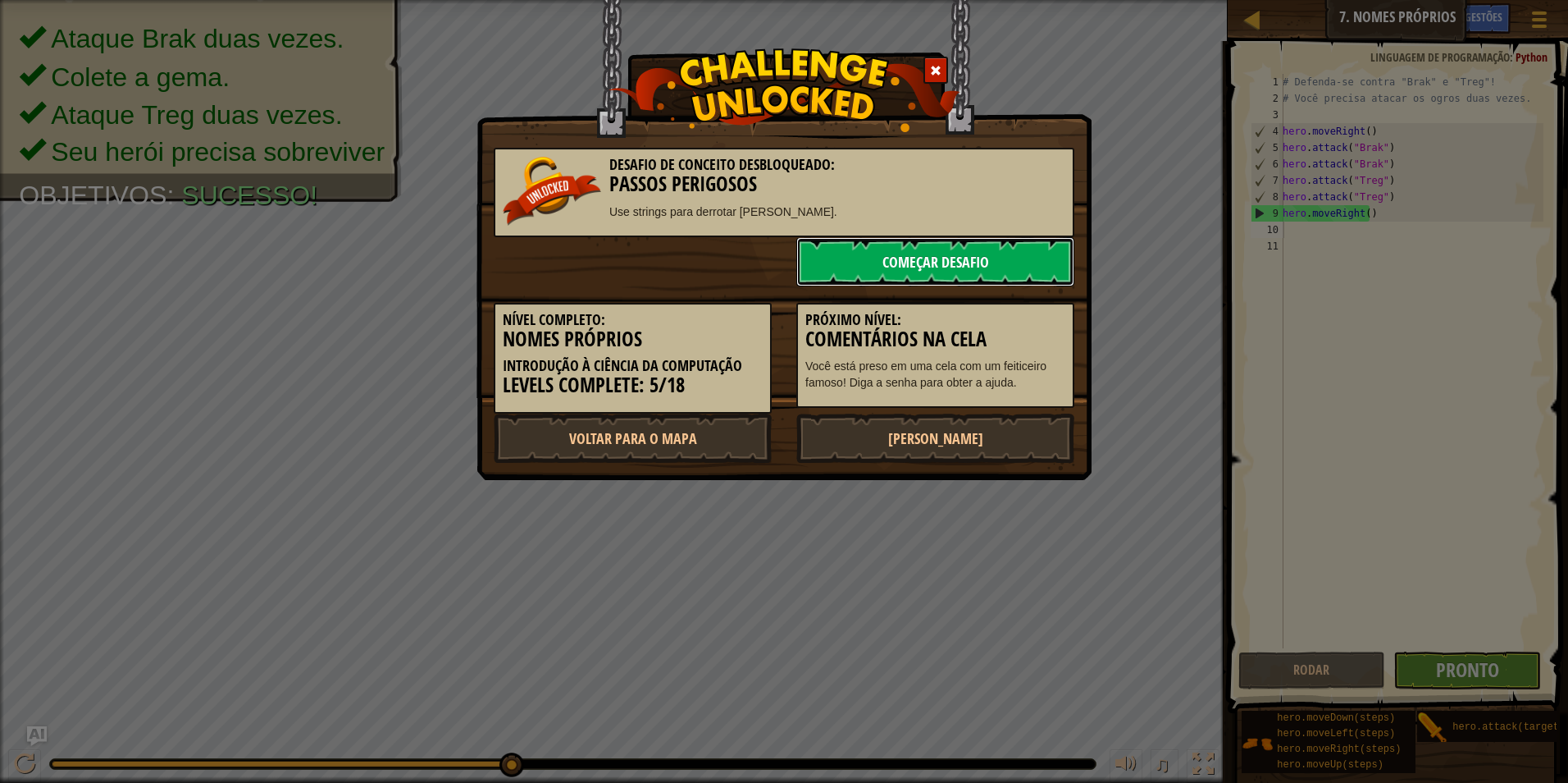
click at [996, 251] on link "Começar Desafio" at bounding box center [935, 261] width 278 height 49
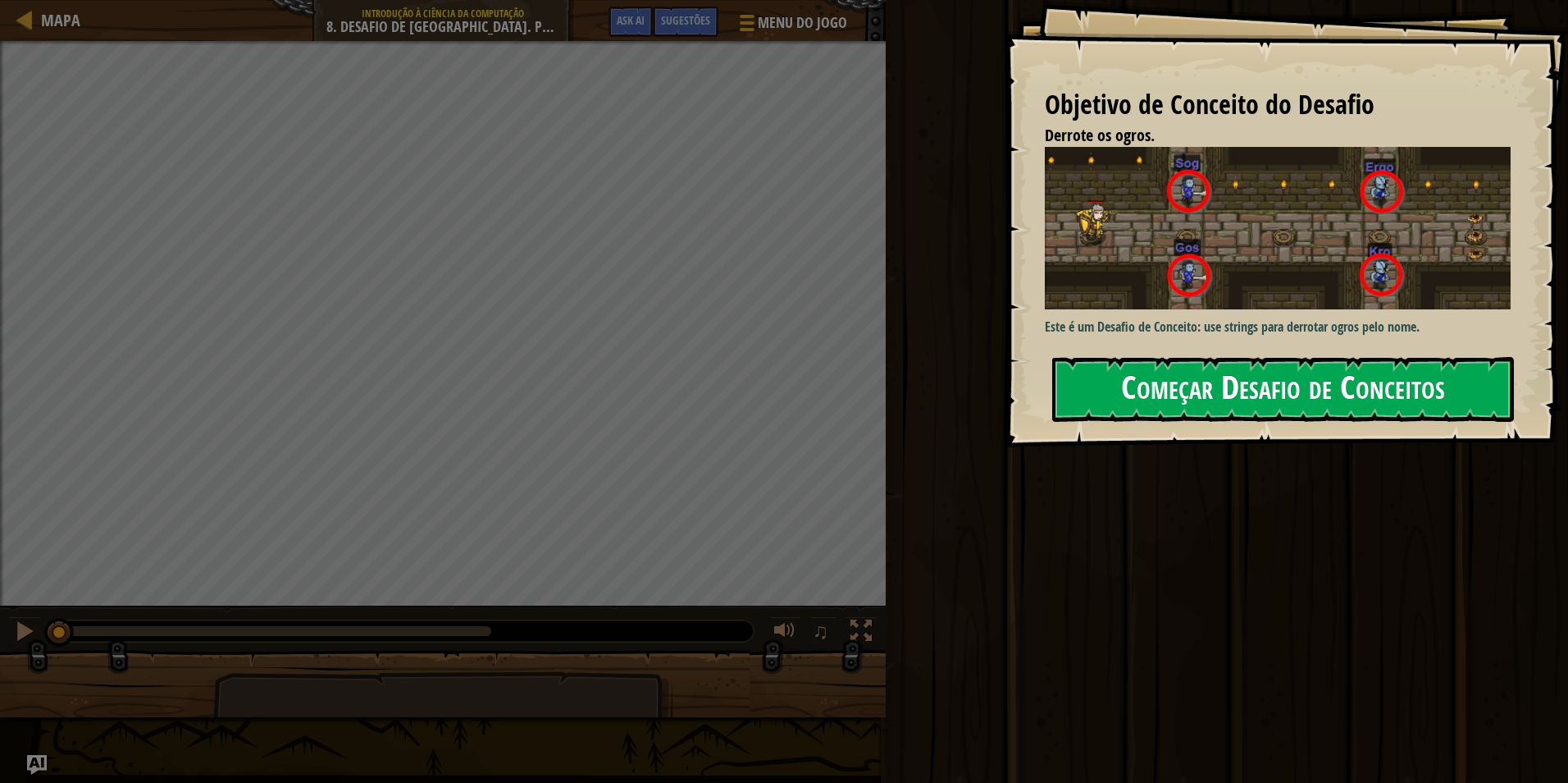
click at [1170, 403] on button "Começar Desafio de Conceitos" at bounding box center [1283, 390] width 462 height 65
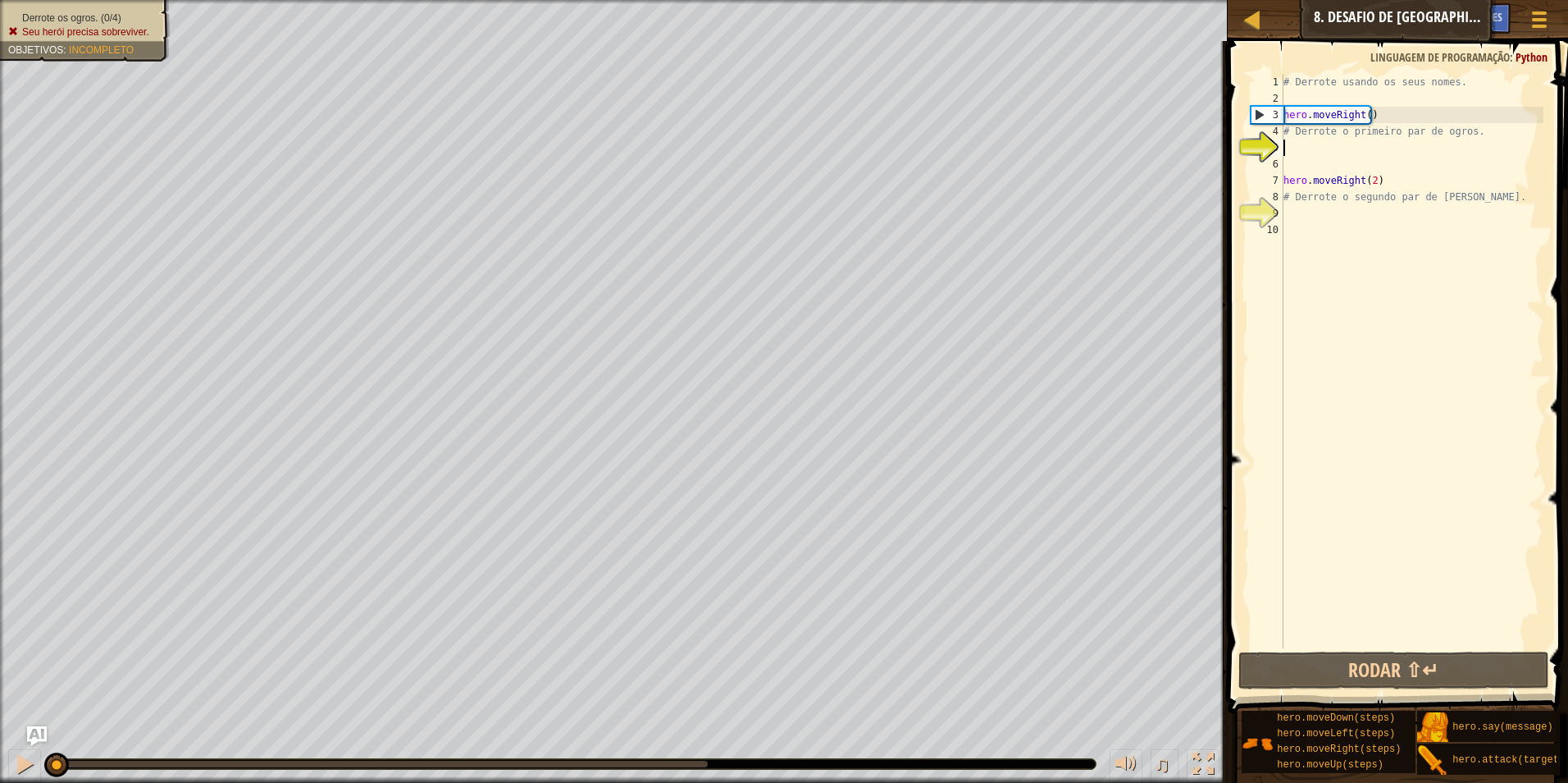
click at [1377, 182] on div "# Derrote usando os seus nomes. hero . moveRight ( ) # Derrote o primeiro par d…" at bounding box center [1412, 377] width 263 height 607
click at [1463, 198] on div "# Derrote usando os seus nomes. hero . moveRight ( ) # Derrote o primeiro par d…" at bounding box center [1412, 377] width 263 height 607
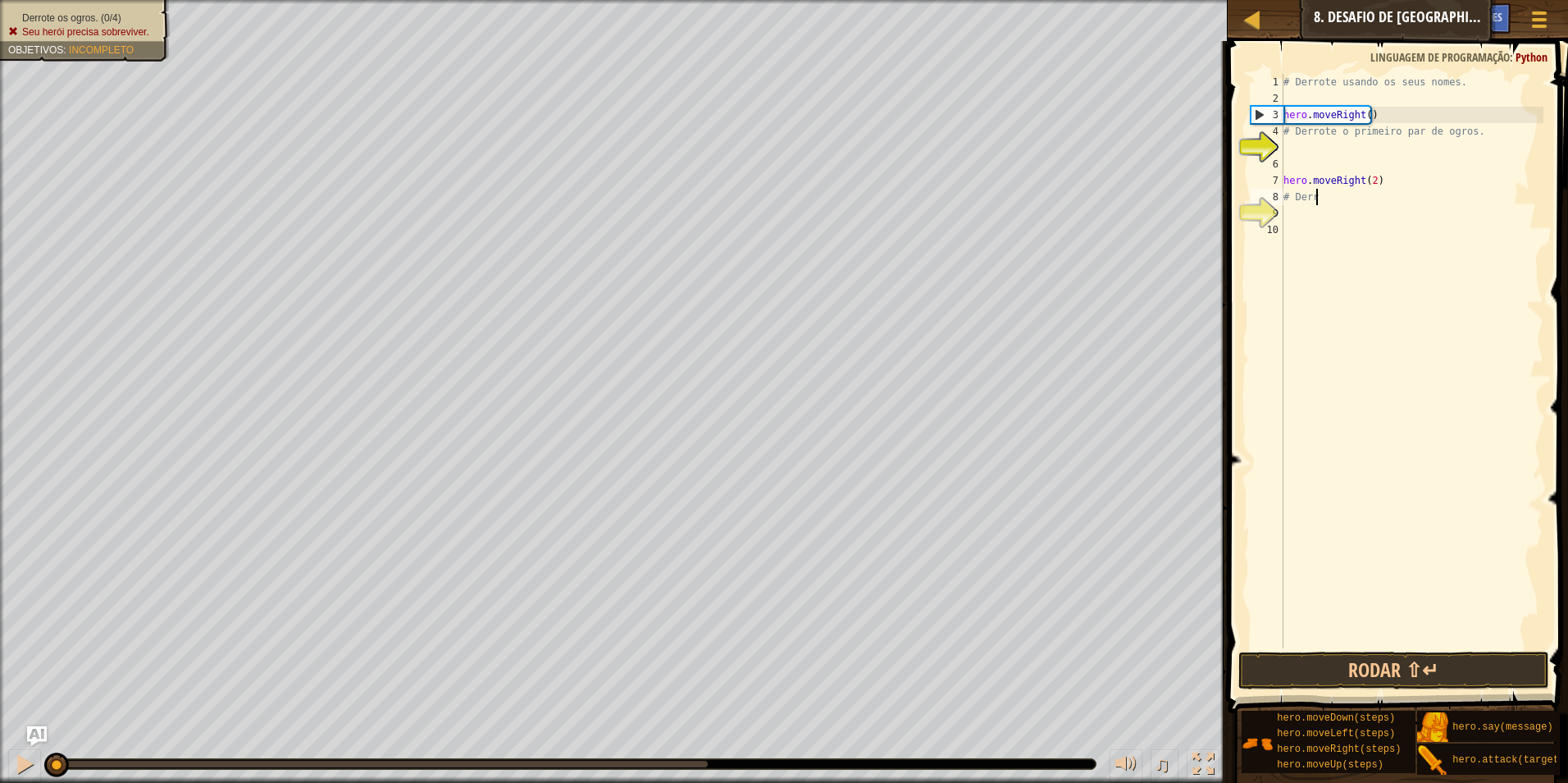
type textarea "#"
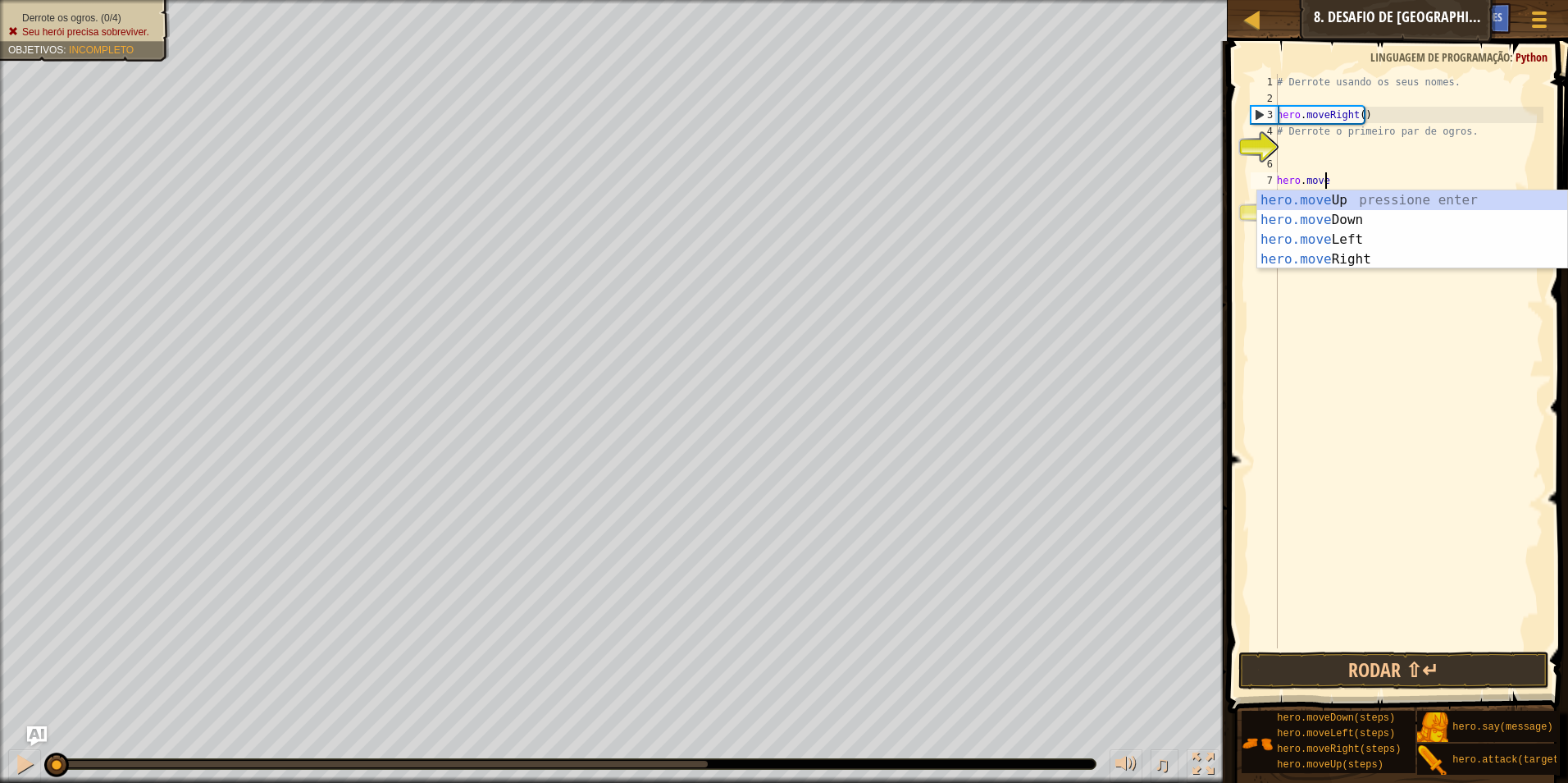
type textarea "h"
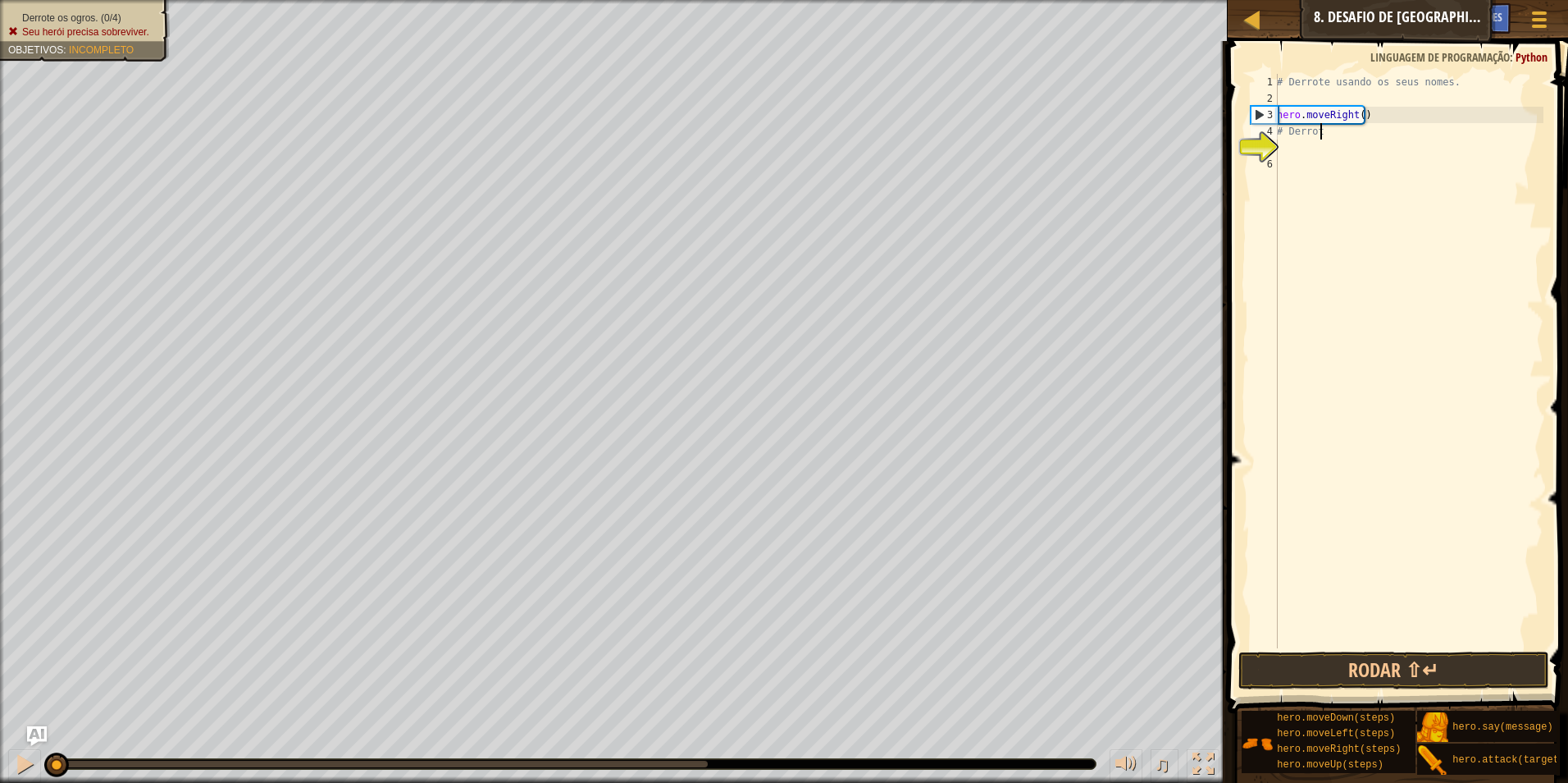
type textarea "#"
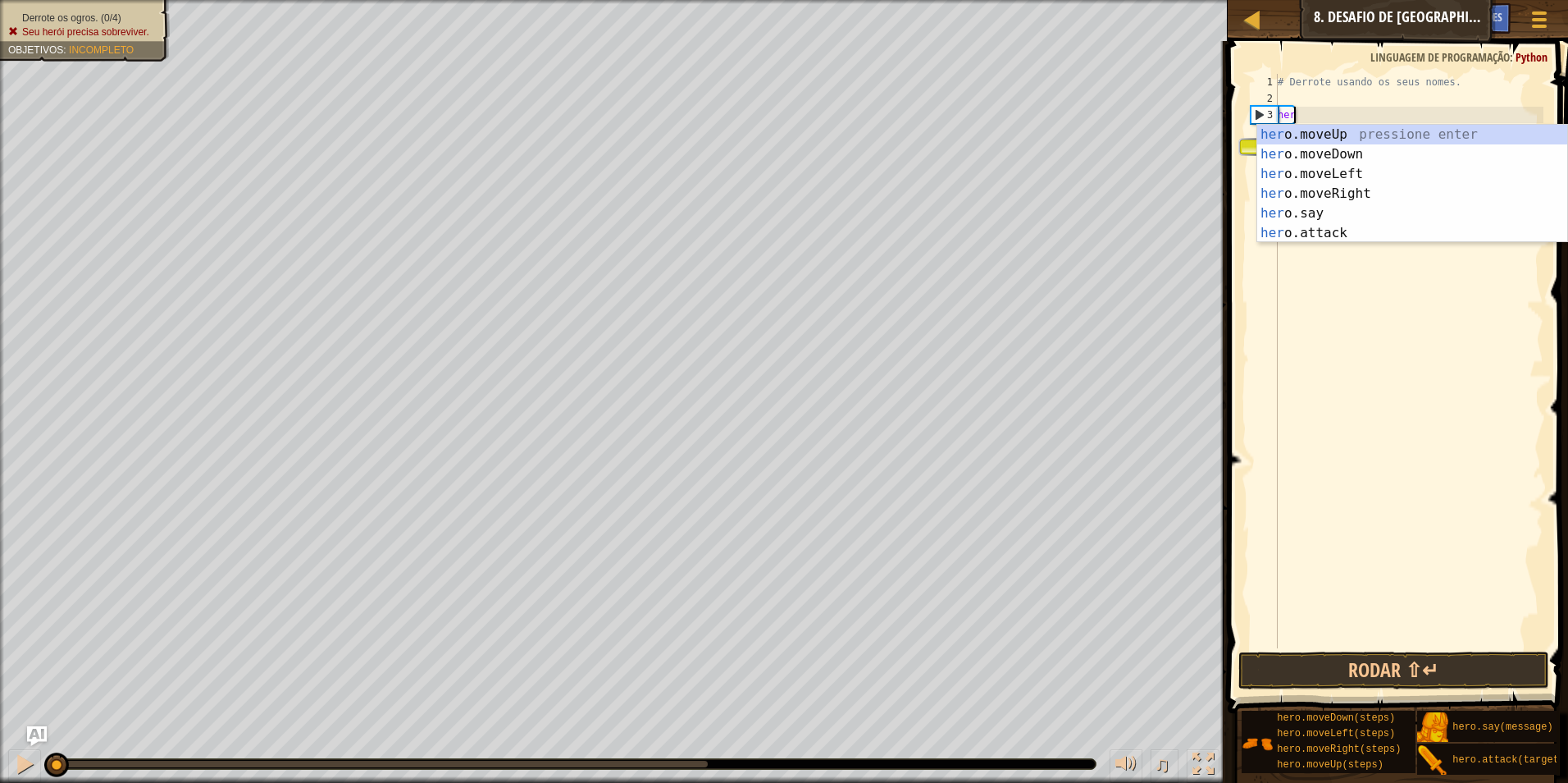
type textarea "h"
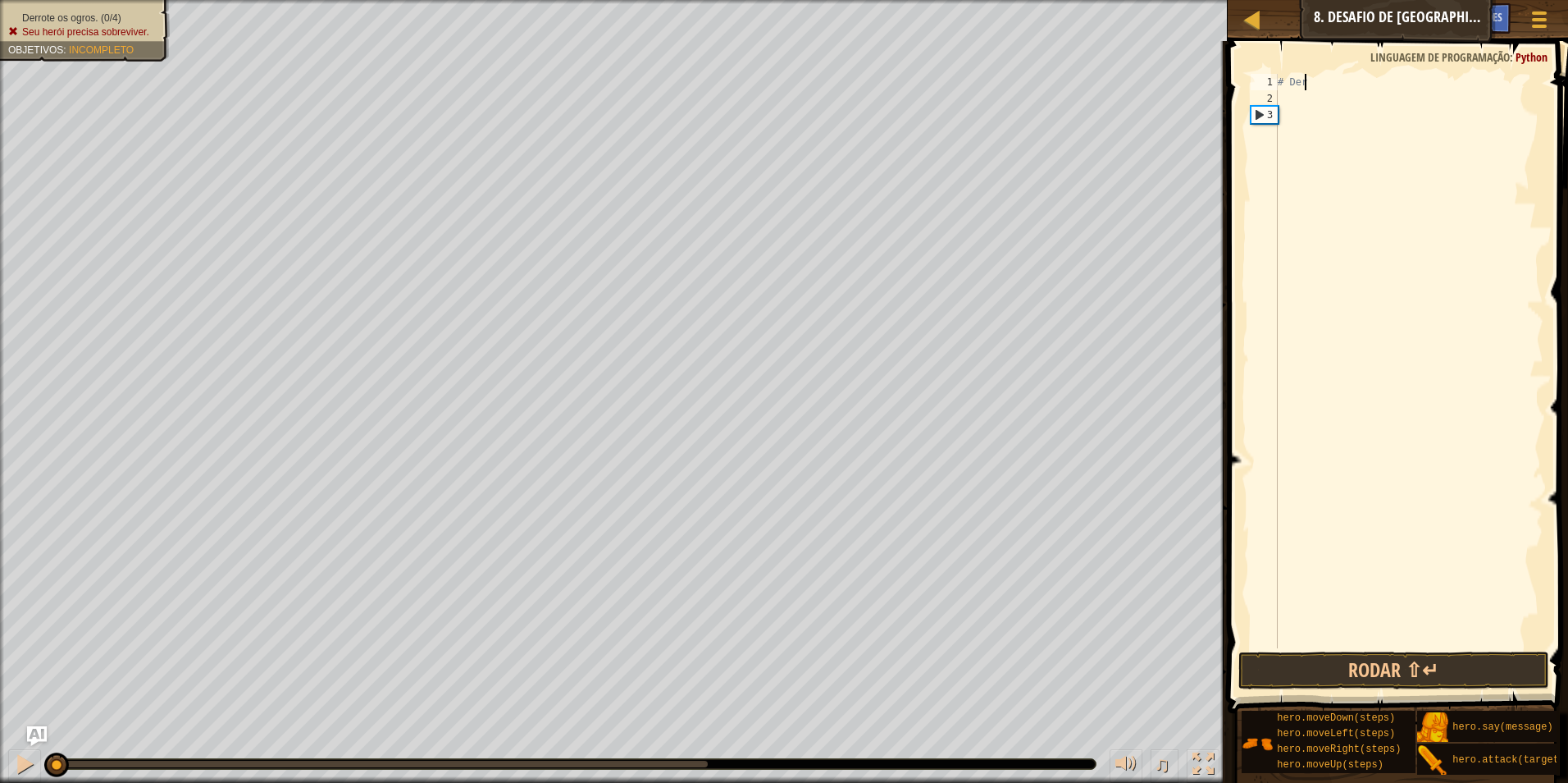
type textarea "#"
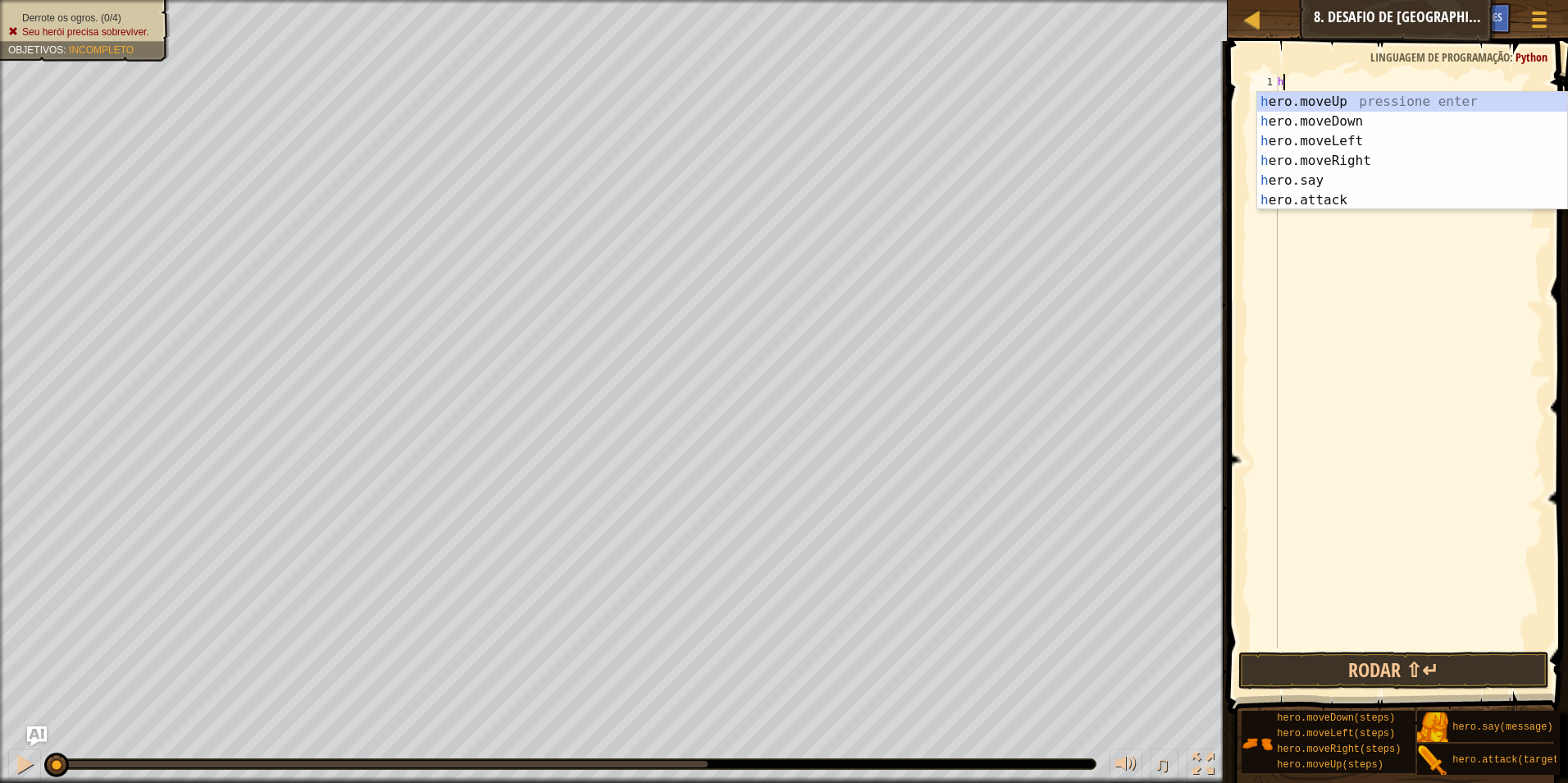
type textarea "hr"
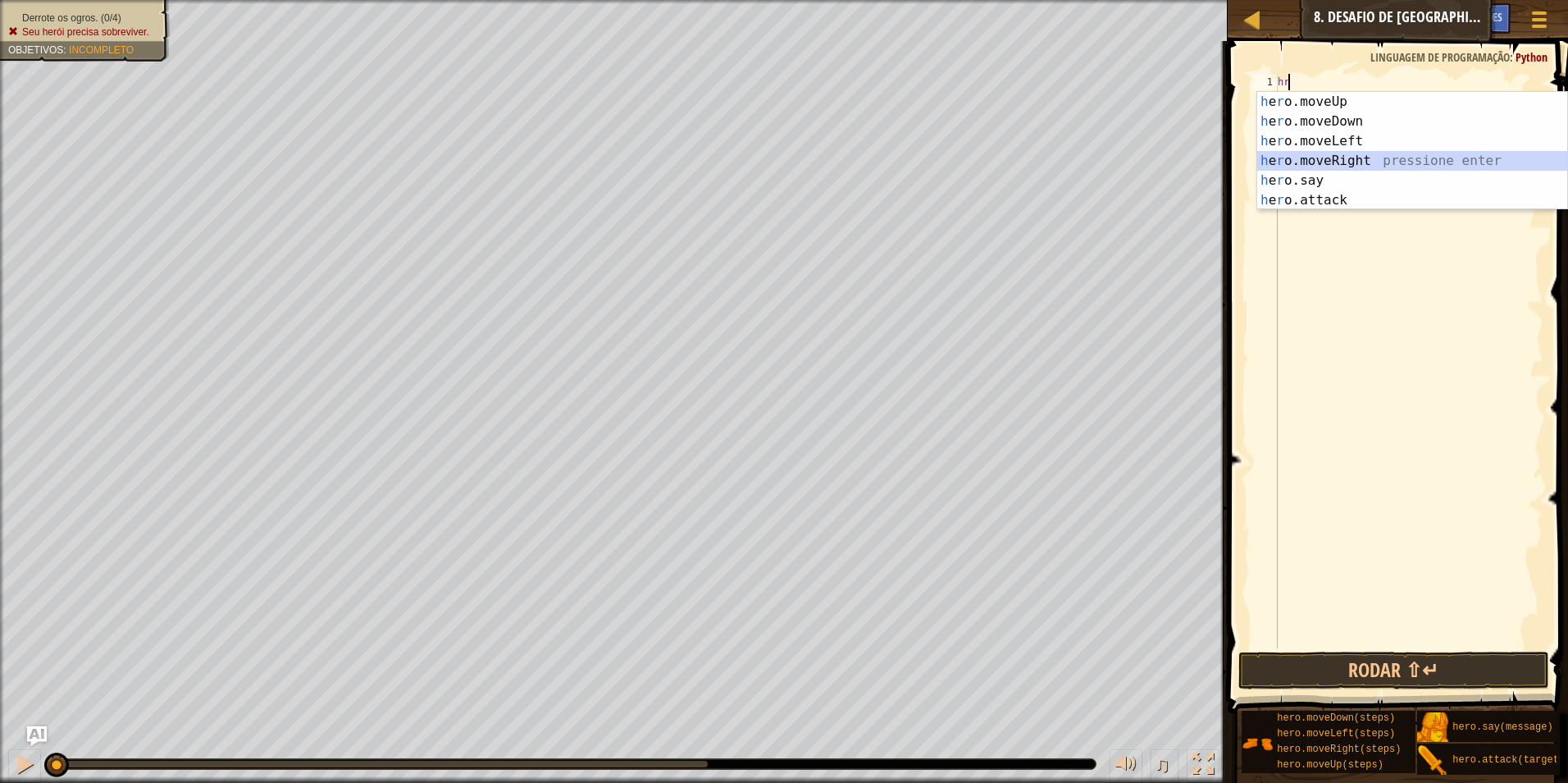
click at [1365, 166] on div "h e r o.moveUp pressione enter h e r o.moveDown pressione enter h e r o.moveLef…" at bounding box center [1412, 170] width 310 height 157
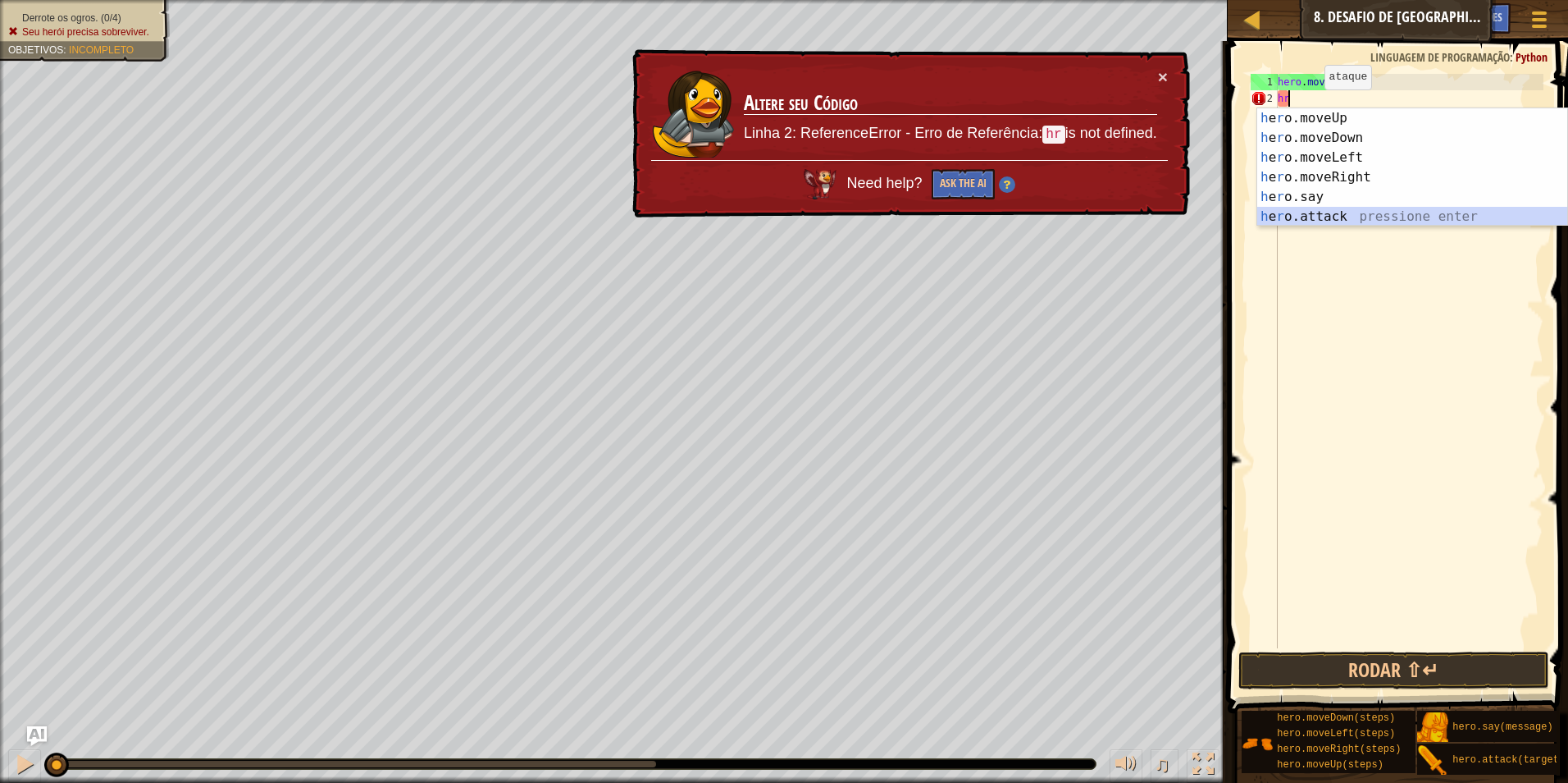
click at [1347, 213] on div "h e r o.moveUp pressione enter h e r o.moveDown pressione enter h e r o.moveLef…" at bounding box center [1412, 187] width 310 height 157
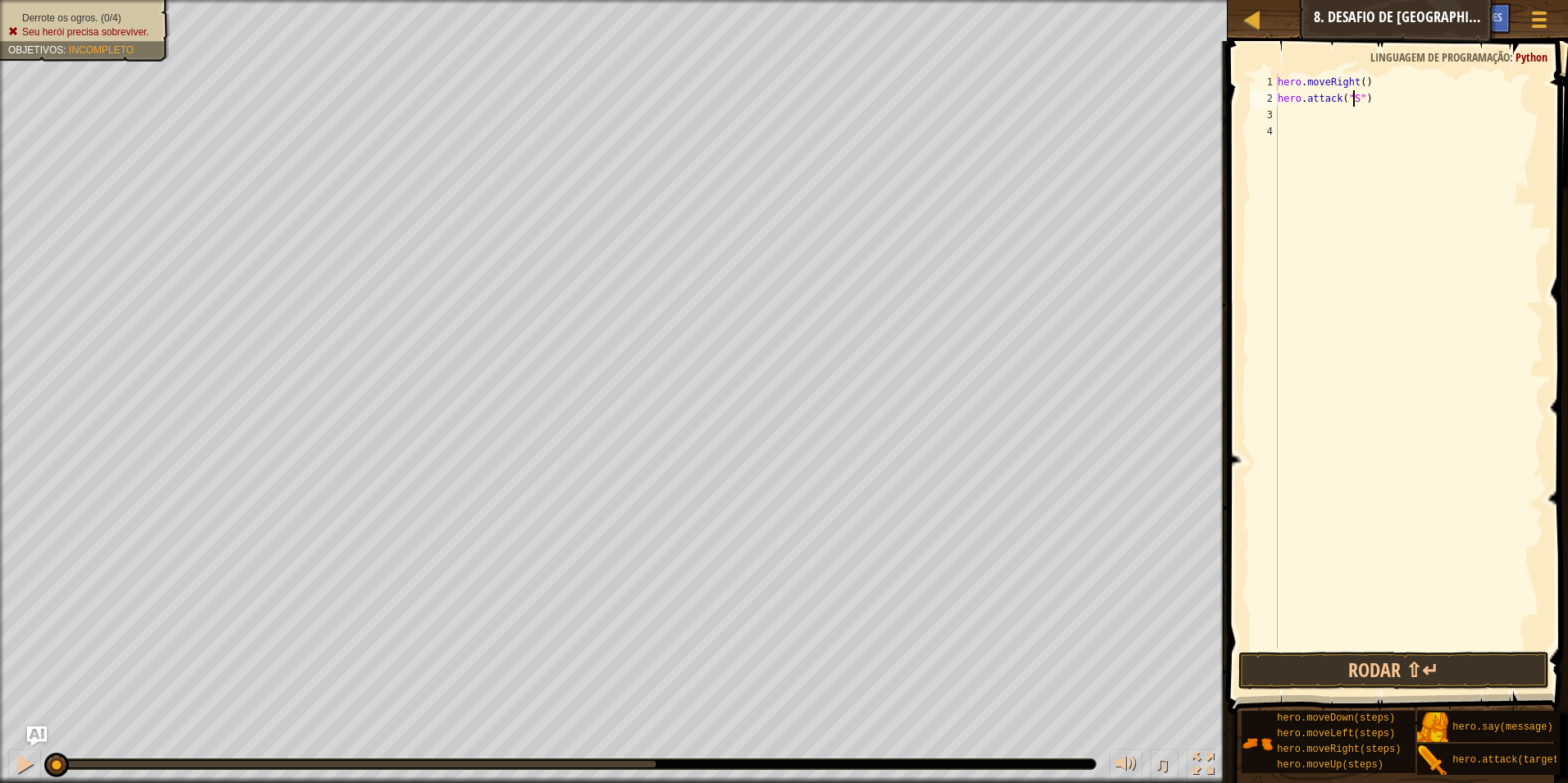
scroll to position [7, 6]
type textarea "hero.attack("Sog")"
click at [1323, 115] on div "hero . moveRight ( ) hero . attack ( "Sog" )" at bounding box center [1409, 377] width 269 height 607
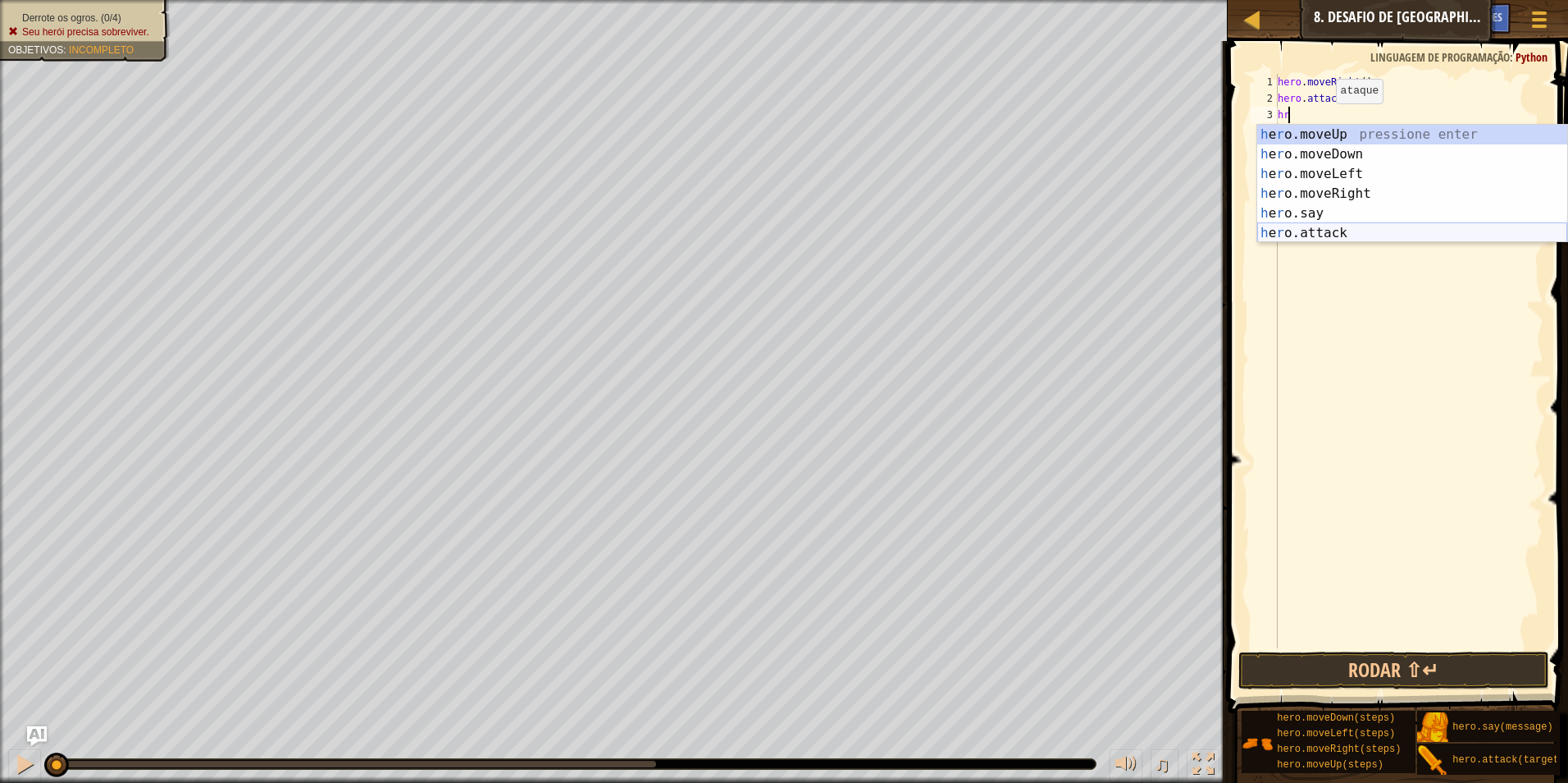
click at [1350, 230] on div "h e r o.moveUp pressione enter h e r o.moveDown pressione enter h e r o.moveLef…" at bounding box center [1412, 203] width 310 height 157
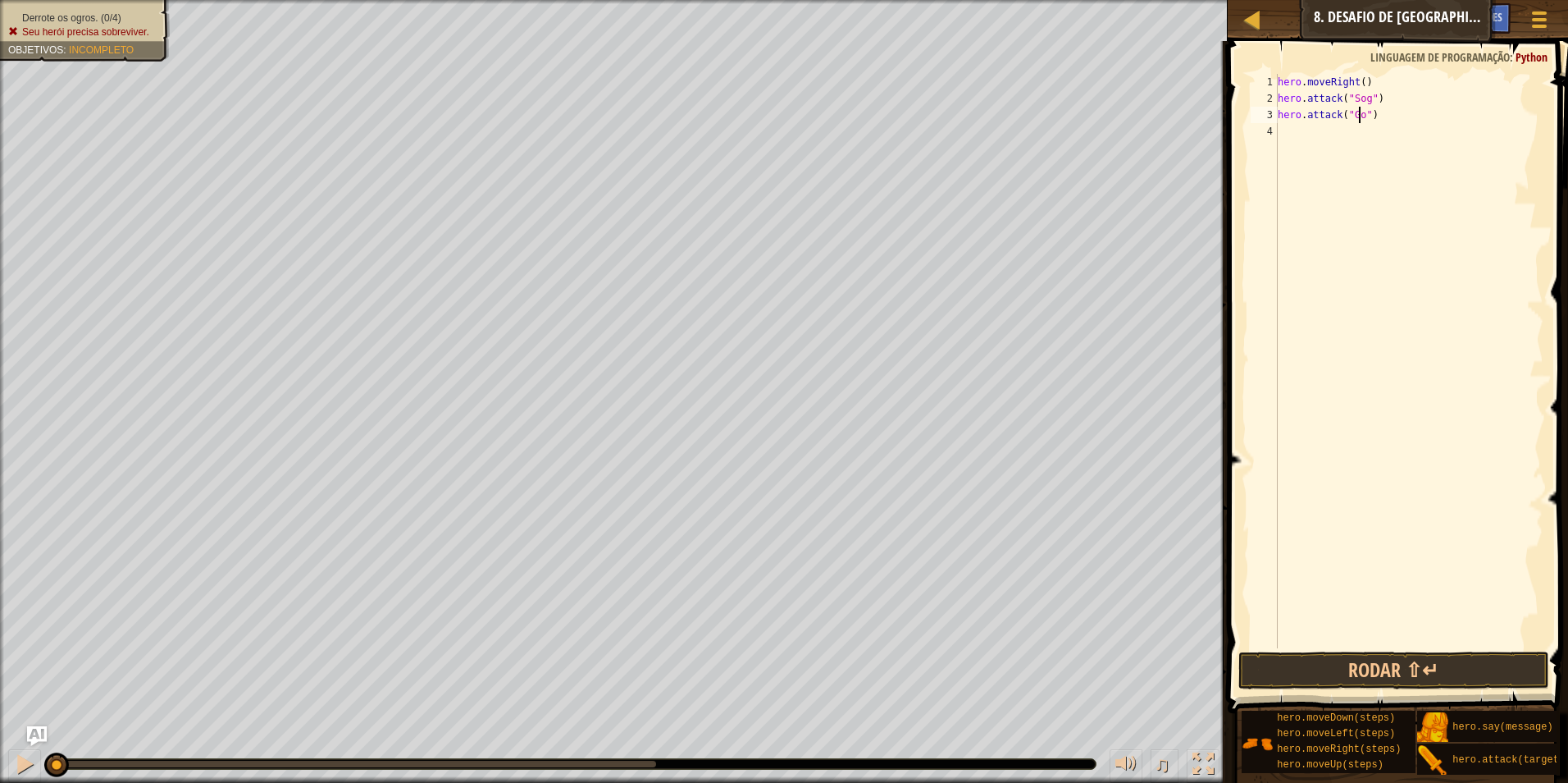
scroll to position [7, 6]
type textarea "hero.attack("Gos")"
click at [1305, 131] on div "hero . moveRight ( ) hero . attack ( "Sog" ) hero . attack ( "Gos" )" at bounding box center [1409, 377] width 269 height 607
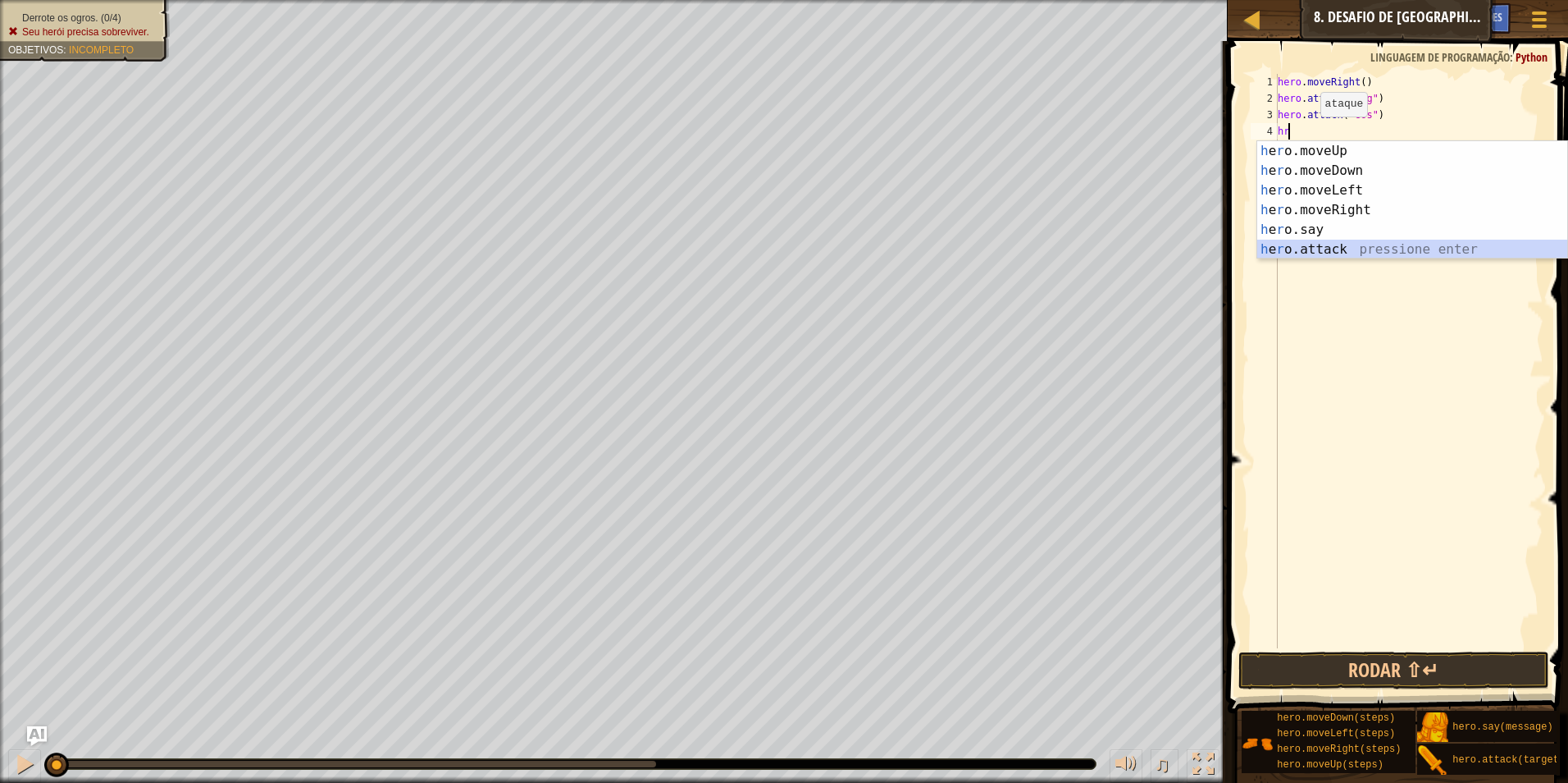
click at [1329, 244] on div "h e r o.moveUp pressione enter h e r o.moveDown pressione enter h e r o.moveLef…" at bounding box center [1412, 219] width 310 height 157
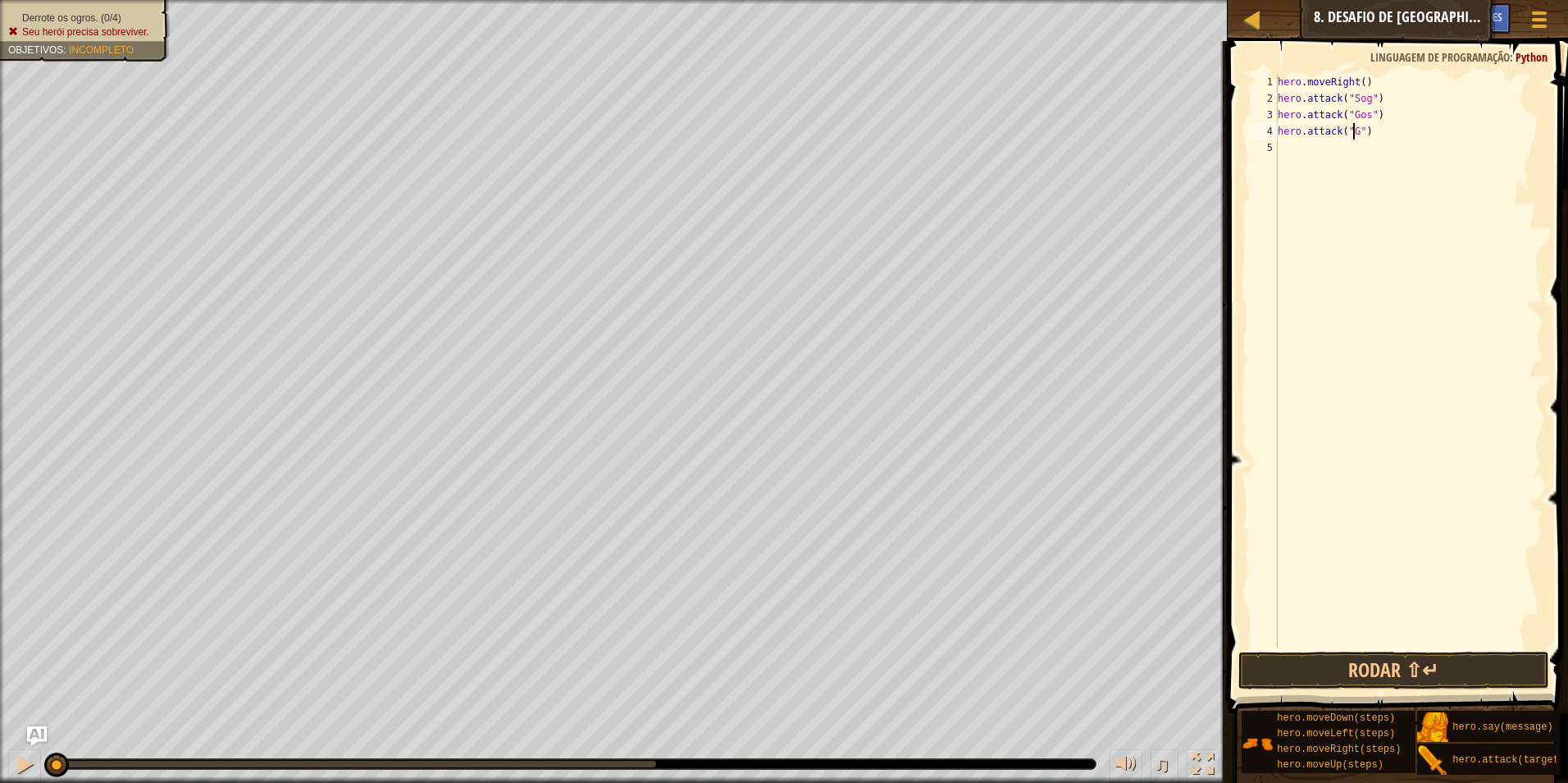
scroll to position [7, 6]
type textarea "hero.attack("Gos")"
click at [1311, 145] on div "hero . moveRight ( ) hero . attack ( "Sog" ) hero . attack ( "Gos" ) hero . att…" at bounding box center [1409, 377] width 269 height 607
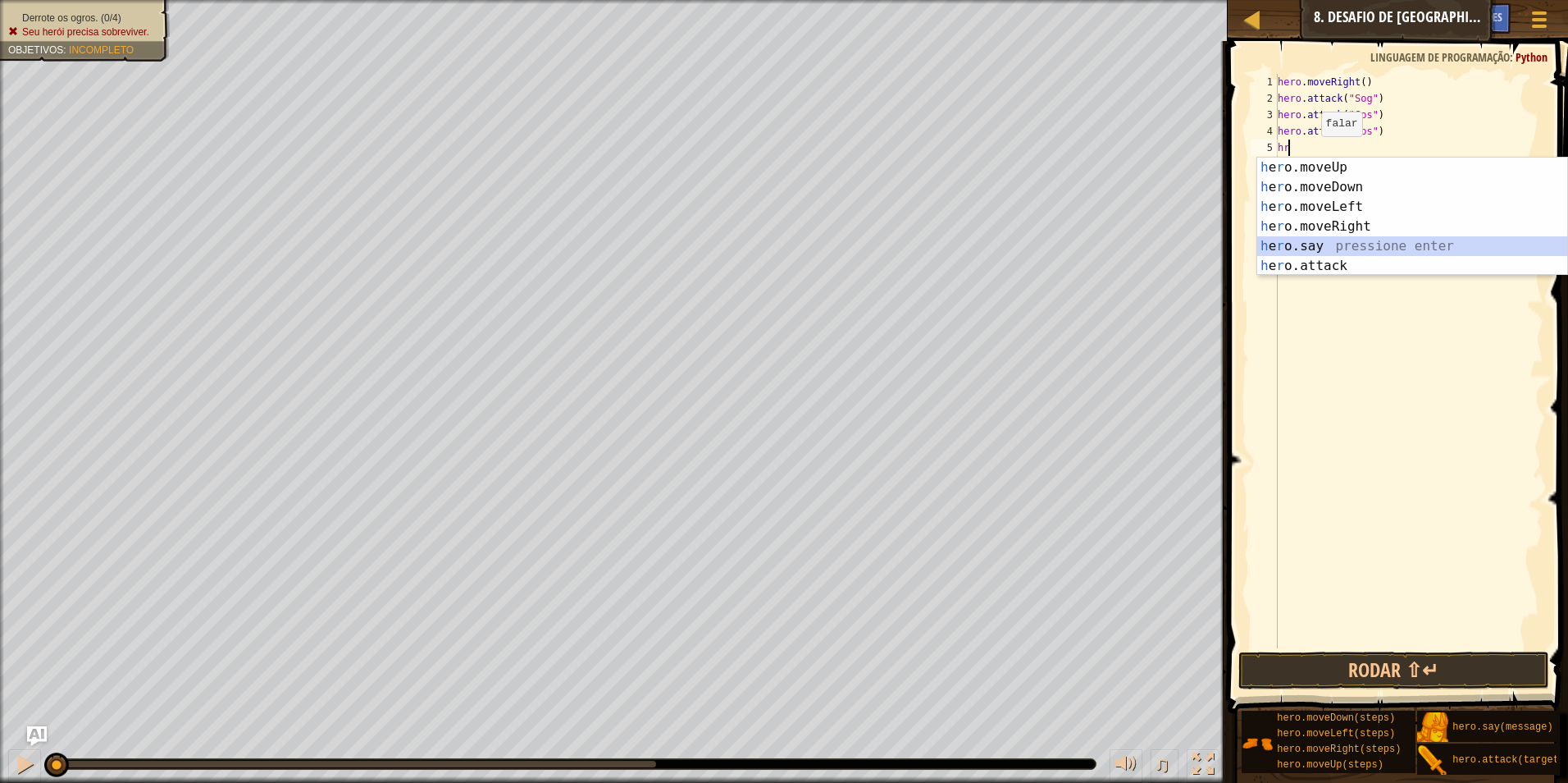
click at [1348, 256] on div "h e r o.moveUp pressione enter h e r o.moveDown pressione enter h e r o.moveLef…" at bounding box center [1412, 235] width 310 height 157
click at [1353, 262] on div "her o.moveUp pressione enter her o.moveDown pressione enter her o.moveLeft pres…" at bounding box center [1412, 235] width 310 height 157
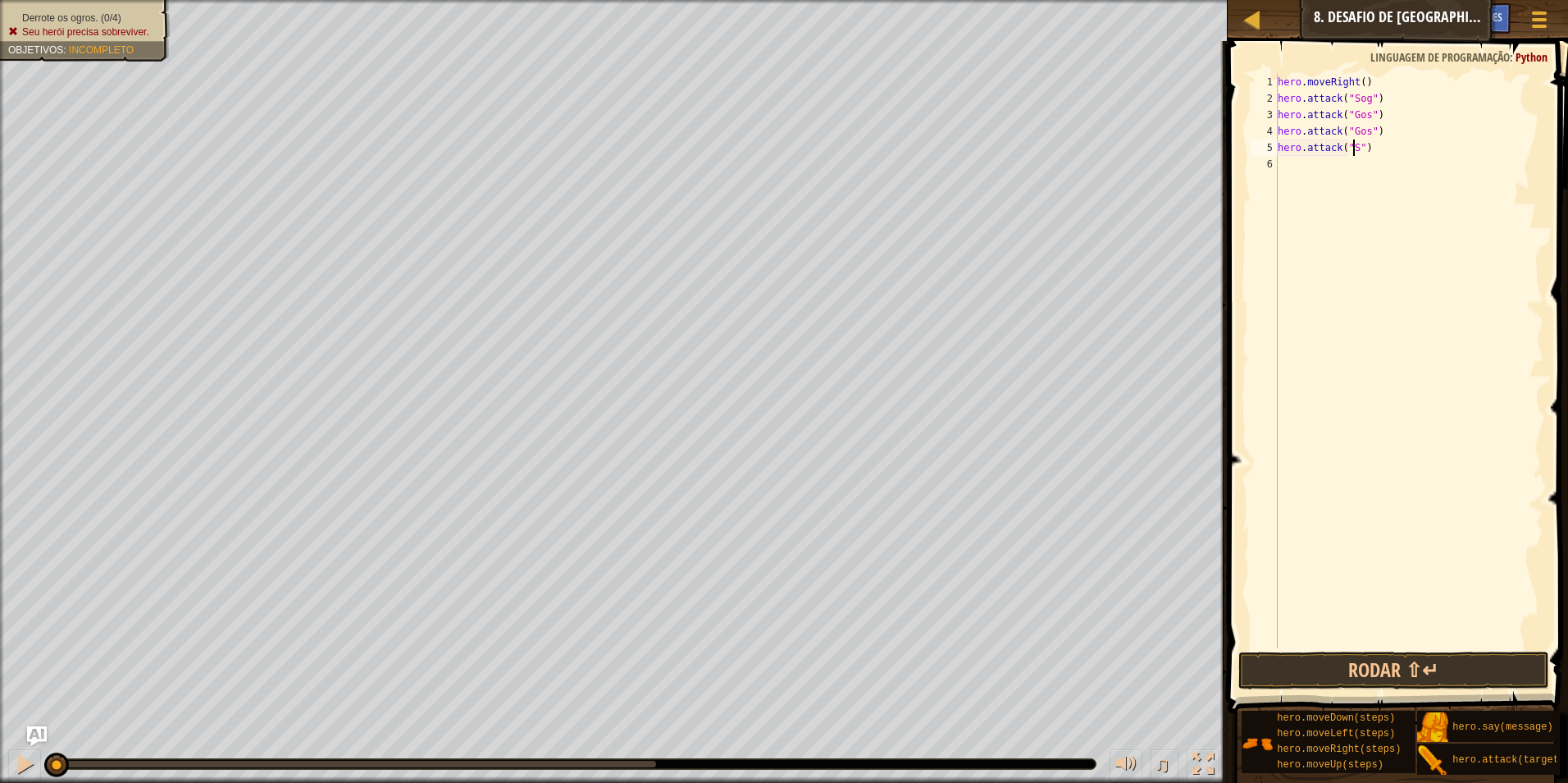
scroll to position [7, 6]
type textarea "hero.attack("Sog")"
click at [1324, 167] on div "hero . moveRight ( ) hero . attack ( "Sog" ) hero . attack ( "Gos" ) hero . att…" at bounding box center [1409, 377] width 269 height 607
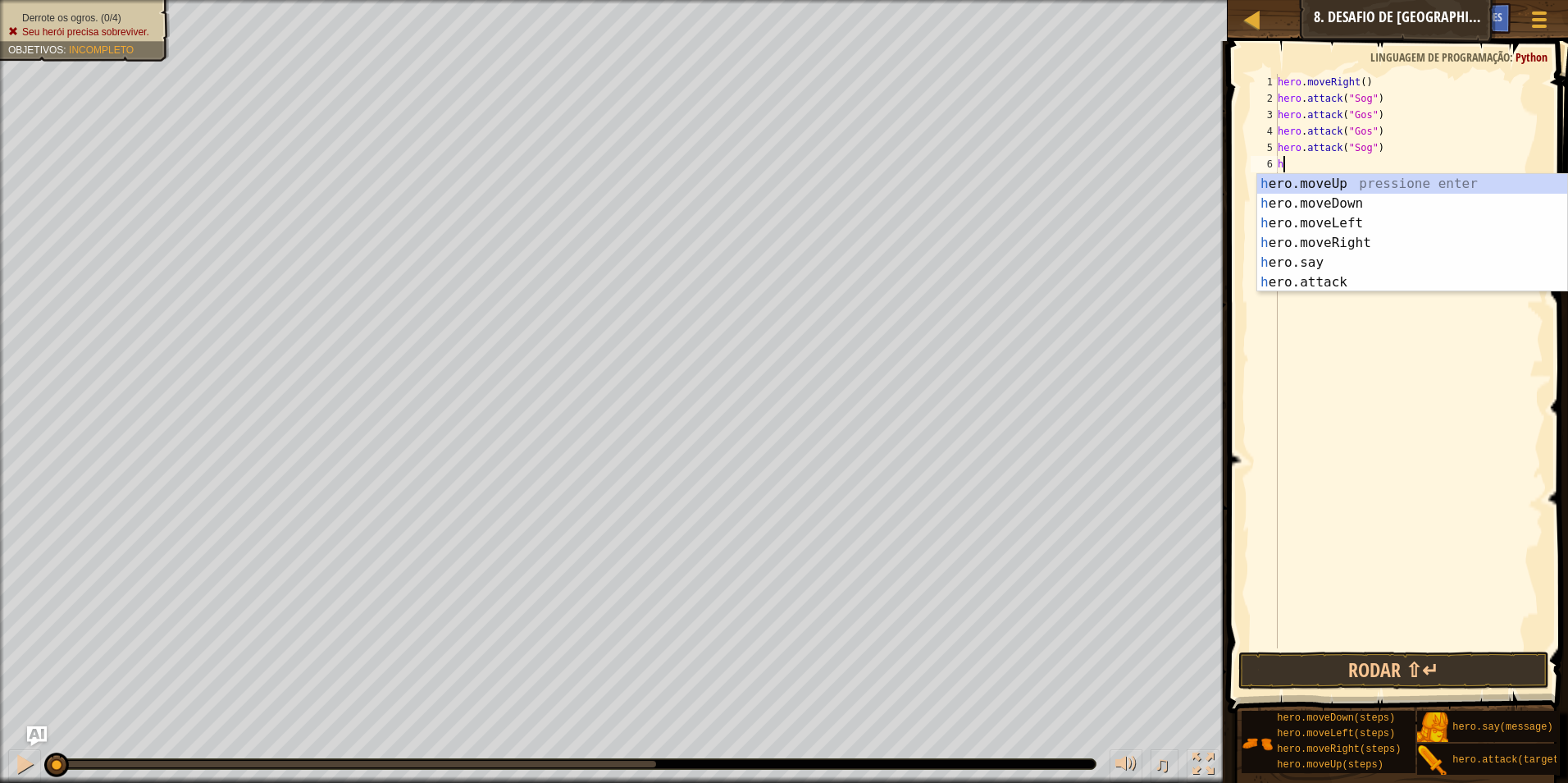
type textarea "hr"
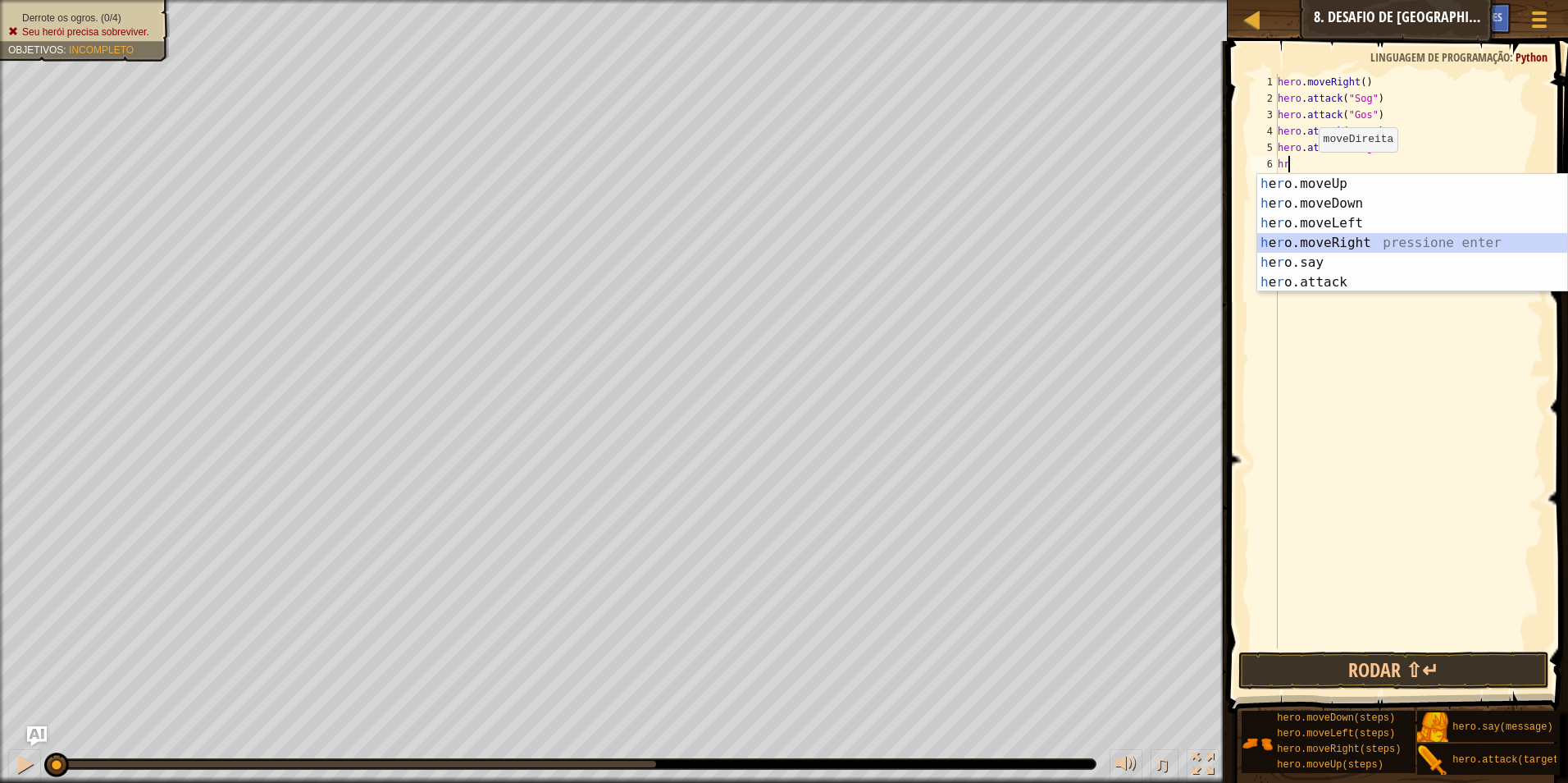
click at [1324, 239] on div "h e r o.moveUp pressione enter h e r o.moveDown pressione enter h e r o.moveLef…" at bounding box center [1412, 252] width 310 height 157
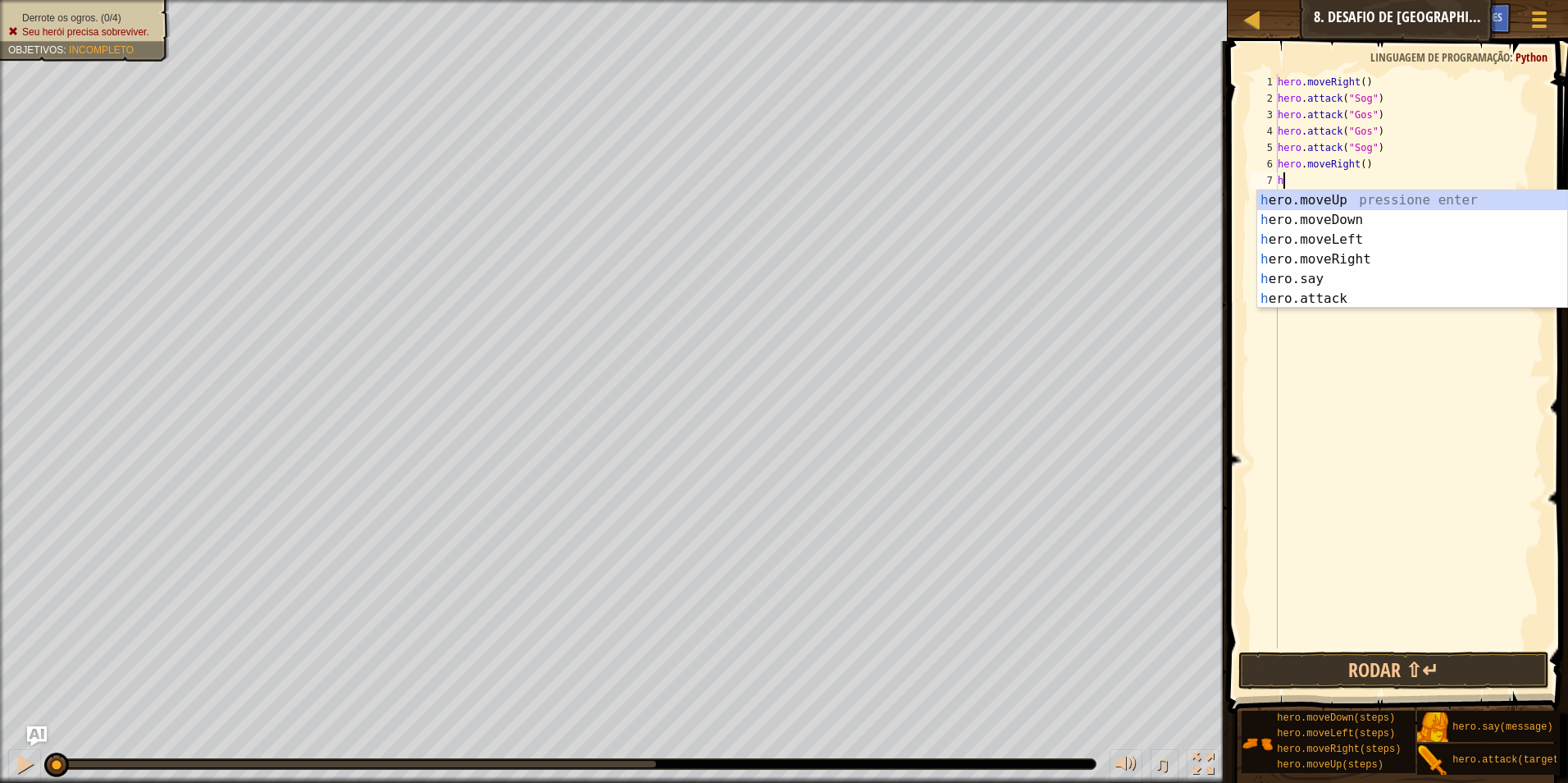
type textarea "hr"
click at [1343, 254] on div "h e r o.moveUp pressione enter h e r o.moveDown pressione enter h e r o.moveLef…" at bounding box center [1412, 268] width 310 height 157
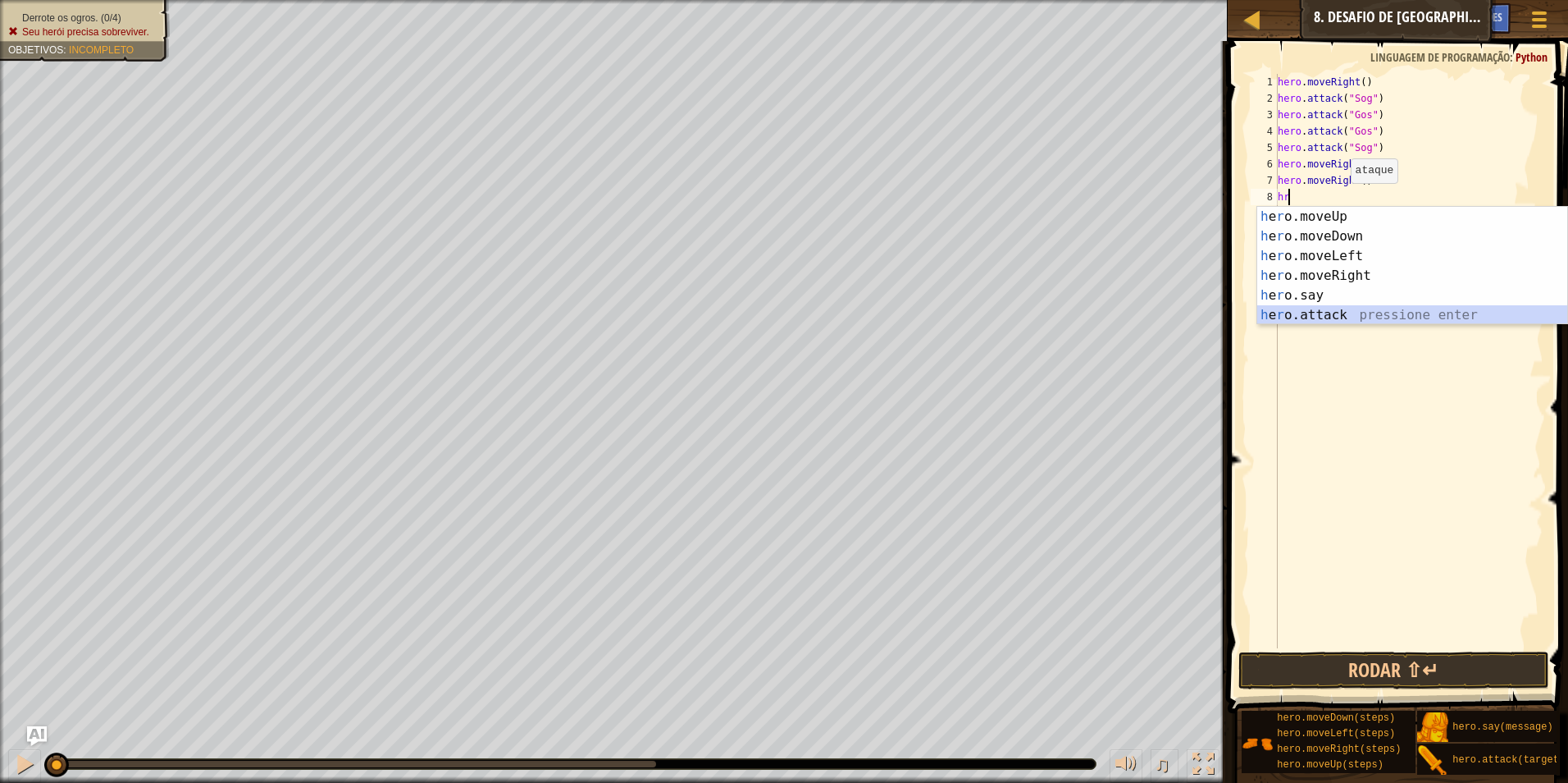
click at [1362, 321] on div "h e r o.moveUp pressione enter h e r o.moveDown pressione enter h e r o.moveLef…" at bounding box center [1412, 285] width 310 height 157
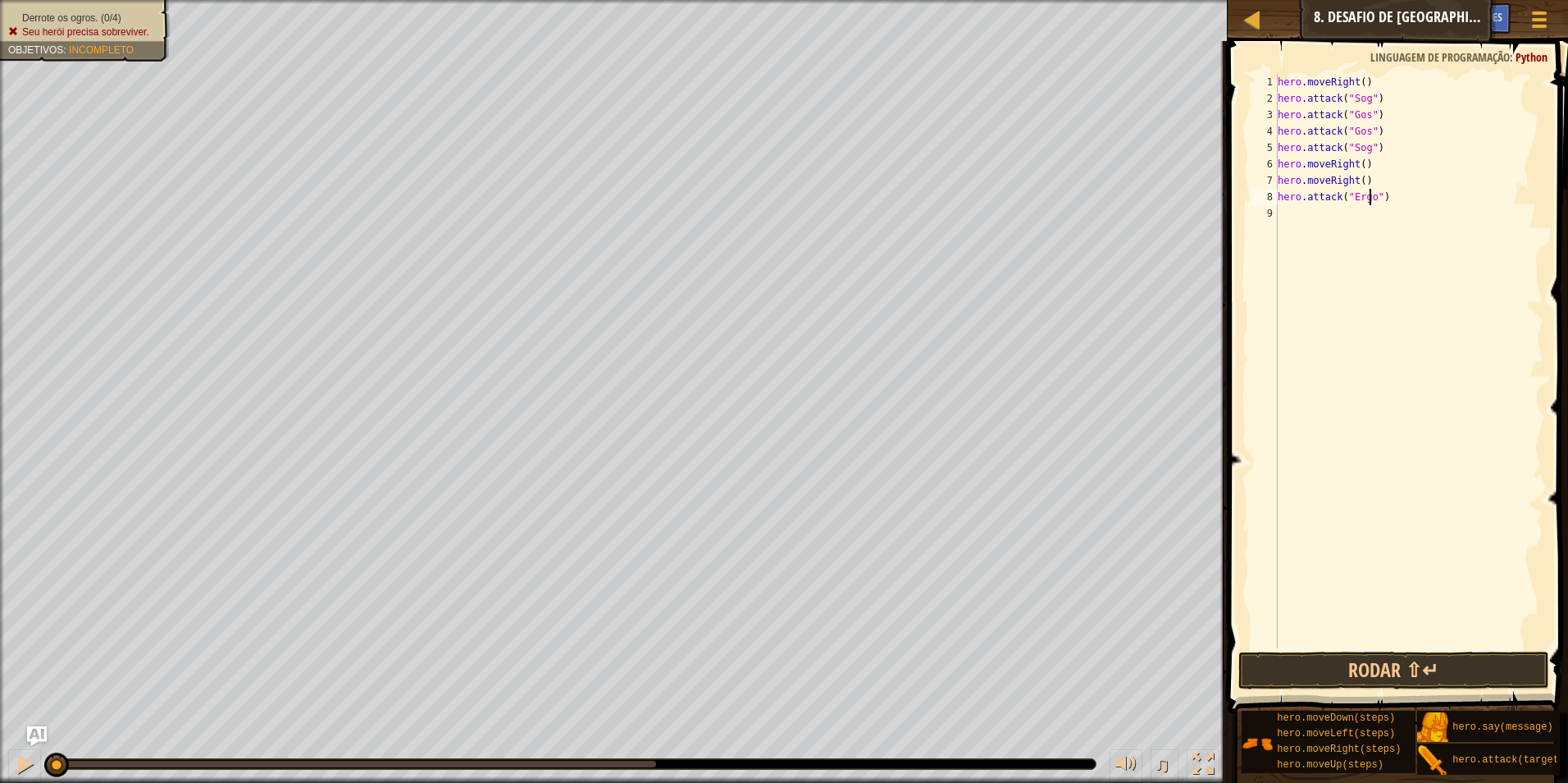
scroll to position [7, 8]
type textarea "hero.attack("Ergo")"
click at [1294, 211] on div "hero . moveRight ( ) hero . attack ( "Sog" ) hero . attack ( "Gos" ) hero . att…" at bounding box center [1409, 377] width 269 height 607
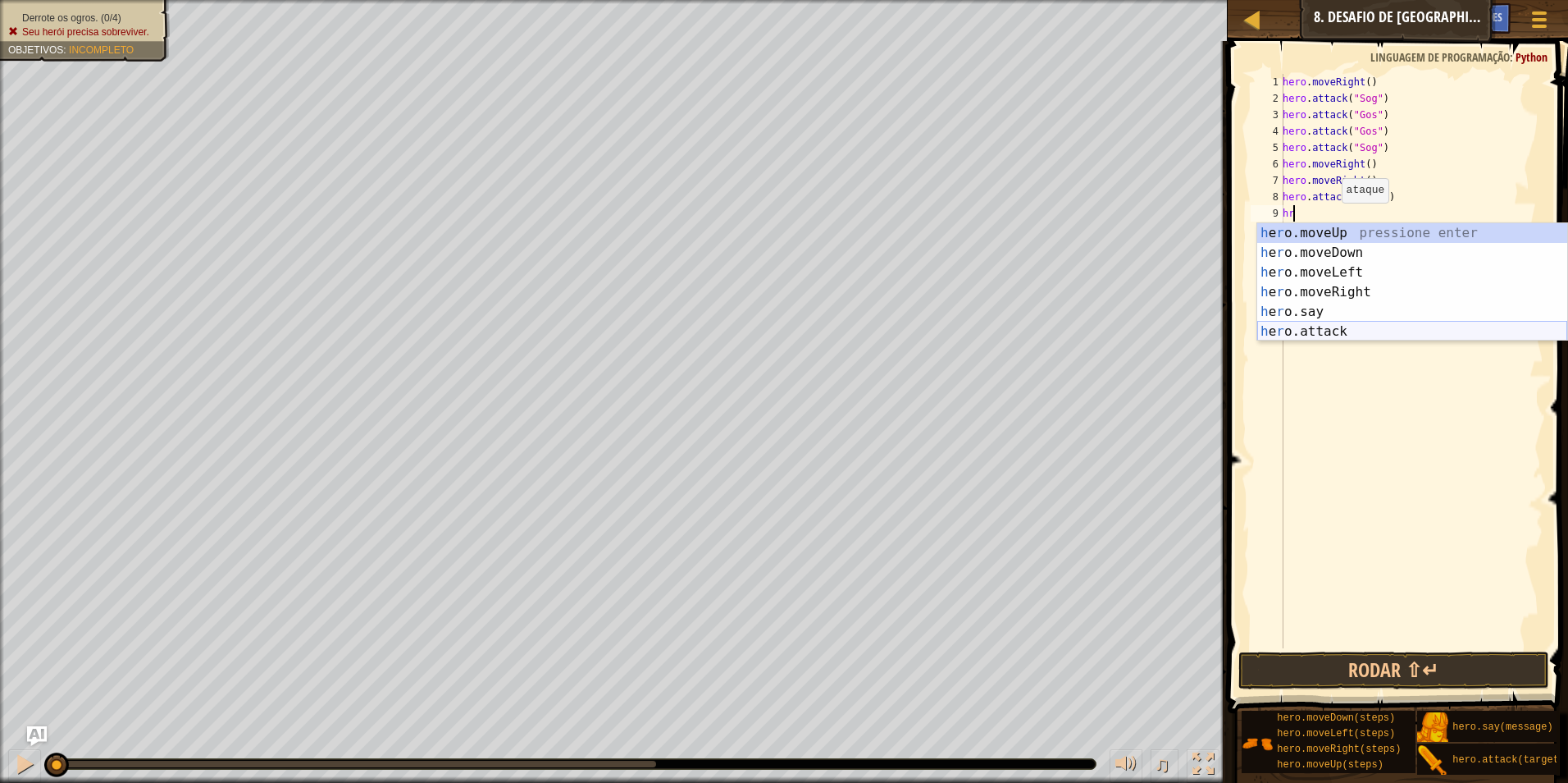
click at [1327, 331] on div "h e r o.moveUp pressione enter h e r o.moveDown pressione enter h e r o.moveLef…" at bounding box center [1412, 302] width 310 height 157
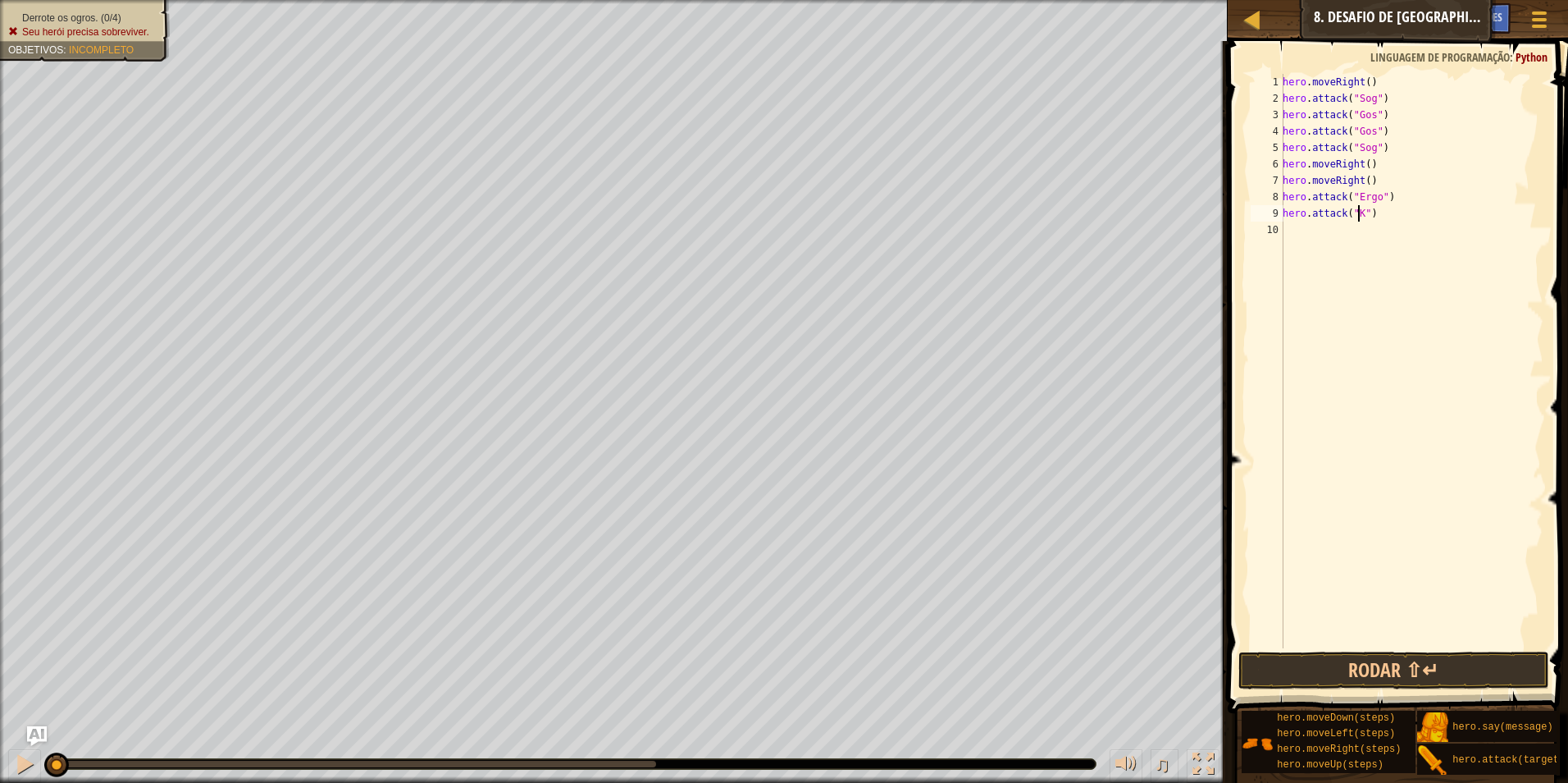
scroll to position [7, 6]
type textarea "hero.attack("Kro")"
click at [1352, 234] on div "hero . moveRight ( ) hero . attack ( "Sog" ) hero . attack ( "Gos" ) hero . att…" at bounding box center [1412, 377] width 264 height 607
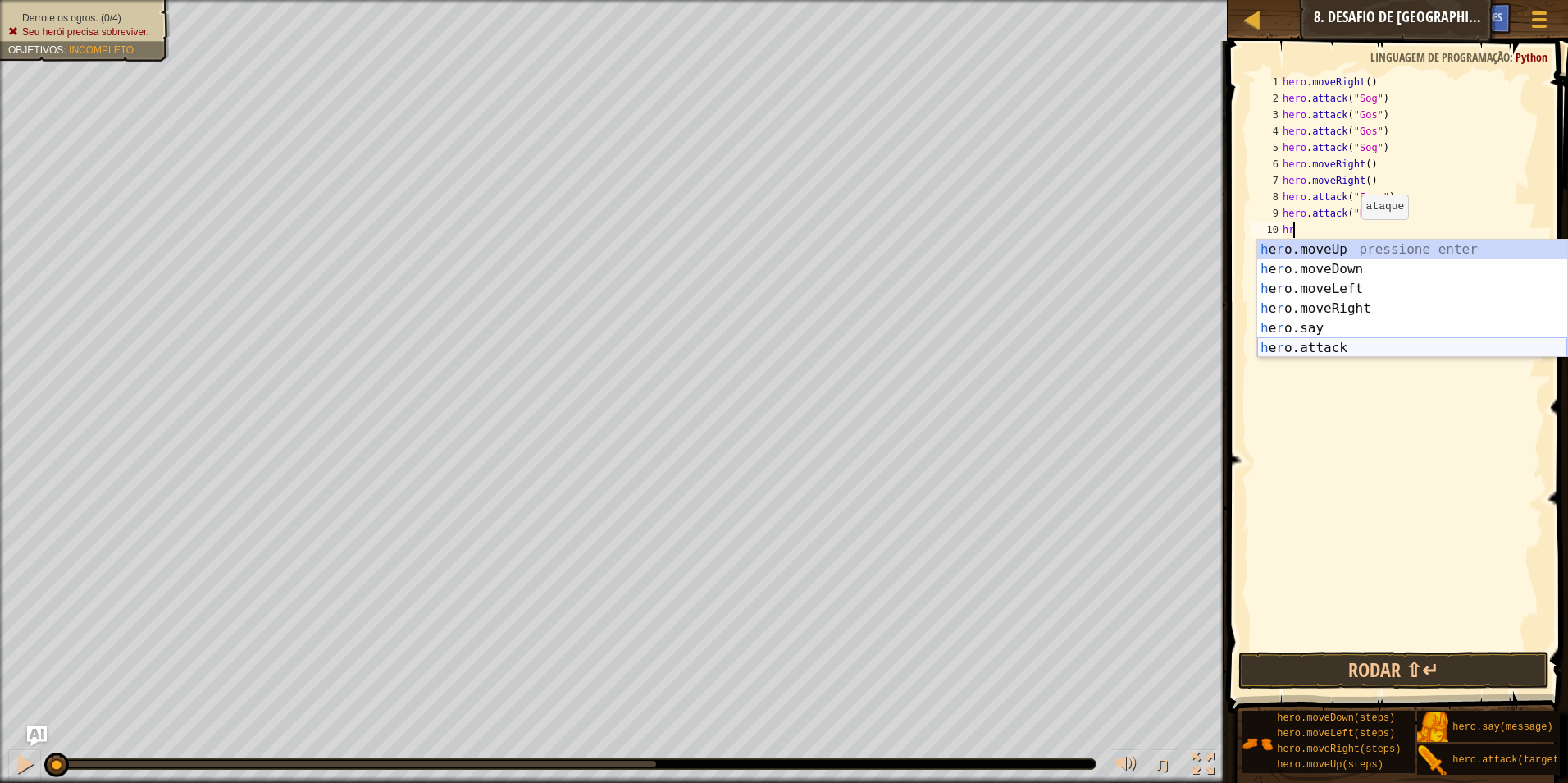
click at [1339, 343] on div "h e r o.moveUp pressione enter h e r o.moveDown pressione enter h e r o.moveLef…" at bounding box center [1412, 318] width 310 height 157
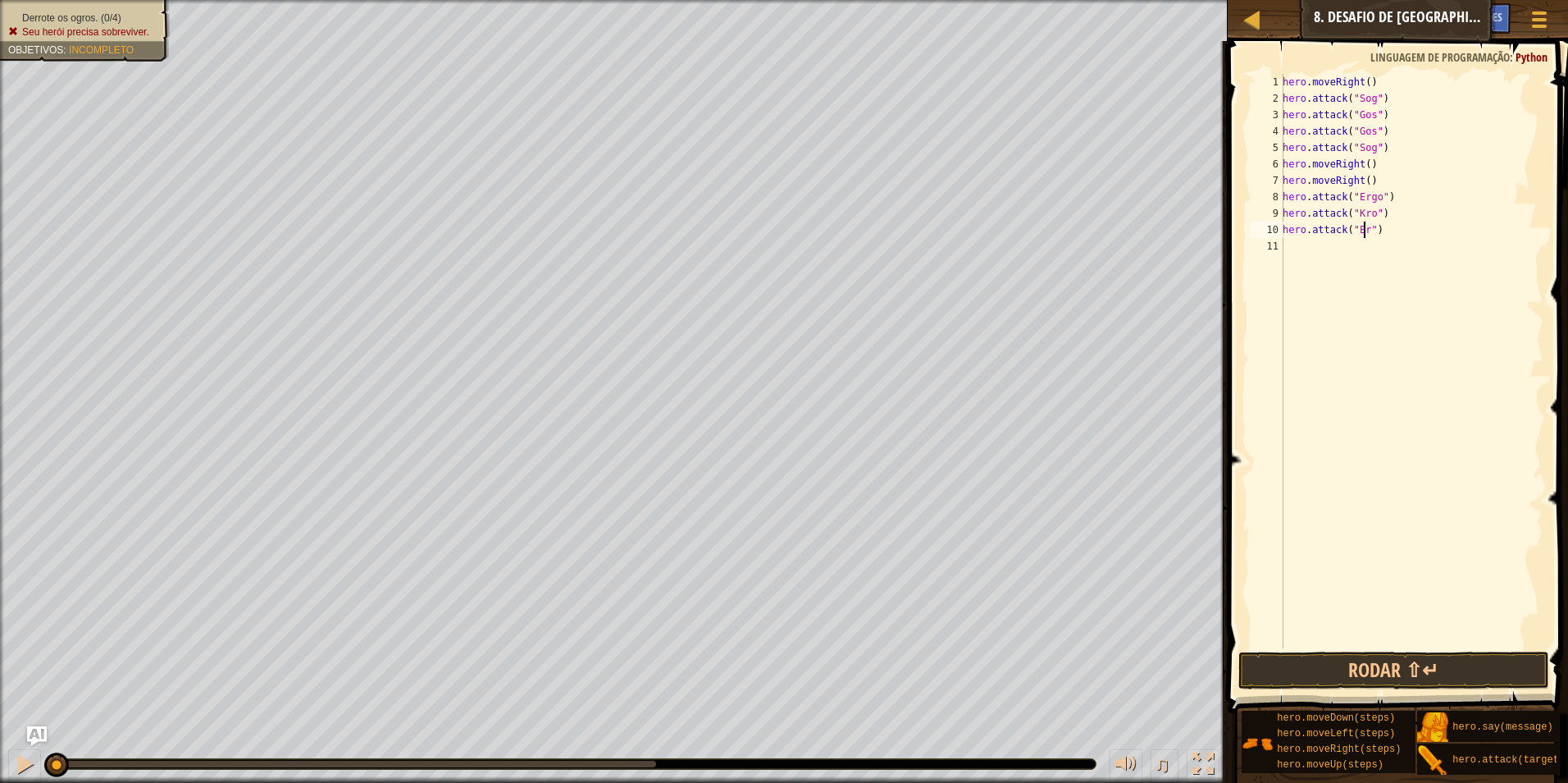
scroll to position [7, 6]
type textarea "hero.attack("Ergo")"
click at [1342, 259] on div "hero . moveRight ( ) hero . attack ( "Sog" ) hero . attack ( "Gos" ) hero . att…" at bounding box center [1412, 377] width 264 height 607
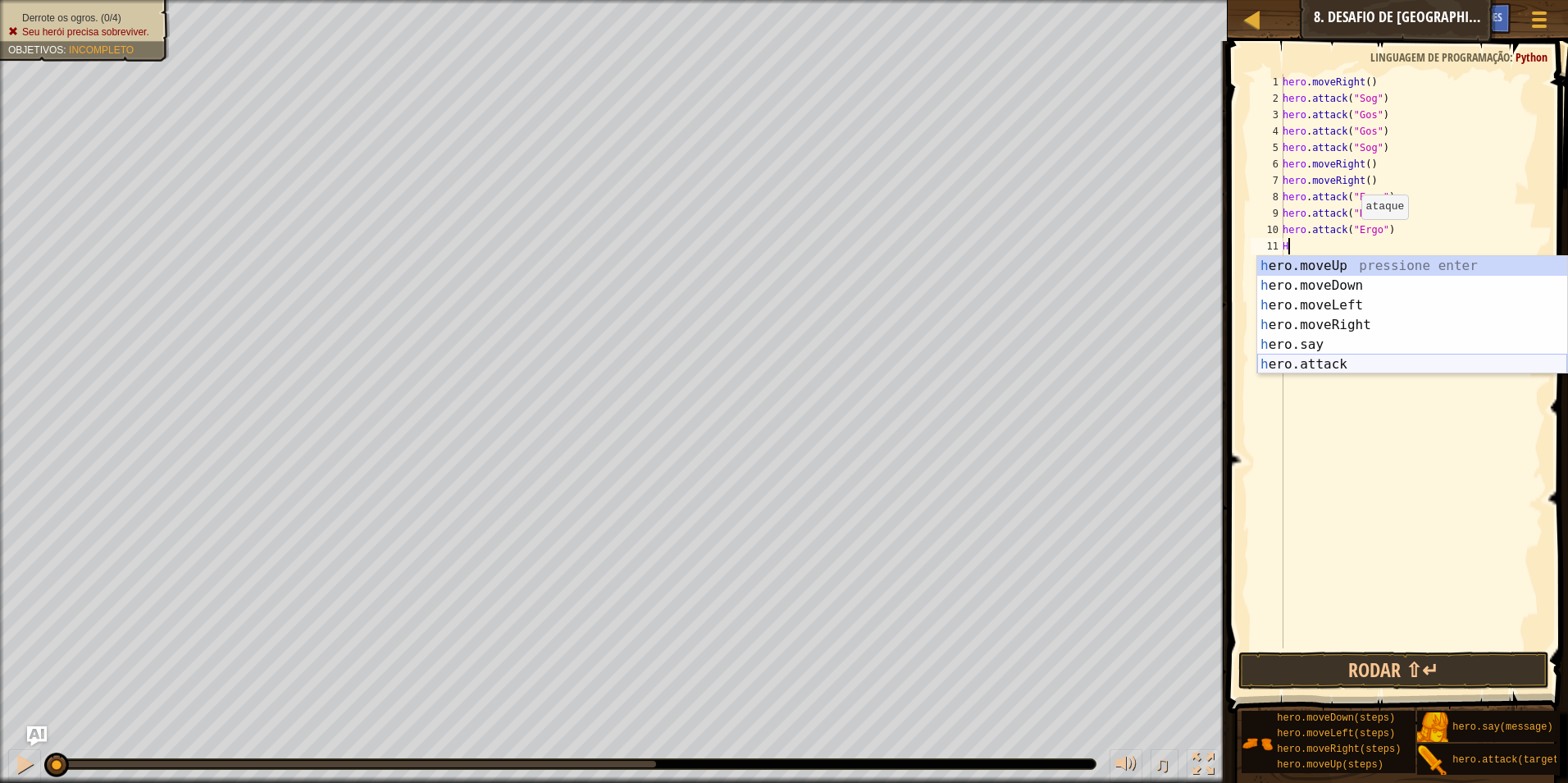
click at [1350, 360] on div "h ero.moveUp pressione enter h ero.moveDown pressione enter h ero.moveLeft pres…" at bounding box center [1412, 334] width 310 height 157
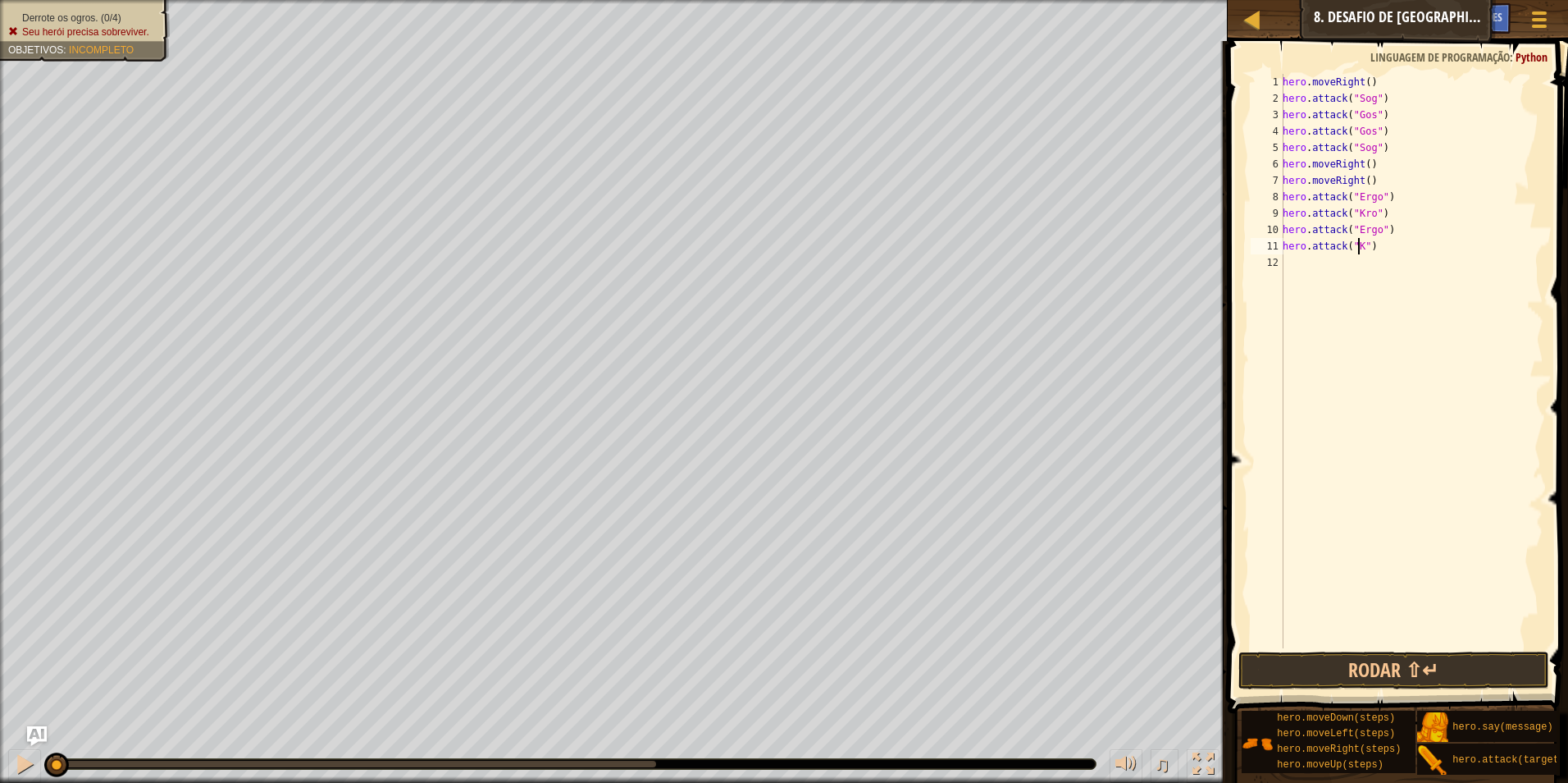
scroll to position [7, 6]
type textarea "hero.attack("Kro")"
click at [1391, 674] on button "Rodar ⇧↵" at bounding box center [1394, 671] width 311 height 38
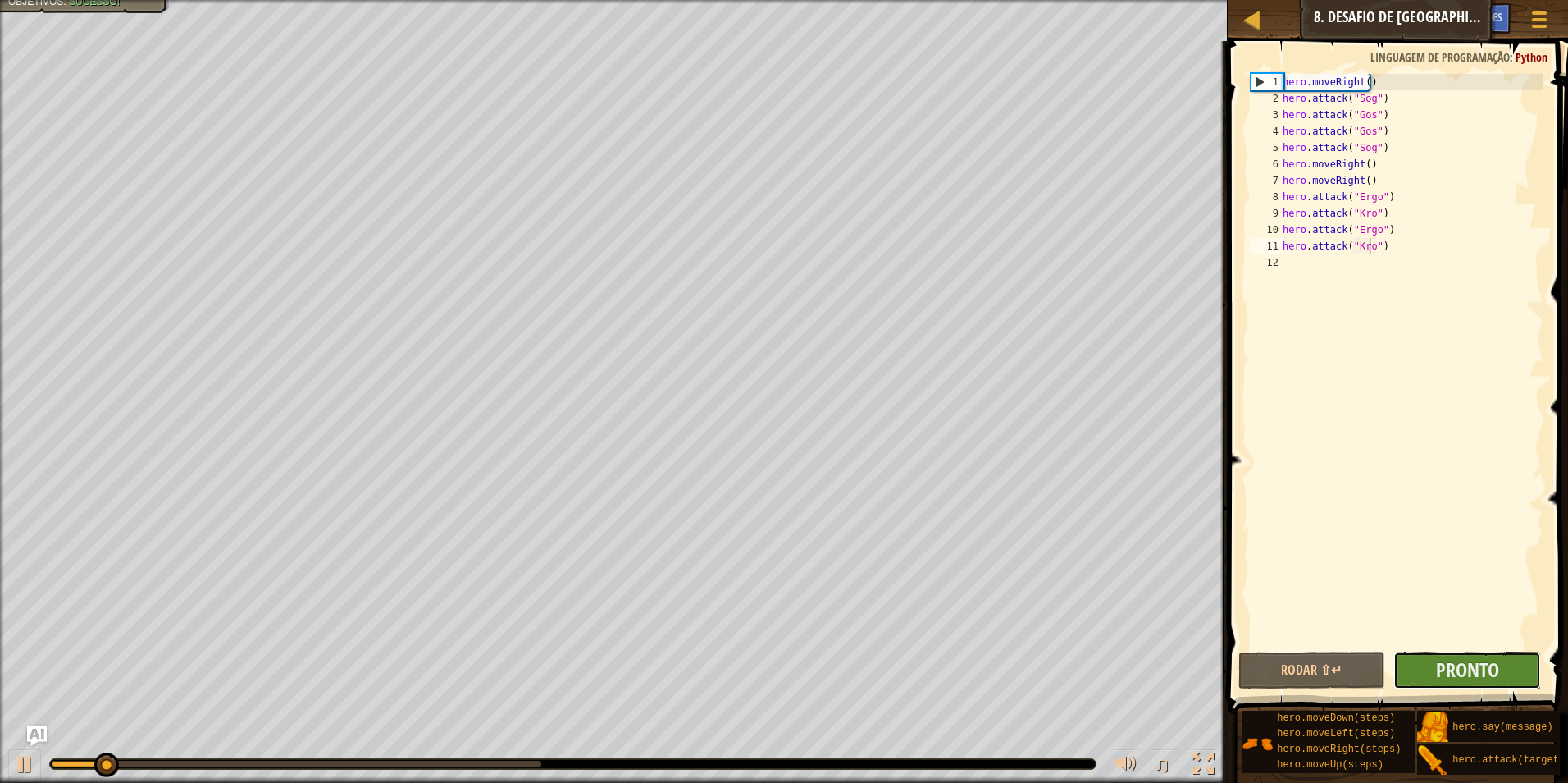
click at [1434, 669] on button "Pronto" at bounding box center [1467, 671] width 148 height 38
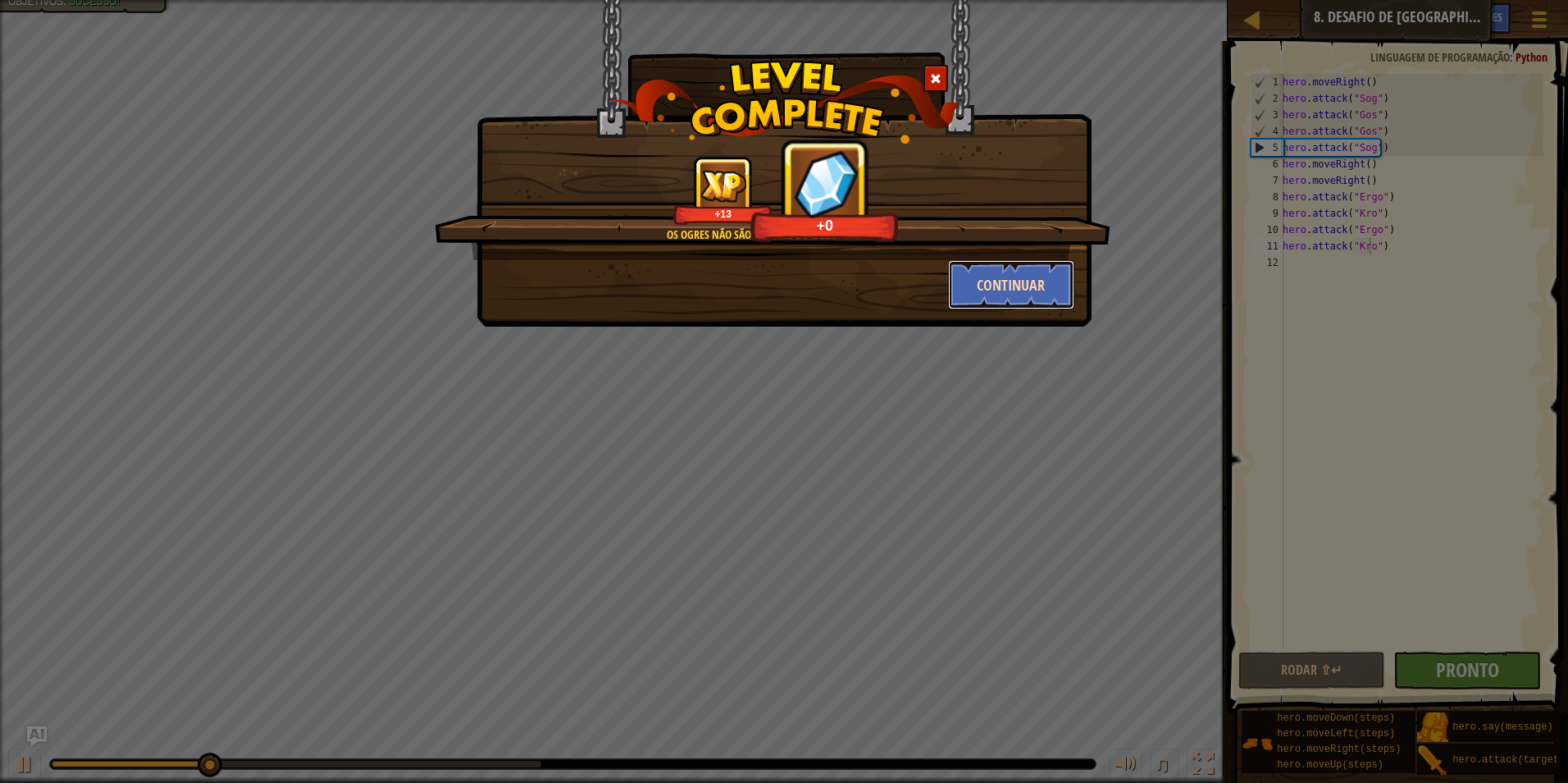
click at [1034, 284] on button "Continuar" at bounding box center [1012, 285] width 127 height 49
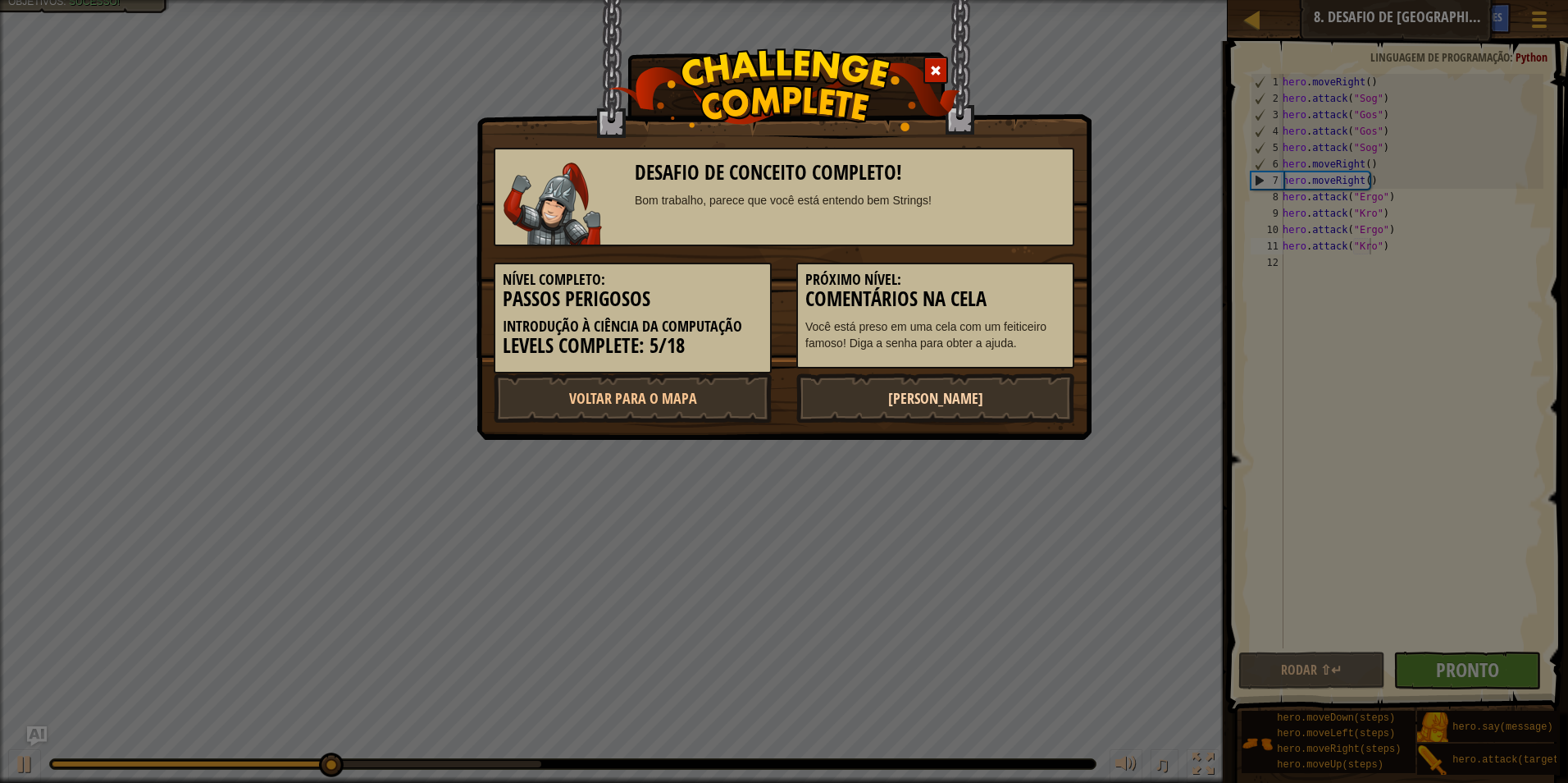
click at [1029, 401] on link "[PERSON_NAME]" at bounding box center [935, 398] width 278 height 49
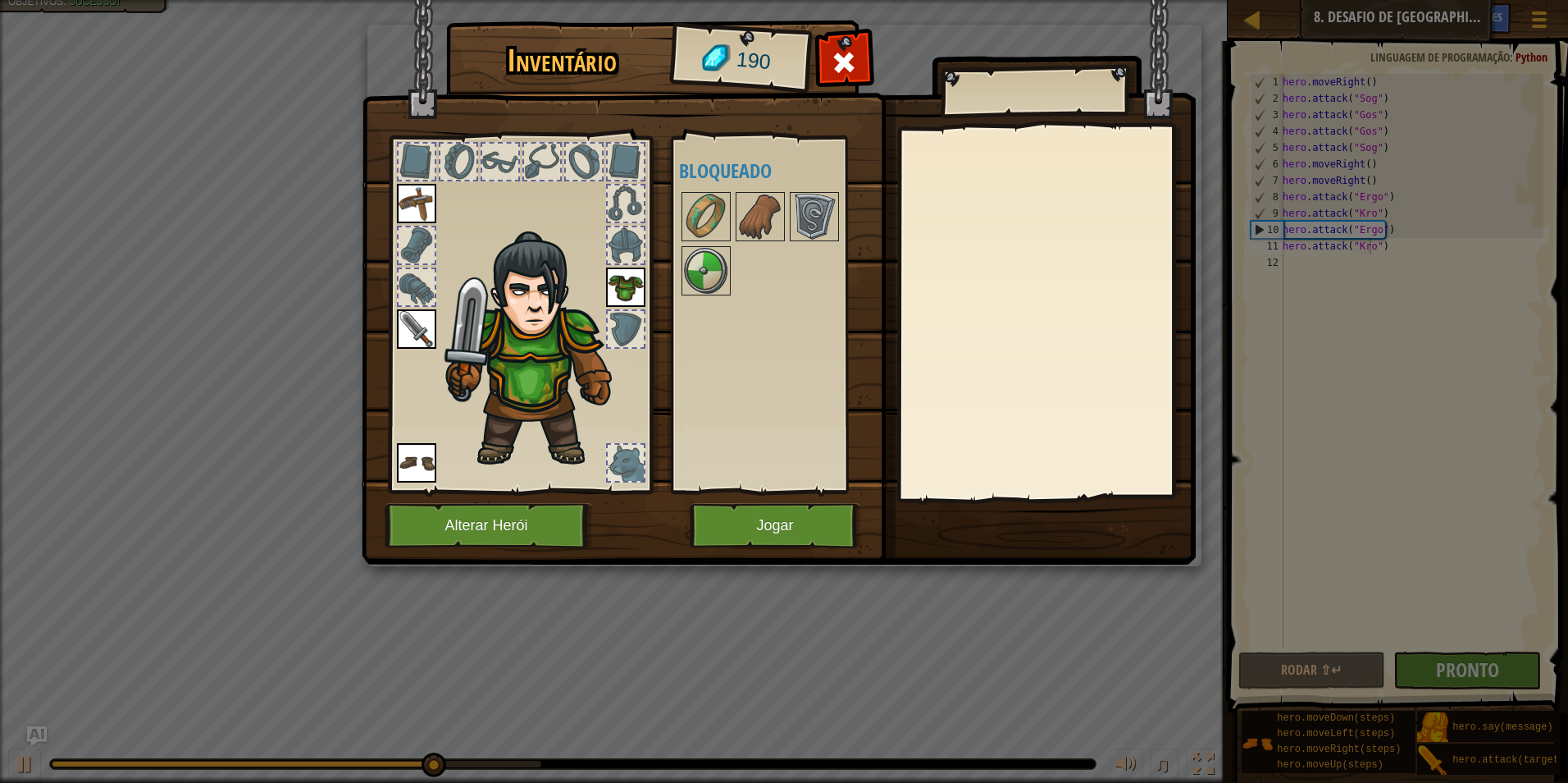
drag, startPoint x: 825, startPoint y: 458, endPoint x: 820, endPoint y: 477, distance: 19.6
click at [821, 472] on div "Disponível Equipar Equipar Equipar Equipar (Dois cliques para equipar) Bloqueado" at bounding box center [782, 314] width 206 height 342
click at [795, 528] on button "Jogar" at bounding box center [775, 525] width 171 height 45
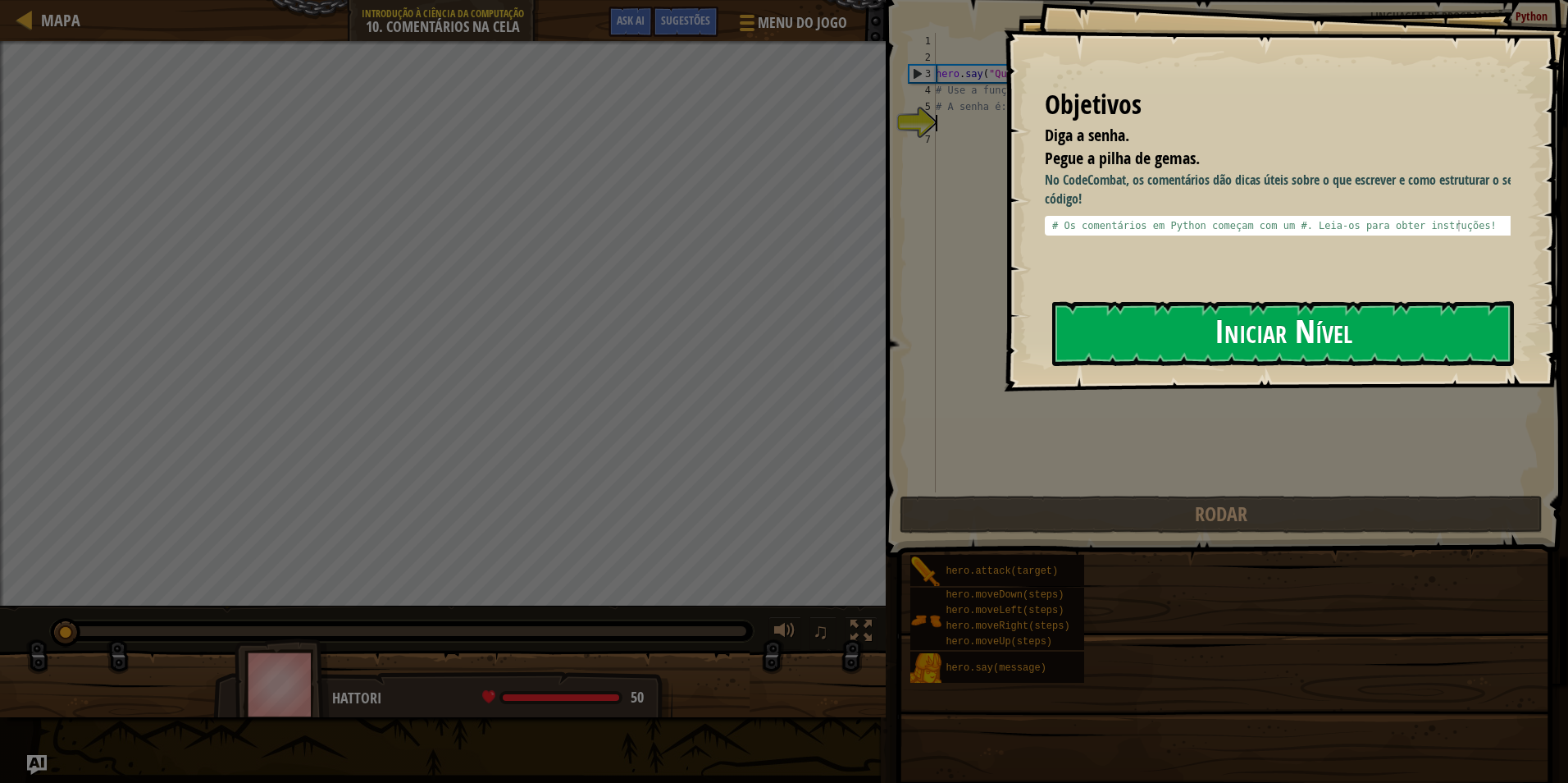
click at [1236, 356] on button "Iniciar Nível" at bounding box center [1283, 333] width 462 height 65
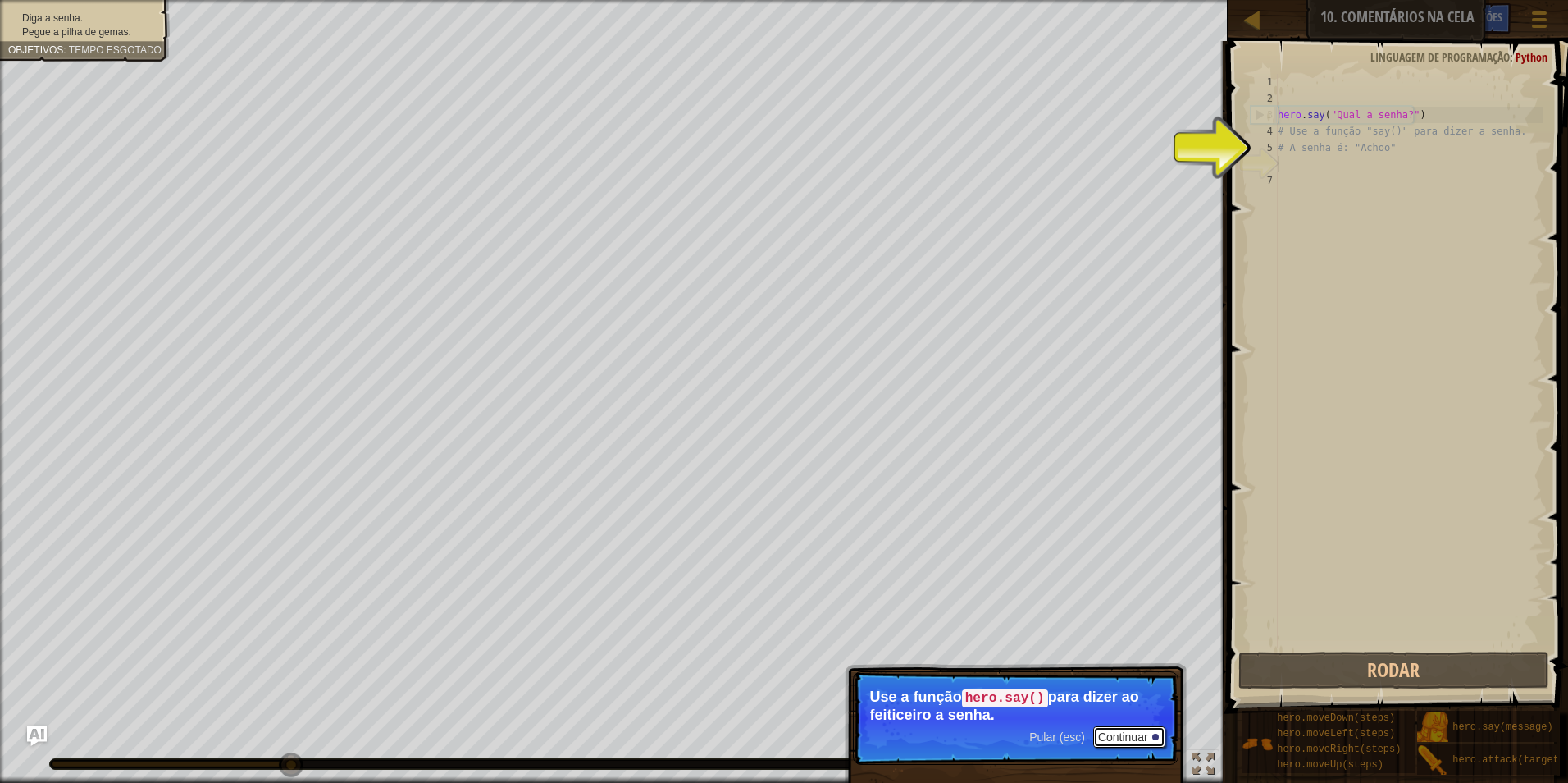
click at [1102, 732] on button "Continuar" at bounding box center [1129, 737] width 72 height 22
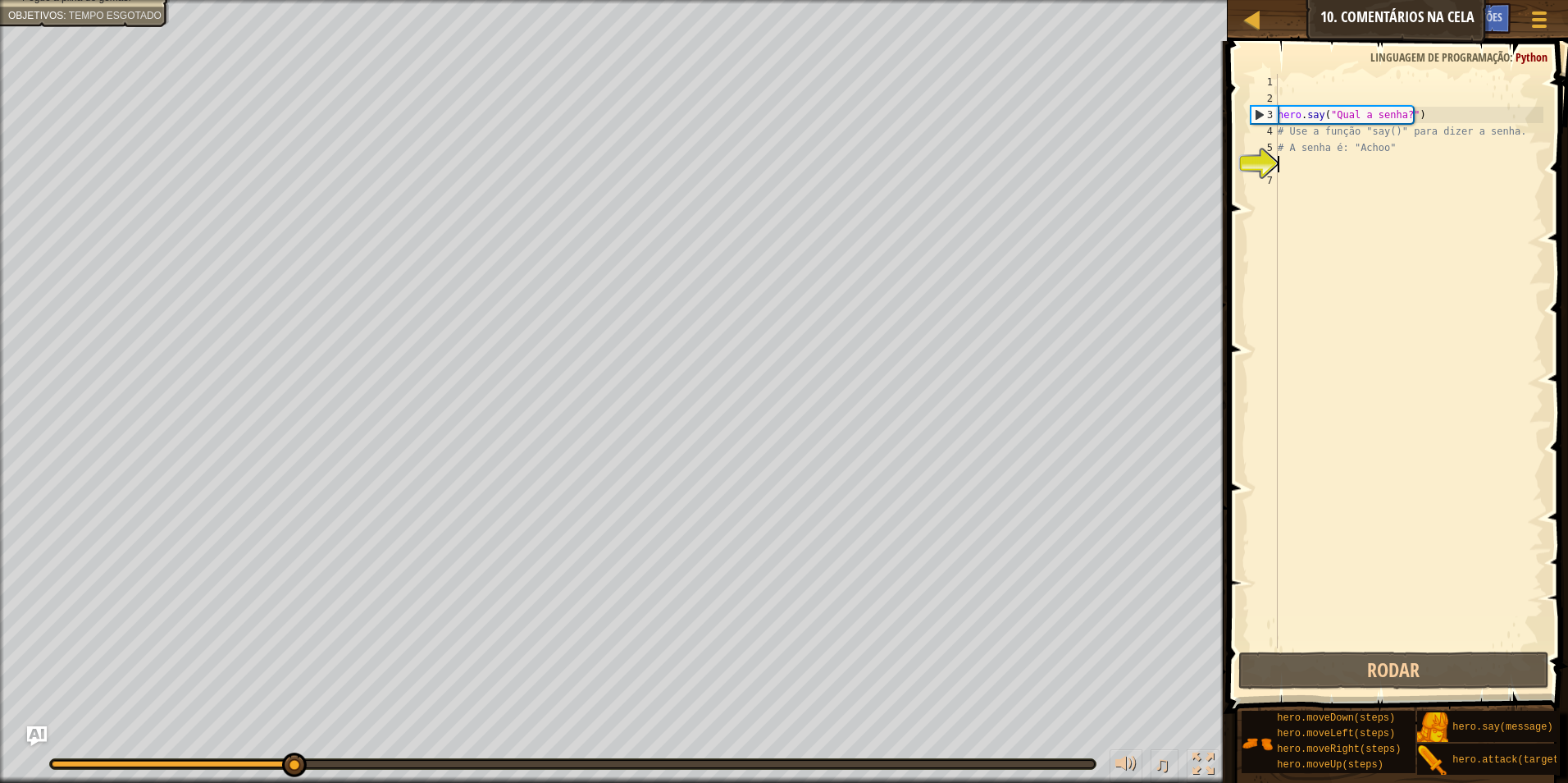
scroll to position [7, 0]
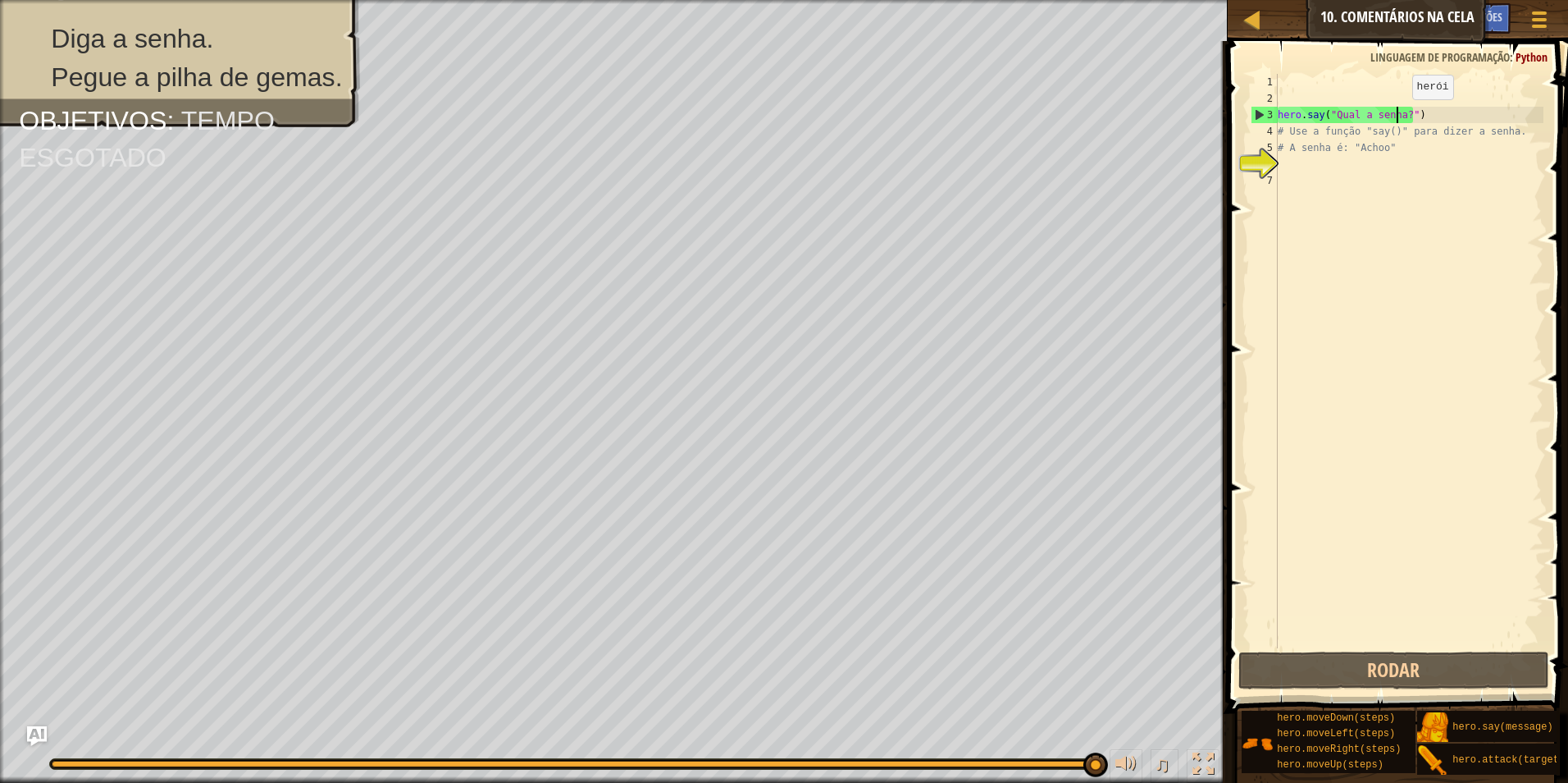
click at [1398, 116] on div "hero . say ( "Qual a senha?" ) # Use a função "say()" para dizer a senha. # A s…" at bounding box center [1409, 377] width 269 height 607
type textarea "hero.say("Qual a senha?")"
click at [1405, 114] on div "hero . say ( "Qual a senha?" ) # Use a função "say()" para dizer a senha. # A s…" at bounding box center [1409, 377] width 269 height 607
click at [1423, 157] on div "hero . say ( "Qual a senha?" ) # Use a função "say()" para dizer a senha. # A s…" at bounding box center [1409, 377] width 269 height 607
click at [1408, 149] on div "hero . say ( "Qual a senha?" ) # Use a função "say()" para dizer a senha. # A s…" at bounding box center [1409, 377] width 269 height 607
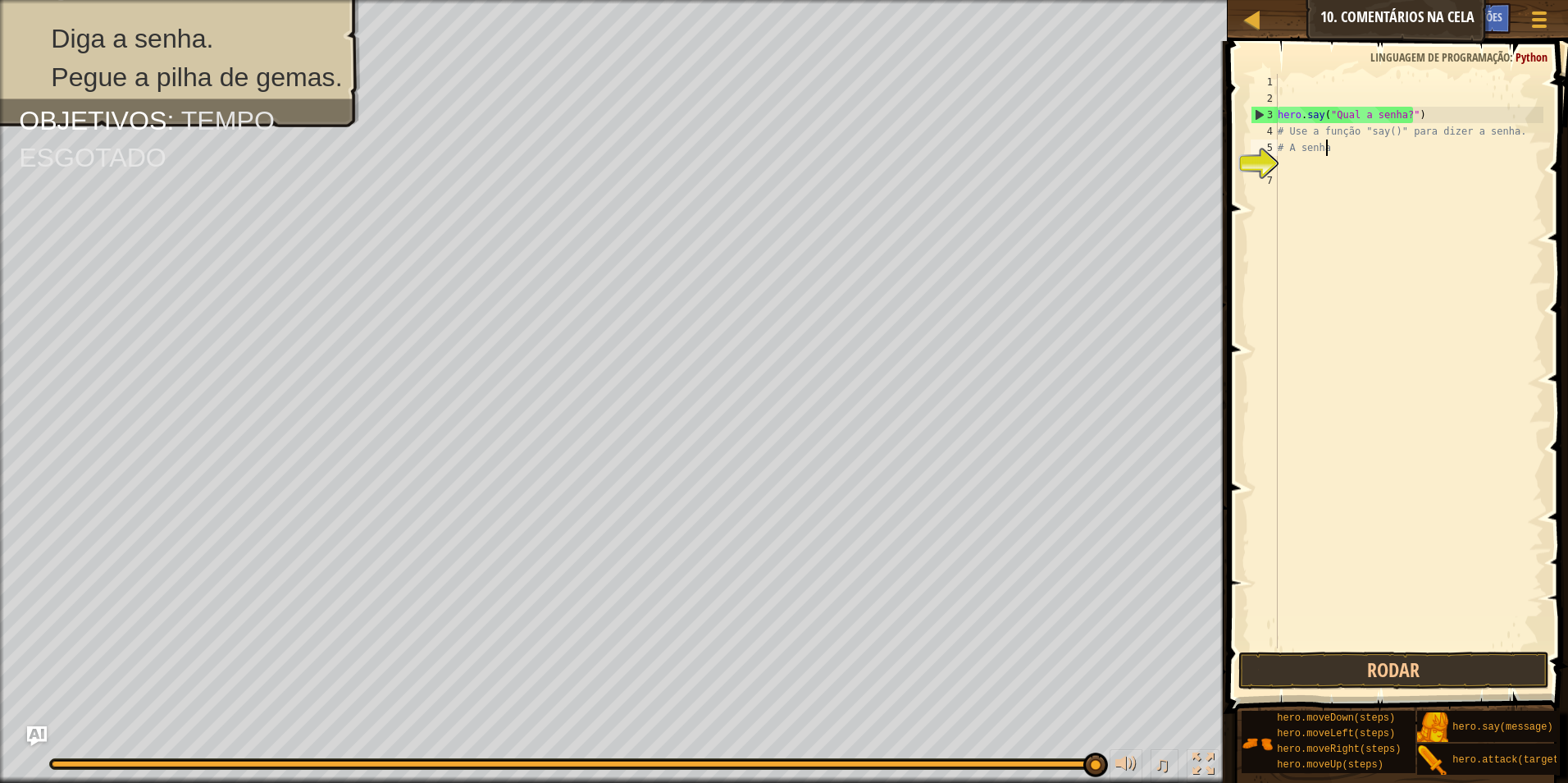
type textarea "#"
type textarea "h"
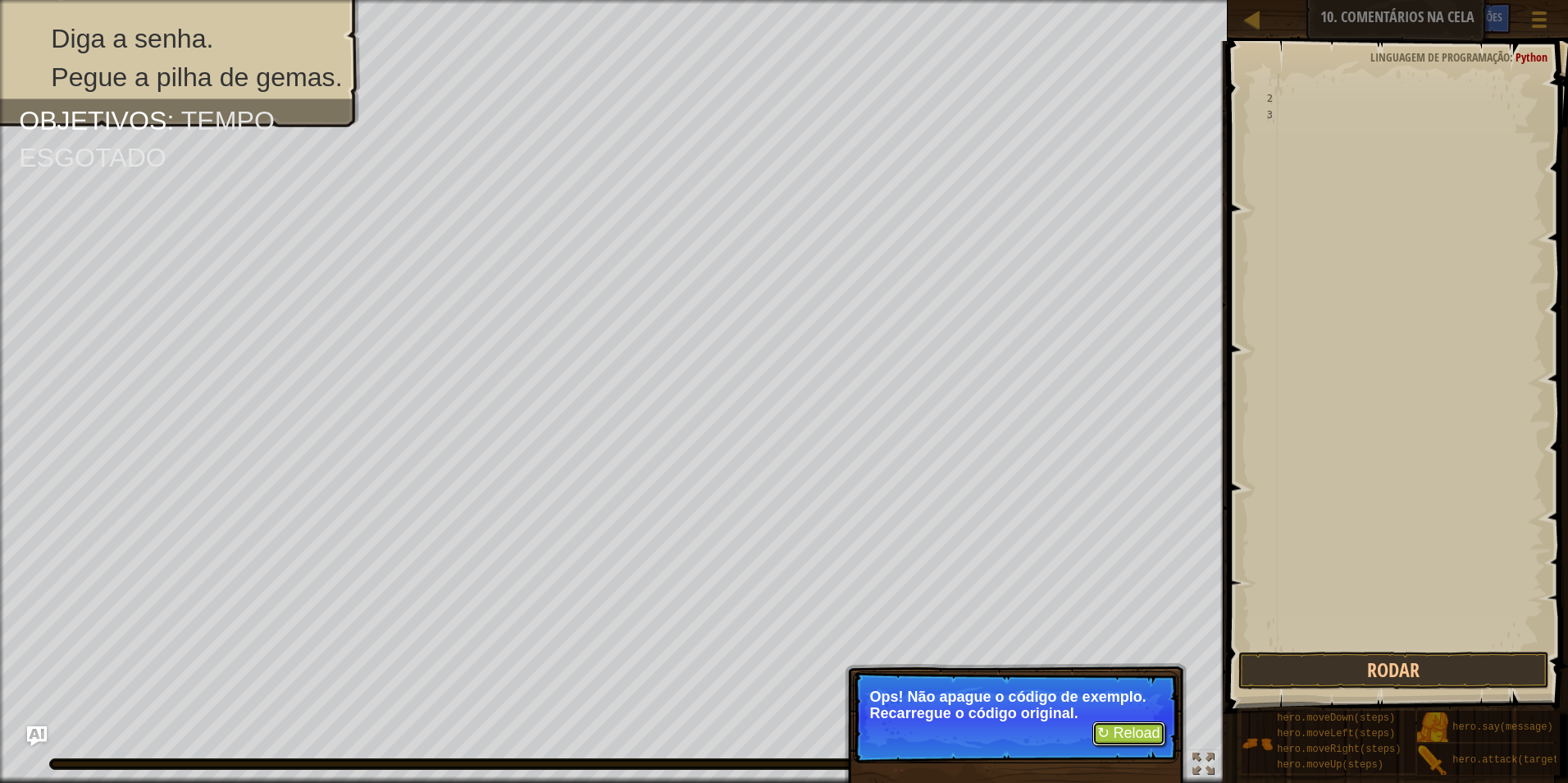
click at [1126, 732] on button "↻ Reload" at bounding box center [1128, 733] width 73 height 24
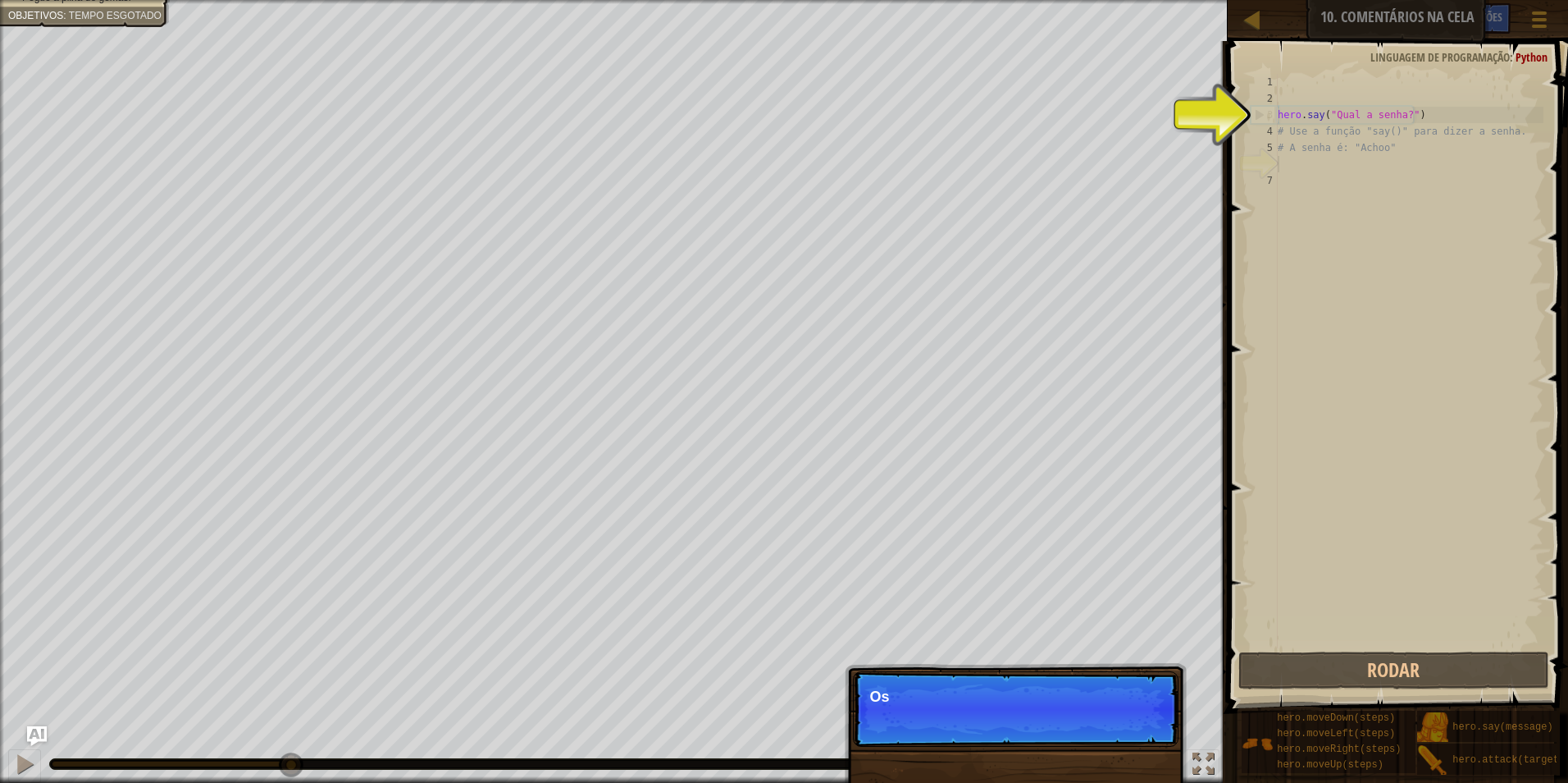
click at [1291, 164] on div "hero . say ( "Qual a senha?" ) # Use a função "say()" para dizer a senha. # A s…" at bounding box center [1409, 377] width 269 height 607
click at [1312, 112] on div "hero . say ( "Qual a senha?" ) # Use a função "say()" para dizer a senha. # A s…" at bounding box center [1409, 377] width 269 height 607
type textarea "hero.say("Qual a senha?")"
drag, startPoint x: 1312, startPoint y: 112, endPoint x: 1302, endPoint y: 157, distance: 46.1
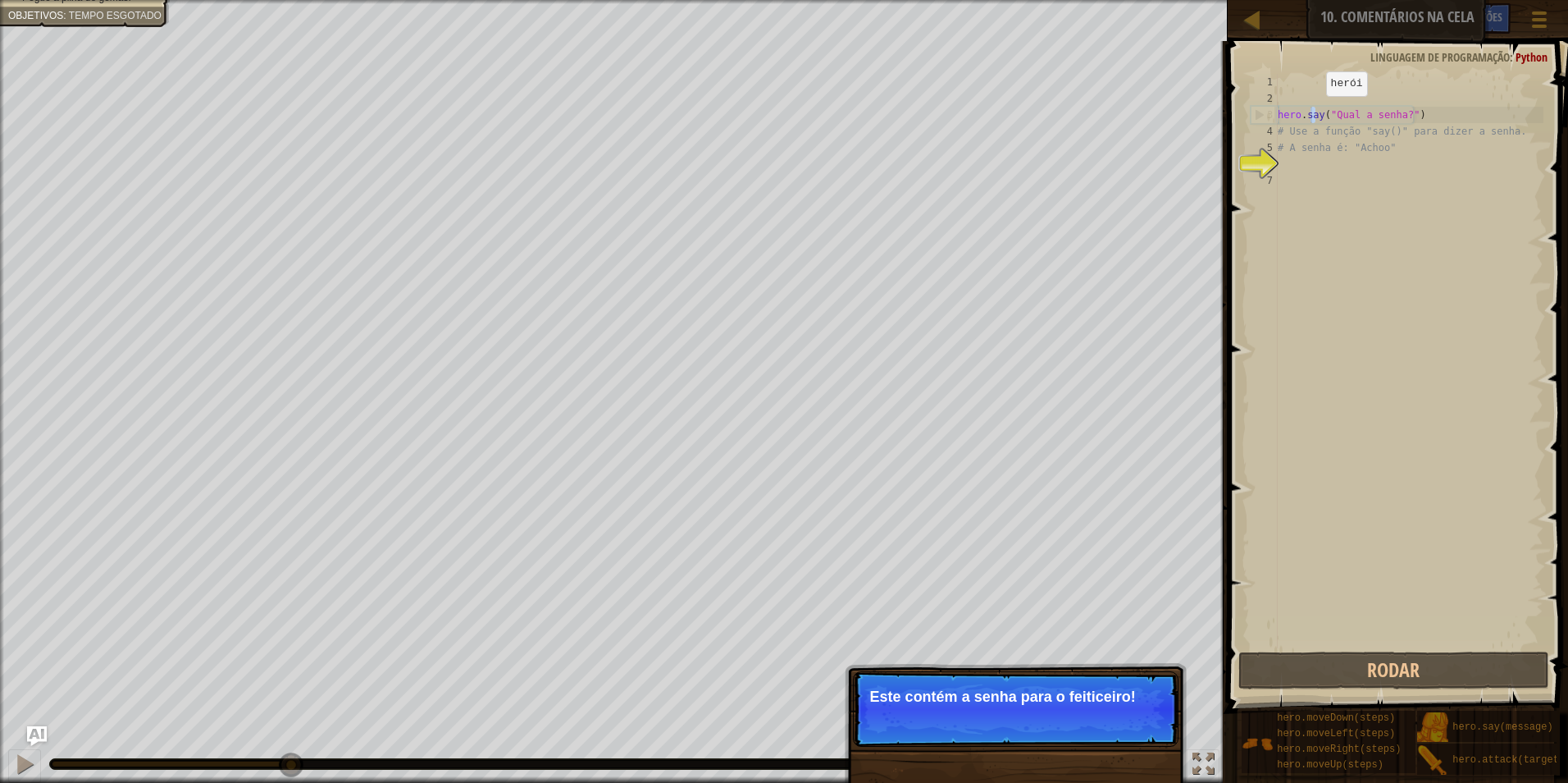
click at [1302, 157] on div "hero . say ( "Qual a senha?" ) # Use a função "say()" para dizer a senha. # A s…" at bounding box center [1409, 377] width 269 height 607
click at [1295, 140] on div "hero . say ( "Qual a senha?" ) # Use a função "say()" para dizer a senha. # A s…" at bounding box center [1409, 377] width 269 height 607
click at [1296, 130] on div "hero . say ( "Qual a senha?" ) # Use a função "say()" para dizer a senha. # A s…" at bounding box center [1409, 377] width 269 height 607
type textarea "# Use a função "say()" para dizer a senha."
click at [1281, 157] on div "hero . say ( "Qual a senha?" ) # Use a função "say()" para dizer a senha. # A s…" at bounding box center [1409, 377] width 269 height 607
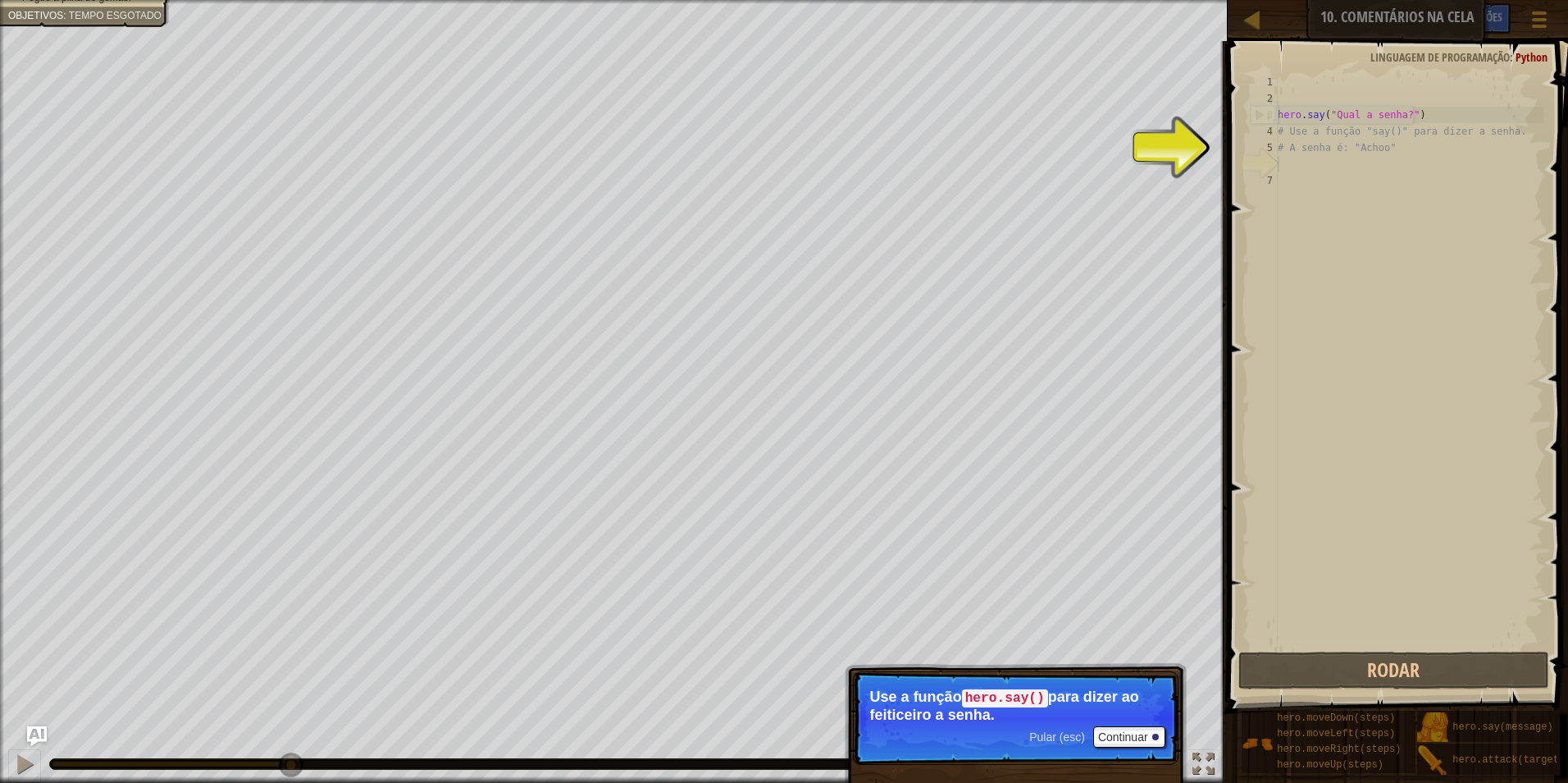
click at [1289, 165] on div "hero . say ( "Qual a senha?" ) # Use a função "say()" para dizer a senha. # A s…" at bounding box center [1409, 377] width 269 height 607
click at [1280, 166] on div "hero . say ( "Qual a senha?" ) # Use a função "say()" para dizer a senha. # A s…" at bounding box center [1409, 361] width 269 height 575
click at [1279, 166] on div "hero . say ( "Qual a senha?" ) # Use a função "say()" para dizer a senha. # A s…" at bounding box center [1409, 377] width 269 height 607
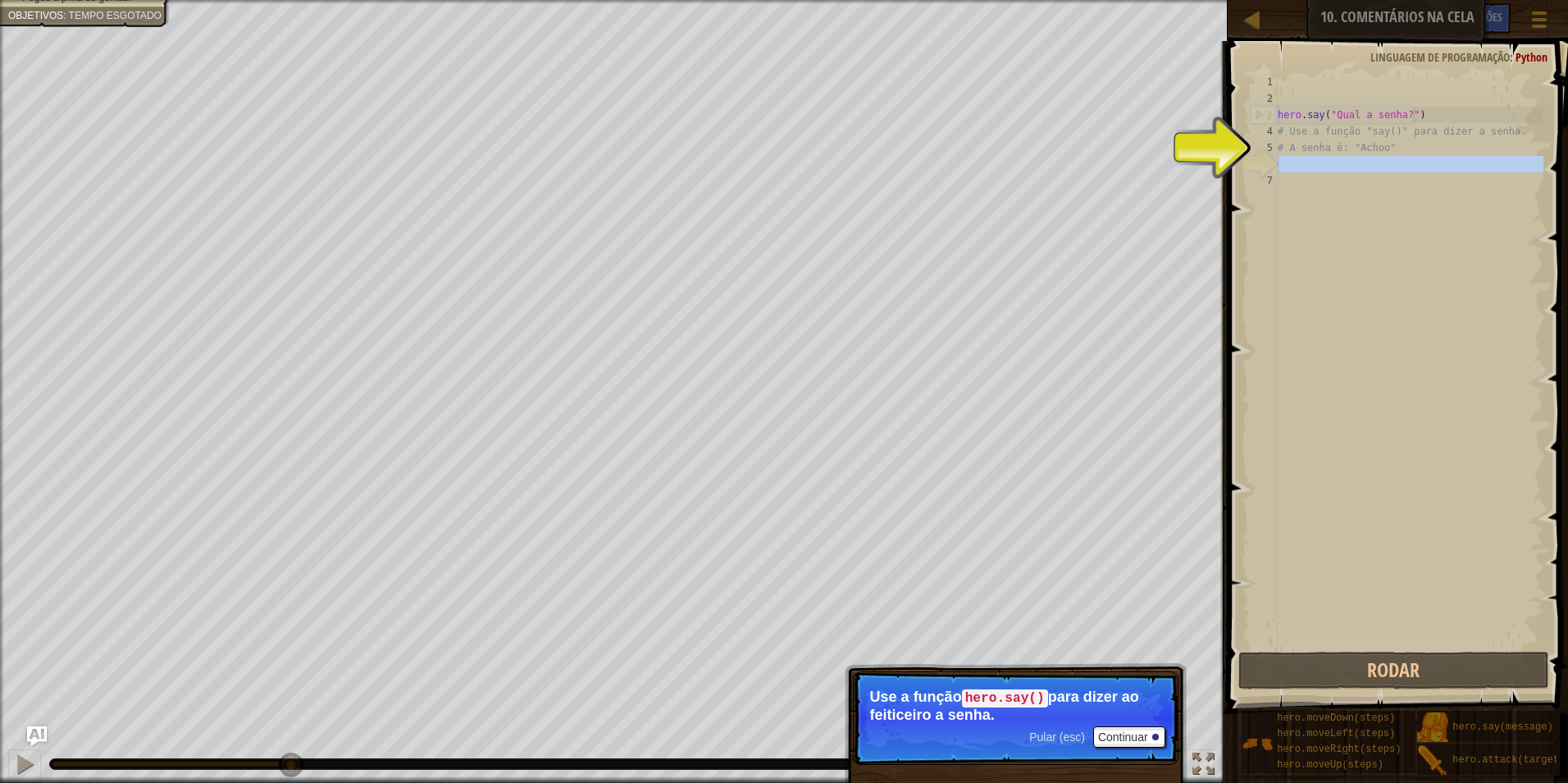
drag, startPoint x: 1279, startPoint y: 164, endPoint x: 1341, endPoint y: 166, distance: 62.0
click at [1341, 166] on div "hero . say ( "Qual a senha?" ) # Use a função "say()" para dizer a senha. # A s…" at bounding box center [1409, 377] width 269 height 607
click at [1111, 729] on button "Continuar" at bounding box center [1129, 737] width 72 height 22
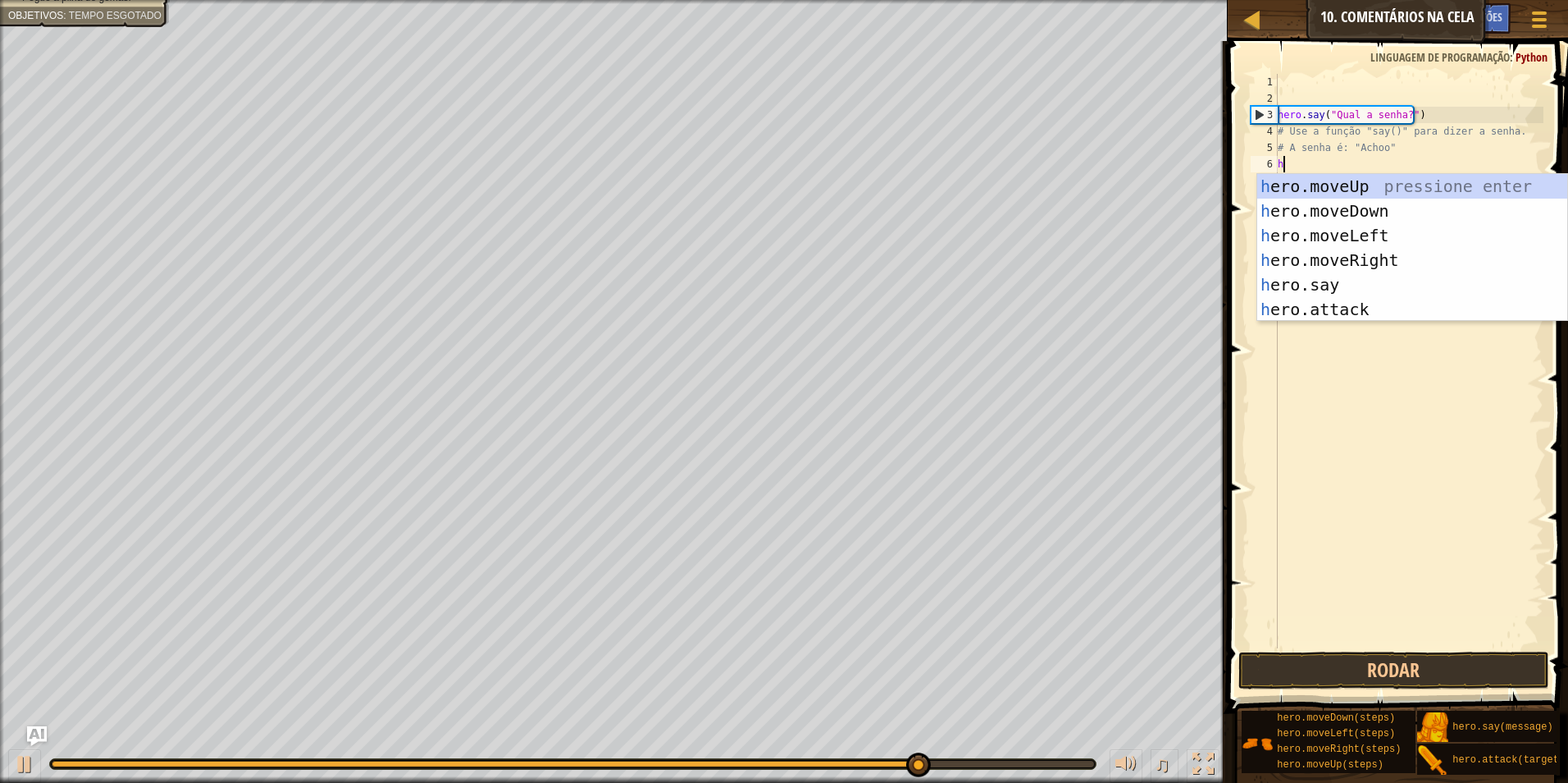
type textarea "hr"
click at [1348, 234] on div "h e r o.moveUp pressione enter h e r o.moveDown pressione enter h e r o.moveLef…" at bounding box center [1412, 272] width 310 height 197
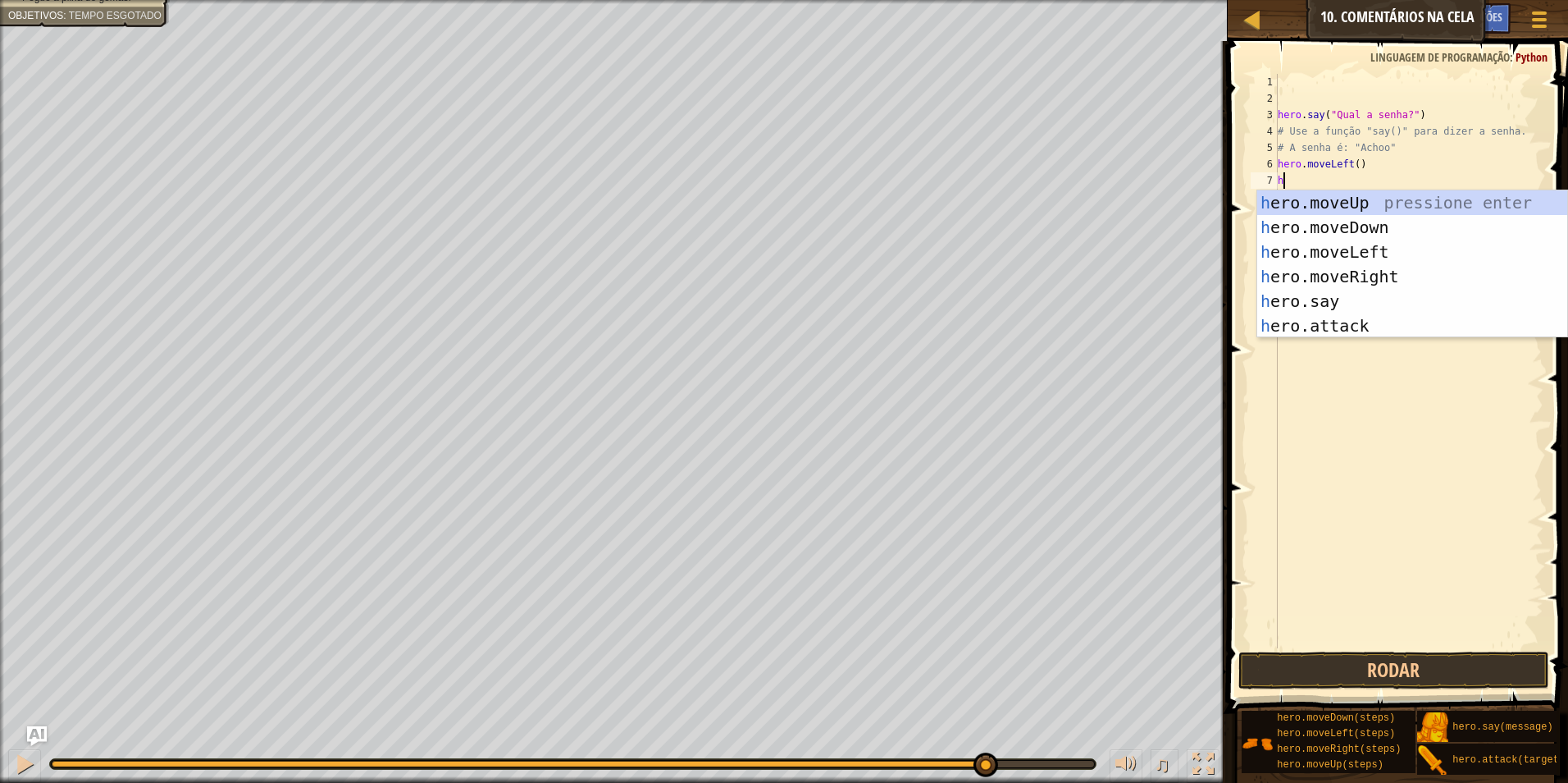
type textarea "hr"
click at [1353, 205] on div "h e r o.moveUp pressione enter h e r o.moveDown pressione enter h e r o.moveLef…" at bounding box center [1412, 288] width 310 height 197
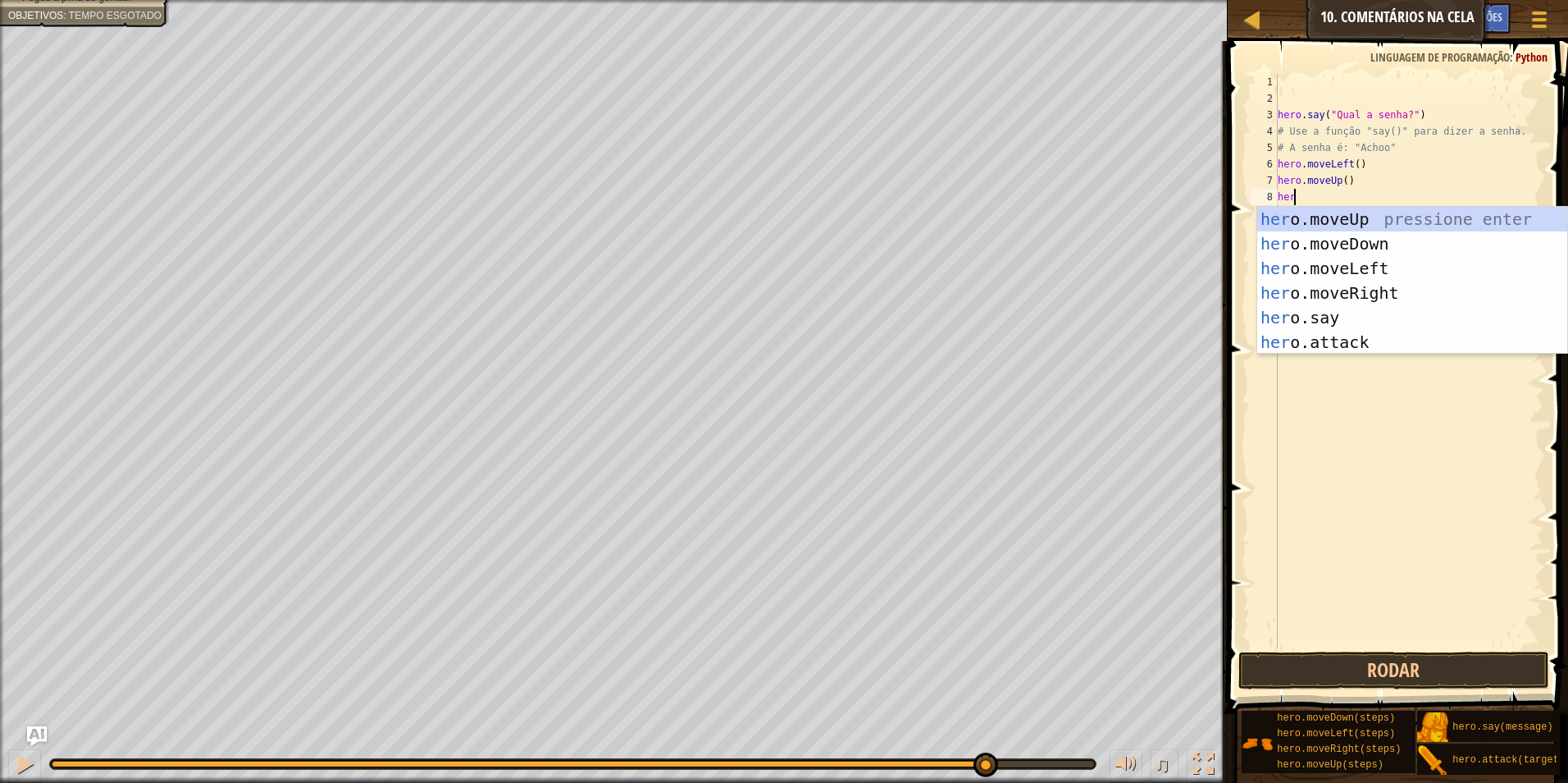
type textarea "hero"
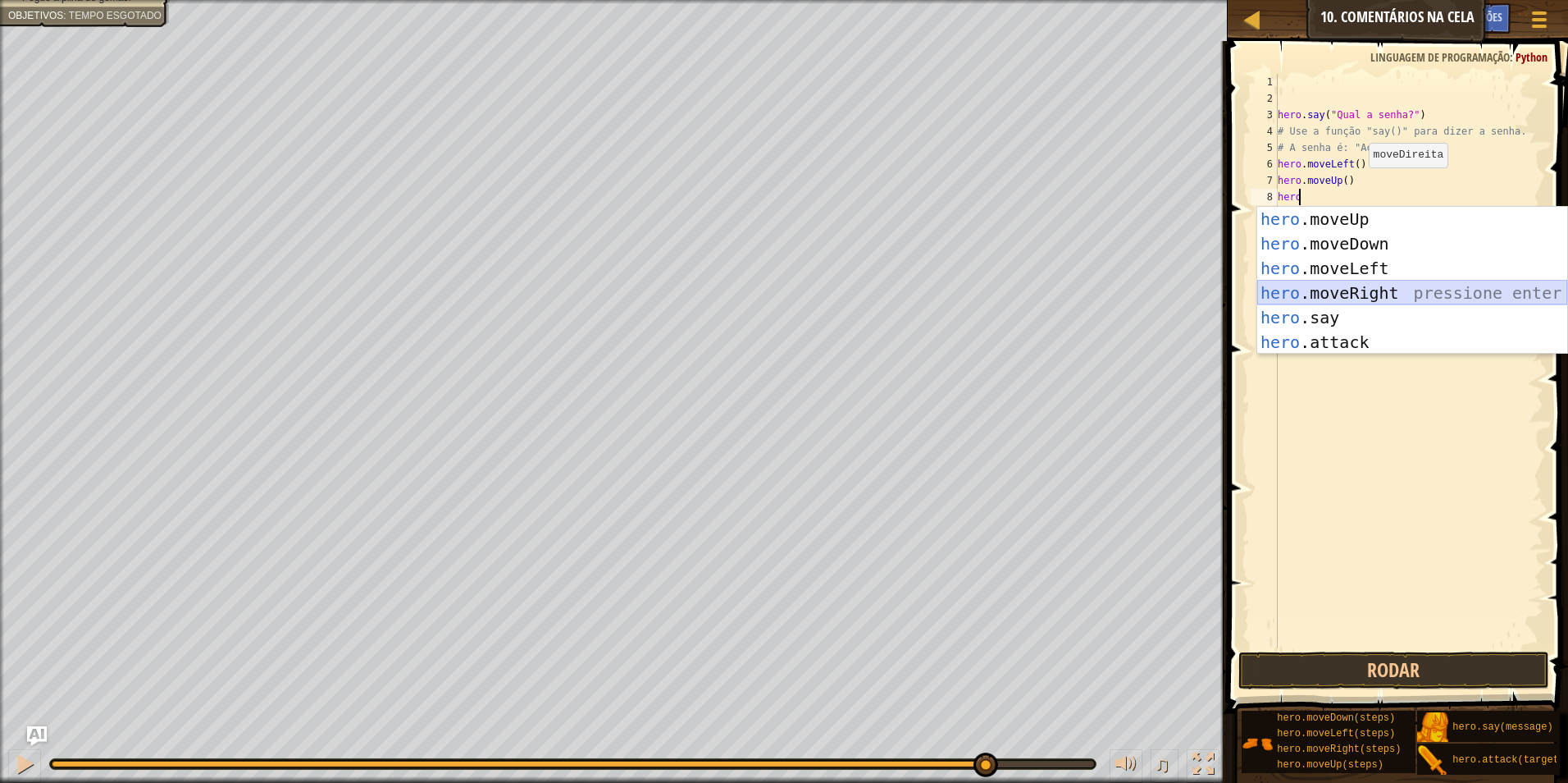
click at [1333, 285] on div "hero .moveUp pressione enter hero .moveDown pressione enter hero .moveLeft pres…" at bounding box center [1412, 304] width 310 height 197
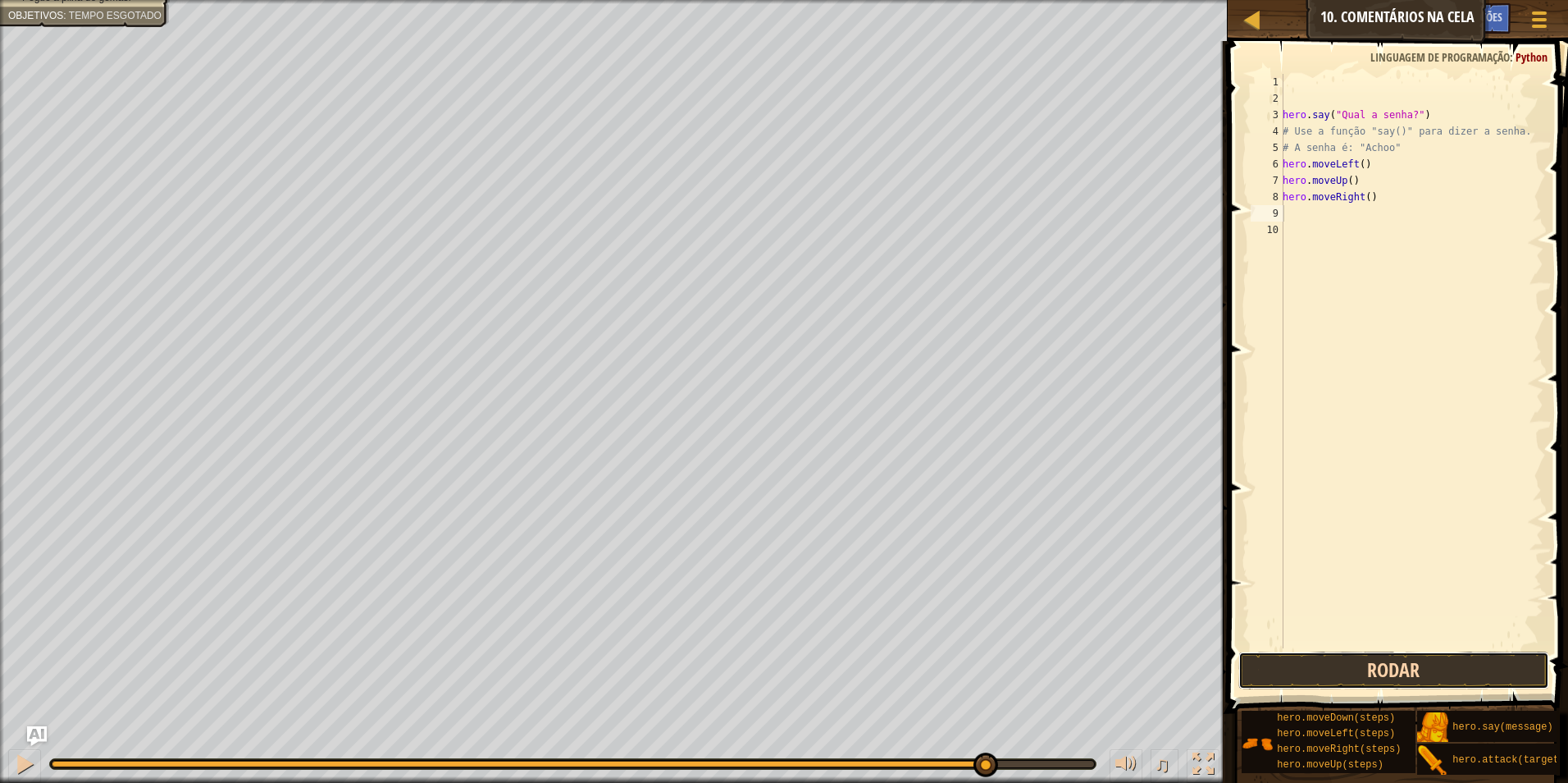
click at [1498, 658] on button "Rodar" at bounding box center [1394, 671] width 311 height 38
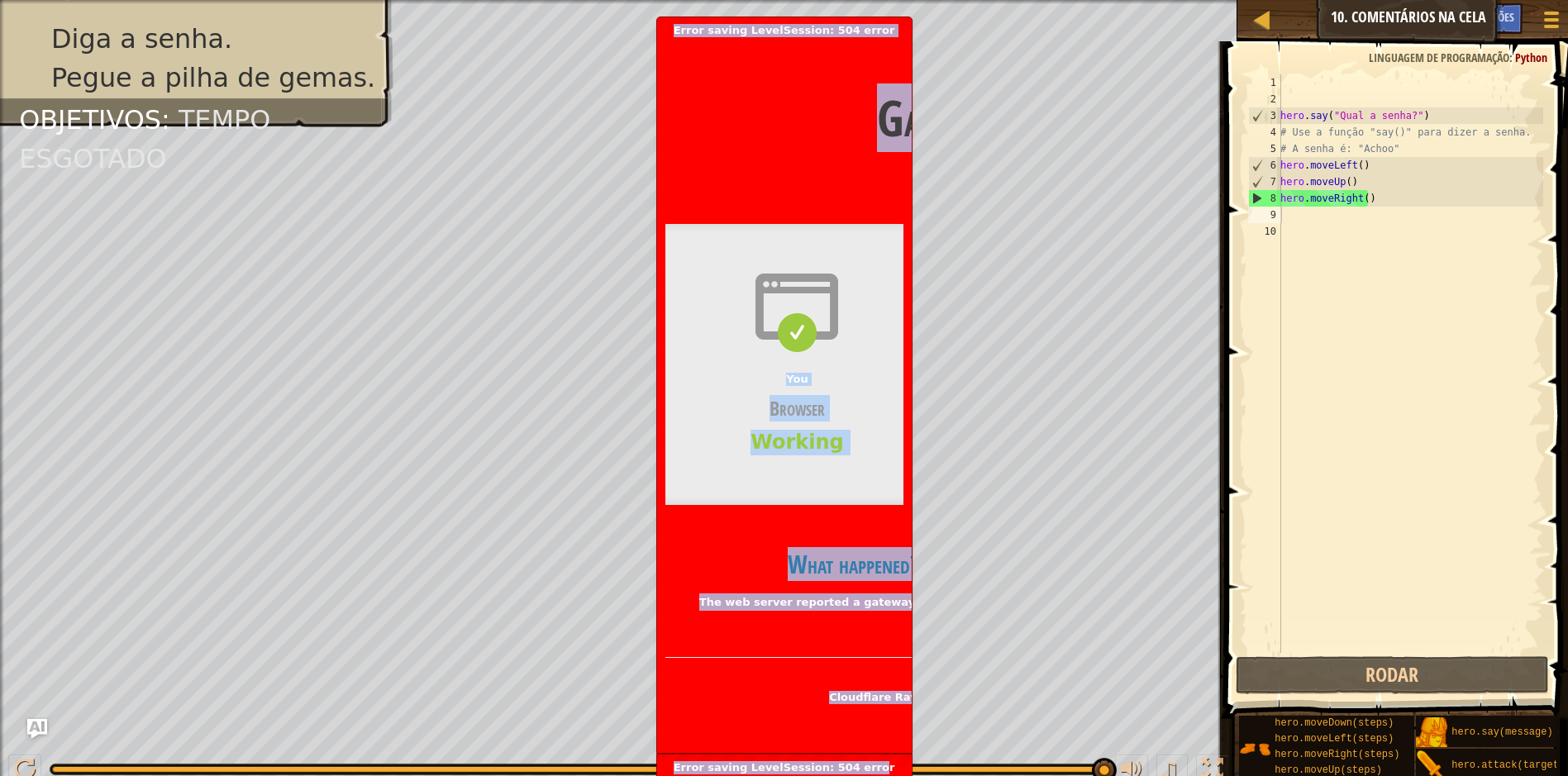
click at [1091, 0] on body "Mapa Introdução à Ciência da Computação 10. Comentários na Cela Menu do Jogo Pr…" at bounding box center [784, 0] width 1568 height 0
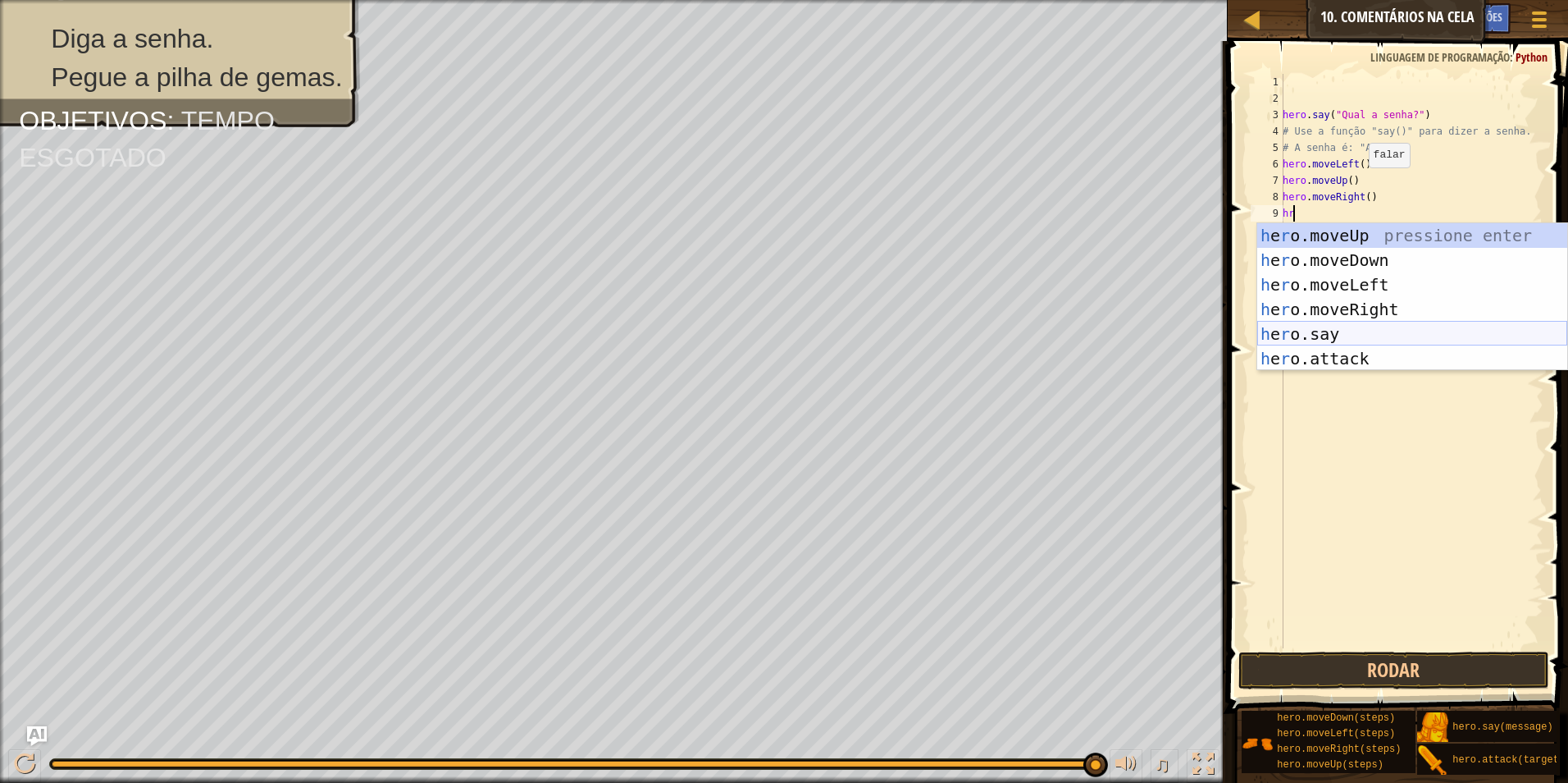
click at [1307, 328] on div "h e r o.moveUp pressione enter h e r o.moveDown pressione enter h e r o.moveLef…" at bounding box center [1412, 321] width 310 height 197
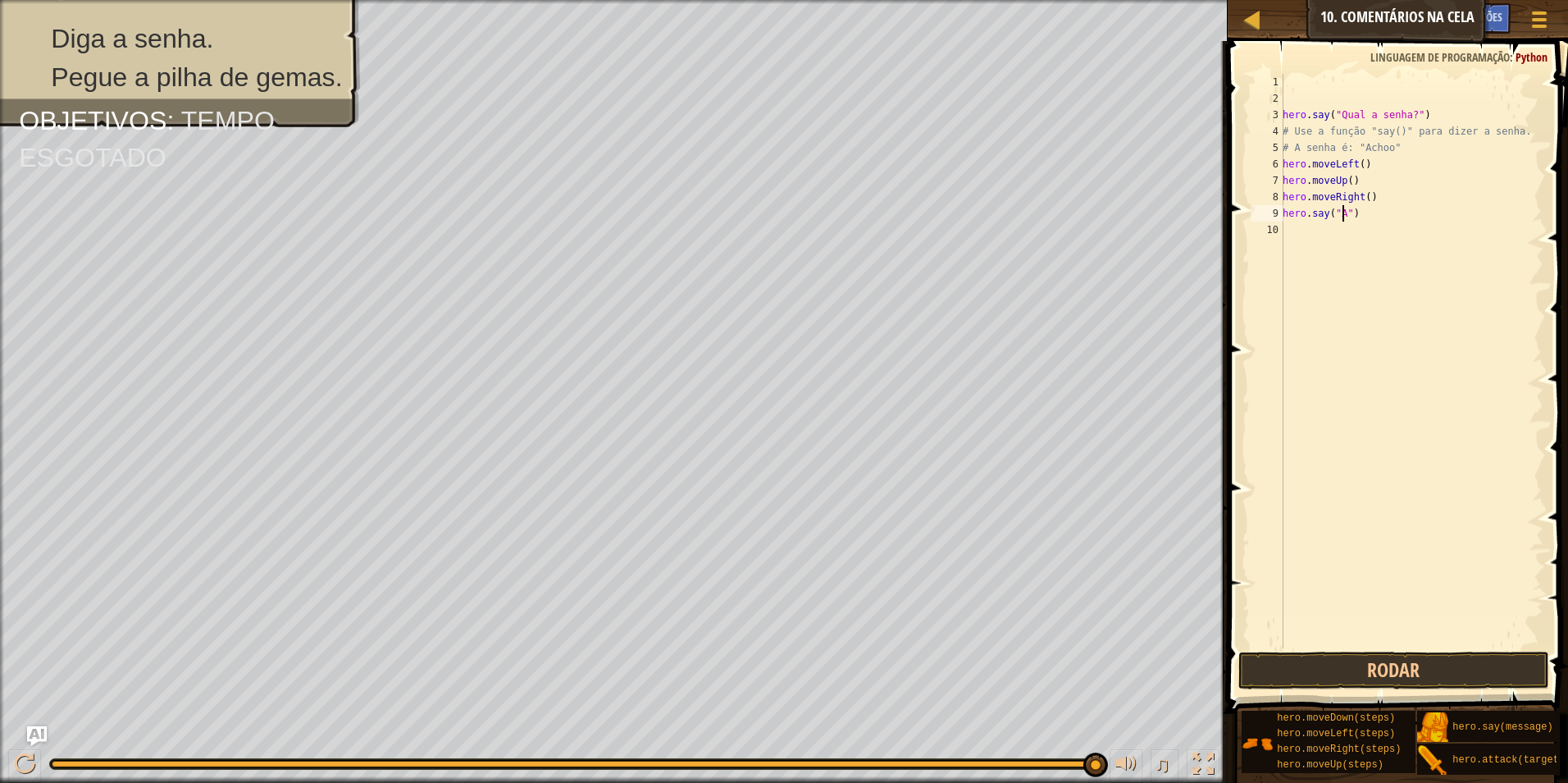
scroll to position [7, 4]
type textarea "hero.say("Achoo")"
click at [1333, 237] on div "hero . say ( "Qual a senha?" ) # Use a função "say()" para dizer a senha. # A s…" at bounding box center [1412, 377] width 264 height 607
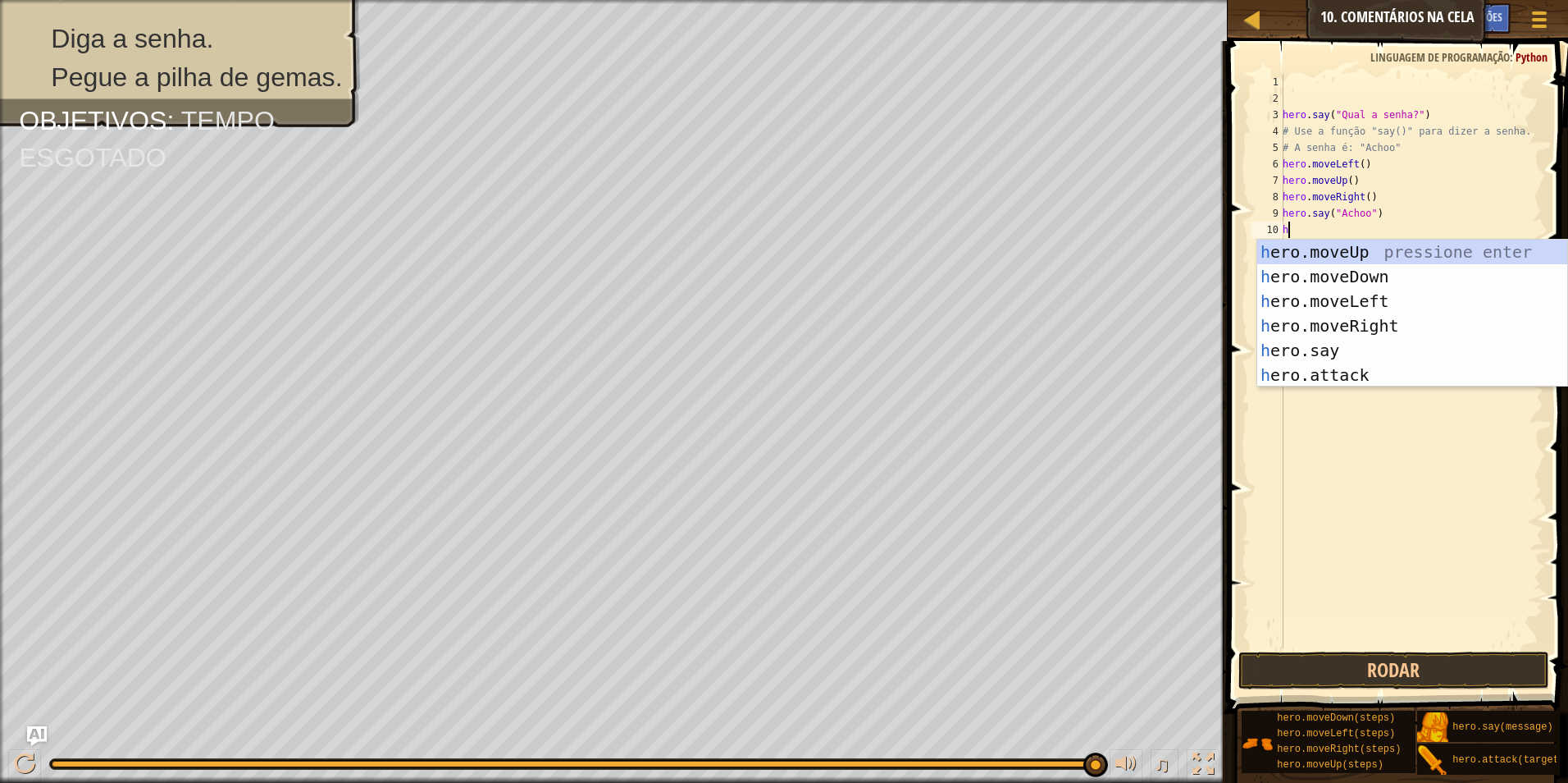
type textarea "he"
click at [1353, 251] on div "he ro.moveUp pressione enter he ro.moveDown pressione enter he ro.moveLeft pres…" at bounding box center [1412, 338] width 310 height 197
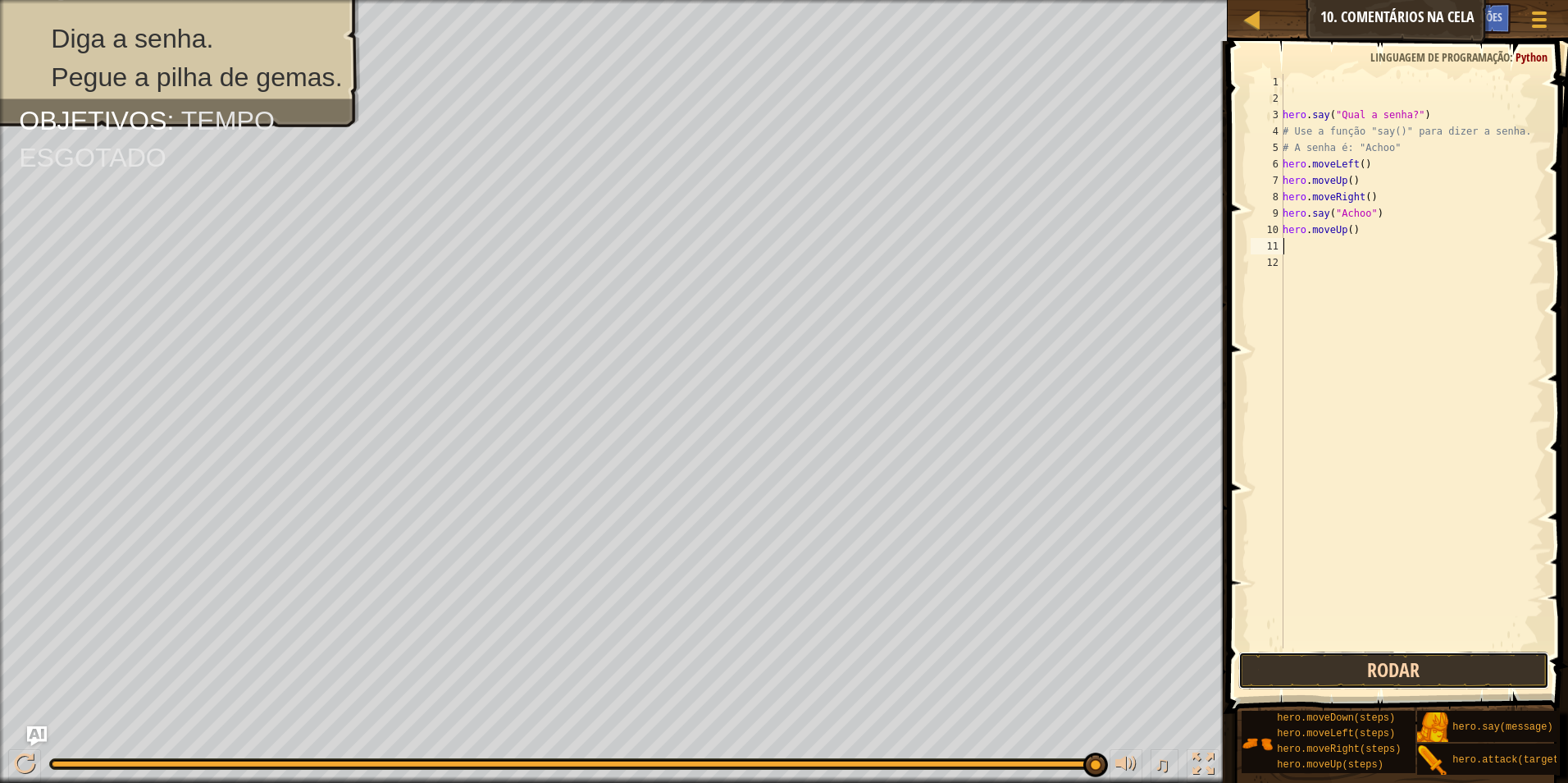
click at [1475, 663] on button "Rodar" at bounding box center [1394, 671] width 311 height 38
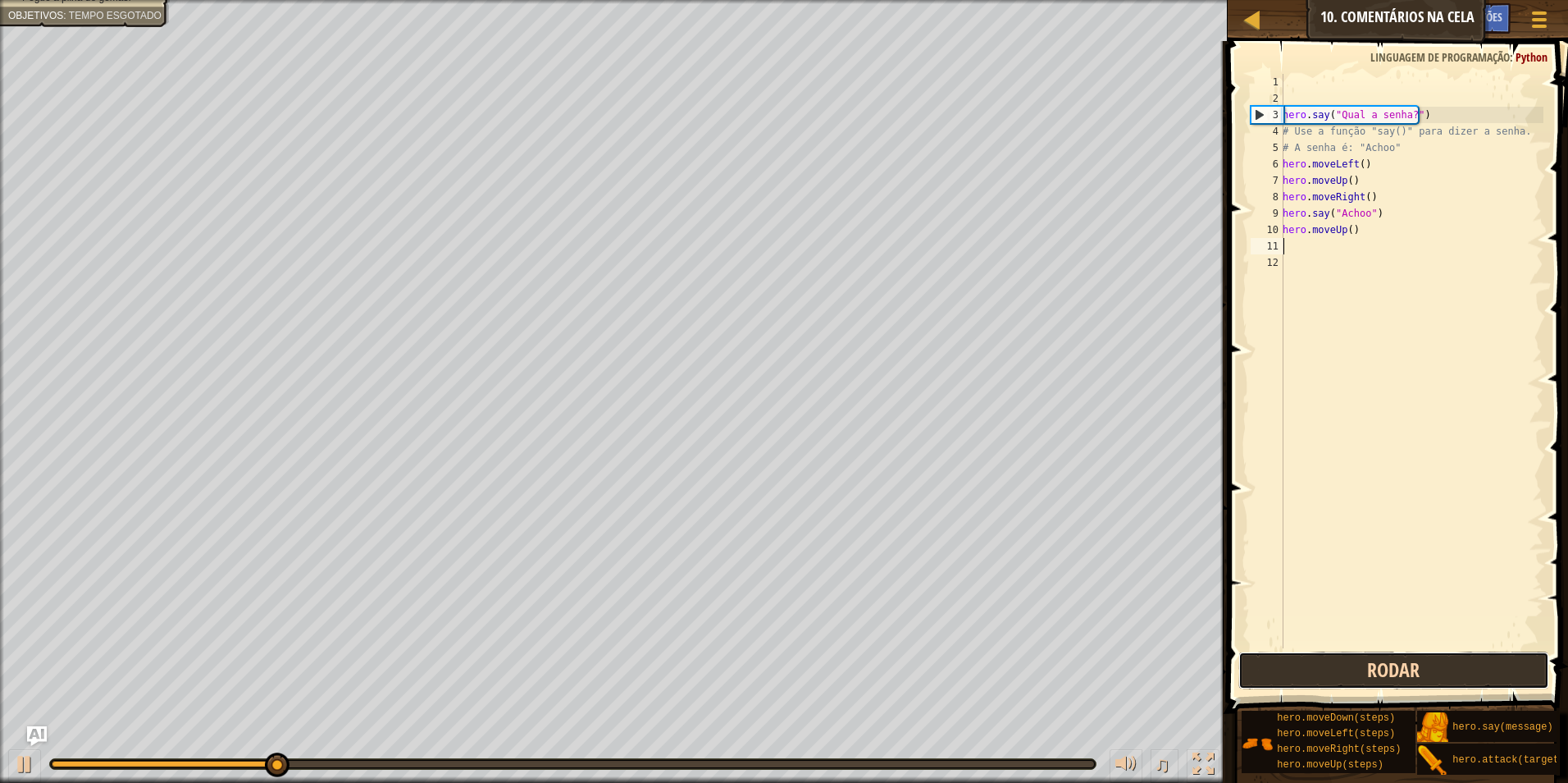
click at [1482, 663] on button "Rodar" at bounding box center [1394, 671] width 311 height 38
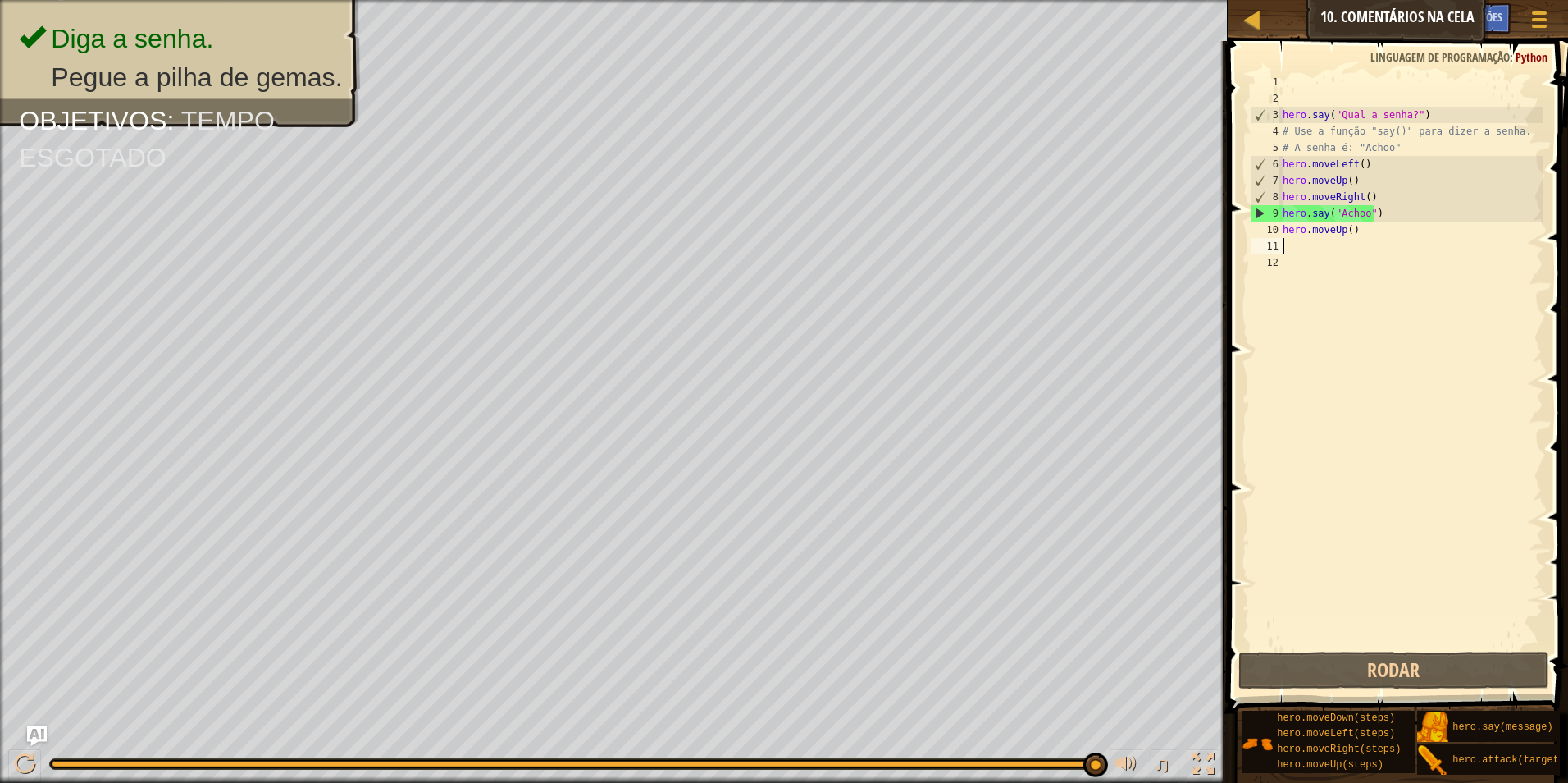
click at [1385, 237] on div "hero . say ( "Qual a senha?" ) # Use a função "say()" para dizer a senha. # A s…" at bounding box center [1412, 377] width 264 height 607
type textarea "h"
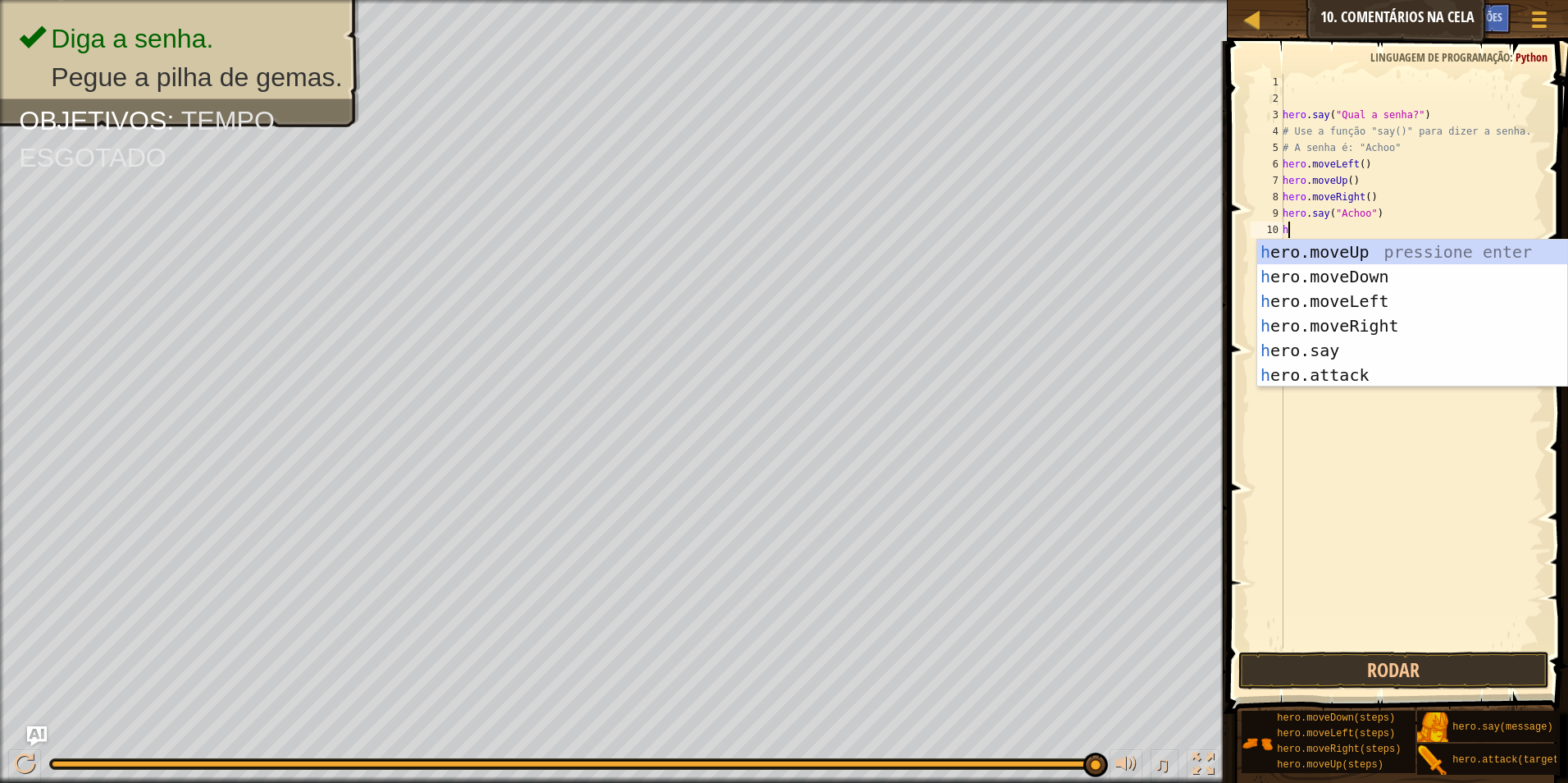
type textarea "hr"
click at [1384, 252] on div "h e r o.moveUp pressione enter h e r o.moveDown pressione enter h e r o.moveLef…" at bounding box center [1412, 338] width 310 height 197
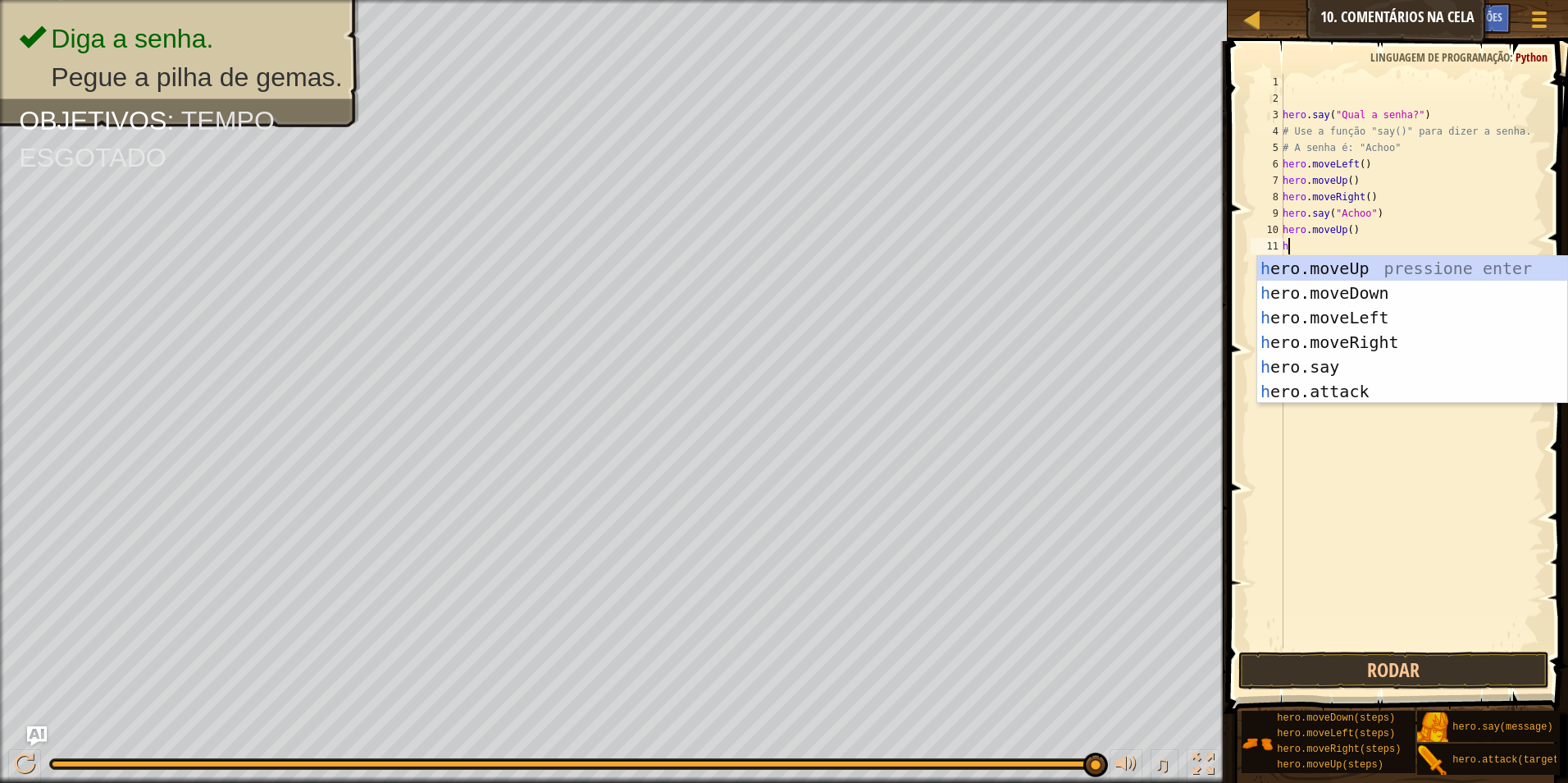
type textarea "hr"
click at [1310, 263] on div "h e r o.moveUp pressione enter h e r o.moveDown pressione enter h e r o.moveLef…" at bounding box center [1412, 354] width 310 height 197
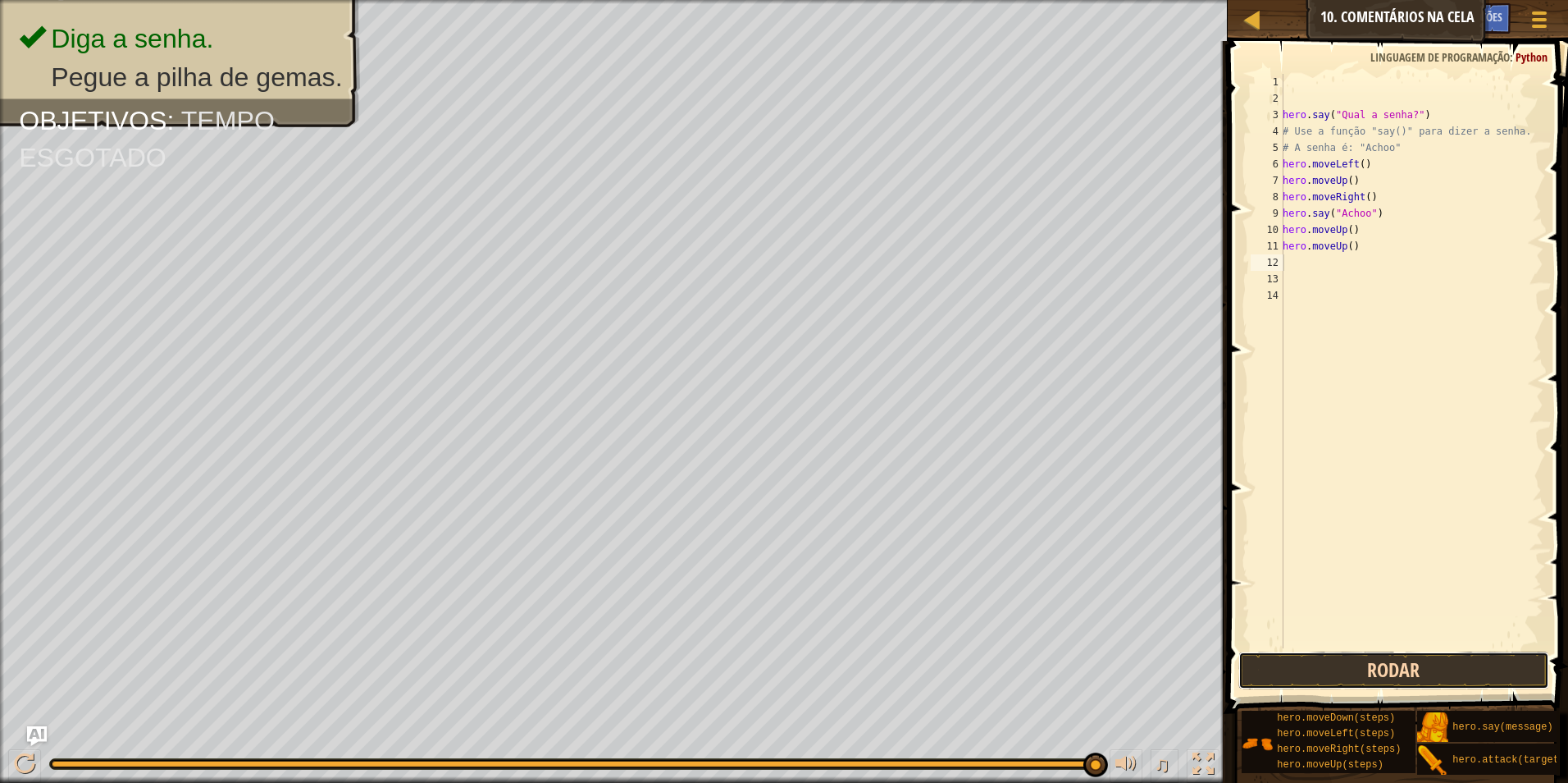
click at [1410, 666] on button "Rodar" at bounding box center [1394, 671] width 311 height 38
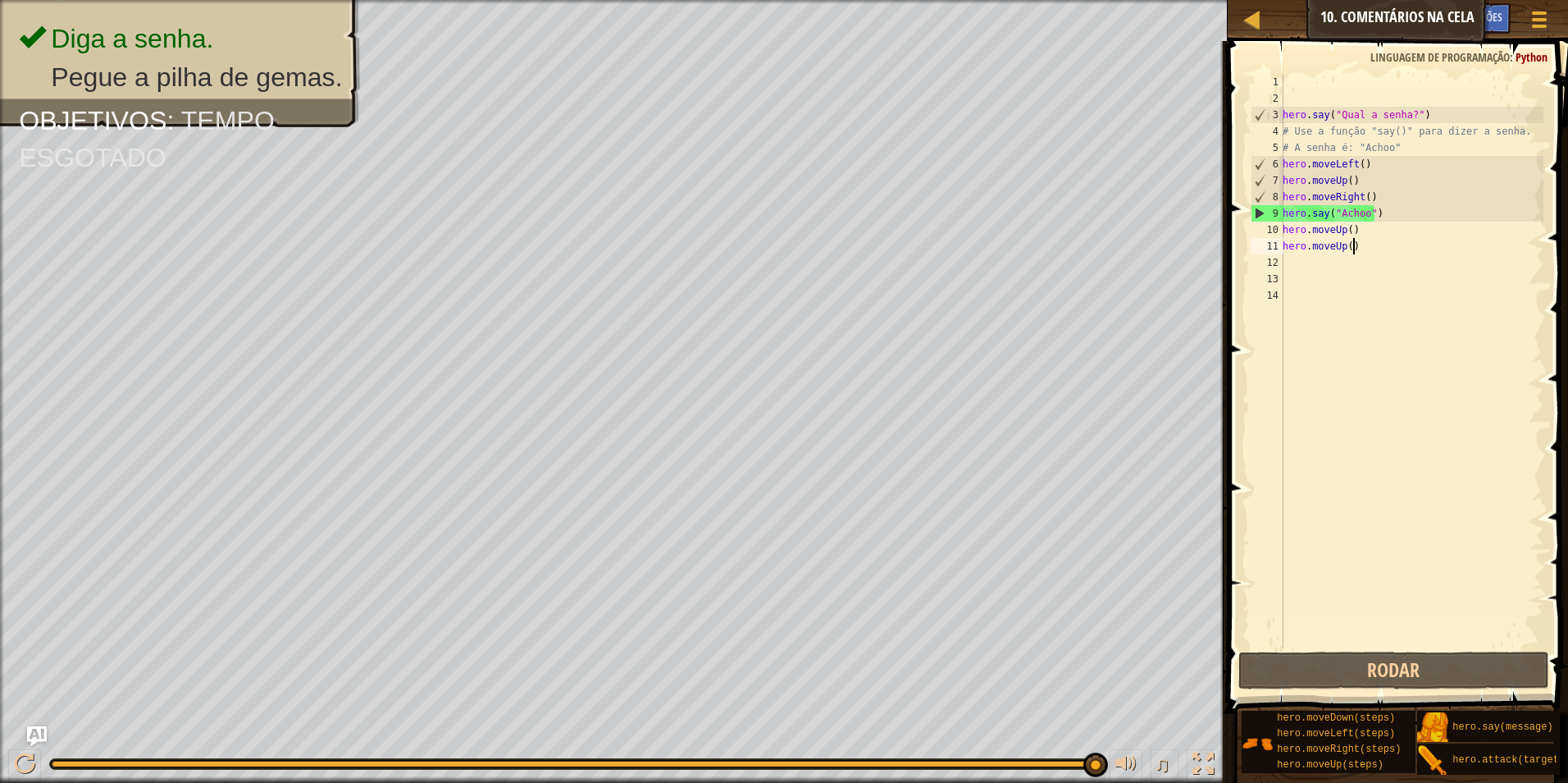
click at [1382, 243] on div "hero . say ( "Qual a senha?" ) # Use a função "say()" para dizer a senha. # A s…" at bounding box center [1412, 377] width 264 height 607
type textarea "h"
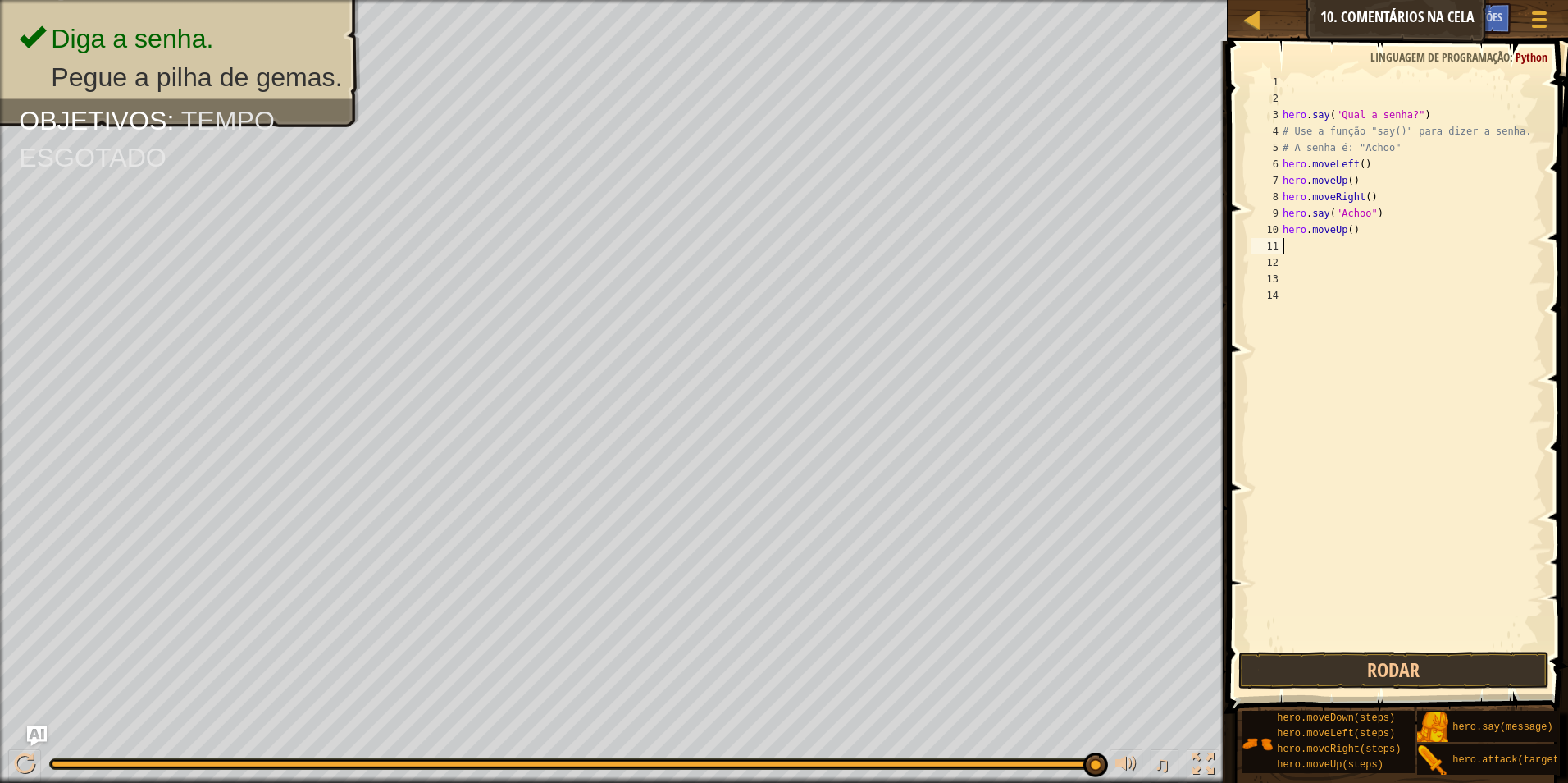
click at [1382, 242] on div "hero . say ( "Qual a senha?" ) # Use a função "say()" para dizer a senha. # A s…" at bounding box center [1412, 377] width 264 height 607
click at [1377, 233] on div "hero . say ( "Qual a senha?" ) # Use a função "say()" para dizer a senha. # A s…" at bounding box center [1412, 377] width 264 height 607
type textarea "h"
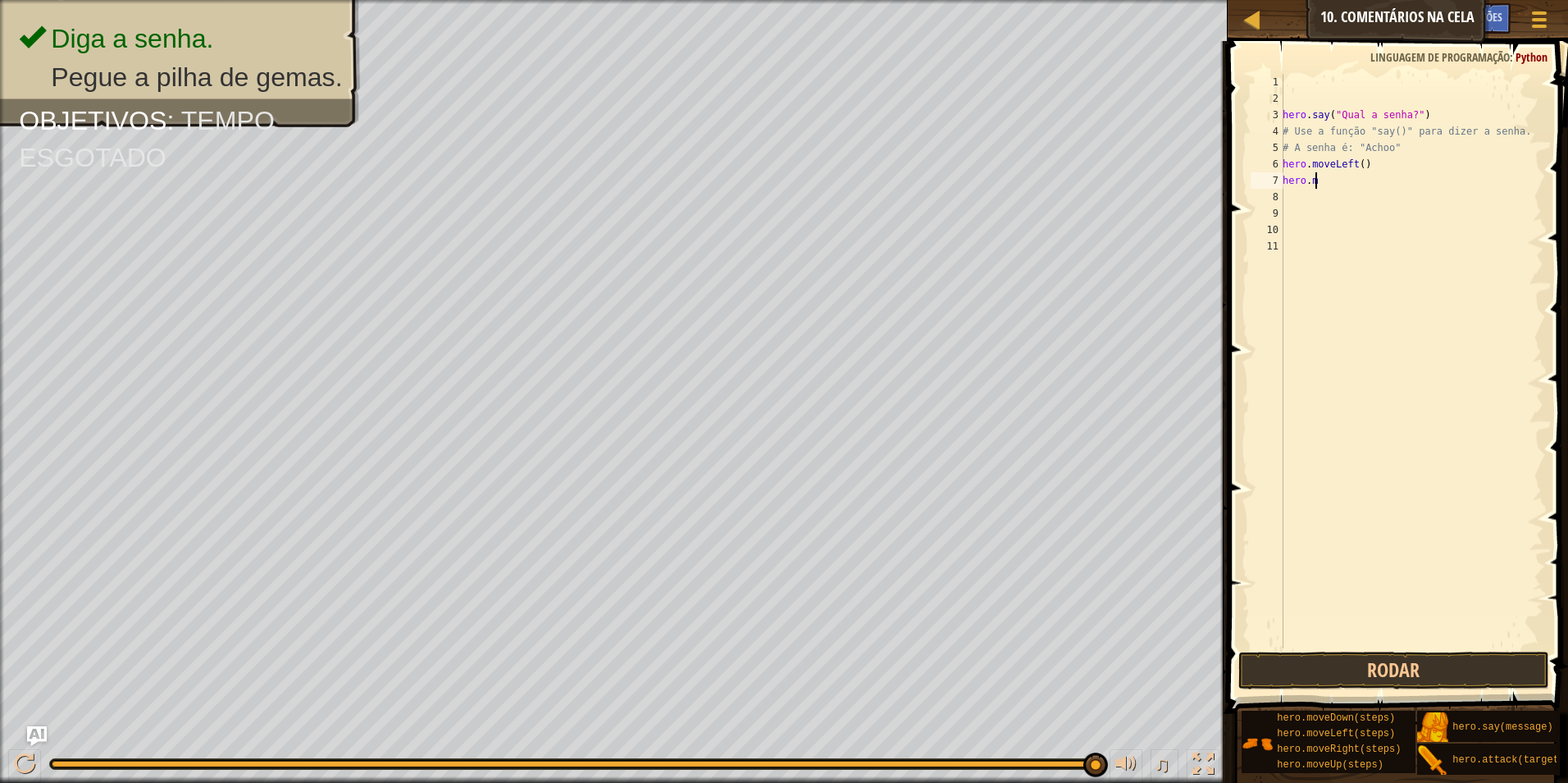
type textarea "h"
type textarea "#"
click at [1390, 674] on button "Rodar" at bounding box center [1394, 671] width 311 height 38
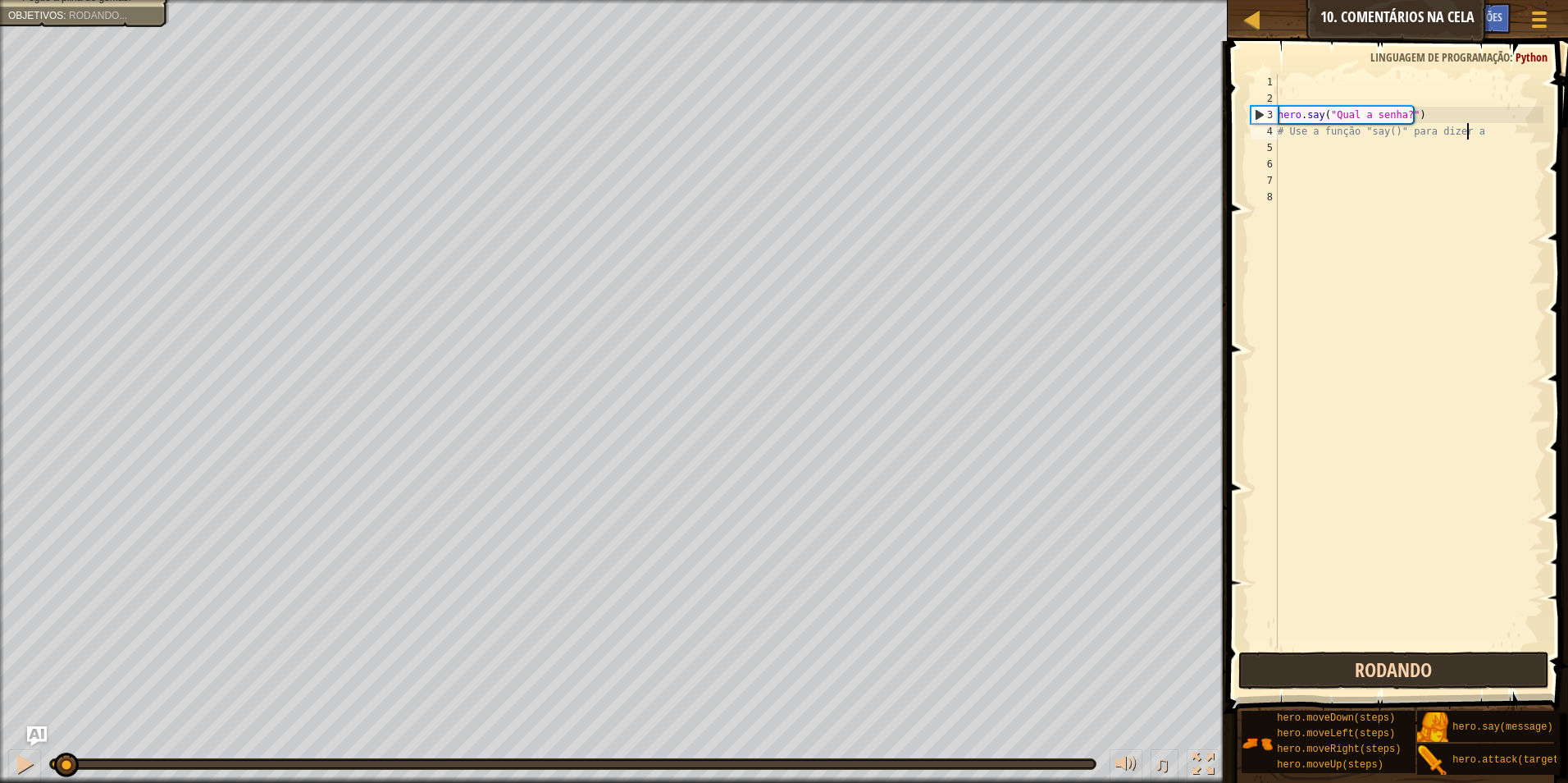
click at [1390, 674] on button "Rodando" at bounding box center [1394, 671] width 311 height 38
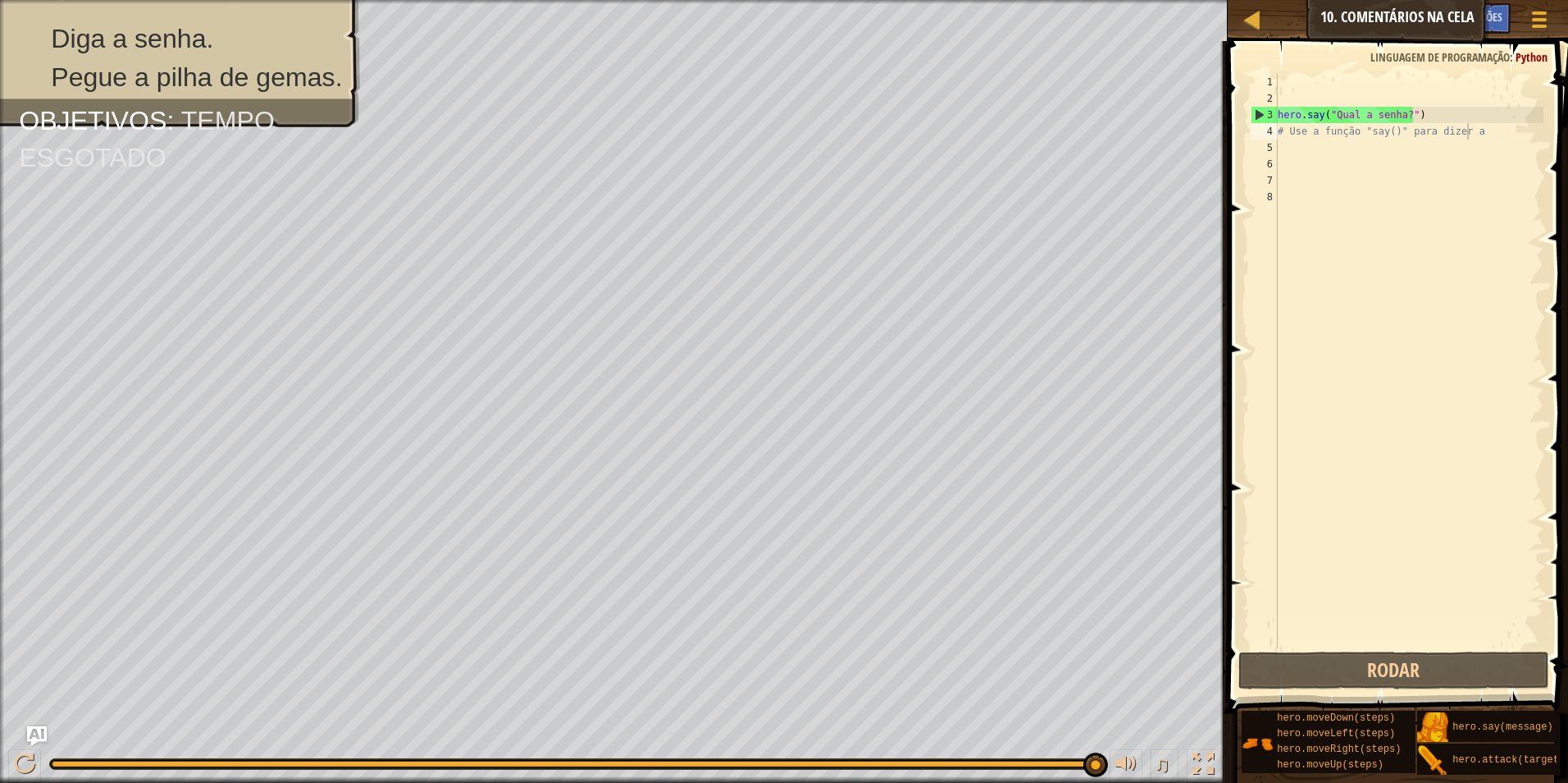
drag, startPoint x: 1442, startPoint y: 726, endPoint x: 1389, endPoint y: 554, distance: 180.0
click at [1389, 554] on div "Sugestões Vídeos # Use a função "say()" para dizer a 1 2 3 4 5 6 7 8 hero . say…" at bounding box center [1396, 408] width 346 height 734
drag, startPoint x: 1447, startPoint y: 707, endPoint x: 1404, endPoint y: 665, distance: 60.1
click at [1447, 710] on div "hero.moveDown(steps) hero.moveLeft(steps) hero.moveRight(steps) hero.moveUp(ste…" at bounding box center [1399, 743] width 316 height 66
click at [1399, 112] on div "hero . say ( "Qual a senha?" ) # Use a função "say()" para dizer a" at bounding box center [1409, 377] width 269 height 607
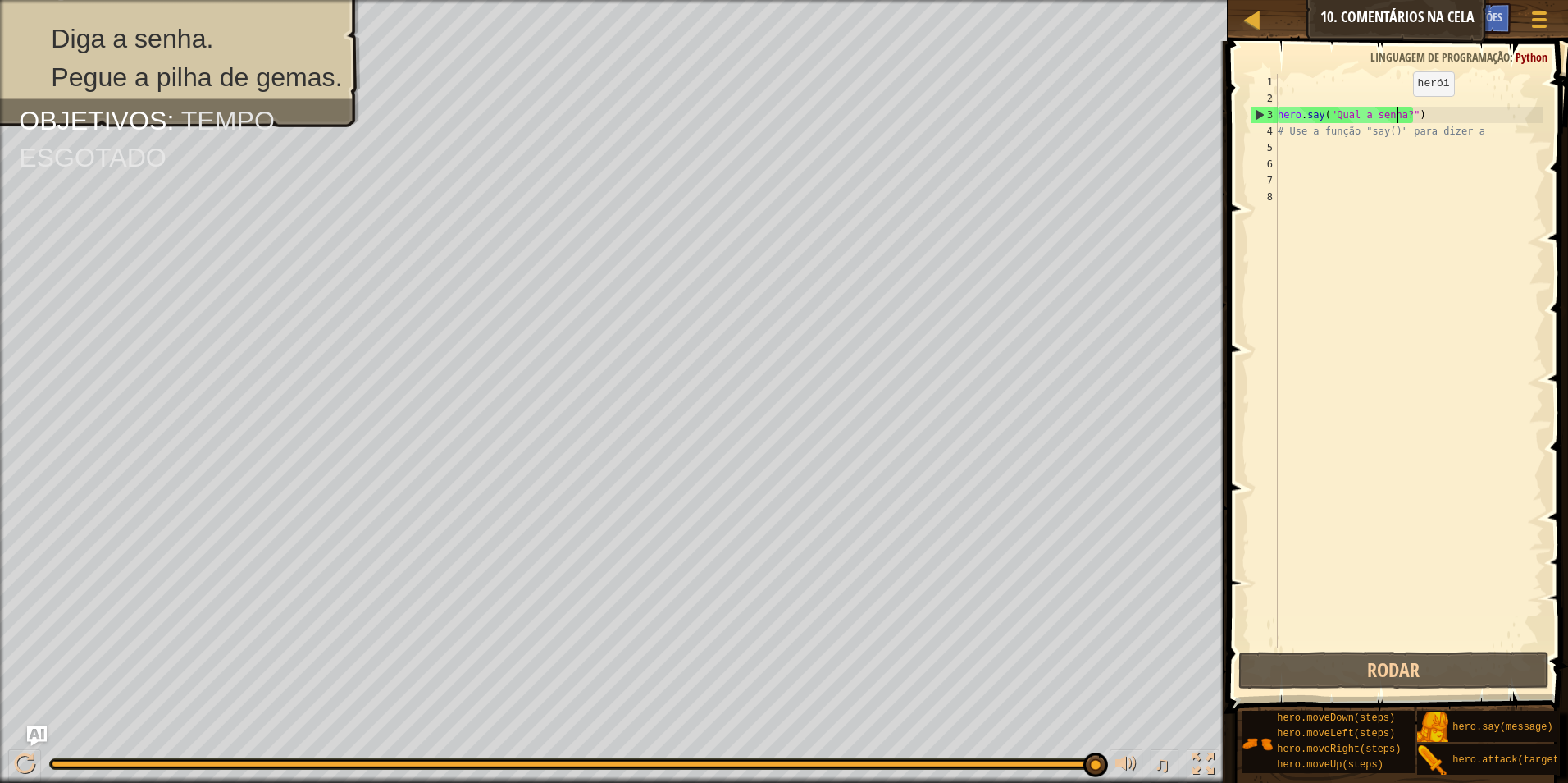
click at [1399, 112] on div "hero . say ( "Qual a senha?" ) # Use a função "say()" para dizer a" at bounding box center [1409, 377] width 269 height 607
click at [1402, 112] on div "hero . say ( "Qual a senha?" ) # Use a função "say()" para dizer a" at bounding box center [1409, 377] width 269 height 607
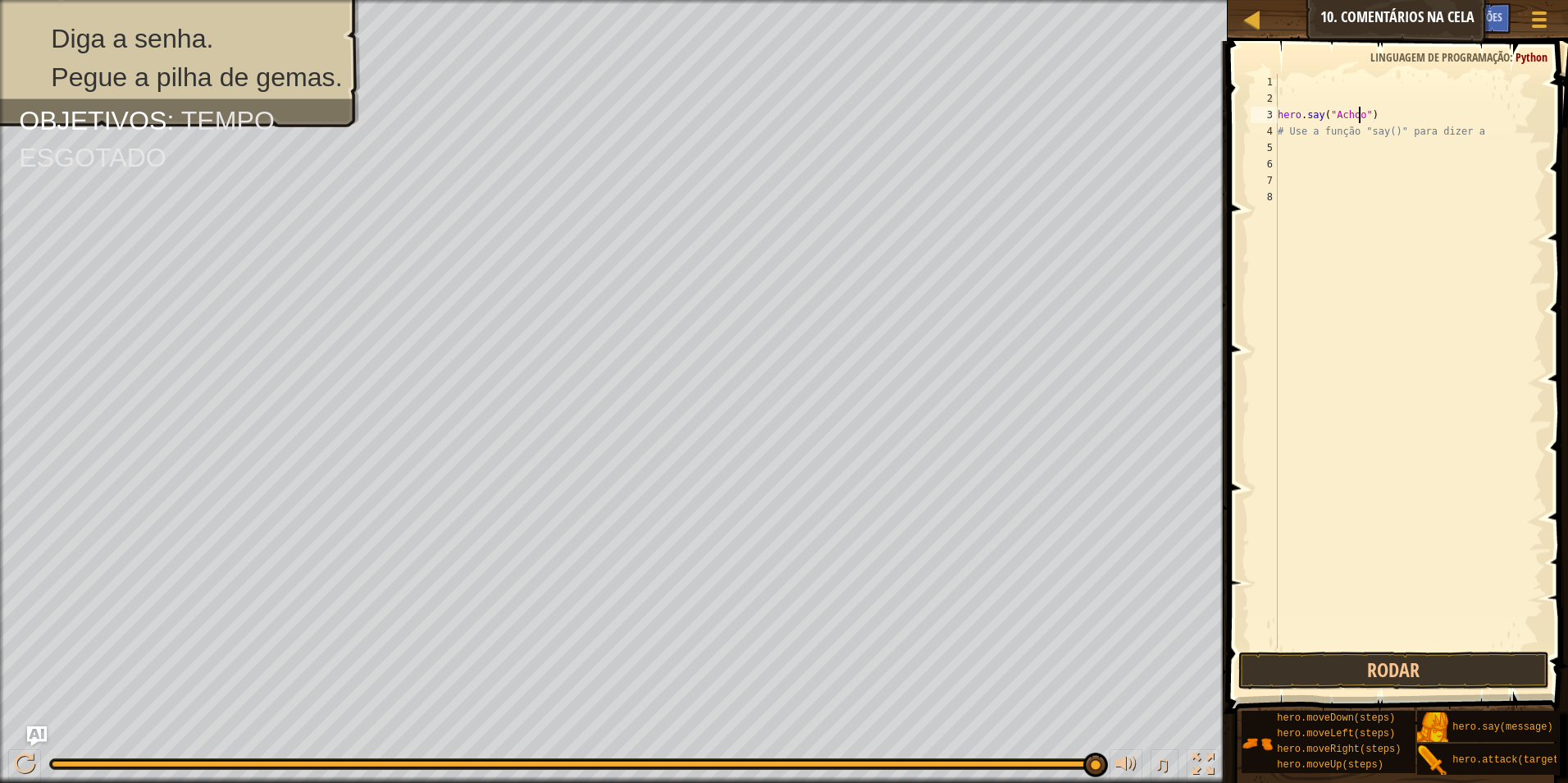
scroll to position [7, 6]
click at [1327, 667] on button "Rodar" at bounding box center [1394, 671] width 311 height 38
drag, startPoint x: 1384, startPoint y: 198, endPoint x: 1304, endPoint y: 204, distance: 80.2
click at [1310, 202] on div "hero . say ( "Achoo" ) # Use a função "say()" para dizer a hero . moveUp ( step…" at bounding box center [1409, 377] width 269 height 607
type textarea "herooveUp(steps).m"
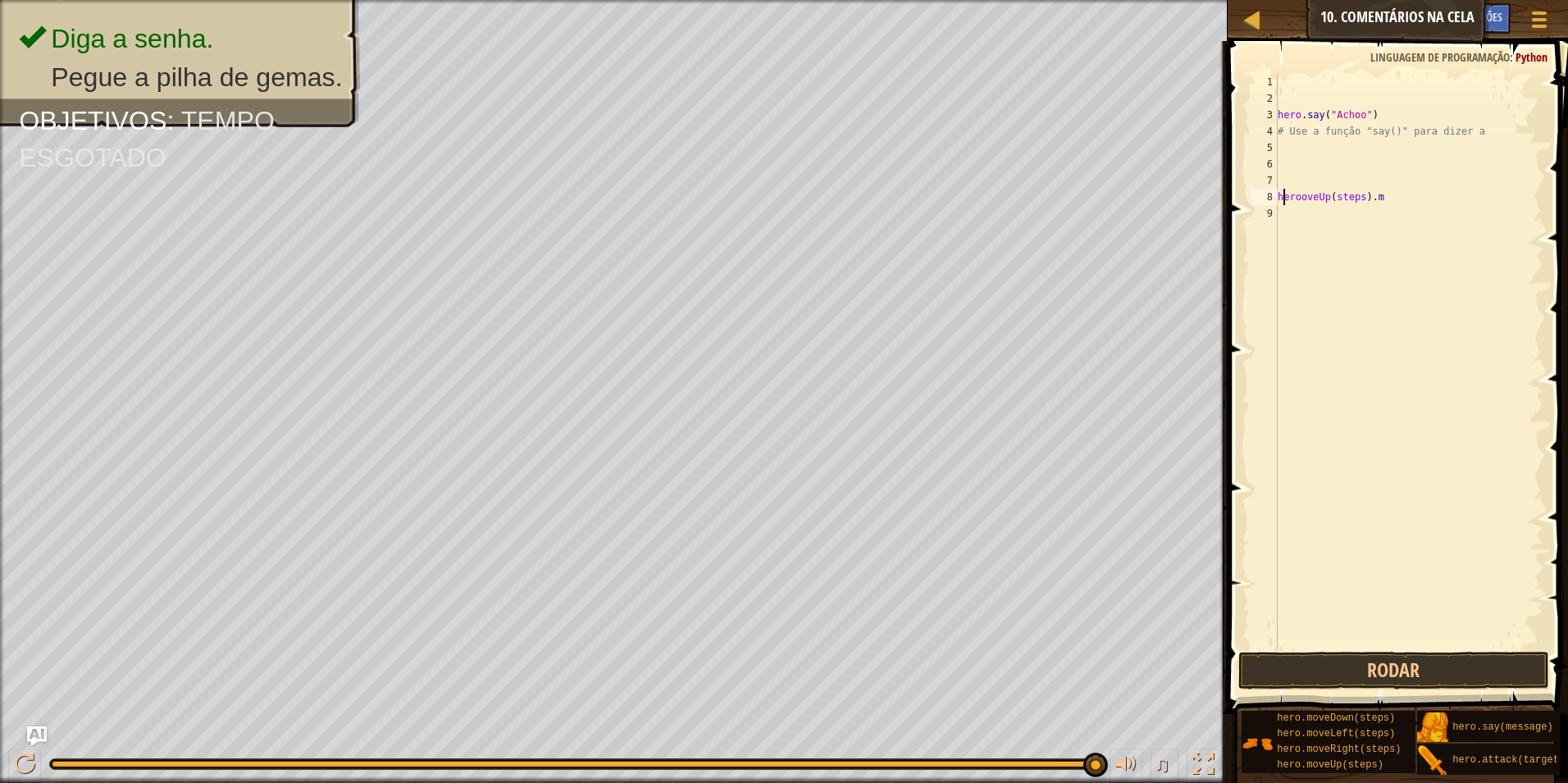
click at [1282, 202] on div "hero . say ( "Achoo" ) # Use a função "say()" para dizer a herooveUp ( steps ) …" at bounding box center [1409, 377] width 269 height 607
drag, startPoint x: 1279, startPoint y: 199, endPoint x: 1375, endPoint y: 197, distance: 96.0
click at [1375, 197] on div "hero . say ( "Achoo" ) # Use a função "say()" para dizer a herooveUp ( steps ) …" at bounding box center [1409, 377] width 269 height 607
click at [1299, 152] on div "hero . say ( "Achoo" ) # Use a função "say()" para dizer a" at bounding box center [1409, 377] width 269 height 607
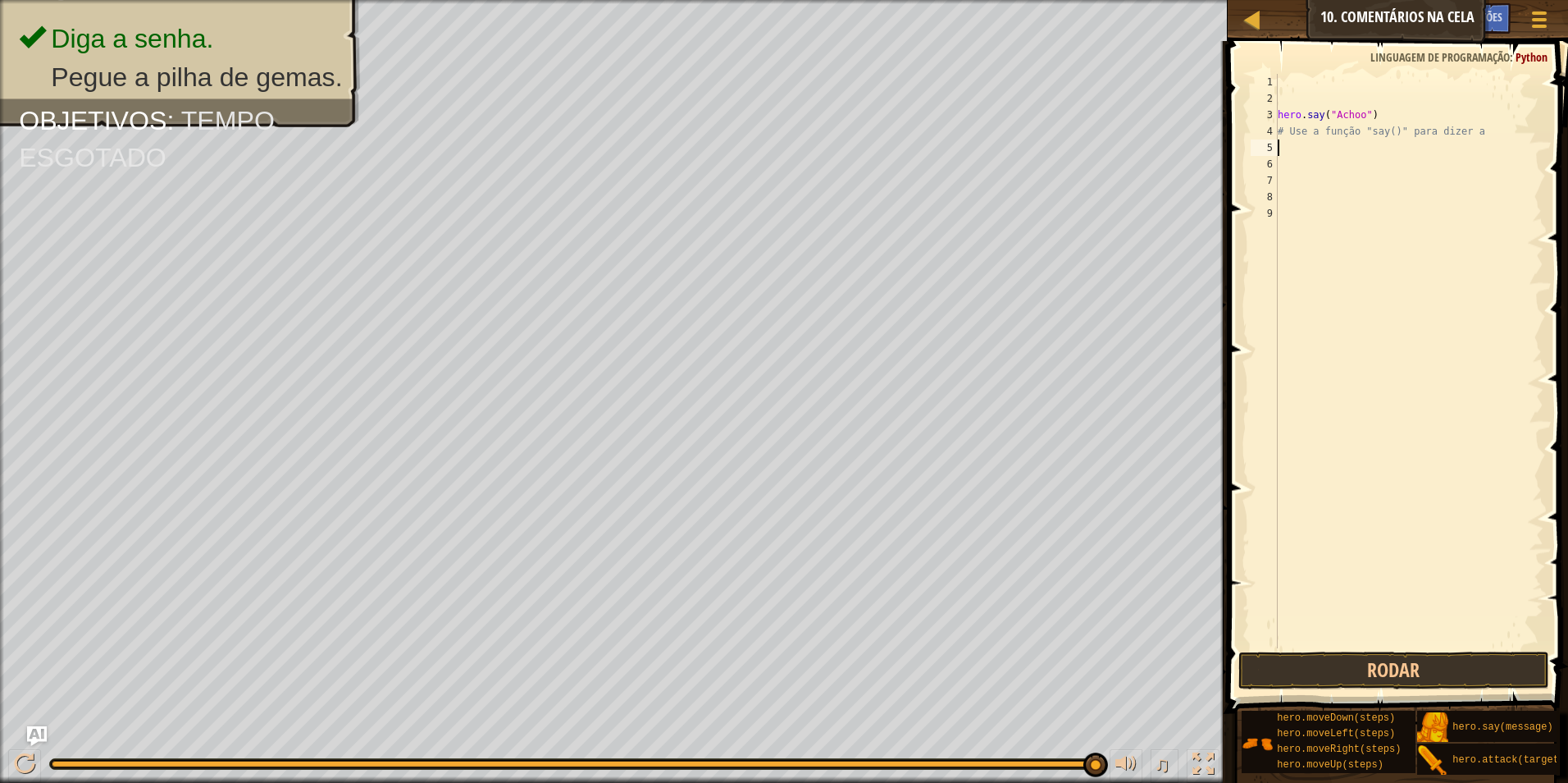
type textarea "h"
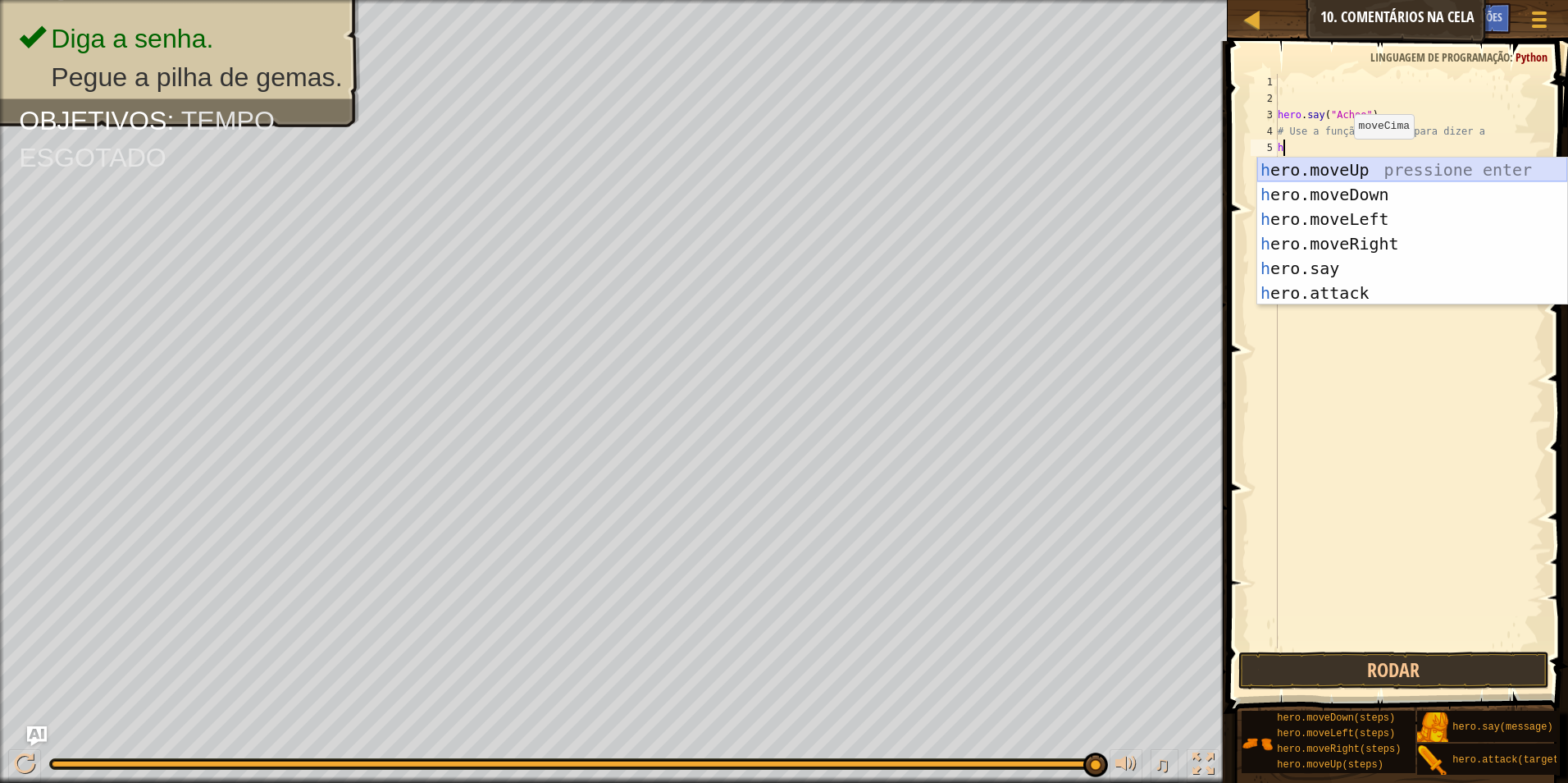
click at [1364, 172] on div "h ero.moveUp pressione enter h ero.moveDown pressione enter h ero.moveLeft pres…" at bounding box center [1412, 255] width 310 height 197
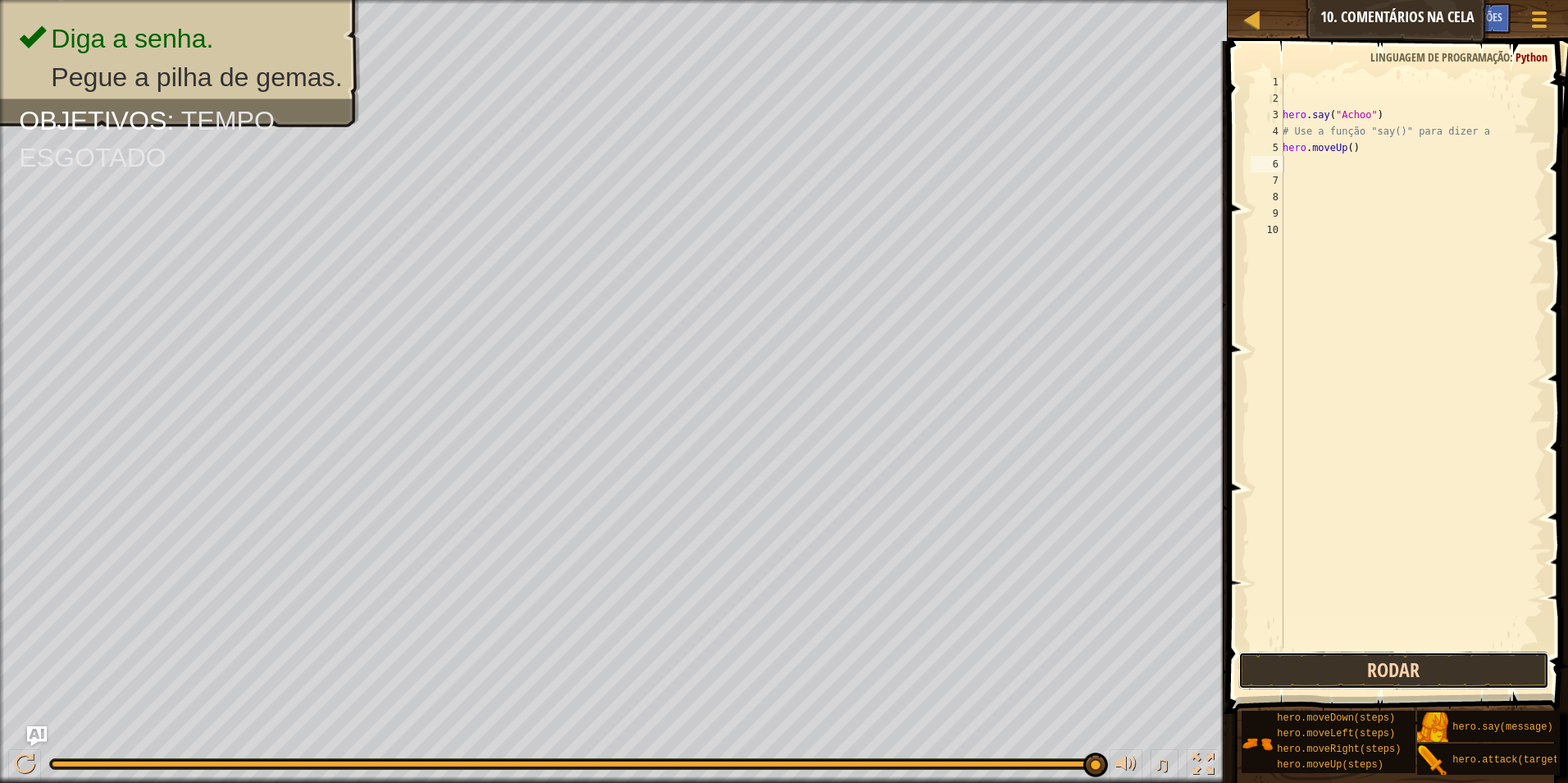
click at [1467, 671] on button "Rodar" at bounding box center [1394, 671] width 311 height 38
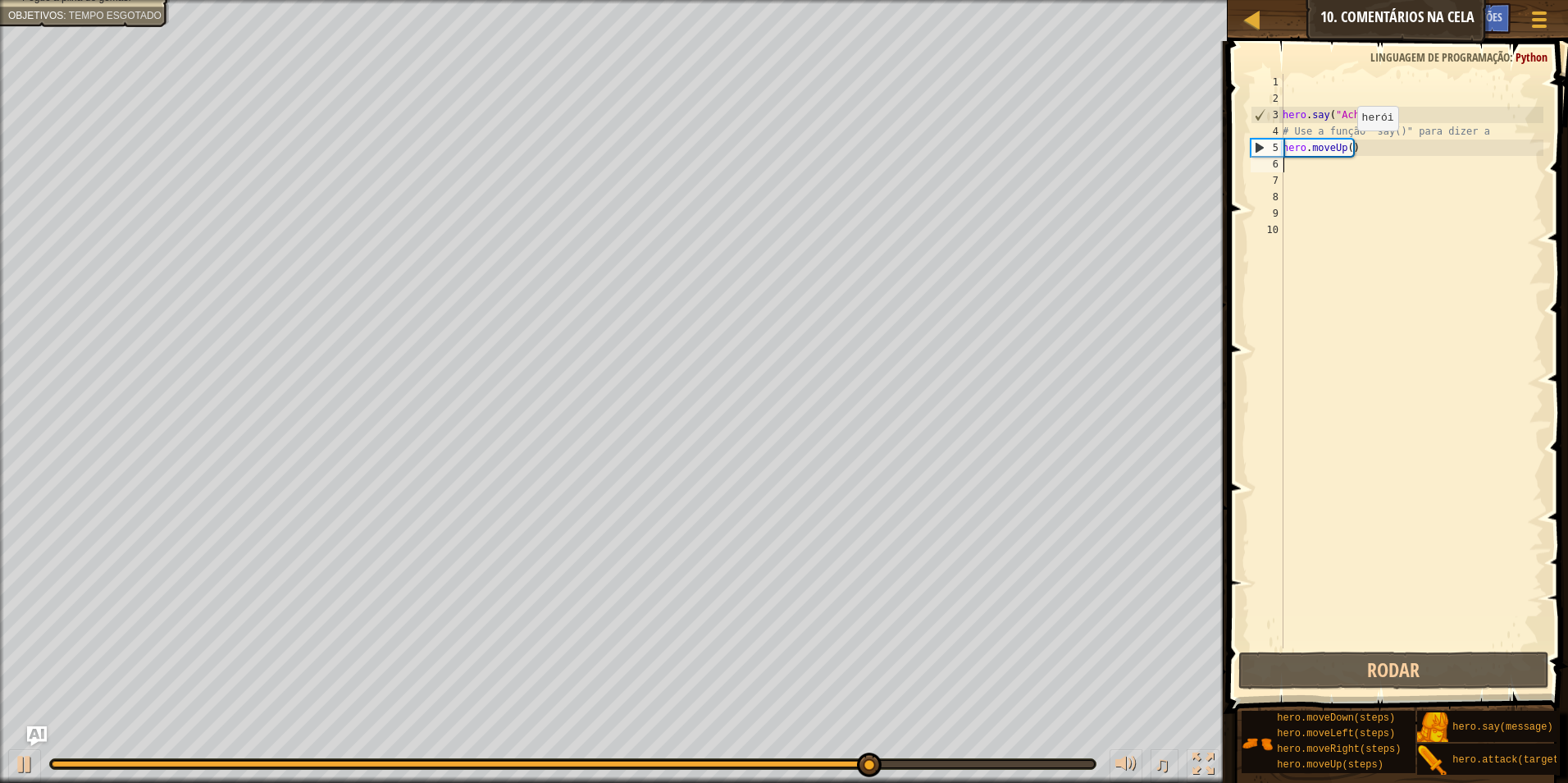
click at [1348, 147] on div "hero . say ( "Achoo" ) # Use a função "say()" para dizer a hero . moveUp ( )" at bounding box center [1412, 377] width 264 height 607
click at [1349, 148] on div "hero . say ( "Achoo" ) # Use a função "say()" para dizer a hero . moveUp ( )" at bounding box center [1412, 361] width 264 height 575
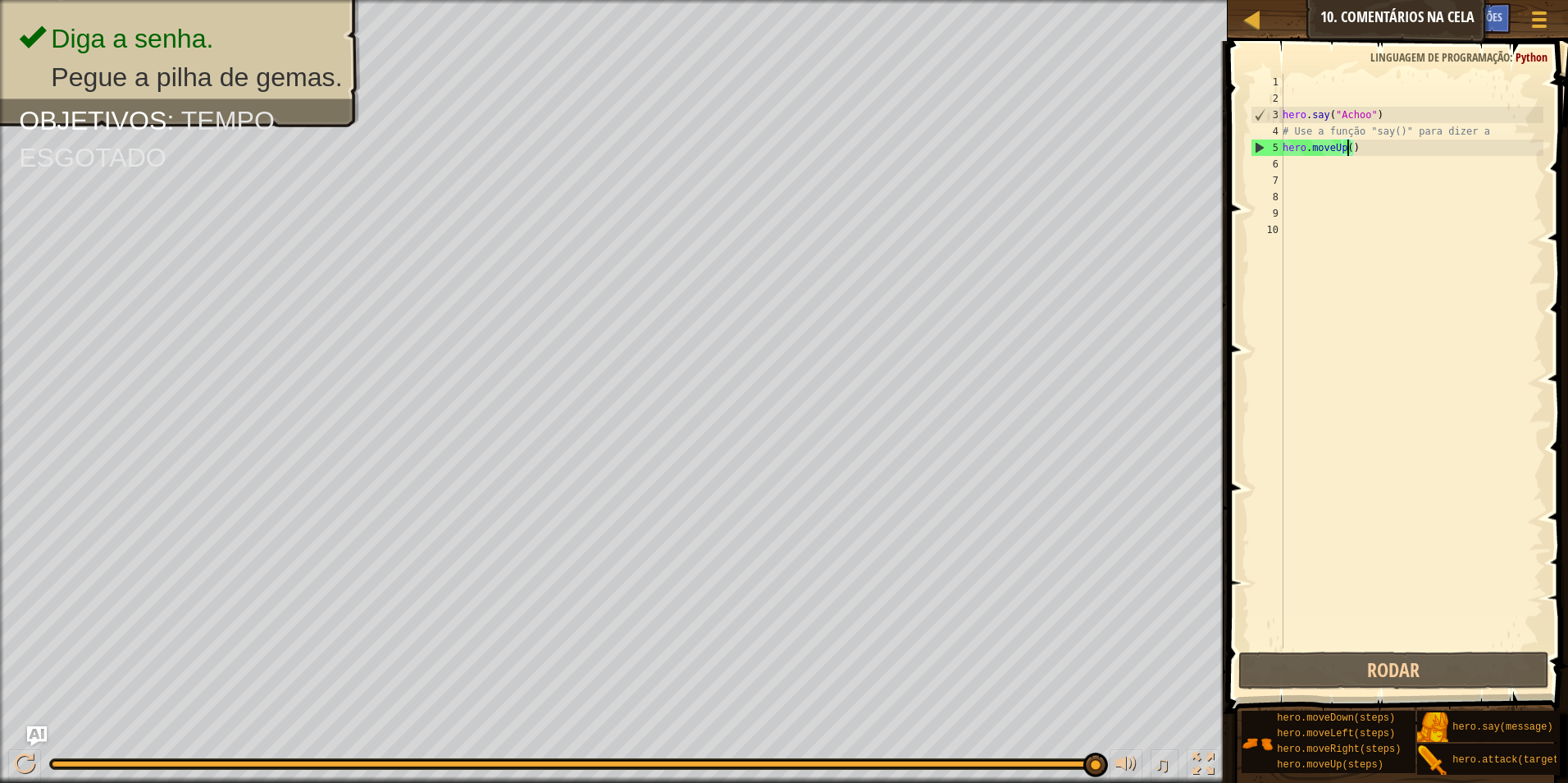
type textarea "hero.moveUp(2)"
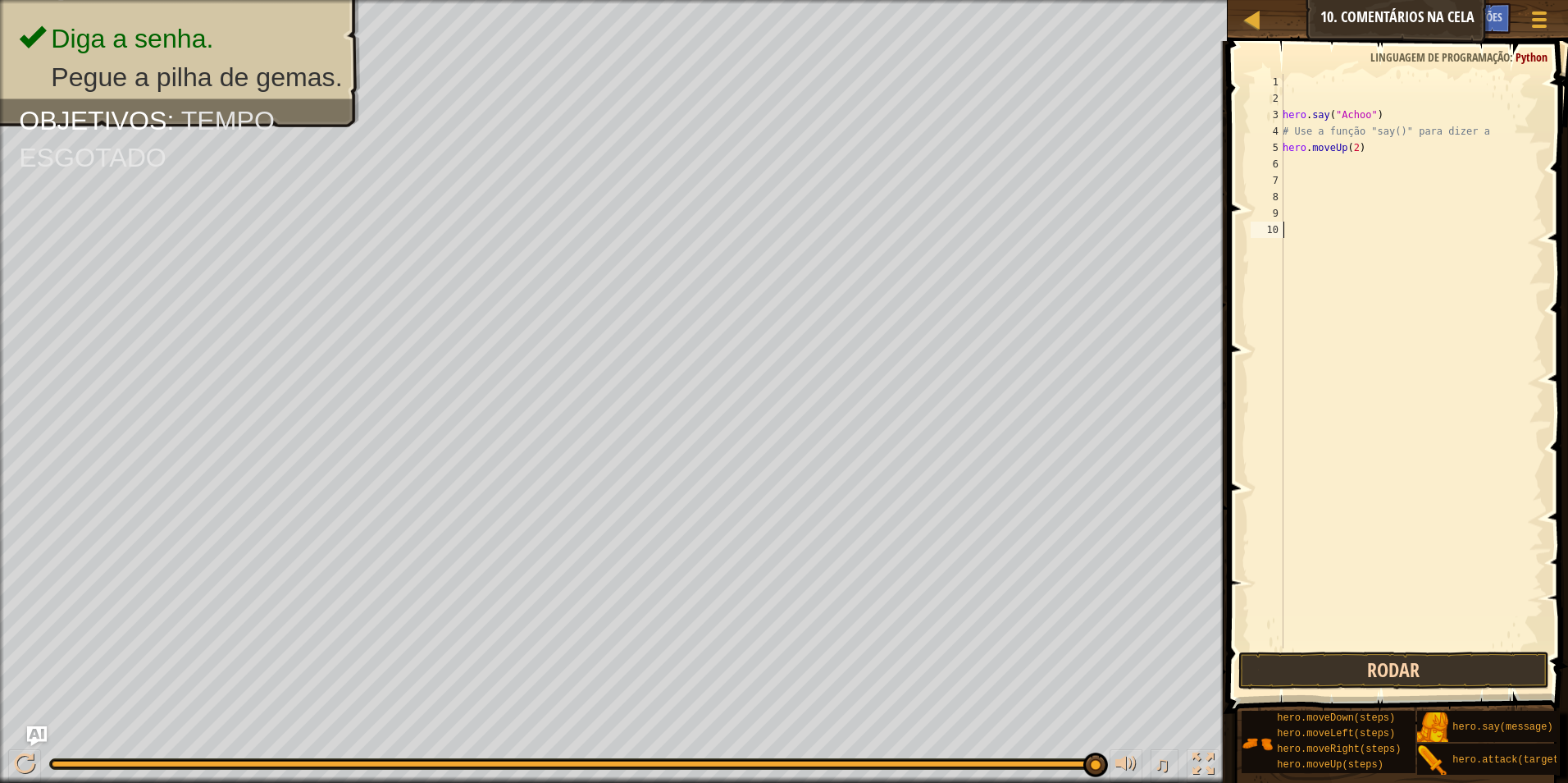
drag, startPoint x: 1387, startPoint y: 634, endPoint x: 1372, endPoint y: 676, distance: 44.6
click at [1382, 694] on div "Sugestões Vídeos hero.moveUp(2) 1 2 3 4 5 6 7 8 9 10 hero . say ( "Achoo" ) # U…" at bounding box center [1396, 408] width 346 height 734
click at [1373, 669] on button "Rodar" at bounding box center [1394, 671] width 311 height 38
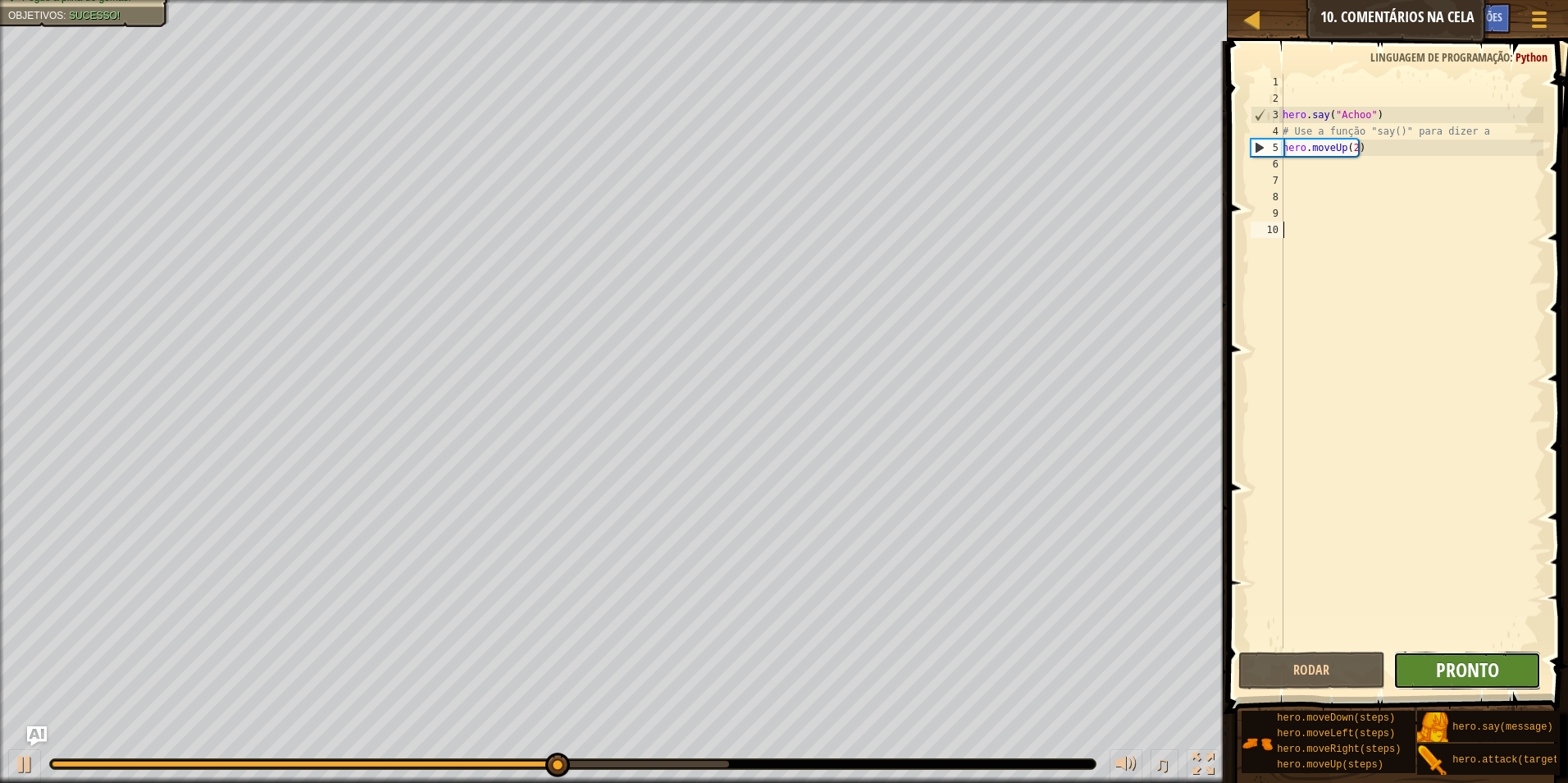
click at [1469, 661] on span "Pronto" at bounding box center [1467, 669] width 63 height 26
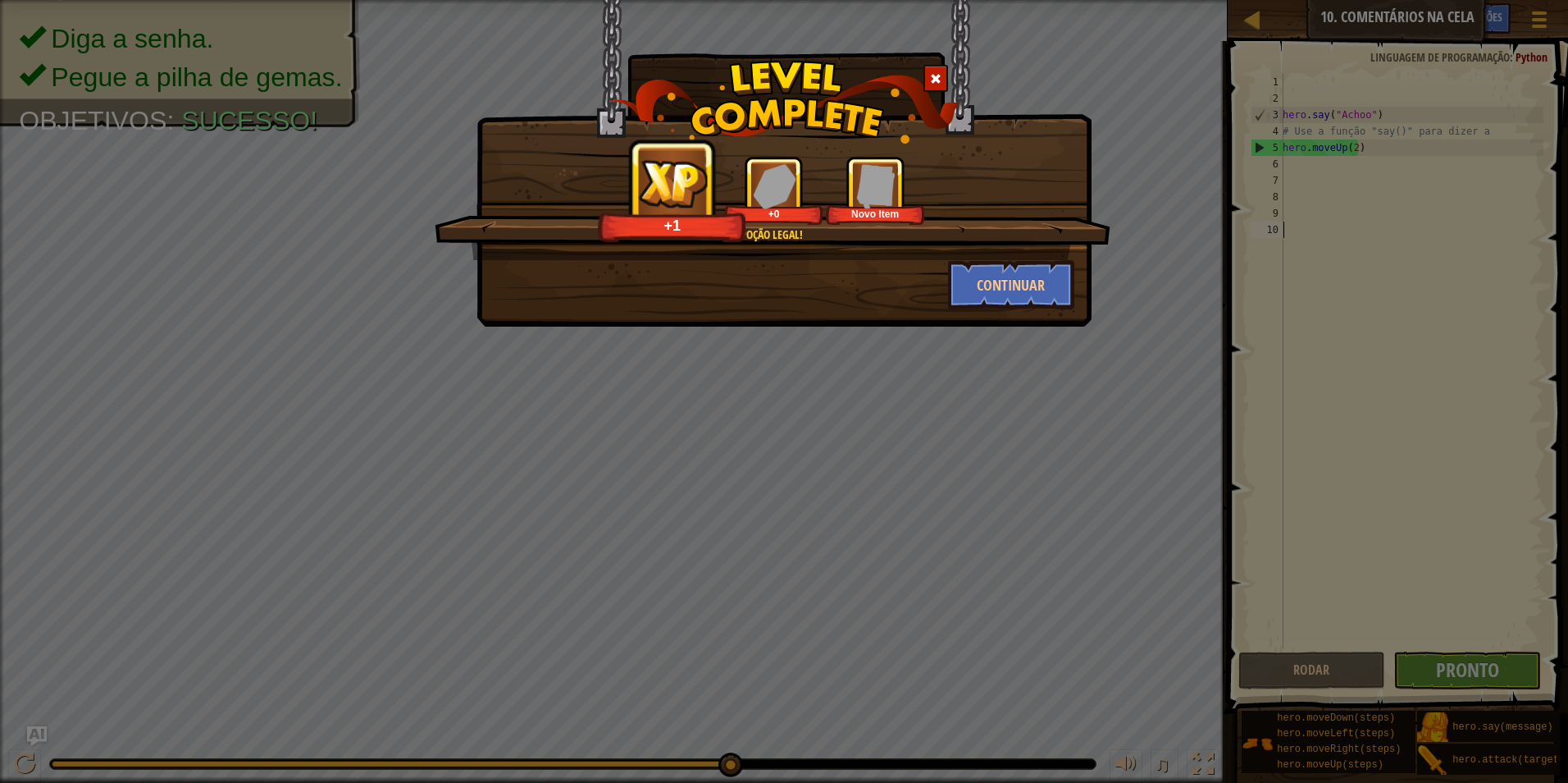
click at [1482, 660] on div "Poção legal! +1 +0 Novo Item Continuar" at bounding box center [784, 392] width 1568 height 783
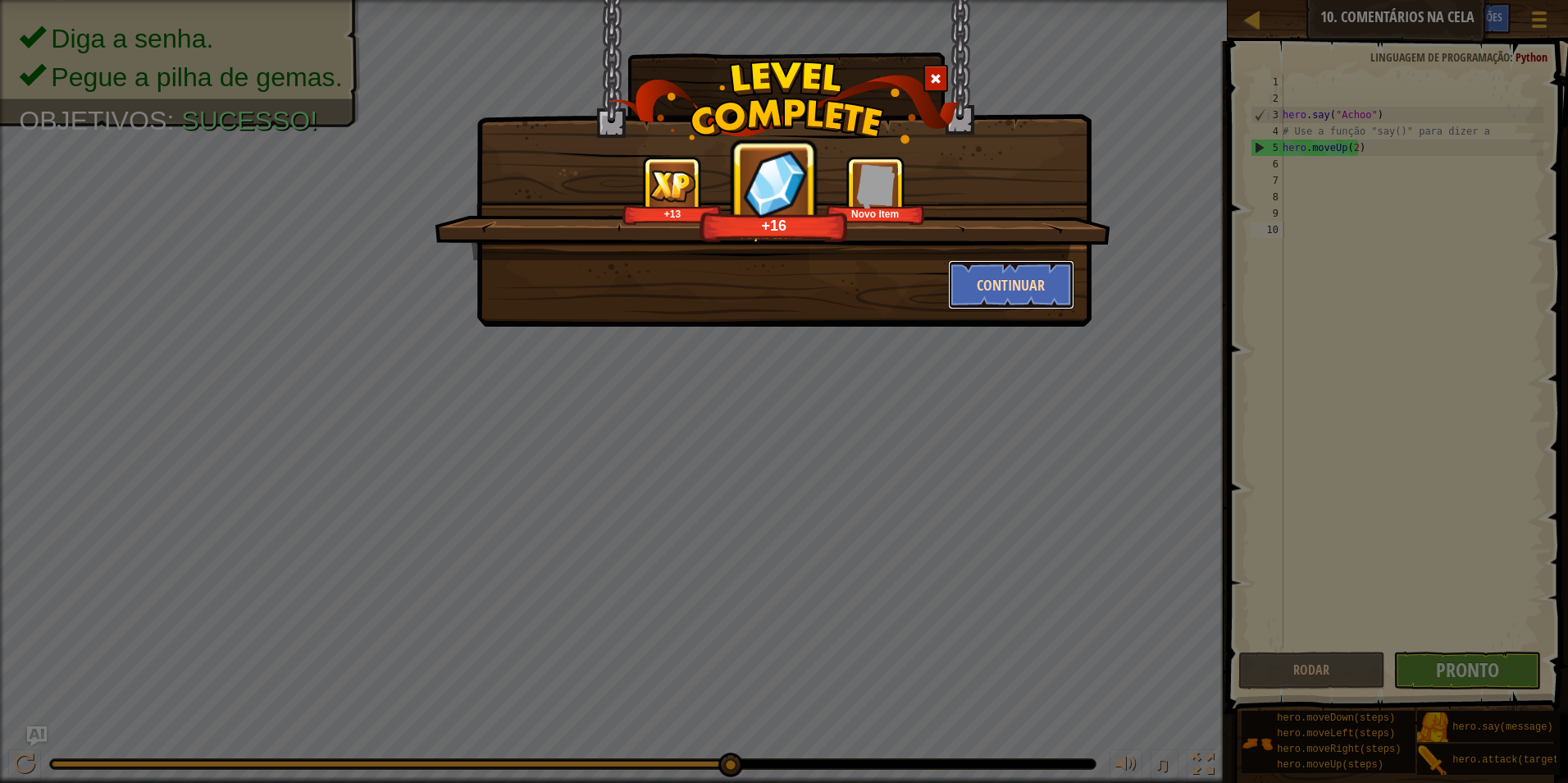
click at [1036, 281] on button "Continuar" at bounding box center [1012, 285] width 127 height 49
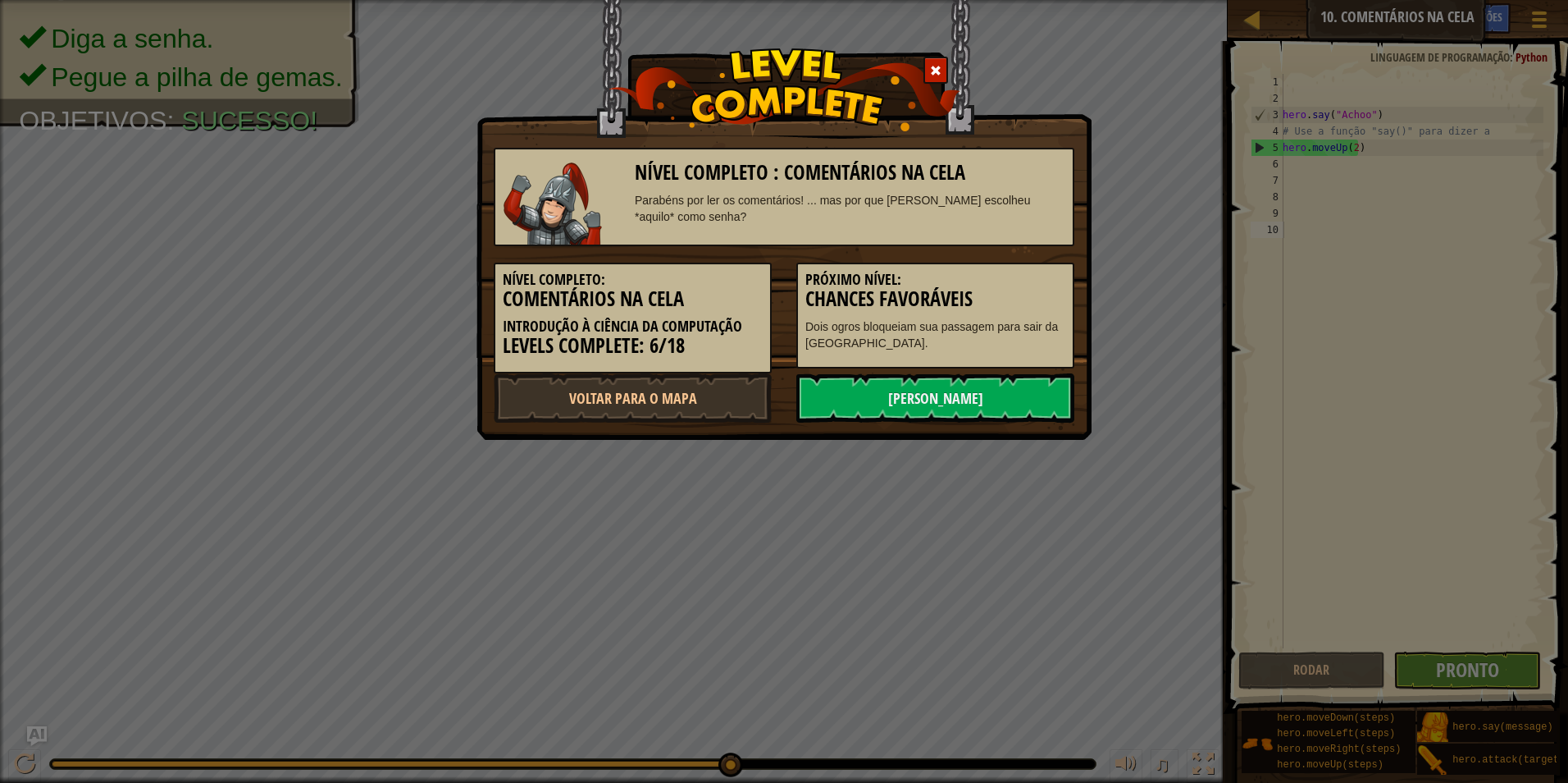
click at [1036, 281] on h5 "Próximo Nível:" at bounding box center [935, 280] width 260 height 16
click at [1022, 402] on link "[PERSON_NAME]" at bounding box center [935, 398] width 278 height 49
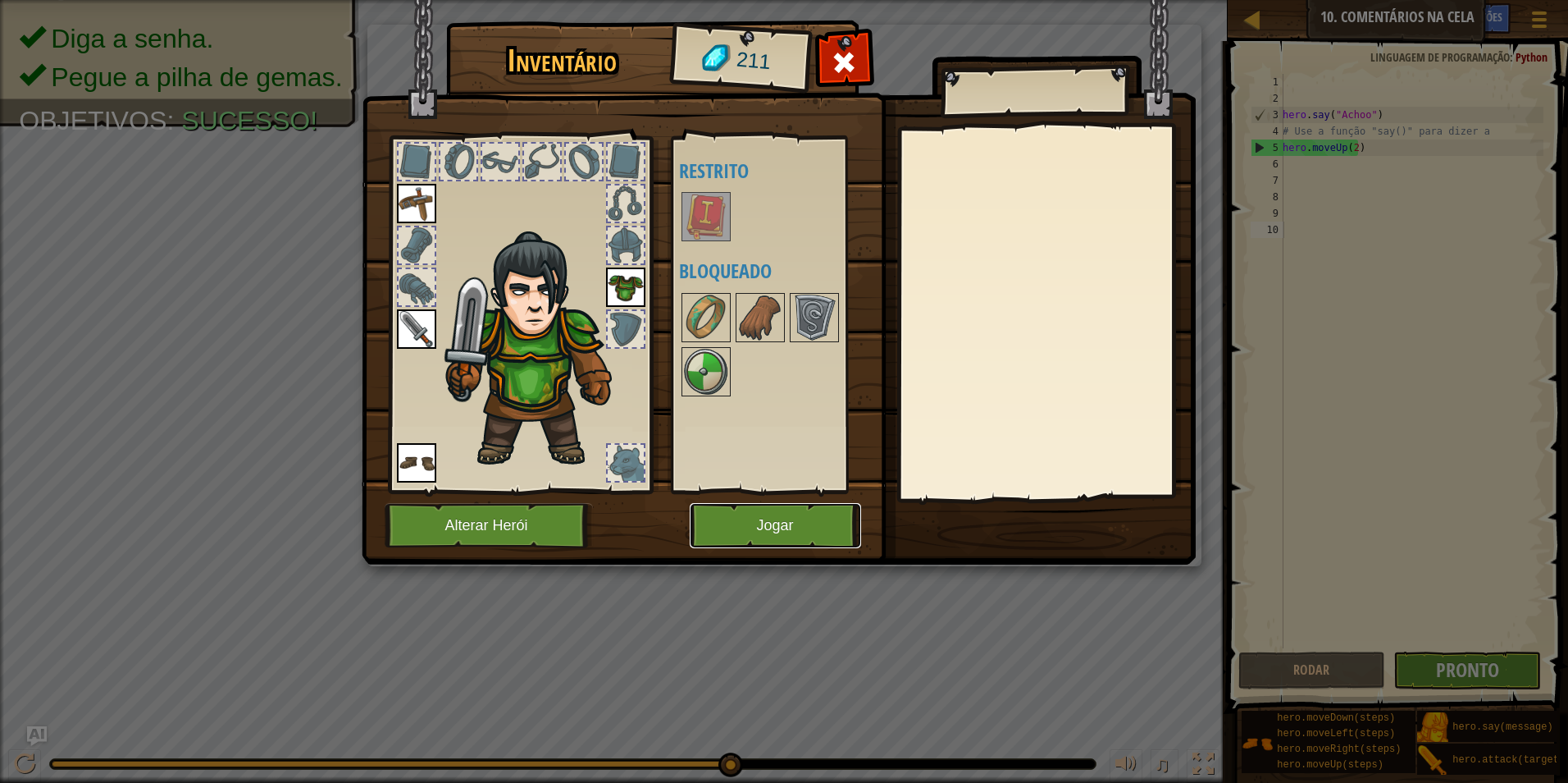
click at [790, 514] on button "Jogar" at bounding box center [775, 525] width 171 height 45
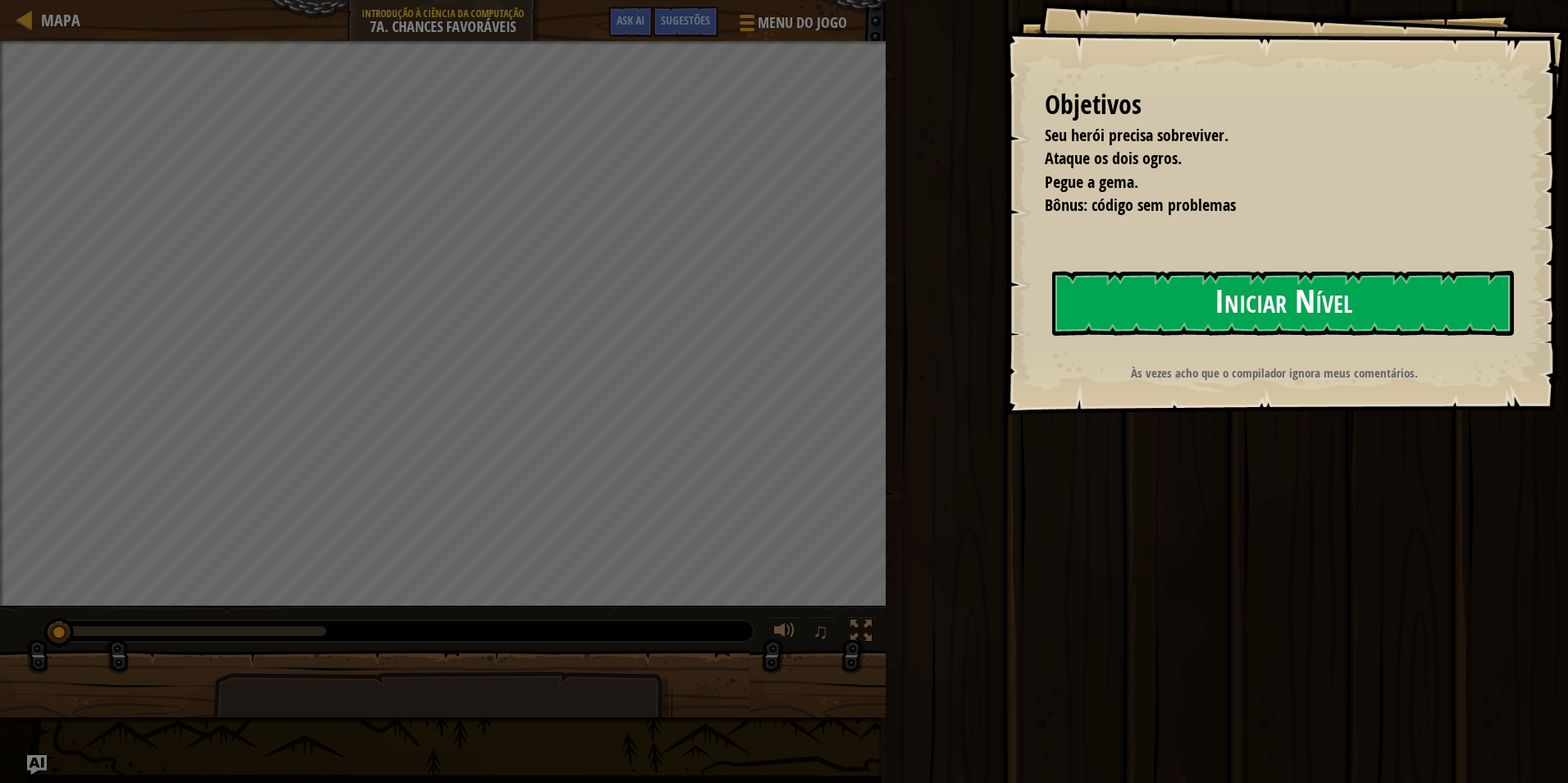
click at [1354, 288] on button "Iniciar Nível" at bounding box center [1283, 304] width 462 height 65
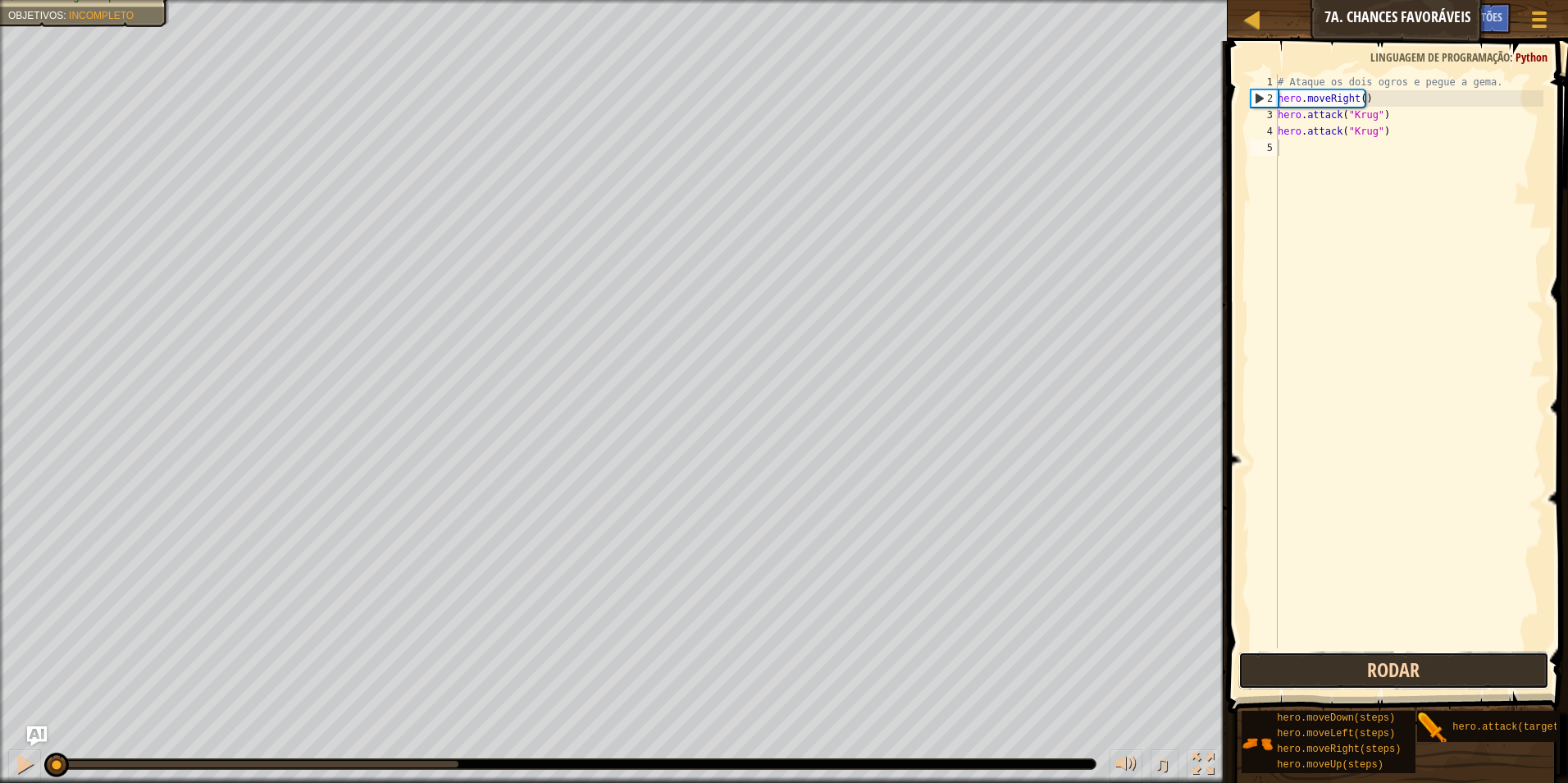
click at [1331, 666] on button "Rodar" at bounding box center [1394, 671] width 311 height 38
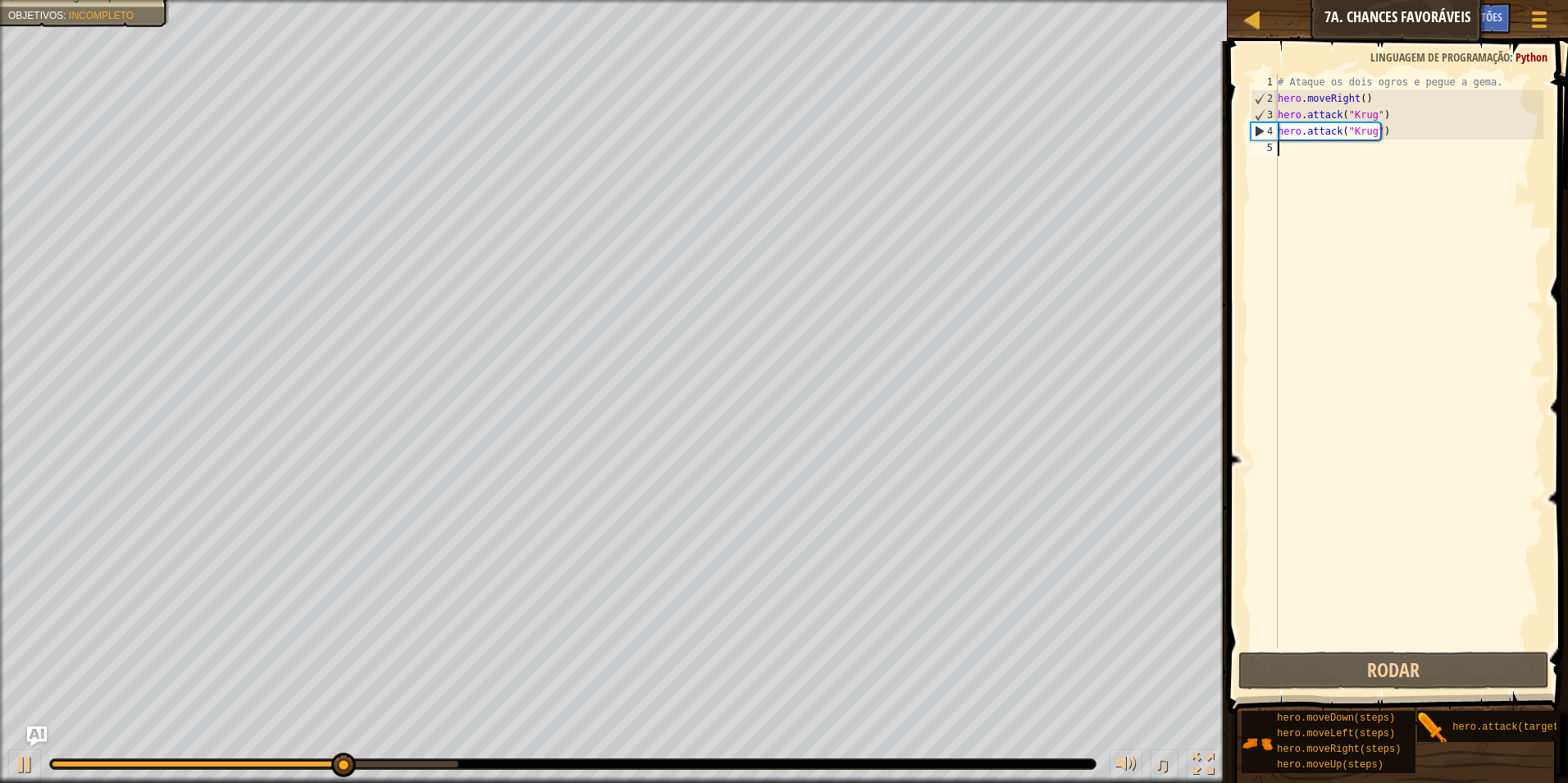
scroll to position [7, 0]
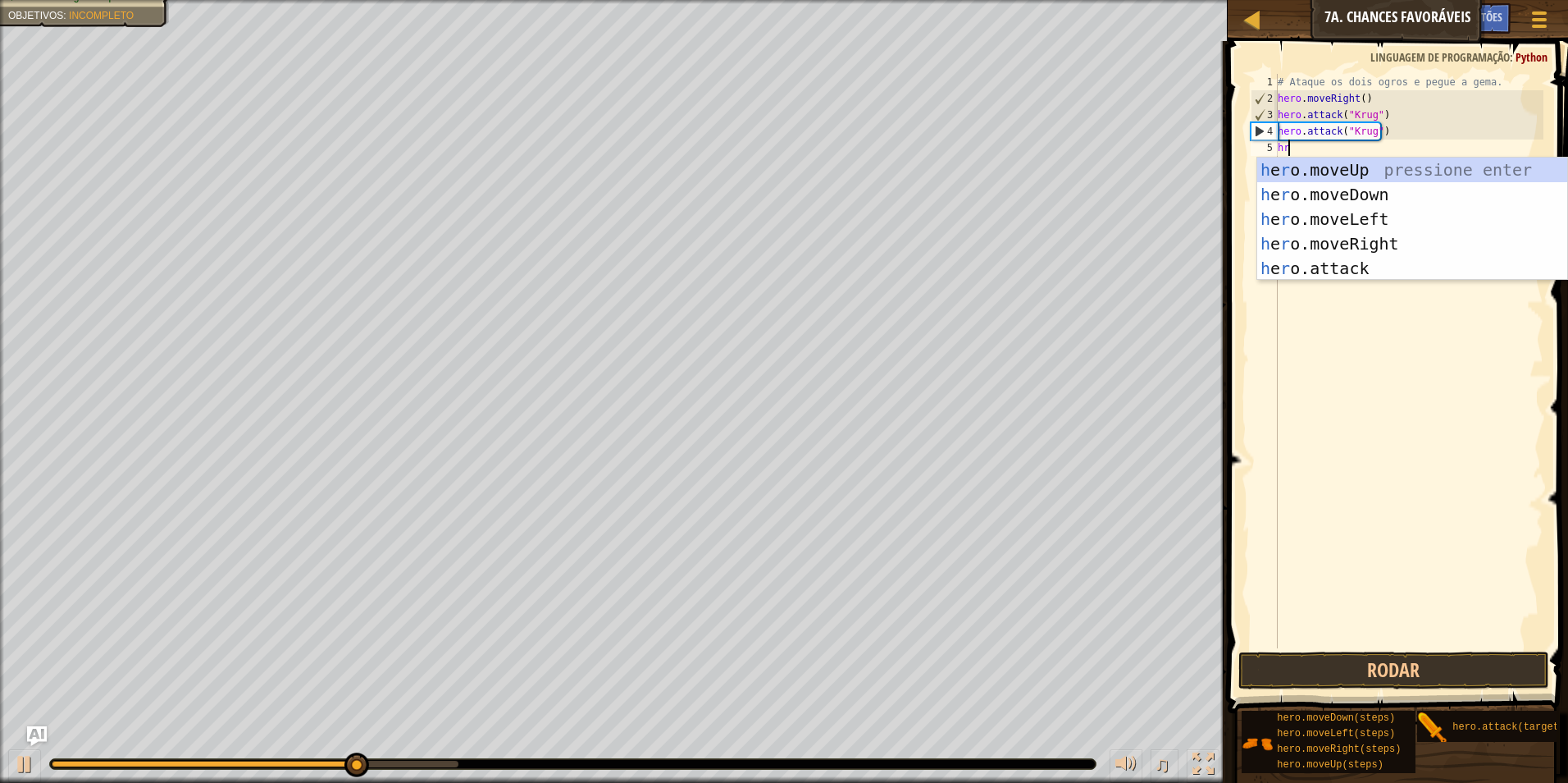
type textarea "hrr"
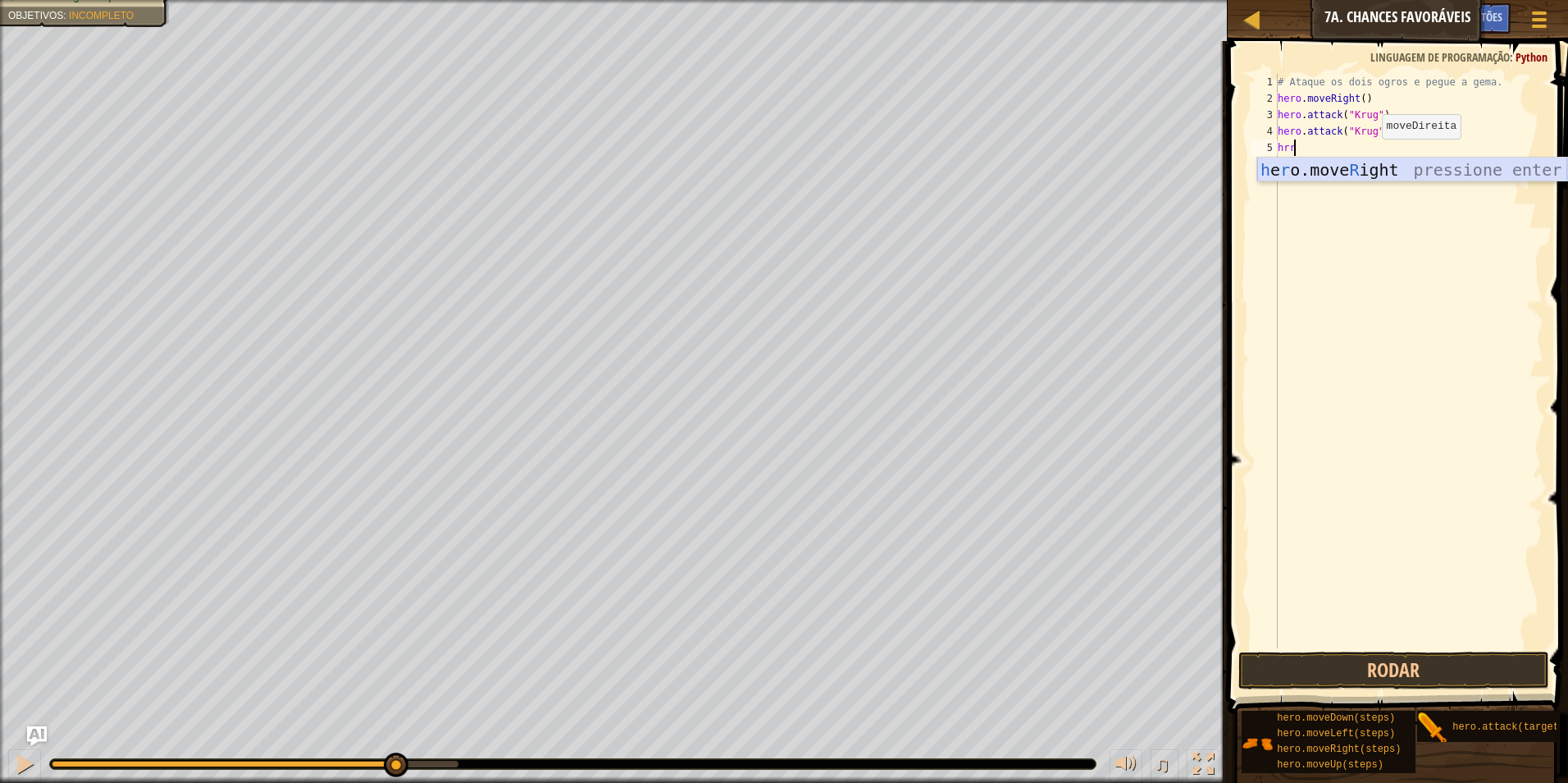
click at [1374, 175] on div "h e r o.move R ight pressione enter" at bounding box center [1412, 194] width 310 height 74
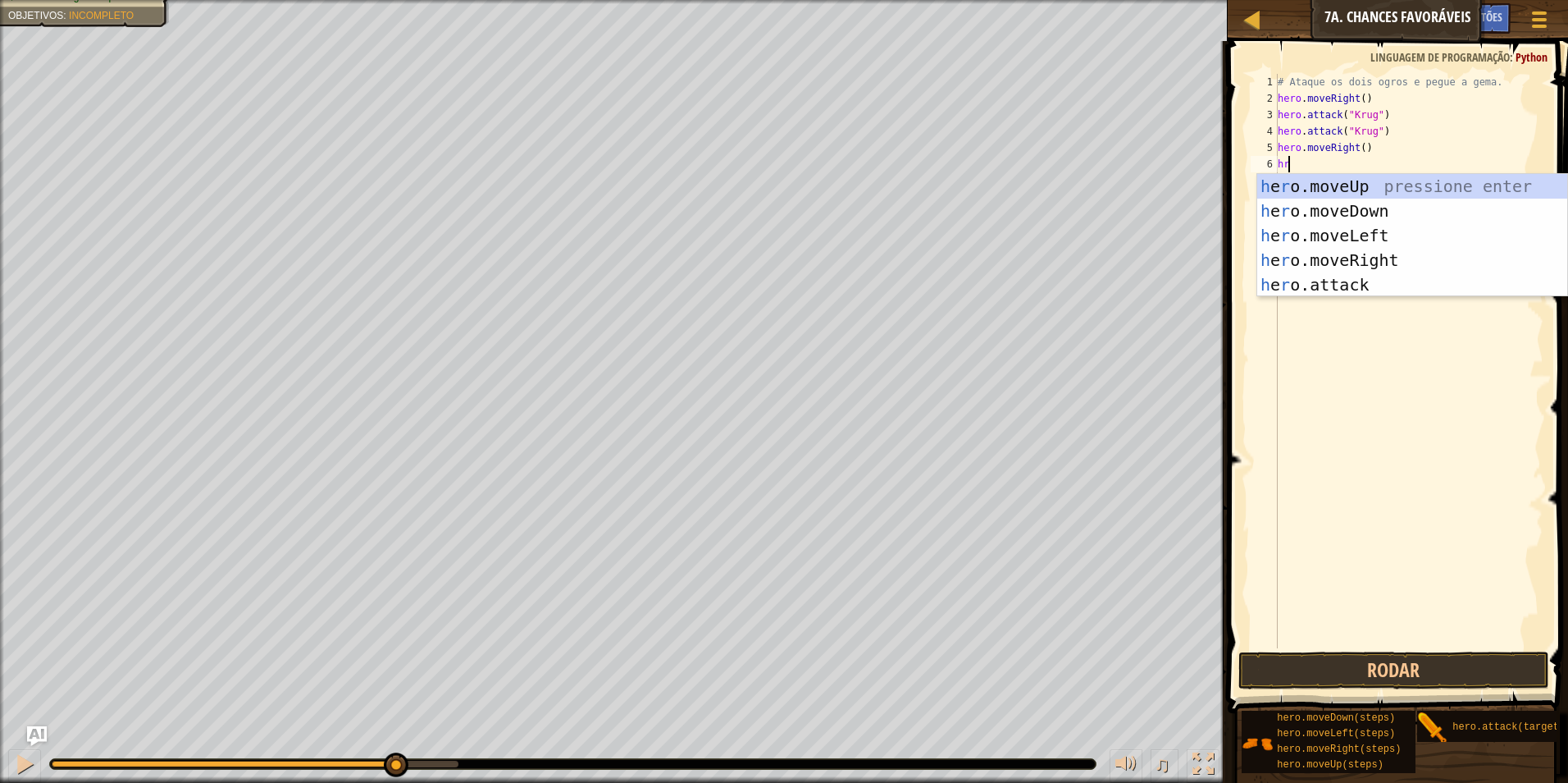
type textarea "hru"
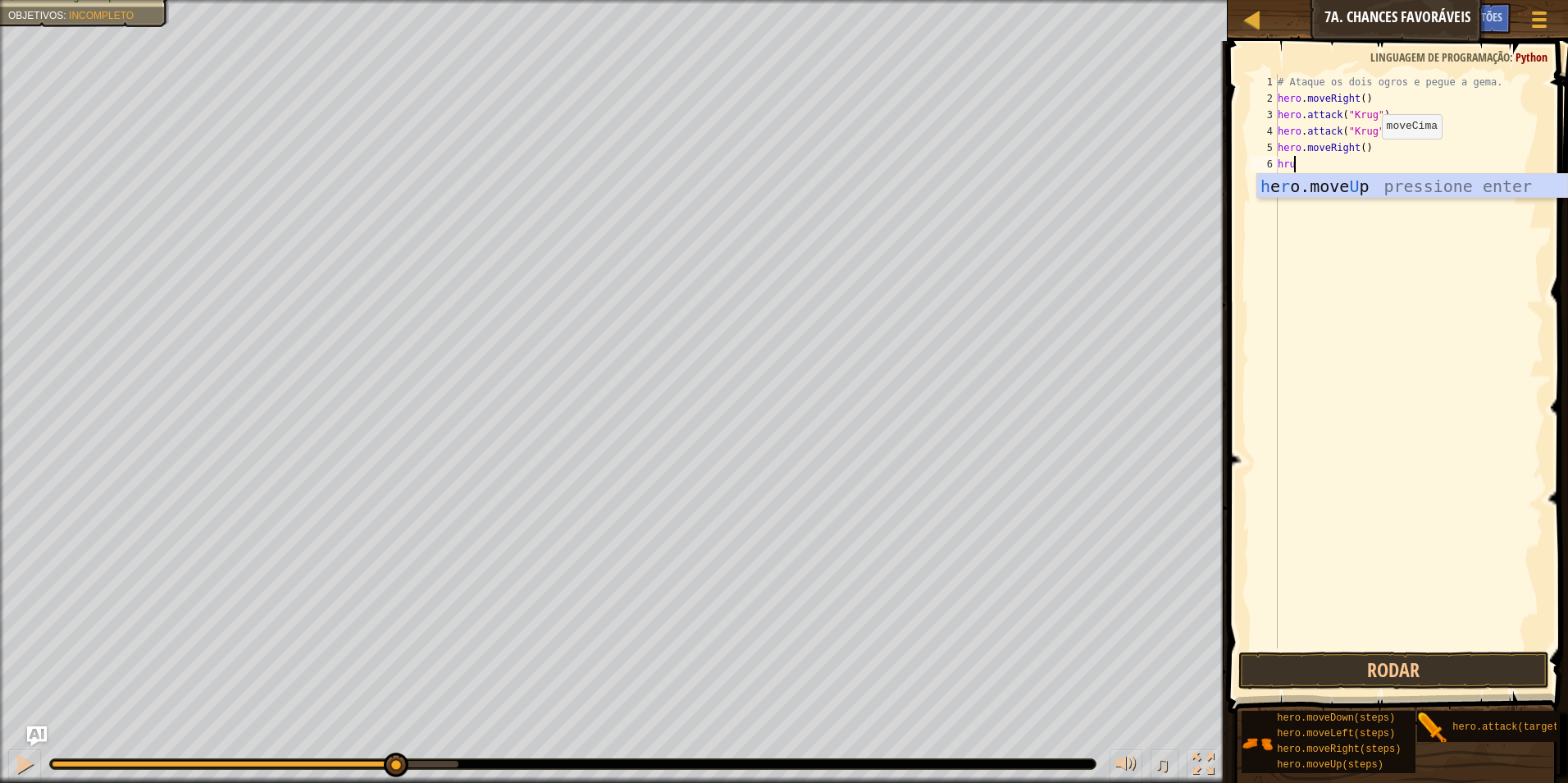
click at [1375, 175] on div "h e r o.move U p pressione enter" at bounding box center [1412, 211] width 310 height 74
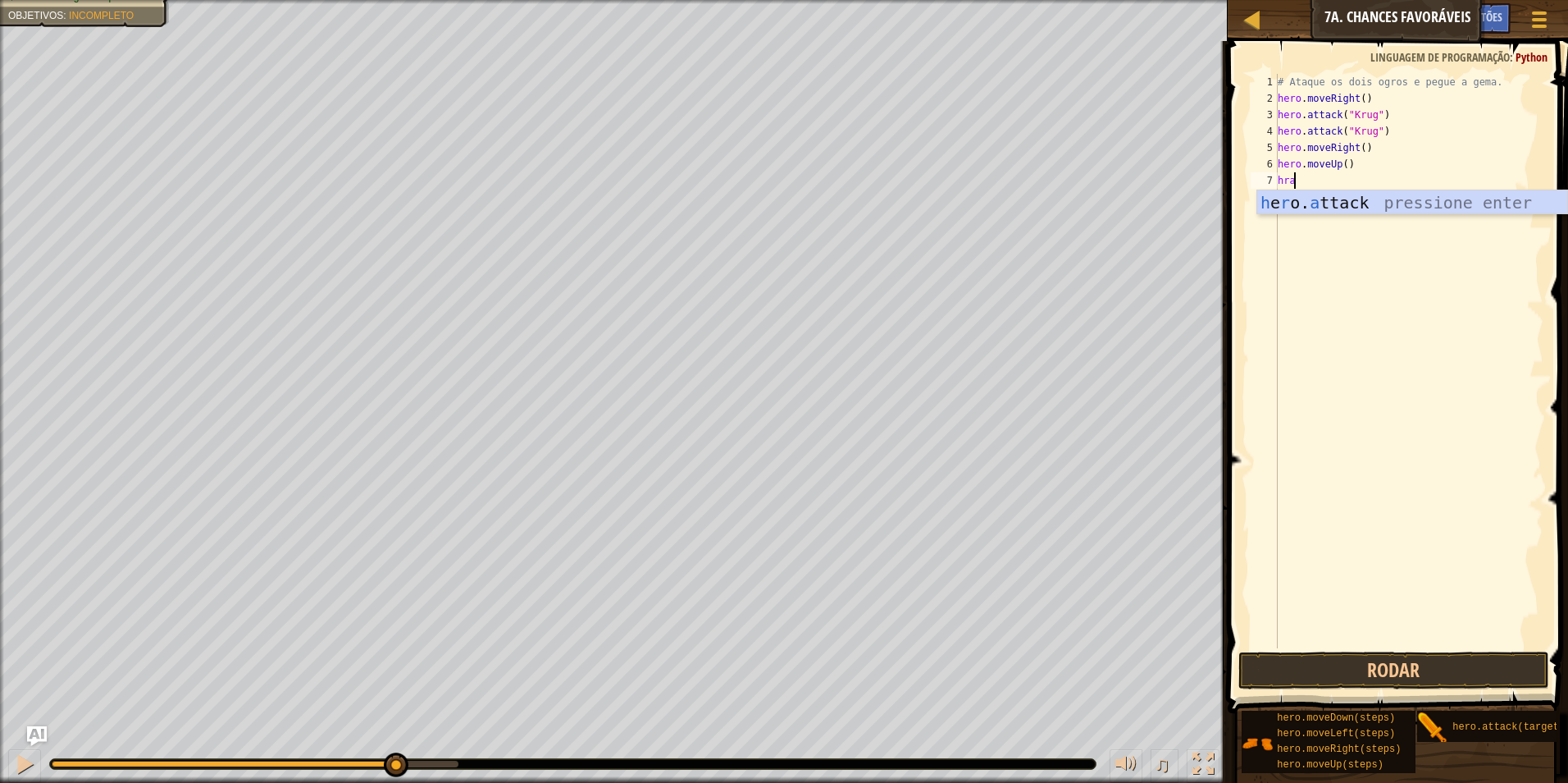
click at [1334, 190] on div "h e r o. a ttack pressione enter" at bounding box center [1412, 227] width 310 height 74
type textarea "hero.attack("Grump")"
drag, startPoint x: 1315, startPoint y: 192, endPoint x: 1308, endPoint y: 199, distance: 9.9
click at [1312, 196] on div "# Ataque os dois ogros e pegue a gema. hero . moveRight ( ) hero . attack ( "Kr…" at bounding box center [1409, 377] width 269 height 607
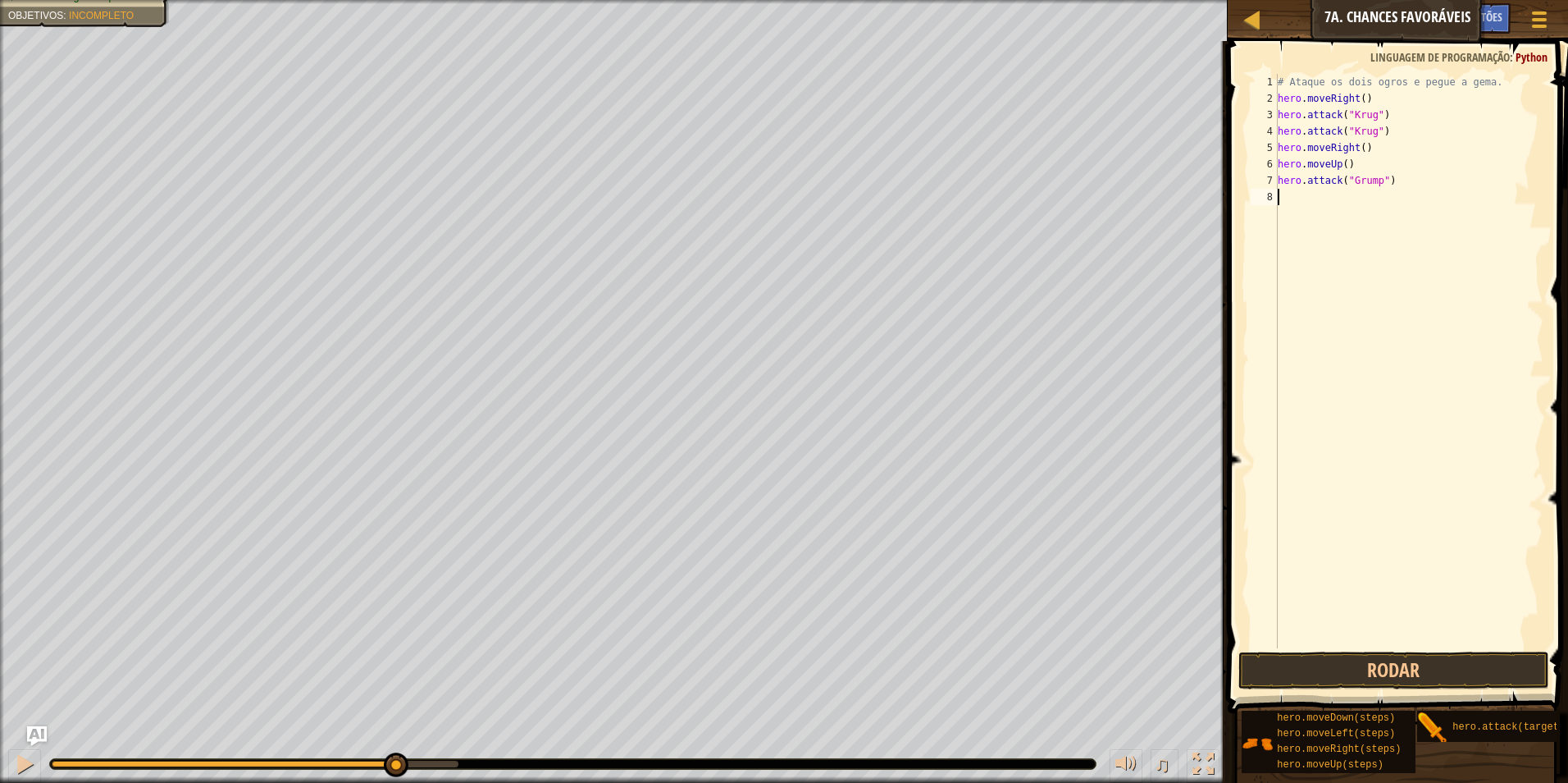
scroll to position [7, 0]
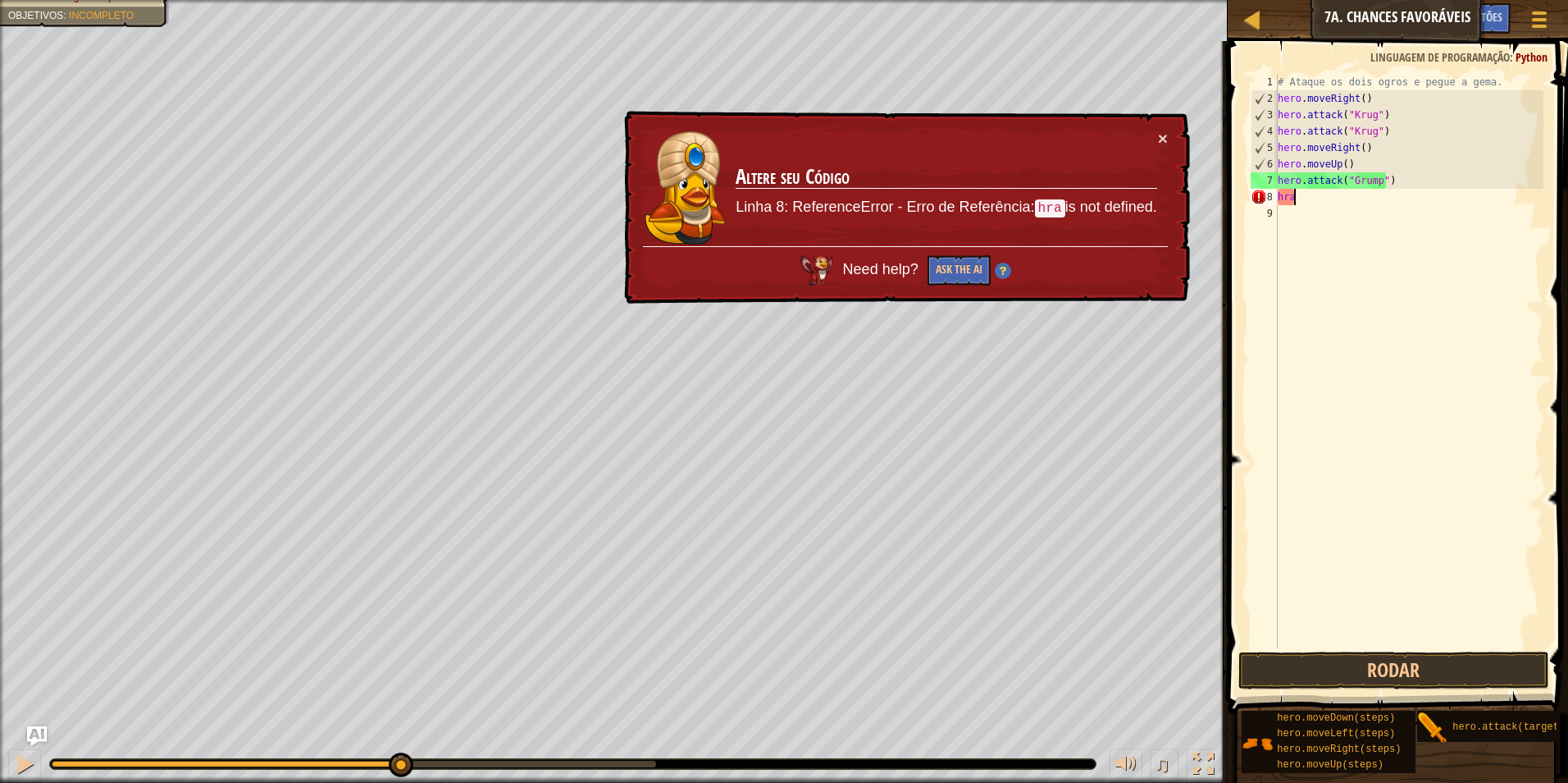
click at [1333, 198] on div "# Ataque os dois ogros e pegue a gema. hero . moveRight ( ) hero . attack ( "Kr…" at bounding box center [1409, 377] width 269 height 607
click at [1162, 139] on button "×" at bounding box center [1162, 137] width 10 height 17
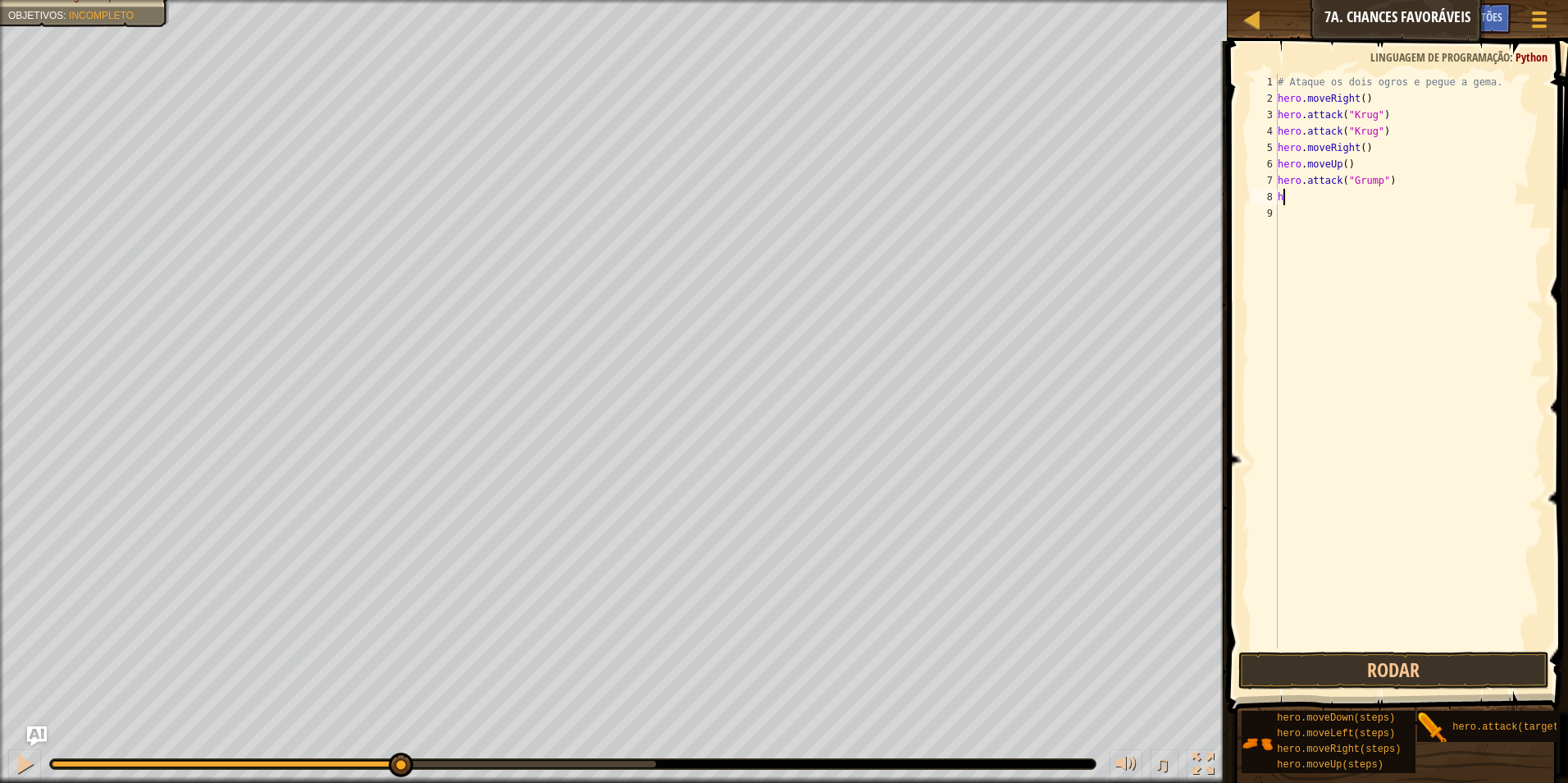
type textarea "h"
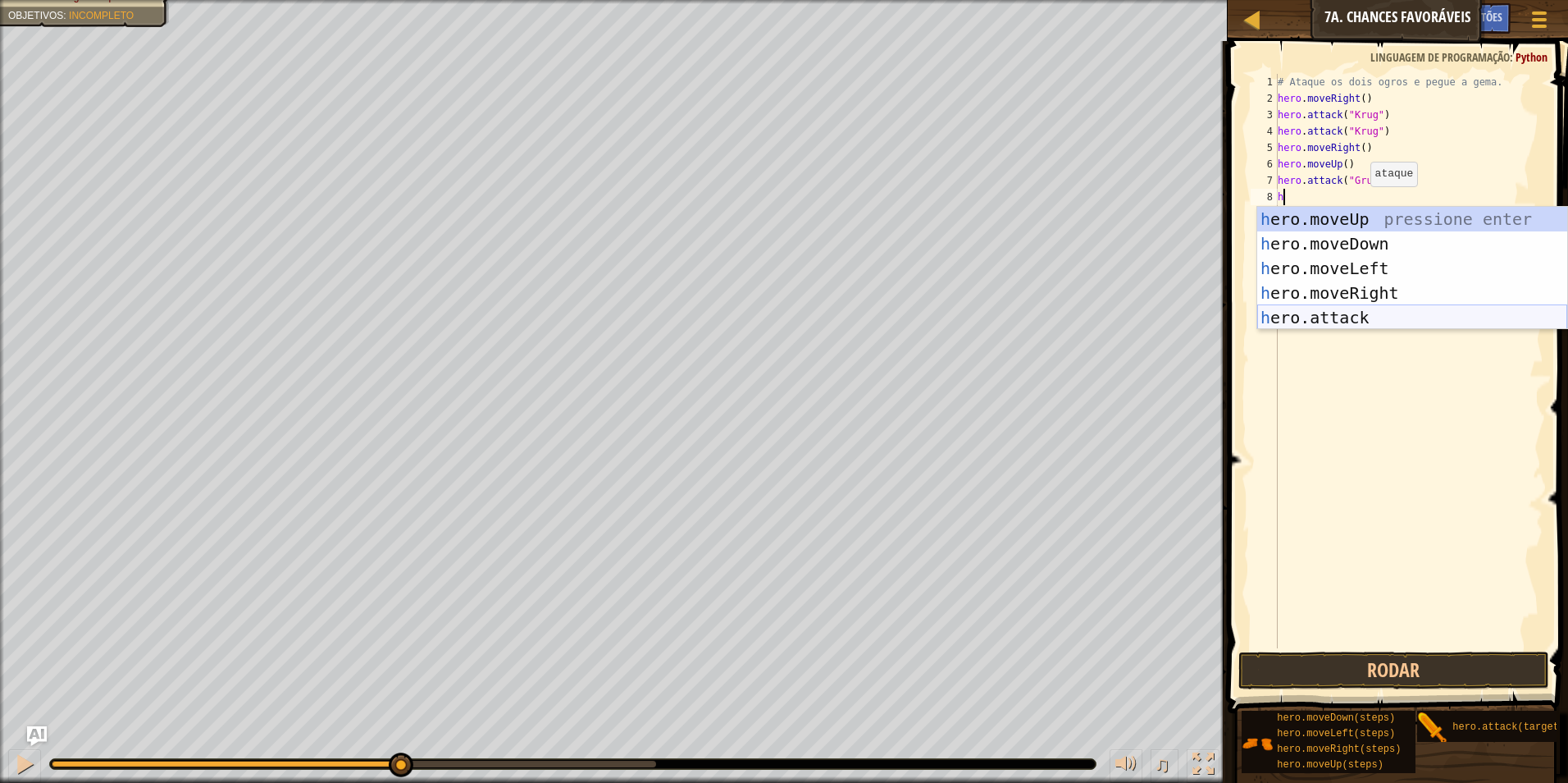
click at [1292, 321] on div "h ero.moveUp pressione enter h ero.moveDown pressione enter h ero.moveLeft pres…" at bounding box center [1412, 293] width 310 height 172
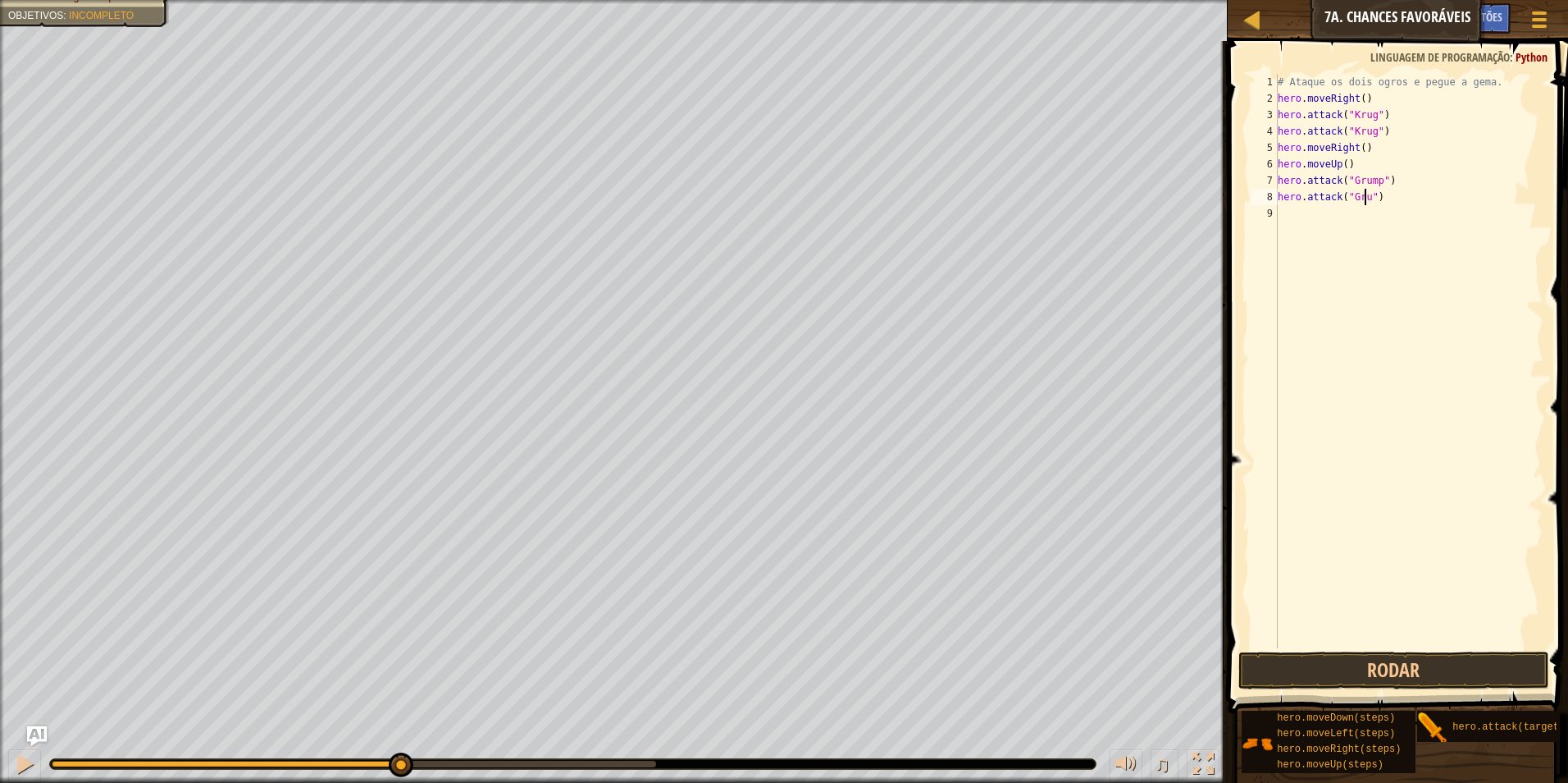
scroll to position [7, 7]
type textarea "hero.attack("Grump")"
click at [1339, 656] on button "Rodar" at bounding box center [1394, 671] width 311 height 38
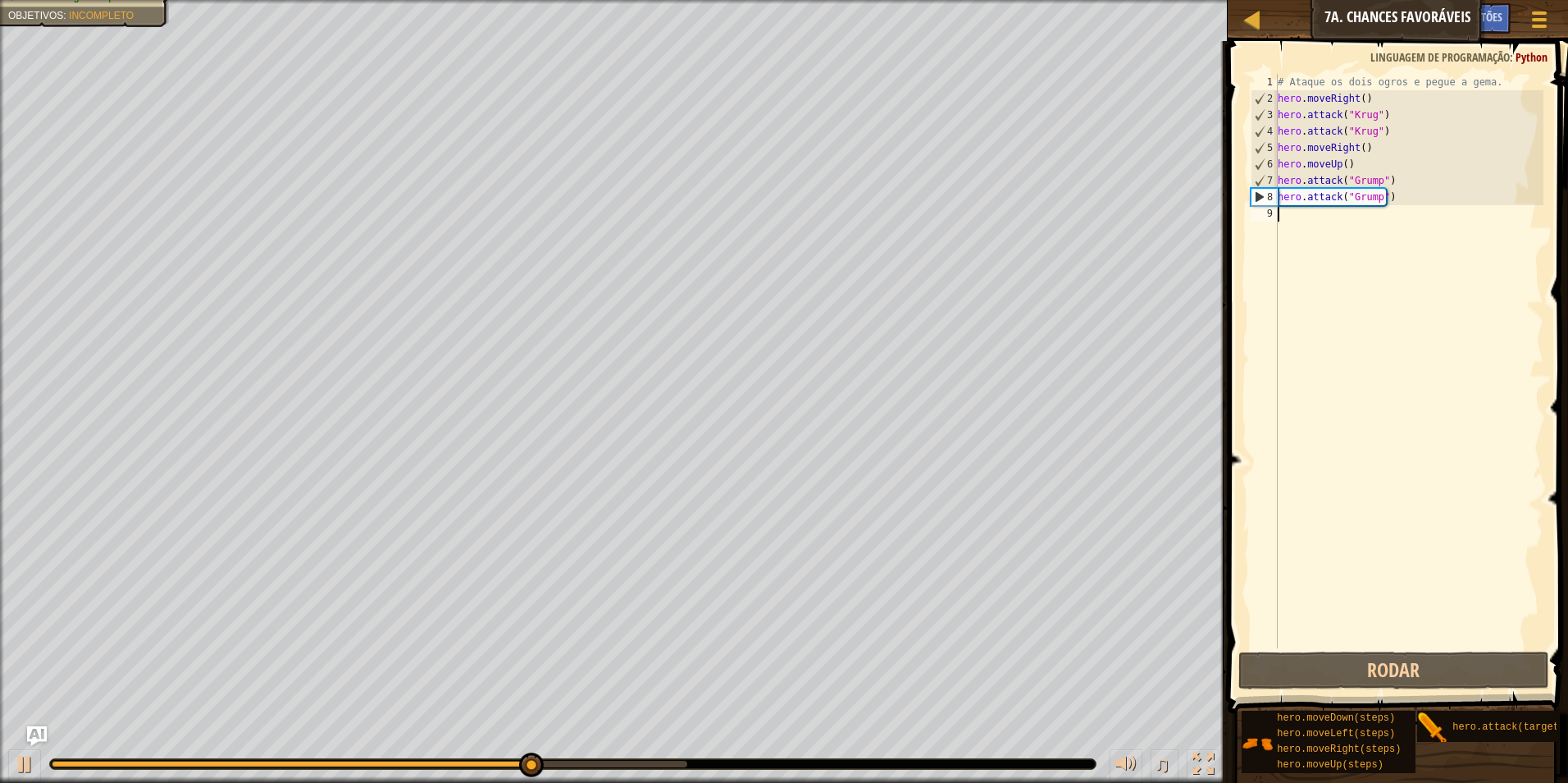
click at [1332, 217] on div "# Ataque os dois ogros e pegue a gema. hero . moveRight ( ) hero . attack ( "Kr…" at bounding box center [1409, 377] width 269 height 607
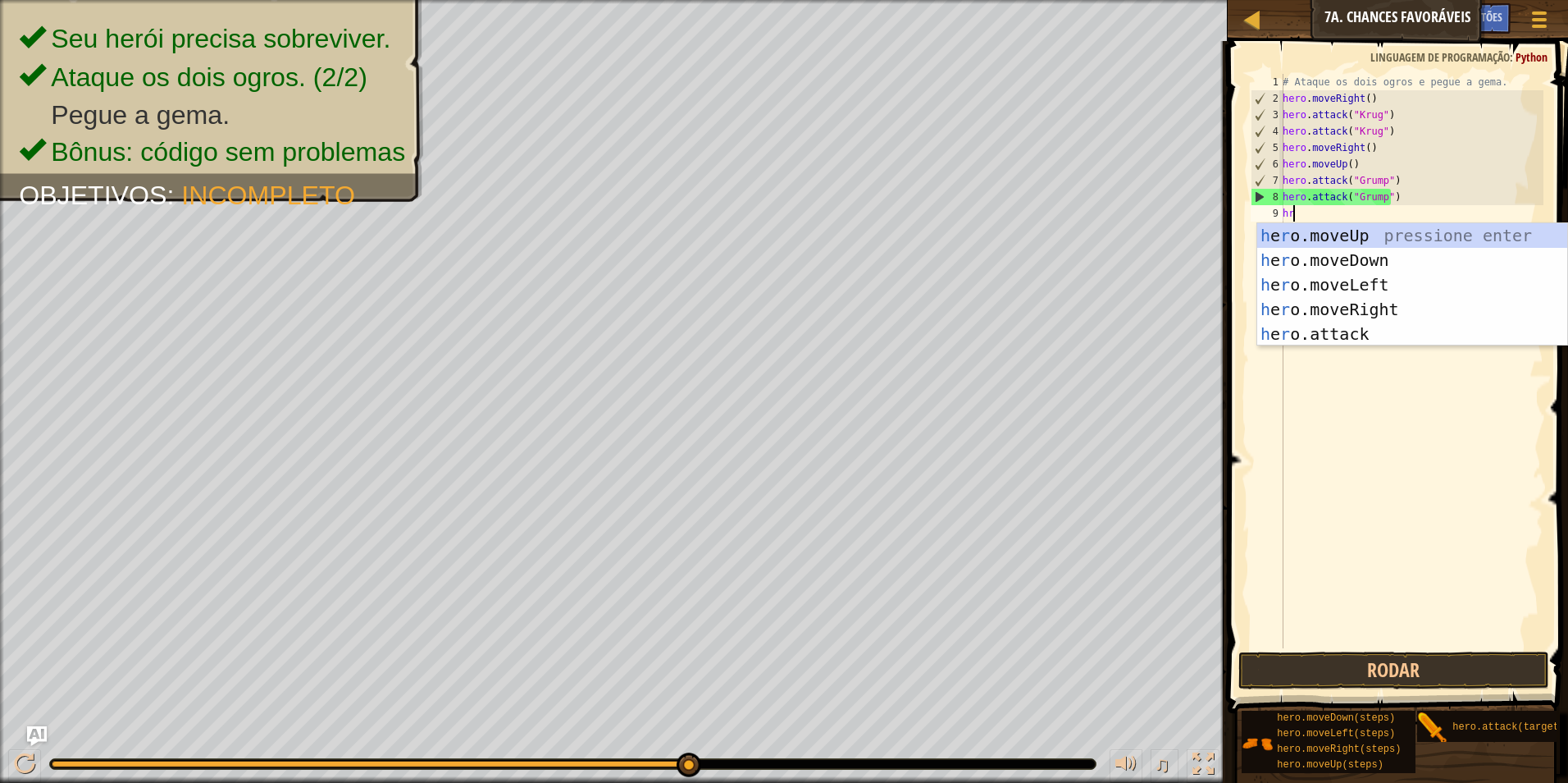
type textarea "hrl"
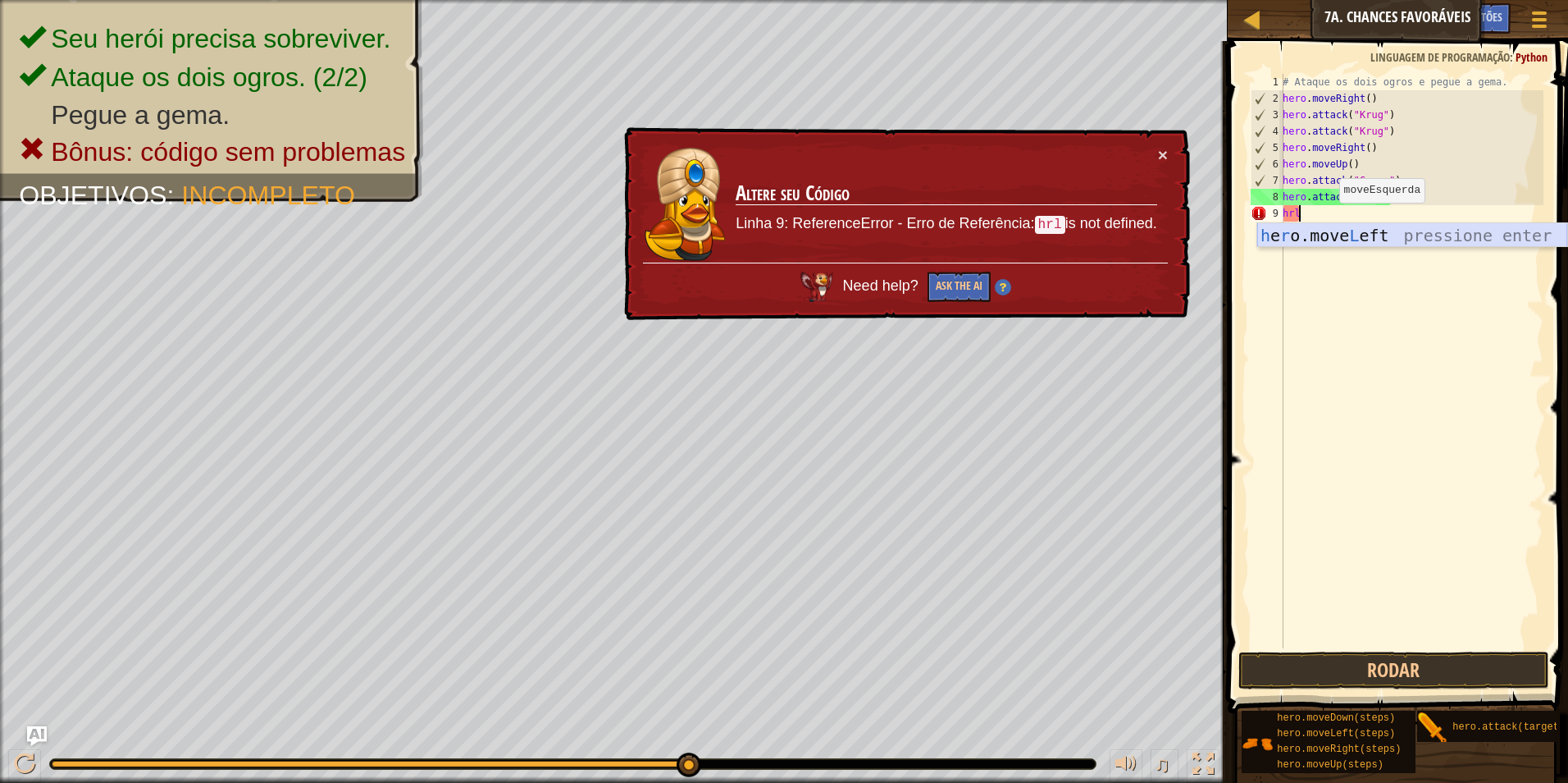
click at [1345, 231] on div "h e r o.move L eft pressione enter" at bounding box center [1412, 260] width 310 height 74
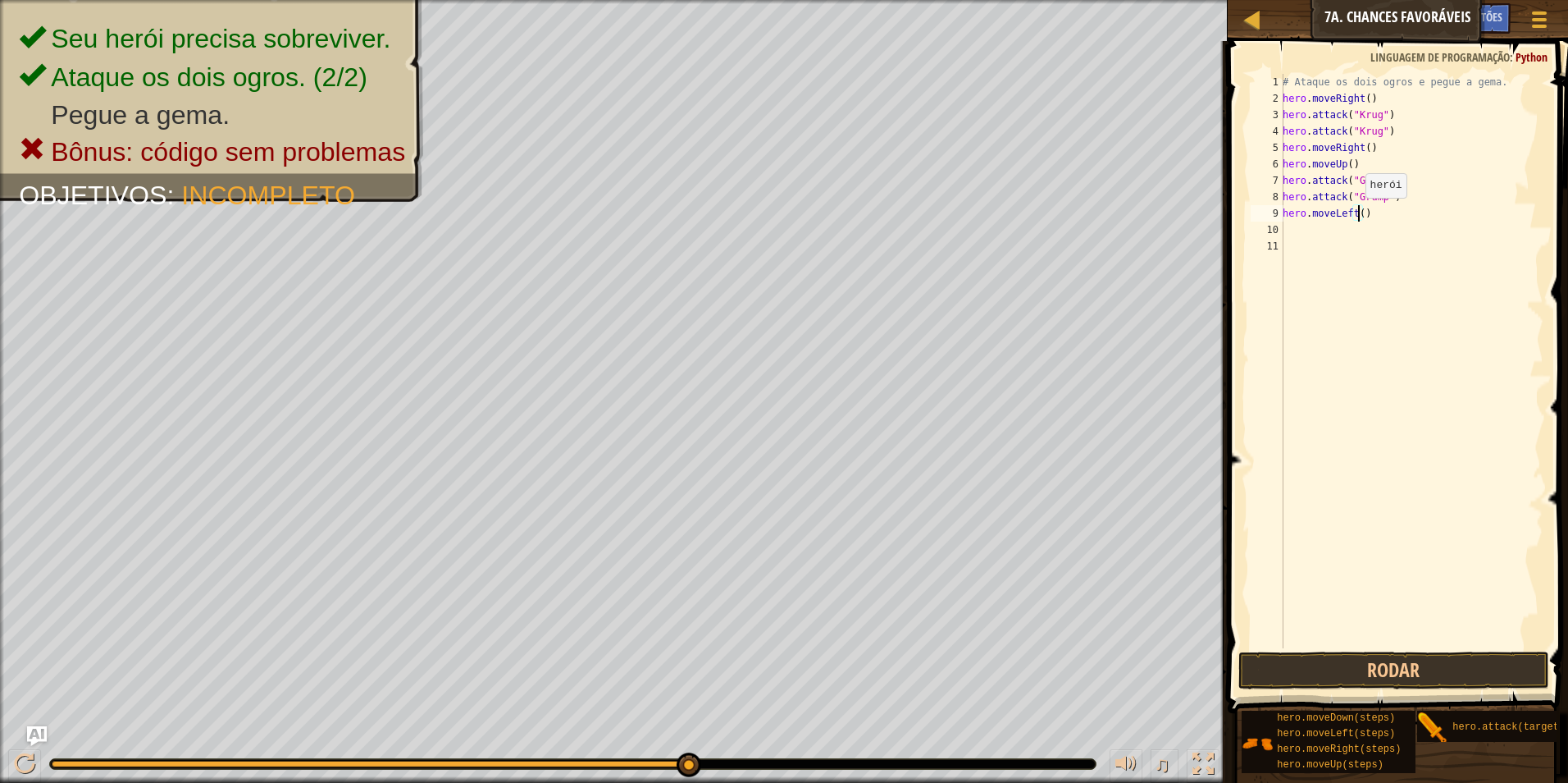
click at [1357, 215] on div "# Ataque os dois ogros e pegue a gema. hero . moveRight ( ) hero . attack ( "Kr…" at bounding box center [1412, 377] width 264 height 607
type textarea "hero.moveLeft(2)"
click at [1450, 654] on button "Rodar" at bounding box center [1394, 671] width 311 height 38
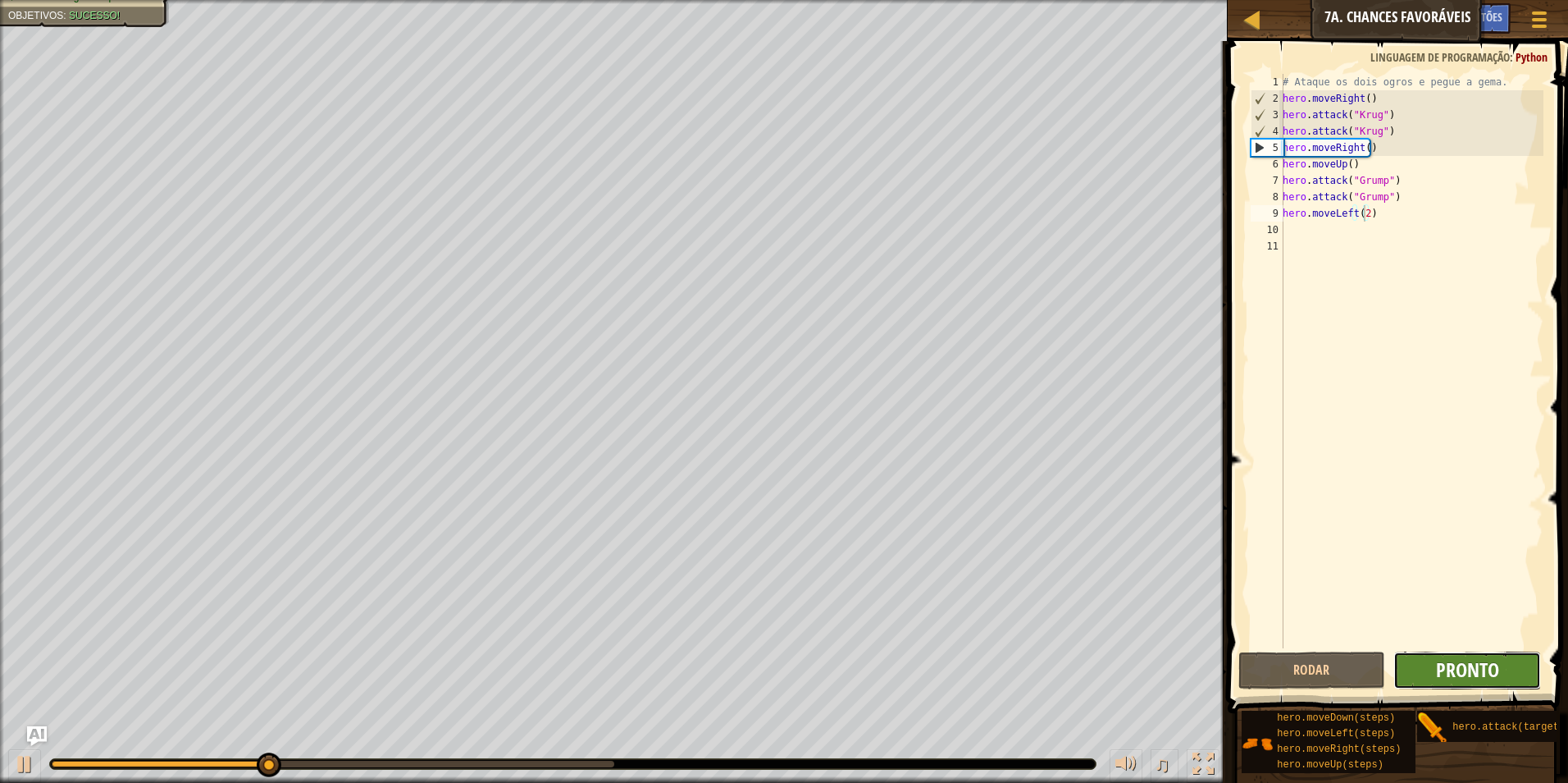
click at [1453, 665] on span "Pronto" at bounding box center [1467, 669] width 63 height 26
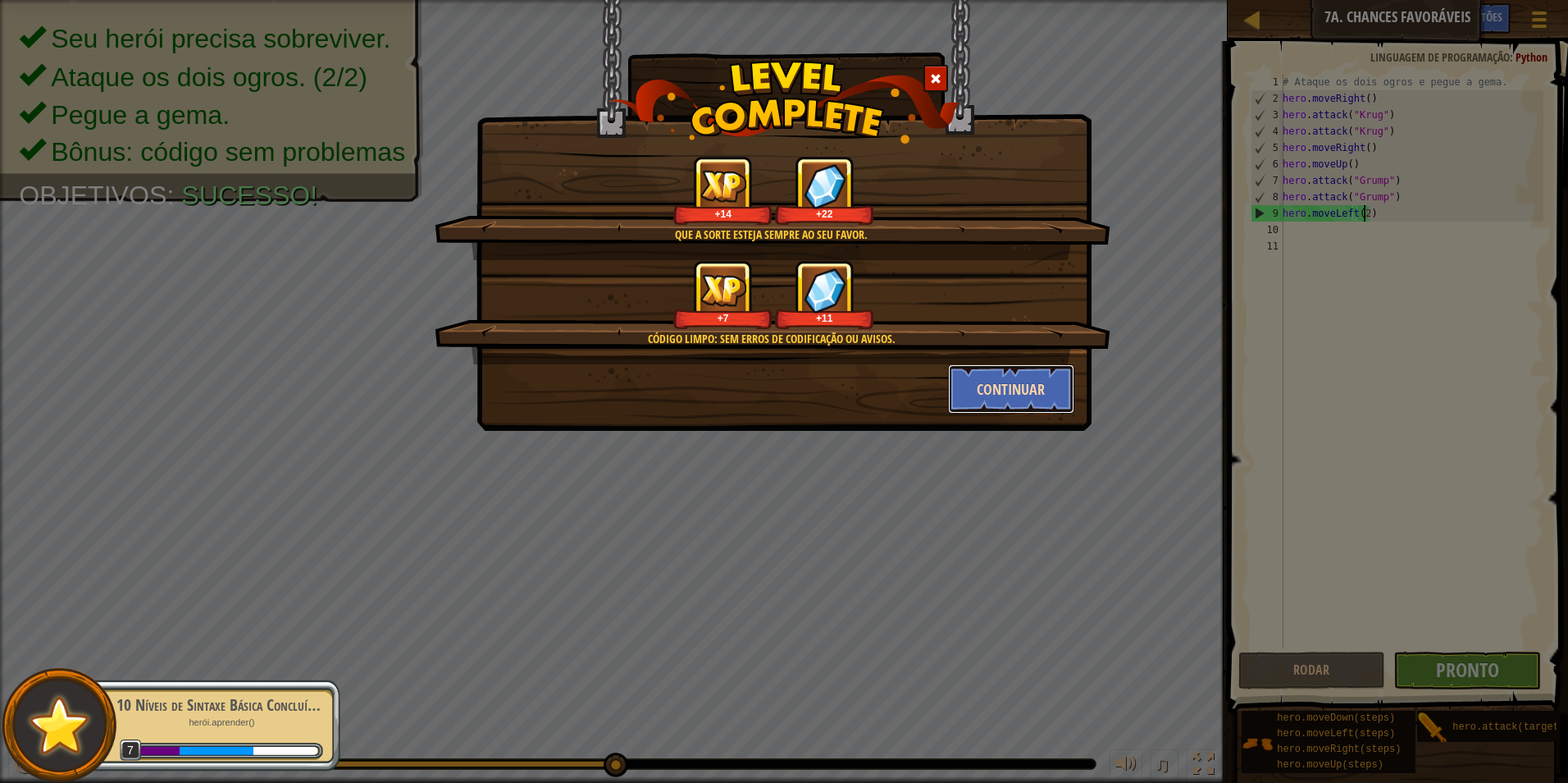
click at [986, 381] on button "Continuar" at bounding box center [1012, 389] width 127 height 49
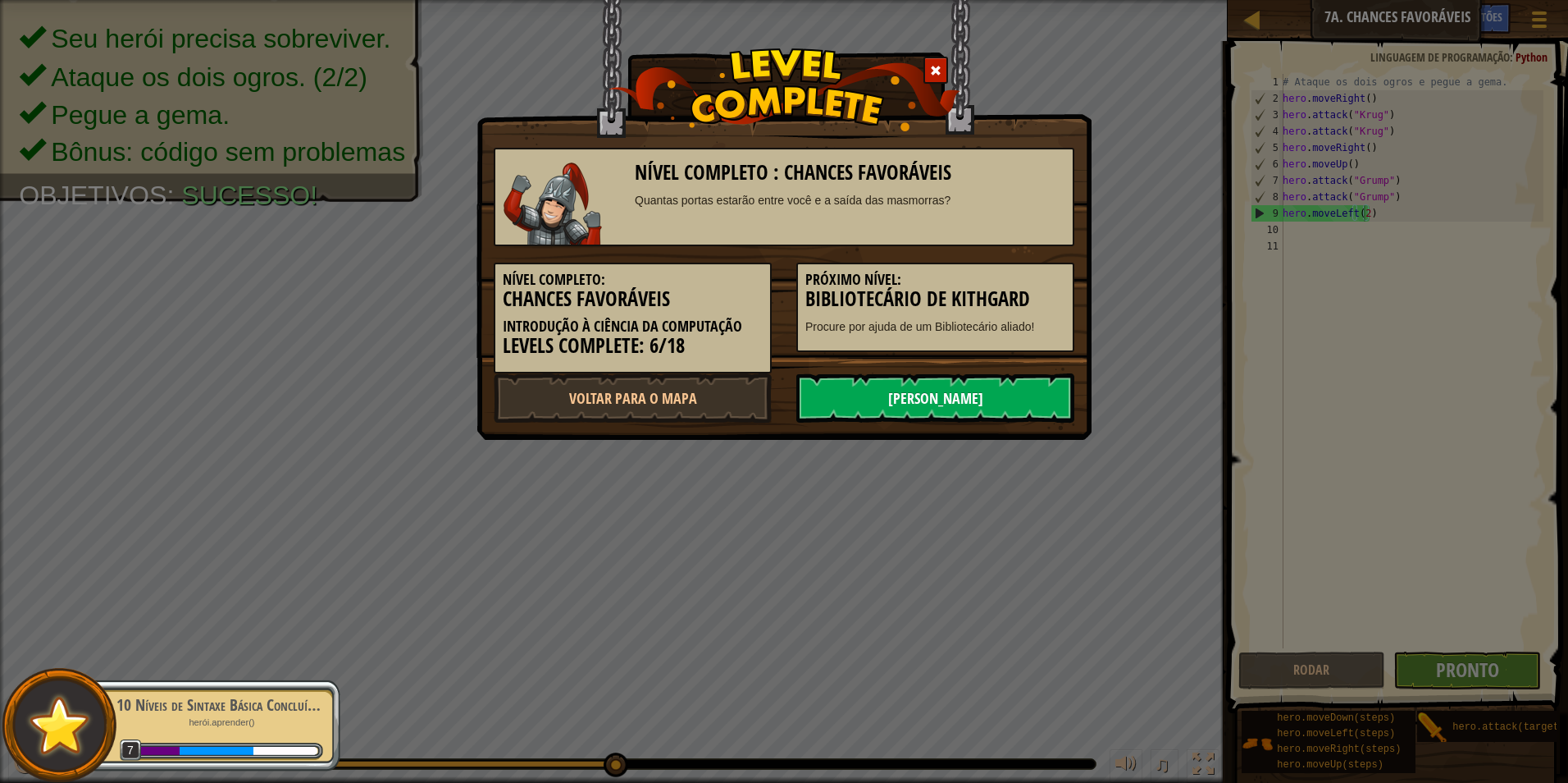
click at [994, 383] on link "[PERSON_NAME]" at bounding box center [935, 398] width 278 height 49
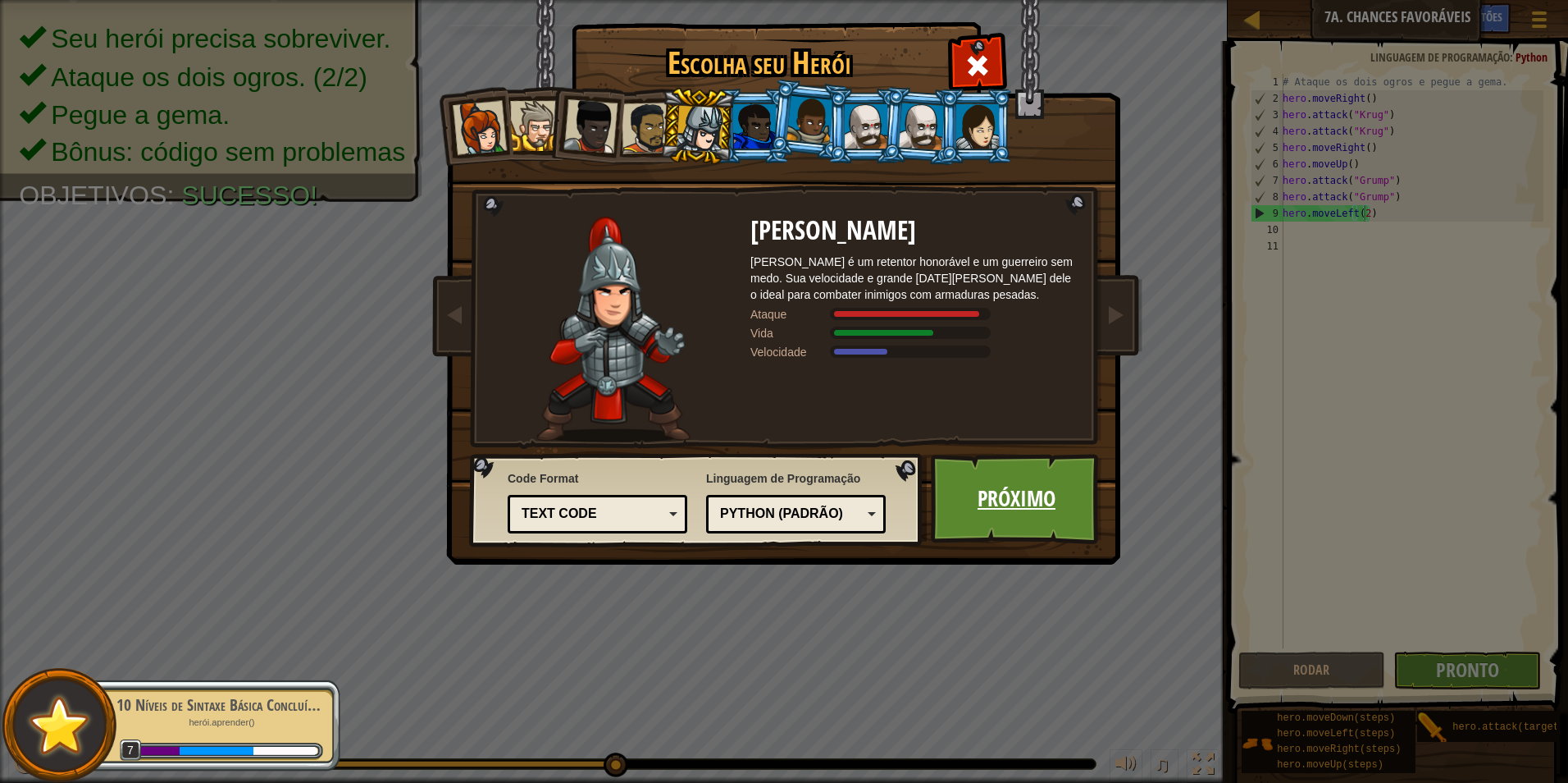
click at [1057, 501] on link "Próximo" at bounding box center [1016, 498] width 171 height 91
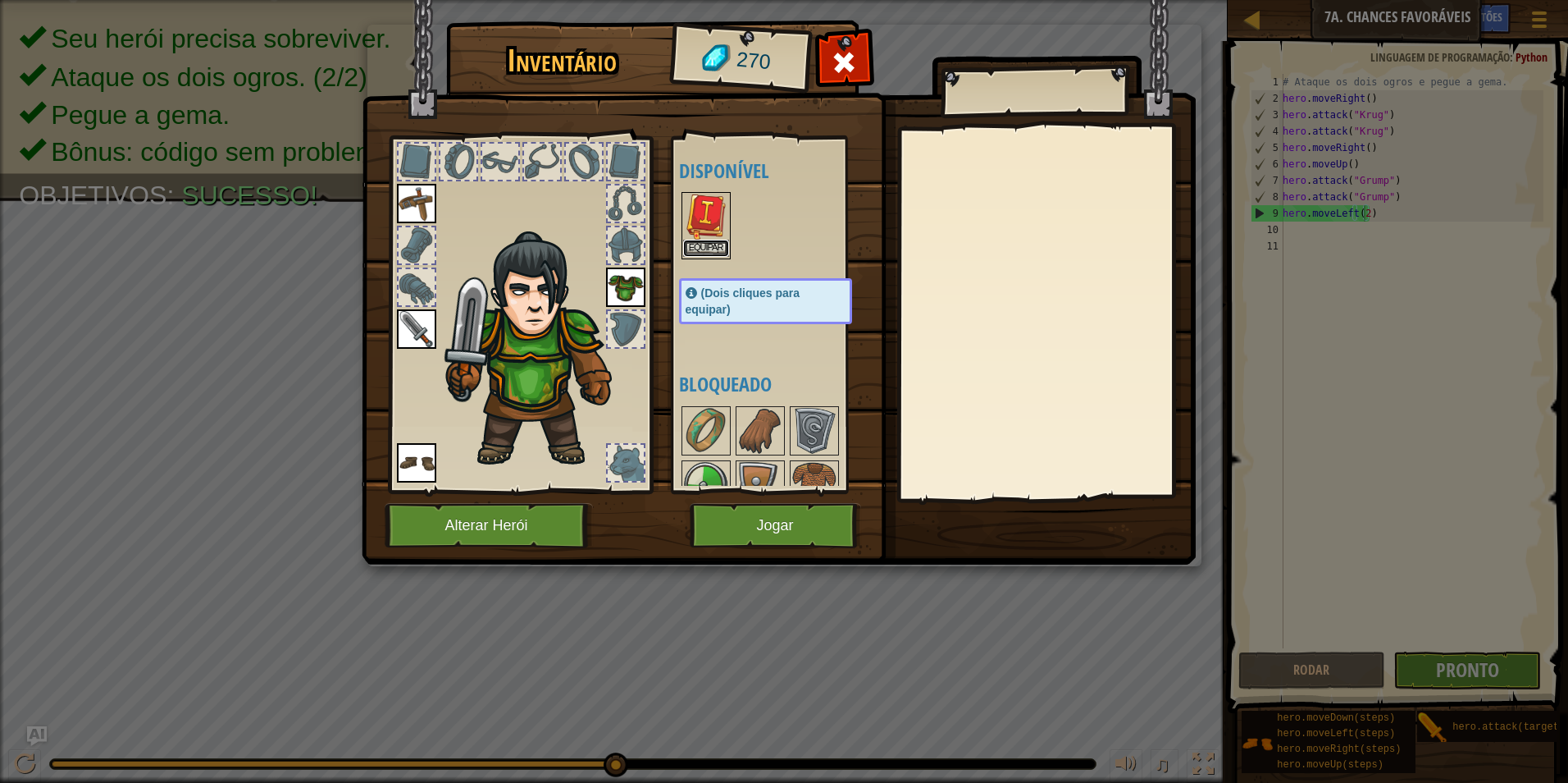
click at [700, 245] on button "Equipar" at bounding box center [705, 248] width 46 height 17
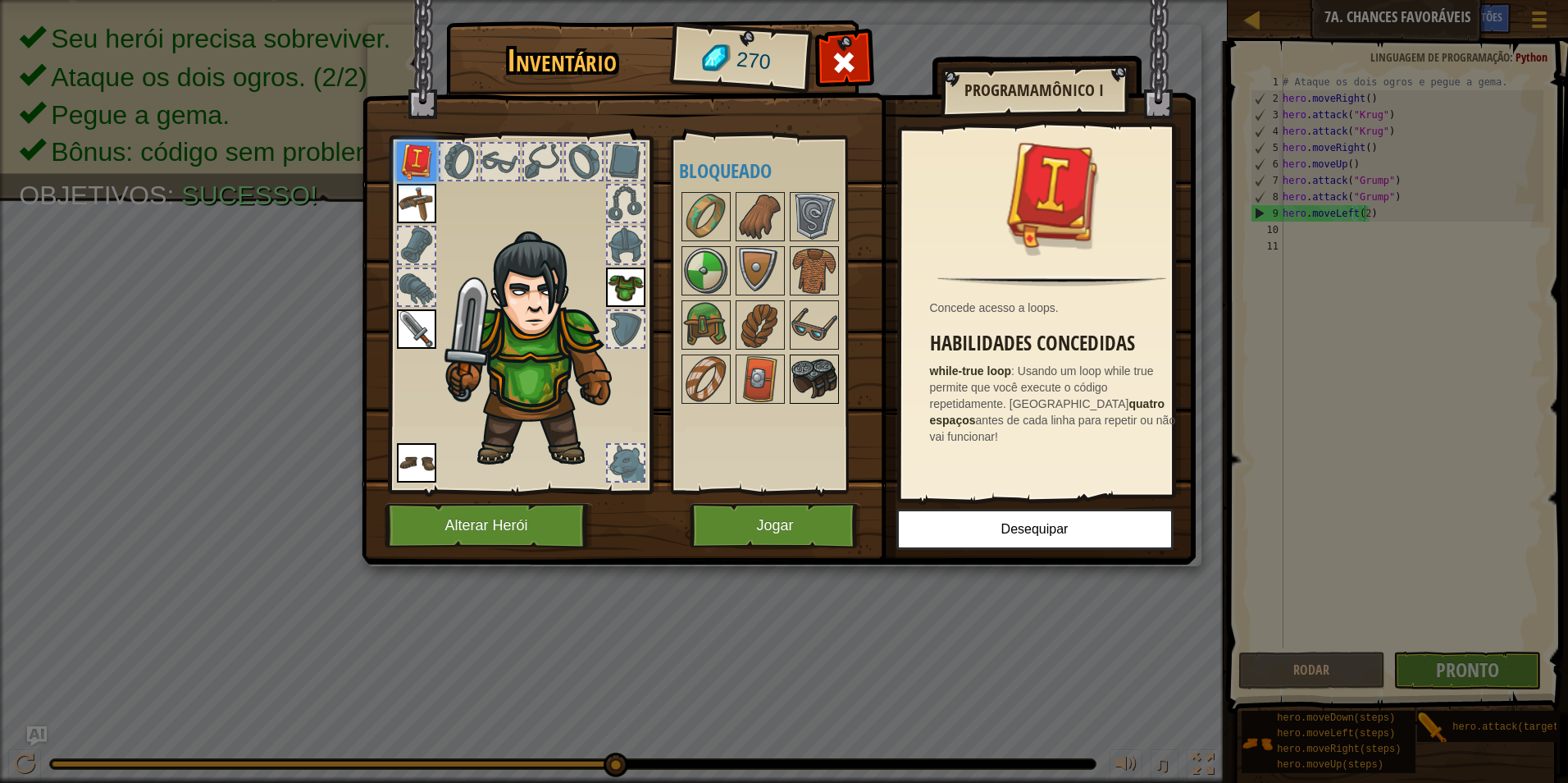
click at [822, 371] on img at bounding box center [814, 379] width 46 height 46
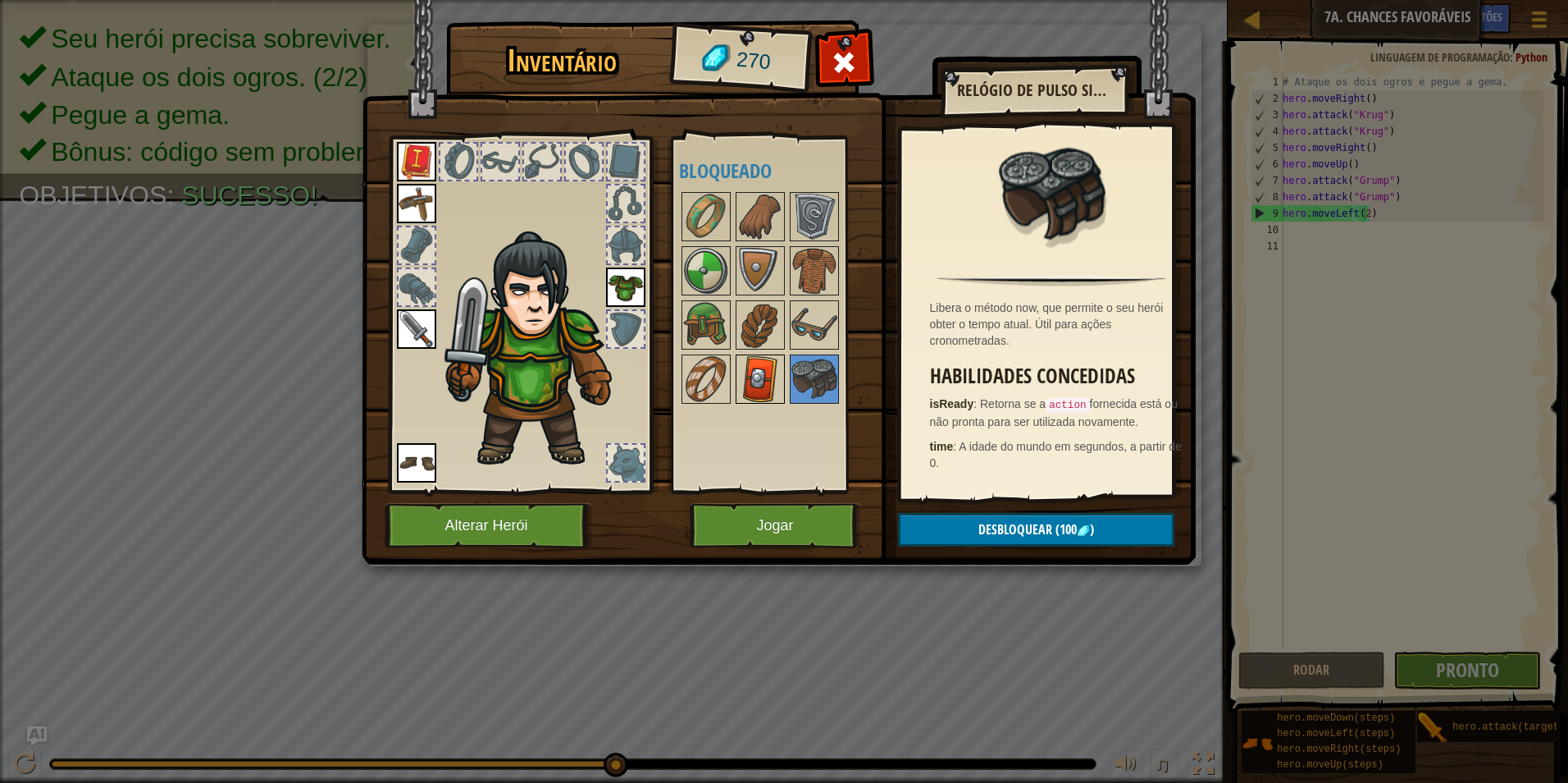
click at [769, 367] on img at bounding box center [760, 379] width 46 height 46
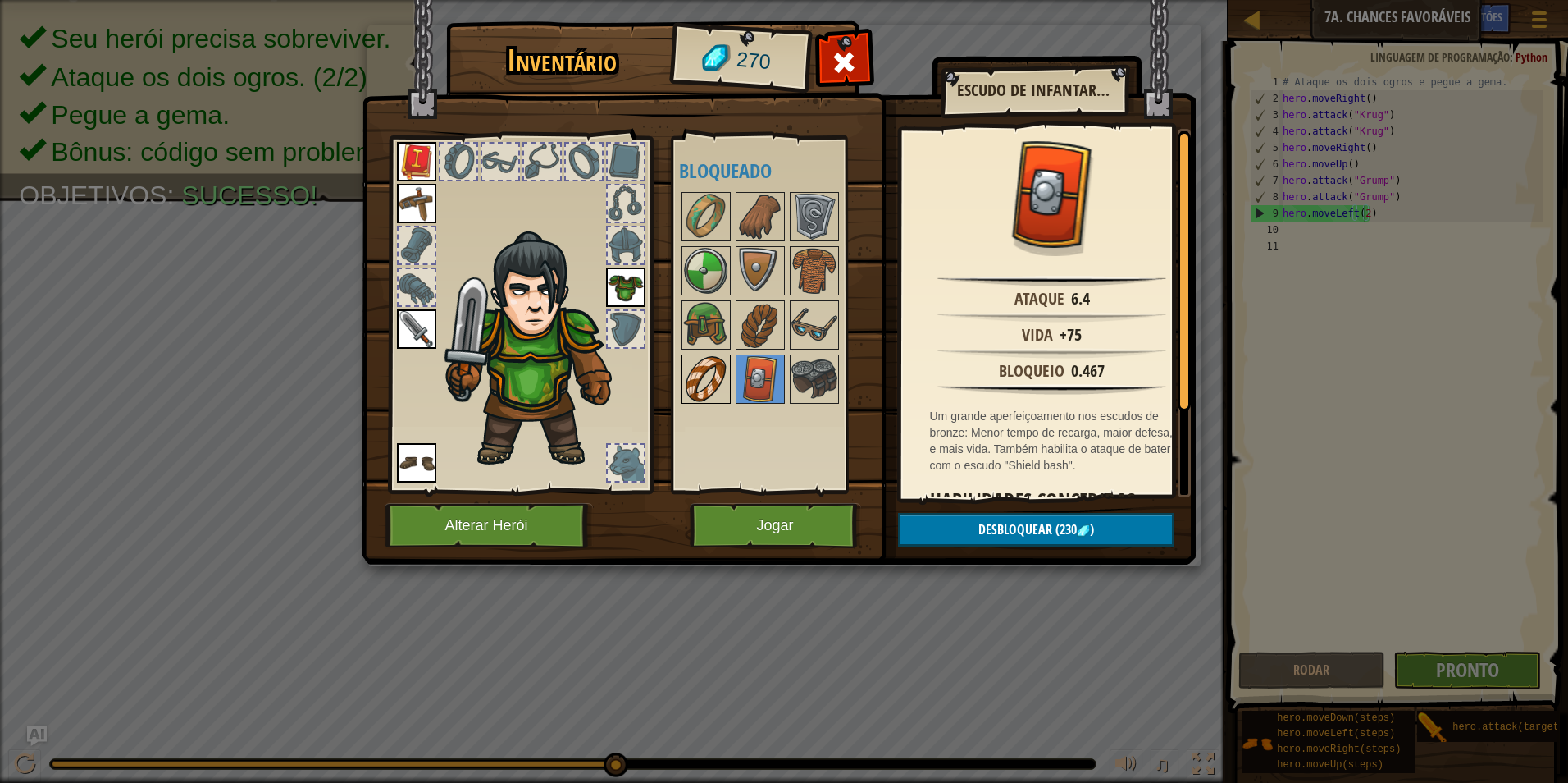
click at [711, 367] on img at bounding box center [705, 379] width 46 height 46
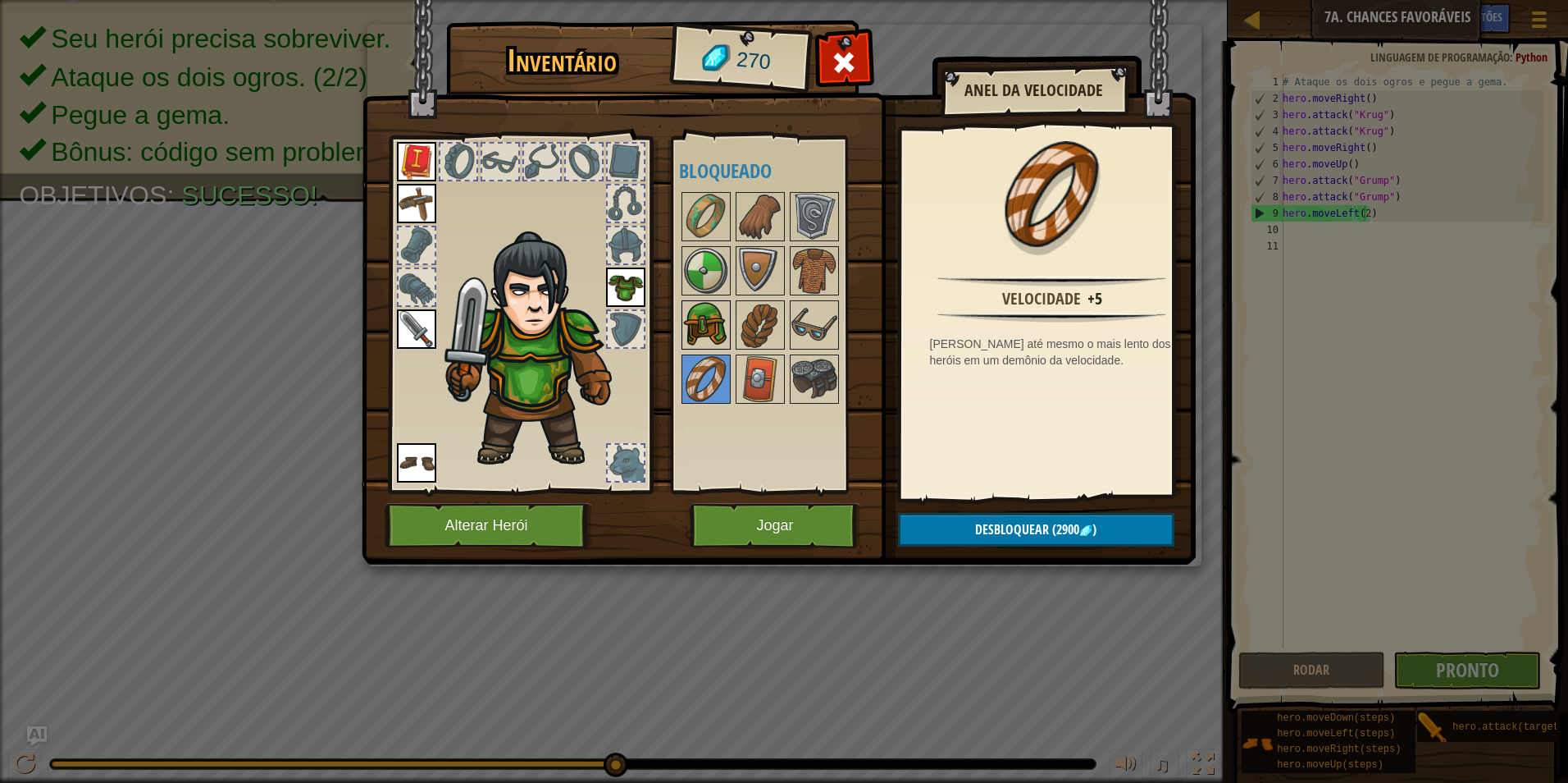
click at [685, 300] on div at bounding box center [705, 324] width 49 height 49
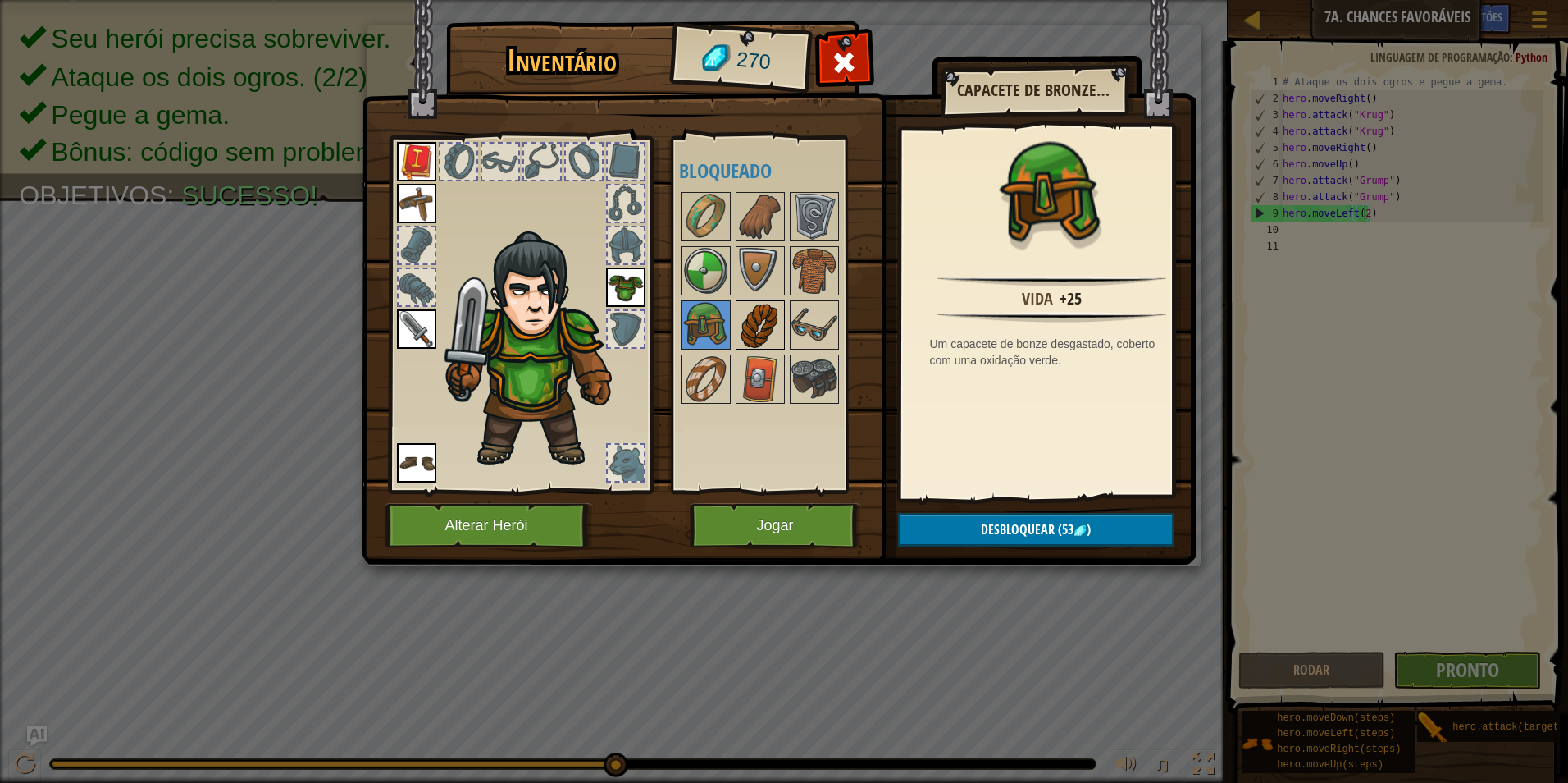
click at [766, 304] on img at bounding box center [760, 324] width 46 height 46
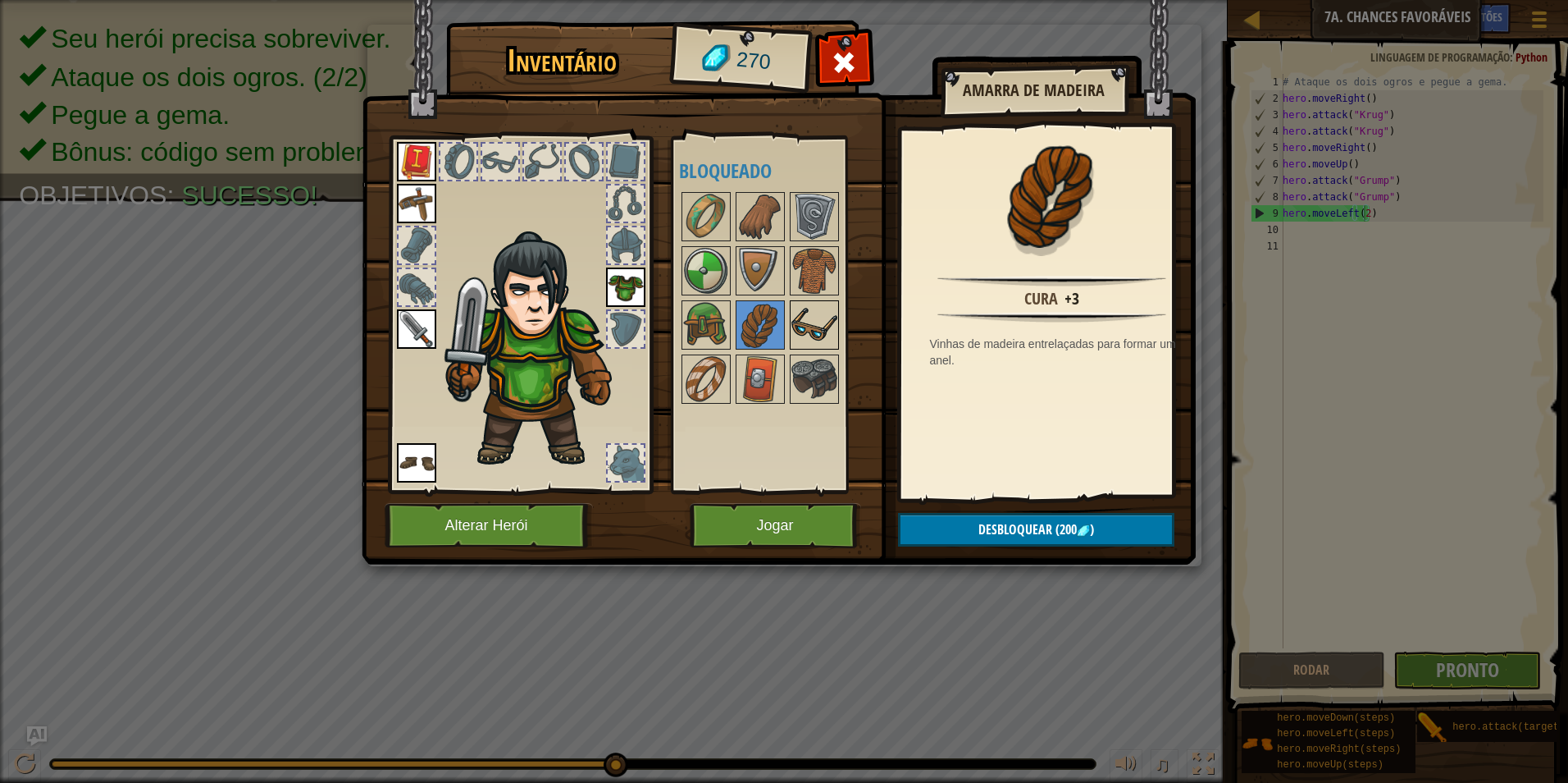
click at [802, 310] on img at bounding box center [814, 324] width 46 height 46
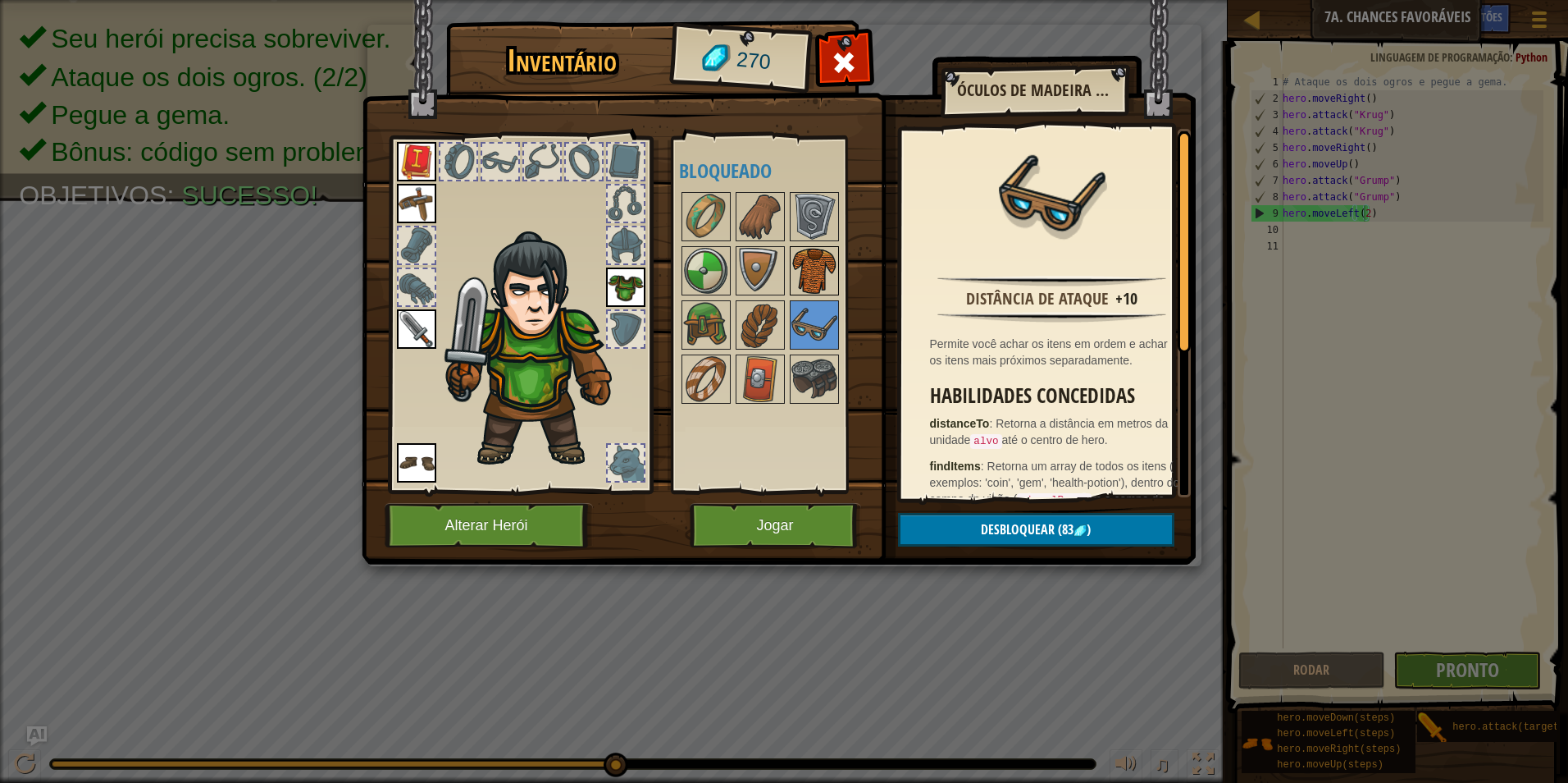
click at [819, 248] on img at bounding box center [814, 270] width 46 height 46
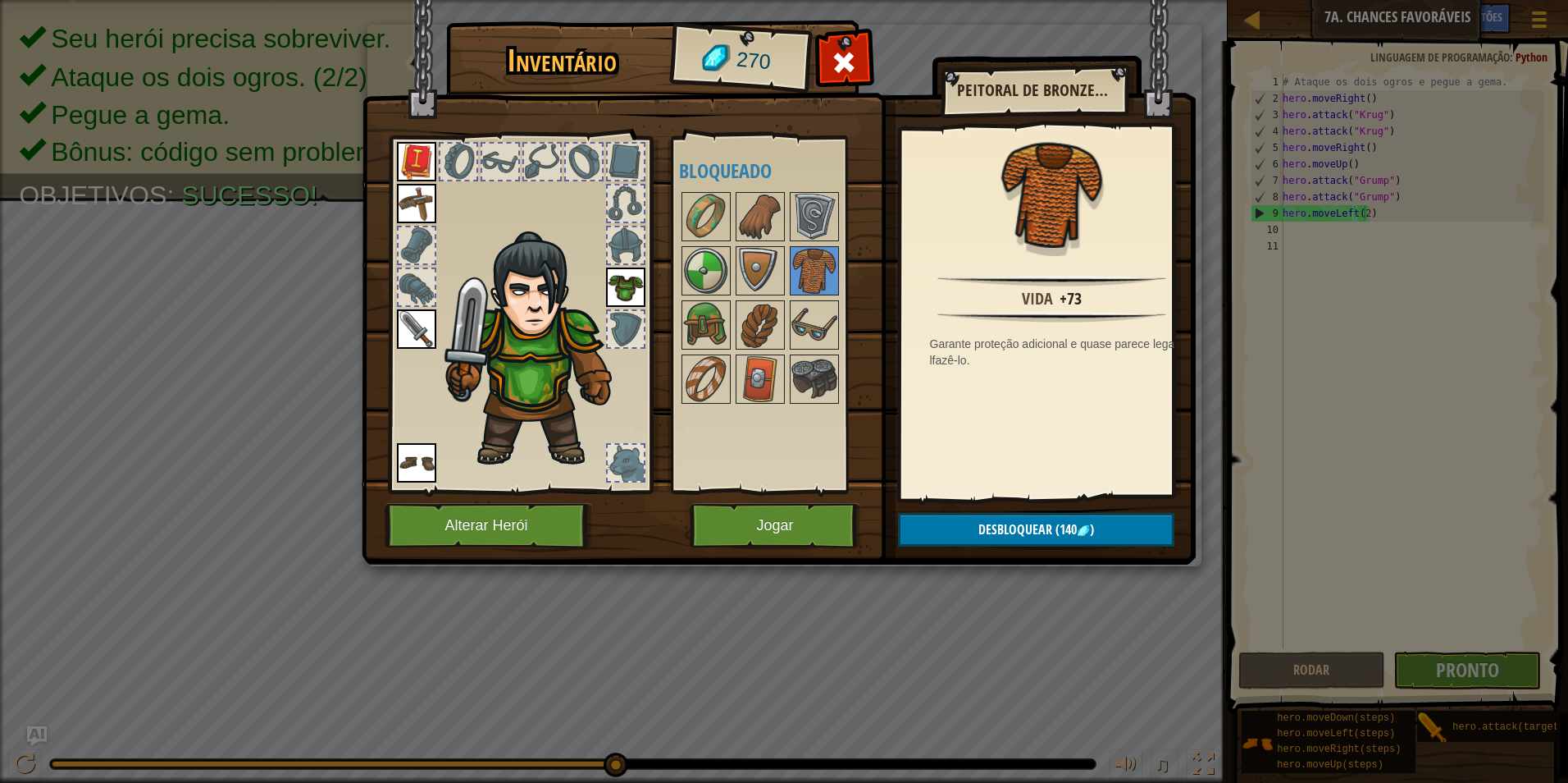
click at [617, 448] on div at bounding box center [626, 462] width 36 height 36
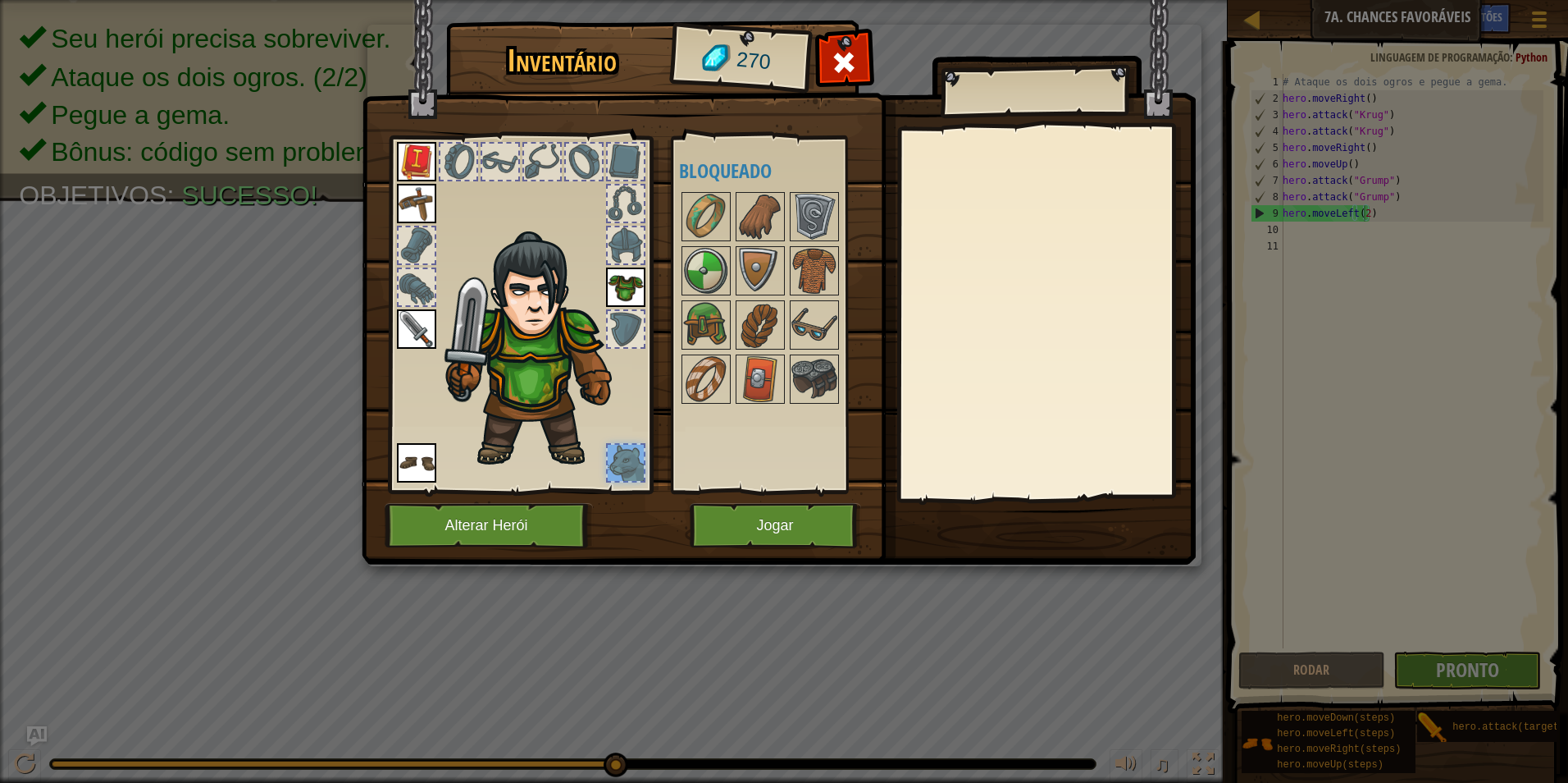
click at [418, 162] on img at bounding box center [416, 162] width 39 height 40
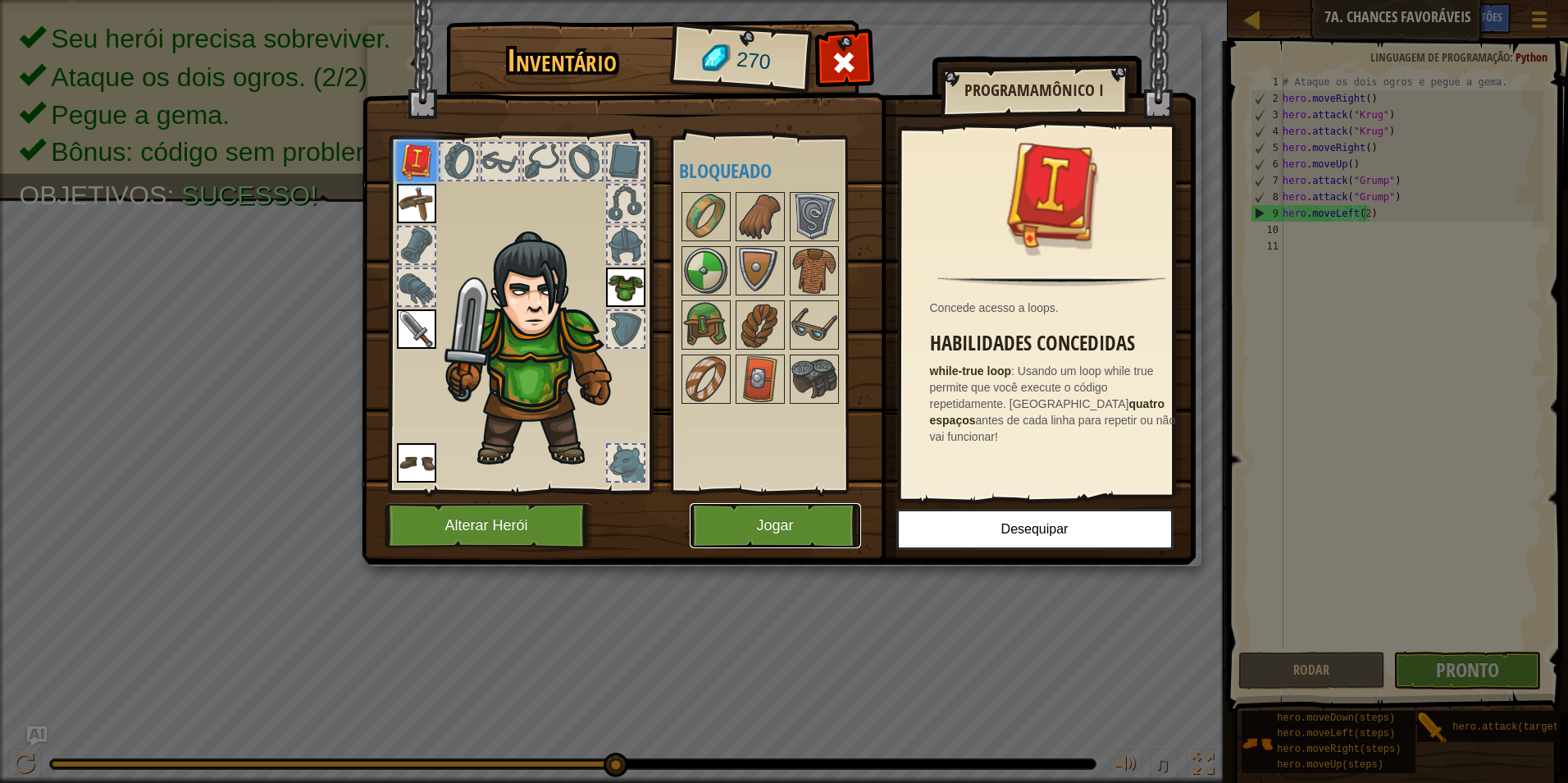
click at [834, 522] on button "Jogar" at bounding box center [775, 525] width 171 height 45
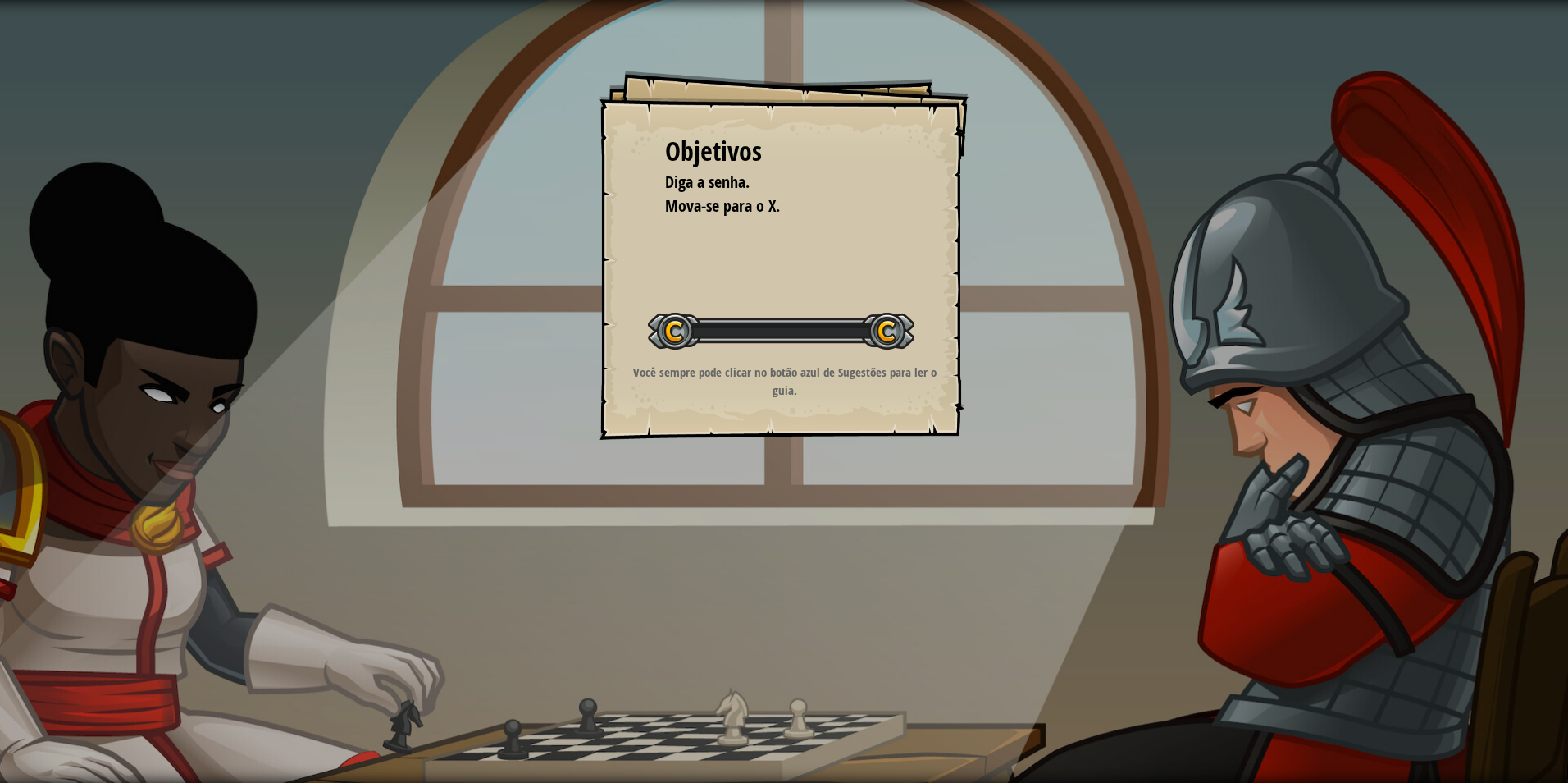
click at [834, 522] on div "Objetivos Diga a senha. Mova-se para o X. Iniciar Nível Erro ao carregar do ser…" at bounding box center [784, 392] width 1568 height 783
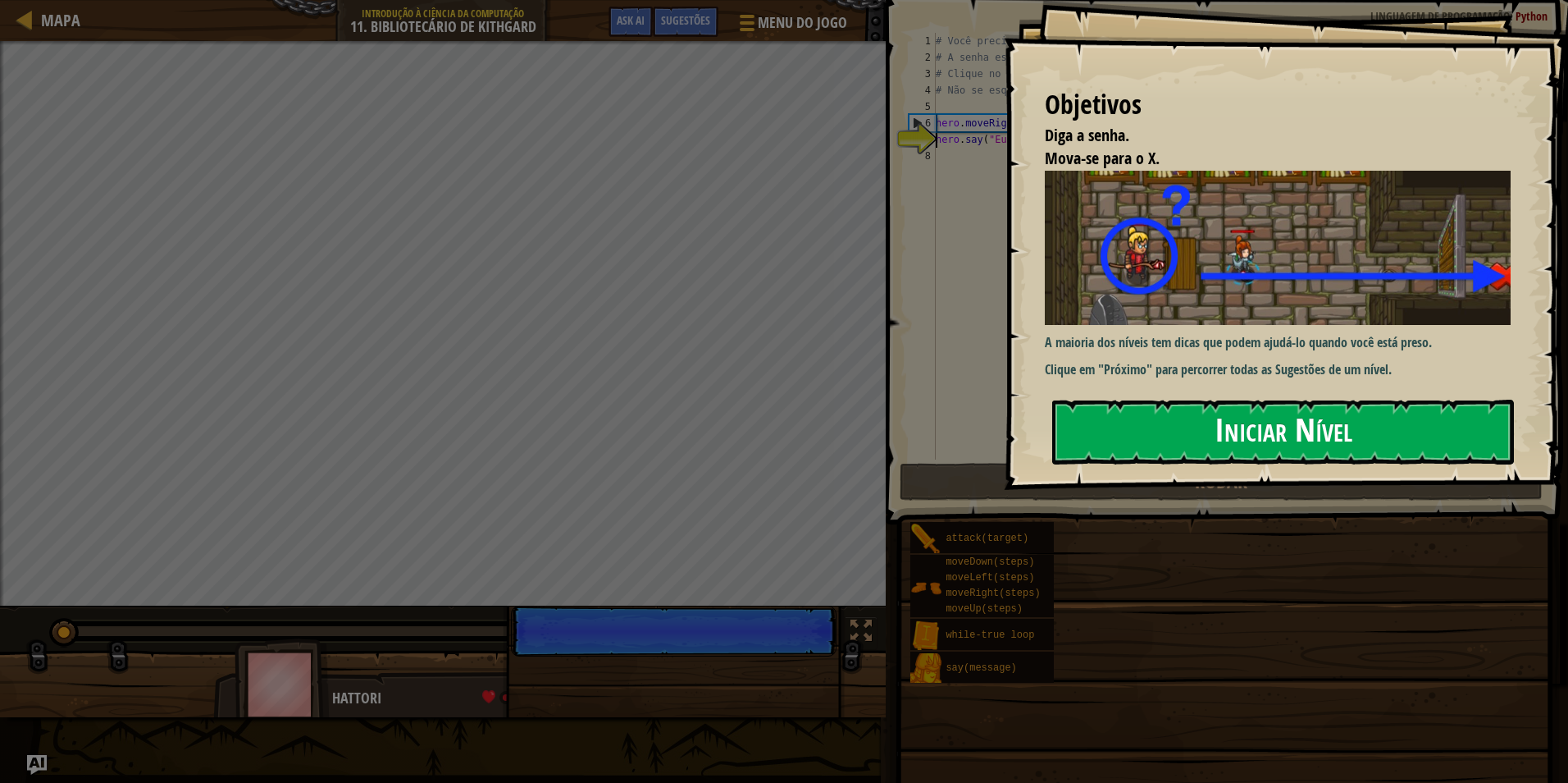
drag, startPoint x: 1257, startPoint y: 357, endPoint x: 1236, endPoint y: 340, distance: 27.0
click at [1257, 400] on button "Iniciar Nível" at bounding box center [1283, 432] width 462 height 65
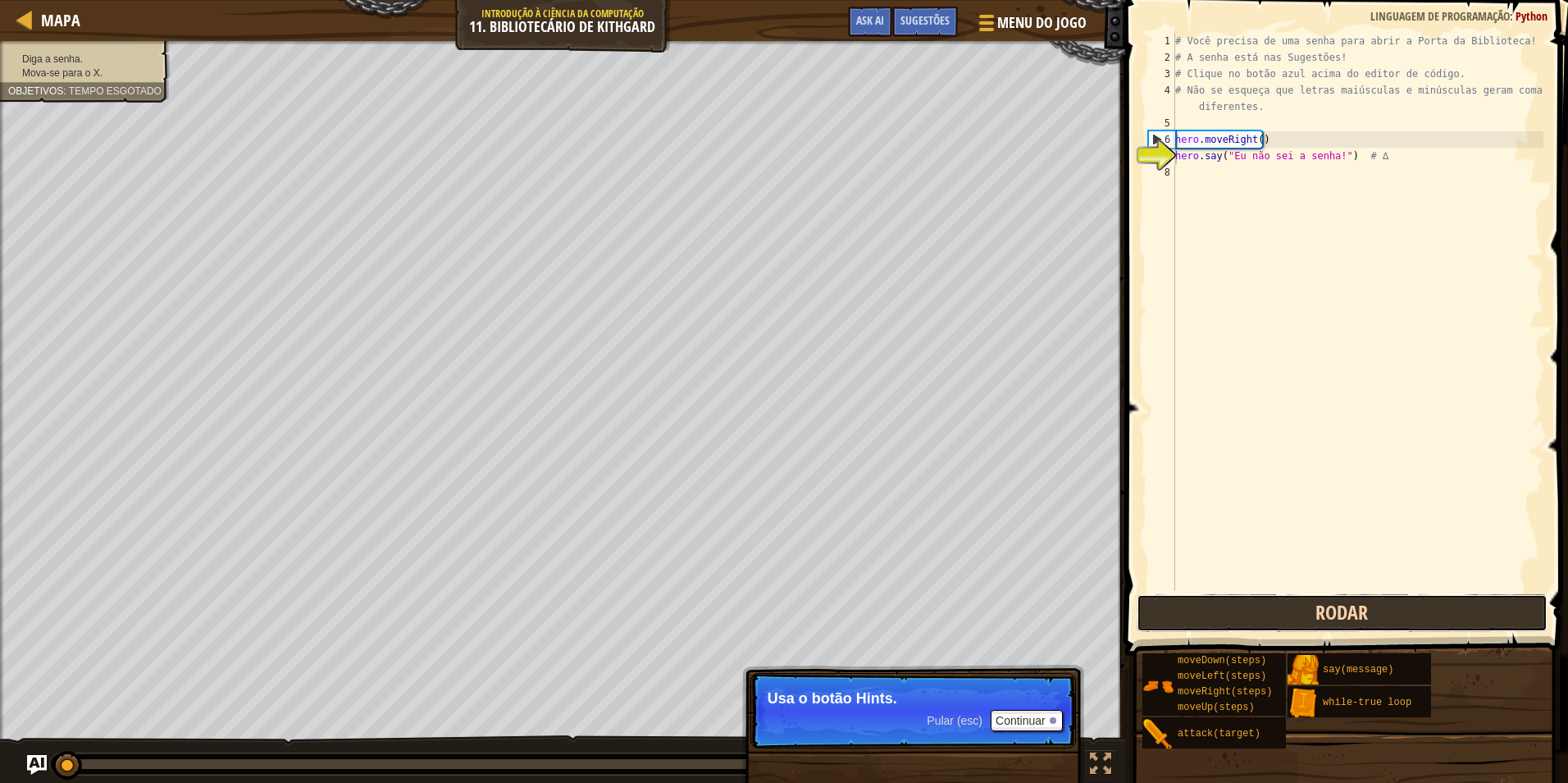
click at [1363, 620] on button "Rodar" at bounding box center [1343, 613] width 411 height 38
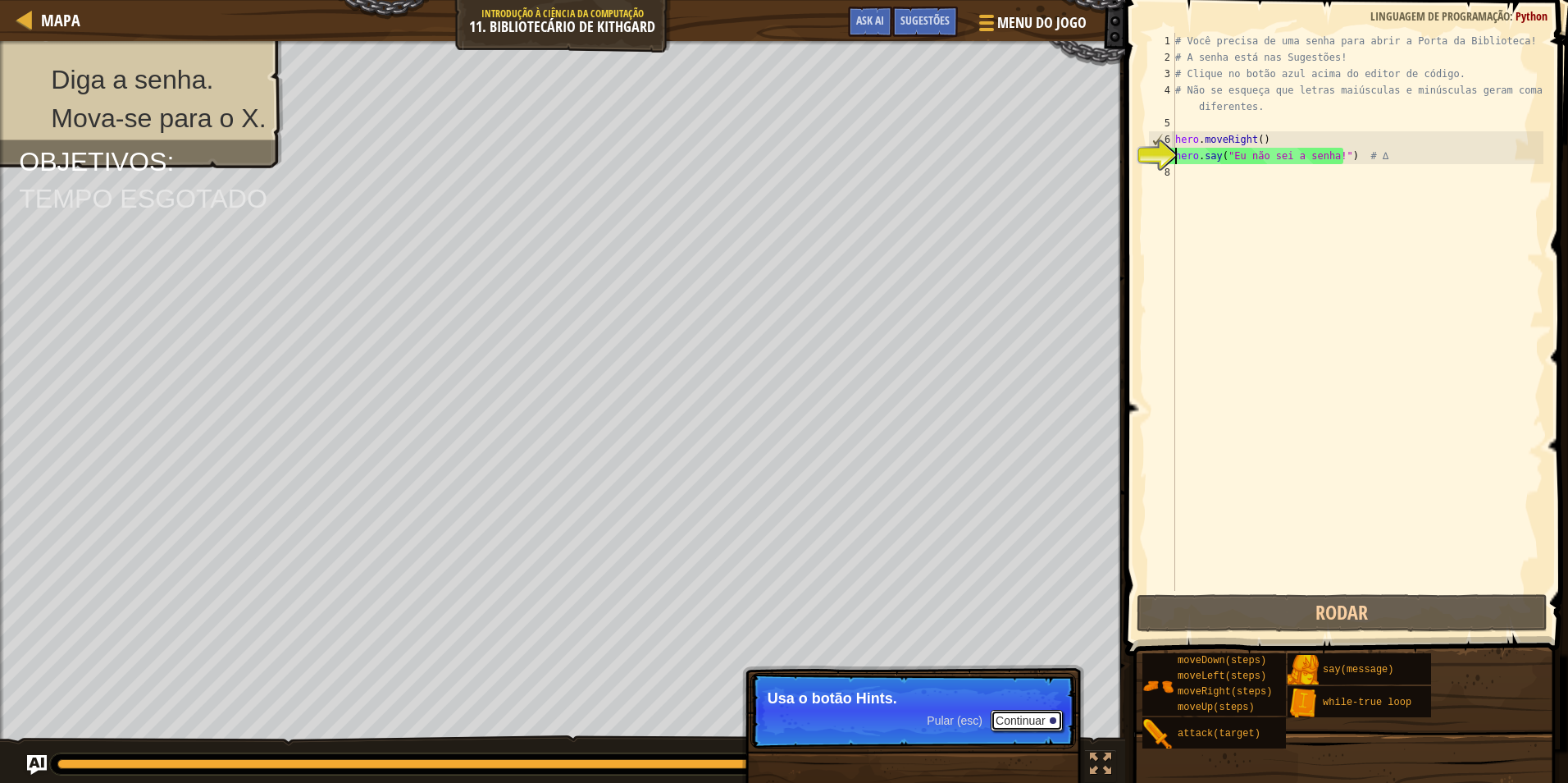
click at [1029, 720] on button "Continuar" at bounding box center [1027, 721] width 72 height 22
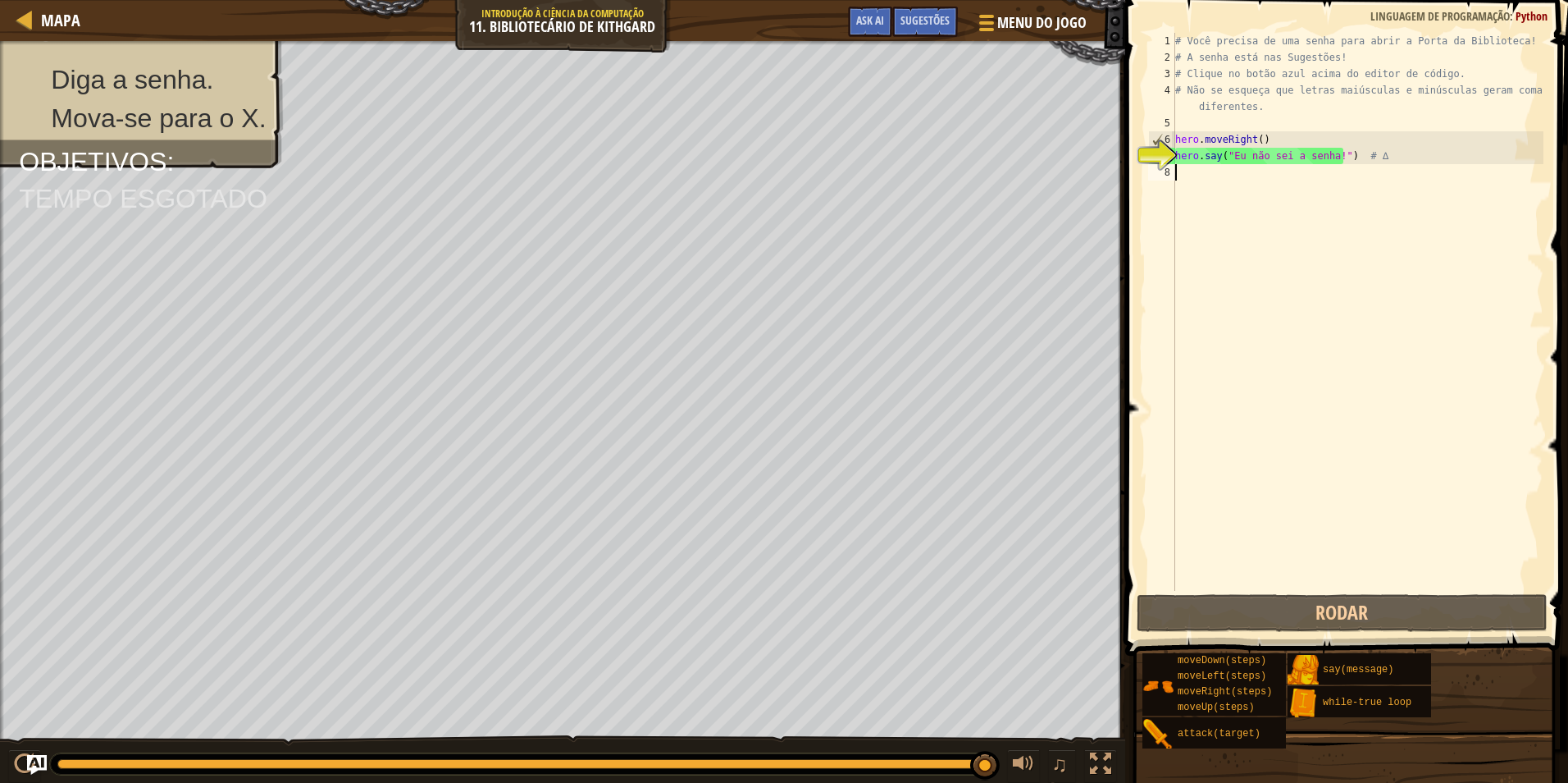
click at [1174, 167] on div "8" at bounding box center [1161, 172] width 27 height 16
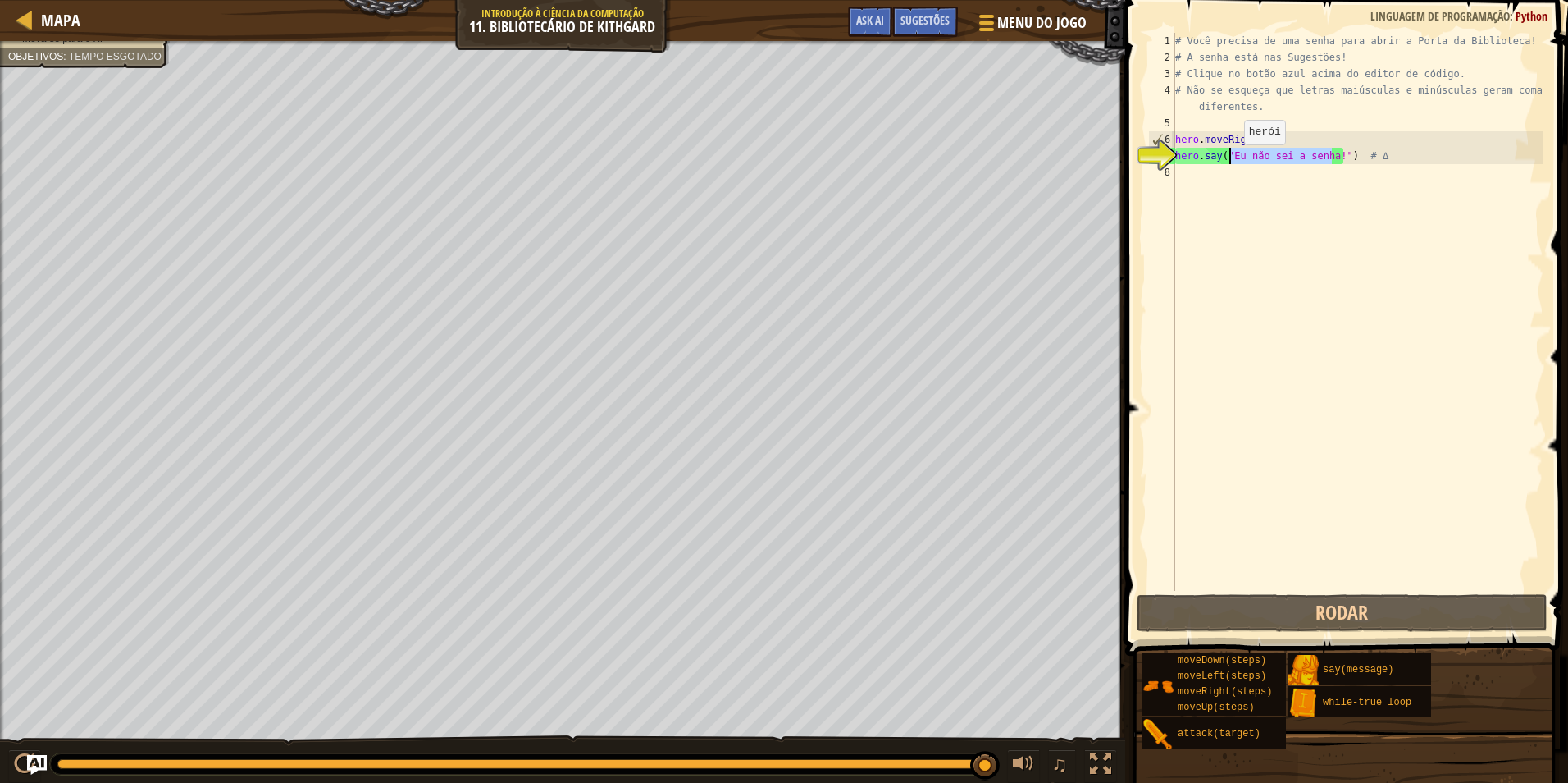
drag, startPoint x: 1329, startPoint y: 156, endPoint x: 1231, endPoint y: 161, distance: 98.1
click at [1231, 161] on div "# Você precisa de uma senha para abrir a Porta da Biblioteca! # A senha está na…" at bounding box center [1358, 329] width 372 height 591
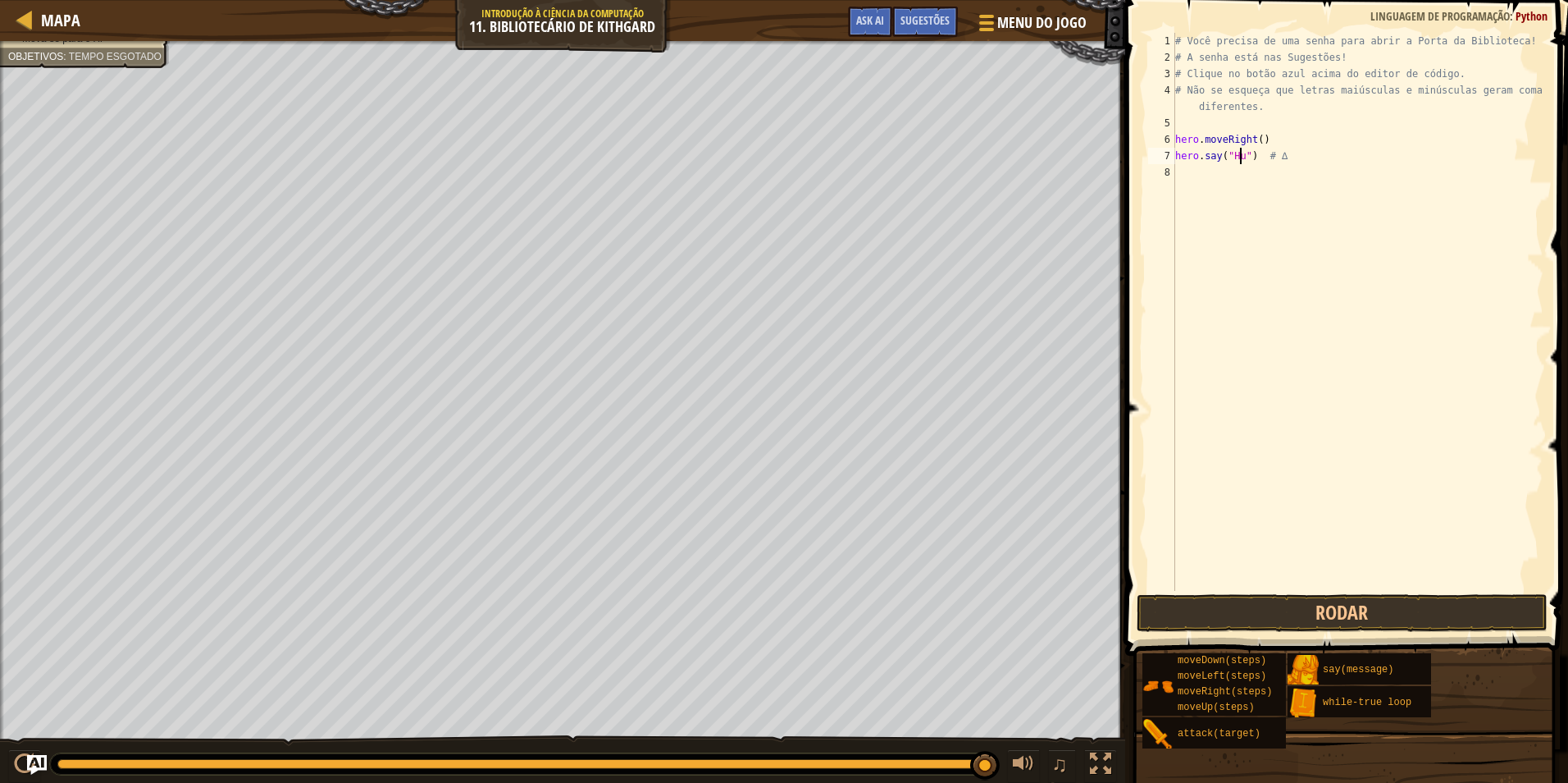
scroll to position [7, 5]
click at [1312, 622] on button "Rodar" at bounding box center [1343, 613] width 411 height 38
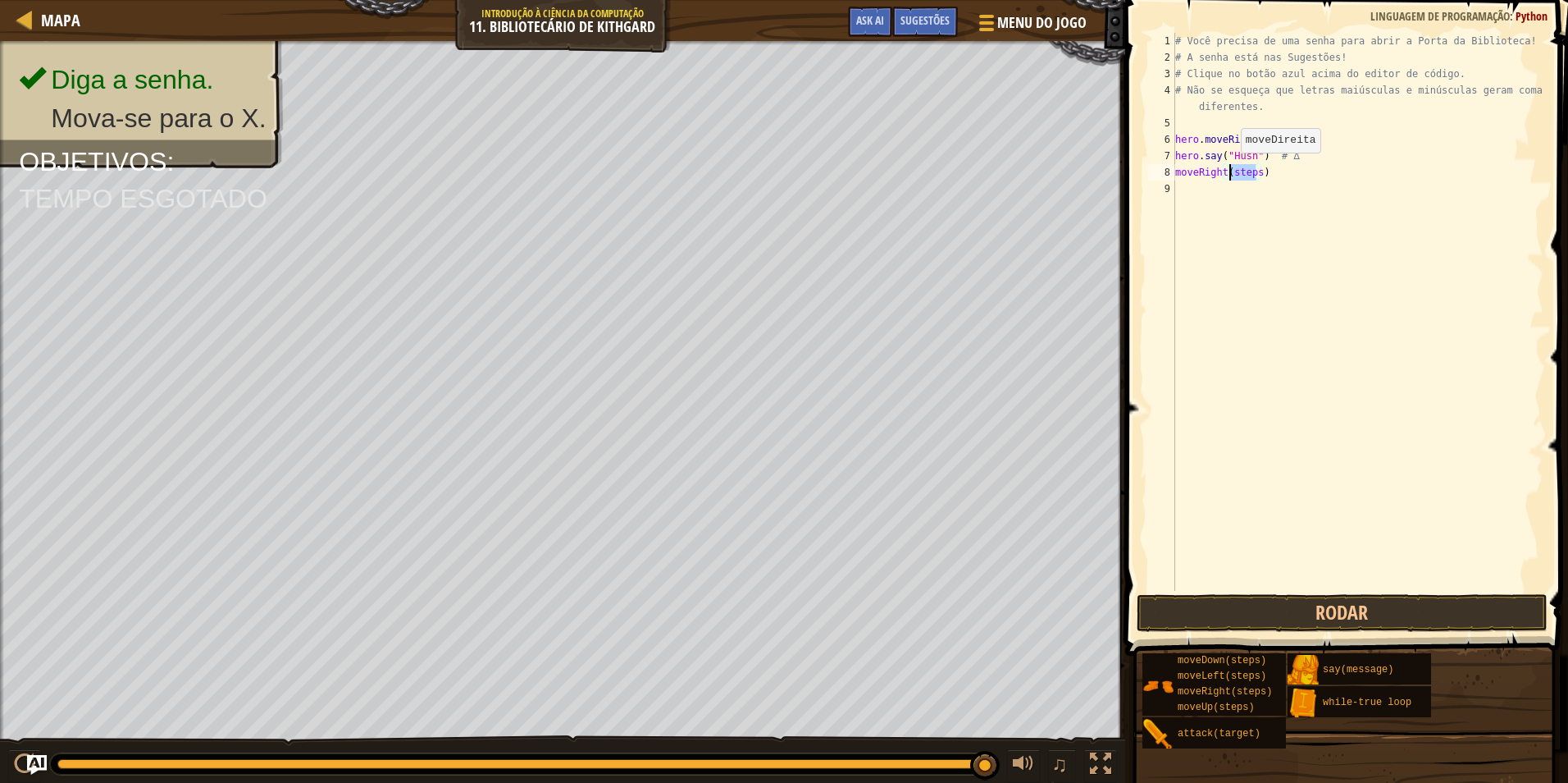
drag, startPoint x: 1254, startPoint y: 172, endPoint x: 1227, endPoint y: 169, distance: 27.2
click at [1227, 169] on div "# Você precisa de uma senha para abrir a Porta da Biblioteca! # A senha está na…" at bounding box center [1358, 329] width 372 height 591
click at [1498, 620] on button "Rodar" at bounding box center [1343, 613] width 411 height 38
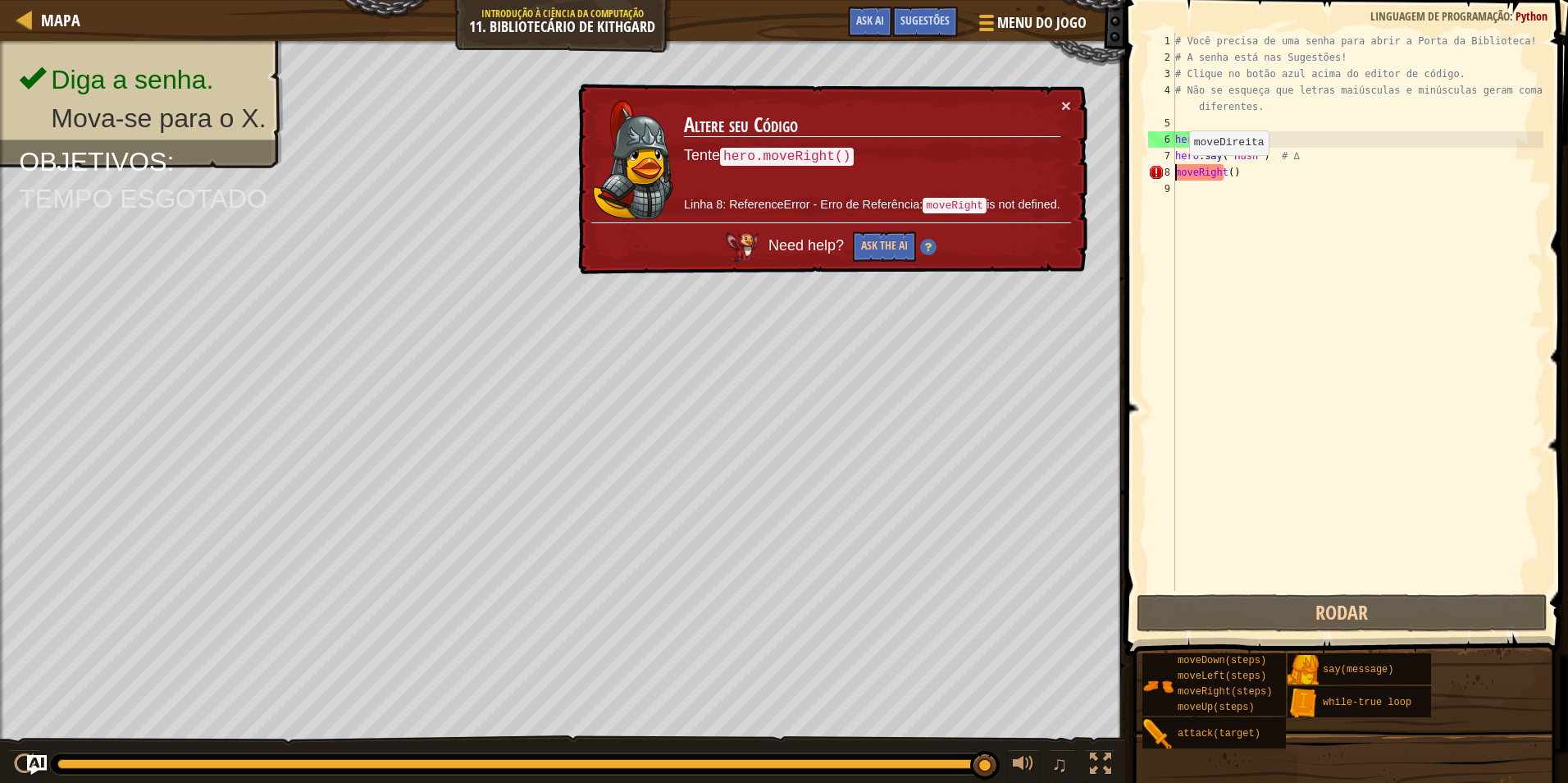
click at [1176, 172] on div "# Você precisa de uma senha para abrir a Porta da Biblioteca! # A senha está na…" at bounding box center [1358, 329] width 372 height 591
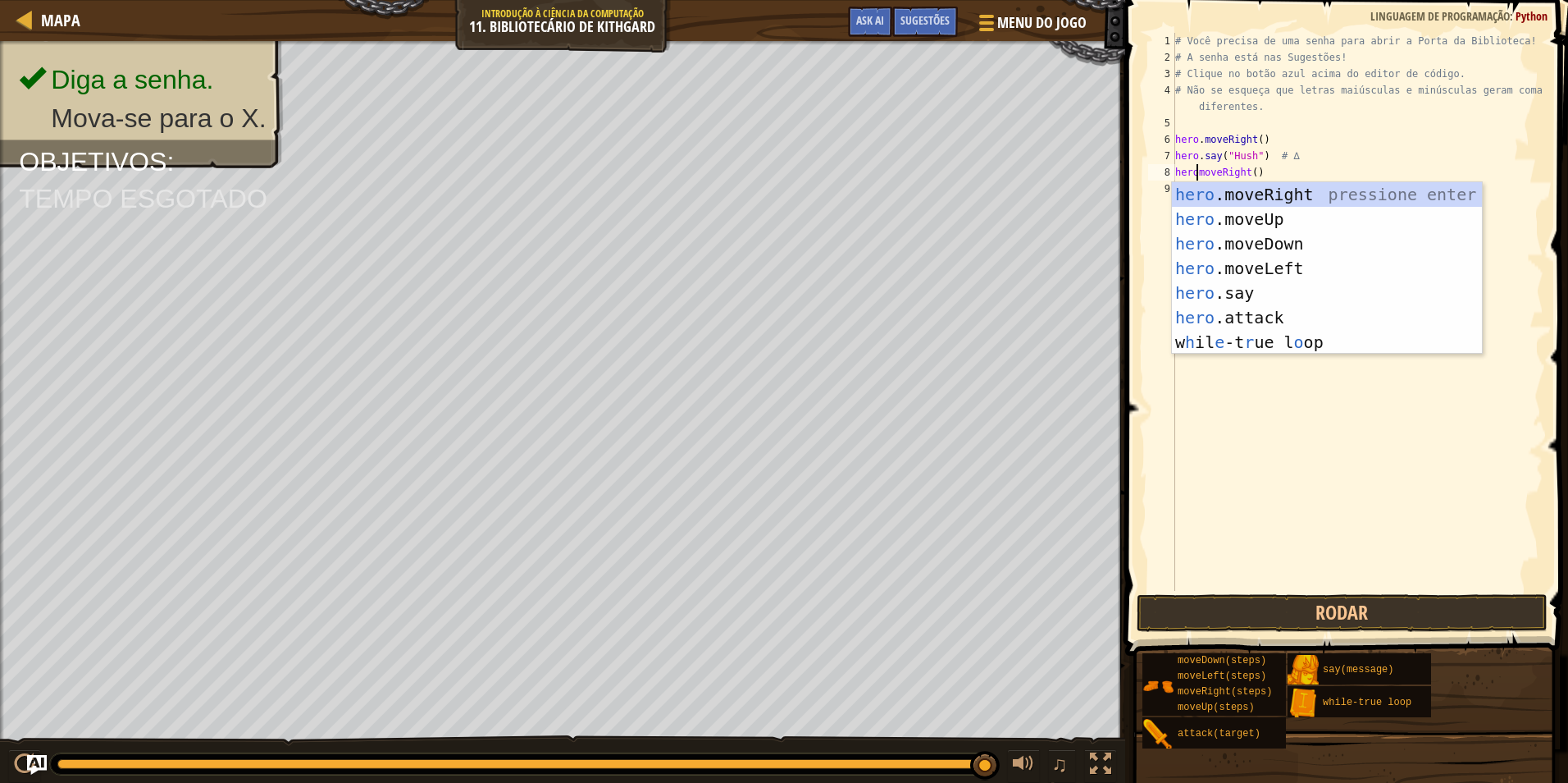
scroll to position [7, 2]
type textarea "hero.moveRight()"
click at [1345, 612] on button "Rodar" at bounding box center [1343, 613] width 411 height 38
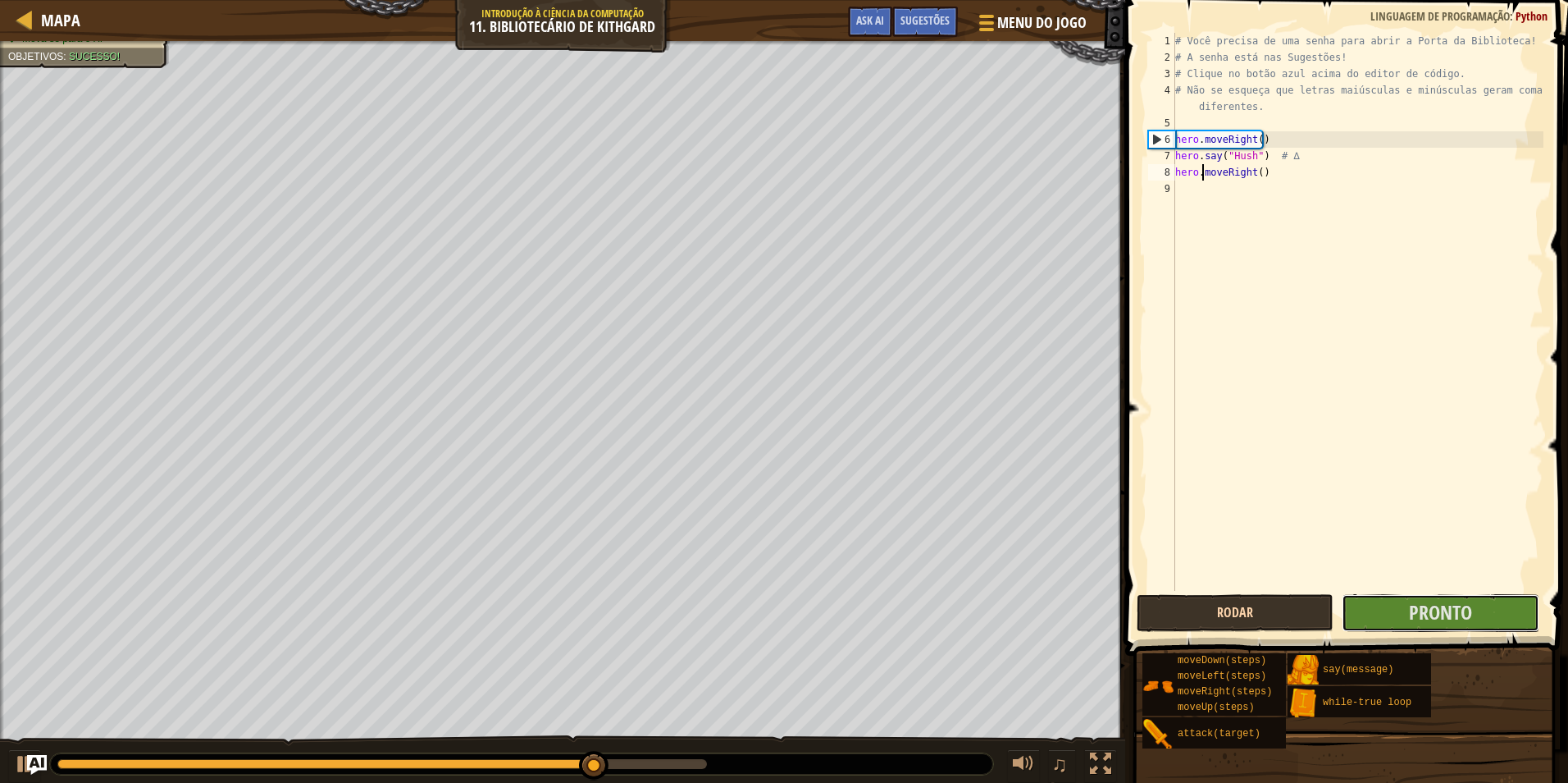
click at [1348, 611] on button "Pronto" at bounding box center [1440, 613] width 197 height 38
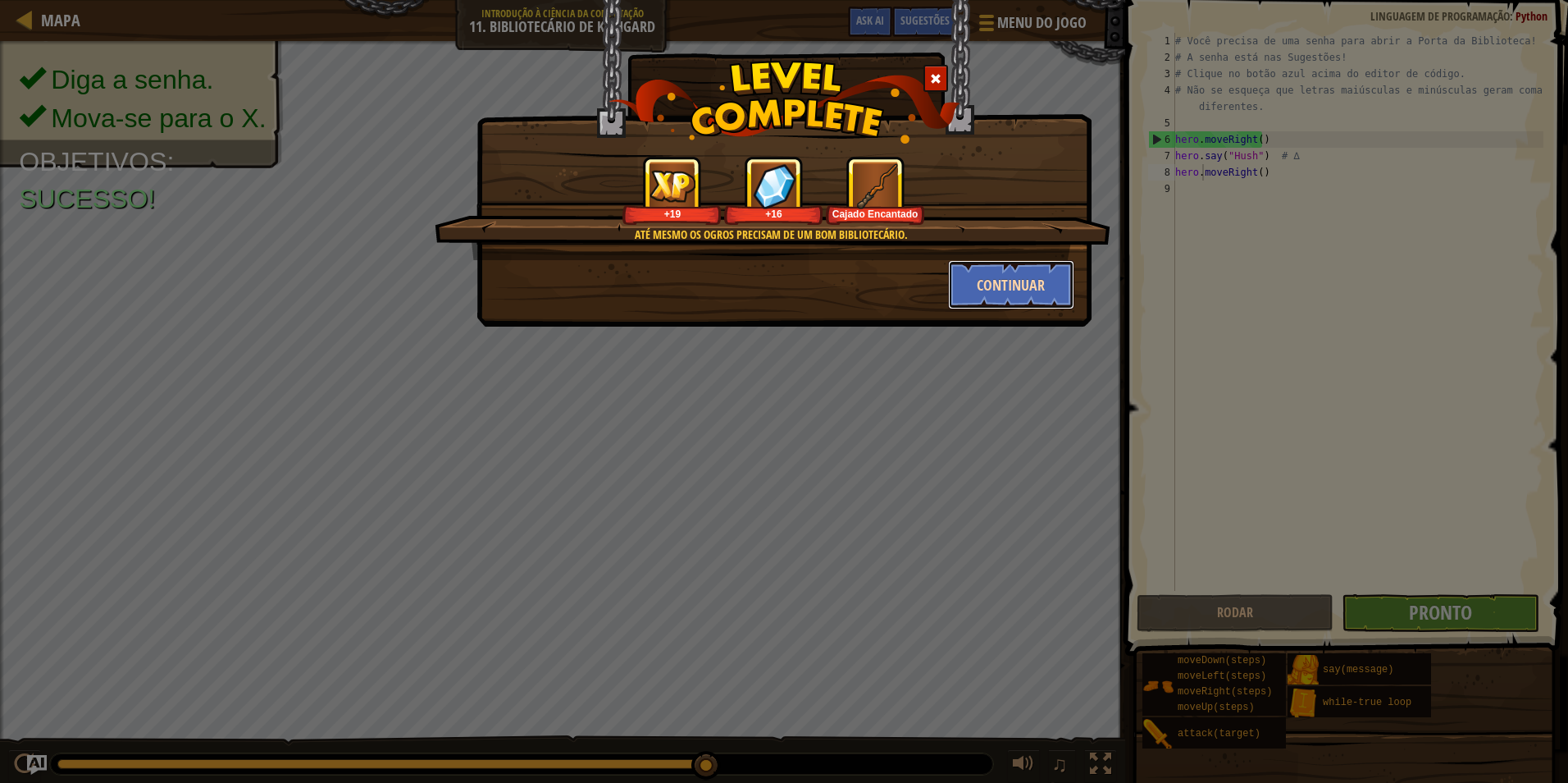
click at [1041, 279] on button "Continuar" at bounding box center [1012, 285] width 127 height 49
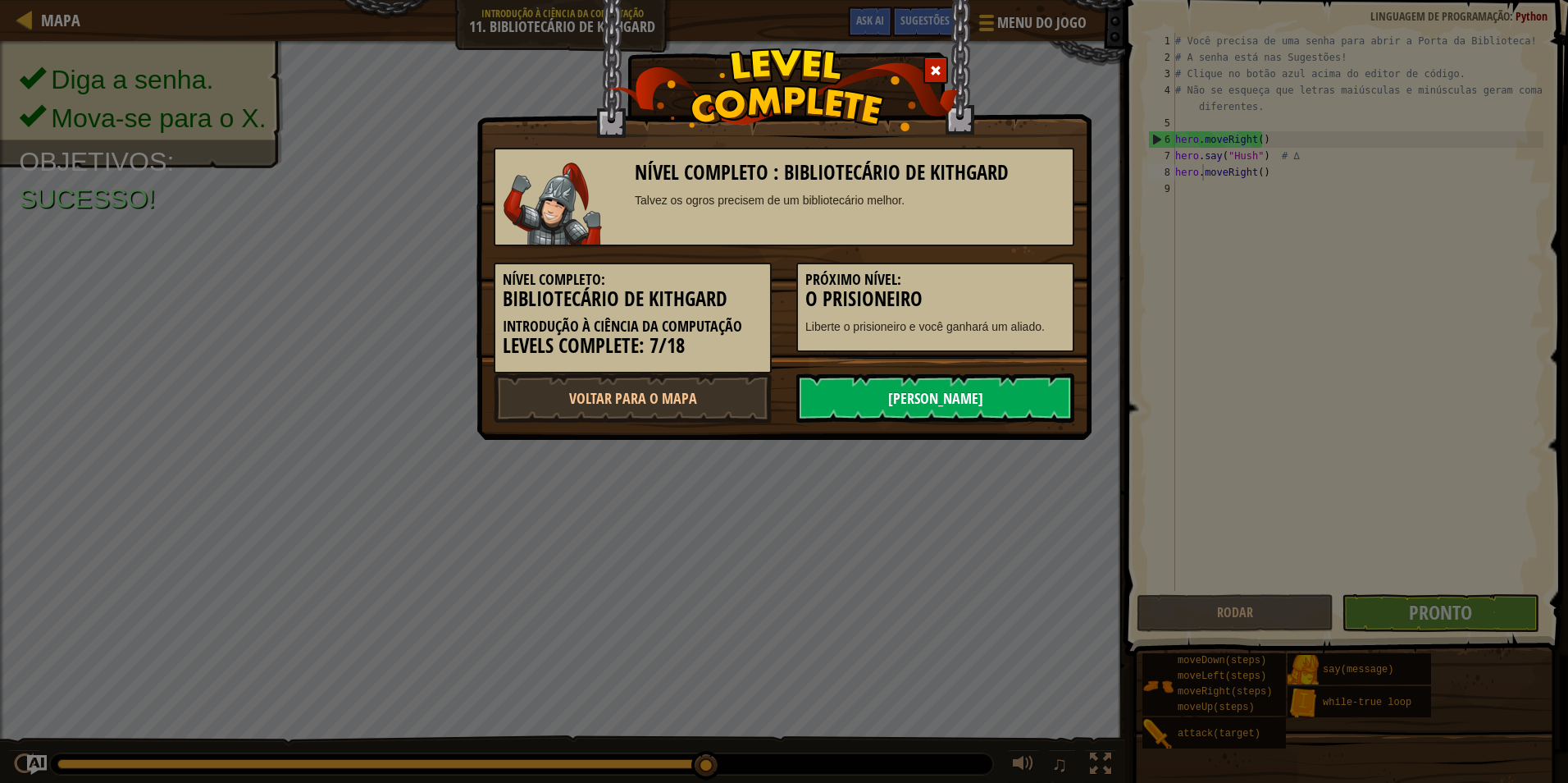
click at [1024, 383] on link "[PERSON_NAME]" at bounding box center [935, 398] width 278 height 49
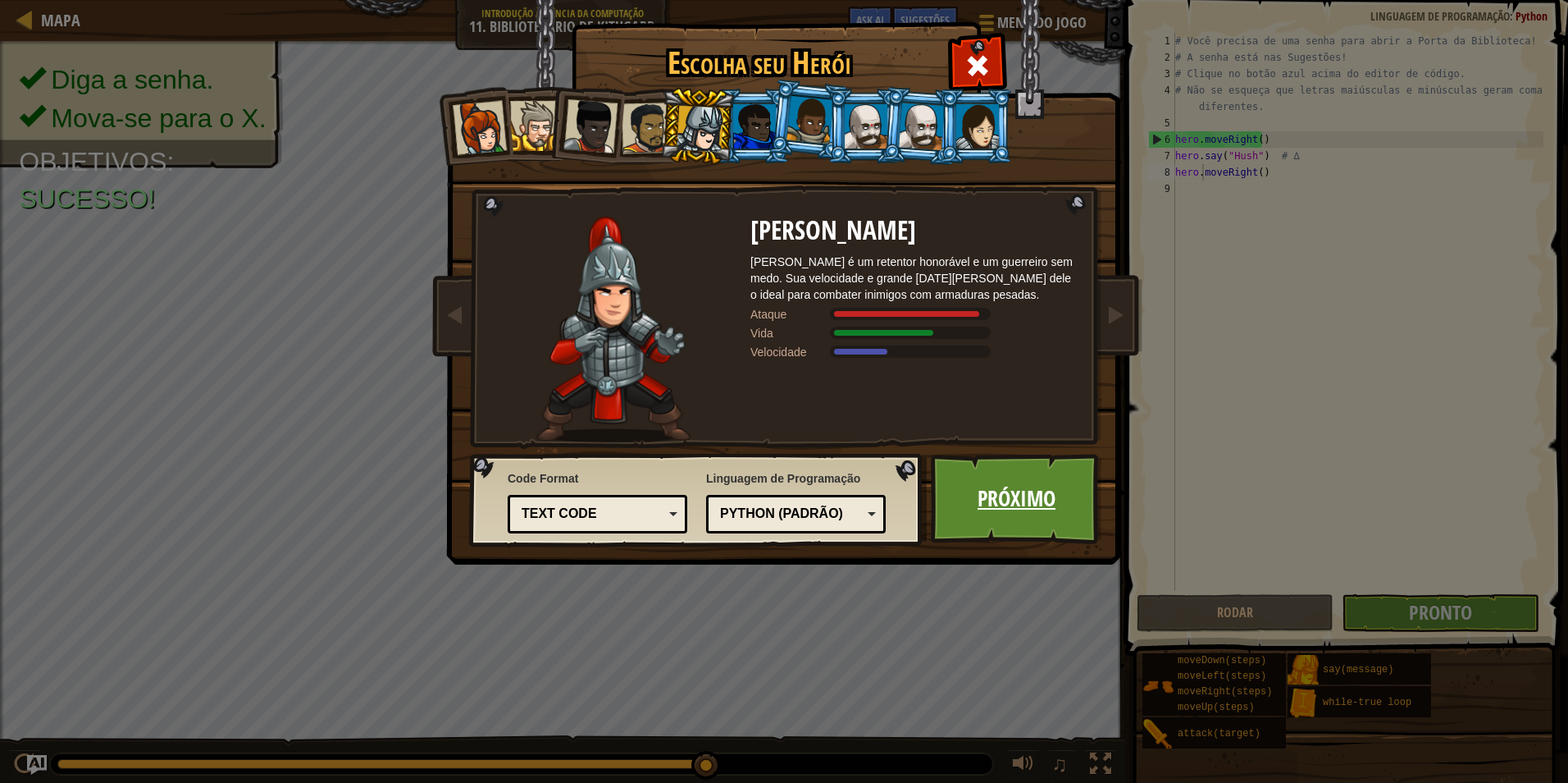
click at [1023, 476] on link "Próximo" at bounding box center [1016, 498] width 171 height 91
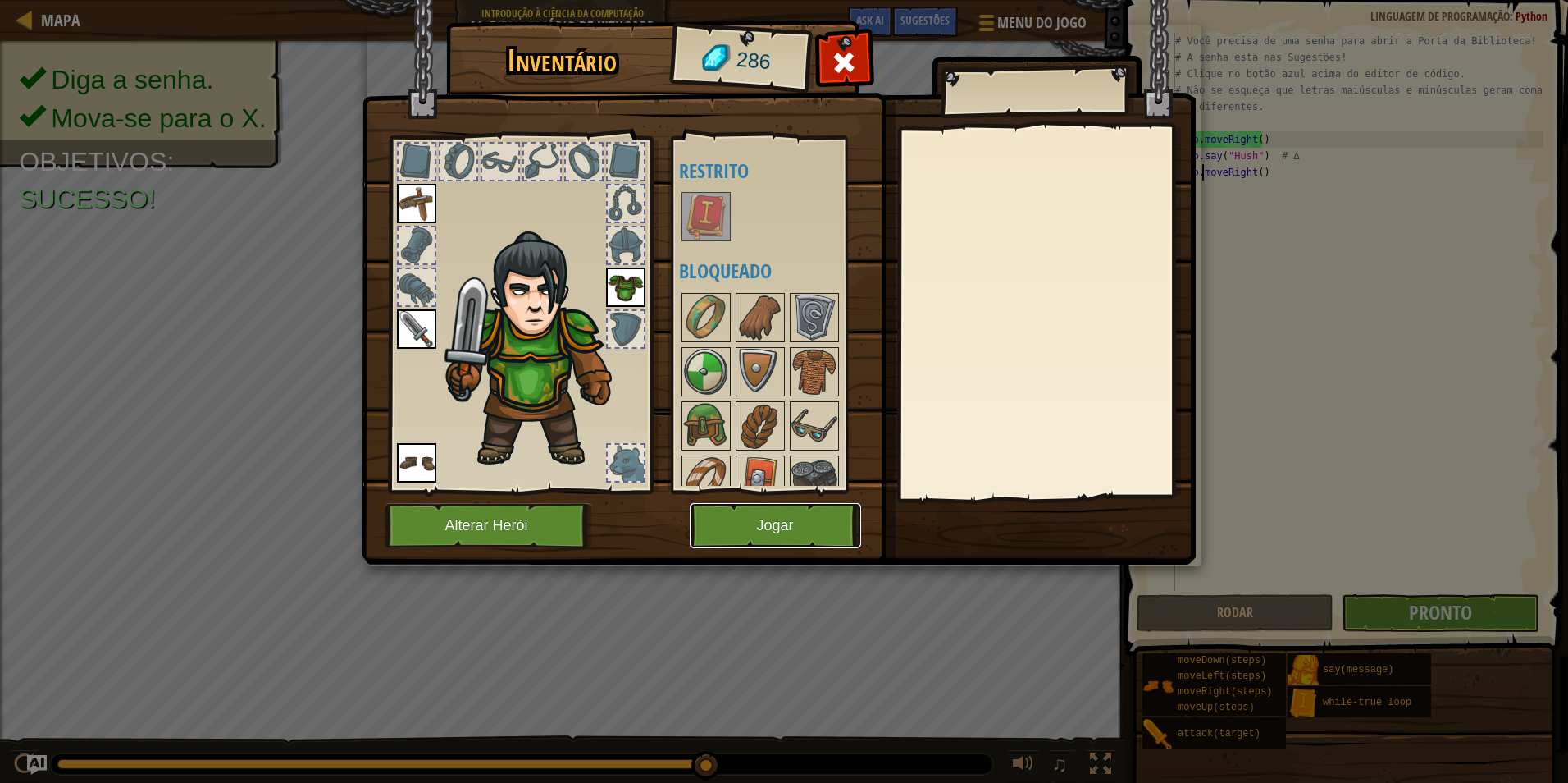
click at [805, 538] on button "Jogar" at bounding box center [775, 525] width 171 height 45
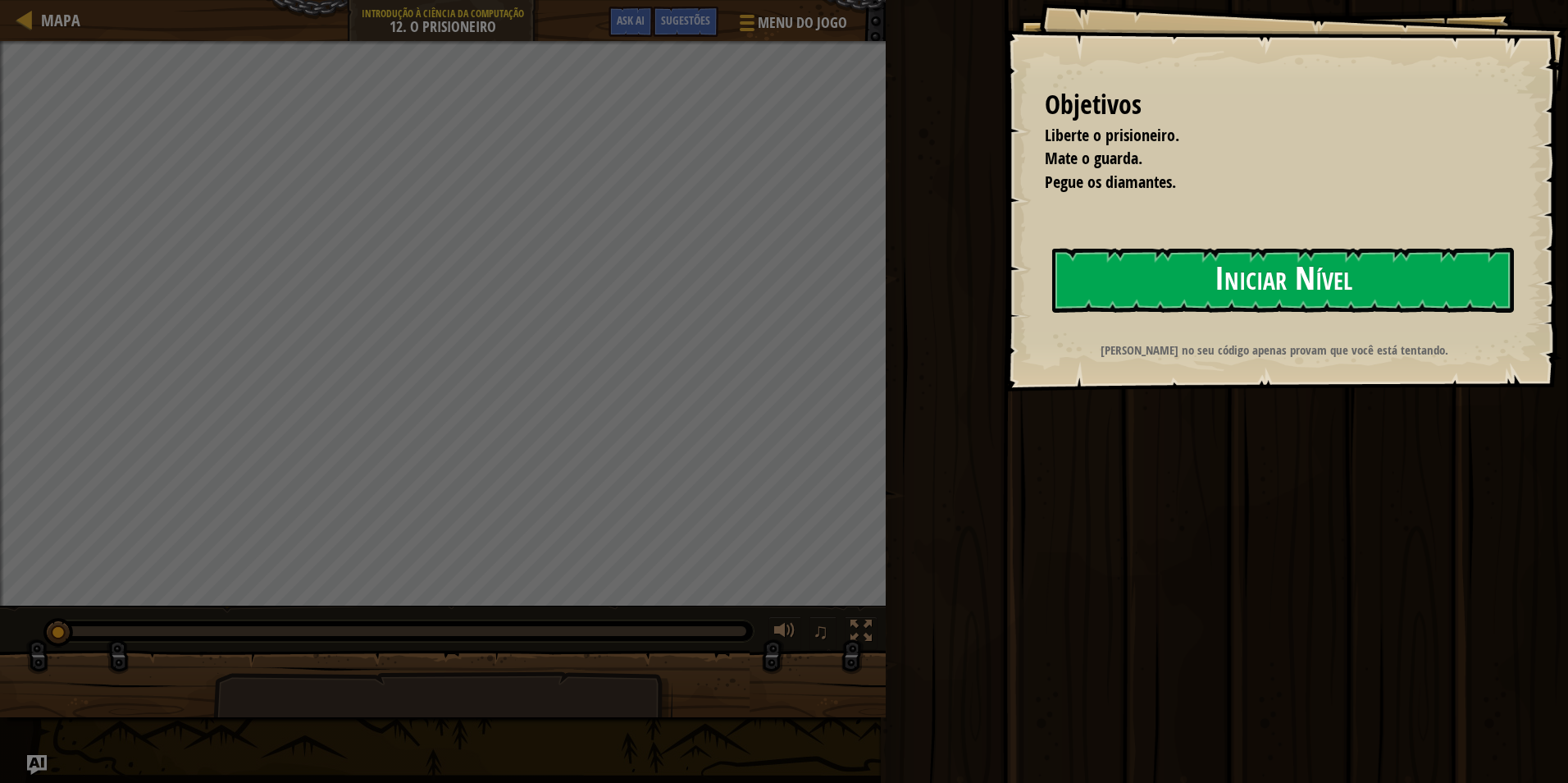
click at [1414, 288] on button "Iniciar Nível" at bounding box center [1283, 280] width 462 height 65
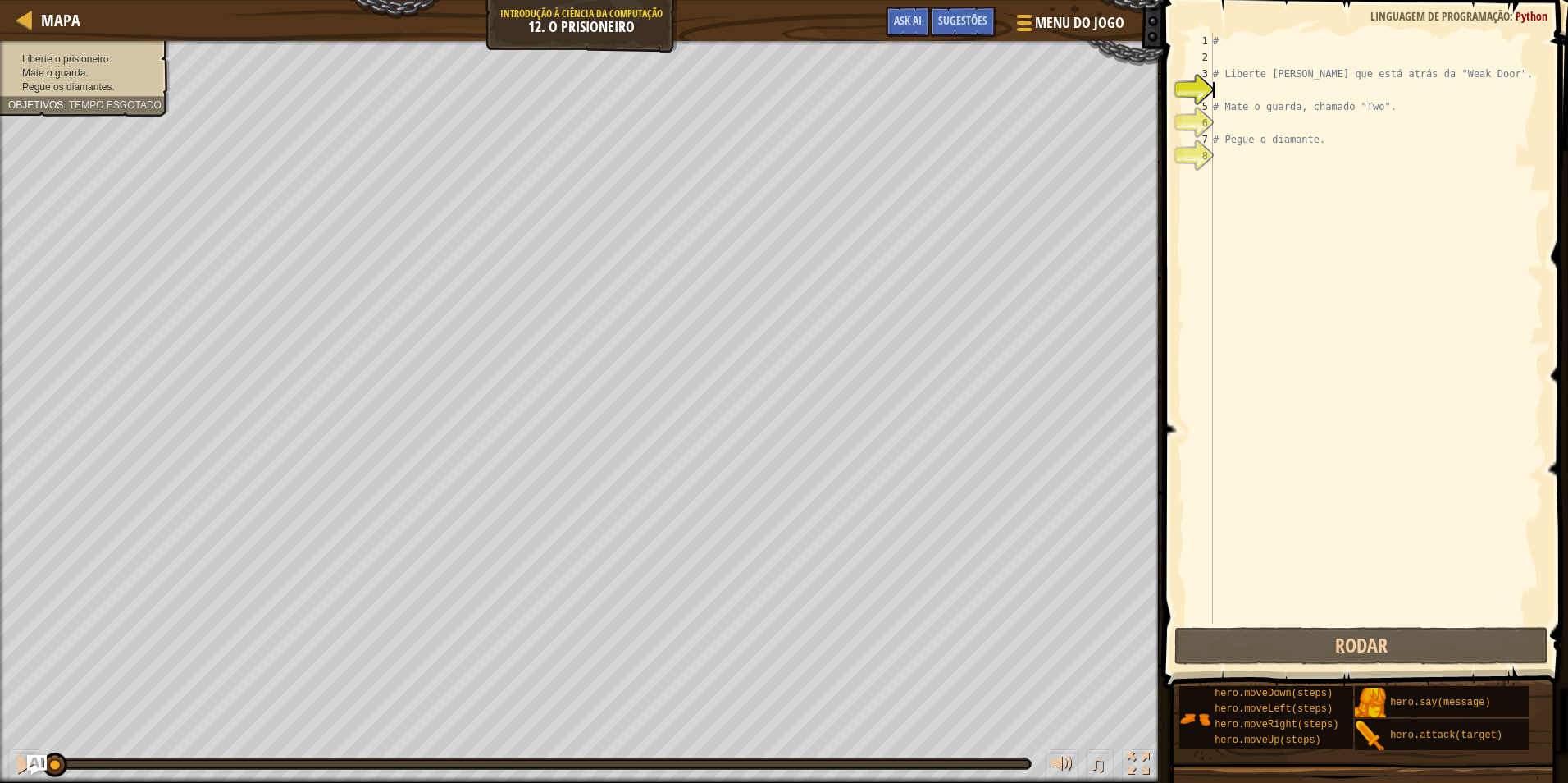
click at [1260, 92] on div "# # Liberte Patrick que está atrás da "Weak Door". # Mate o guarda, chamado "Tw…" at bounding box center [1377, 345] width 334 height 624
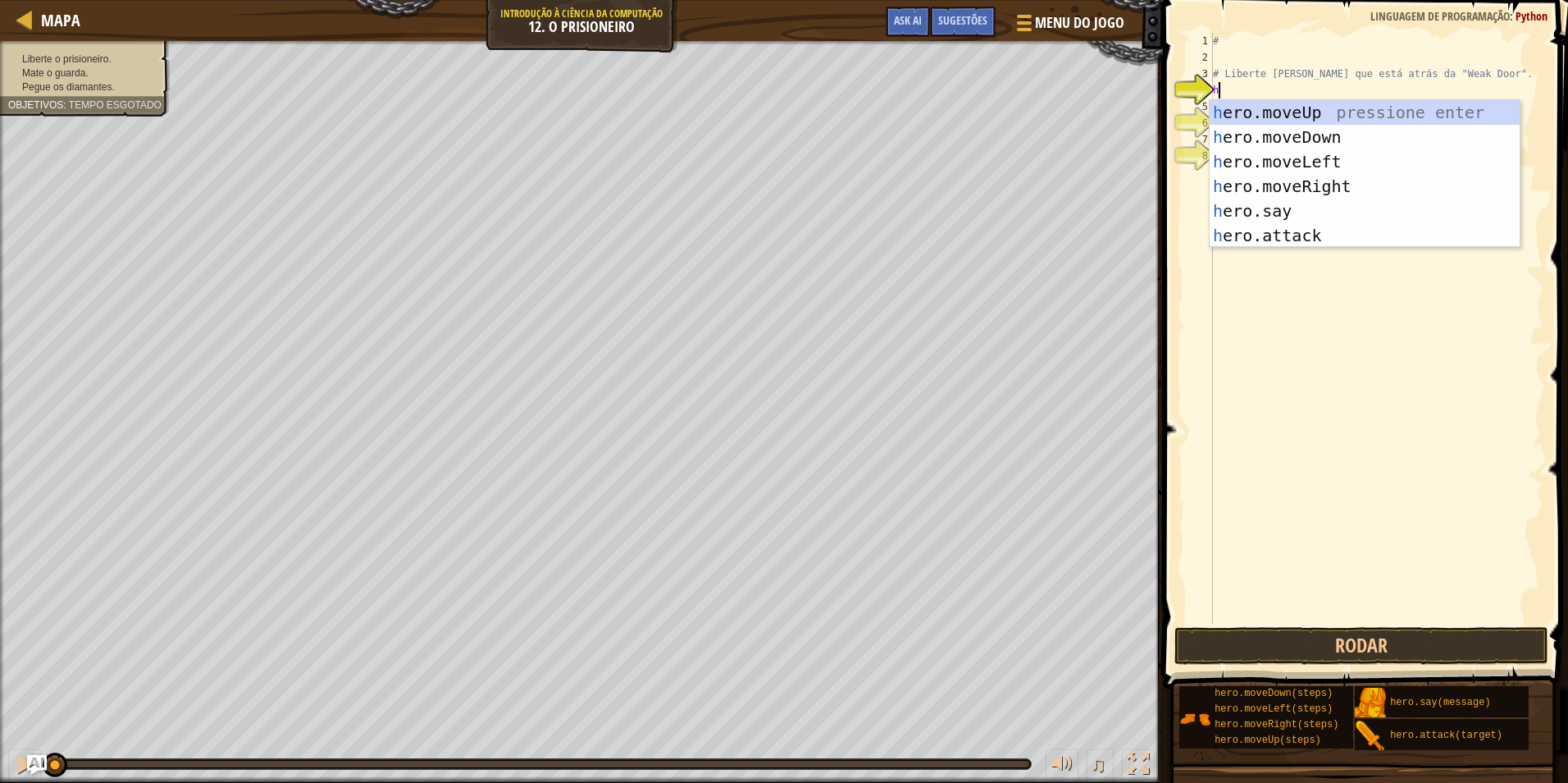
scroll to position [7, 0]
type textarea "hrr"
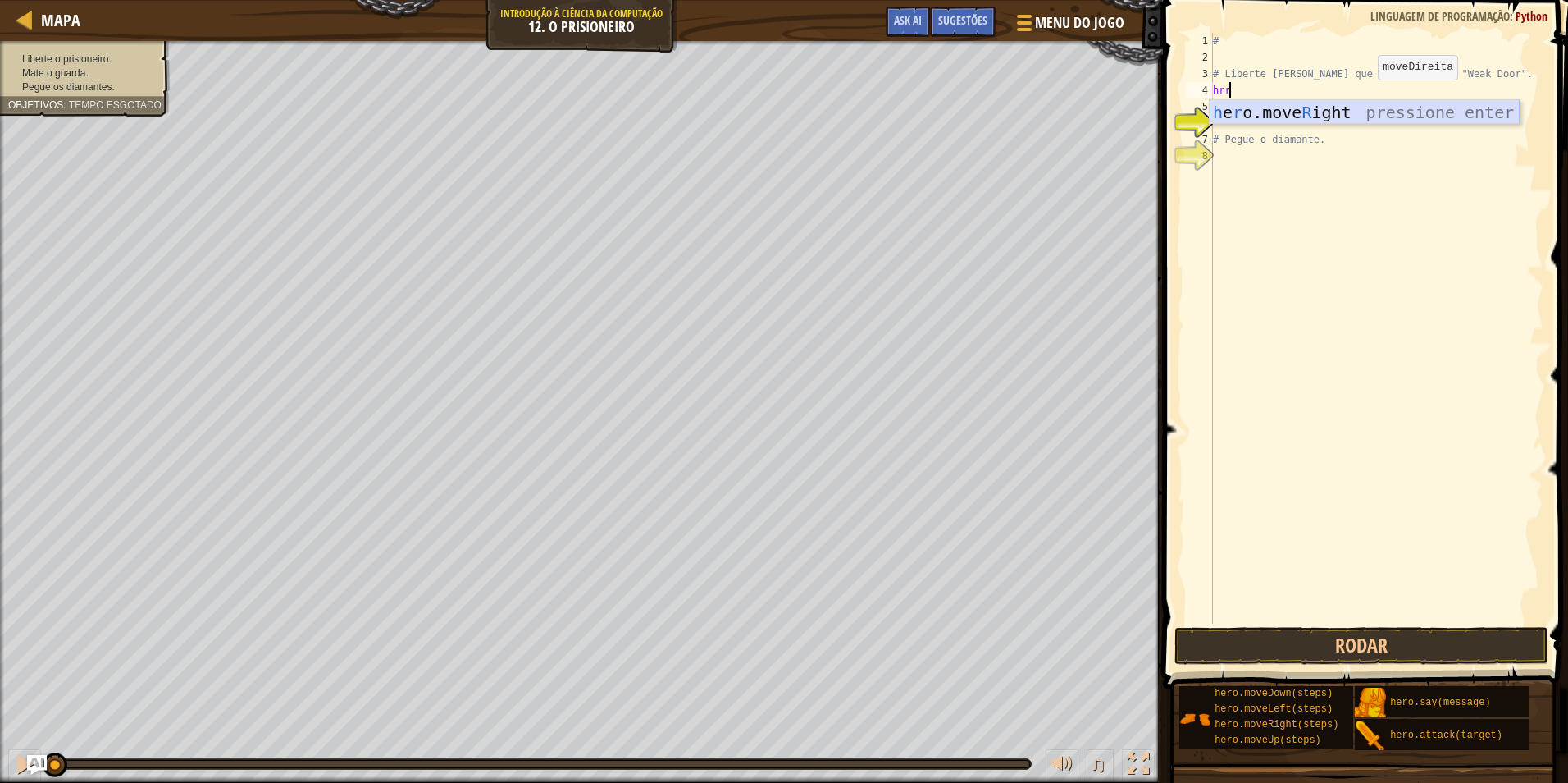
click at [1365, 113] on div "h e r o.move R ight pressione enter" at bounding box center [1364, 136] width 310 height 74
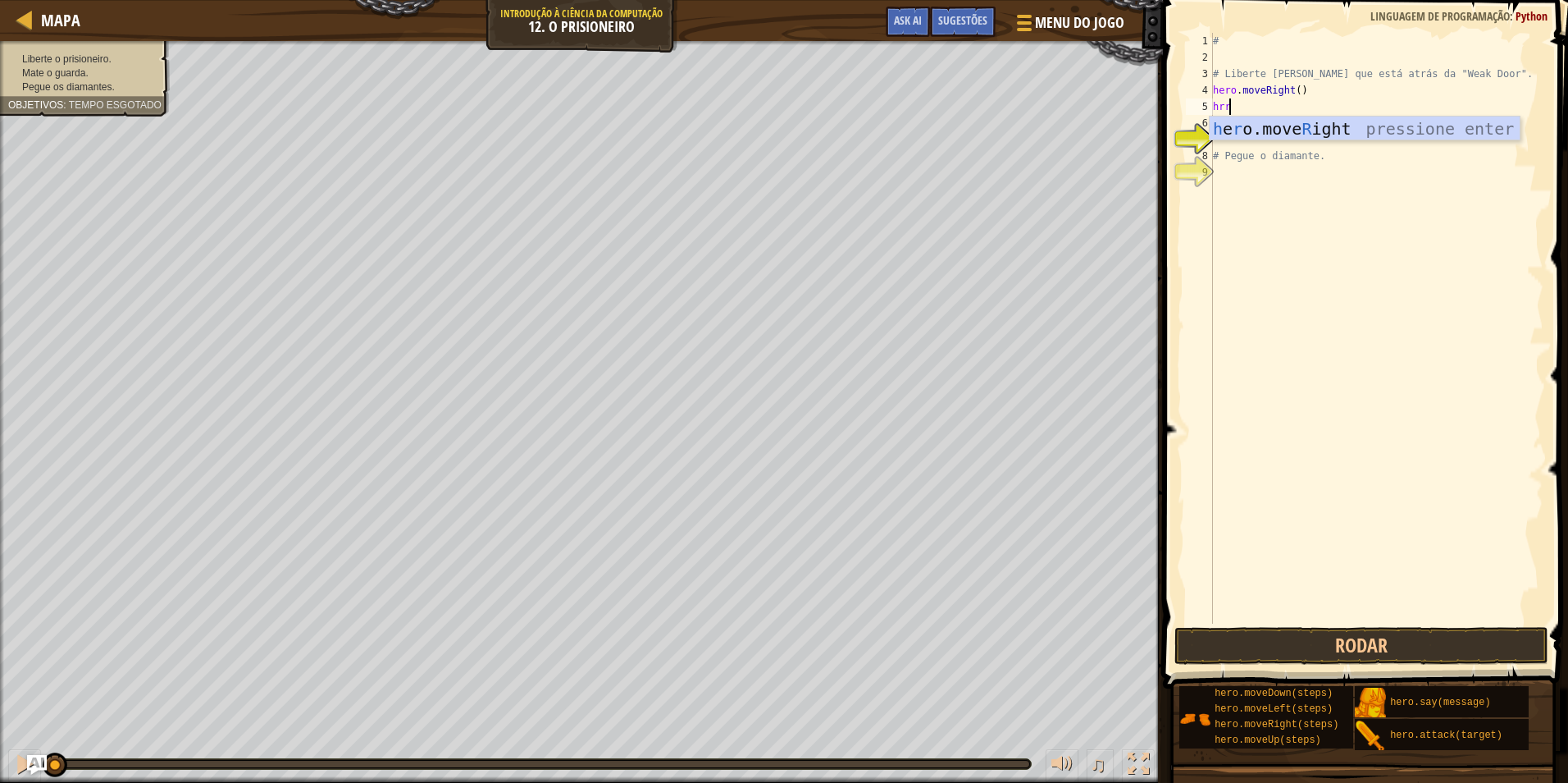
scroll to position [7, 0]
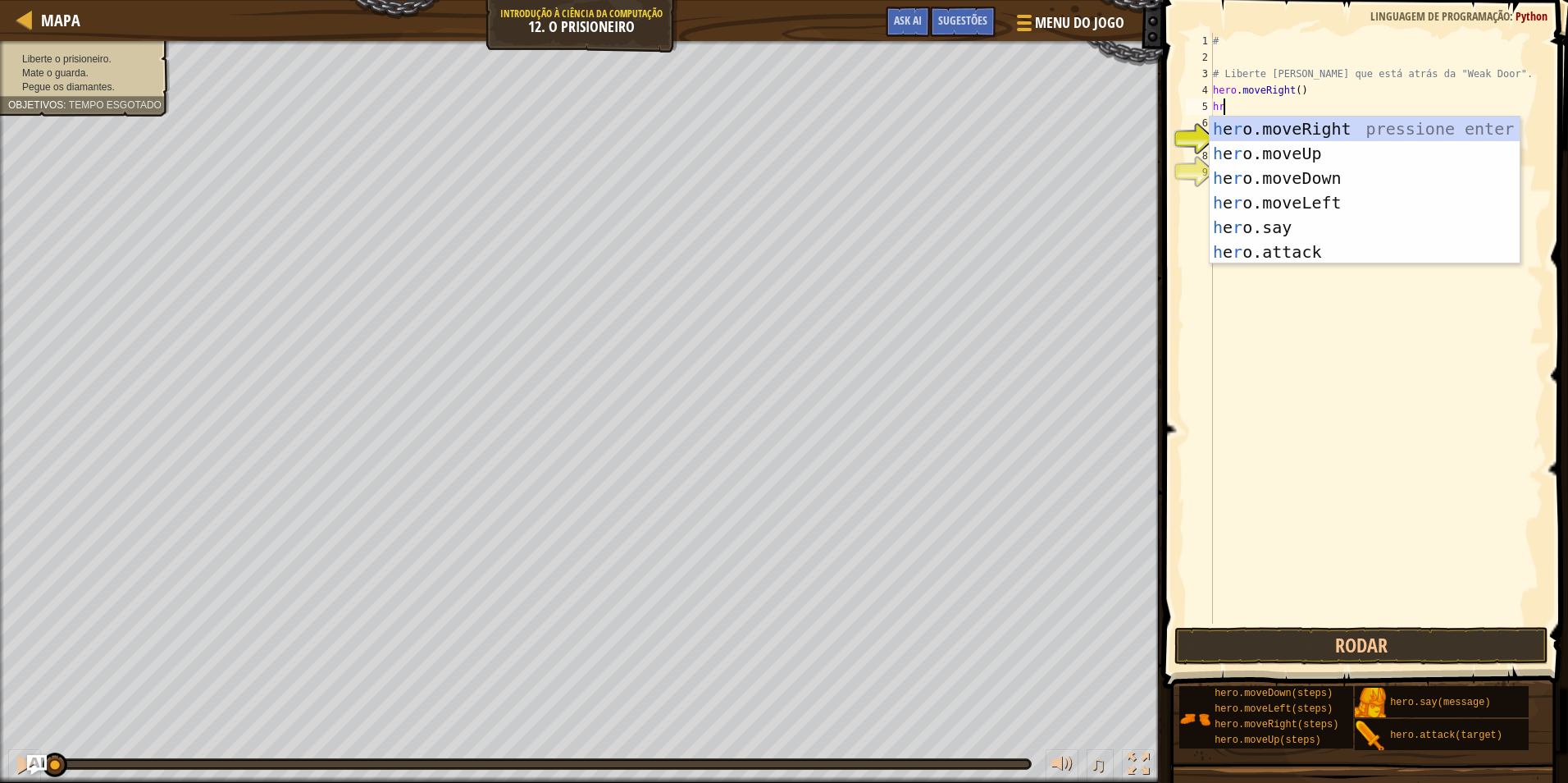
type textarea "h"
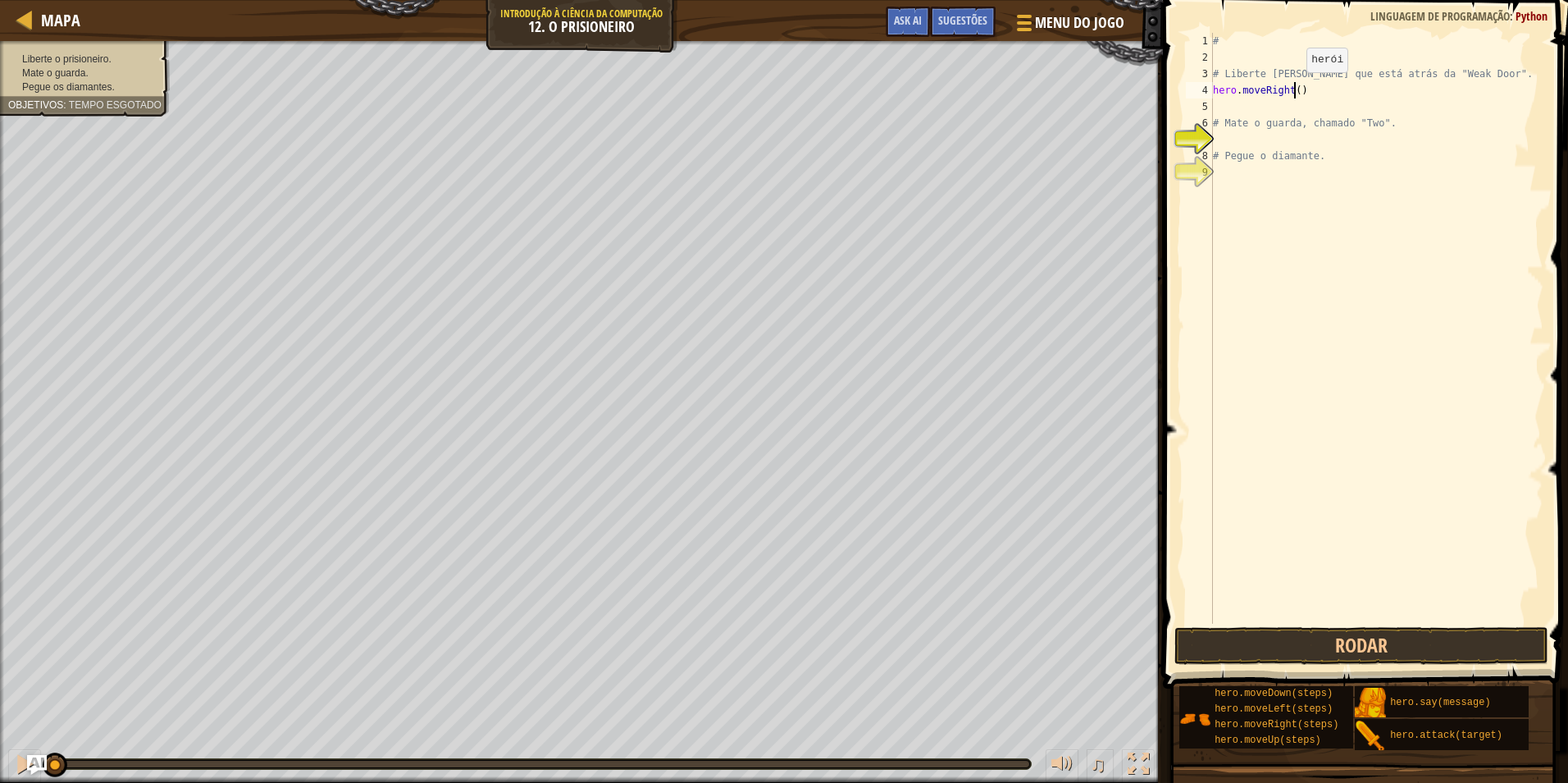
click at [1292, 89] on div "# # Liberte Patrick que está atrás da "Weak Door". hero . moveRight ( ) # Mate …" at bounding box center [1377, 345] width 334 height 624
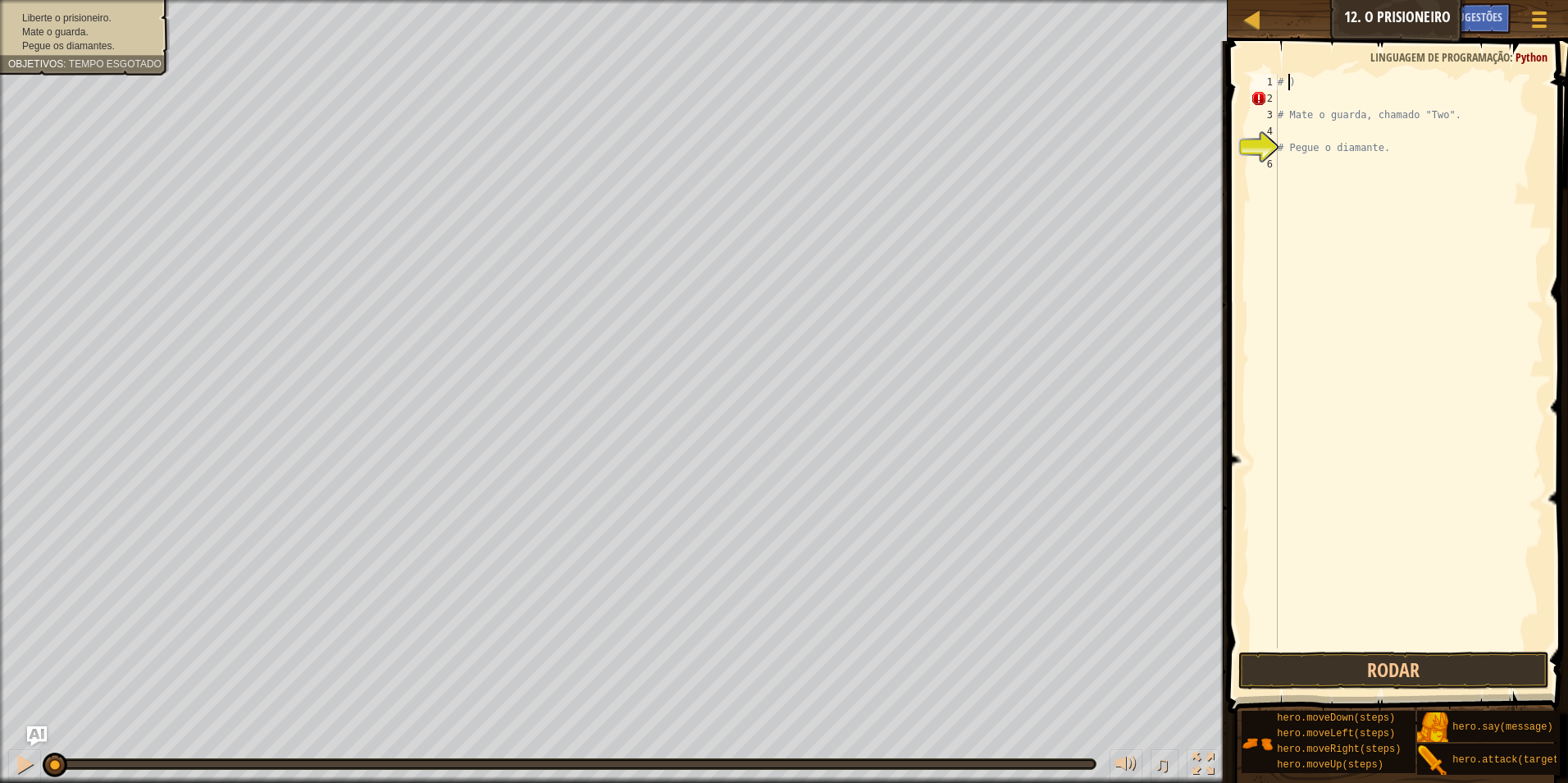
type textarea ")"
click at [1336, 76] on div ") # Mate o guarda, chamado "Two". # Pegue o diamante." at bounding box center [1409, 377] width 269 height 607
click at [1291, 99] on div "# Mate o guarda, chamado "Two". # Pegue o diamante." at bounding box center [1409, 377] width 269 height 607
click at [1310, 100] on div "# Mate o guarda, chamado "Two". # Pegue o diamante." at bounding box center [1409, 377] width 269 height 607
click at [1317, 90] on div "# Mate o guarda, chamado "Two". # Pegue o diamante." at bounding box center [1409, 377] width 269 height 607
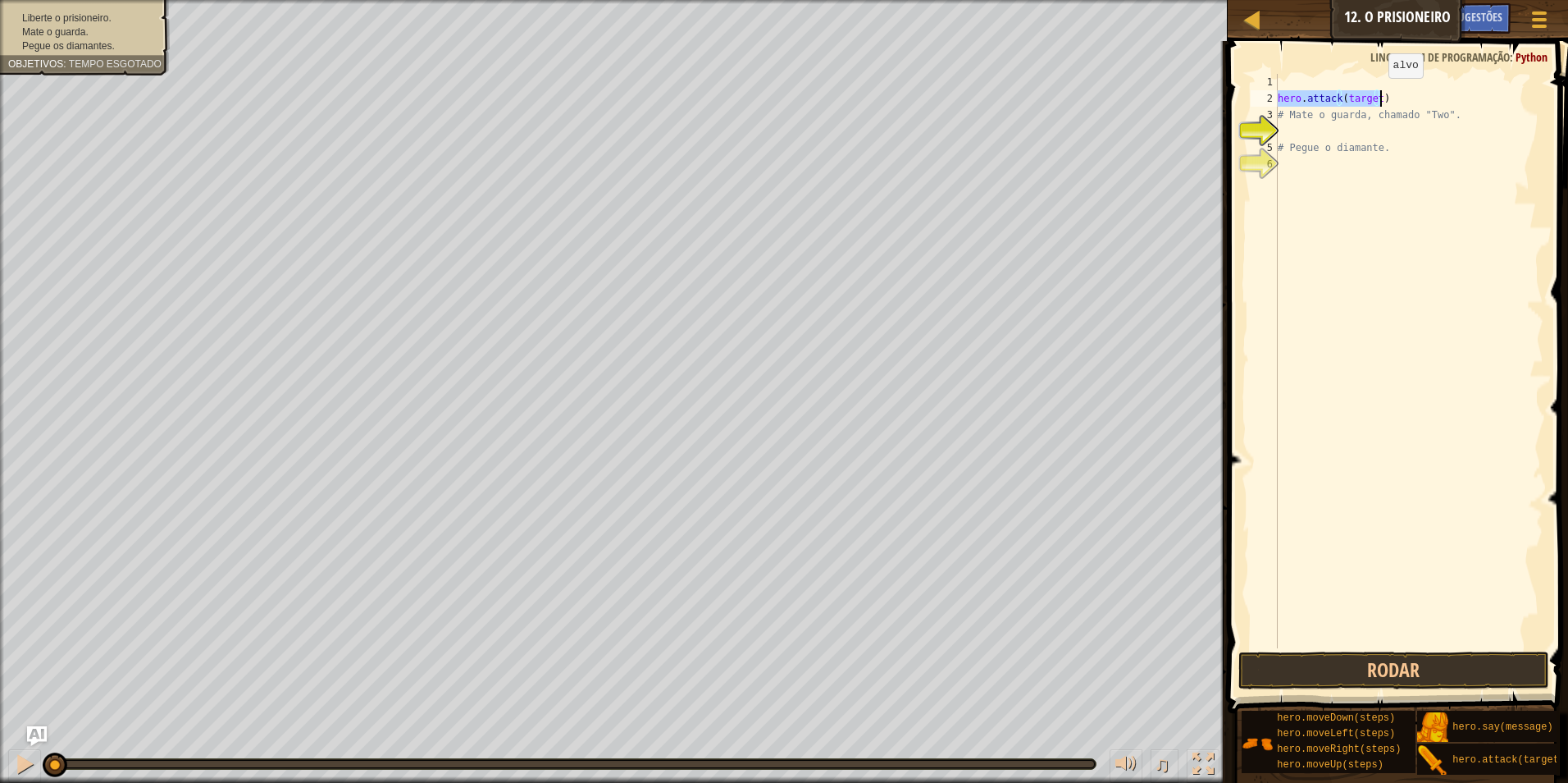
click at [1376, 94] on div "hero . attack ( target ) # Mate o guarda, chamado "Two". # Pegue o diamante." at bounding box center [1409, 361] width 269 height 575
click at [1343, 99] on div "hero . attack ( Weak Door ") # Mate o guarda, chamado "Two". # Pegue o diamante." at bounding box center [1409, 377] width 269 height 607
click at [1279, 672] on button "Rodar" at bounding box center [1394, 671] width 311 height 38
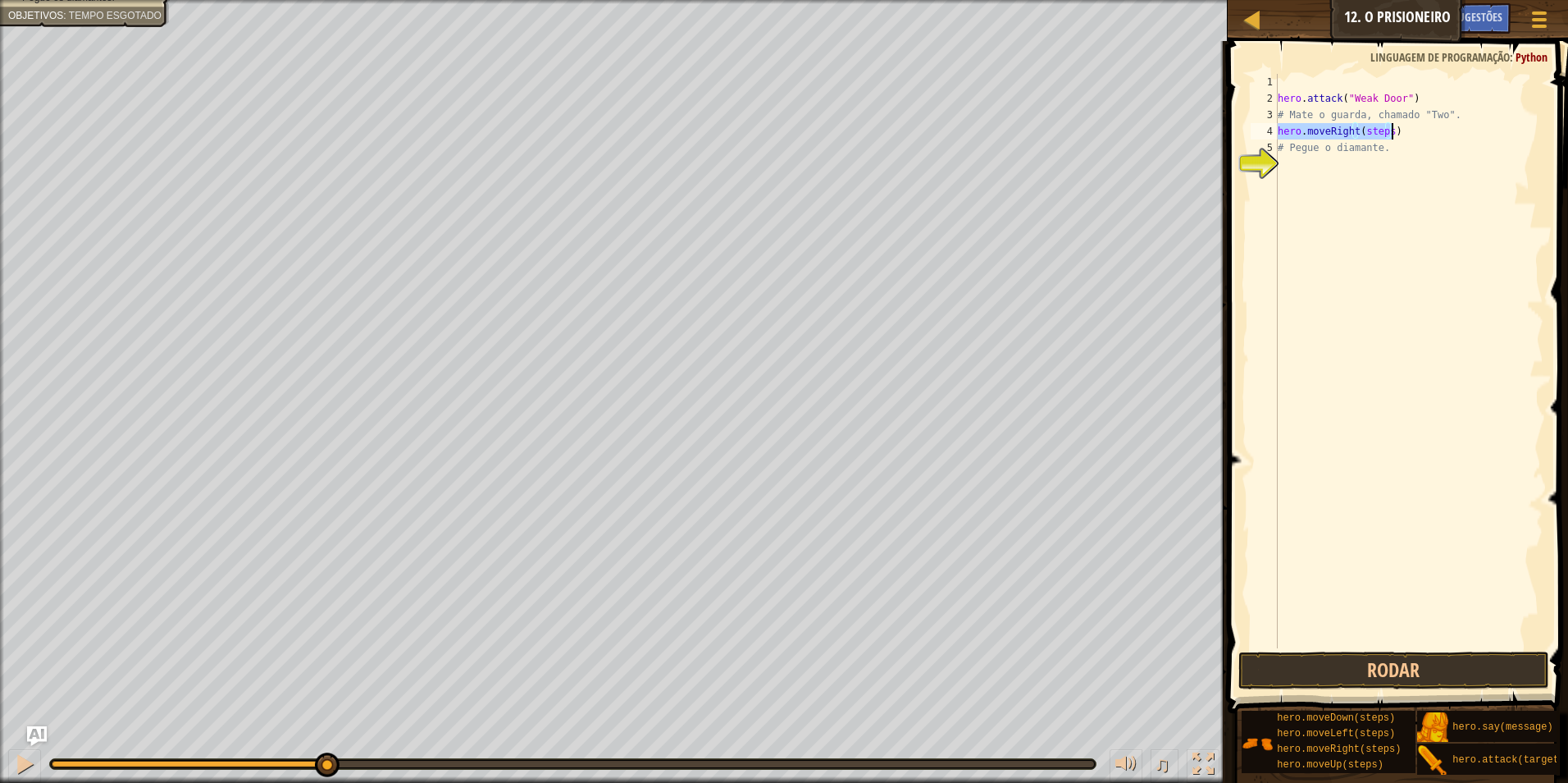
click at [1383, 128] on div "hero . attack ( "Weak Door" ) # Mate o guarda, chamado "Two". hero . moveRight …" at bounding box center [1409, 361] width 269 height 575
click at [1395, 131] on div "hero . attack ( "Weak Door" ) # Mate o guarda, chamado "Two". hero . moveRight …" at bounding box center [1409, 377] width 269 height 607
click at [1387, 132] on div "hero . attack ( "Weak Door" ) # Mate o guarda, chamado "Two". hero . moveRight …" at bounding box center [1409, 377] width 269 height 607
click at [1488, 672] on button "Rodar" at bounding box center [1394, 671] width 311 height 38
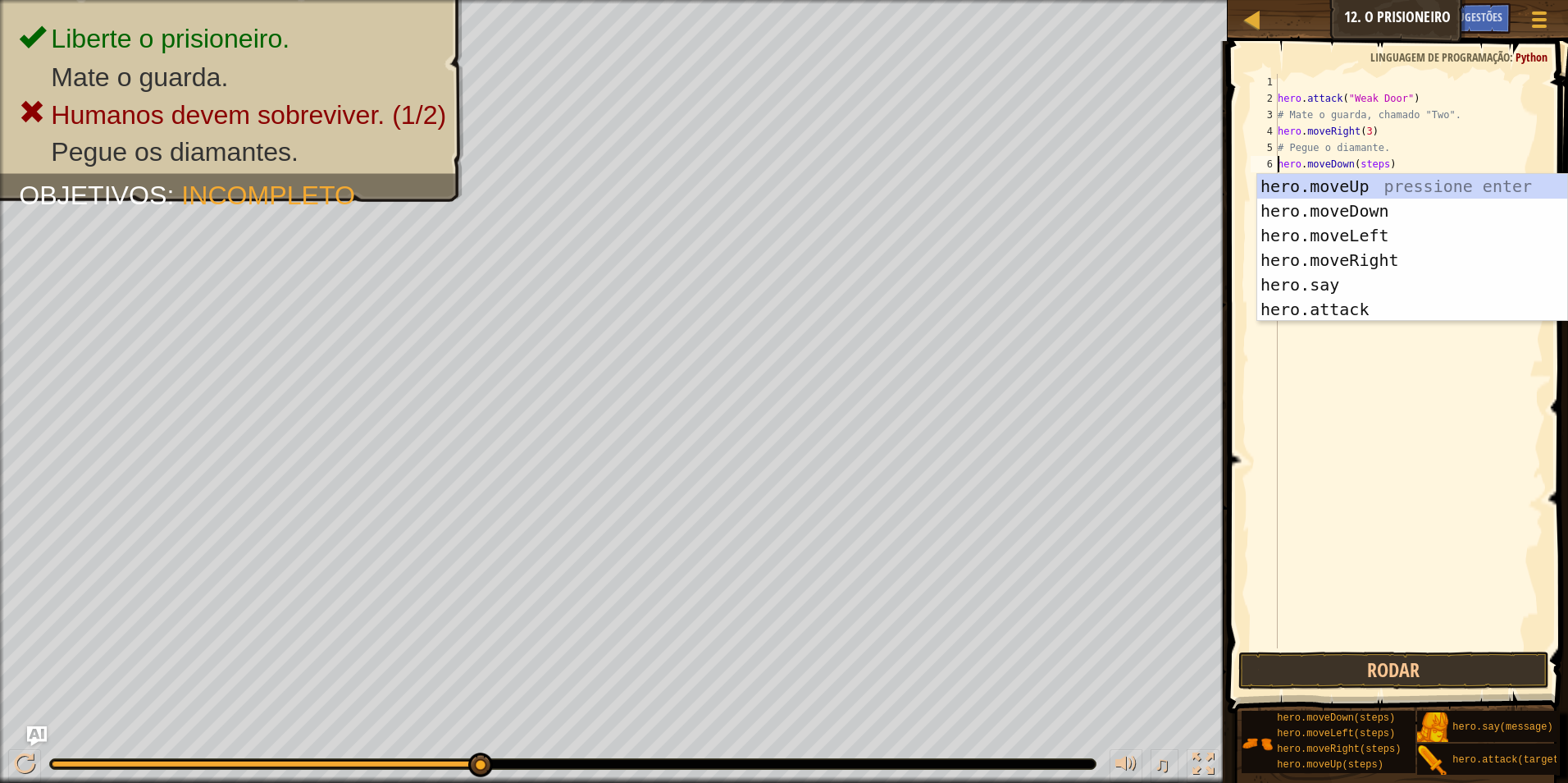
click at [1376, 168] on div "hero . attack ( "Weak Door" ) # Mate o guarda, chamado "Two". hero . moveRight …" at bounding box center [1409, 377] width 269 height 607
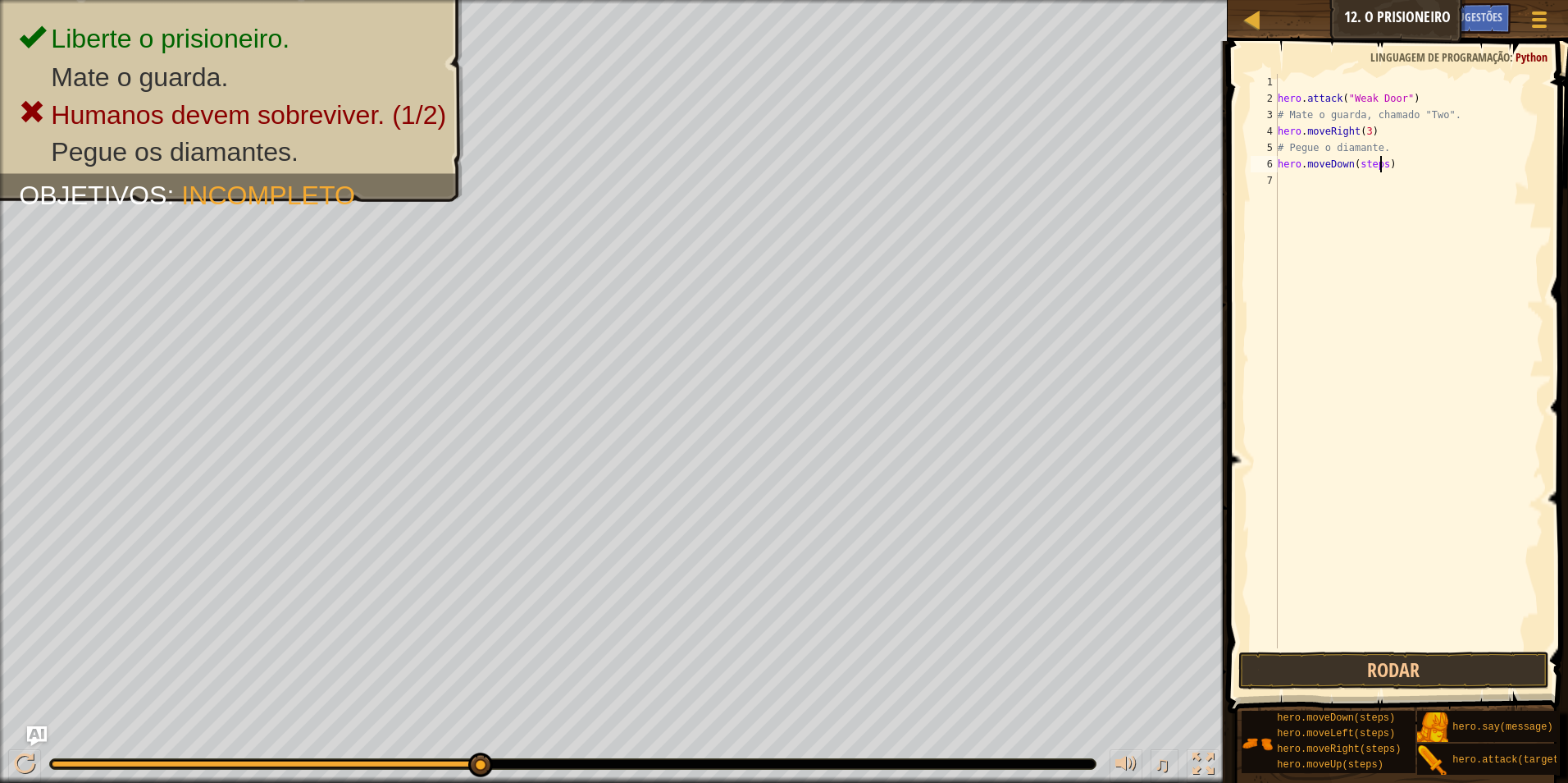
click at [1380, 168] on div "hero . attack ( "Weak Door" ) # Mate o guarda, chamado "Two". hero . moveRight …" at bounding box center [1409, 377] width 269 height 607
click at [1335, 676] on button "Rodar" at bounding box center [1394, 671] width 311 height 38
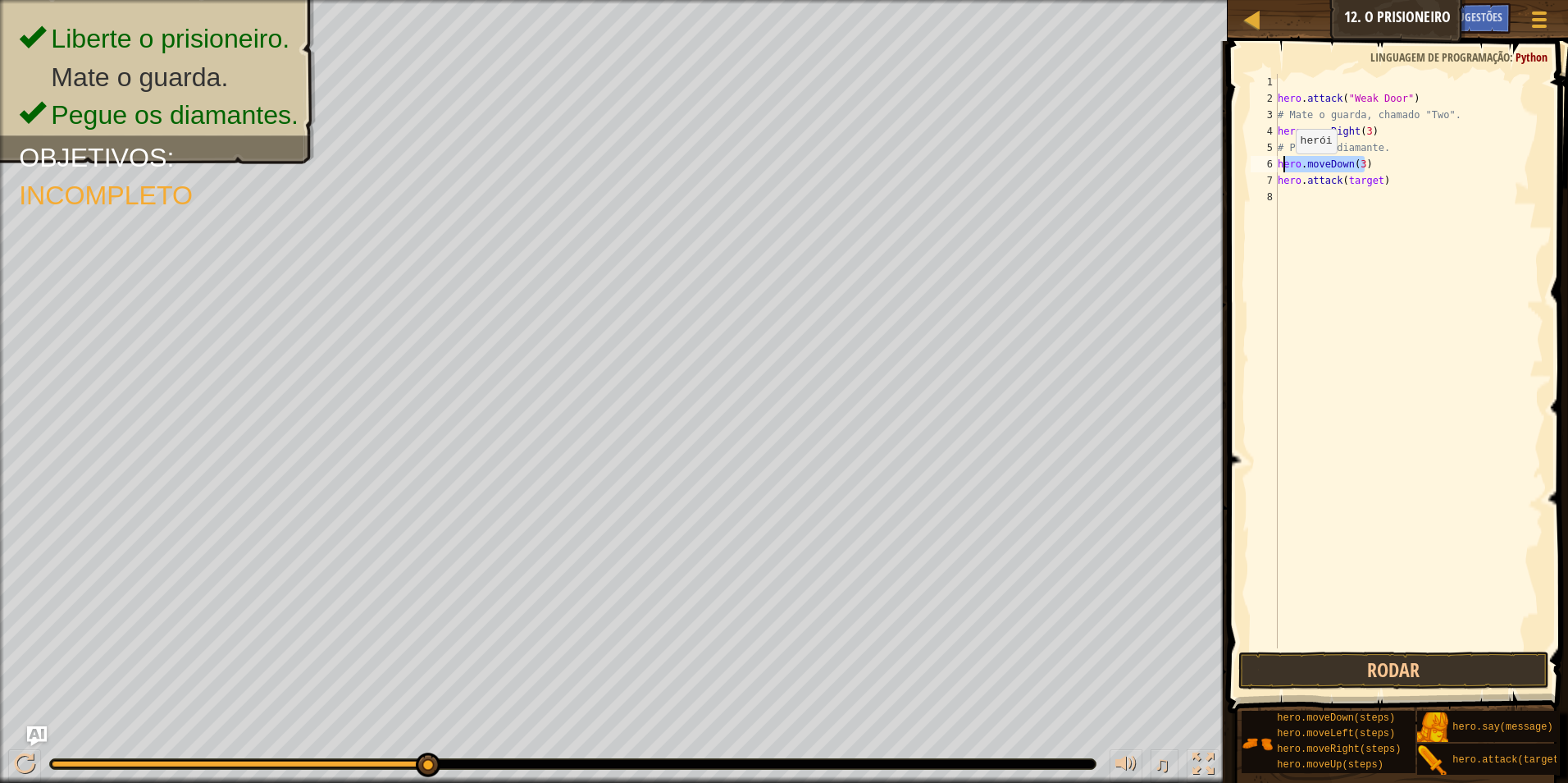
drag, startPoint x: 1378, startPoint y: 167, endPoint x: 1282, endPoint y: 170, distance: 96.0
click at [1282, 170] on div "hero . attack ( "Weak Door" ) # Mate o guarda, chamado "Two". hero . moveRight …" at bounding box center [1409, 377] width 269 height 607
type textarea "h"
type textarea "# Pegue o diamante.k"
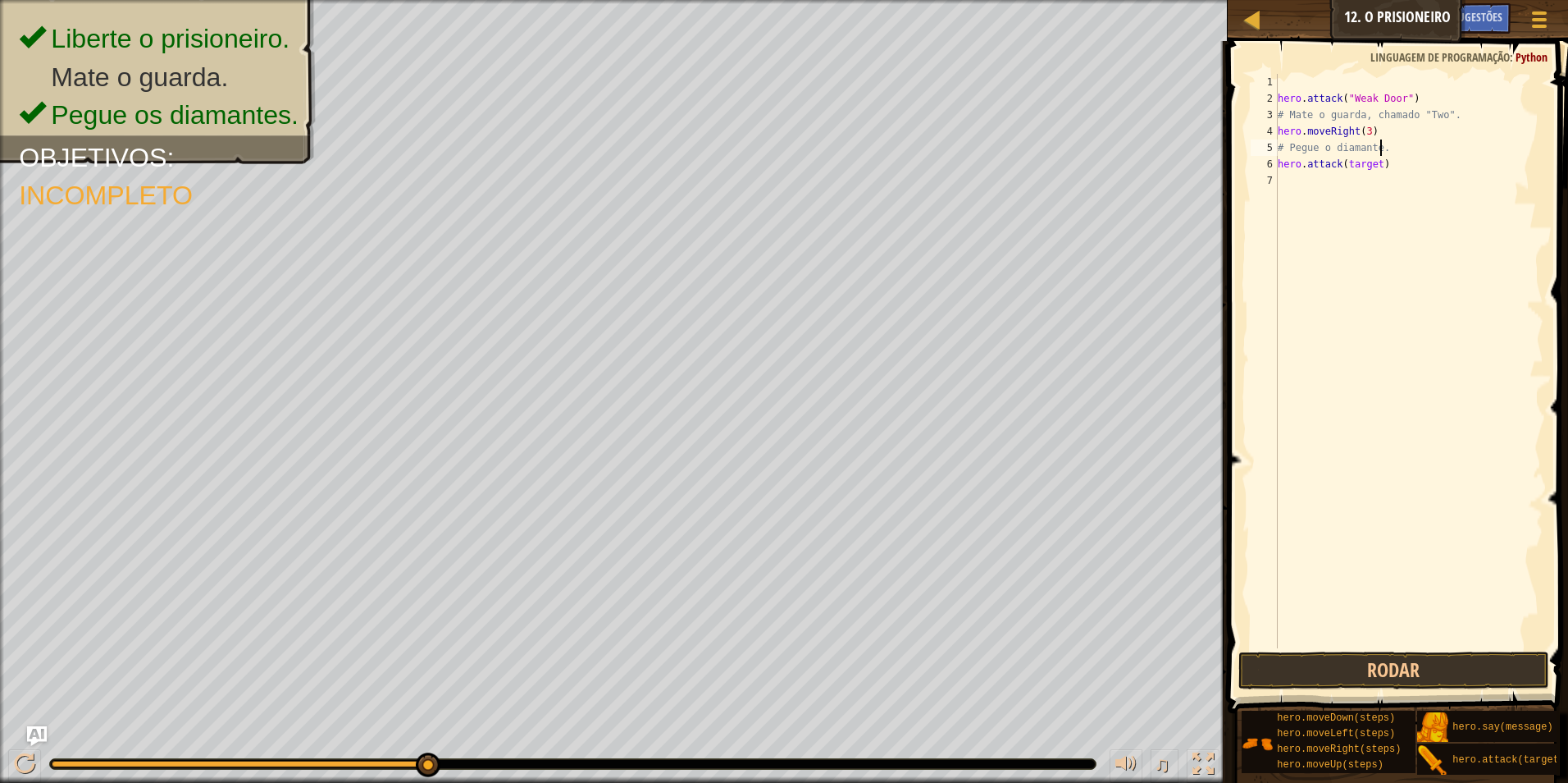
type textarea "[lk"
type textarea "l"
type textarea "["
click at [1377, 168] on div "hero . attack ( "Weak Door" ) # Mate o guarda, chamado "Two". hero . moveRight …" at bounding box center [1408, 377] width 270 height 607
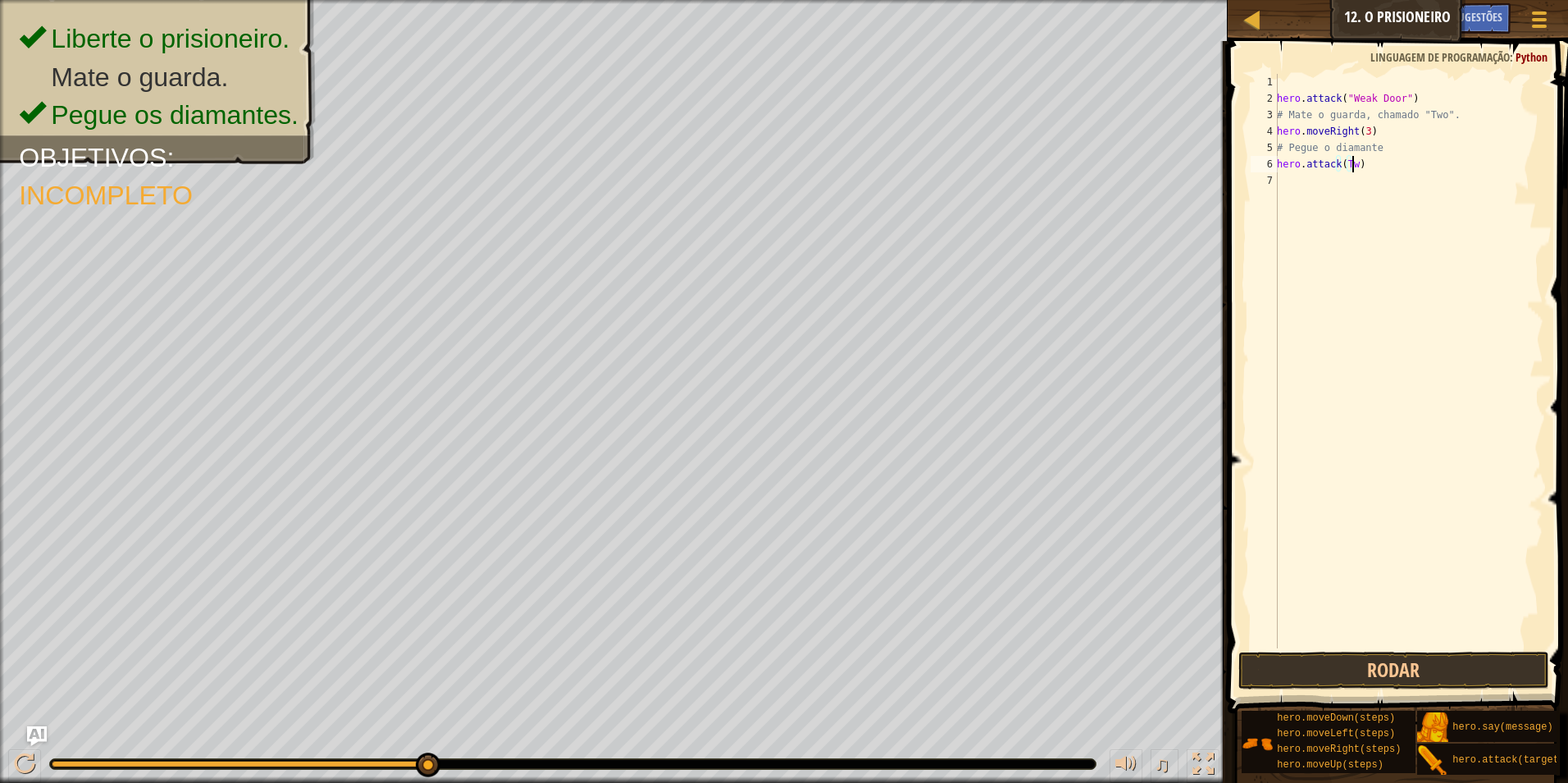
scroll to position [7, 5]
click at [1323, 672] on button "Rodar" at bounding box center [1394, 671] width 311 height 38
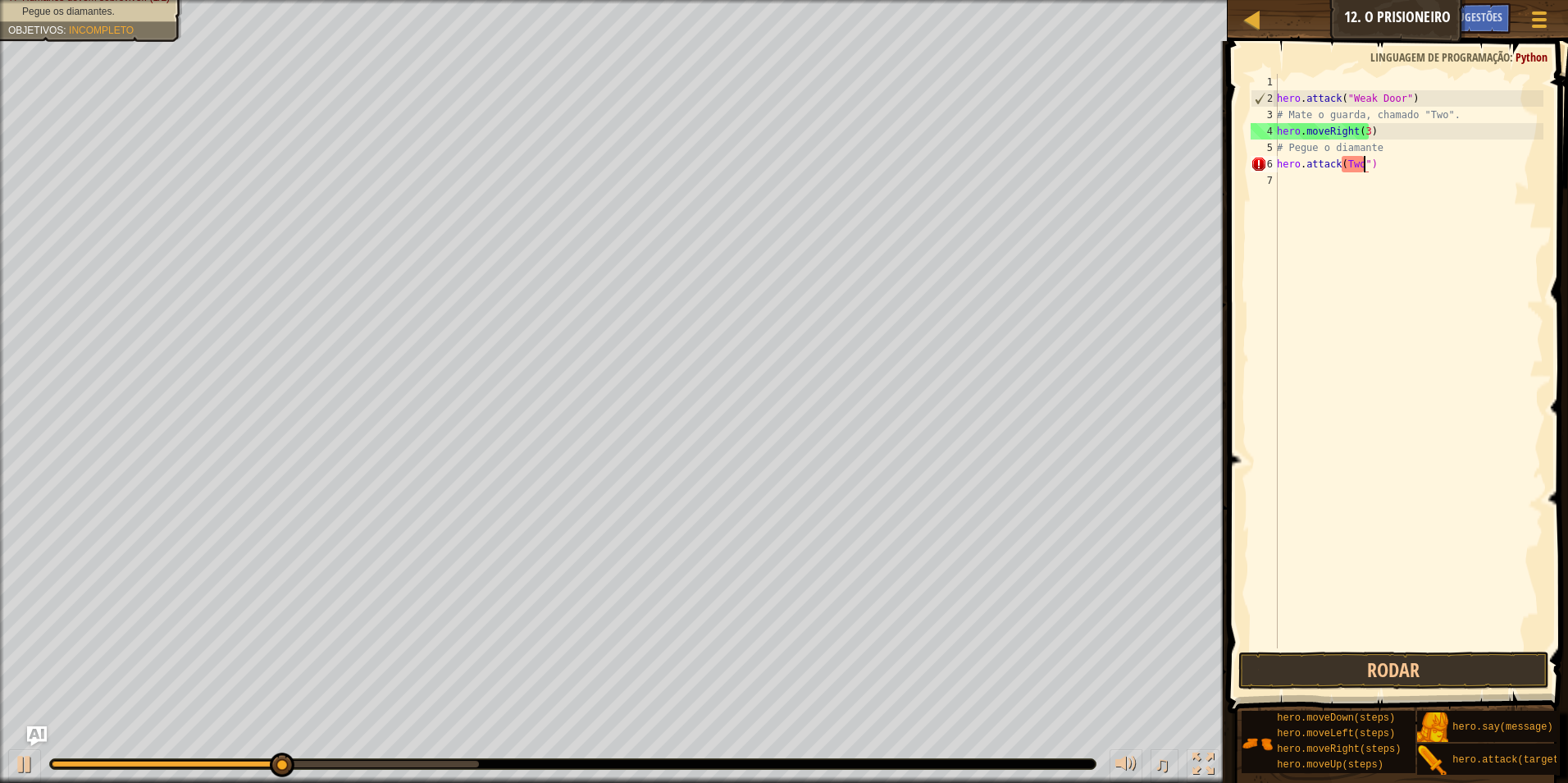
scroll to position [7, 6]
click at [1337, 170] on div "hero . attack ( "Weak Door" ) # Mate o guarda, chamado "Two". hero . moveRight …" at bounding box center [1408, 377] width 270 height 607
click at [1343, 170] on div "hero . attack ( "Weak Door" ) # Mate o guarda, chamado "Two". hero . moveRight …" at bounding box center [1408, 377] width 270 height 607
type textarea "hero.attack("Two")"
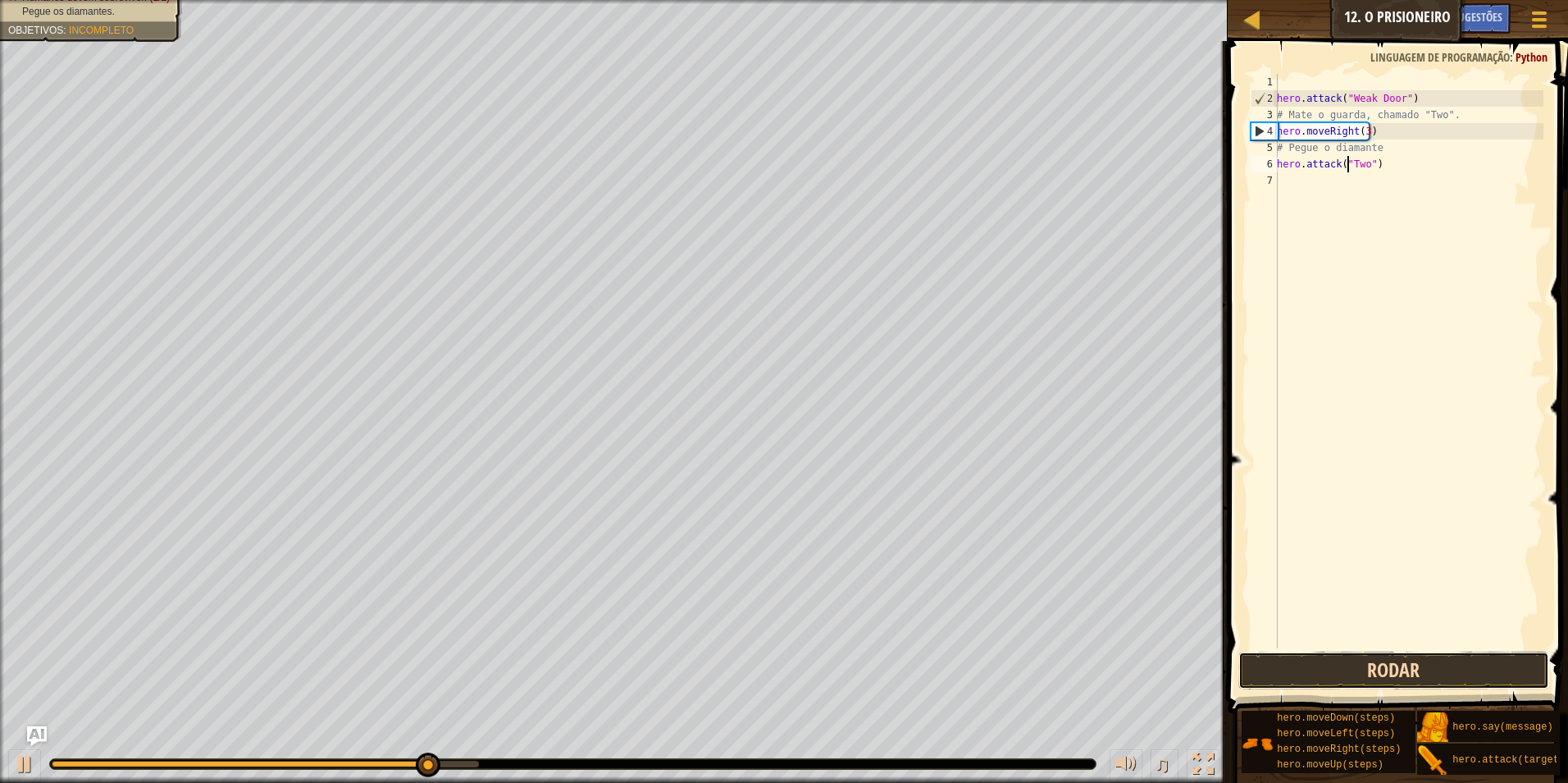
click at [1292, 665] on button "Rodar" at bounding box center [1394, 671] width 311 height 38
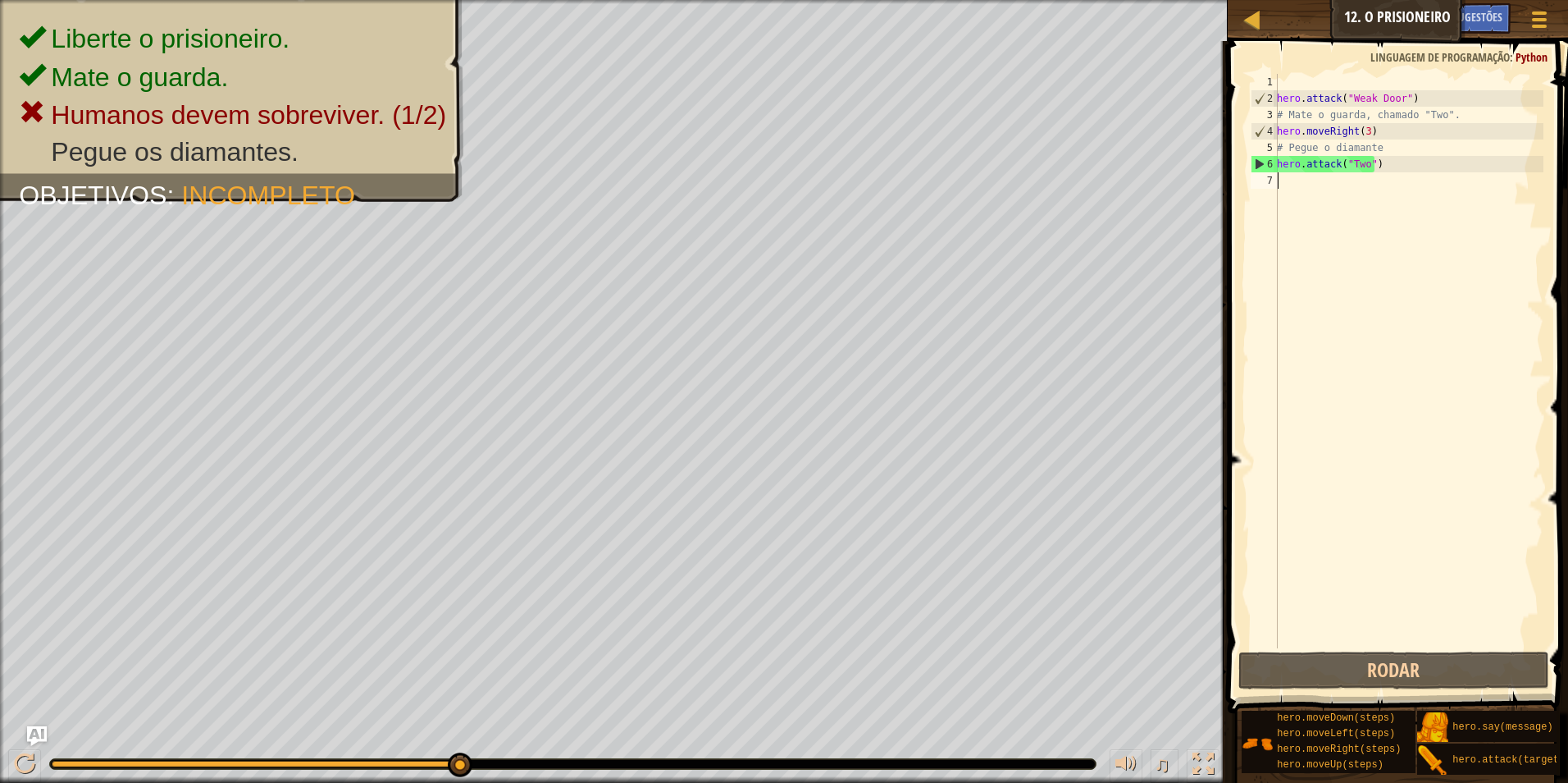
click at [1281, 179] on div "hero . attack ( "Weak Door" ) # Mate o guarda, chamado "Two". hero . moveRight …" at bounding box center [1408, 377] width 270 height 607
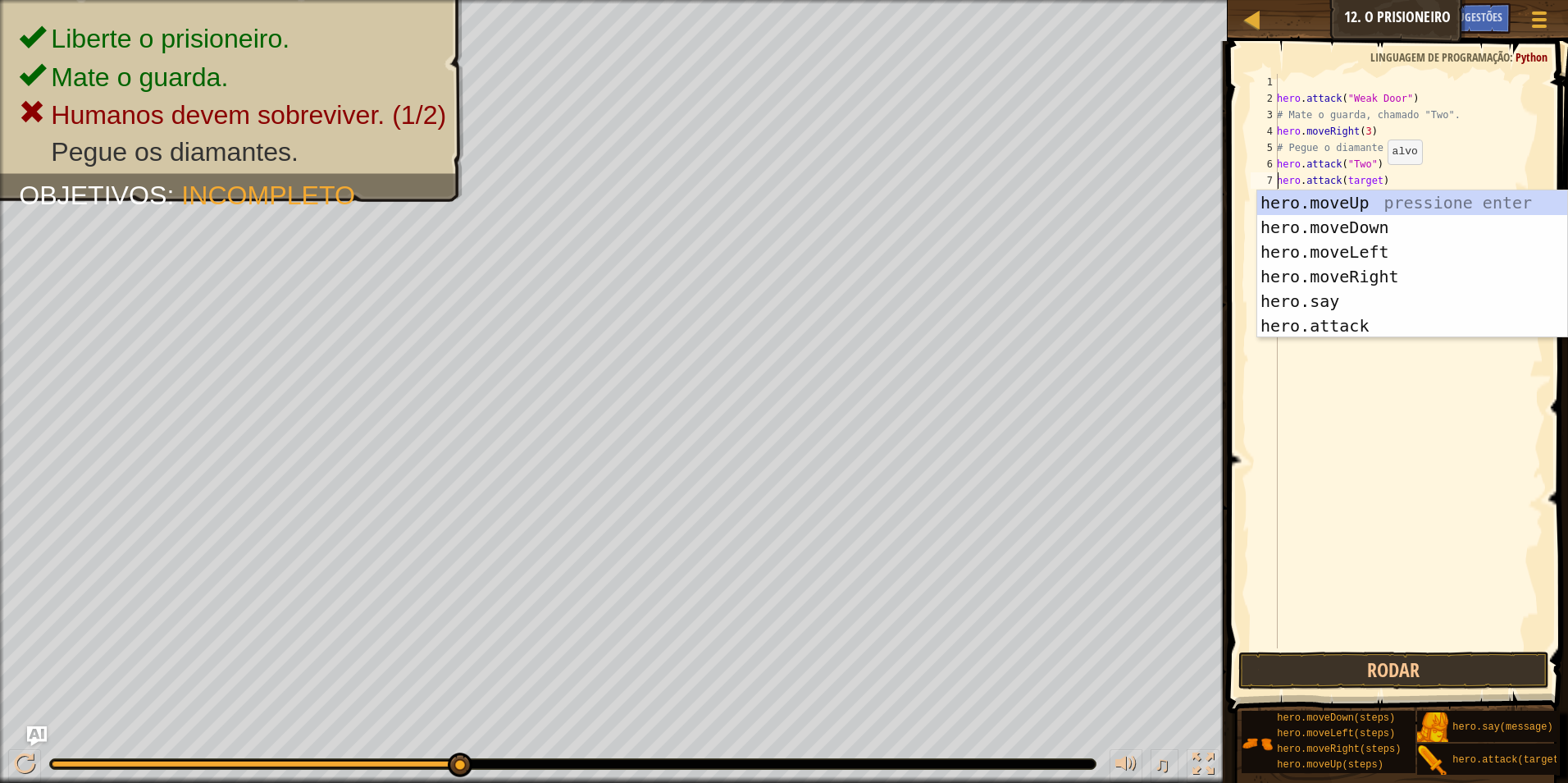
click at [1373, 180] on div "hero . attack ( "Weak Door" ) # Mate o guarda, chamado "Two". hero . moveRight …" at bounding box center [1408, 377] width 270 height 607
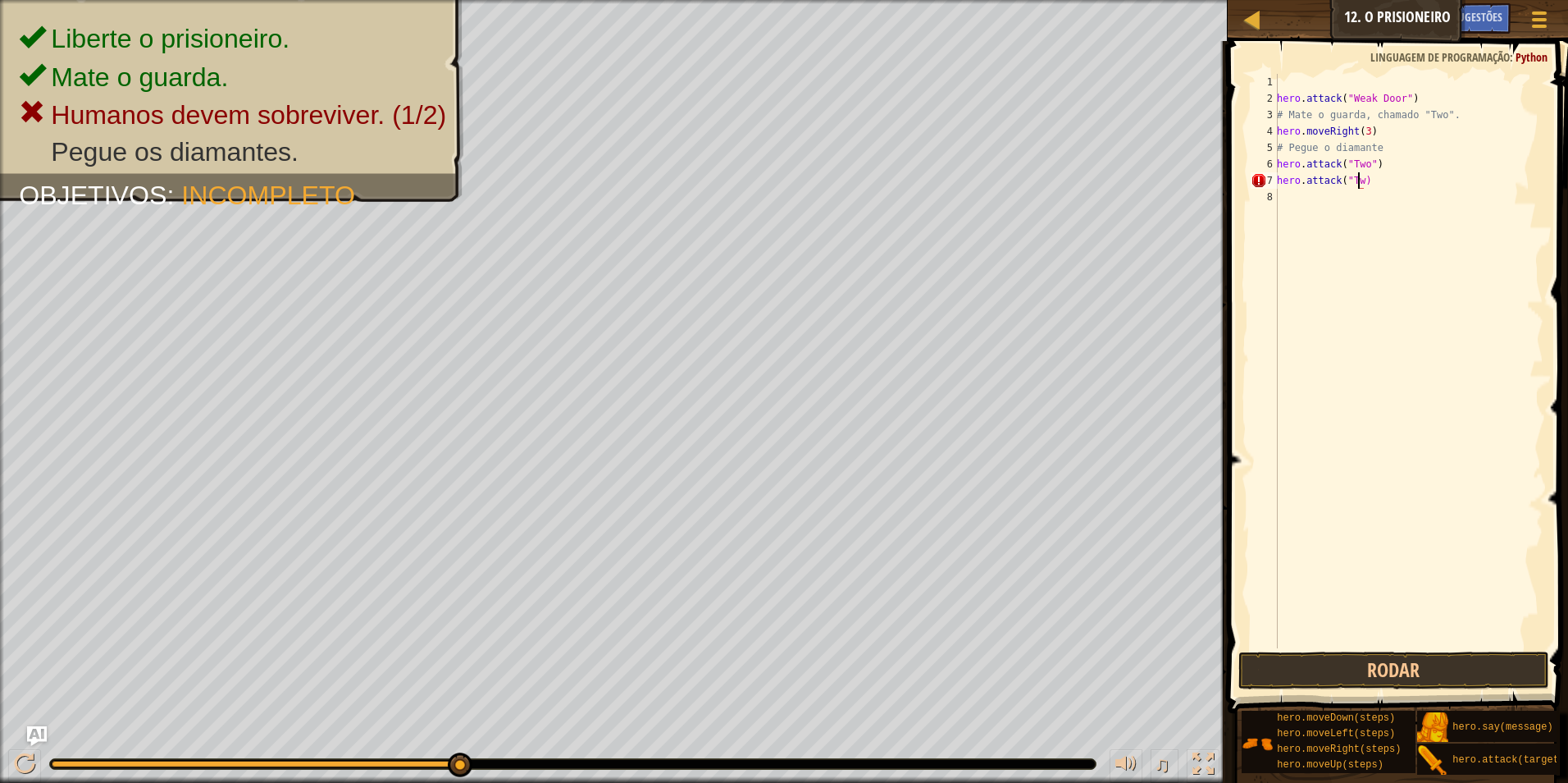
scroll to position [7, 6]
click at [1418, 659] on button "Rodar" at bounding box center [1394, 671] width 311 height 38
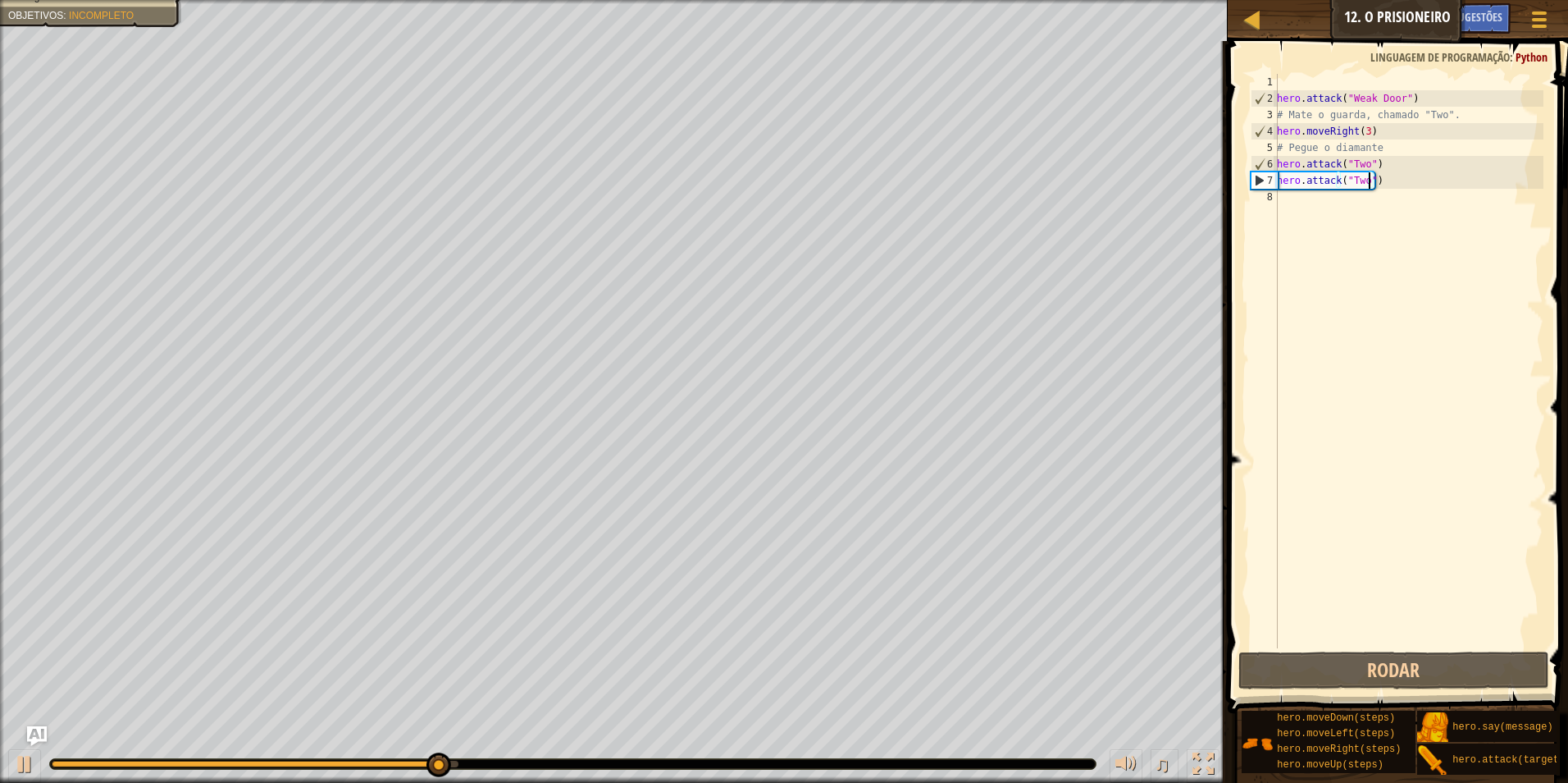
type textarea "hero.attack("Two)"
type textarea "0"
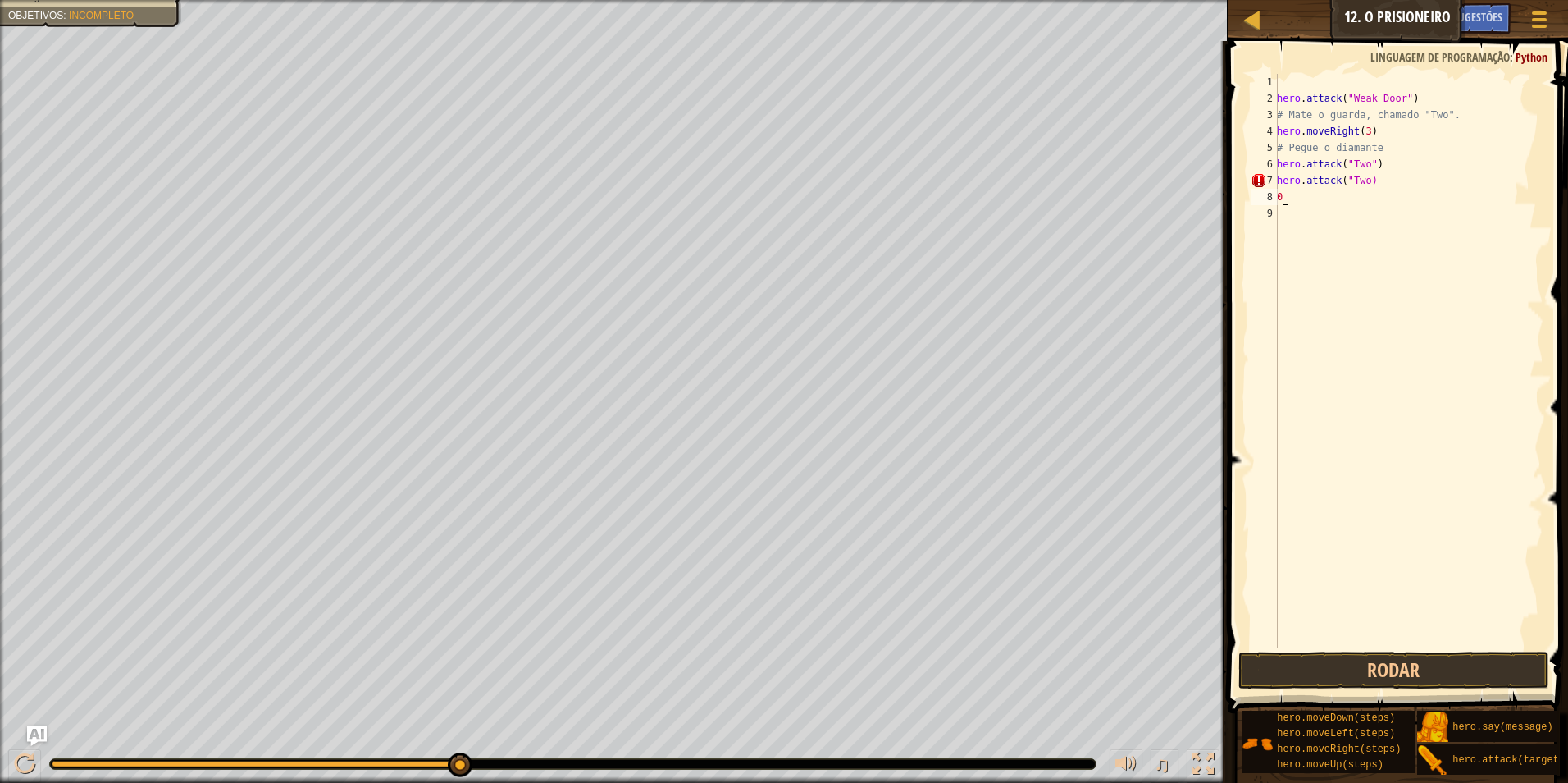
click at [1286, 202] on div "hero . attack ( "Weak Door" ) # Mate o guarda, chamado "Two". hero . moveRight …" at bounding box center [1408, 377] width 270 height 607
click at [1301, 204] on div "hero . attack ( "Weak Door" ) # Mate o guarda, chamado "Two". hero . moveRight …" at bounding box center [1408, 377] width 270 height 607
click at [1291, 192] on div "hero . attack ( "Weak Door" ) # Mate o guarda, chamado "Two". hero . moveRight …" at bounding box center [1408, 361] width 270 height 575
click at [1303, 203] on div "hero . attack ( "Weak Door" ) # Mate o guarda, chamado "Two". hero . moveRight …" at bounding box center [1408, 377] width 270 height 607
click at [1288, 192] on div "hero . attack ( "Weak Door" ) # Mate o guarda, chamado "Two". hero . moveRight …" at bounding box center [1408, 377] width 270 height 607
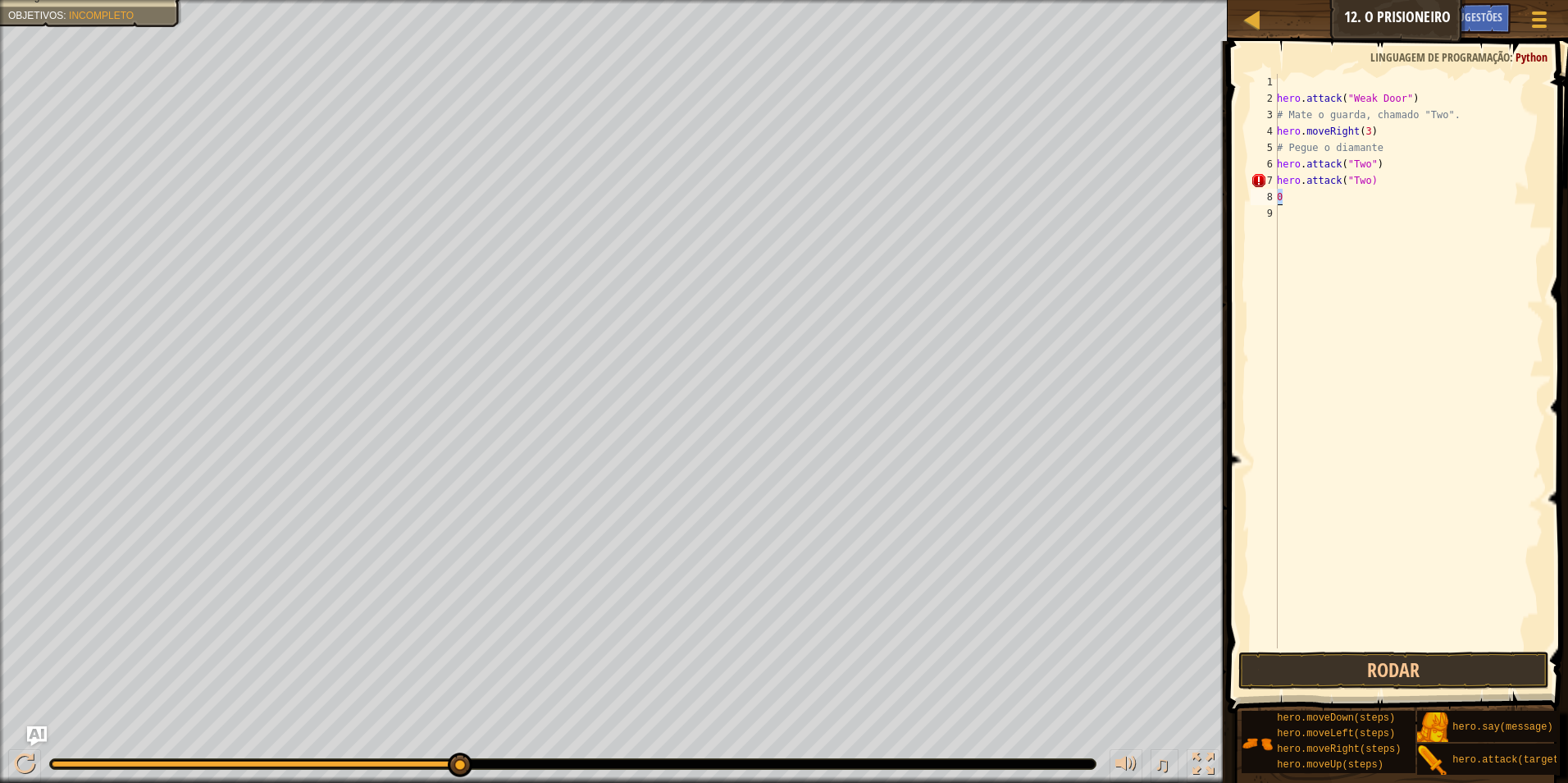
drag, startPoint x: 1284, startPoint y: 193, endPoint x: 1279, endPoint y: 200, distance: 8.6
click at [1279, 200] on div "hero . attack ( "Weak Door" ) # Mate o guarda, chamado "Two". hero . moveRight …" at bounding box center [1408, 377] width 270 height 607
click at [1268, 201] on div "8" at bounding box center [1265, 197] width 27 height 16
type textarea "[0"
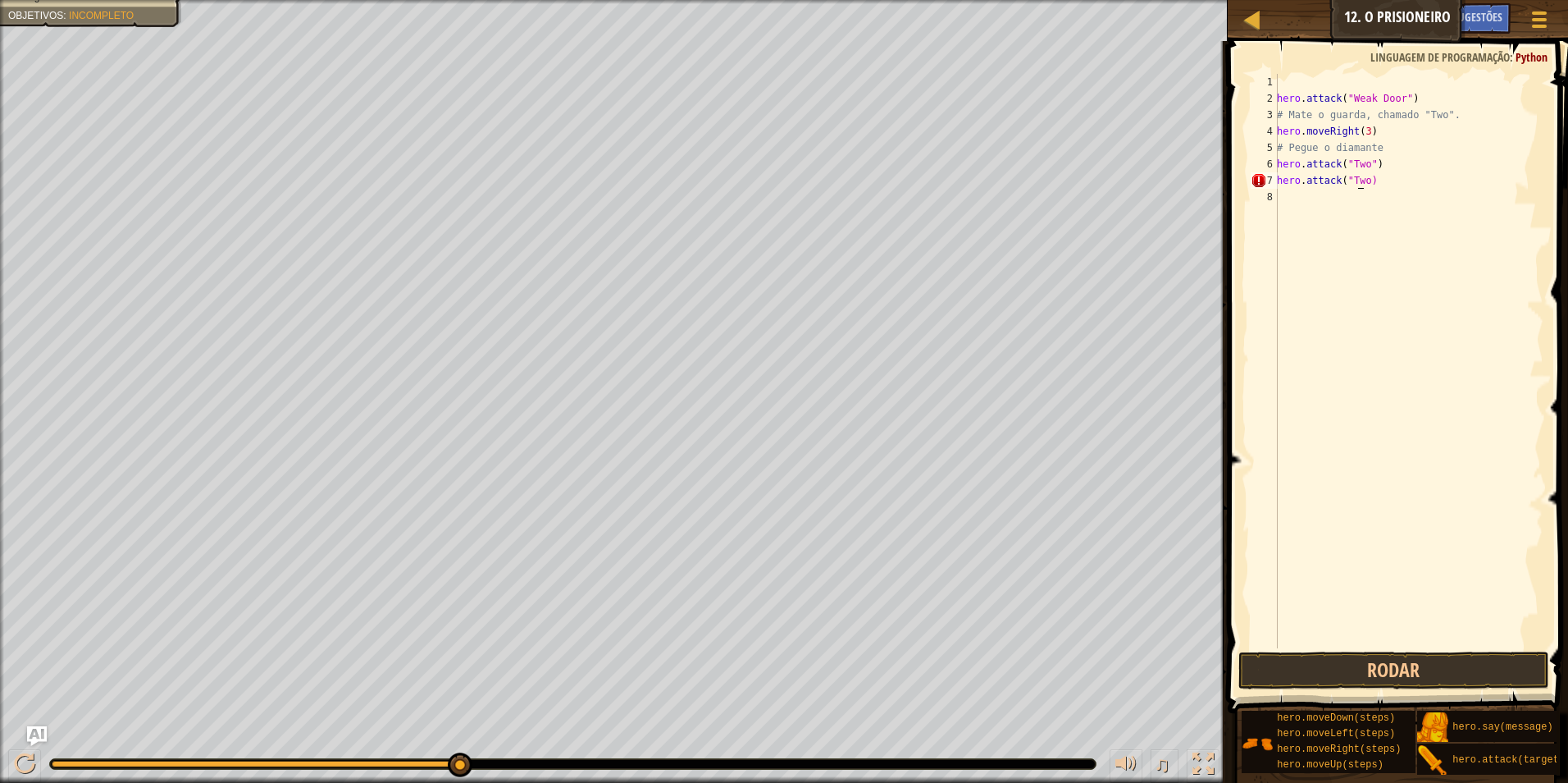
click at [1359, 182] on div "hero . attack ( "Weak Door" ) # Mate o guarda, chamado "Two". hero . moveRight …" at bounding box center [1408, 377] width 270 height 607
click at [1361, 182] on div "hero . attack ( "Weak Door" ) # Mate o guarda, chamado "Two". hero . moveRight …" at bounding box center [1408, 377] width 270 height 607
click at [1364, 182] on div "hero . attack ( "Weak Door" ) # Mate o guarda, chamado "Two". hero . moveRight …" at bounding box center [1408, 377] width 270 height 607
click at [1366, 182] on div "hero . attack ( "Weak Door" ) # Mate o guarda, chamado "Two". hero . moveRight …" at bounding box center [1408, 377] width 270 height 607
click at [1362, 180] on div "hero . attack ( "Weak Door" ) # Mate o guarda, chamado "Two". hero . moveRight …" at bounding box center [1408, 377] width 270 height 607
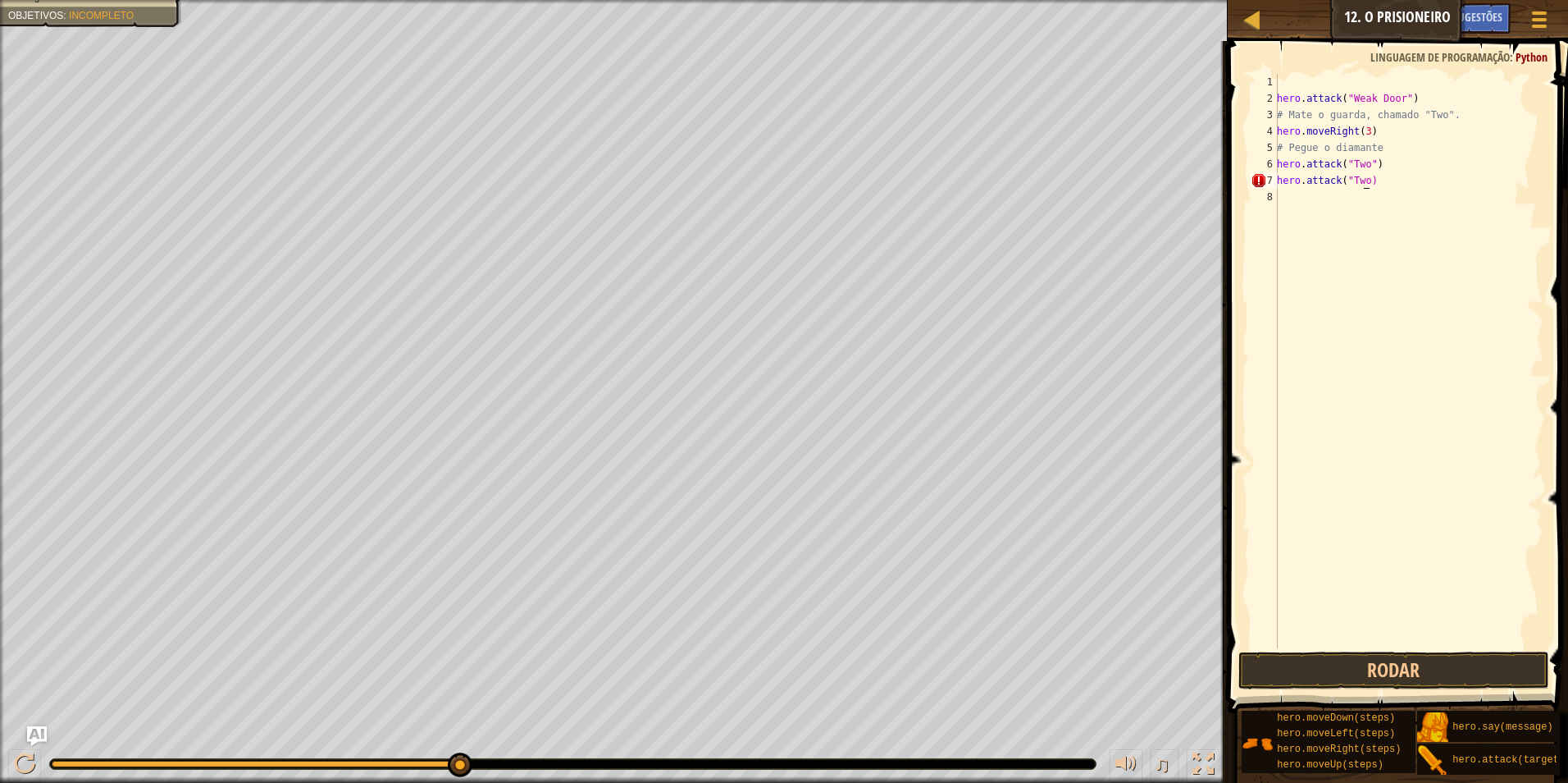
click at [1362, 180] on div "hero . attack ( "Weak Door" ) # Mate o guarda, chamado "Two". hero . moveRight …" at bounding box center [1408, 377] width 270 height 607
click at [1361, 182] on div "hero . attack ( "Weak Door" ) # Mate o guarda, chamado "Two". hero . moveRight …" at bounding box center [1408, 377] width 270 height 607
click at [1318, 110] on div "o )" at bounding box center [1409, 377] width 269 height 607
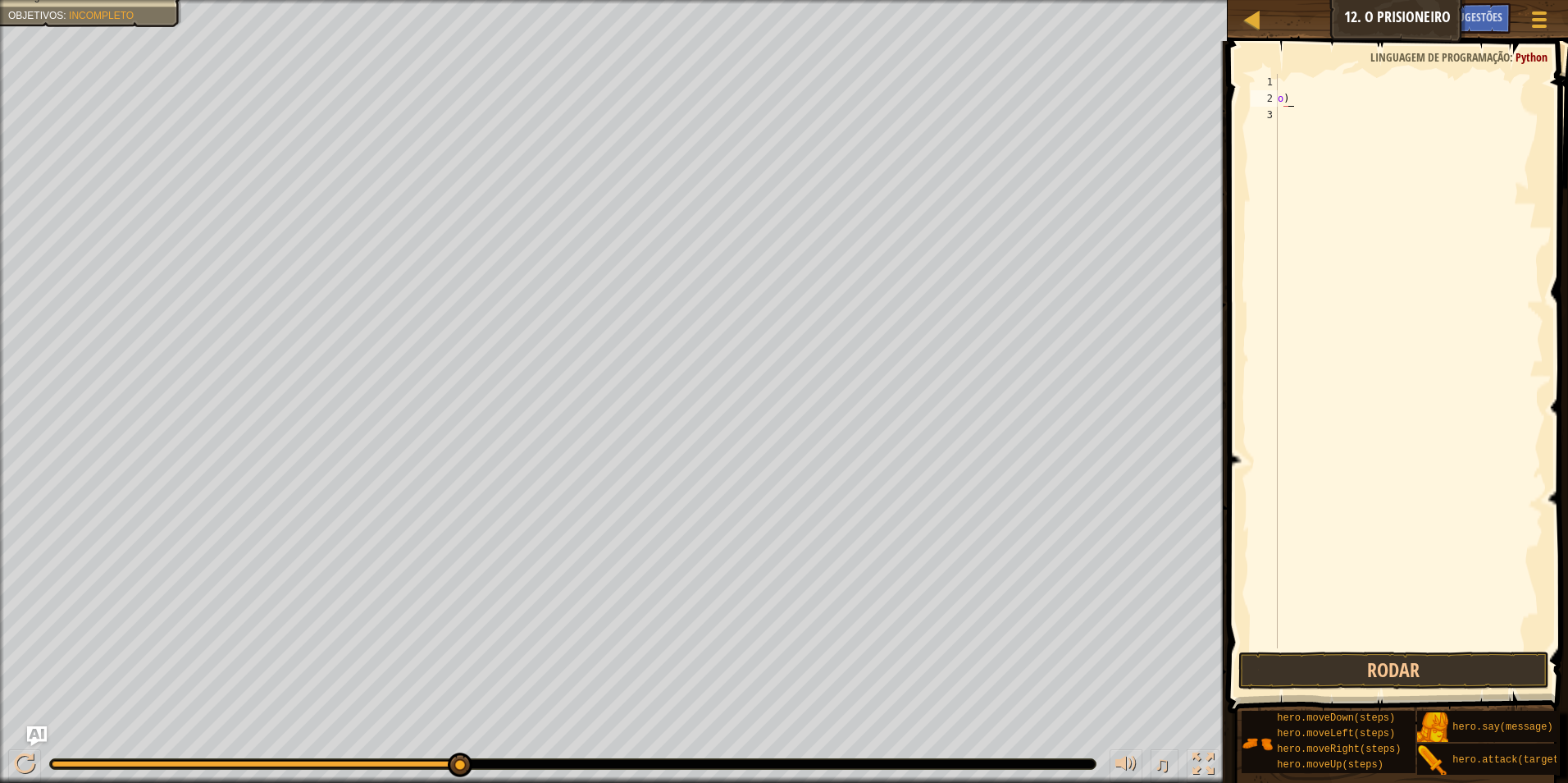
type textarea "o"
click at [1306, 98] on div at bounding box center [1409, 377] width 269 height 607
click at [1285, 83] on div at bounding box center [1409, 377] width 269 height 607
click at [1378, 85] on div "hero . moveRight ( steps )" at bounding box center [1409, 361] width 269 height 575
click at [1383, 77] on div "hero . moveRight ( steps )" at bounding box center [1409, 377] width 269 height 607
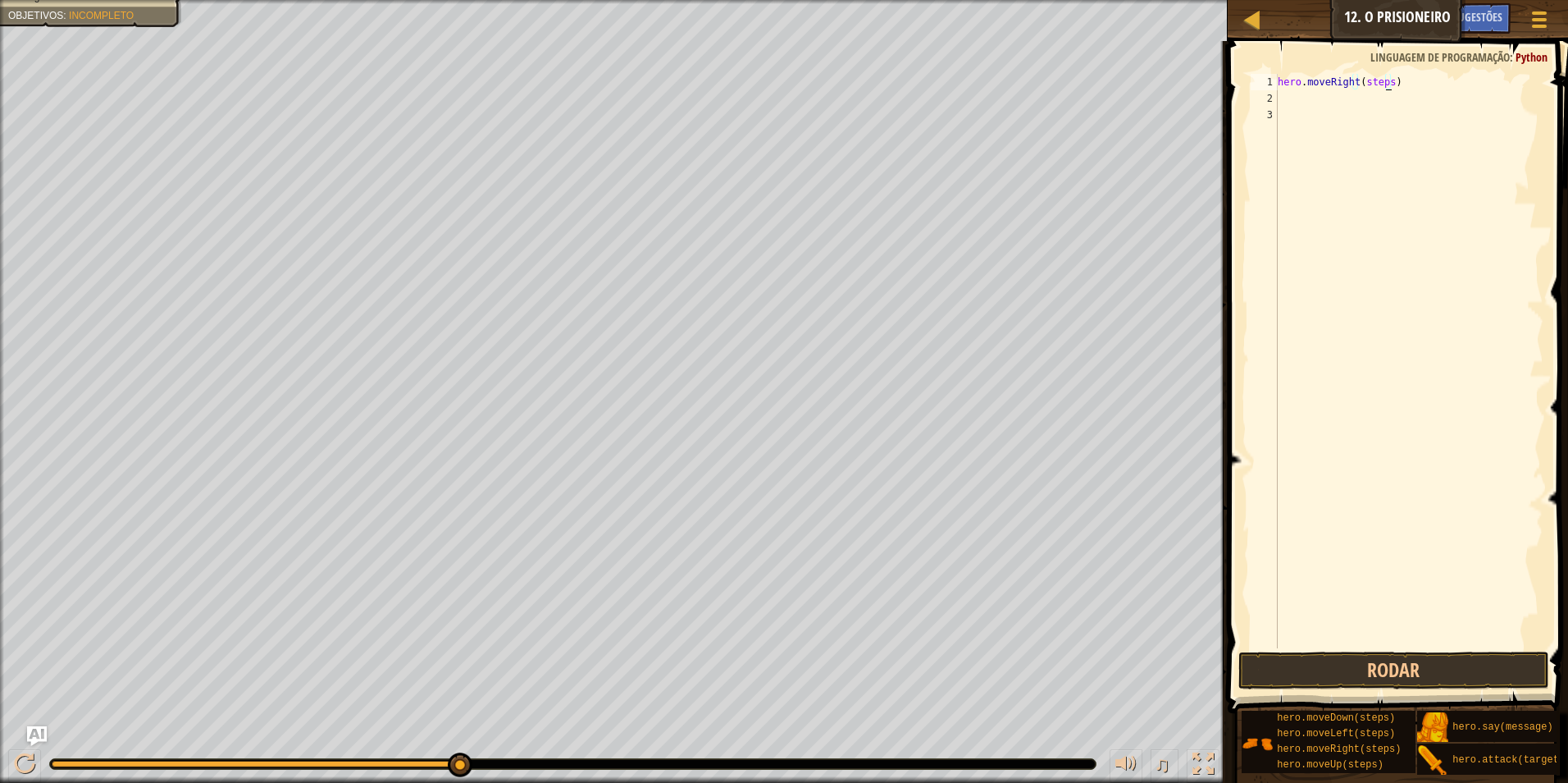
click at [1384, 81] on div "hero . moveRight ( steps )" at bounding box center [1409, 377] width 269 height 607
click at [1387, 81] on div "hero . moveRight ( steps )" at bounding box center [1409, 377] width 269 height 607
type textarea "hero.moveRight()"
click at [1322, 101] on div "hero . moveRight ( )" at bounding box center [1409, 377] width 269 height 607
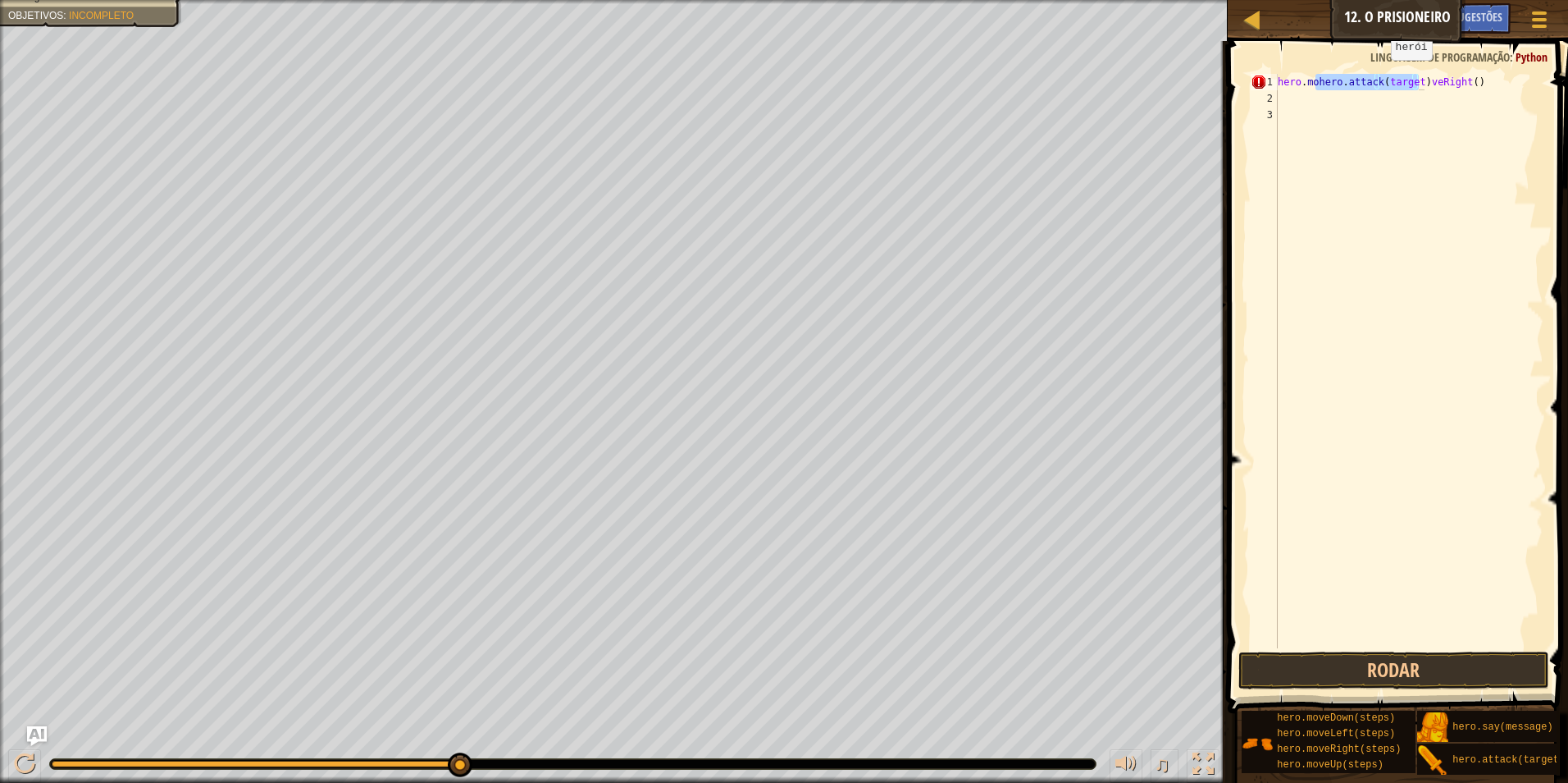
click at [1378, 72] on span at bounding box center [1400, 354] width 354 height 720
click at [1341, 84] on div "hero . [GEOGRAPHIC_DATA] . attack ( target ) veRight ( )" at bounding box center [1409, 377] width 269 height 607
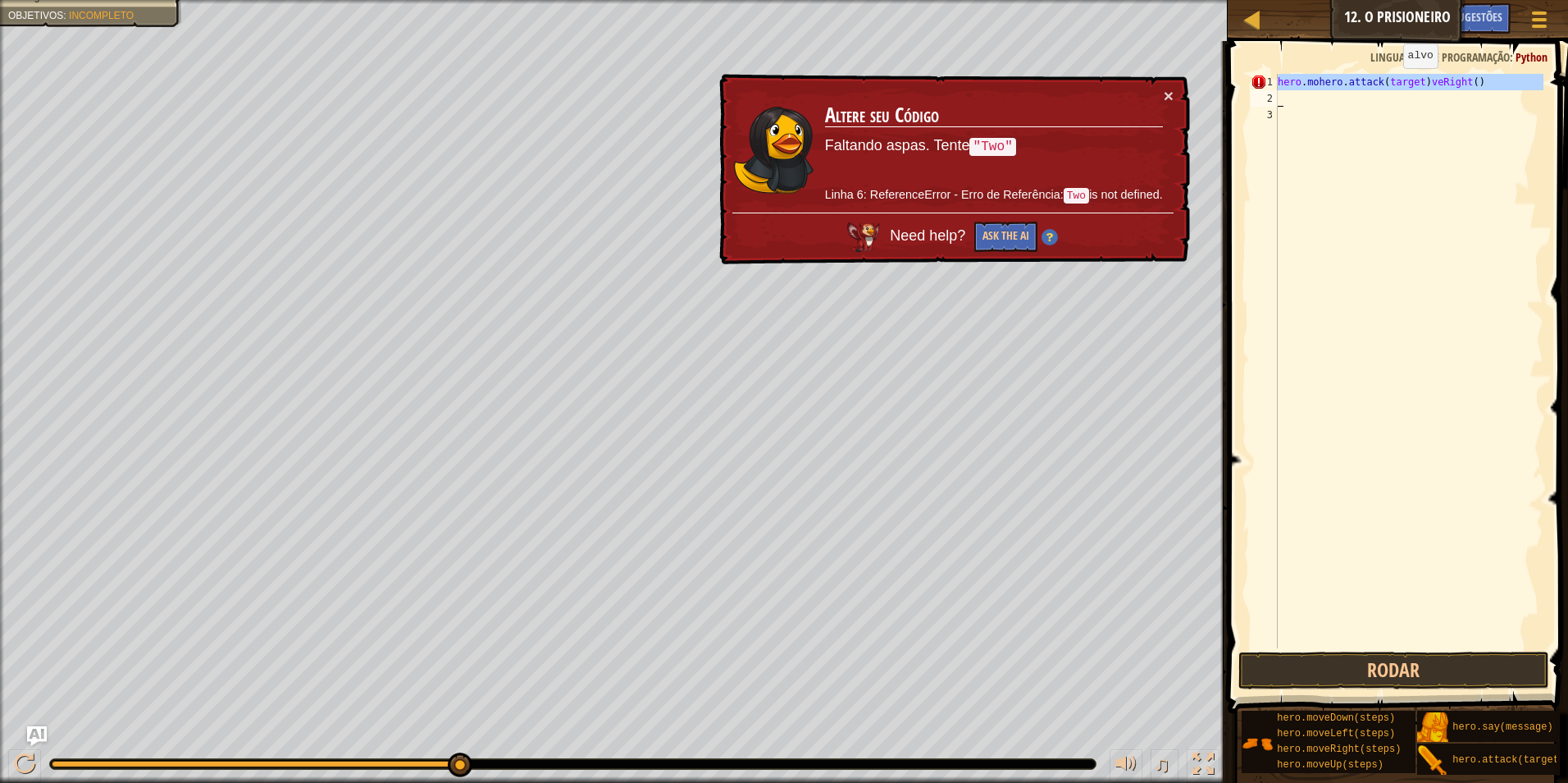
drag, startPoint x: 1277, startPoint y: 85, endPoint x: 1389, endPoint y: 84, distance: 112.0
click at [1389, 84] on div "hero.mohero.attack(target)veRight() 1 2 3 hero . [GEOGRAPHIC_DATA] . attack ( t…" at bounding box center [1396, 361] width 296 height 575
type textarea "hero.mohero.attack(target)veRight()"
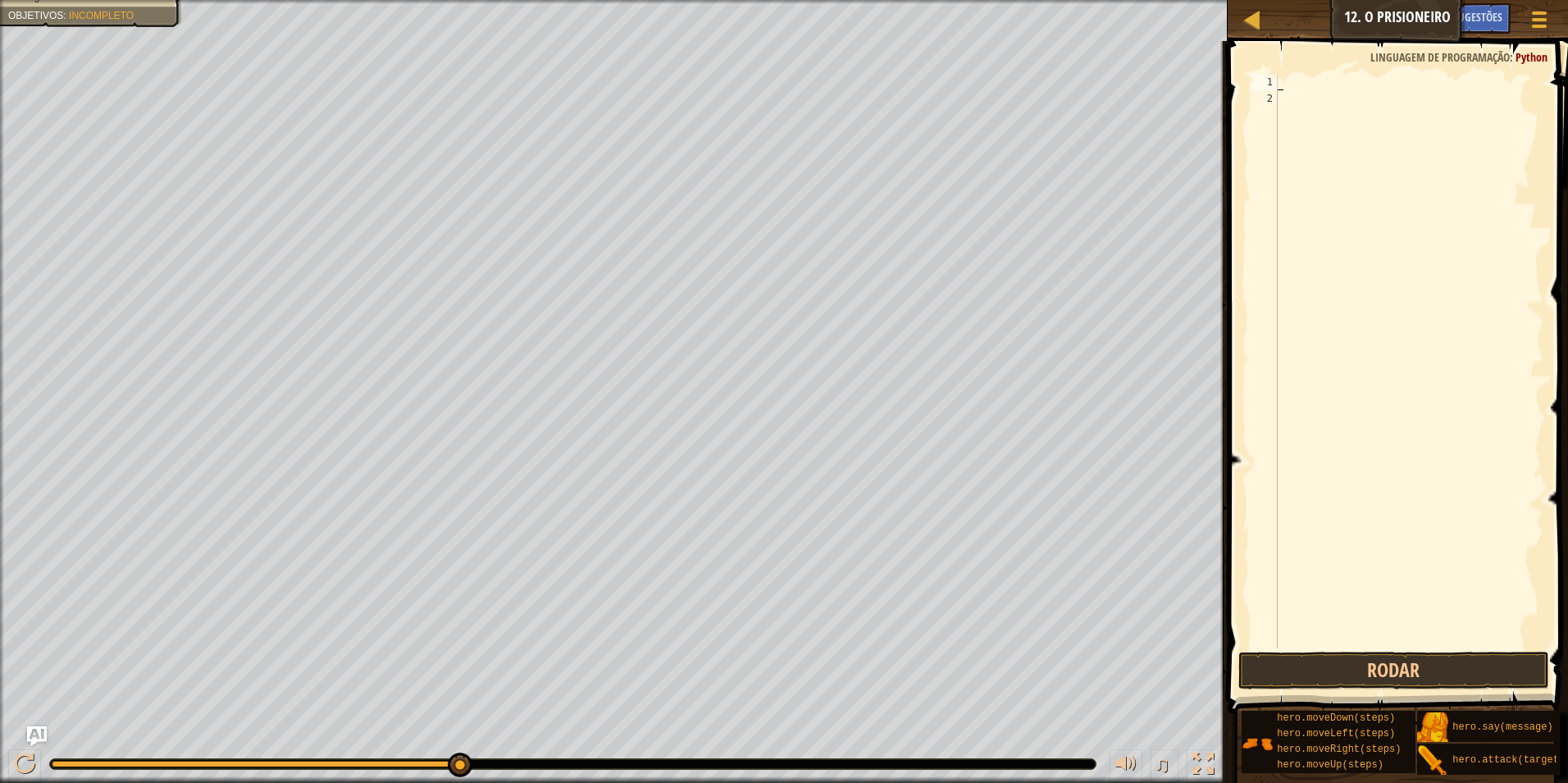
click at [1292, 87] on div at bounding box center [1409, 377] width 269 height 607
type textarea "H"
type textarea "h"
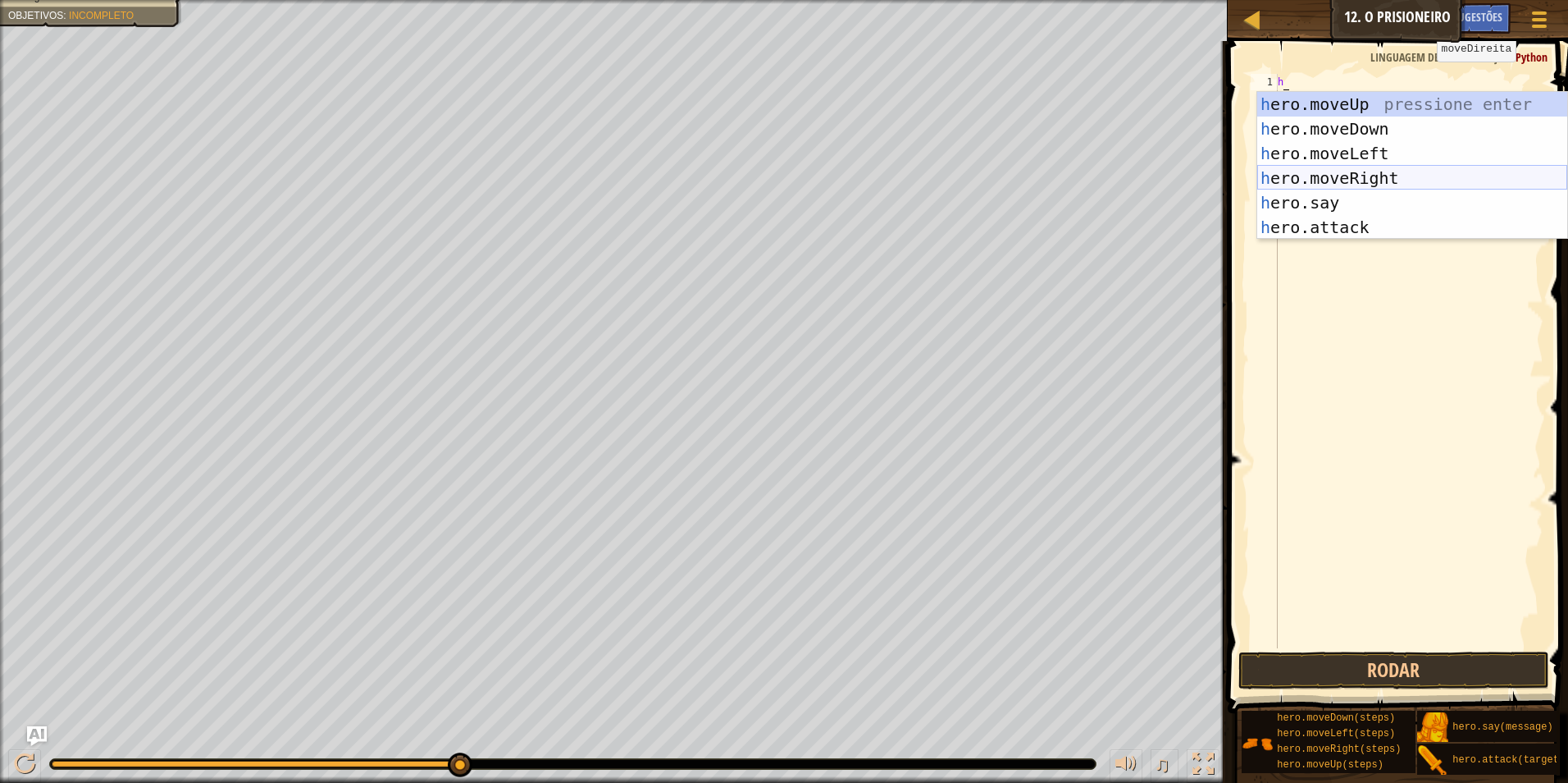
click at [1391, 178] on div "h ero.moveUp pressione enter h ero.moveDown pressione enter h ero.moveLeft pres…" at bounding box center [1412, 189] width 310 height 197
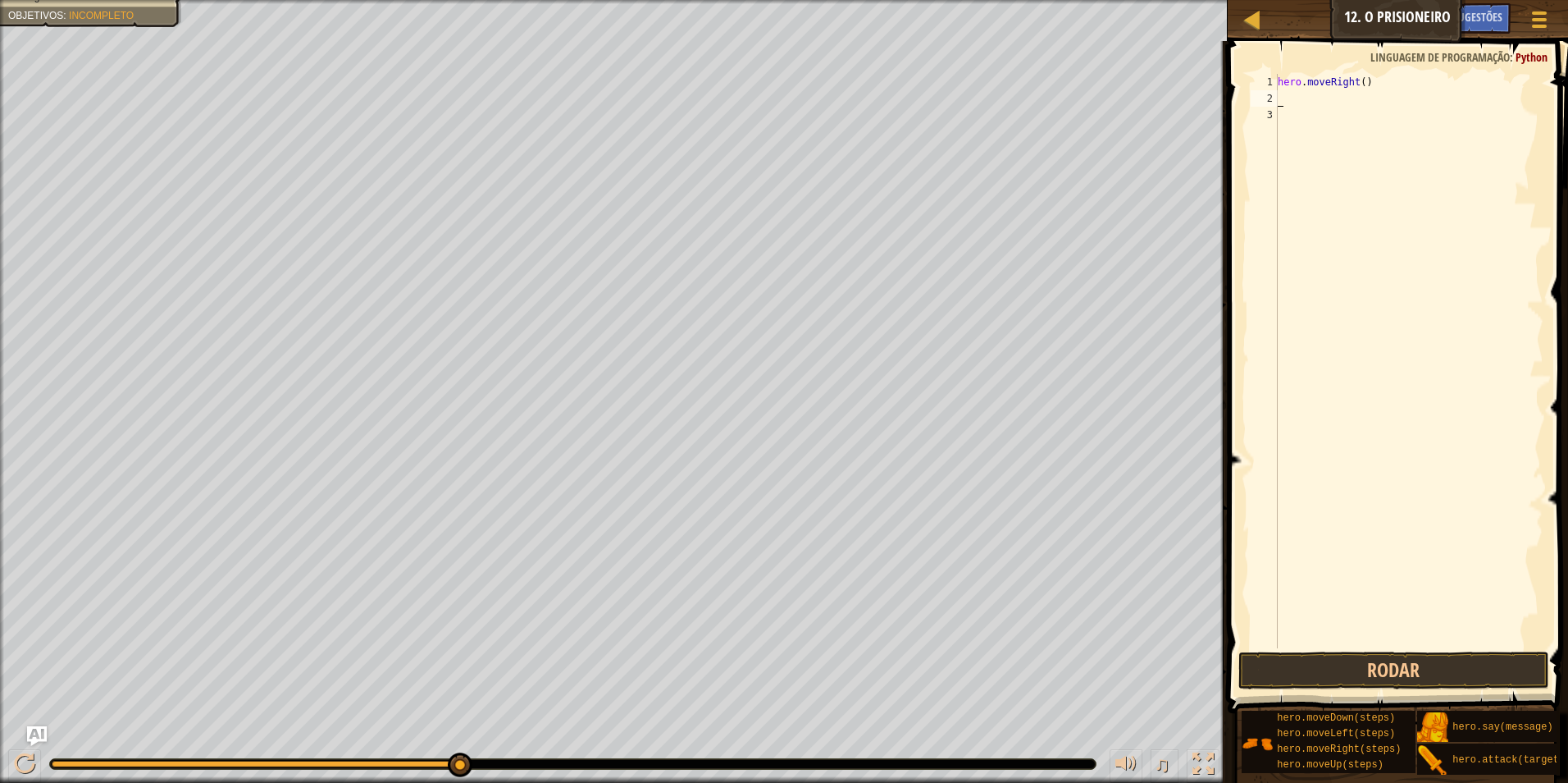
click at [1289, 104] on div "hero . moveRight ( )" at bounding box center [1409, 377] width 269 height 607
click at [1281, 100] on div "hero . moveRight ( )" at bounding box center [1409, 377] width 269 height 607
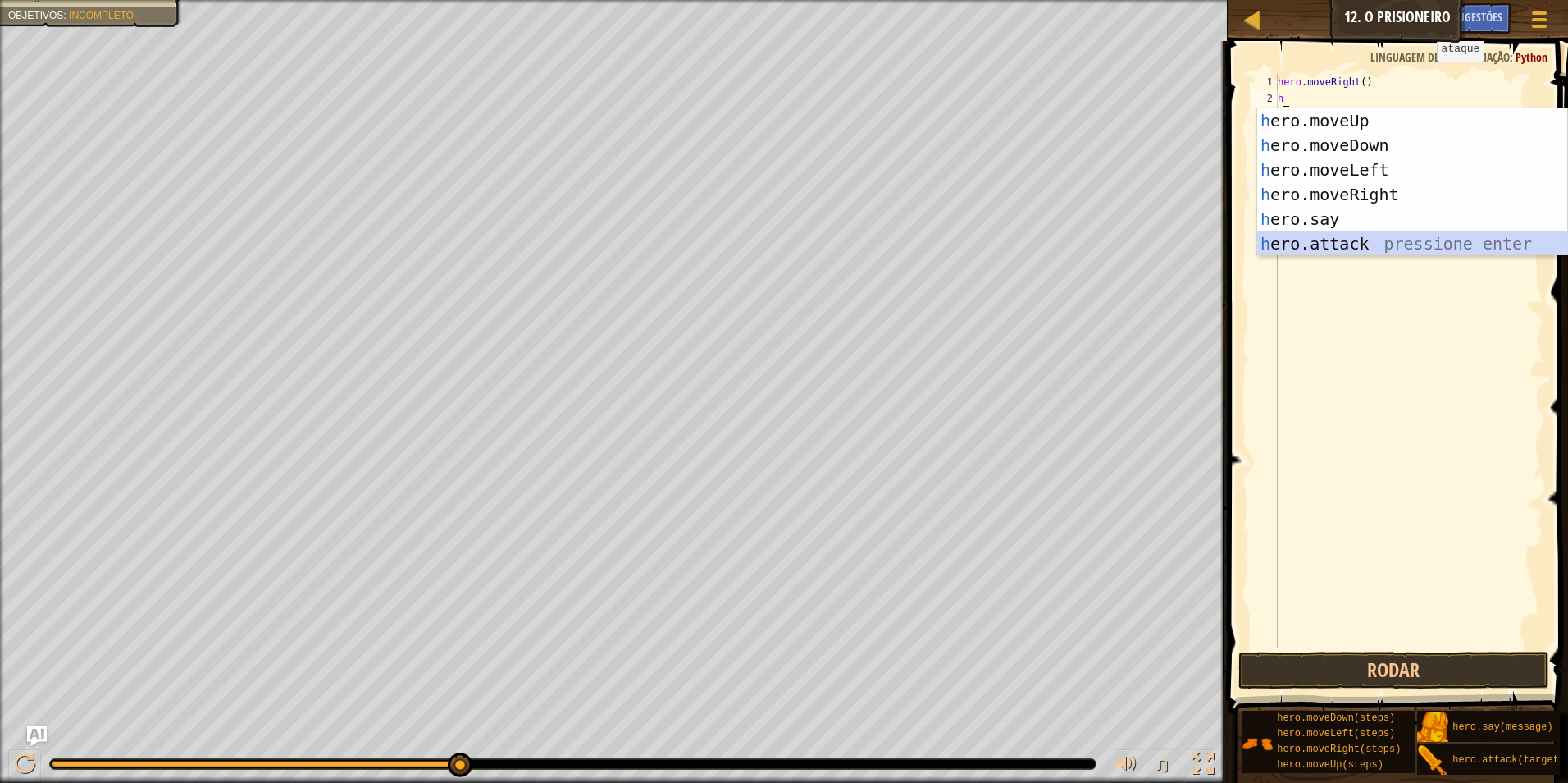
click at [1388, 246] on div "h ero.moveUp pressione enter h ero.moveDown pressione enter h ero.moveLeft pres…" at bounding box center [1412, 207] width 310 height 197
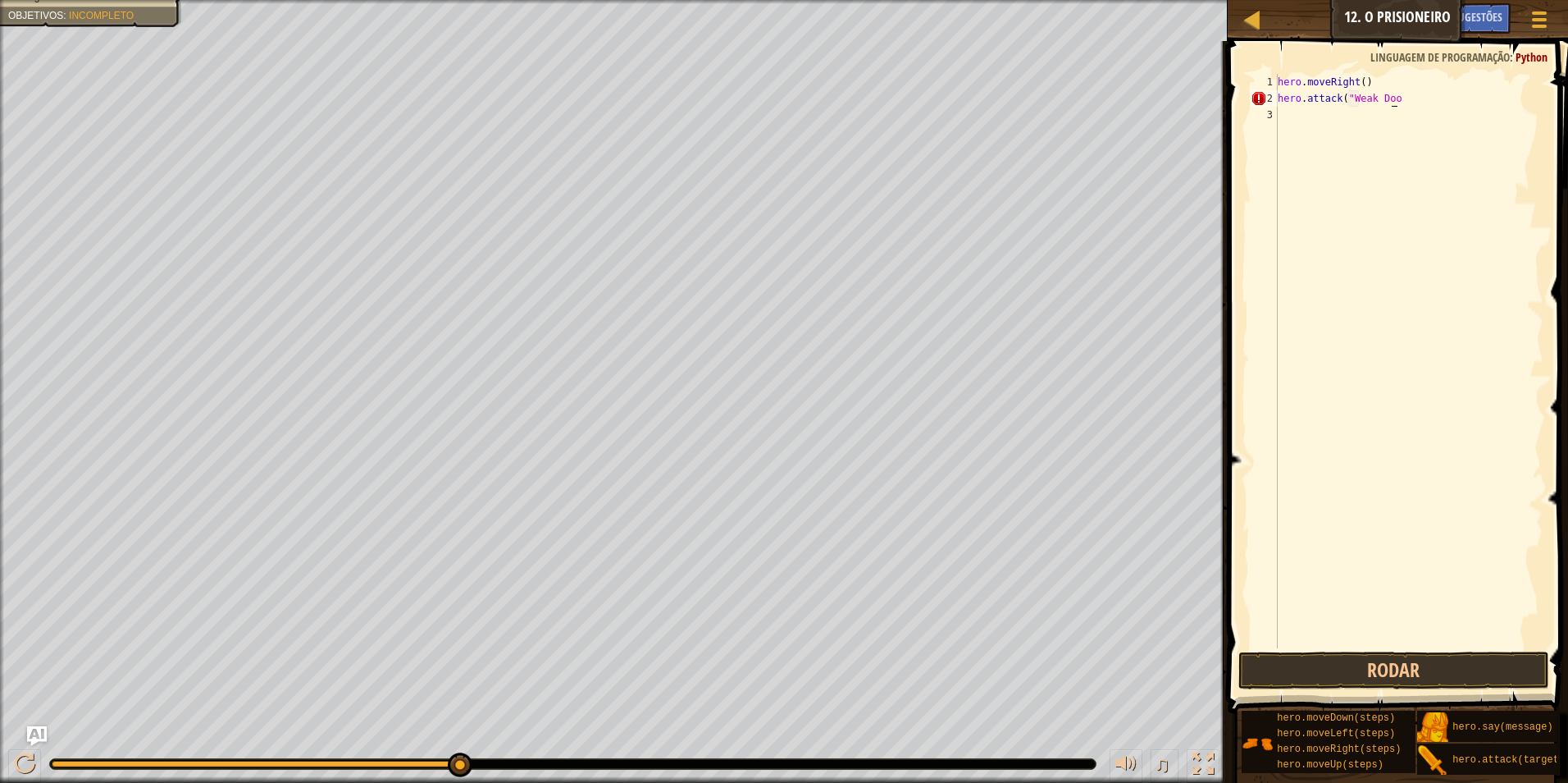
scroll to position [7, 9]
type textarea "hero.attack("Weak Door")"
click at [1291, 113] on div "hero . moveRight ( ) hero . attack ( "Weak Door" )" at bounding box center [1409, 377] width 269 height 607
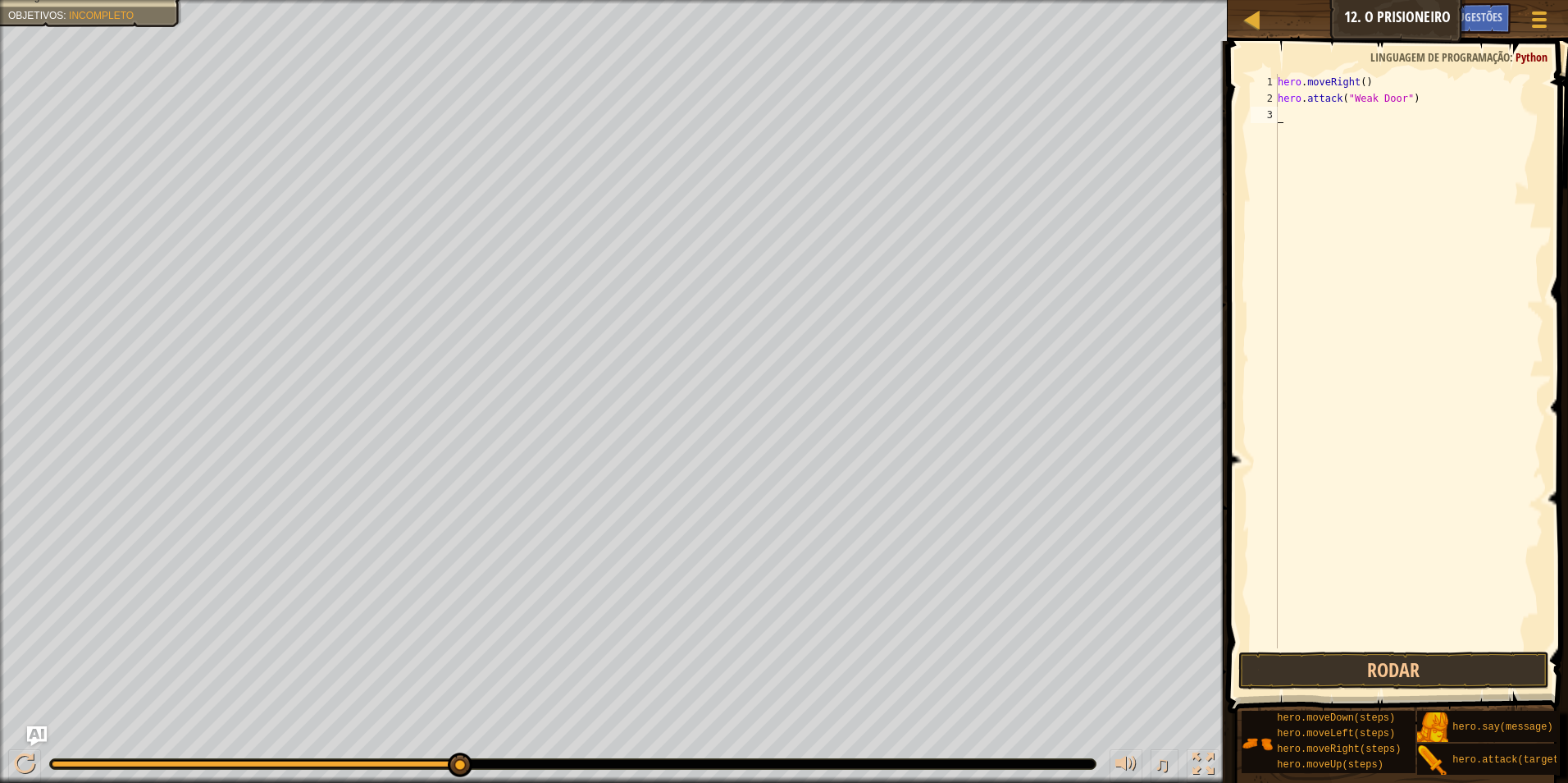
type textarea "h"
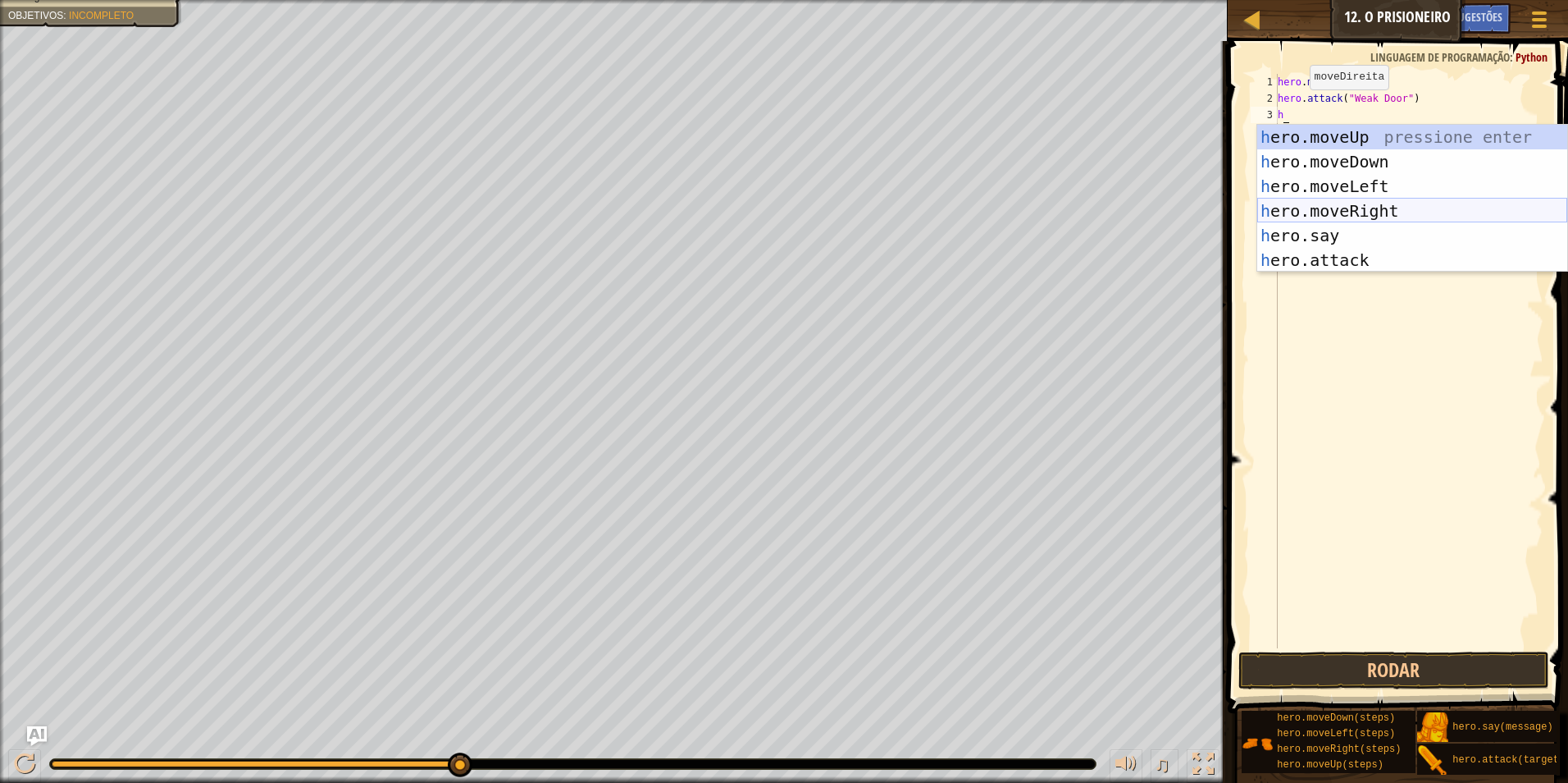
drag, startPoint x: 1343, startPoint y: 203, endPoint x: 1348, endPoint y: 182, distance: 21.6
click at [1344, 204] on div "h ero.moveUp pressione enter h ero.moveDown pressione enter h ero.moveLeft pres…" at bounding box center [1412, 223] width 310 height 197
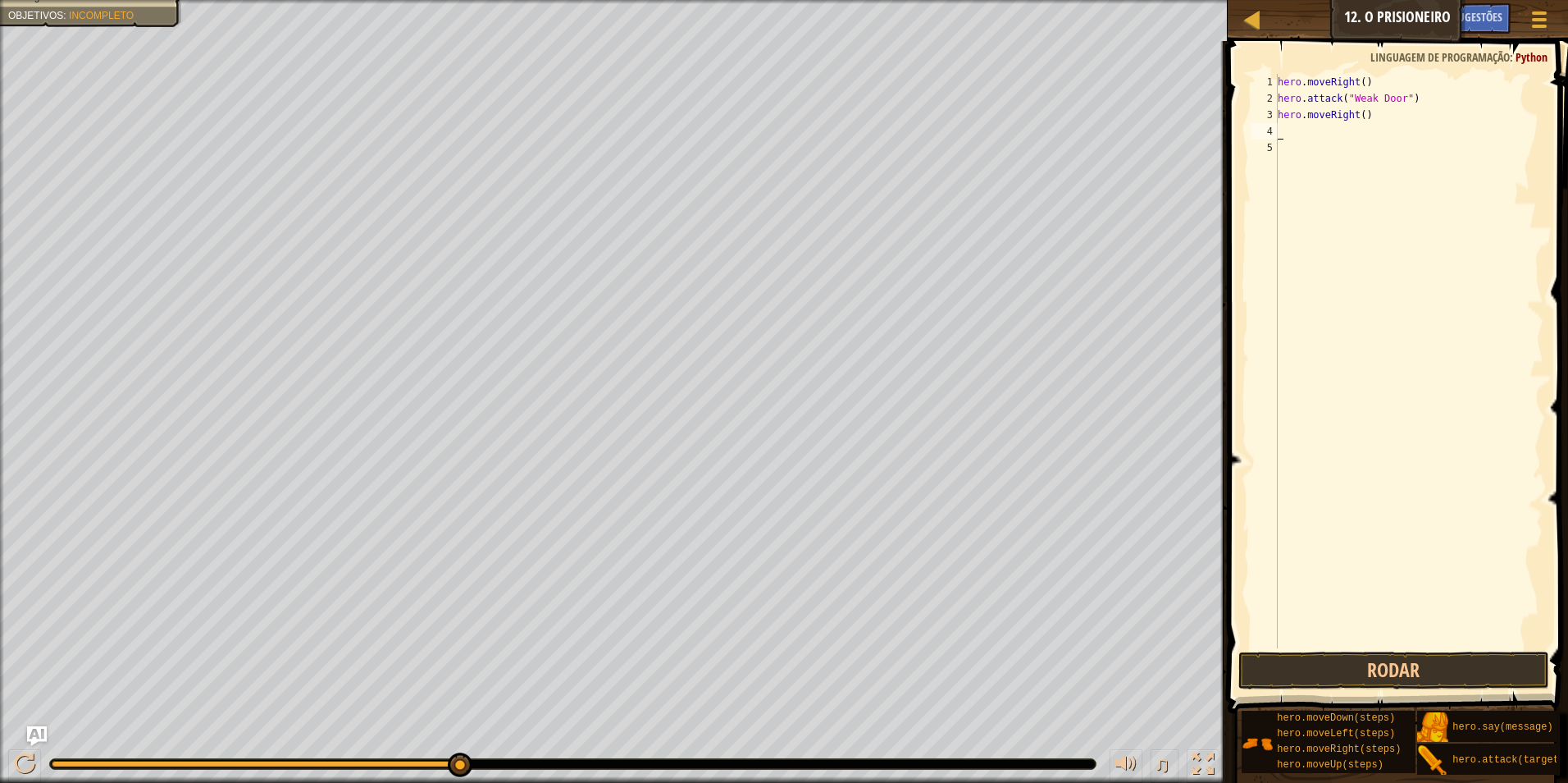
click at [1361, 117] on div "hero . moveRight ( ) hero . attack ( "Weak Door" ) hero . moveRight ( )" at bounding box center [1409, 377] width 269 height 607
click at [1356, 114] on div "hero . moveRight ( ) hero . attack ( "Weak Door" ) hero . moveRight ( )" at bounding box center [1409, 377] width 269 height 607
click at [1352, 113] on div "hero . moveRight ( ) hero . attack ( "Weak Door" ) hero . moveRight3 )" at bounding box center [1409, 377] width 269 height 607
type textarea "hero.moveRight(3)"
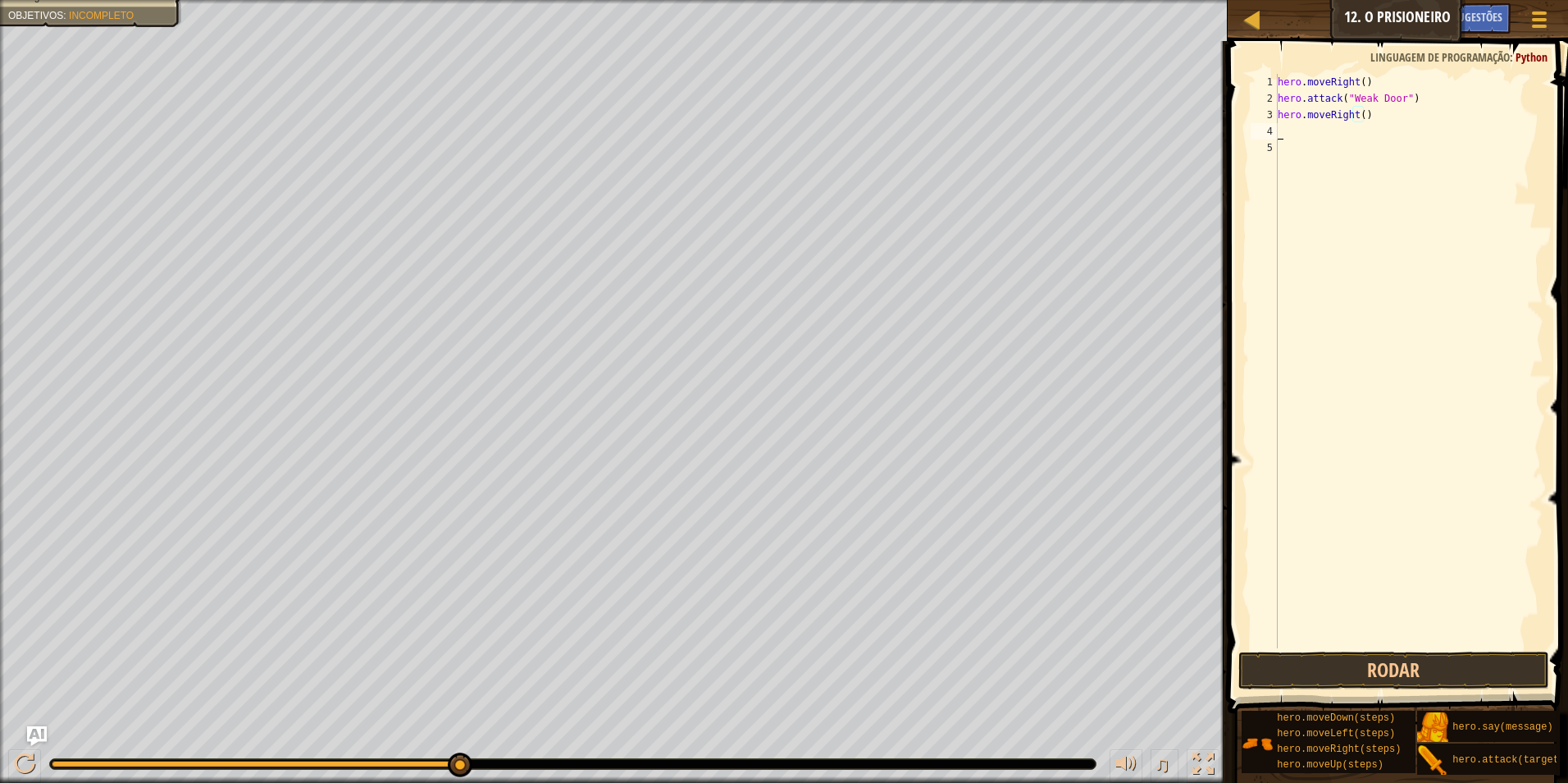
click at [1301, 131] on div "hero . moveRight ( ) hero . attack ( "Weak Door" ) hero . moveRight ( )" at bounding box center [1409, 377] width 269 height 607
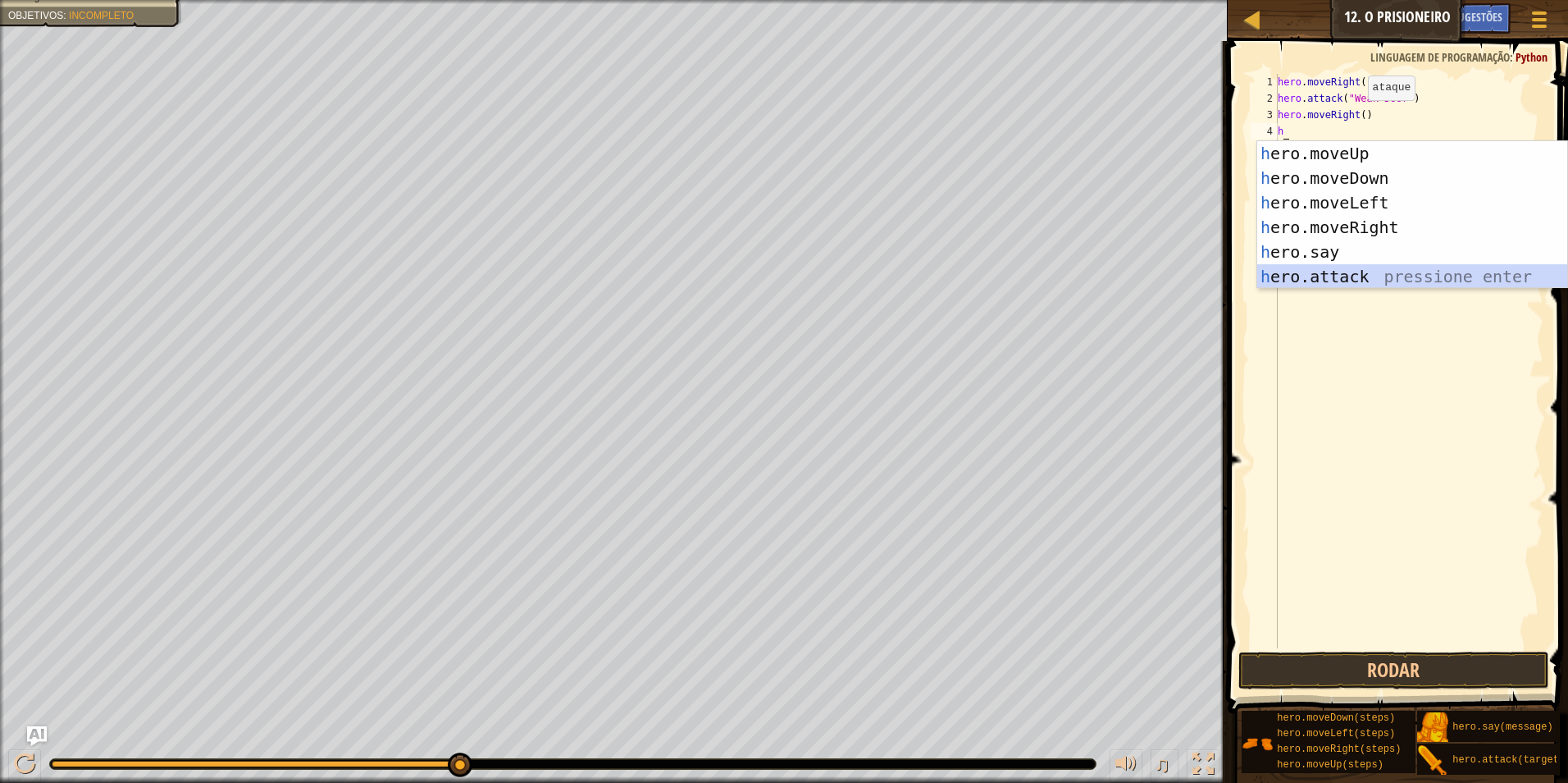
click at [1312, 285] on div "h ero.moveUp pressione enter h ero.moveDown pressione enter h ero.moveLeft pres…" at bounding box center [1412, 239] width 310 height 197
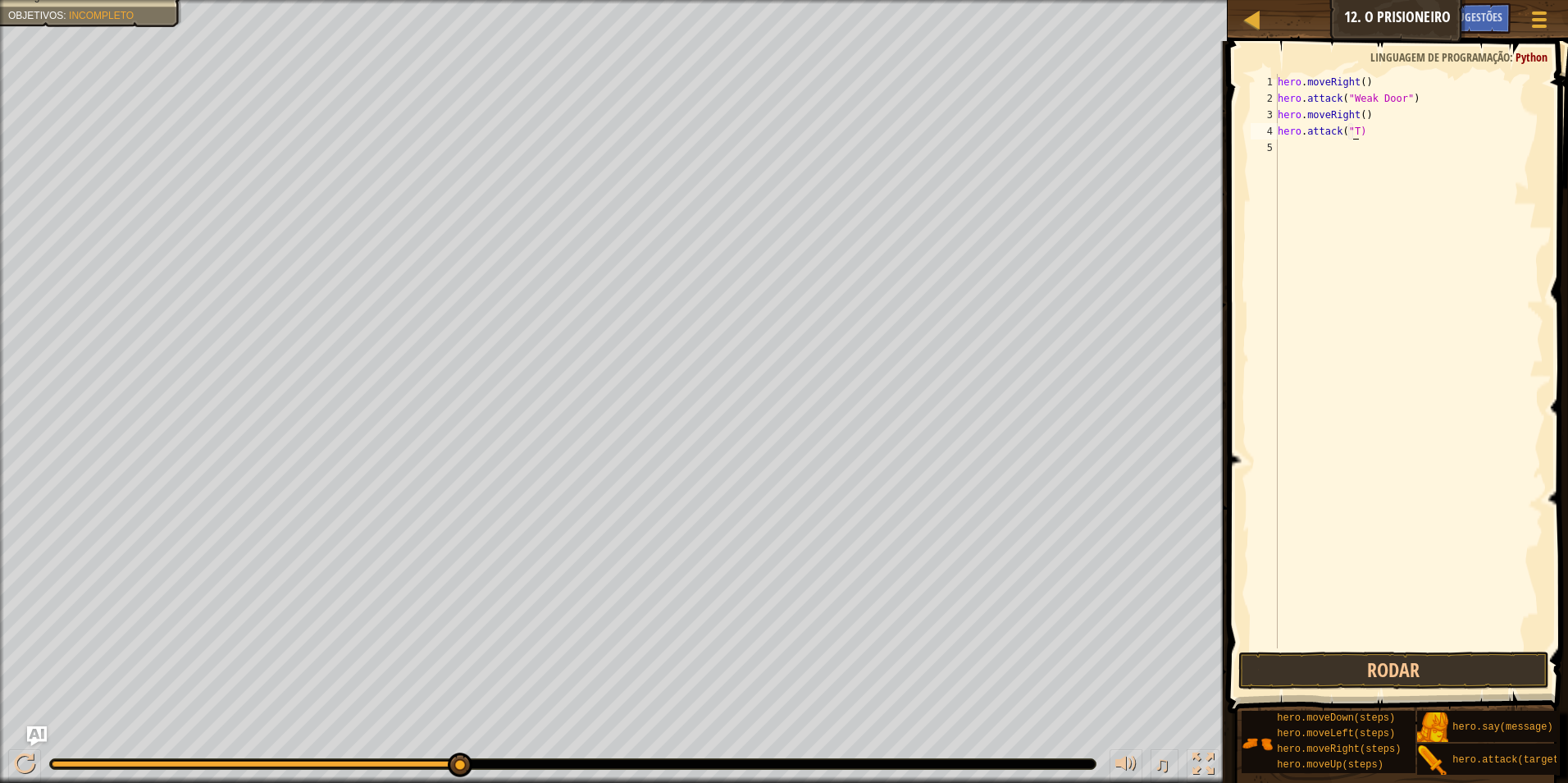
scroll to position [7, 6]
click at [1373, 119] on div "hero . moveRight ( ) hero . attack ( "Weak Door" ) hero . moveRight ( ) hero . …" at bounding box center [1409, 377] width 269 height 607
click at [1374, 128] on div "hero . moveRight ( ) hero . attack ( "Weak Door" ) hero . moveRight ( ) hero . …" at bounding box center [1409, 377] width 269 height 607
type textarea "hero.attack("Two)"
click at [1289, 157] on div "hero . moveRight ( ) hero . attack ( "Weak Door" ) hero . moveRight ( ) hero . …" at bounding box center [1409, 377] width 269 height 607
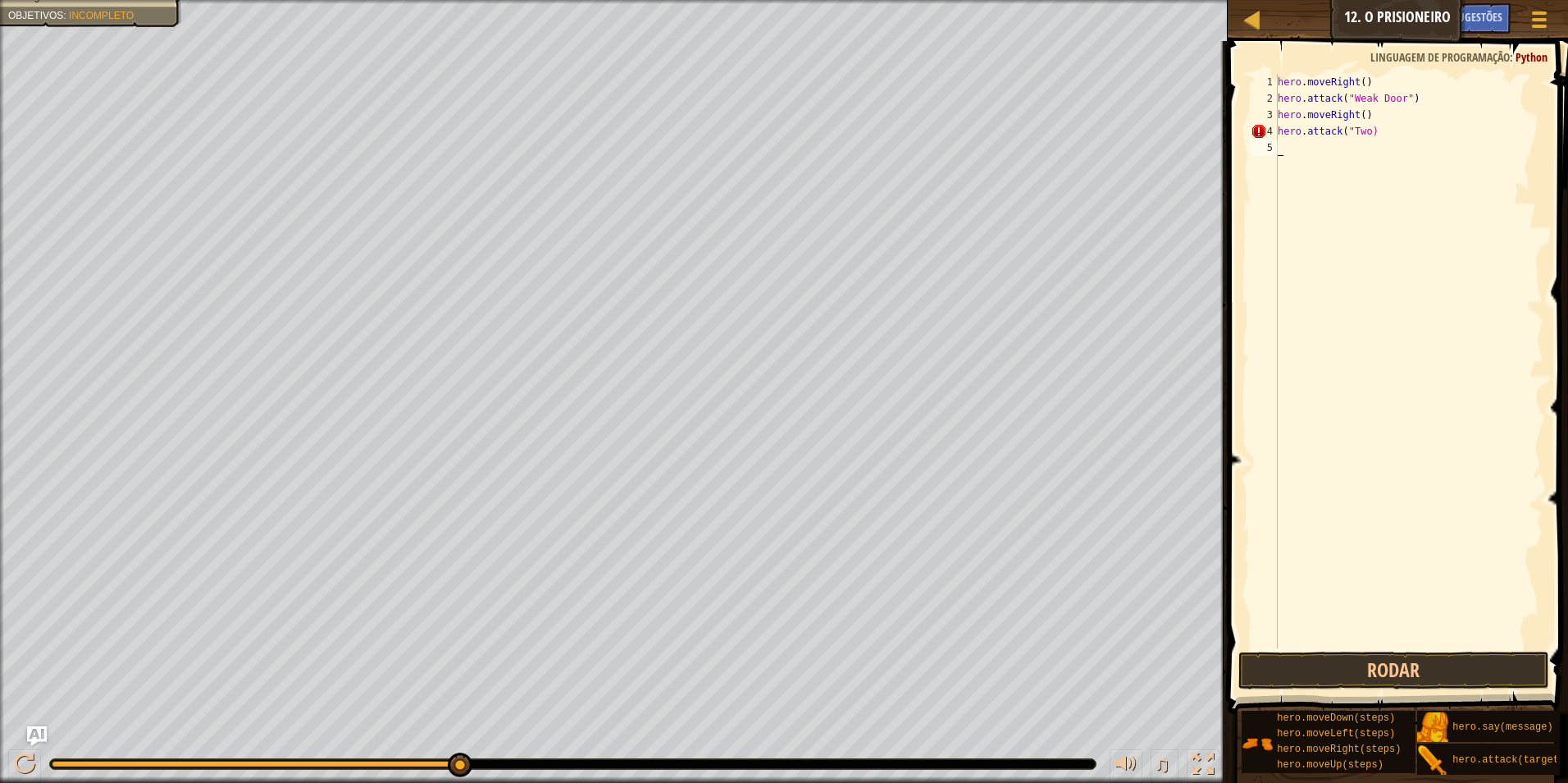
scroll to position [7, 0]
type textarea "h"
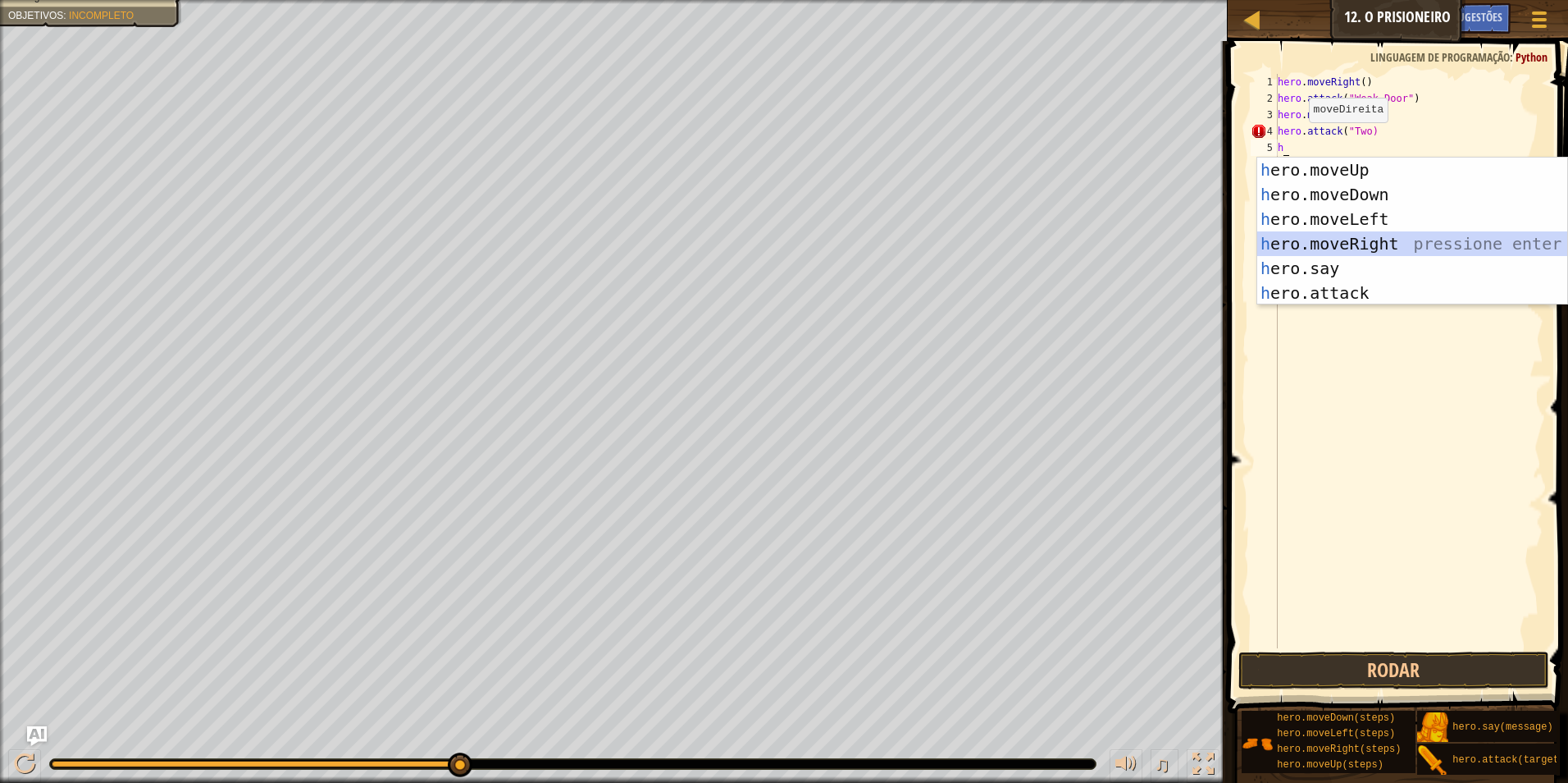
click at [1346, 240] on div "h ero.moveUp pressione enter h ero.moveDown pressione enter h ero.moveLeft pres…" at bounding box center [1412, 255] width 310 height 197
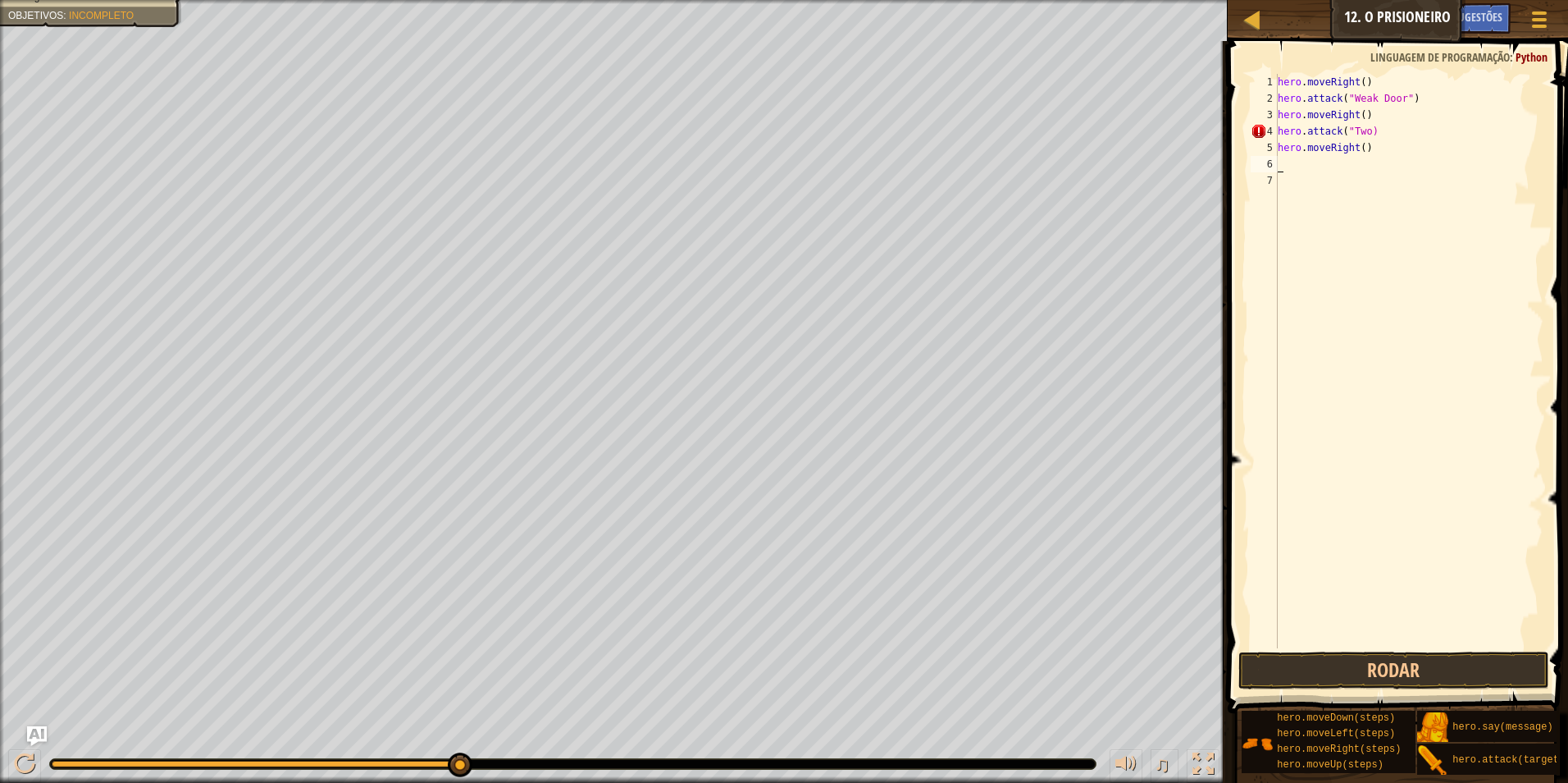
click at [1291, 166] on div "hero . moveRight ( ) hero . attack ( "Weak Door" ) hero . moveRight ( ) hero . …" at bounding box center [1409, 377] width 269 height 607
type textarea "h"
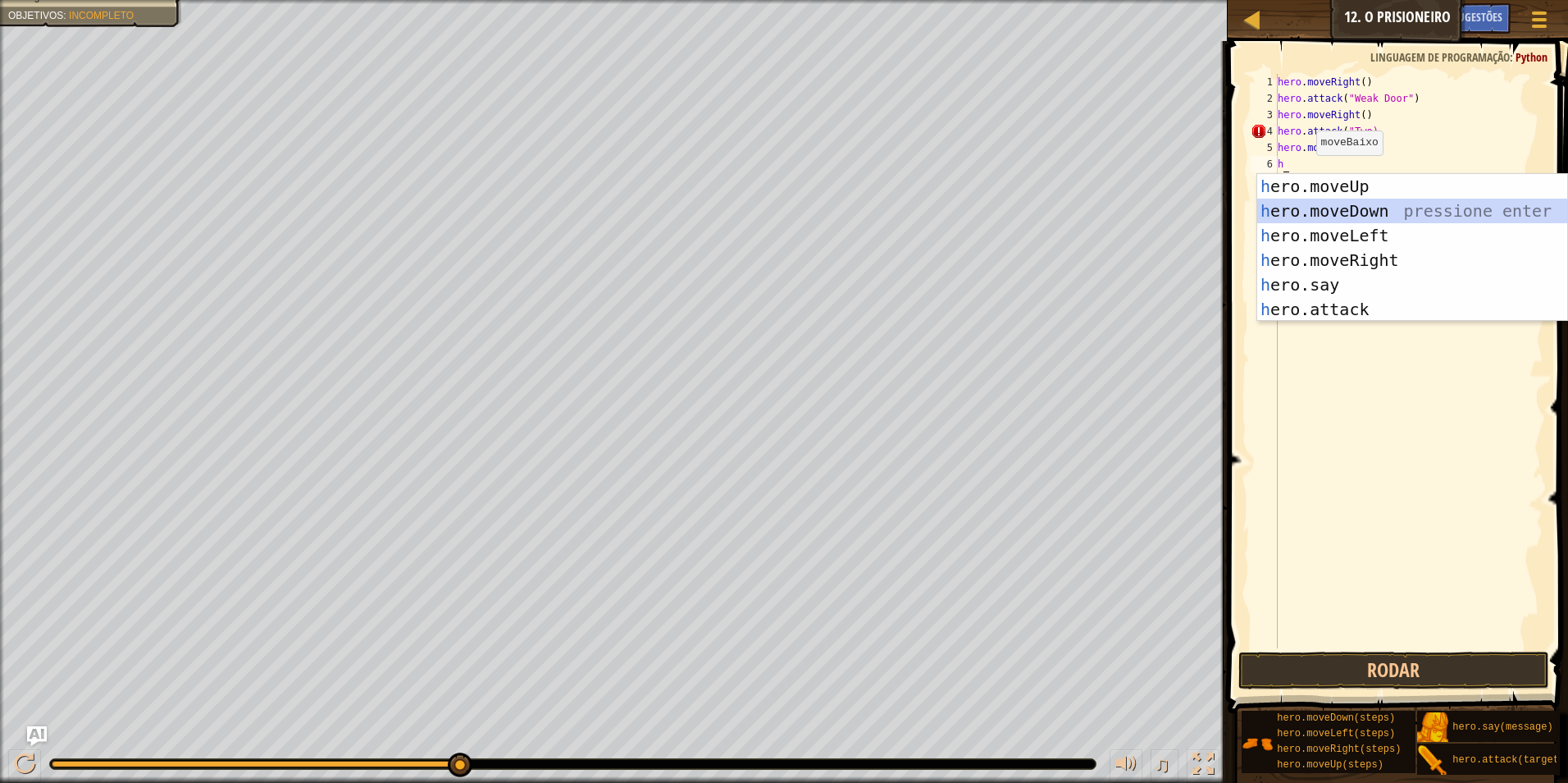
click at [1367, 207] on div "h ero.moveUp pressione enter h ero.moveDown pressione enter h ero.moveLeft pres…" at bounding box center [1412, 272] width 310 height 197
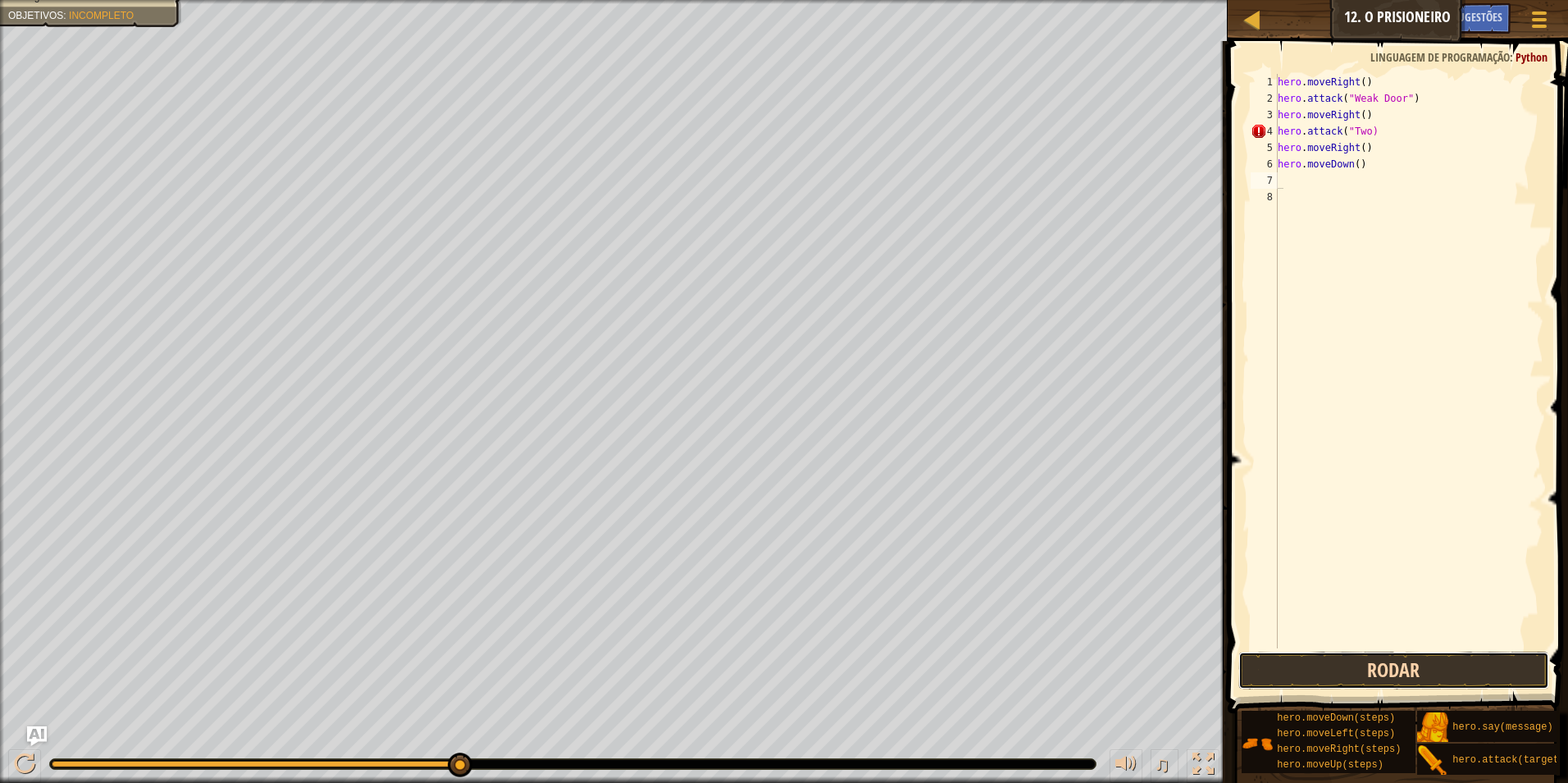
click at [1441, 662] on button "Rodar" at bounding box center [1394, 671] width 311 height 38
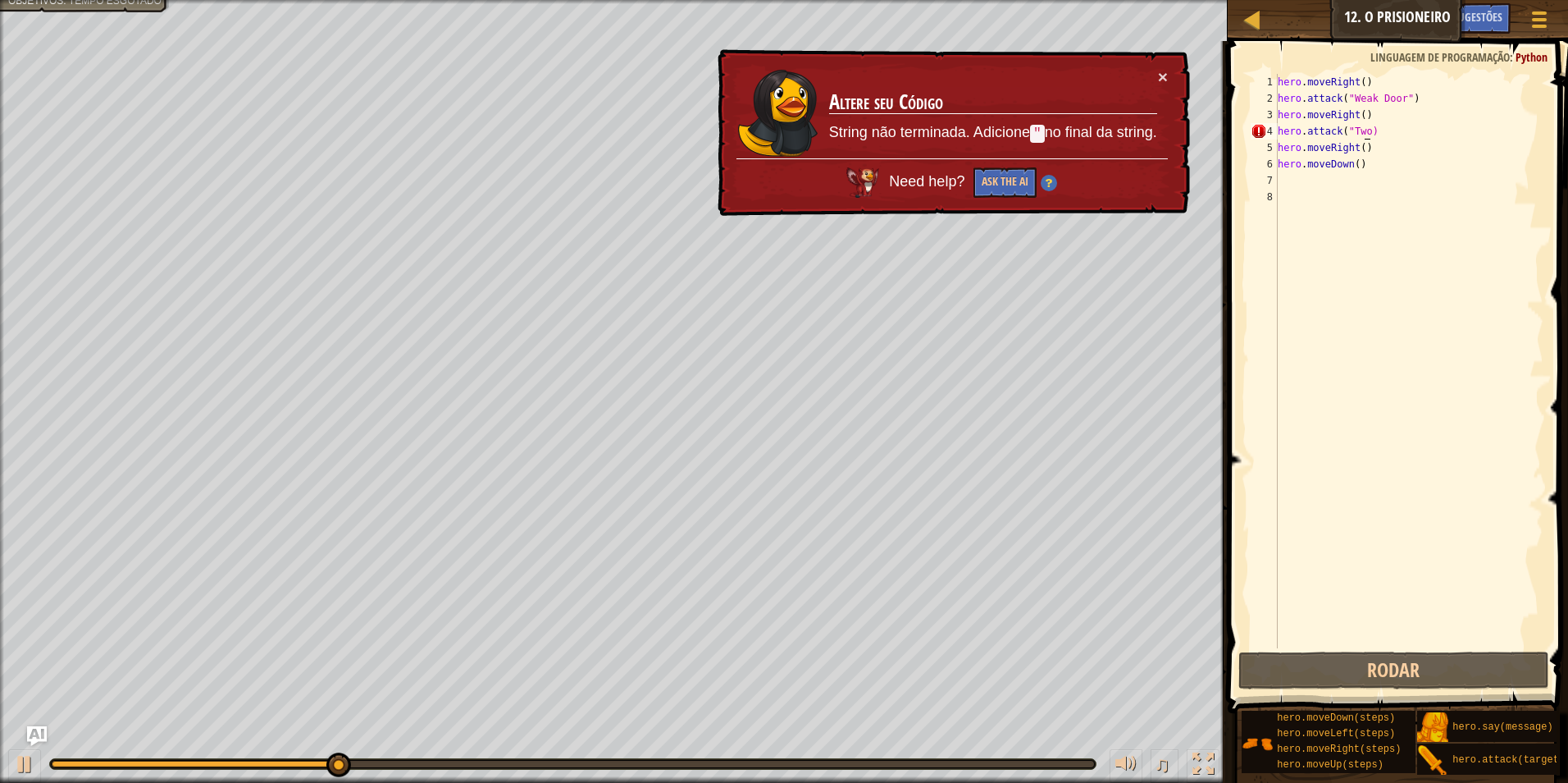
click at [1362, 128] on div "hero . moveRight ( ) hero . attack ( "Weak Door" ) hero . moveRight ( ) hero . …" at bounding box center [1409, 377] width 269 height 607
click at [1362, 130] on div "hero . moveRight ( ) hero . attack ( "Weak Door" ) hero . moveRight ( ) hero . …" at bounding box center [1409, 377] width 269 height 607
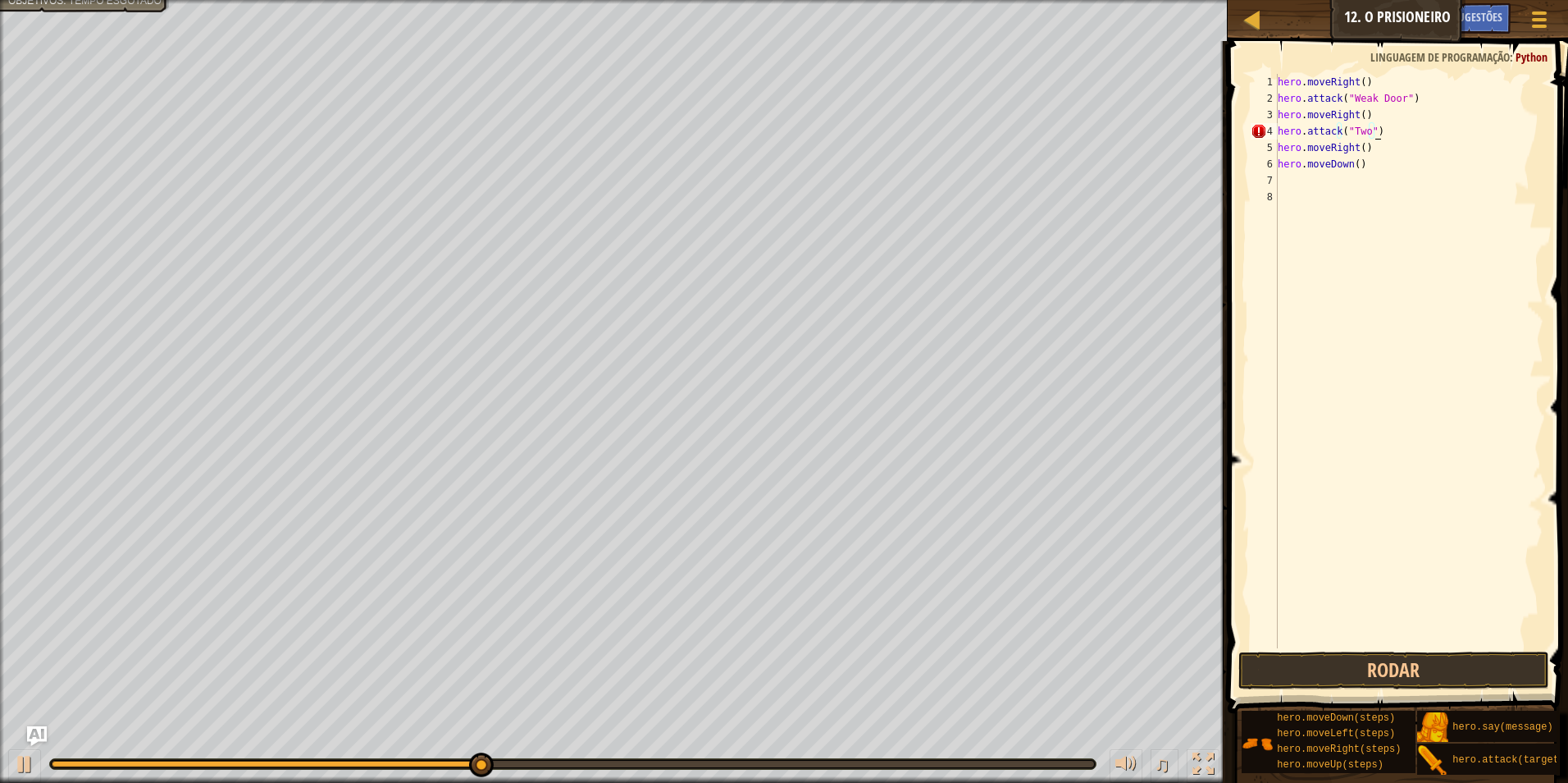
scroll to position [7, 7]
click at [1481, 655] on button "Rodar" at bounding box center [1394, 671] width 311 height 38
type textarea "hero.attack("Two")"
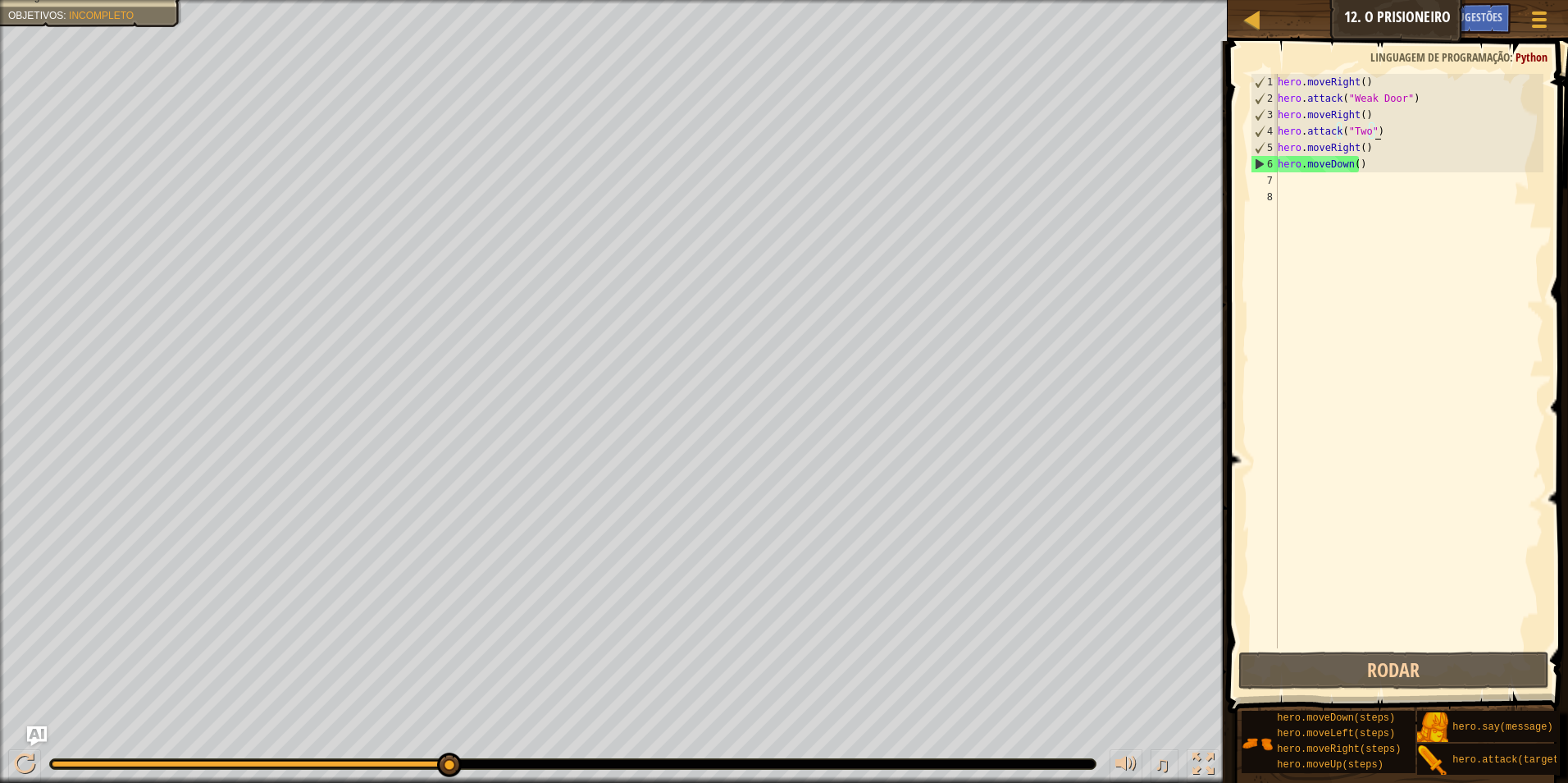
click at [1300, 182] on div "hero . moveRight ( ) hero . attack ( "Weak Door" ) hero . moveRight ( ) hero . …" at bounding box center [1409, 377] width 269 height 607
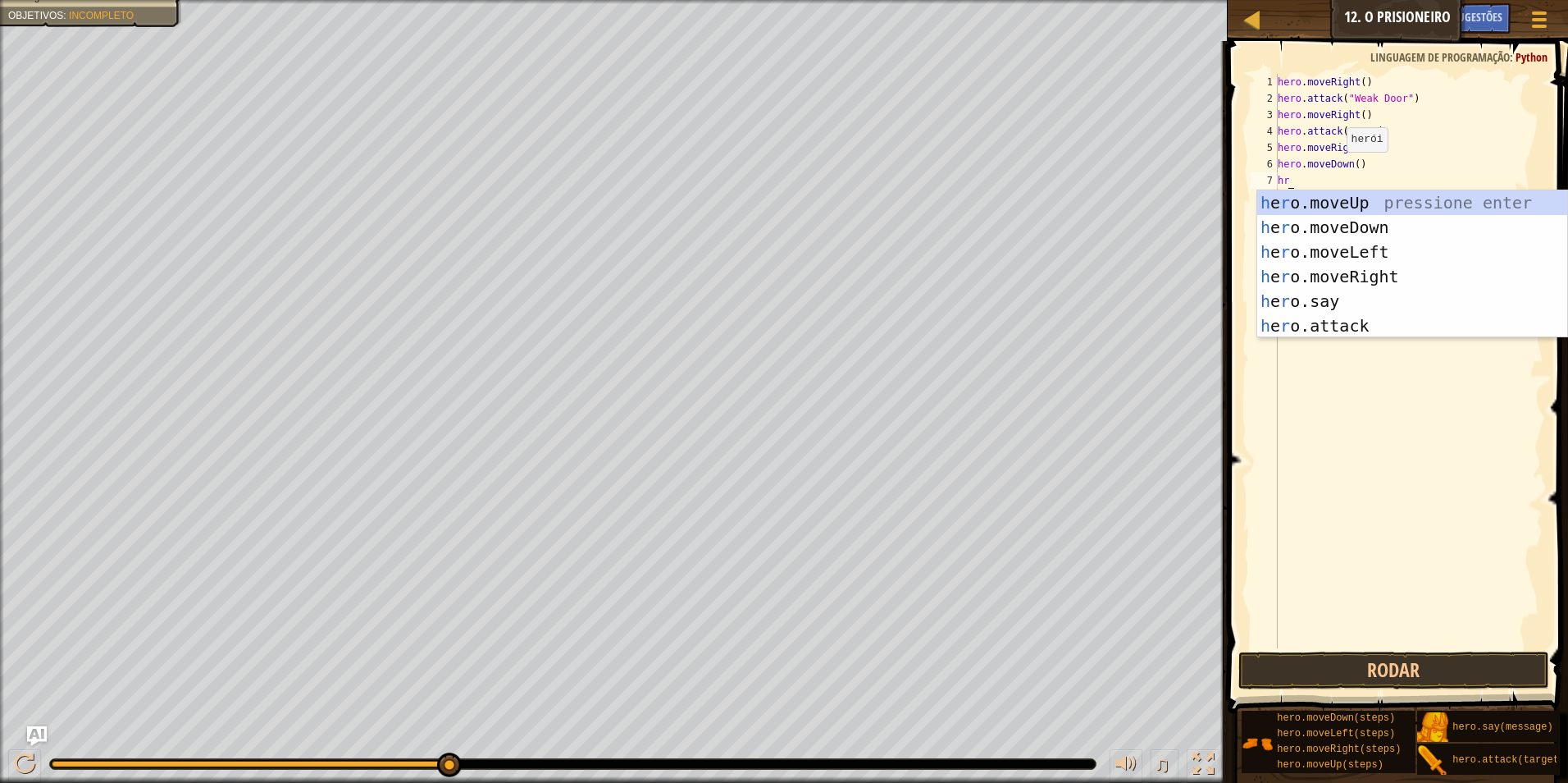
type textarea "hrr"
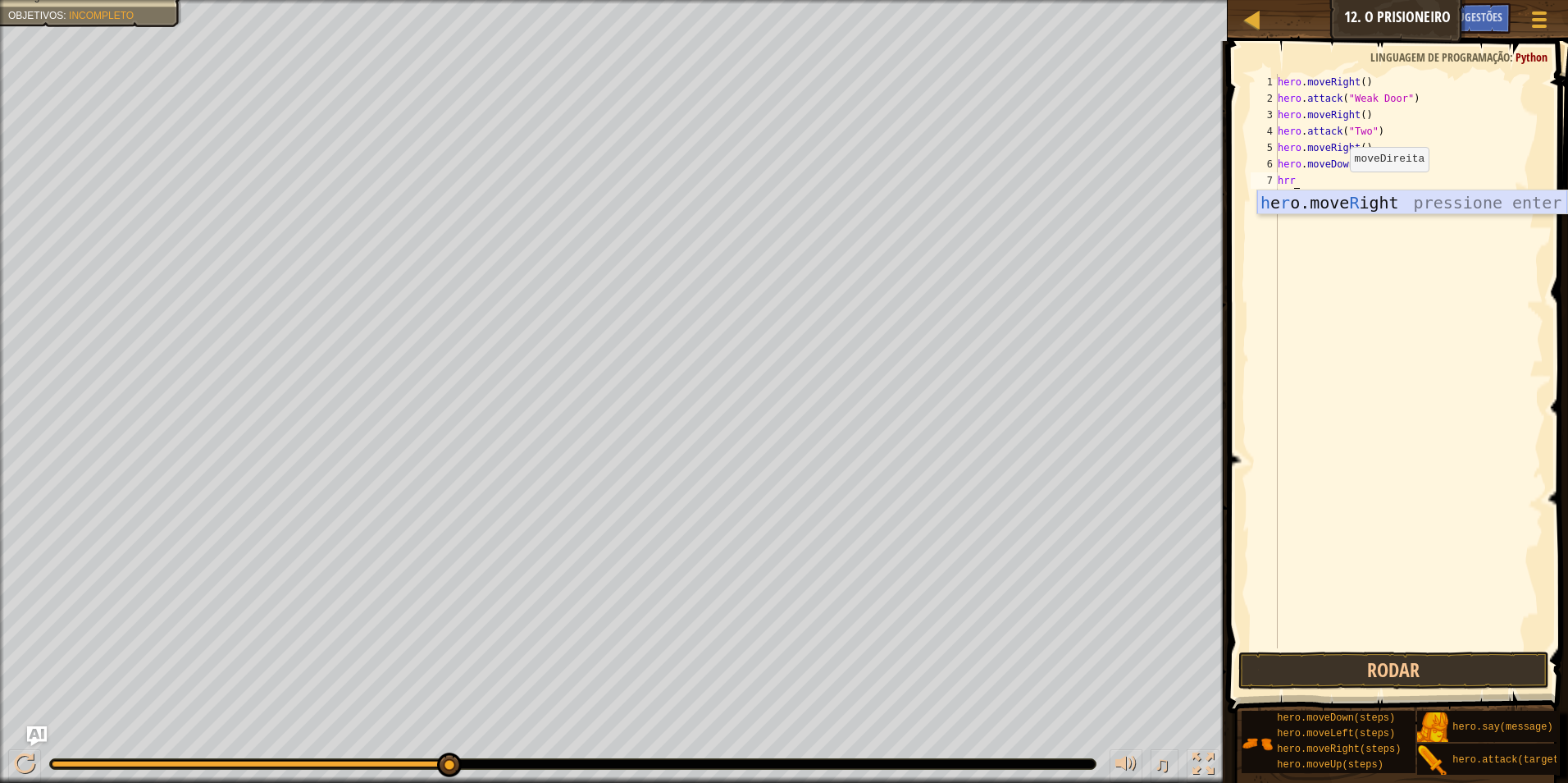
click at [1338, 195] on div "h e r o.move R ight pressione enter" at bounding box center [1412, 227] width 310 height 74
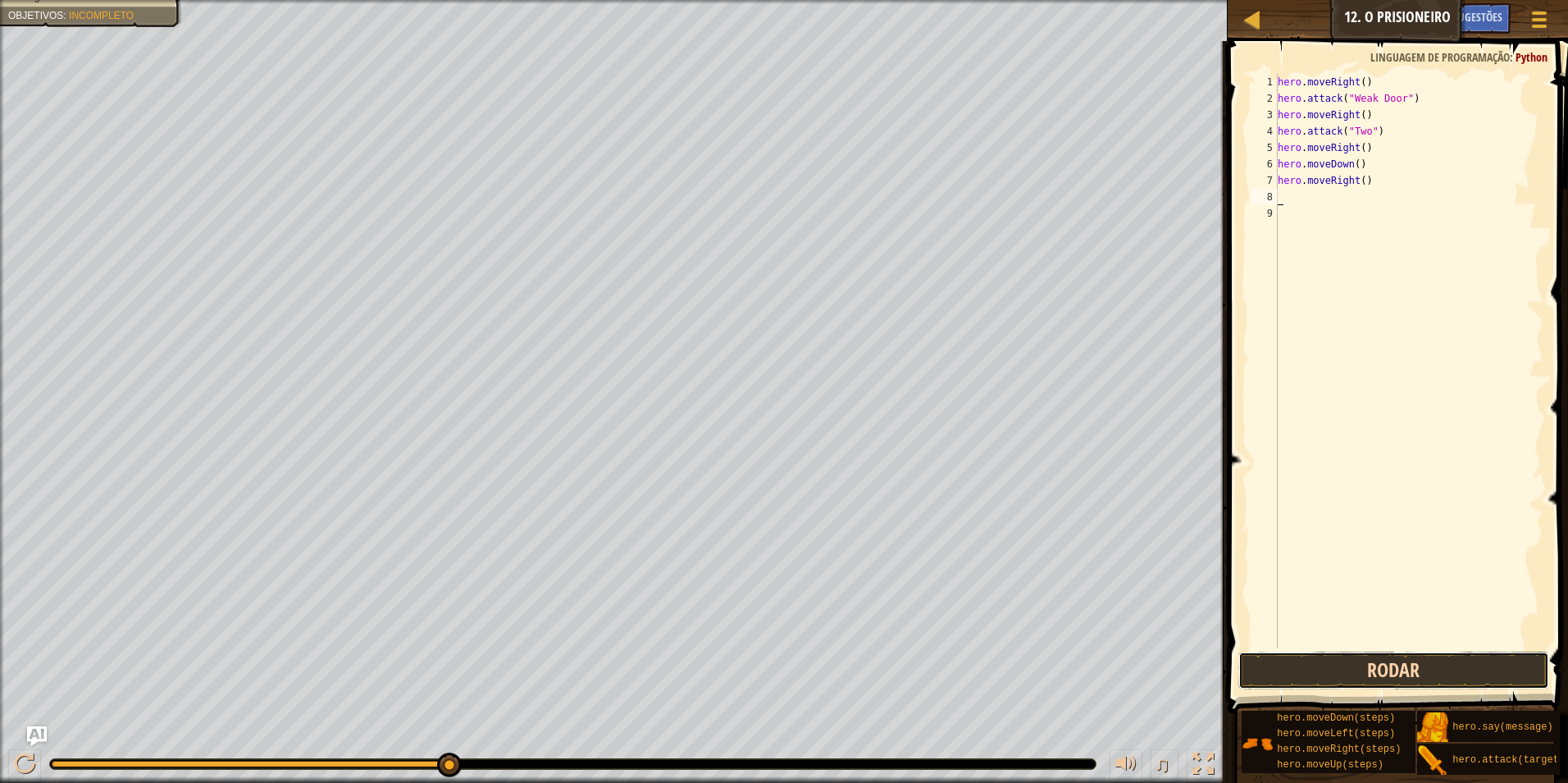
click at [1327, 670] on button "Rodar" at bounding box center [1394, 671] width 311 height 38
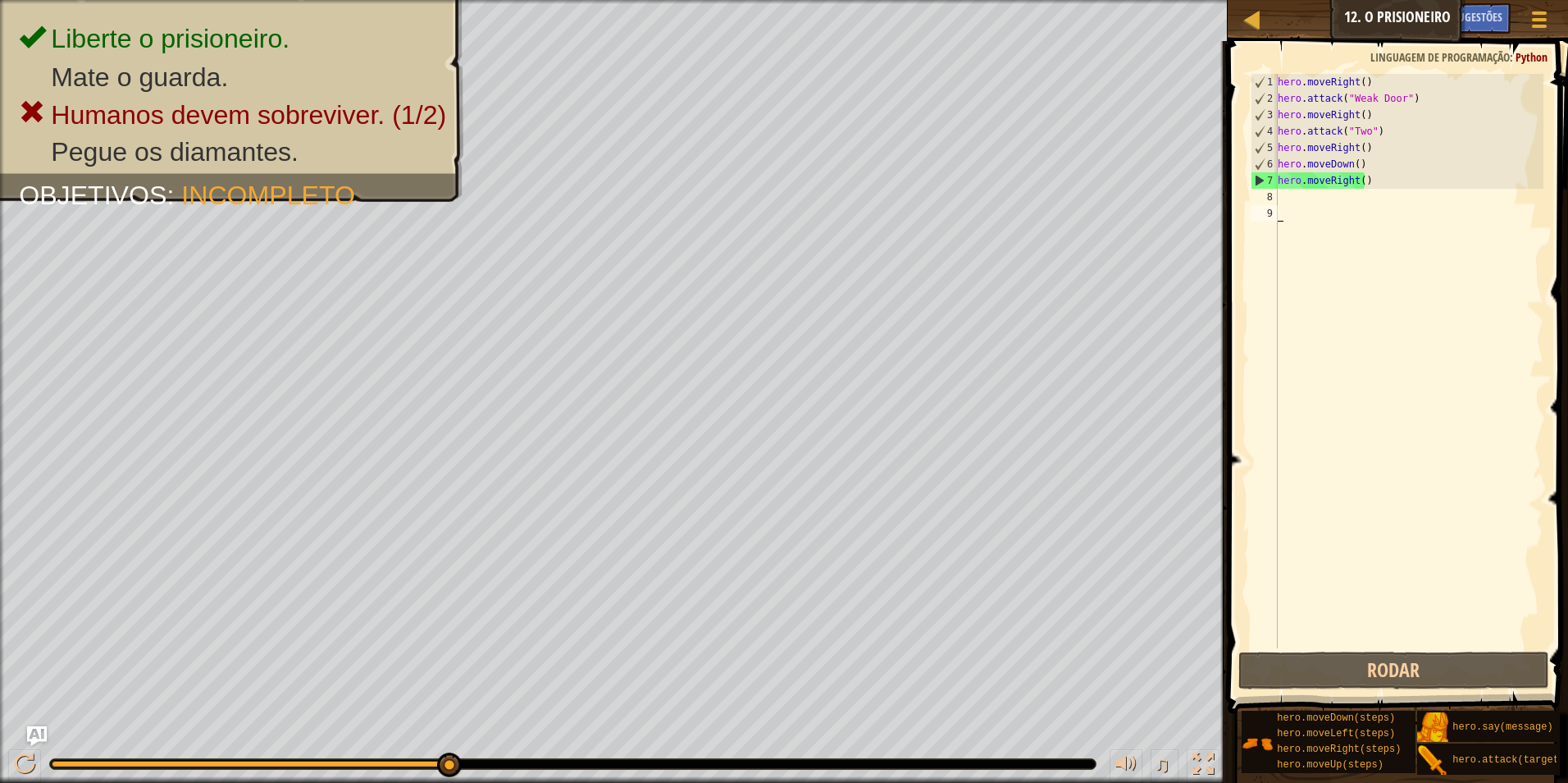
click at [1279, 205] on div "hero . moveRight ( ) hero . attack ( "Weak Door" ) hero . moveRight ( ) hero . …" at bounding box center [1409, 377] width 269 height 607
click at [1281, 204] on div "hero . moveRight ( ) hero . attack ( "Weak Door" ) hero . moveRight ( ) hero . …" at bounding box center [1409, 377] width 269 height 607
click at [1284, 200] on div "hero . moveRight ( ) hero . attack ( "Weak Door" ) hero . moveRight ( ) hero . …" at bounding box center [1409, 361] width 269 height 575
type textarea "h"
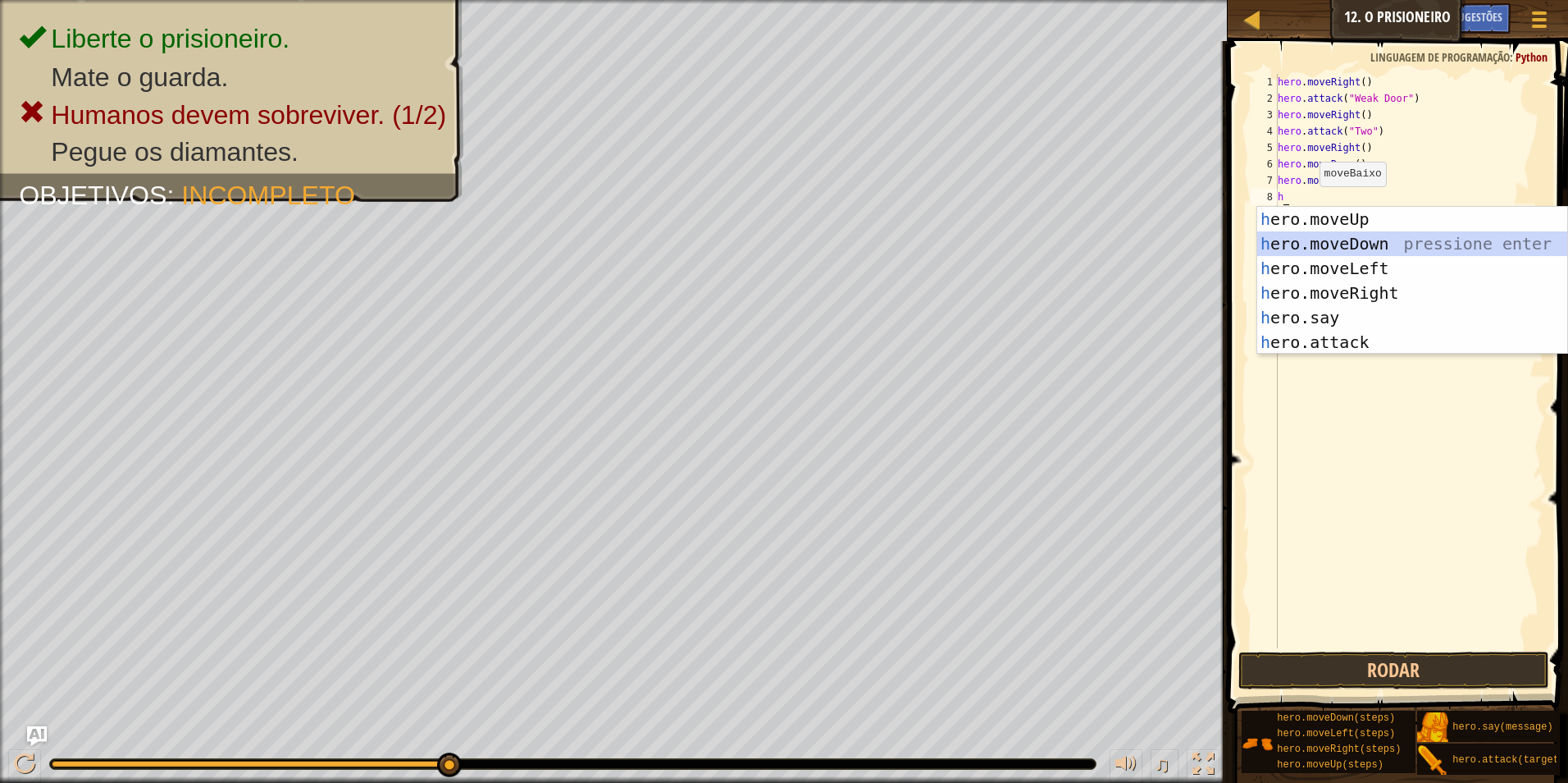
click at [1345, 245] on div "h ero.moveUp pressione enter h ero.moveDown pressione enter h ero.moveLeft pres…" at bounding box center [1412, 304] width 310 height 197
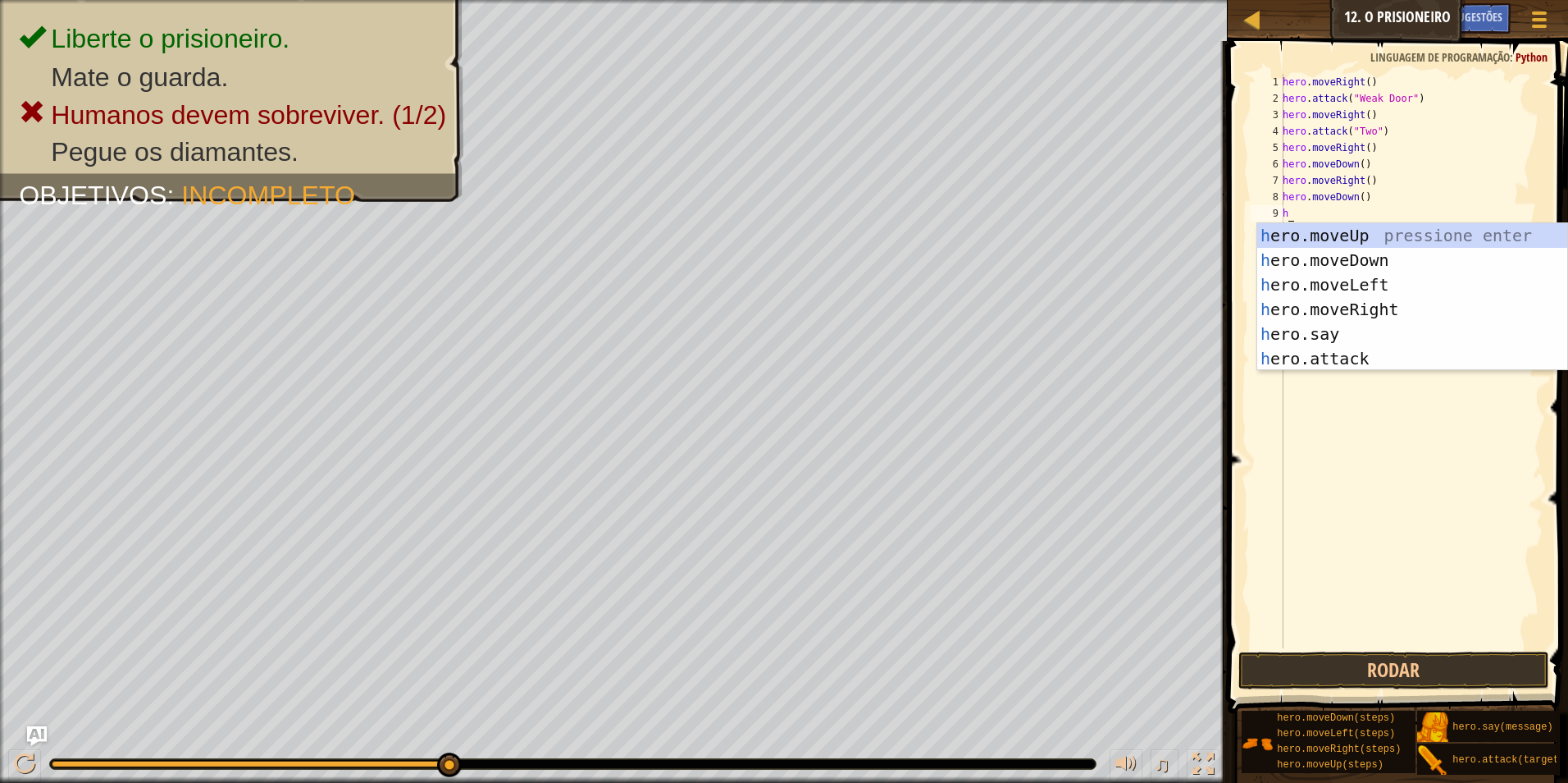
type textarea "hr"
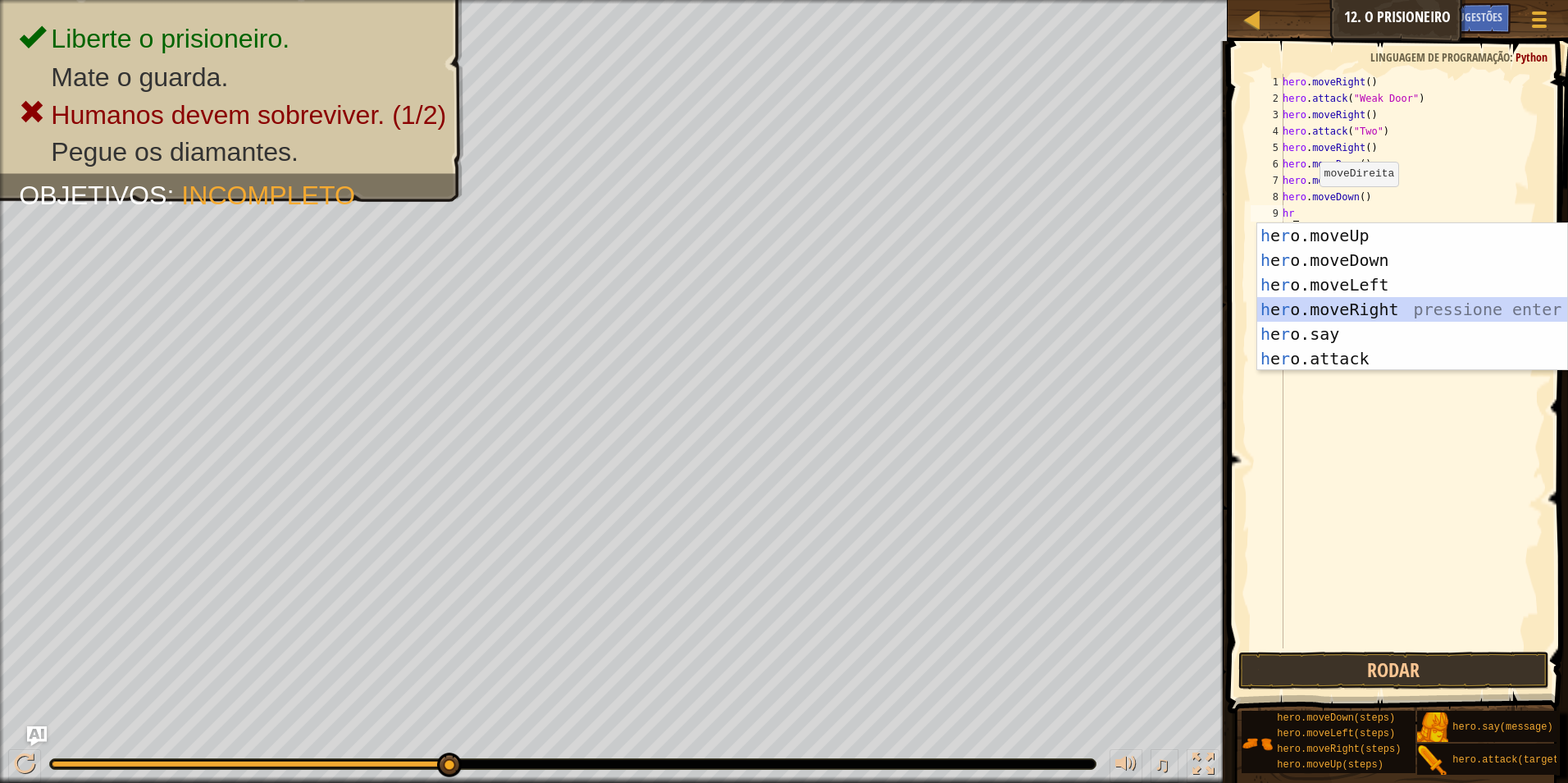
click at [1329, 300] on div "h e r o.moveUp pressione enter h e r o.moveDown pressione enter h e r o.moveLef…" at bounding box center [1412, 321] width 310 height 197
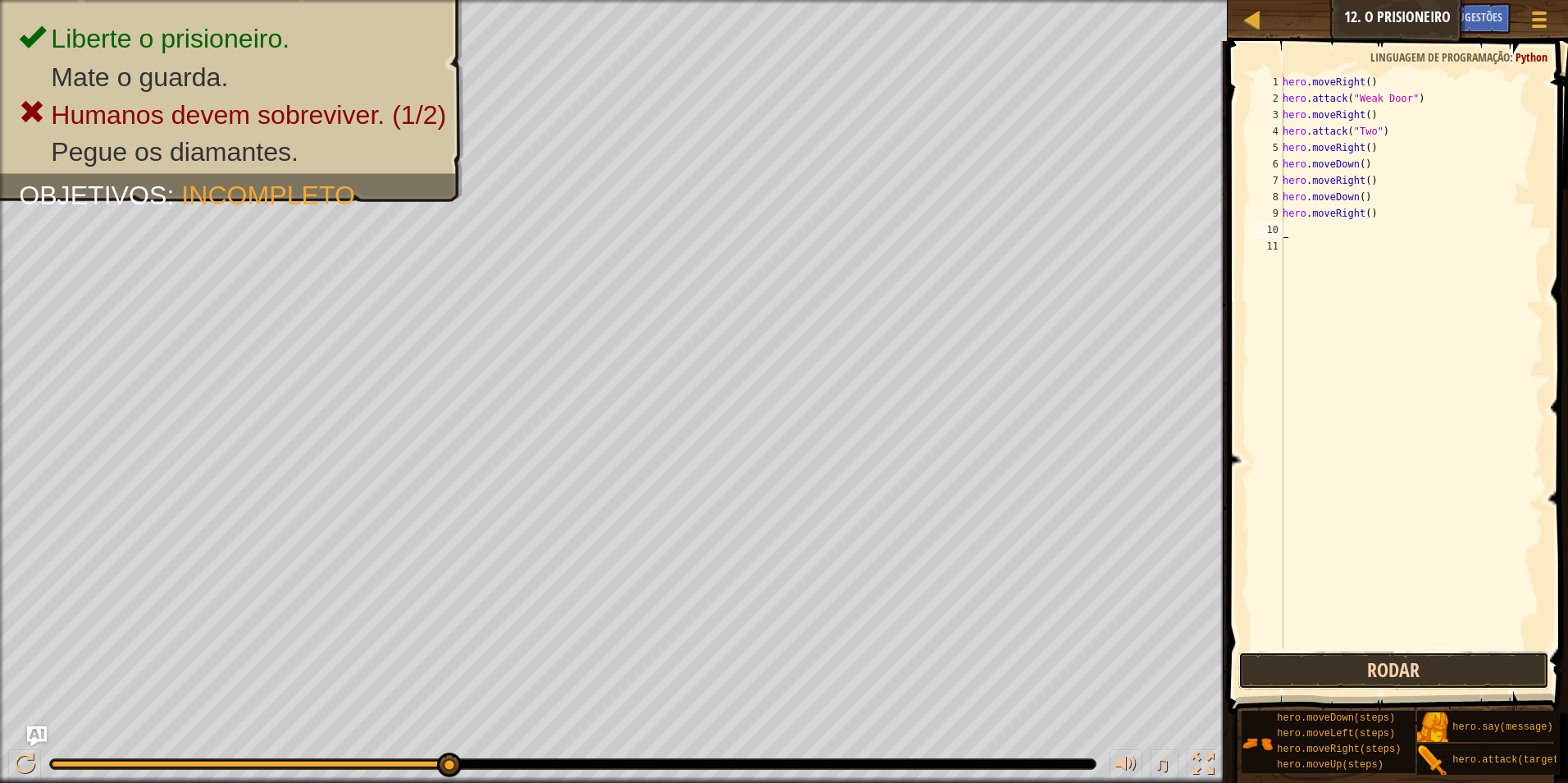
click at [1432, 660] on button "Rodar" at bounding box center [1394, 671] width 311 height 38
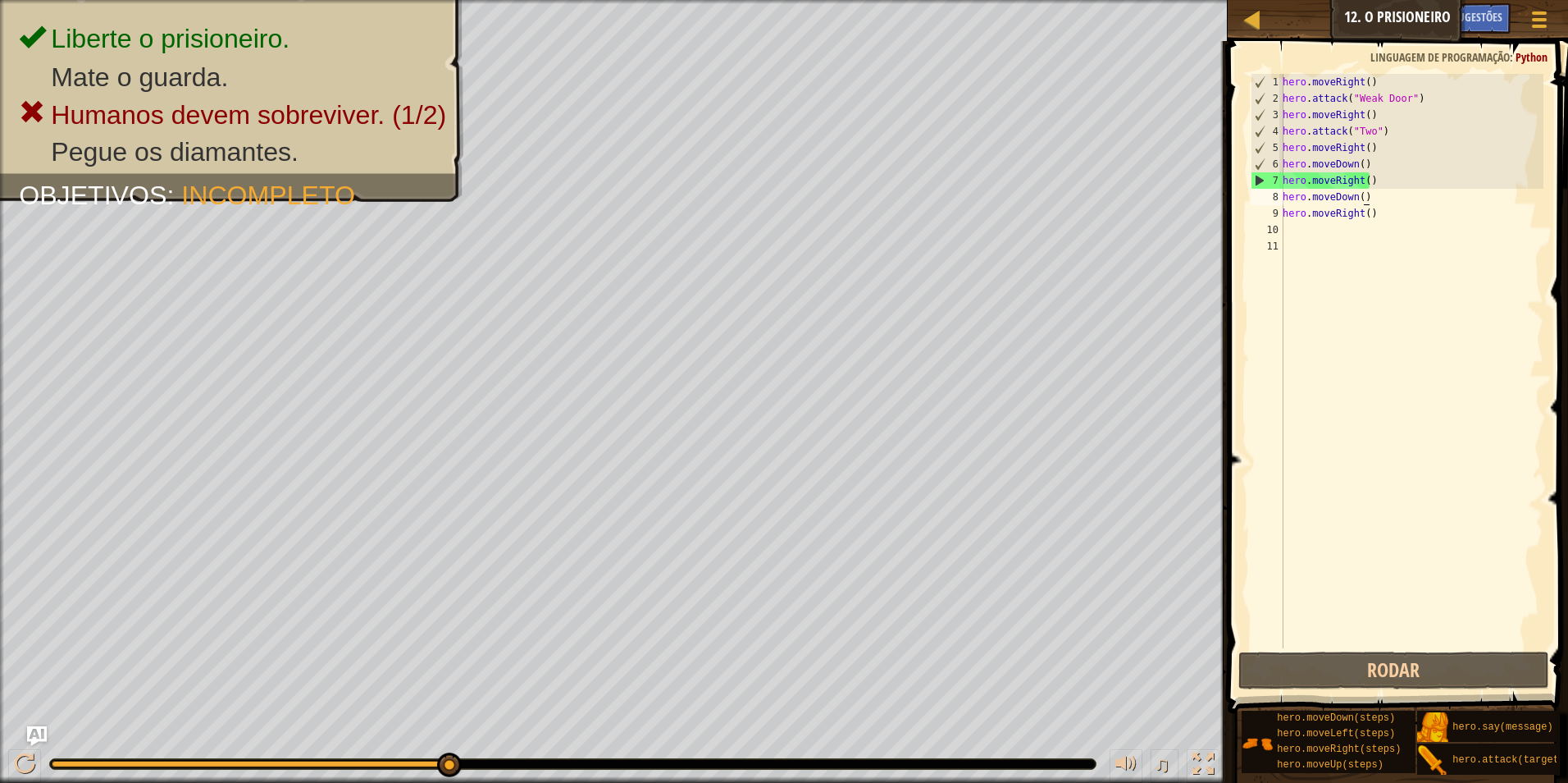
click at [1389, 194] on div "hero . moveRight ( ) hero . attack ( "Weak Door" ) hero . moveRight ( ) hero . …" at bounding box center [1412, 377] width 264 height 607
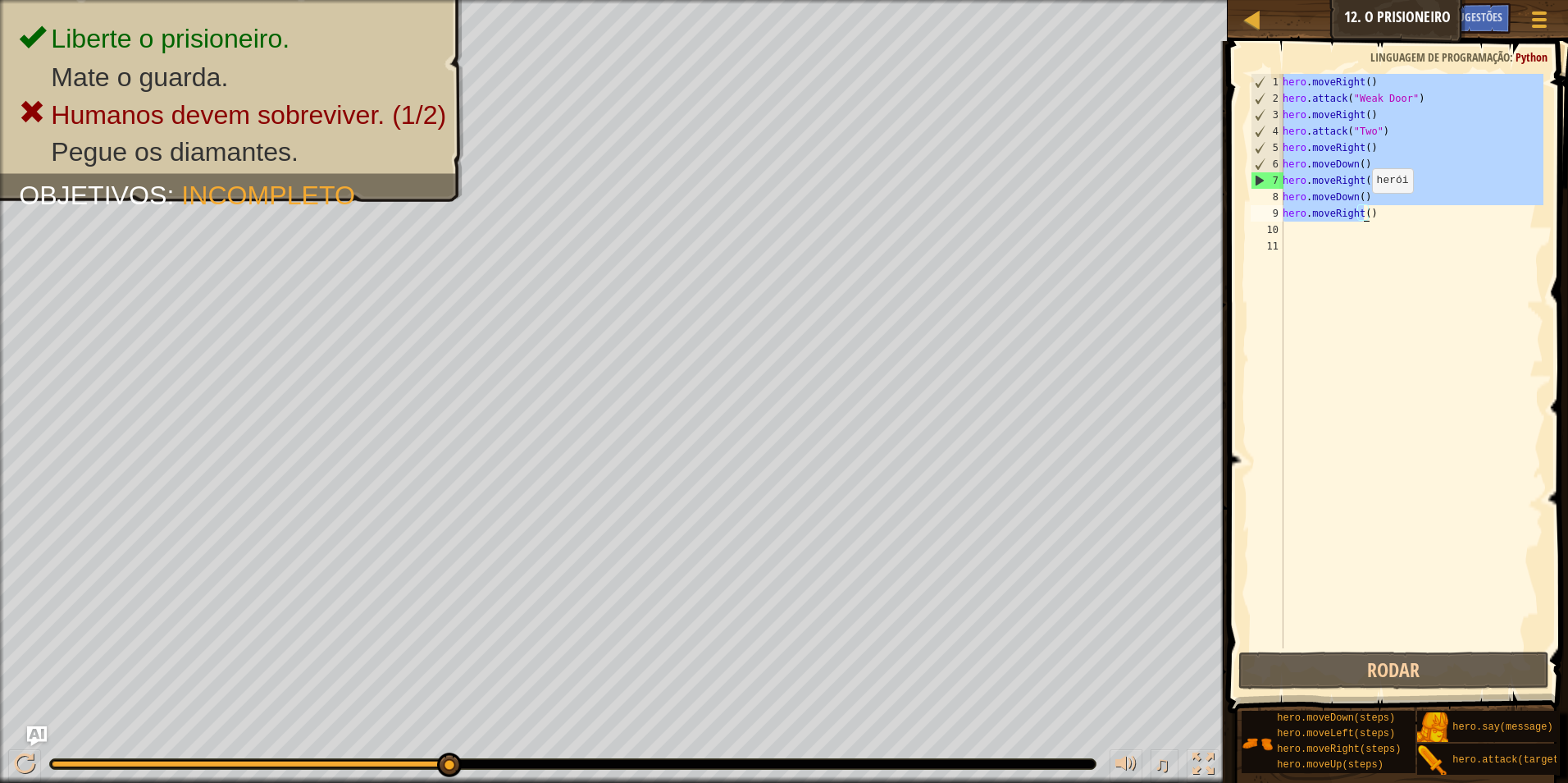
drag, startPoint x: 1283, startPoint y: 82, endPoint x: 1365, endPoint y: 210, distance: 152.0
click at [1365, 210] on div "hero . moveRight ( ) hero . attack ( "Weak Door" ) hero . moveRight ( ) hero . …" at bounding box center [1412, 377] width 264 height 607
type textarea ")"
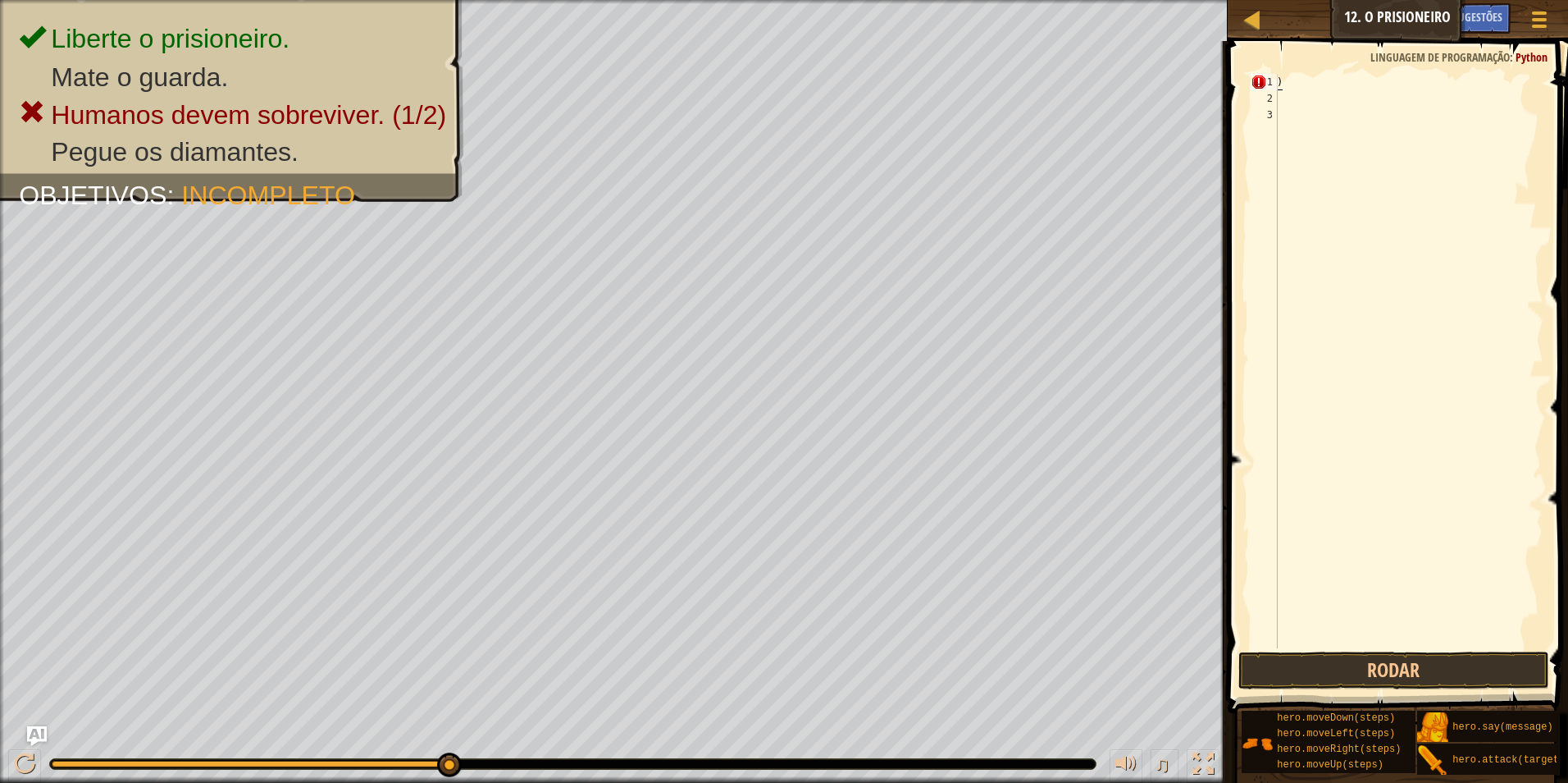
click at [1303, 87] on div ")" at bounding box center [1408, 377] width 270 height 607
click at [1283, 82] on div at bounding box center [1408, 377] width 270 height 607
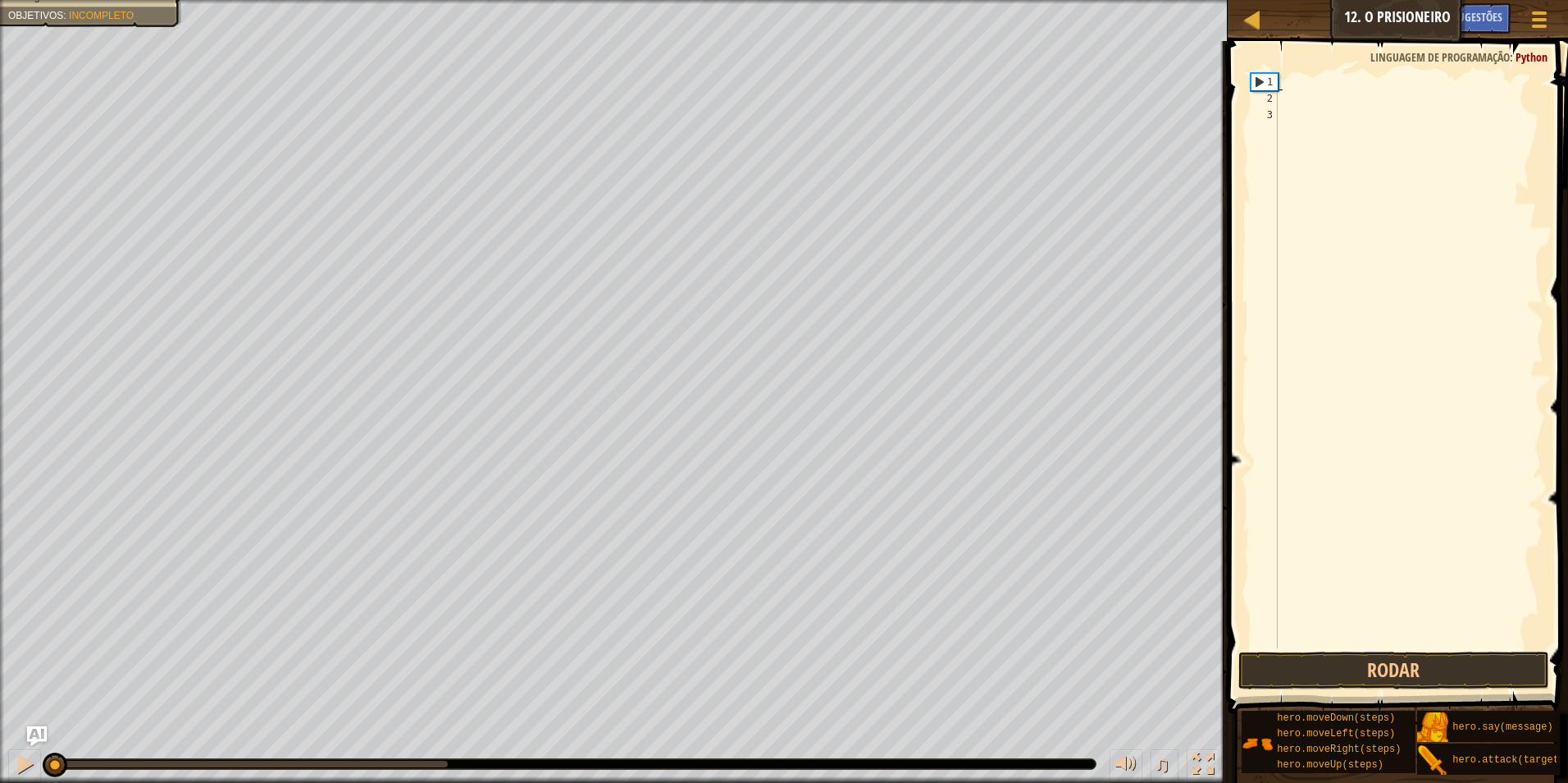
drag, startPoint x: 109, startPoint y: 761, endPoint x: 31, endPoint y: 786, distance: 81.9
click at [31, 0] on html "Mapa Introdução à Ciência da Computação 12. O Prisioneiro Menu do Jogo Pronto S…" at bounding box center [784, 0] width 1568 height 0
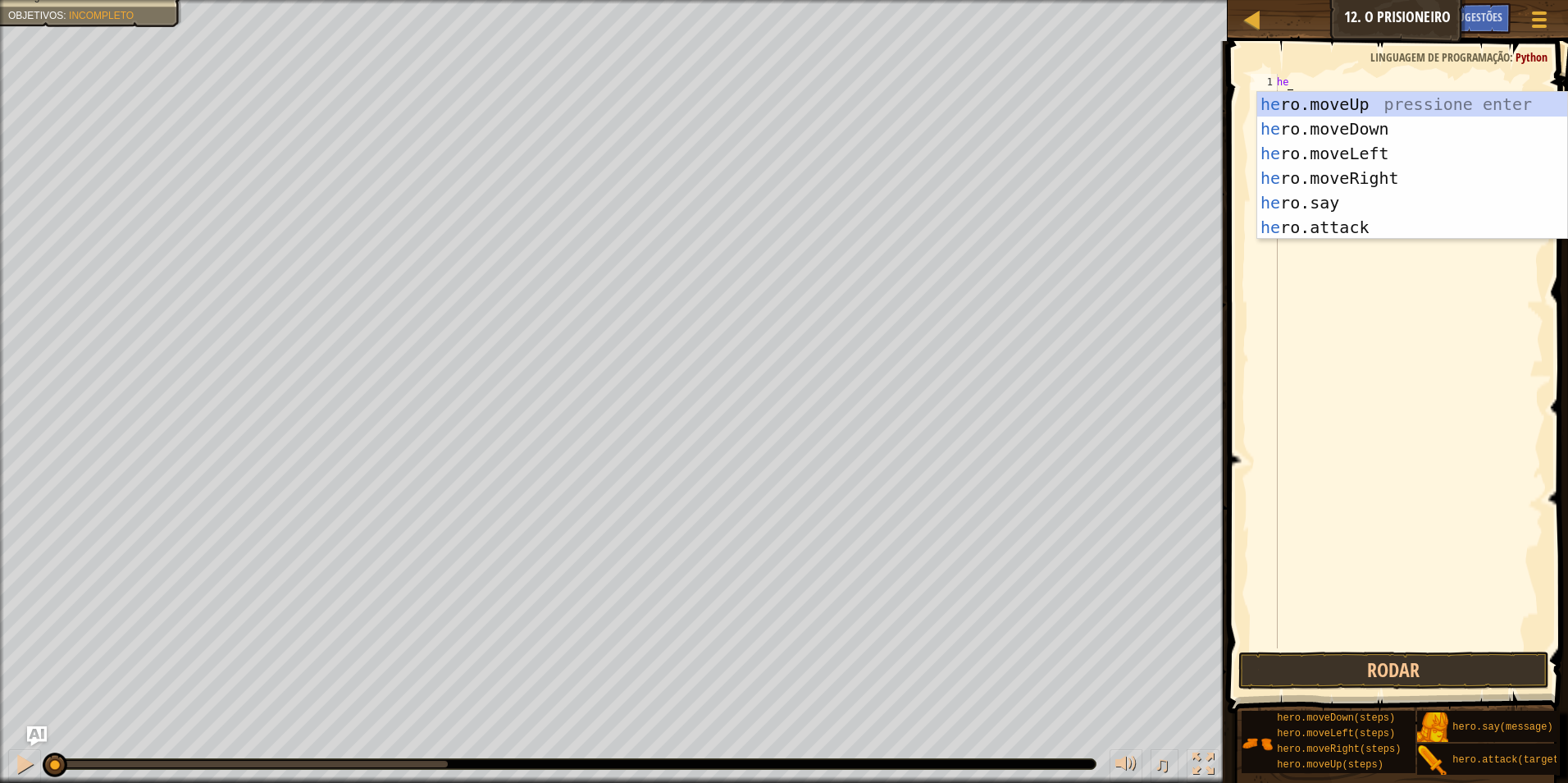
type textarea "her"
click at [1372, 176] on div "her o.moveUp pressione enter her o.moveDown pressione enter her o.moveLeft pres…" at bounding box center [1412, 189] width 310 height 197
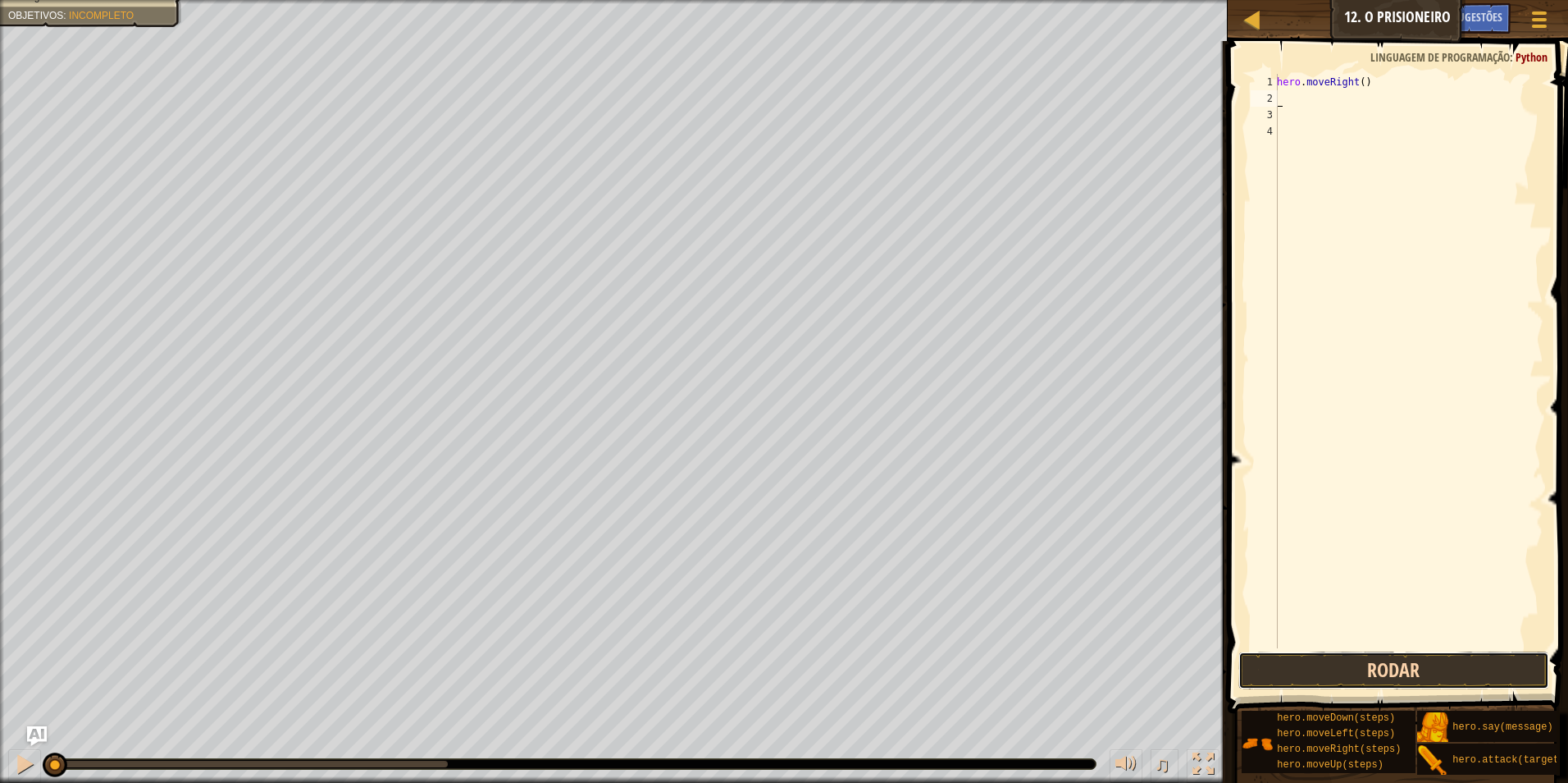
click at [1372, 658] on button "Rodar" at bounding box center [1394, 671] width 311 height 38
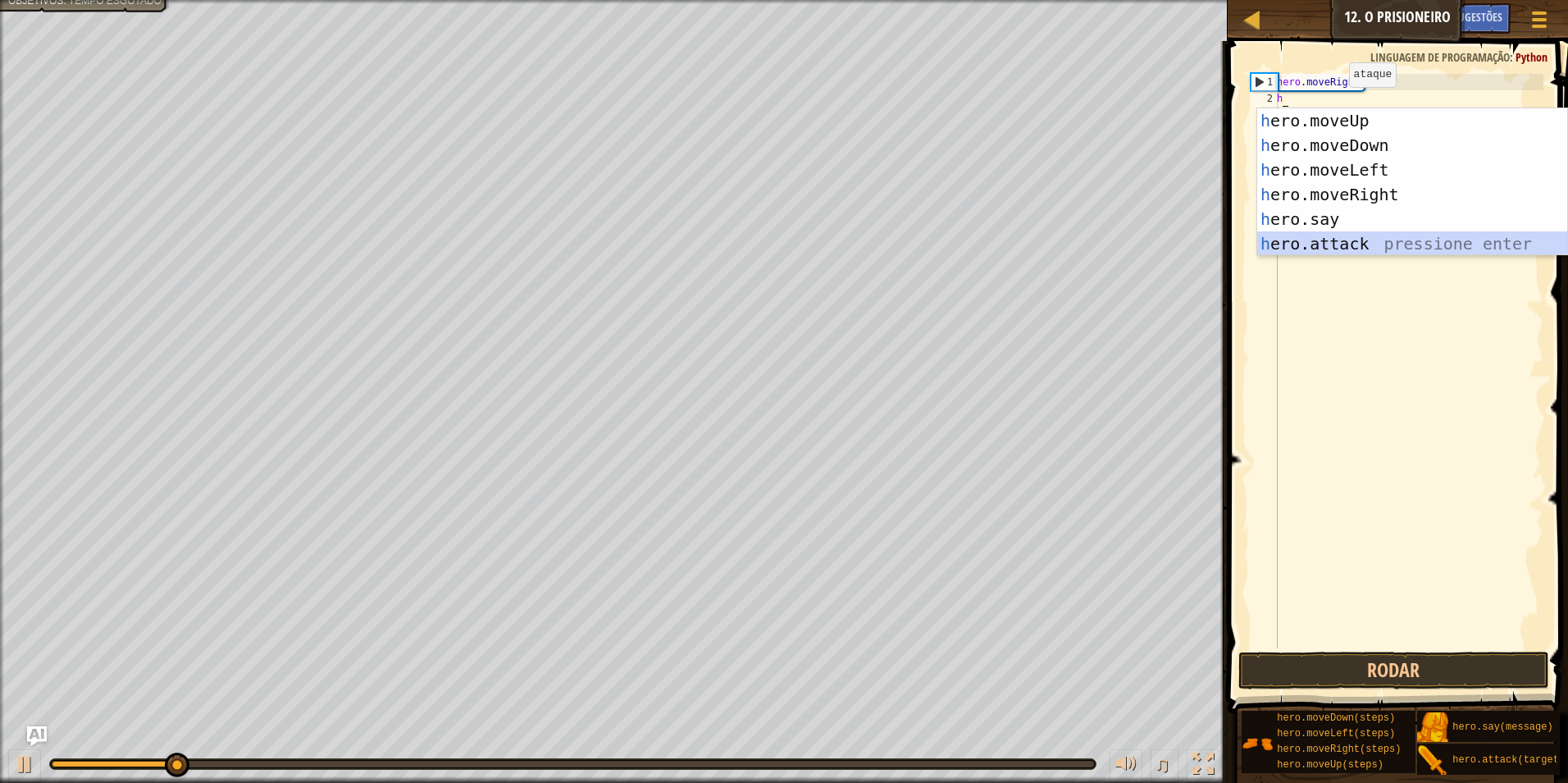
click at [1348, 240] on div "h ero.moveUp pressione enter h ero.moveDown pressione enter h ero.moveLeft pres…" at bounding box center [1412, 207] width 310 height 197
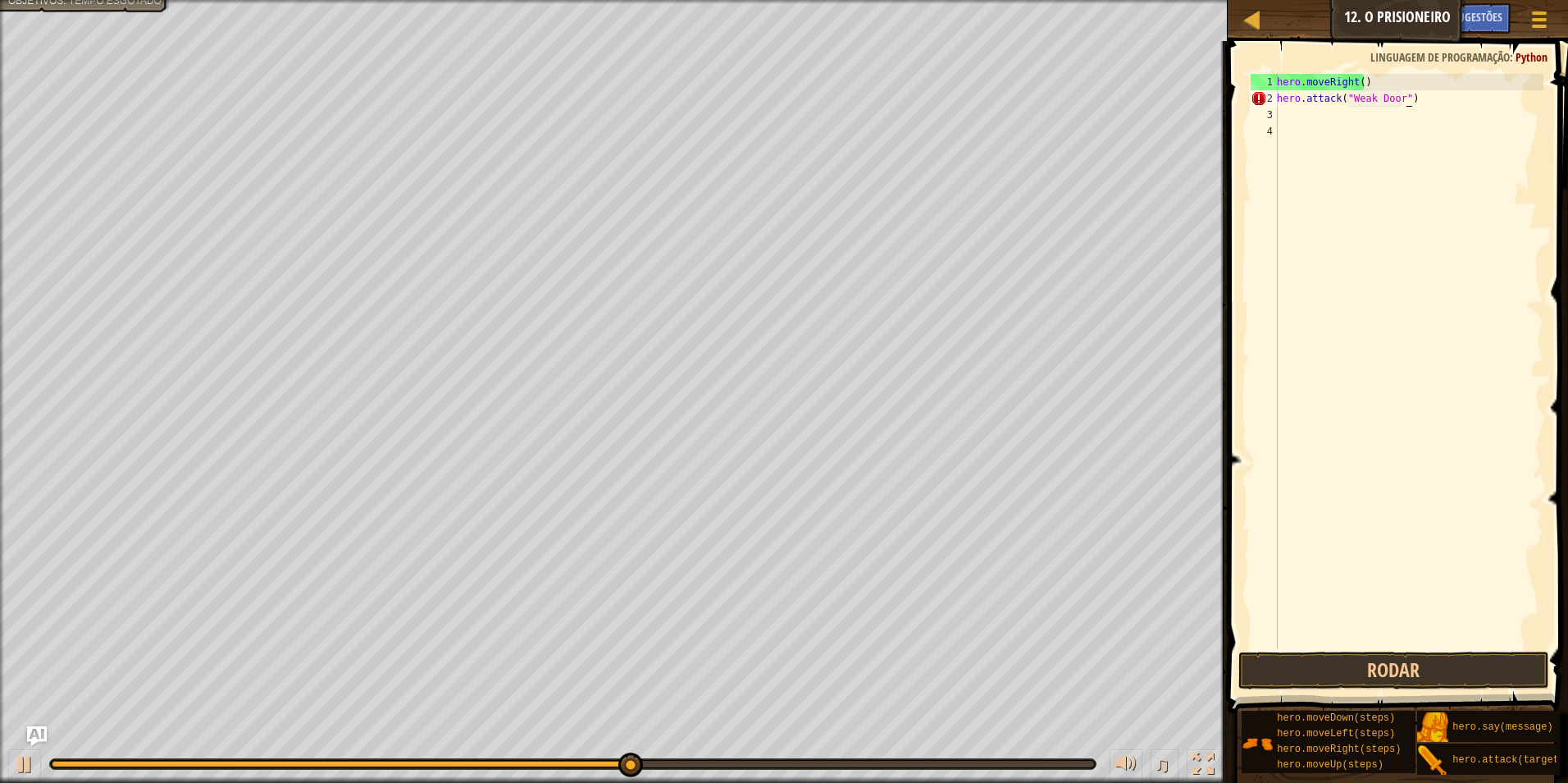
scroll to position [7, 10]
type textarea "hero.attack("Weak Door")"
click at [1362, 677] on button "Rodar" at bounding box center [1394, 671] width 311 height 38
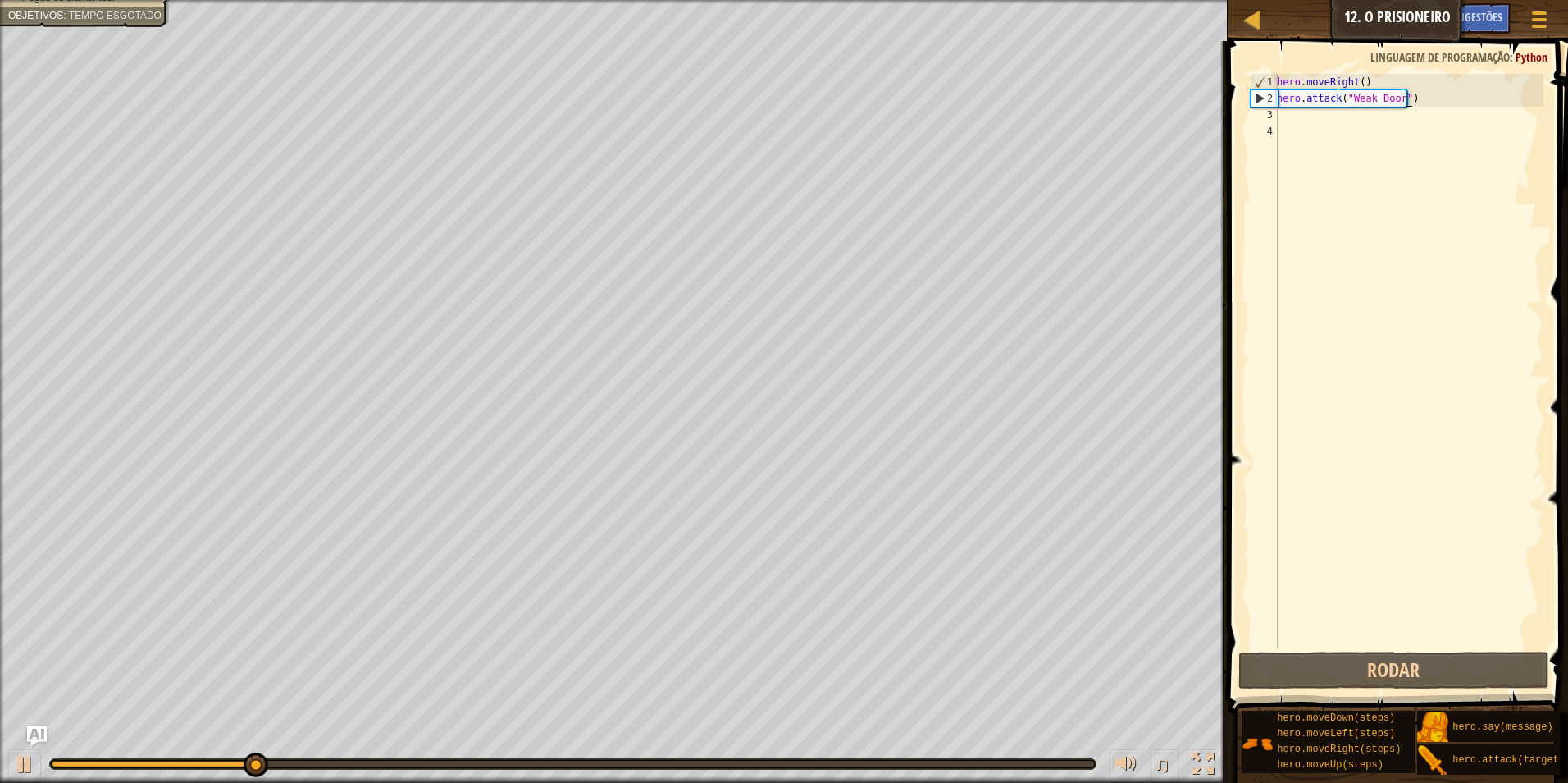
click at [1290, 117] on div "hero . moveRight ( ) hero . attack ( "Weak Door" )" at bounding box center [1408, 377] width 270 height 607
type textarea "h"
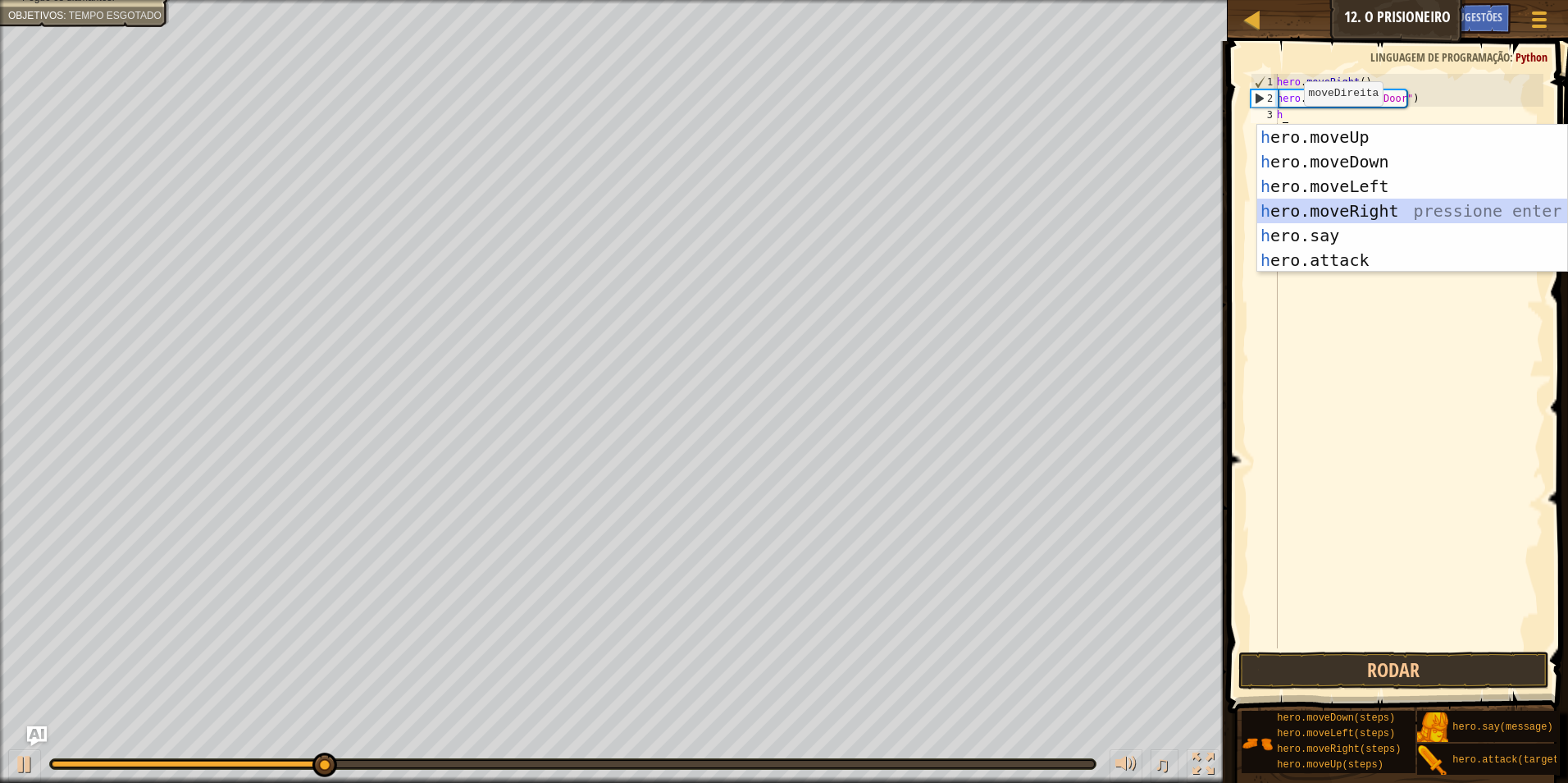
click at [1327, 208] on div "h ero.moveUp pressione enter h ero.moveDown pressione enter h ero.moveLeft pres…" at bounding box center [1412, 223] width 310 height 197
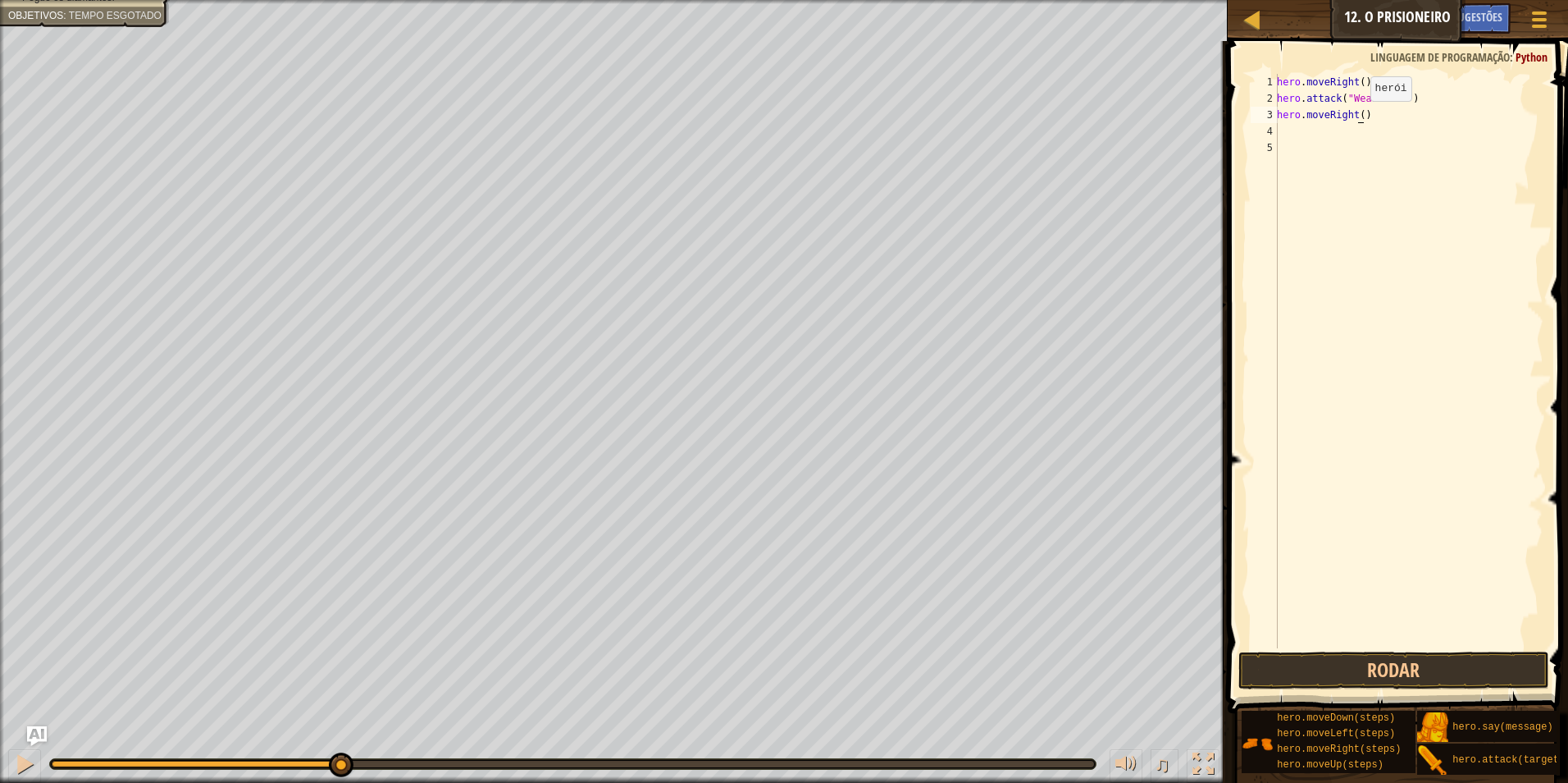
click at [1356, 118] on div "hero . moveRight ( ) hero . attack ( "Weak Door" ) hero . moveRight ( )" at bounding box center [1408, 377] width 270 height 607
click at [1364, 114] on div "hero . moveRight ( ) hero . attack ( "Weak Door" ) hero . moveRight ( 3" at bounding box center [1408, 377] width 270 height 607
type textarea "hero.moveRight(3)"
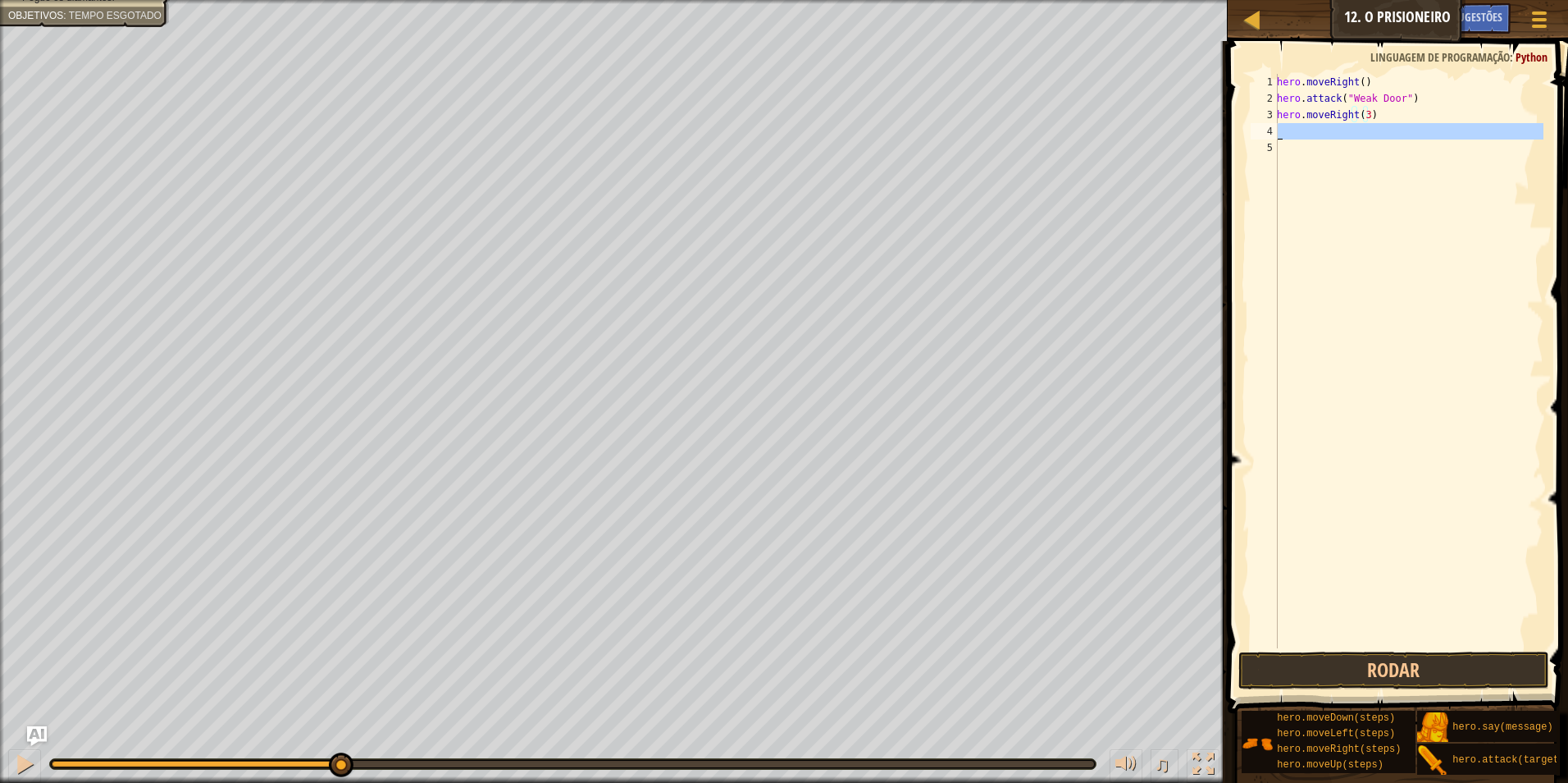
click at [1277, 130] on div "4" at bounding box center [1265, 131] width 27 height 16
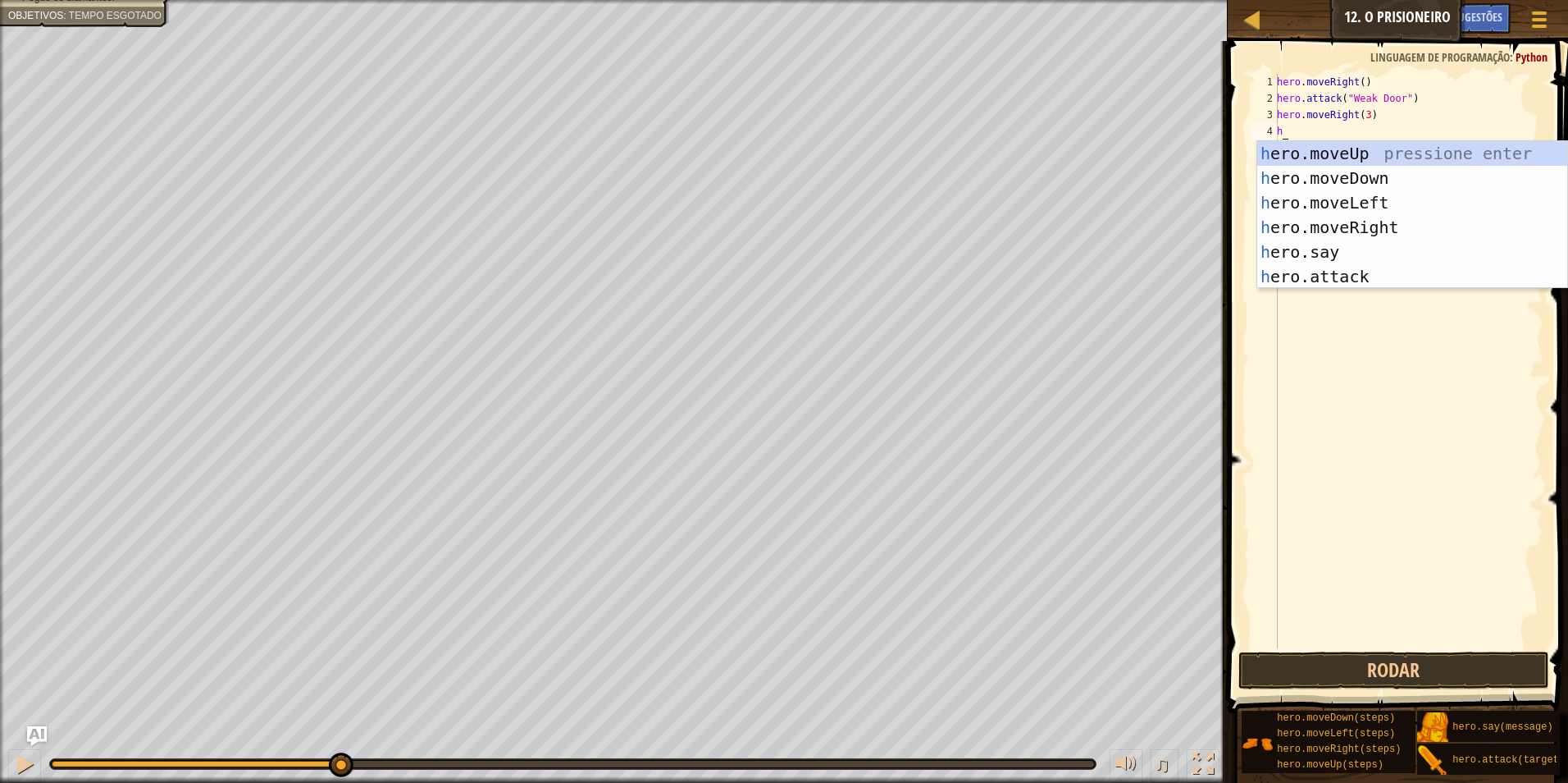
type textarea "he"
click at [1377, 176] on div "he ro.moveUp pressione enter he ro.moveDown pressione enter he ro.moveLeft pres…" at bounding box center [1412, 239] width 310 height 197
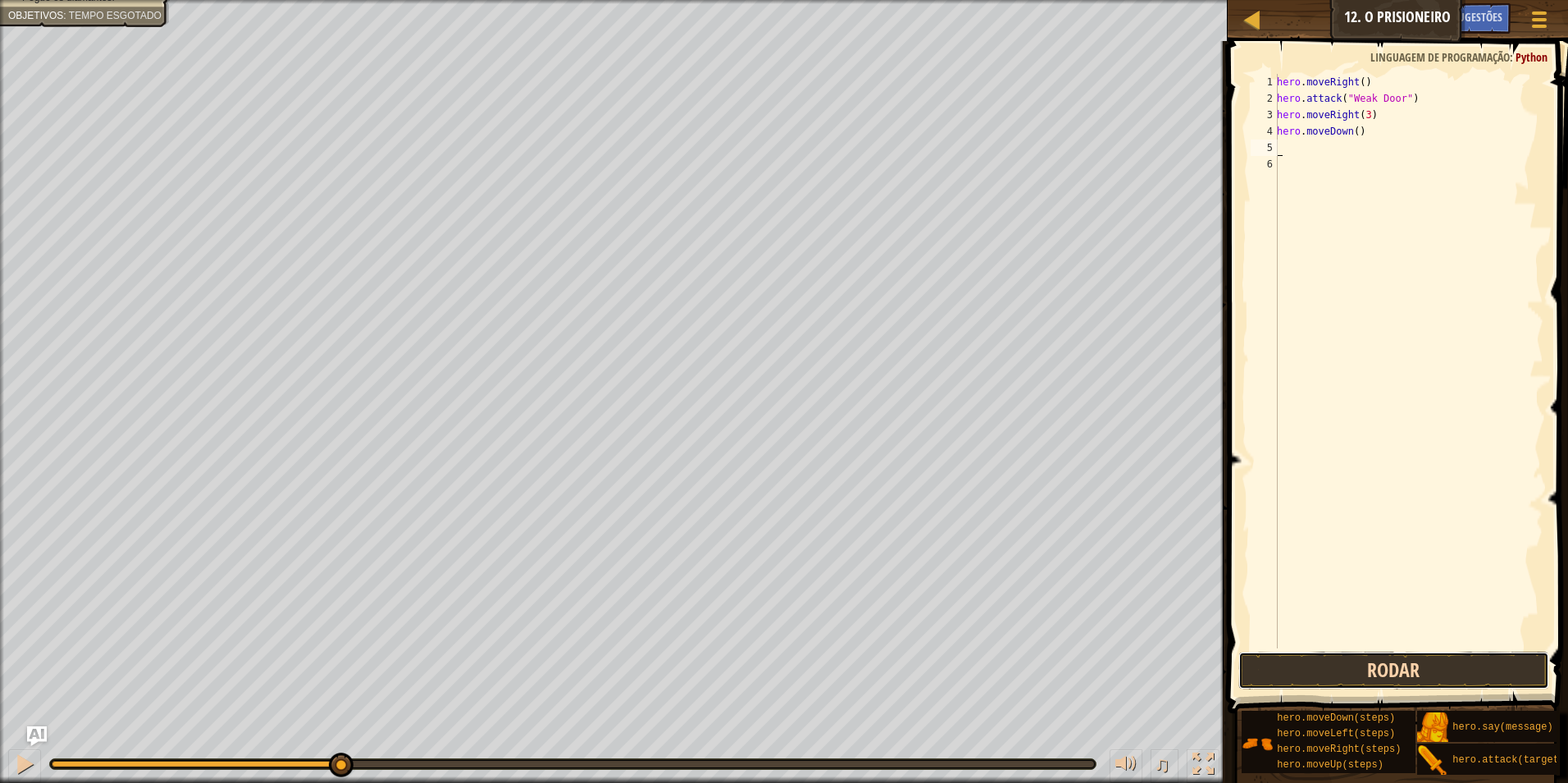
click at [1491, 662] on button "Rodar" at bounding box center [1394, 671] width 311 height 38
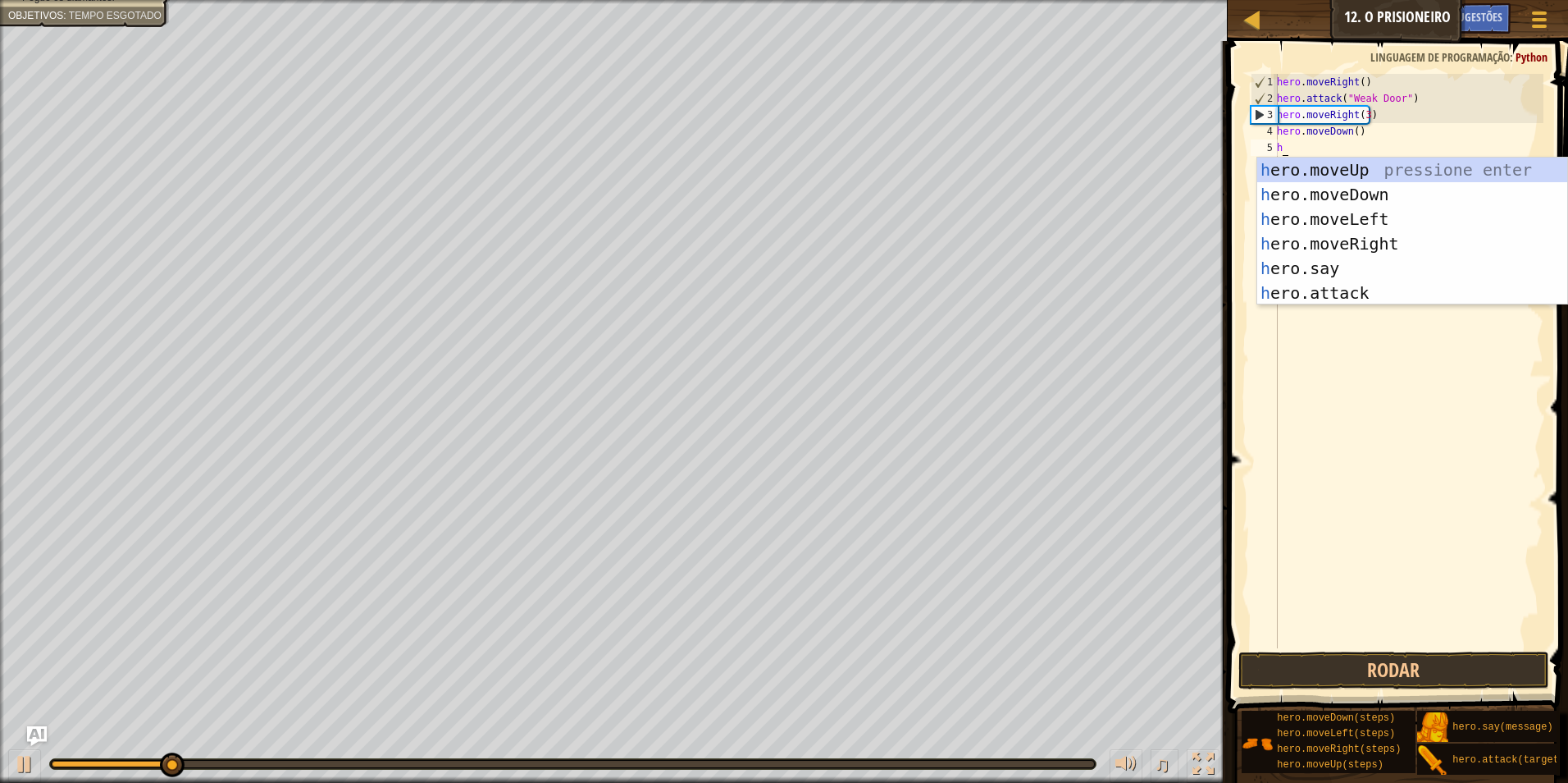
type textarea "he"
click at [1316, 191] on div "he ro.moveUp pressione enter he ro.moveDown pressione enter he ro.moveLeft pres…" at bounding box center [1412, 255] width 310 height 197
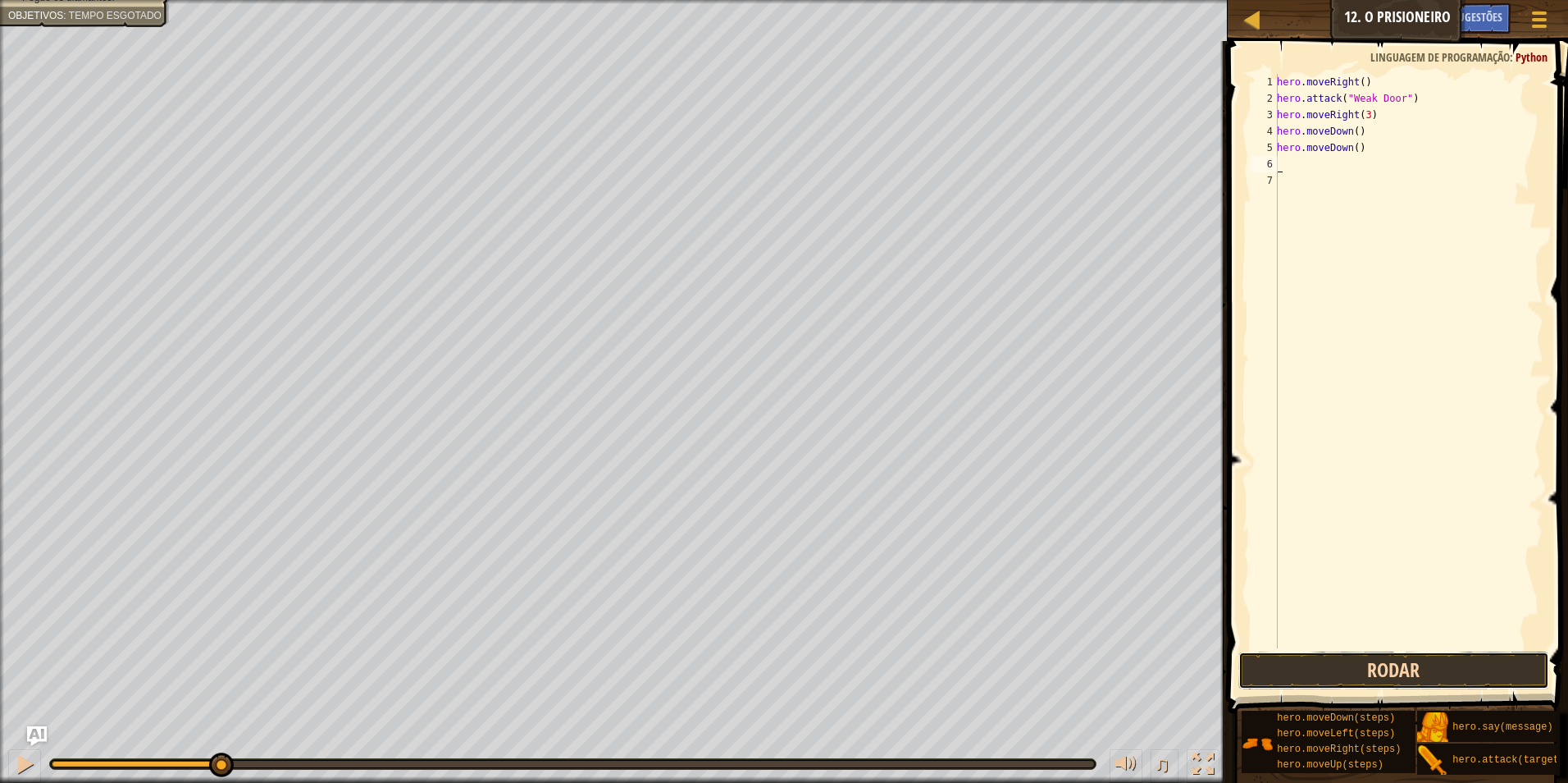
click at [1439, 670] on button "Rodar" at bounding box center [1394, 671] width 311 height 38
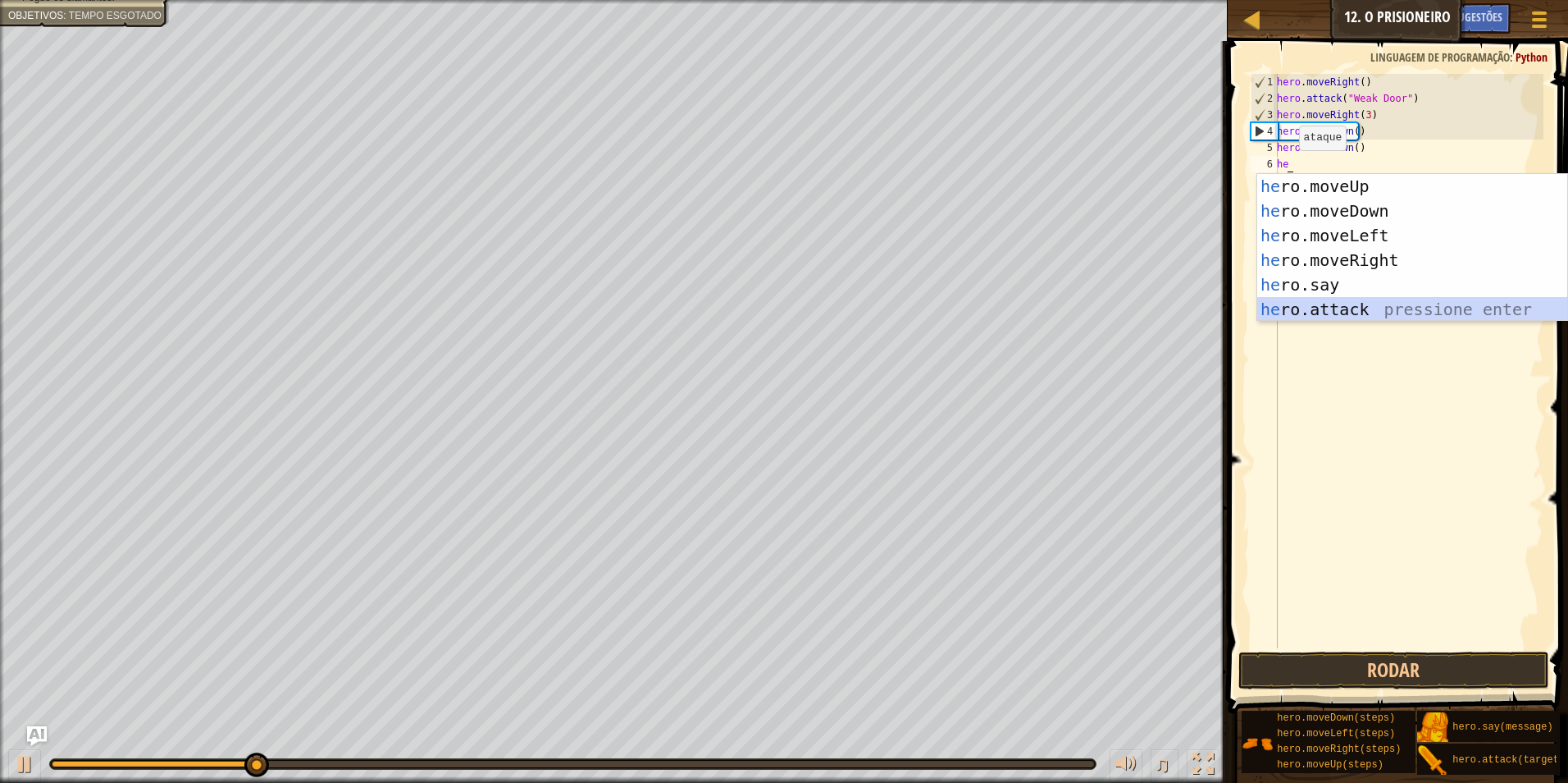
click at [1371, 310] on div "he ro.moveUp pressione enter he ro.moveDown pressione enter he ro.moveLeft pres…" at bounding box center [1412, 272] width 310 height 197
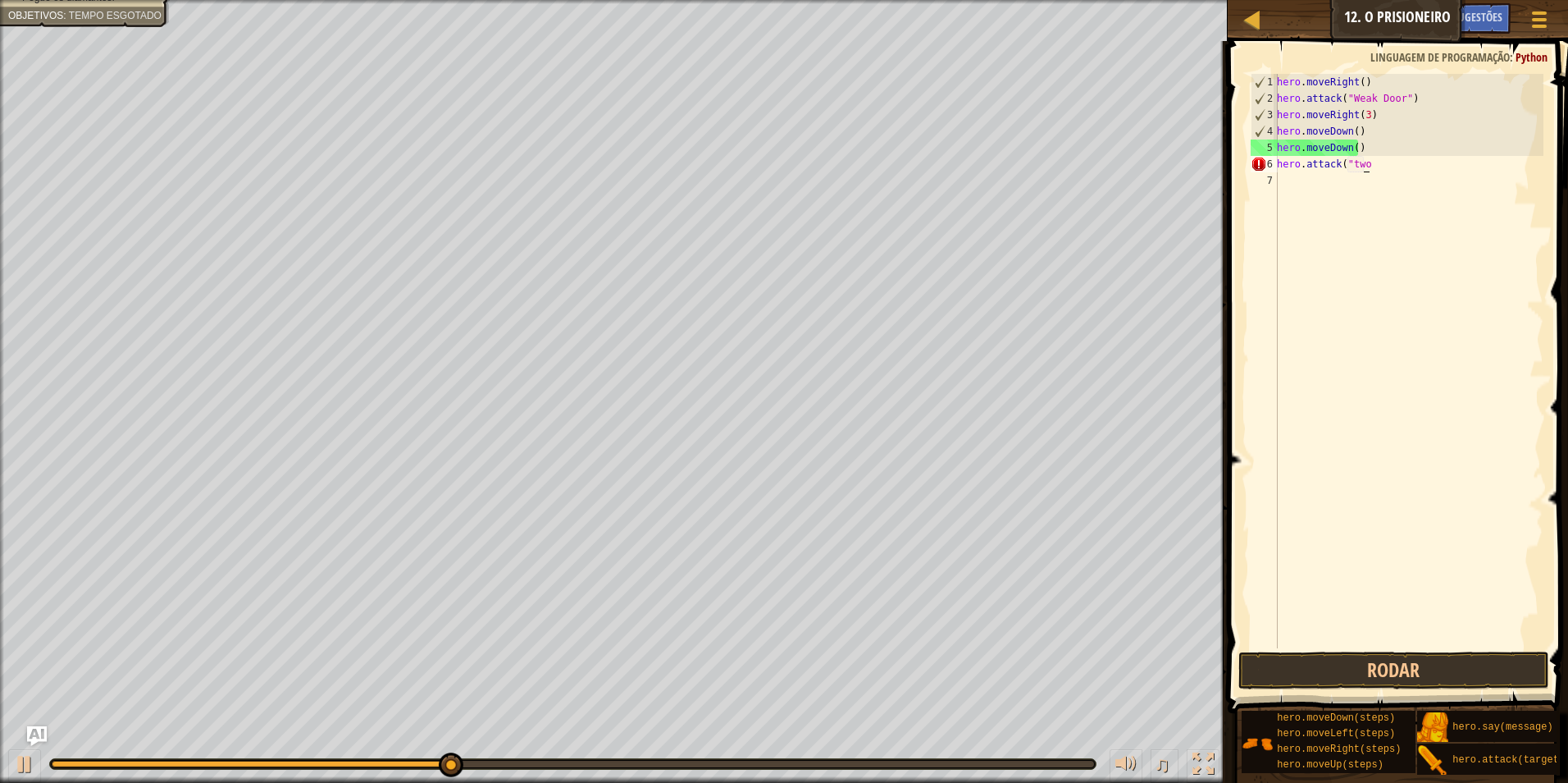
scroll to position [7, 7]
type textarea "hero.attack("two")")"
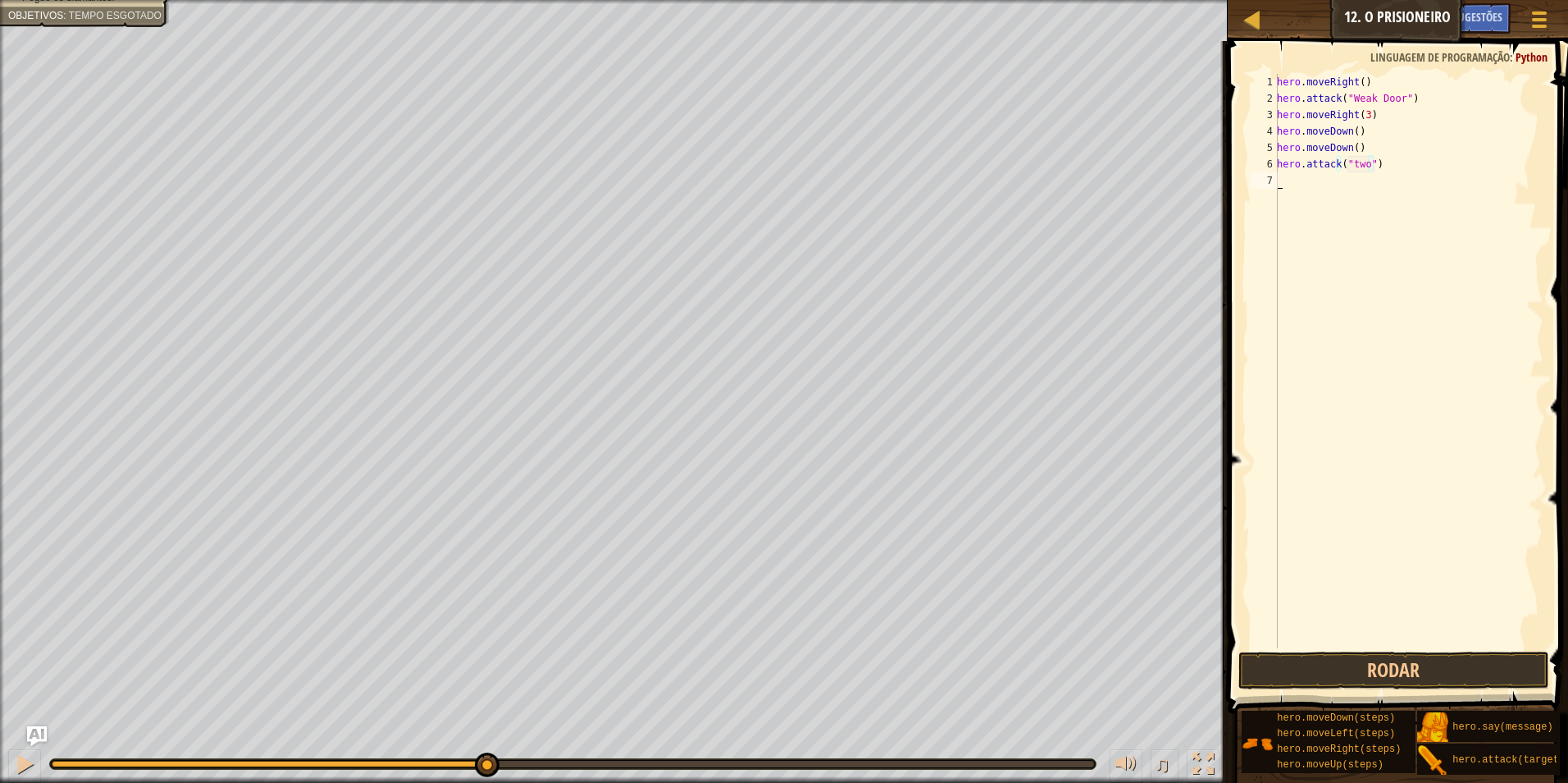
click at [1283, 176] on div "hero . moveRight ( ) hero . attack ( "Weak Door" ) hero . moveRight ( 3 ) hero …" at bounding box center [1408, 377] width 270 height 607
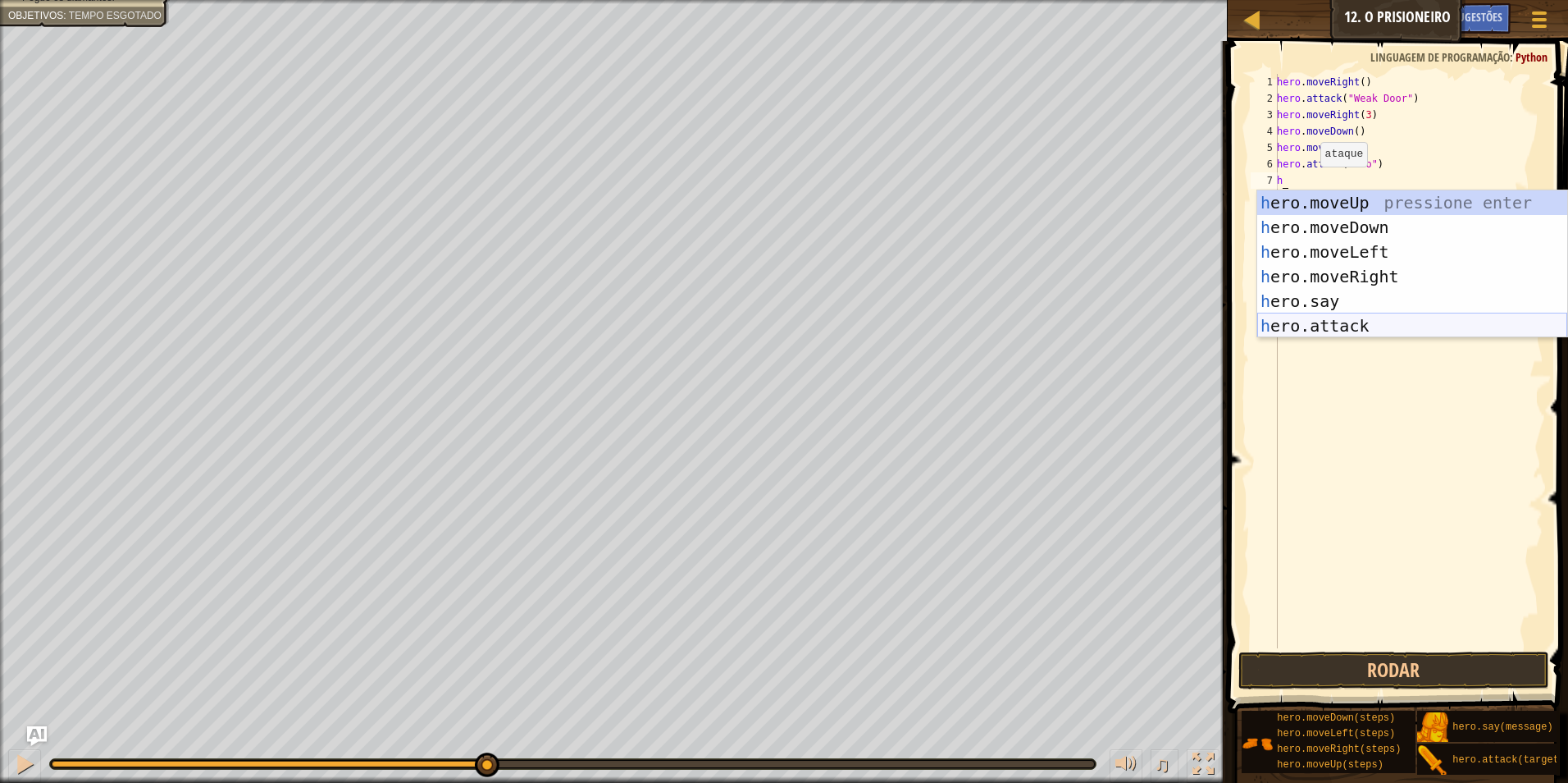
click at [1345, 317] on div "h ero.moveUp pressione enter h ero.moveDown pressione enter h ero.moveLeft pres…" at bounding box center [1412, 288] width 310 height 197
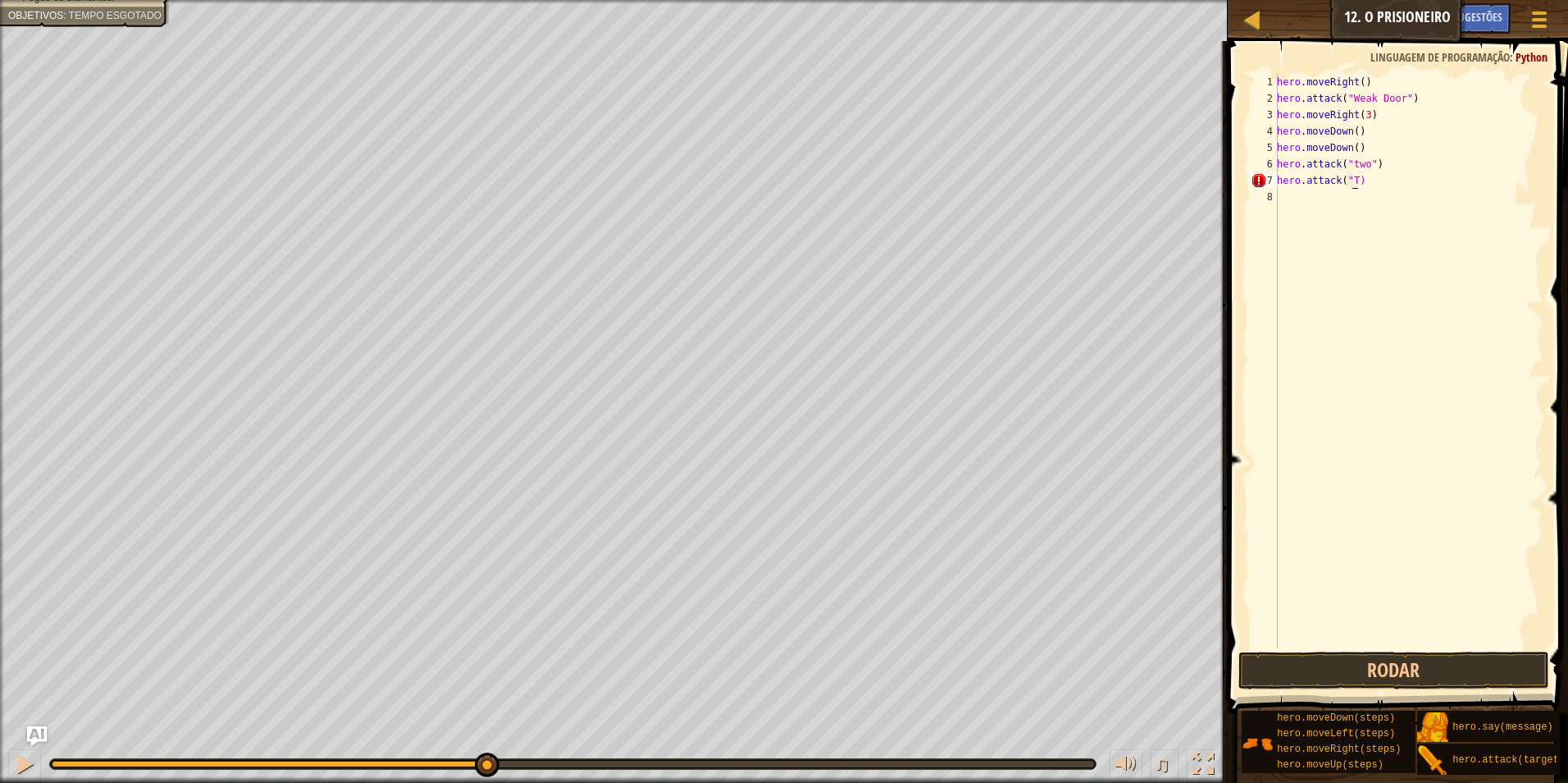
scroll to position [7, 6]
click at [1367, 180] on div "hero . moveRight ( ) hero . attack ( "Weak Door" ) hero . moveRight ( 3 ) hero …" at bounding box center [1408, 377] width 270 height 607
click at [1393, 669] on button "Rodar" at bounding box center [1394, 671] width 311 height 38
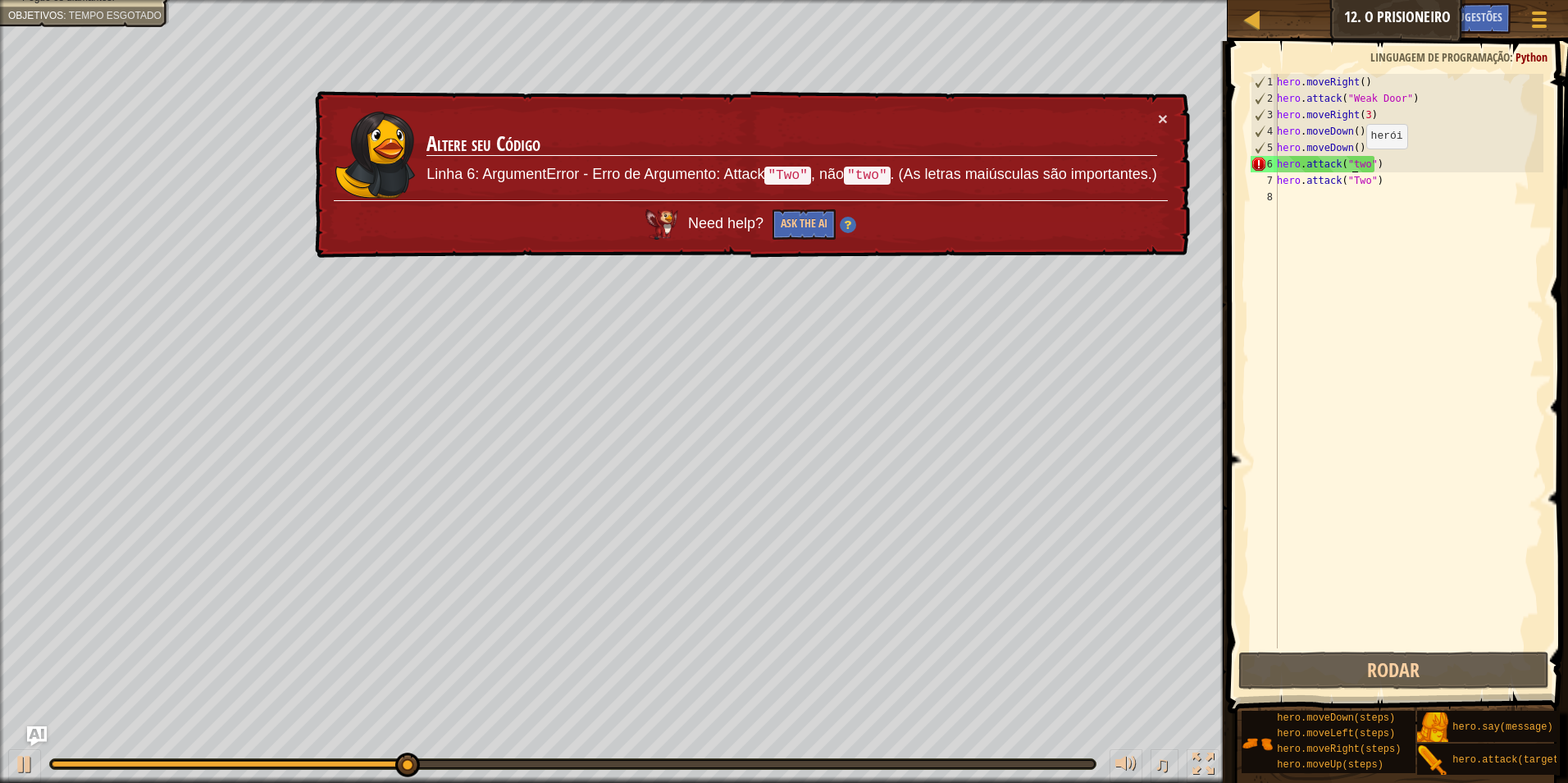
click at [1352, 165] on div "hero . moveRight ( ) hero . attack ( "Weak Door" ) hero . moveRight ( 3 ) hero …" at bounding box center [1408, 377] width 270 height 607
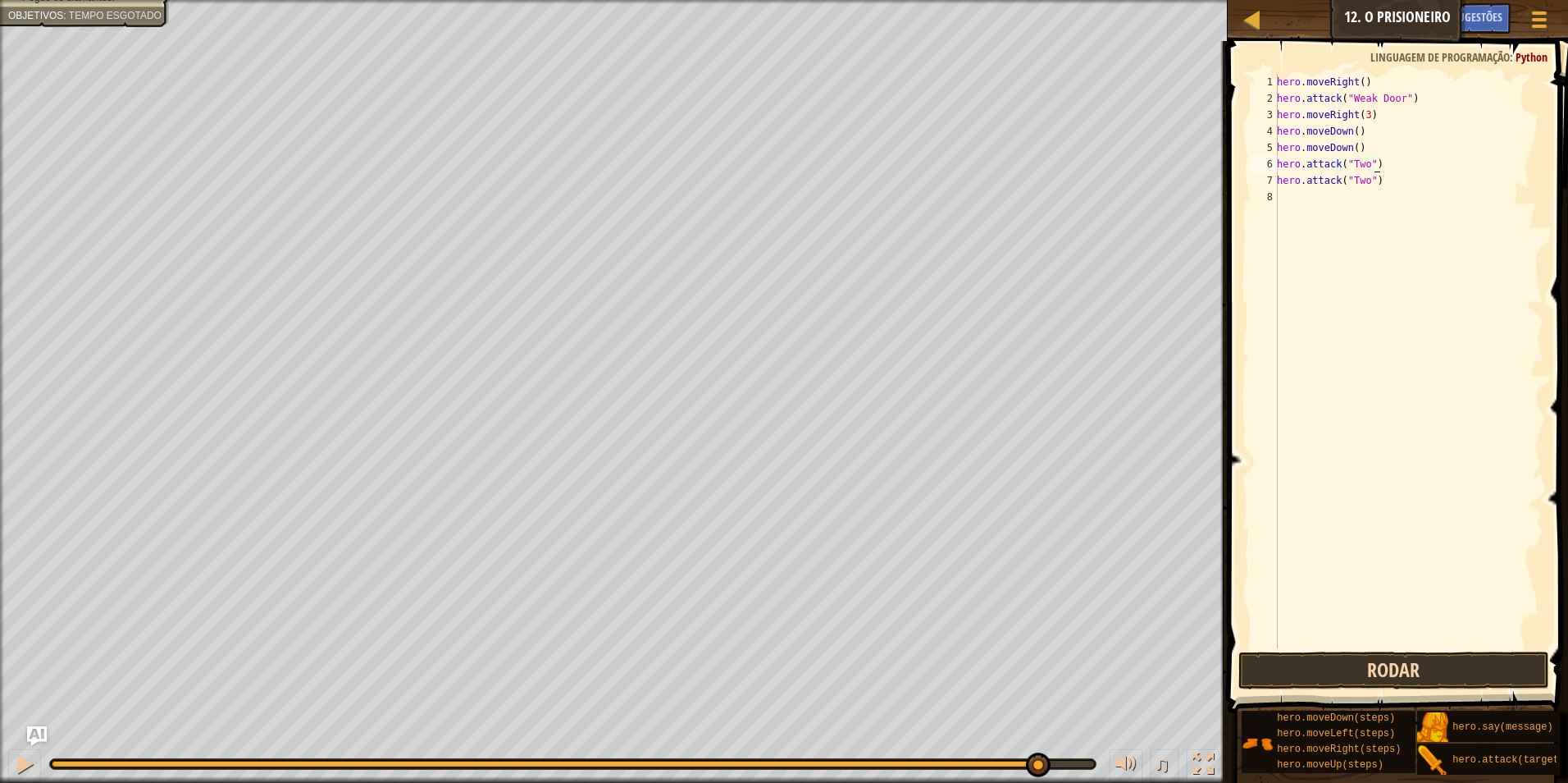
type textarea "hero.attack("Two")"
click at [1465, 665] on button "Rodar" at bounding box center [1394, 671] width 311 height 38
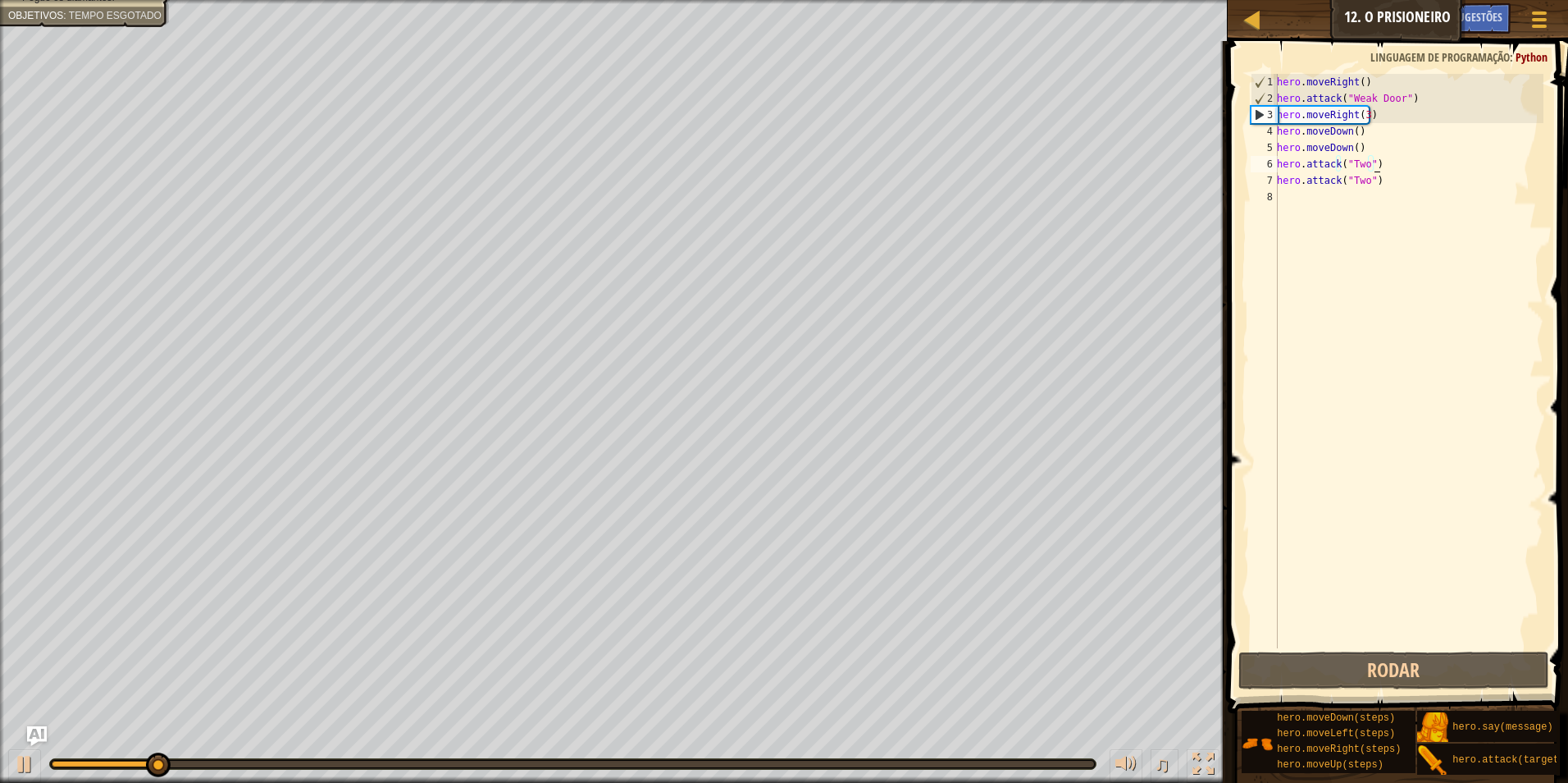
click at [1283, 193] on div "hero . moveRight ( ) hero . attack ( "Weak Door" ) hero . moveRight ( 3 ) hero …" at bounding box center [1408, 377] width 270 height 607
type textarea "h"
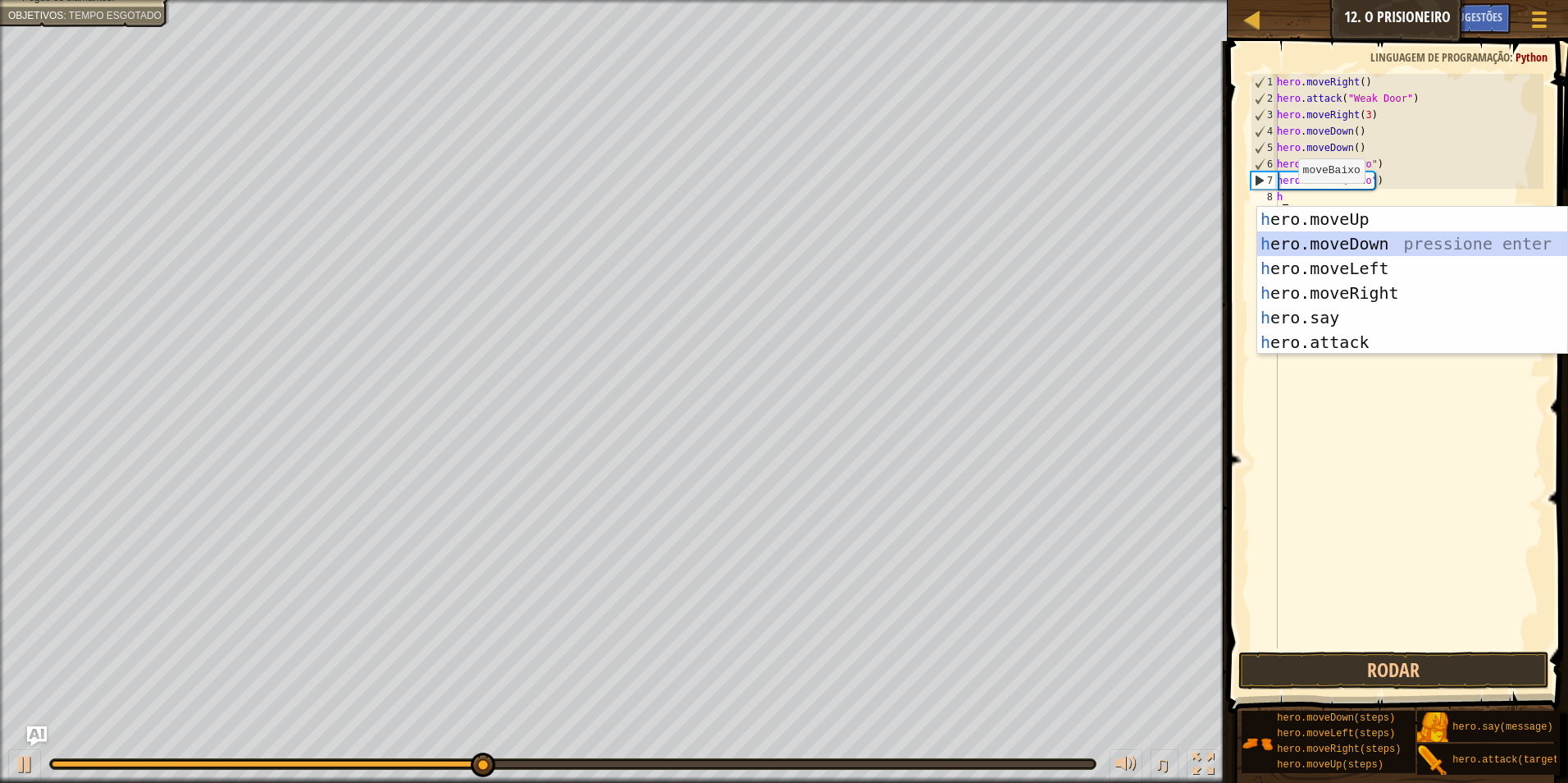
click at [1334, 240] on div "h ero.moveUp pressione enter h ero.moveDown pressione enter h ero.moveLeft pres…" at bounding box center [1412, 304] width 310 height 197
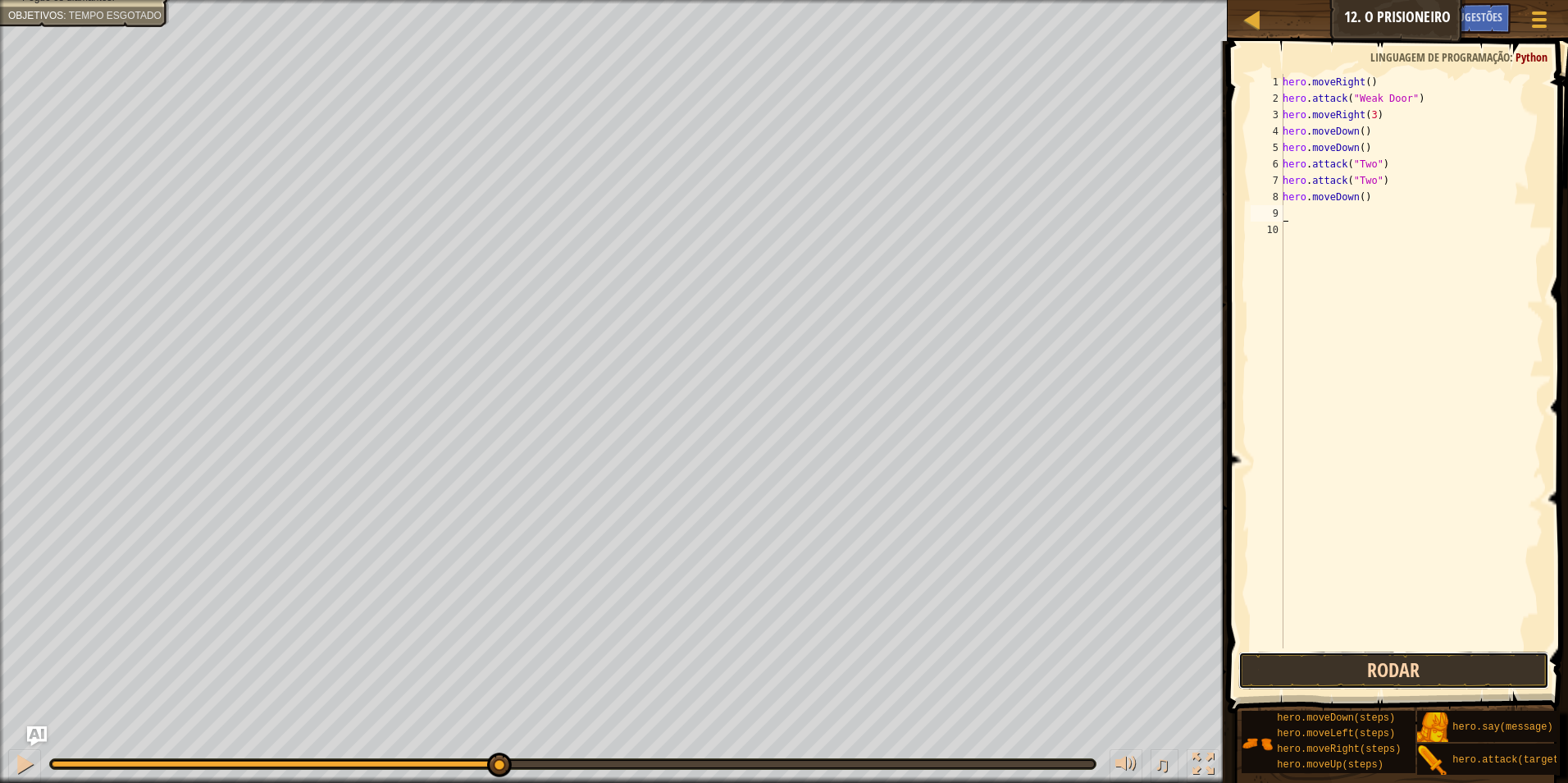
click at [1482, 685] on button "Rodar" at bounding box center [1394, 671] width 311 height 38
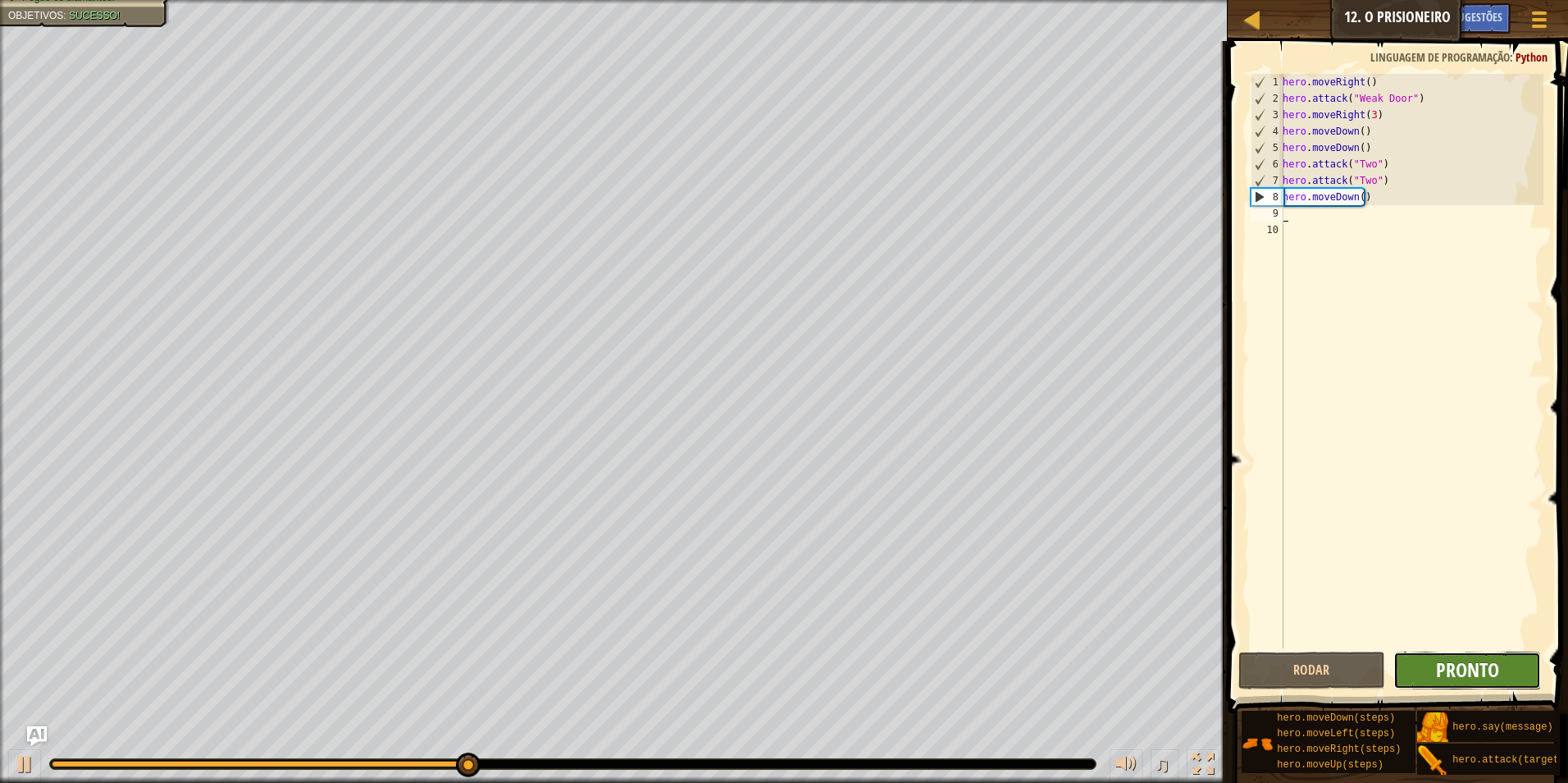
click at [1490, 662] on span "Pronto" at bounding box center [1467, 669] width 63 height 26
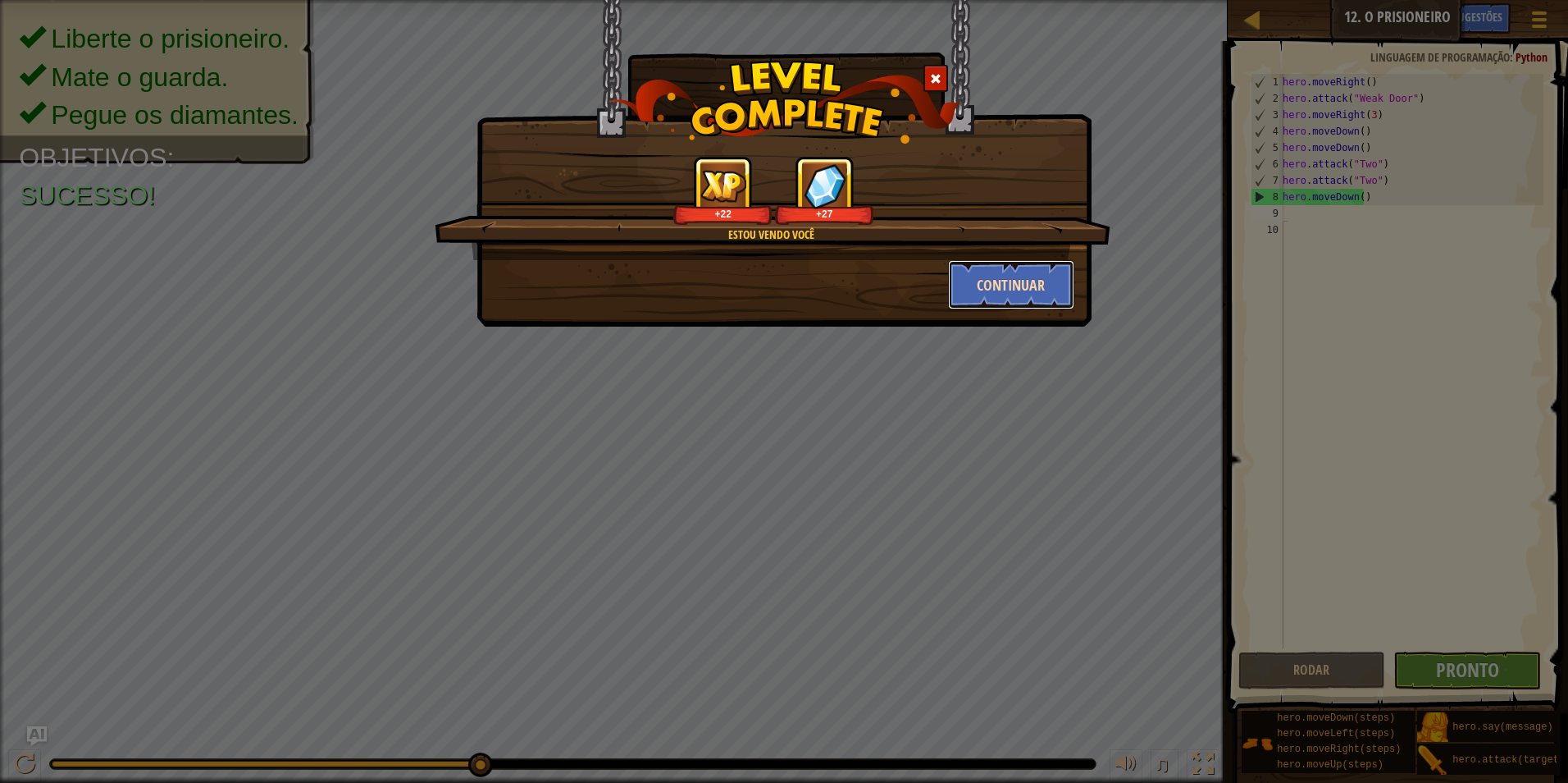
click at [1000, 272] on button "Continuar" at bounding box center [1012, 285] width 127 height 49
